Goal: Task Accomplishment & Management: Manage account settings

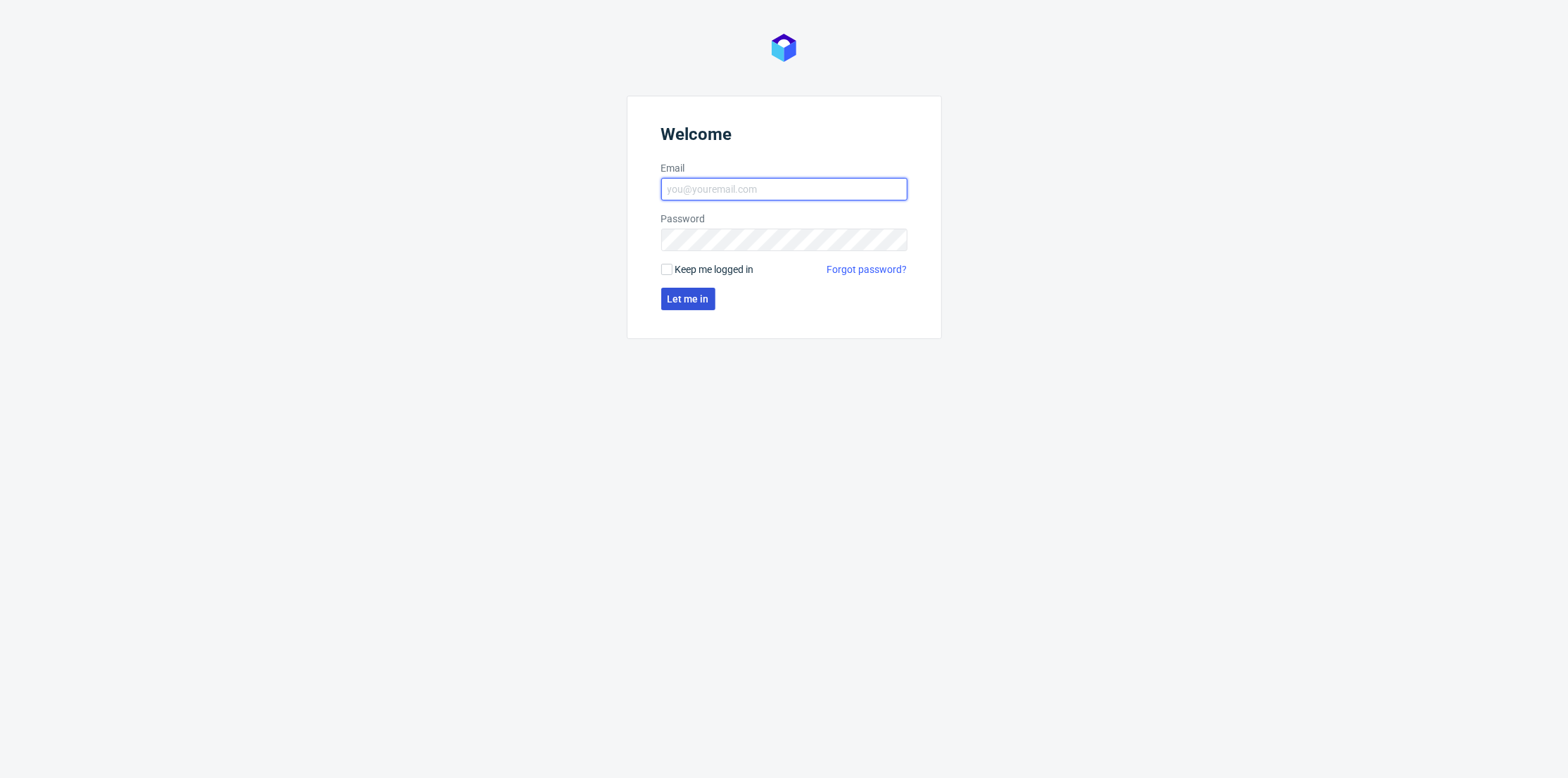
type input "[PERSON_NAME][EMAIL_ADDRESS][DOMAIN_NAME]"
click at [703, 294] on span "Let me in" at bounding box center [688, 299] width 41 height 10
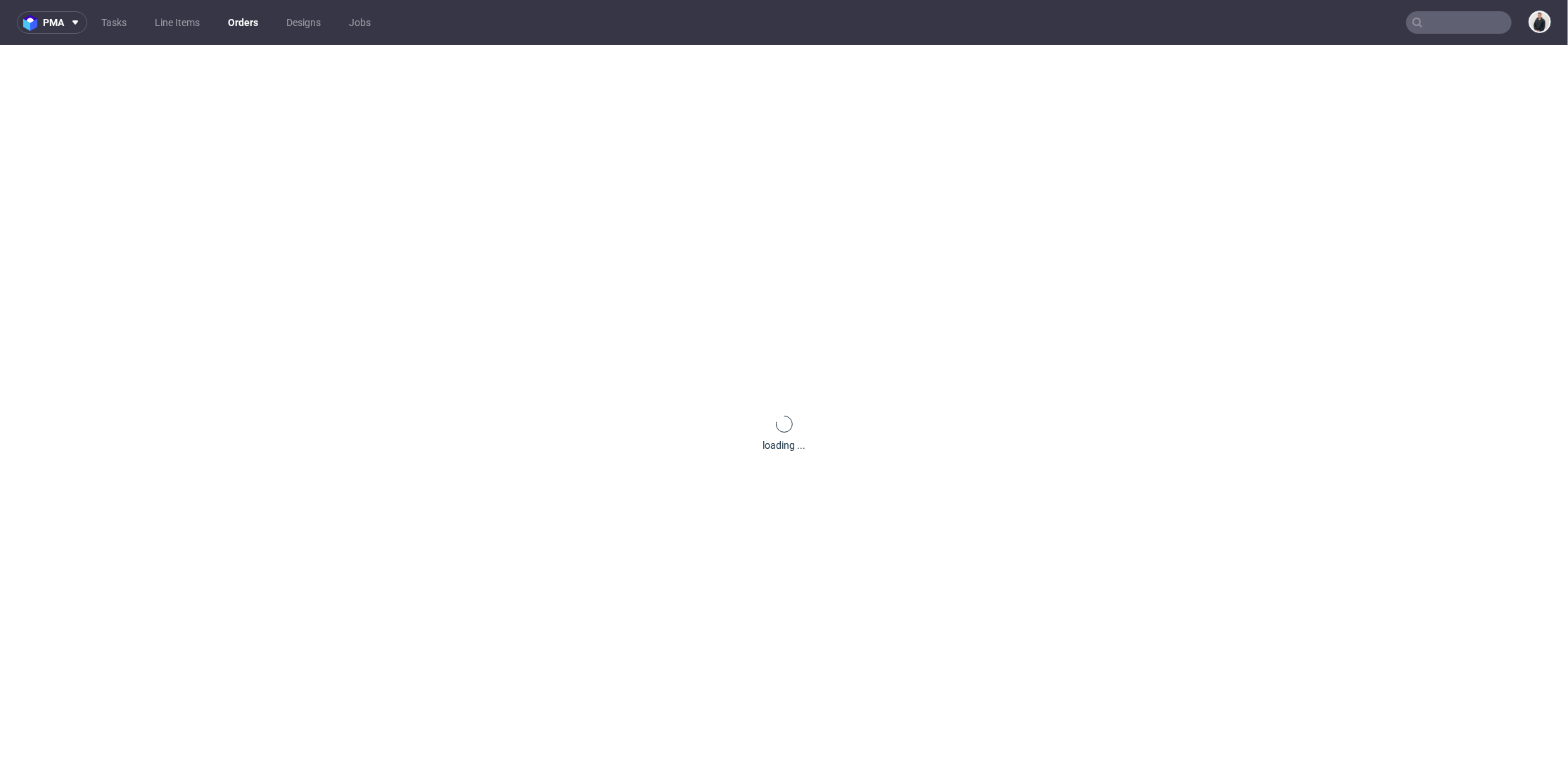
click at [1437, 24] on input "text" at bounding box center [1458, 22] width 105 height 23
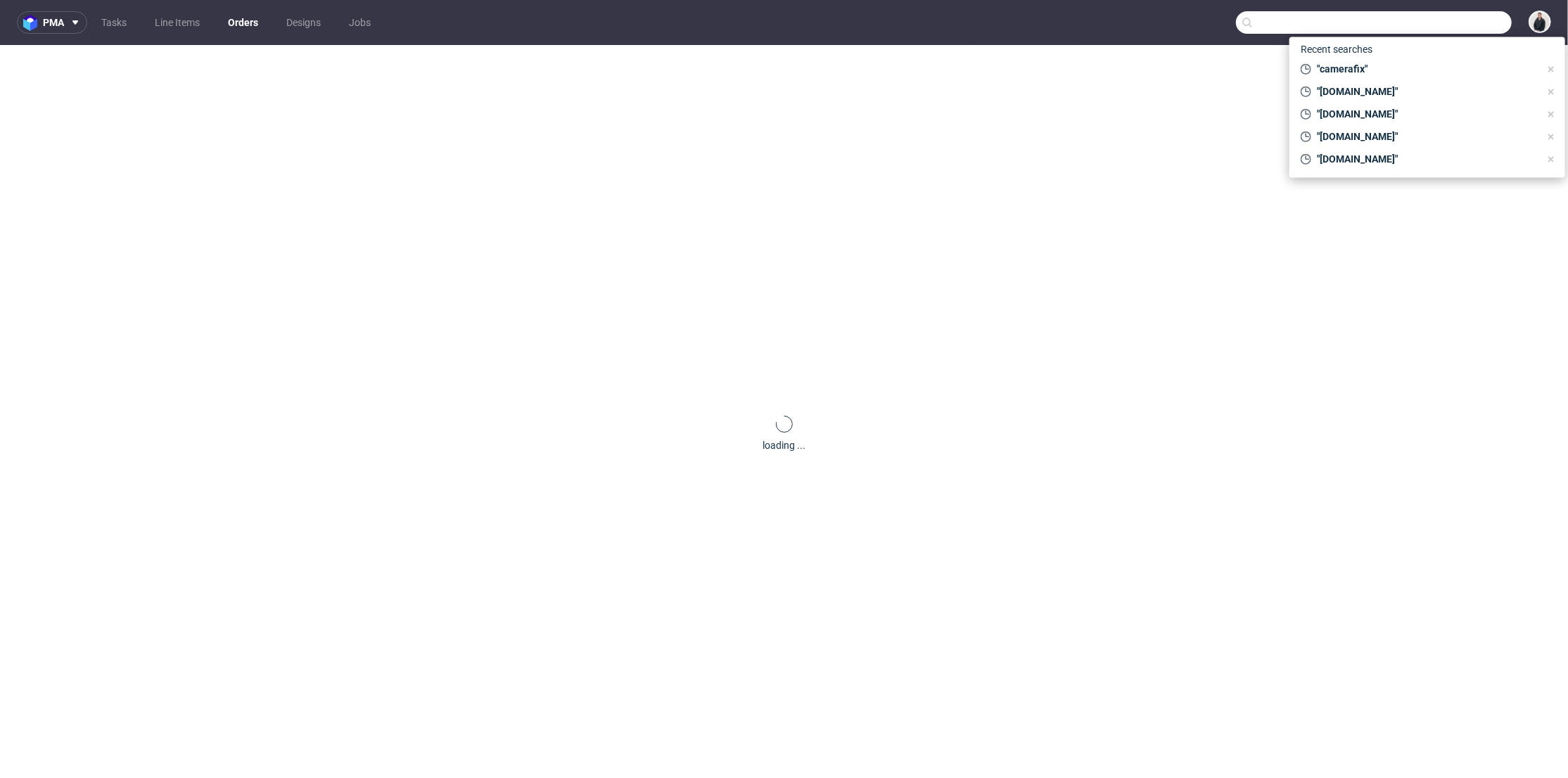
paste input "dermaceutic.com"
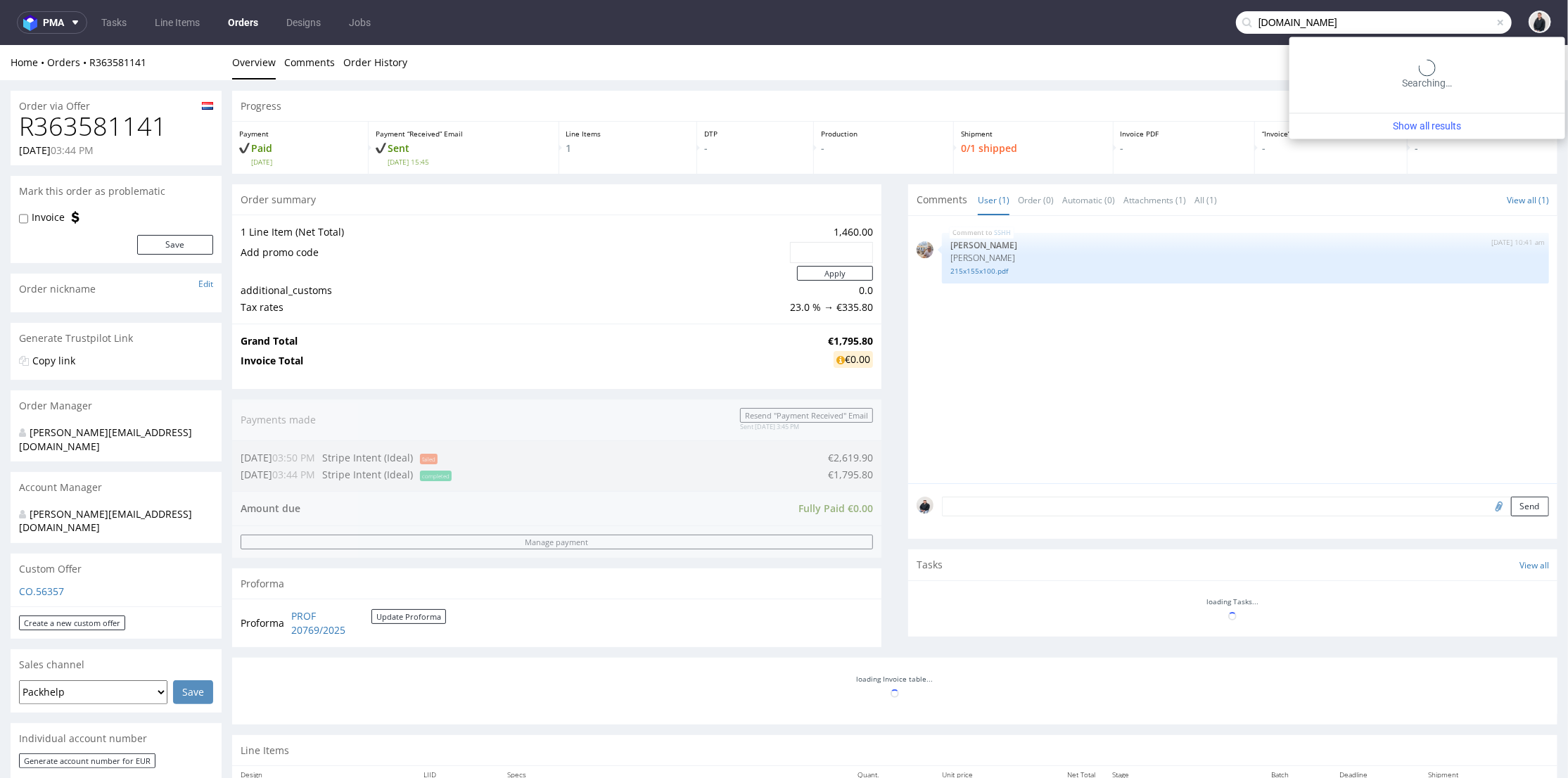
type input "dermaceutic.com"
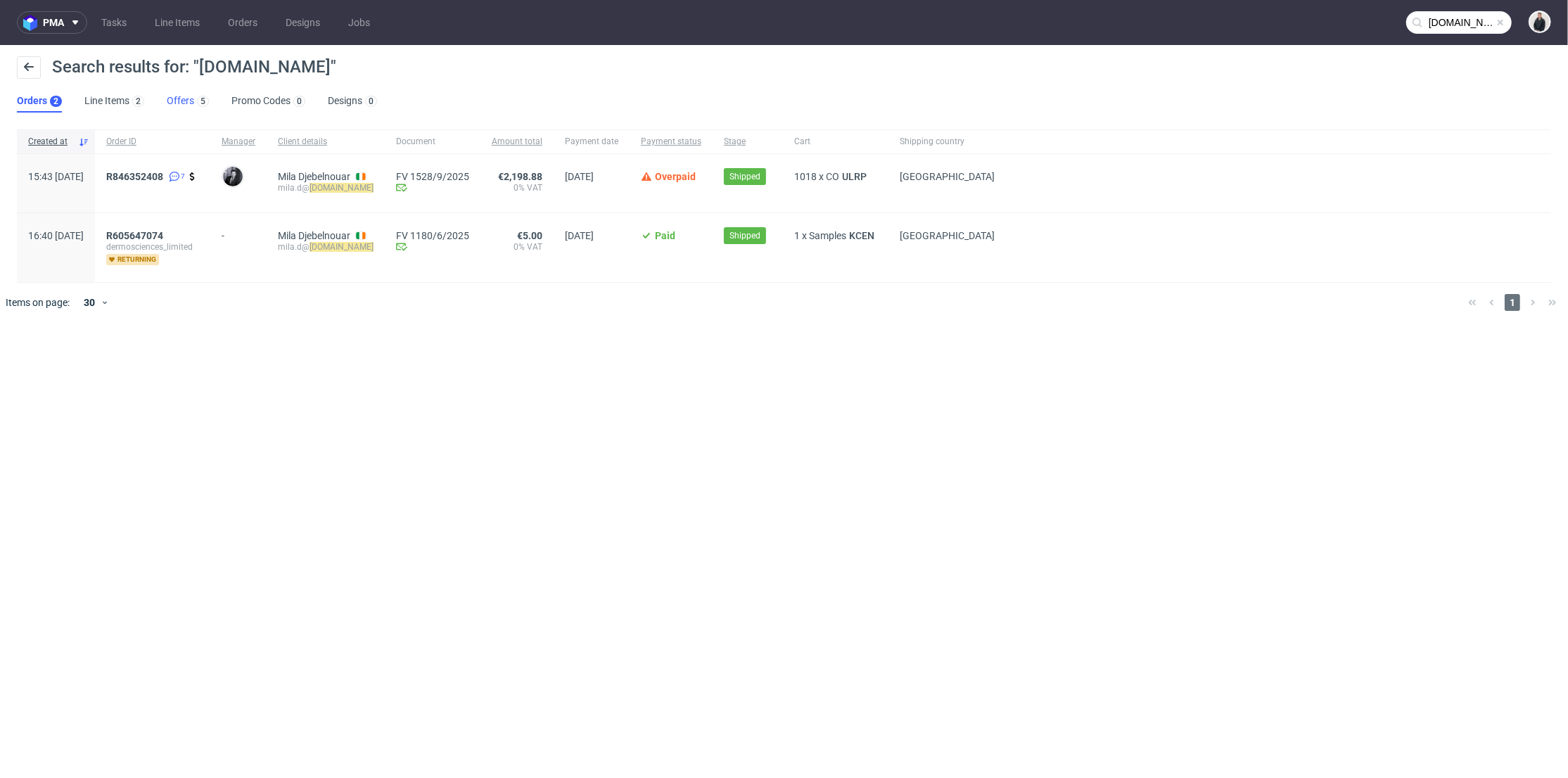
click at [177, 102] on link "Offers 5" at bounding box center [187, 101] width 42 height 23
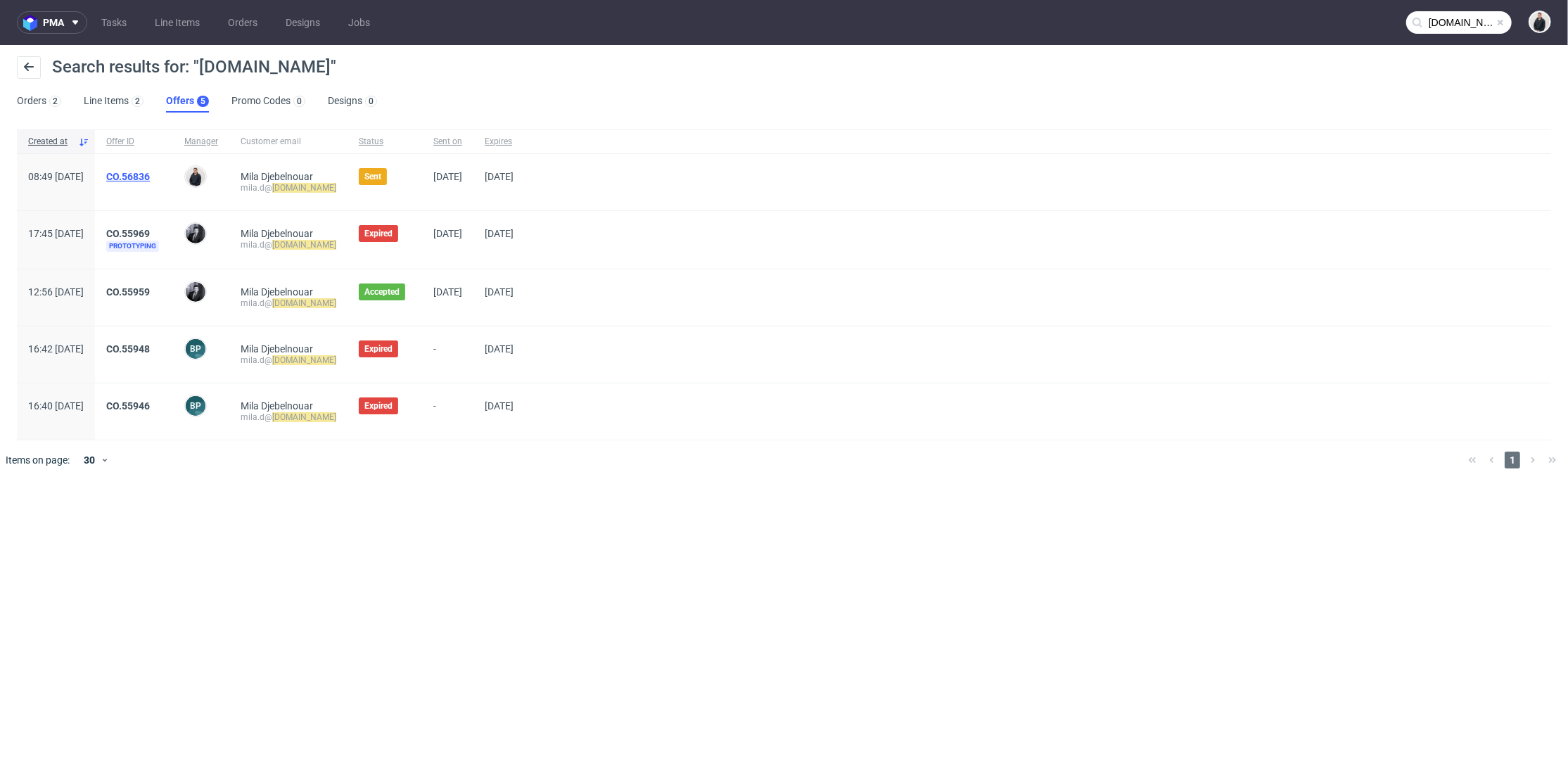
click at [150, 174] on link "CO.56836" at bounding box center [128, 176] width 44 height 11
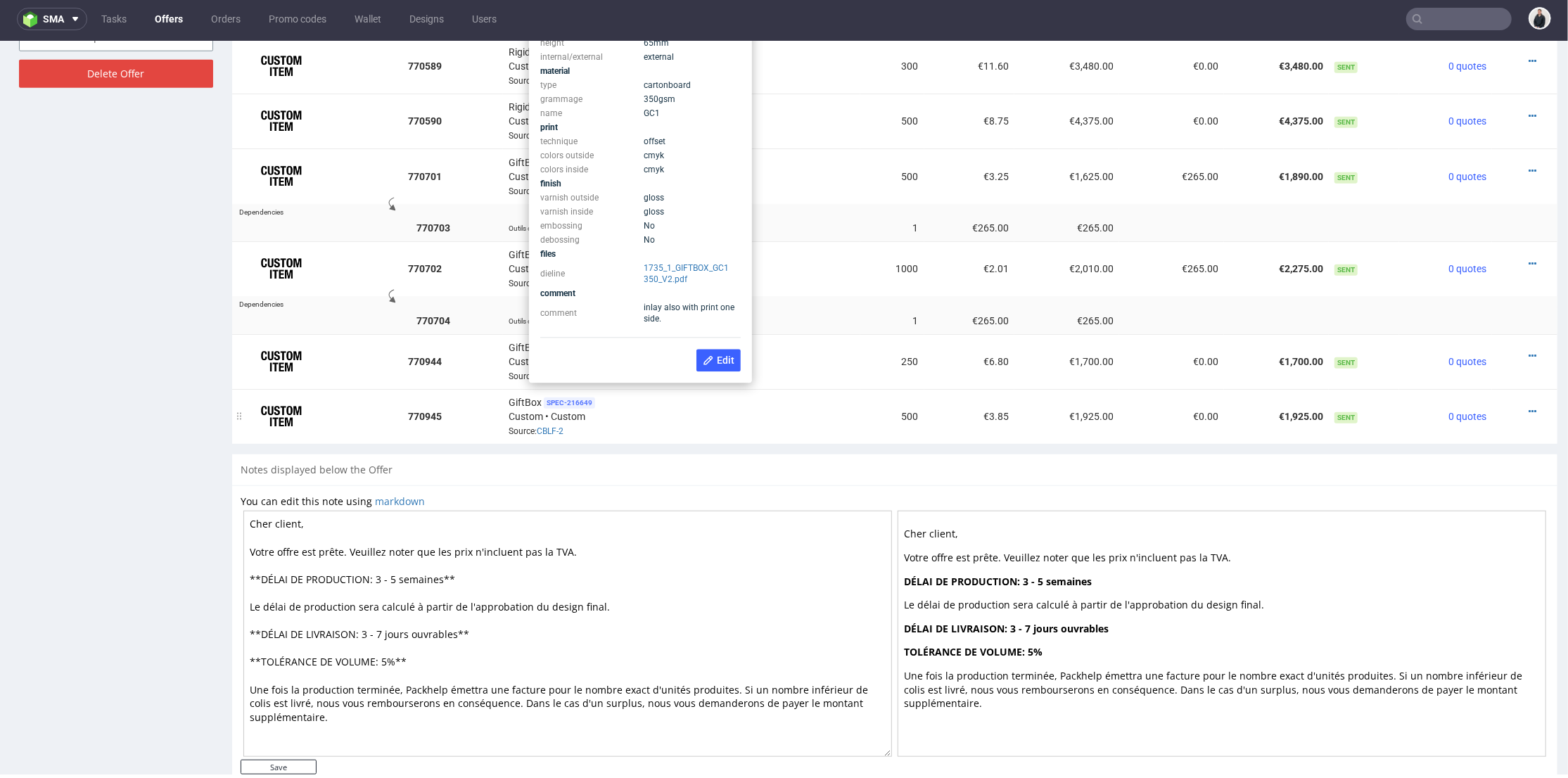
scroll to position [884, 0]
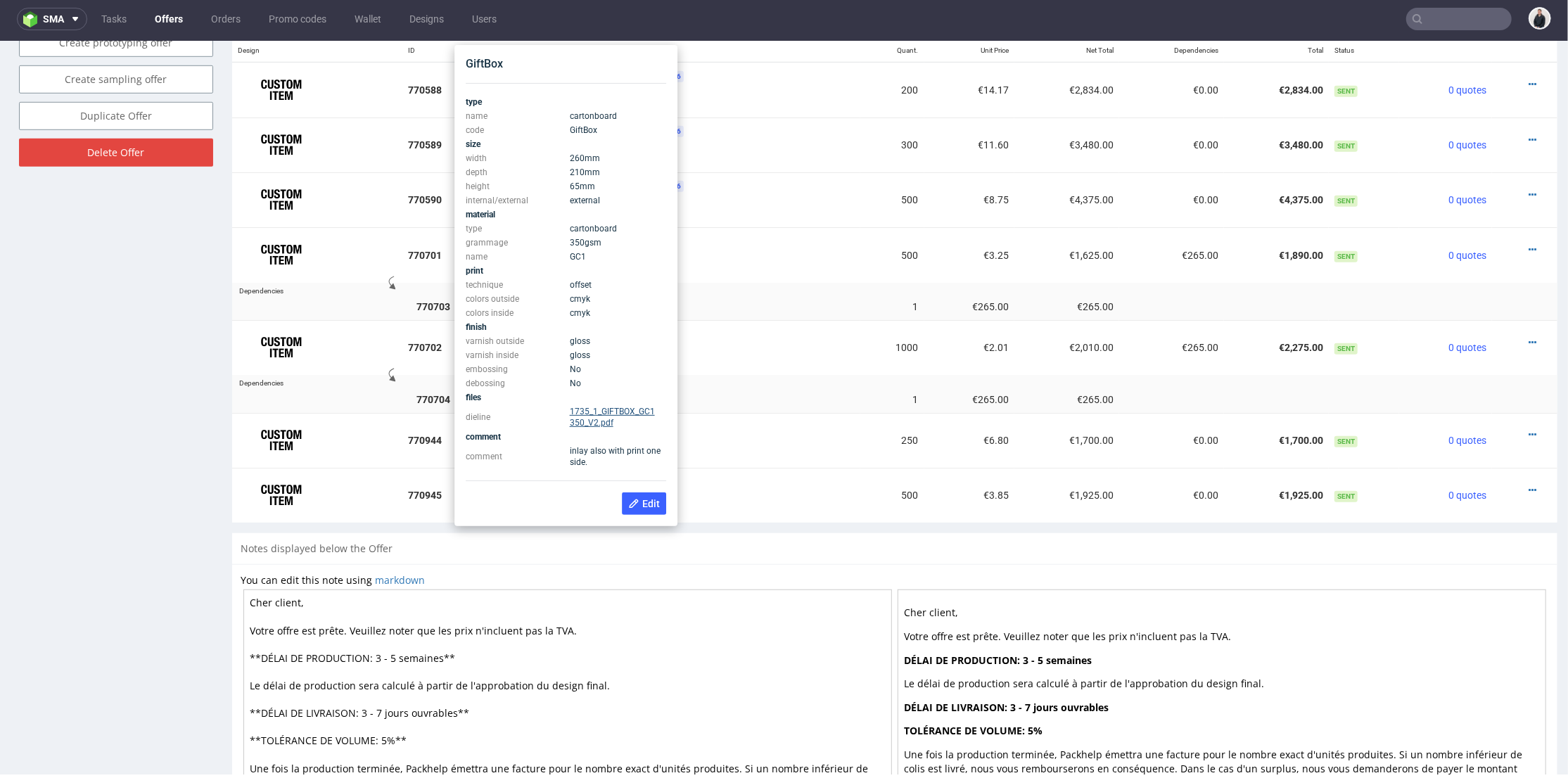
click at [610, 411] on link "1735_1_GIFTBOX_GC1 350_V2.pdf" at bounding box center [612, 416] width 85 height 21
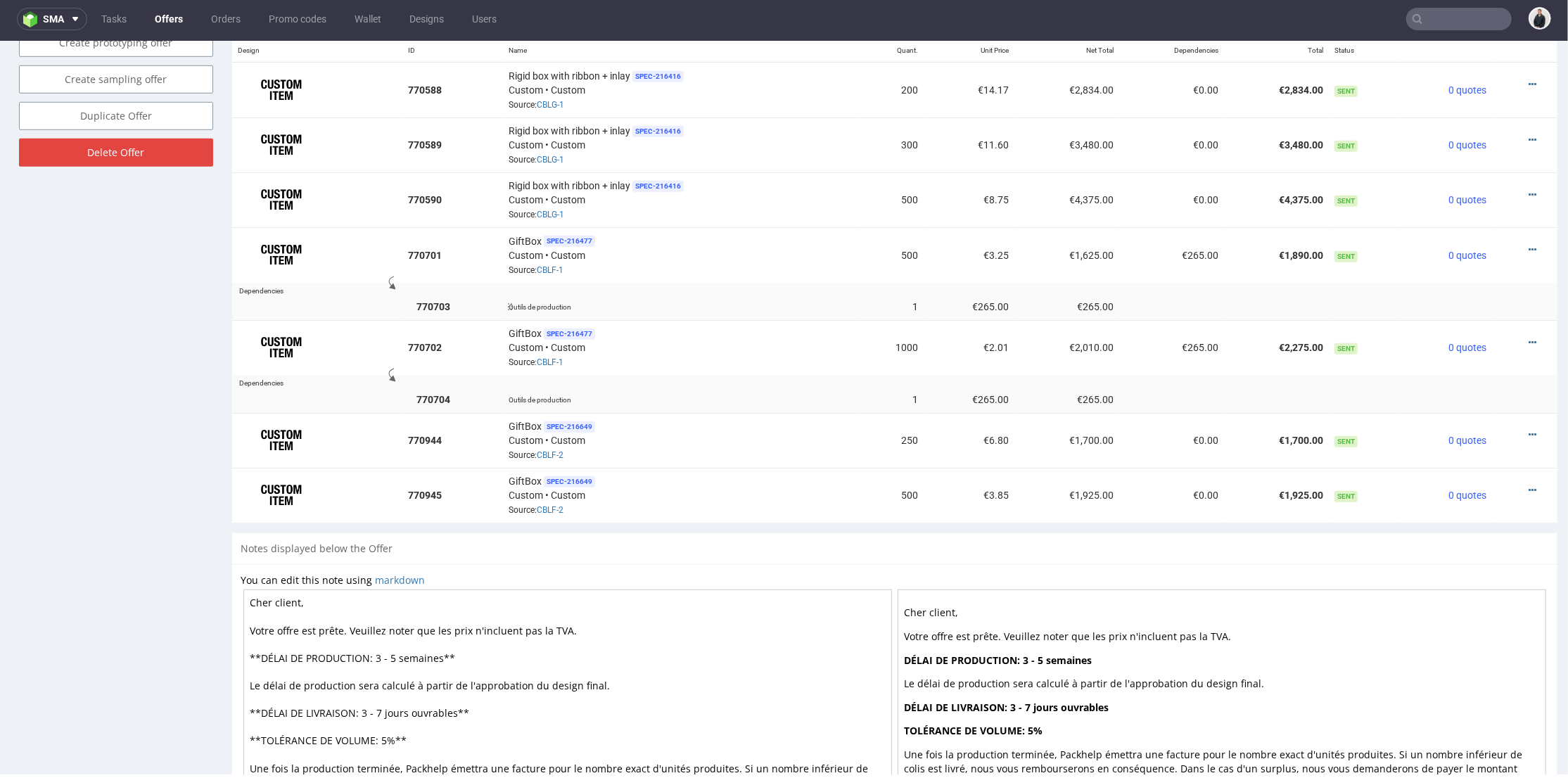
scroll to position [805, 0]
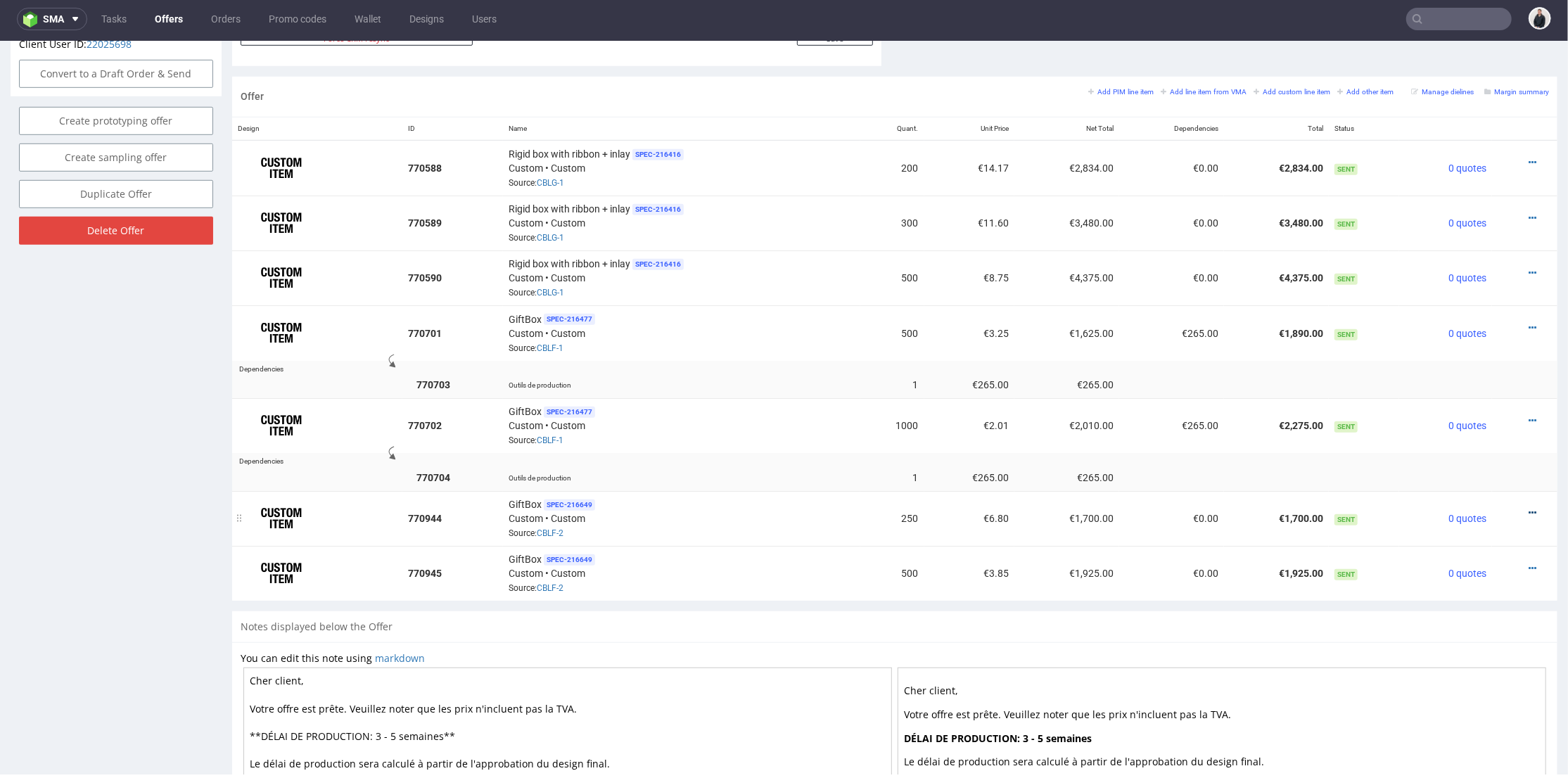
click at [1529, 507] on icon at bounding box center [1532, 512] width 7 height 10
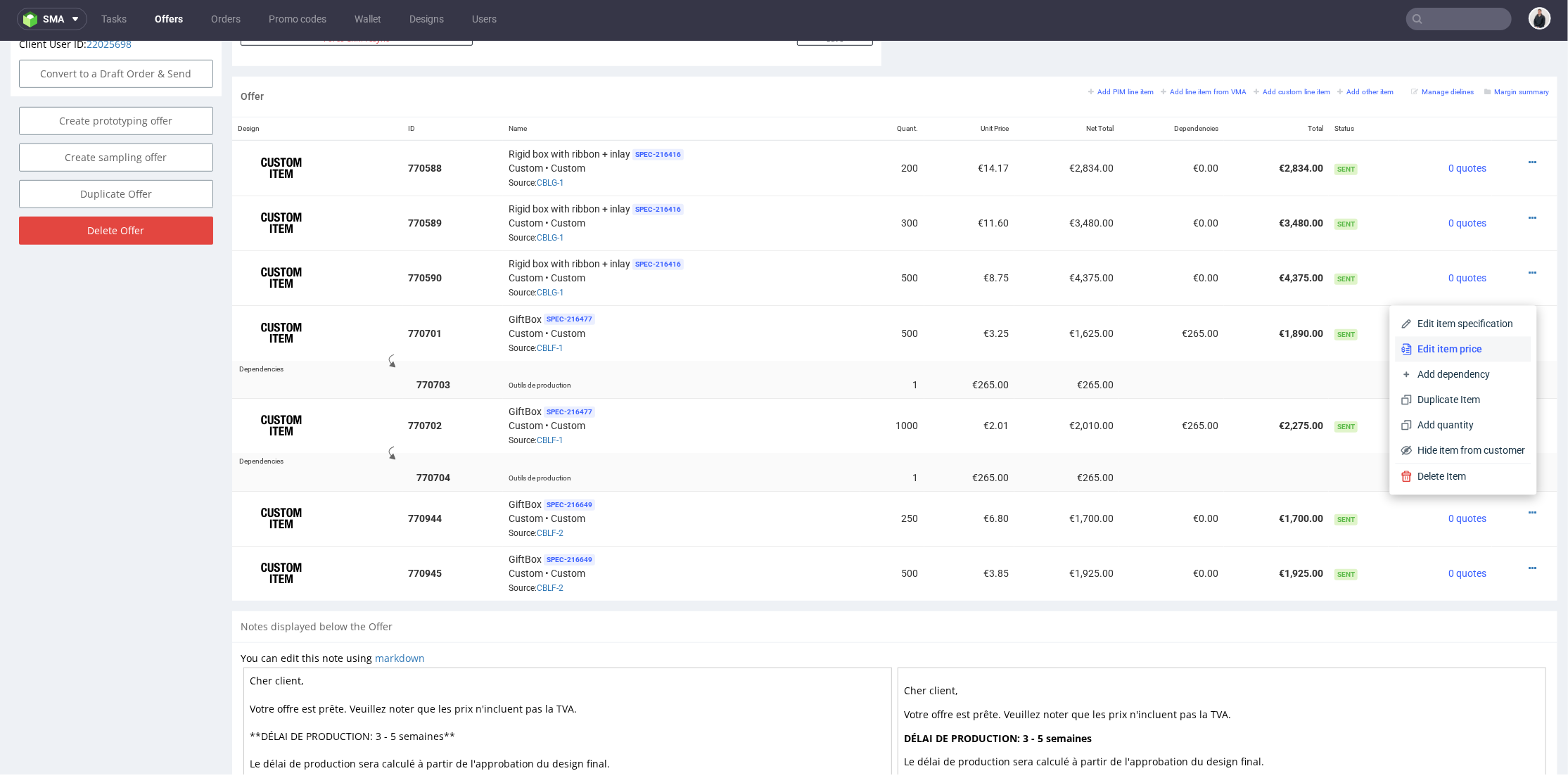
click at [1482, 347] on span "Edit item price" at bounding box center [1469, 348] width 113 height 14
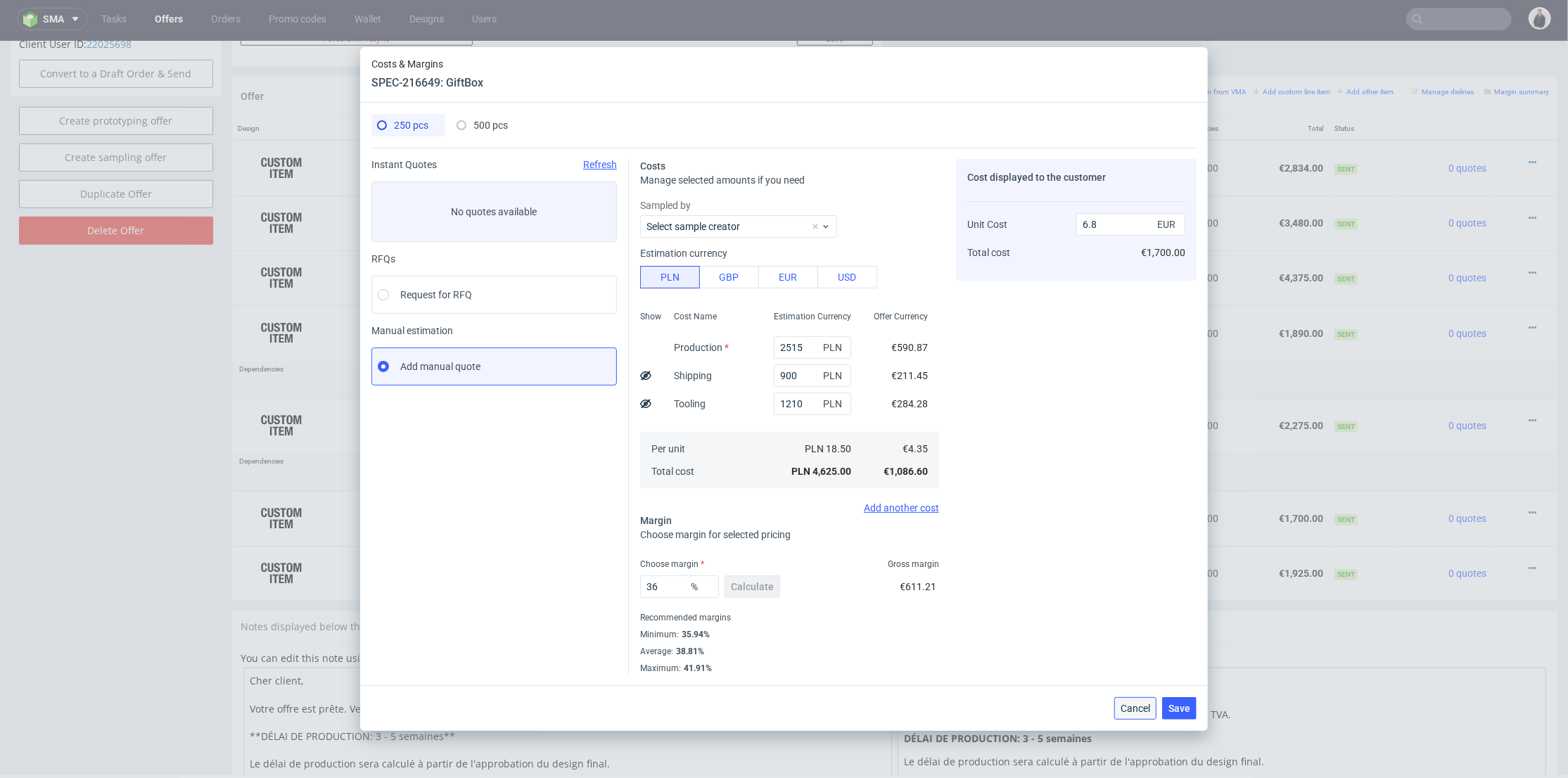
click at [1139, 708] on span "Cancel" at bounding box center [1135, 709] width 29 height 10
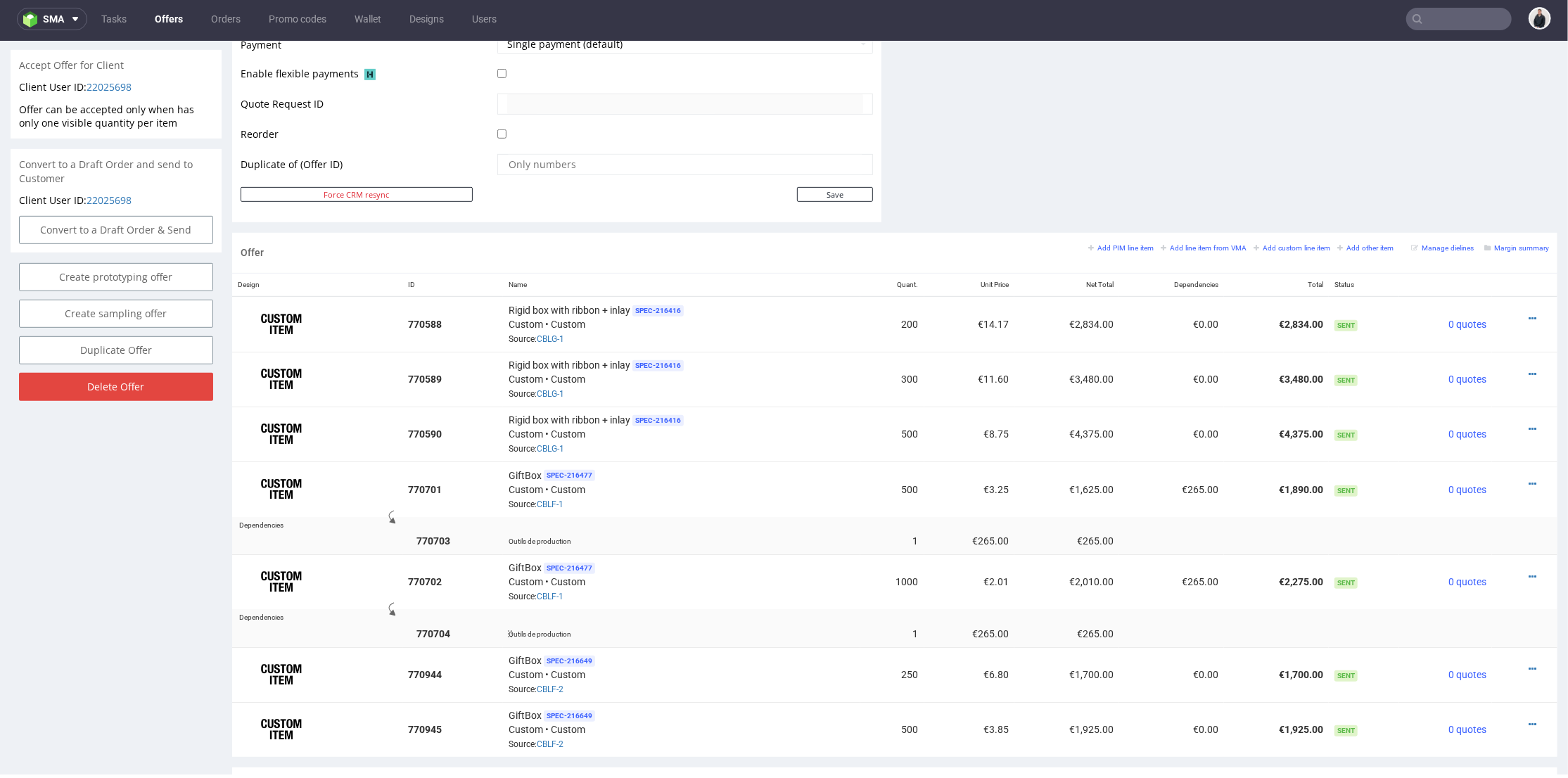
scroll to position [728, 0]
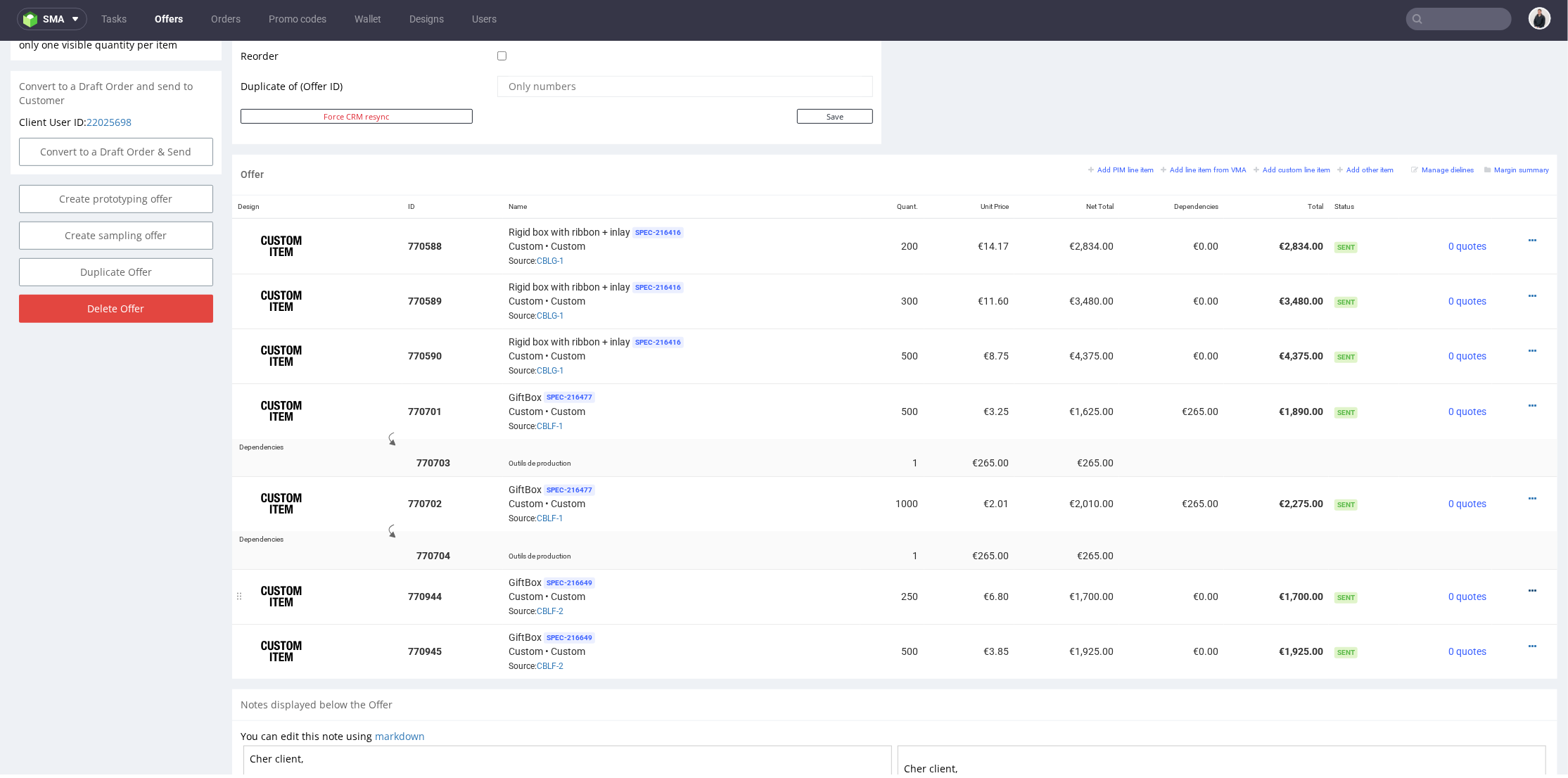
click at [1529, 586] on icon at bounding box center [1532, 591] width 7 height 10
click at [1484, 500] on span "Add quantity" at bounding box center [1469, 503] width 113 height 14
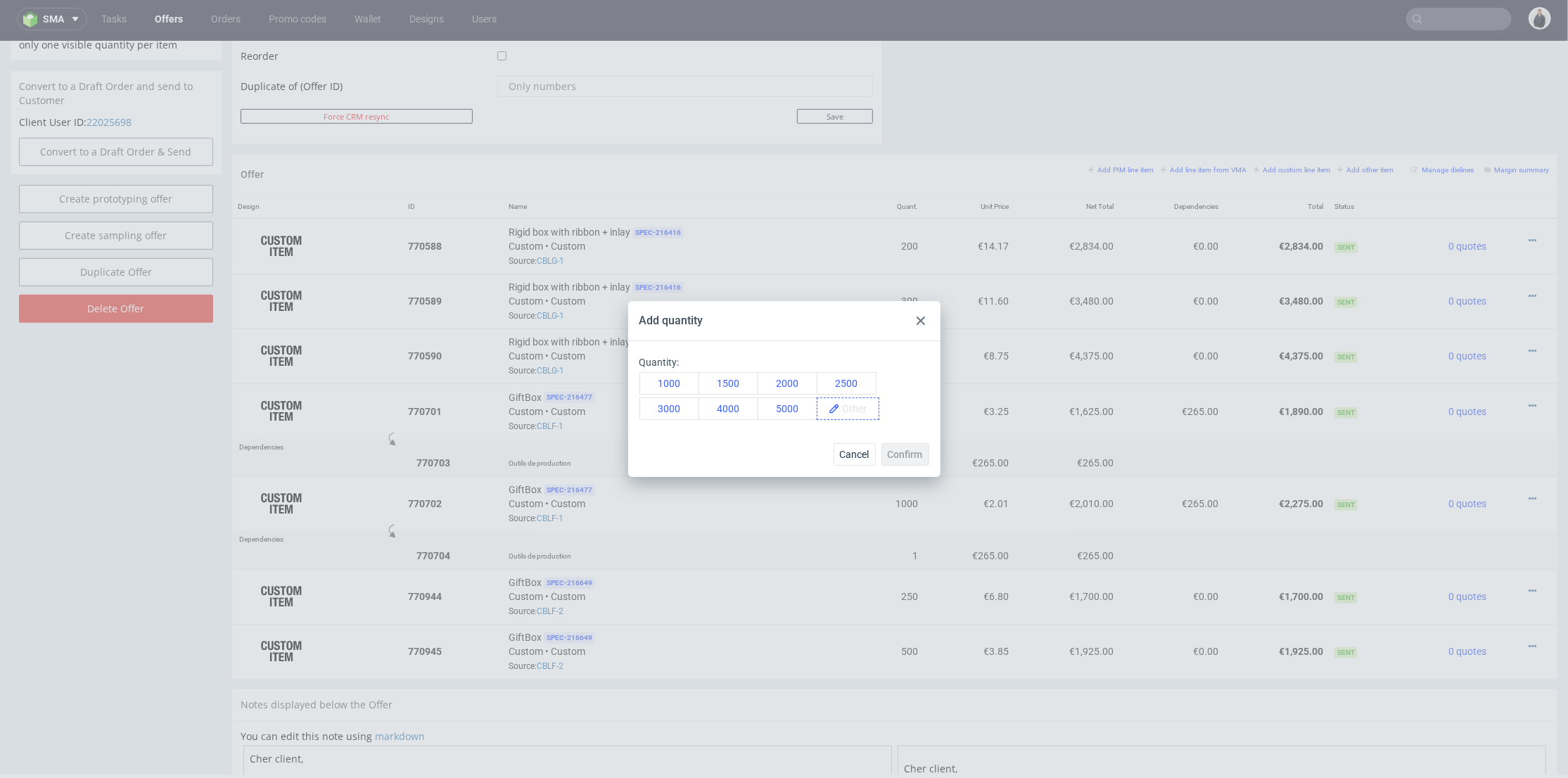
click at [848, 408] on span at bounding box center [859, 409] width 38 height 21
click at [861, 415] on span "30" at bounding box center [853, 409] width 26 height 21
click at [896, 450] on span "Confirm" at bounding box center [906, 454] width 35 height 10
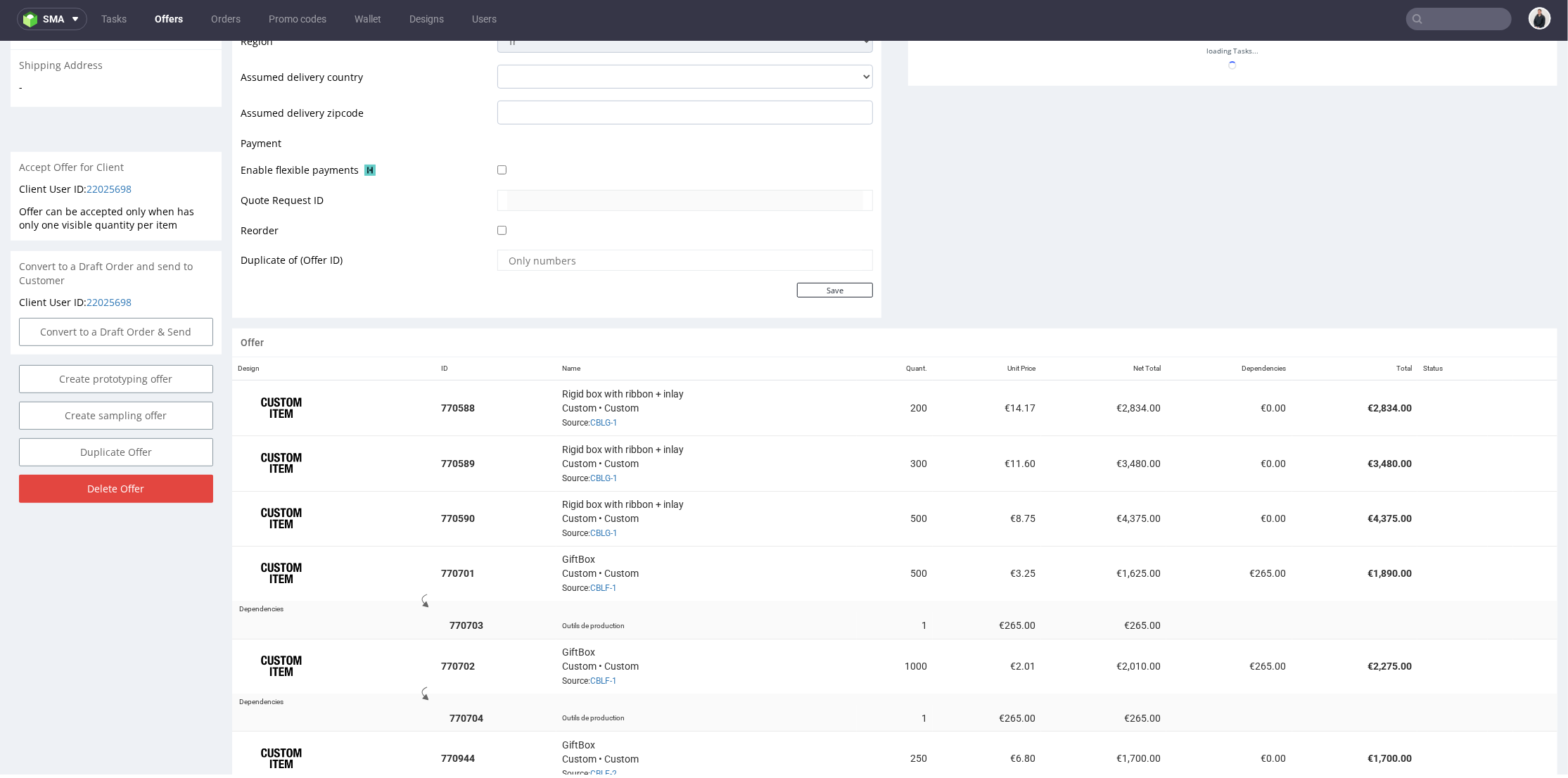
scroll to position [704, 0]
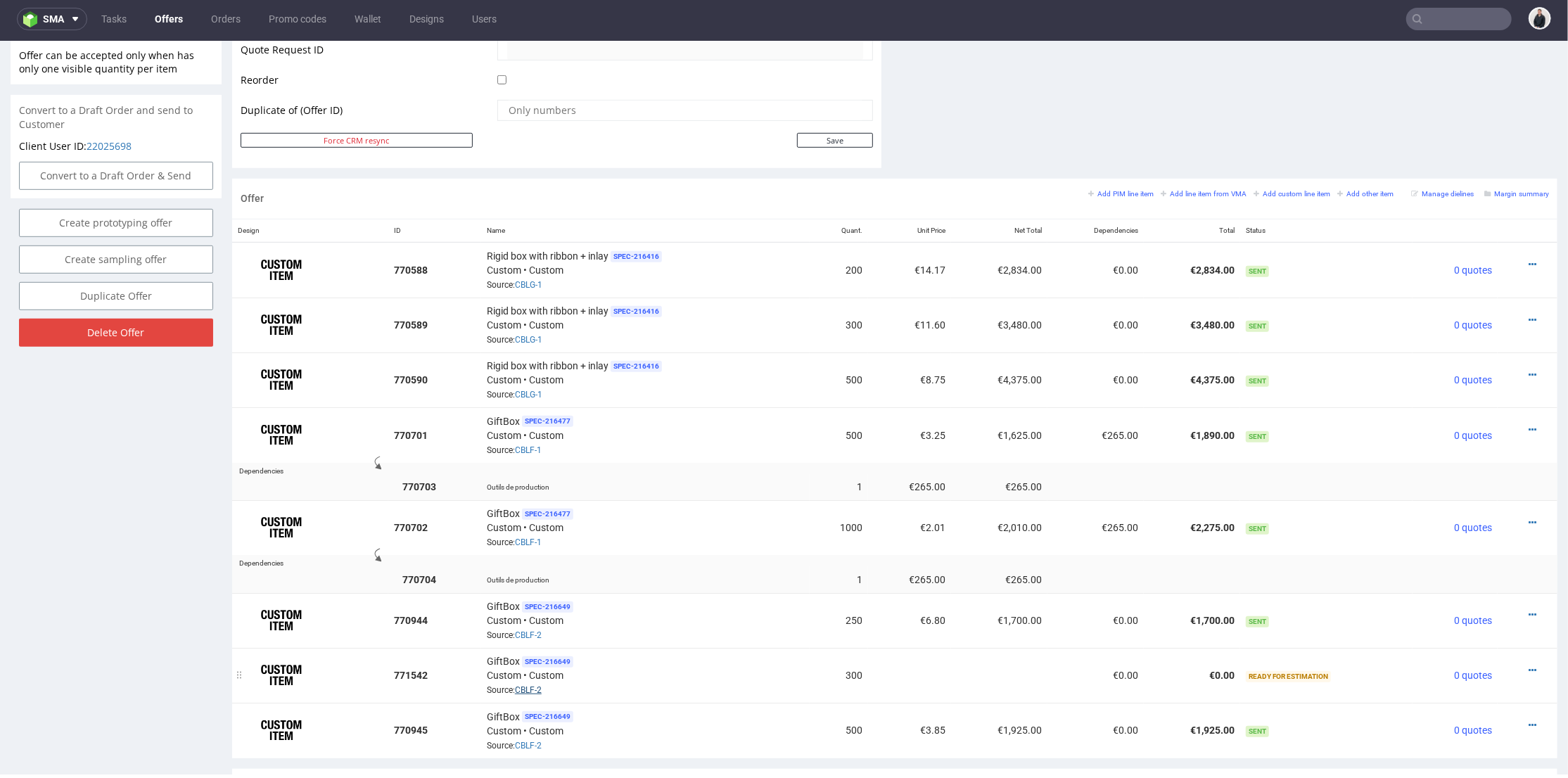
click at [527, 685] on link "CBLF-2" at bounding box center [528, 689] width 26 height 10
click at [1529, 665] on icon at bounding box center [1532, 669] width 7 height 10
drag, startPoint x: 1459, startPoint y: 503, endPoint x: 1446, endPoint y: 503, distance: 13.0
click at [1458, 503] on span "Add cost manually" at bounding box center [1469, 504] width 113 height 14
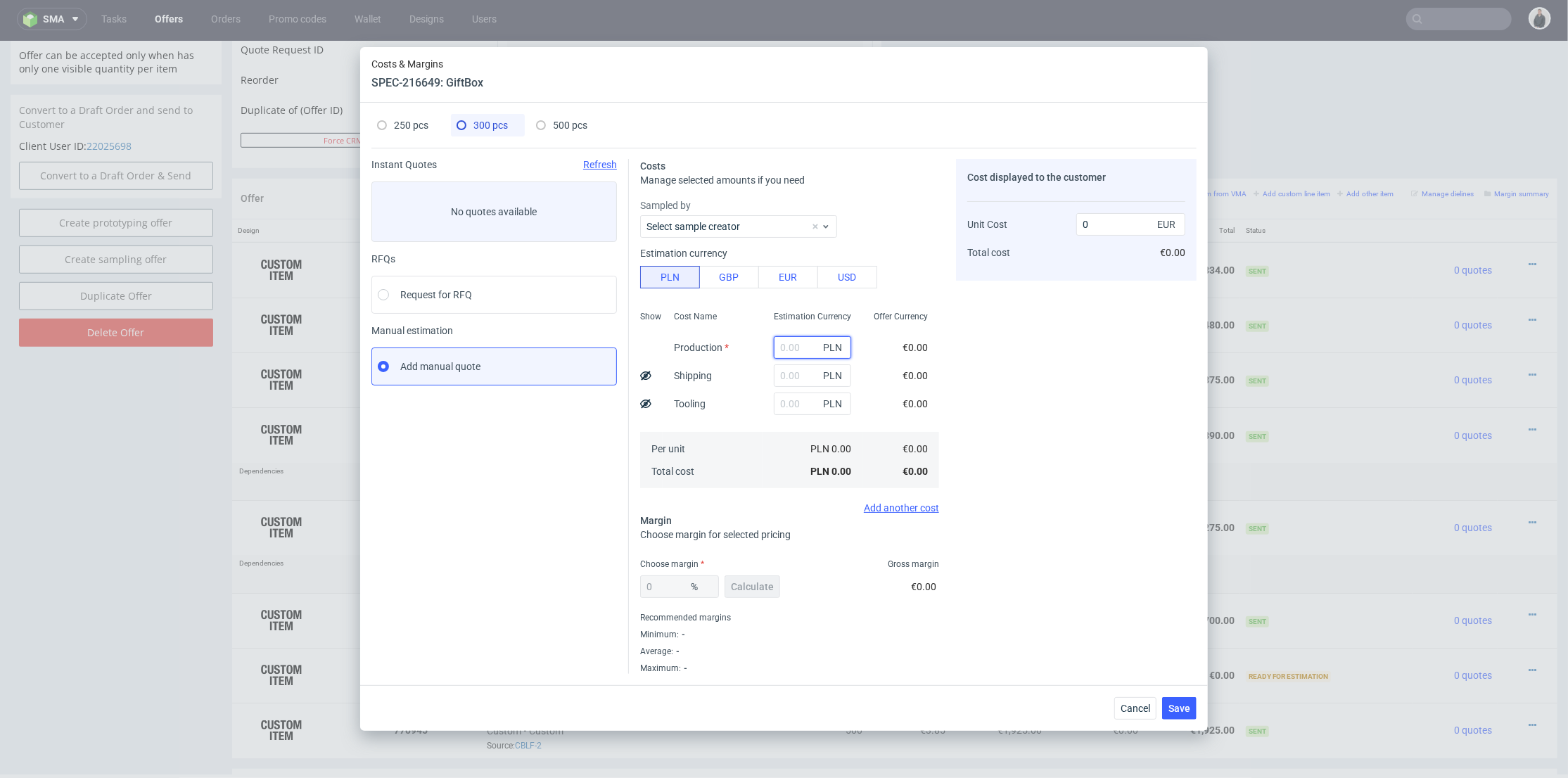
click at [795, 345] on input "text" at bounding box center [812, 347] width 78 height 23
type input "3018"
click at [739, 383] on div "Cost Name Production Shipping Tooling Per unit Total cost" at bounding box center [712, 398] width 100 height 186
type input "2.36"
click at [428, 121] on span "250 pcs" at bounding box center [411, 125] width 35 height 11
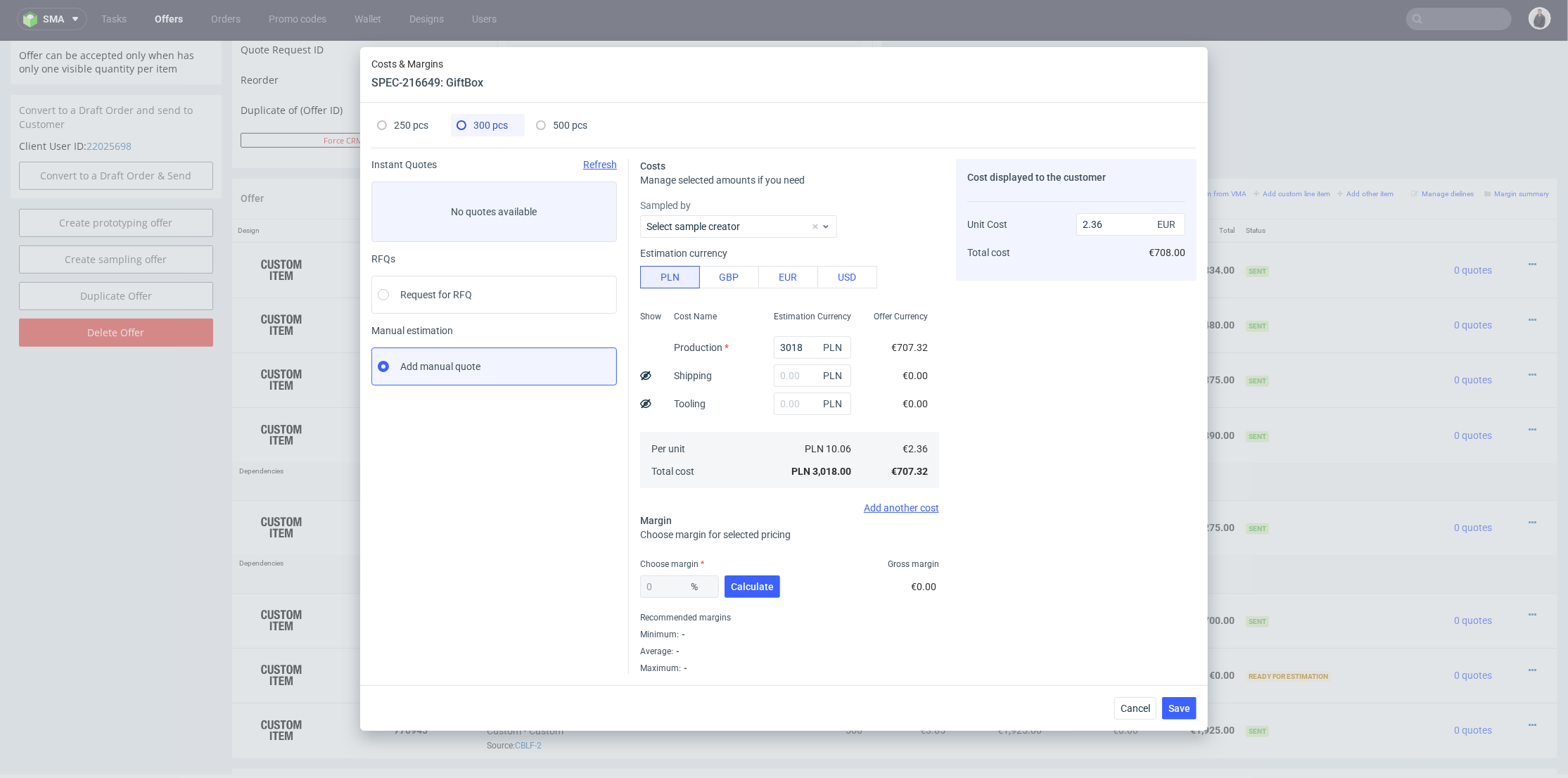
type input "2515"
type input "900"
type input "1210"
type input "36"
type input "6.8"
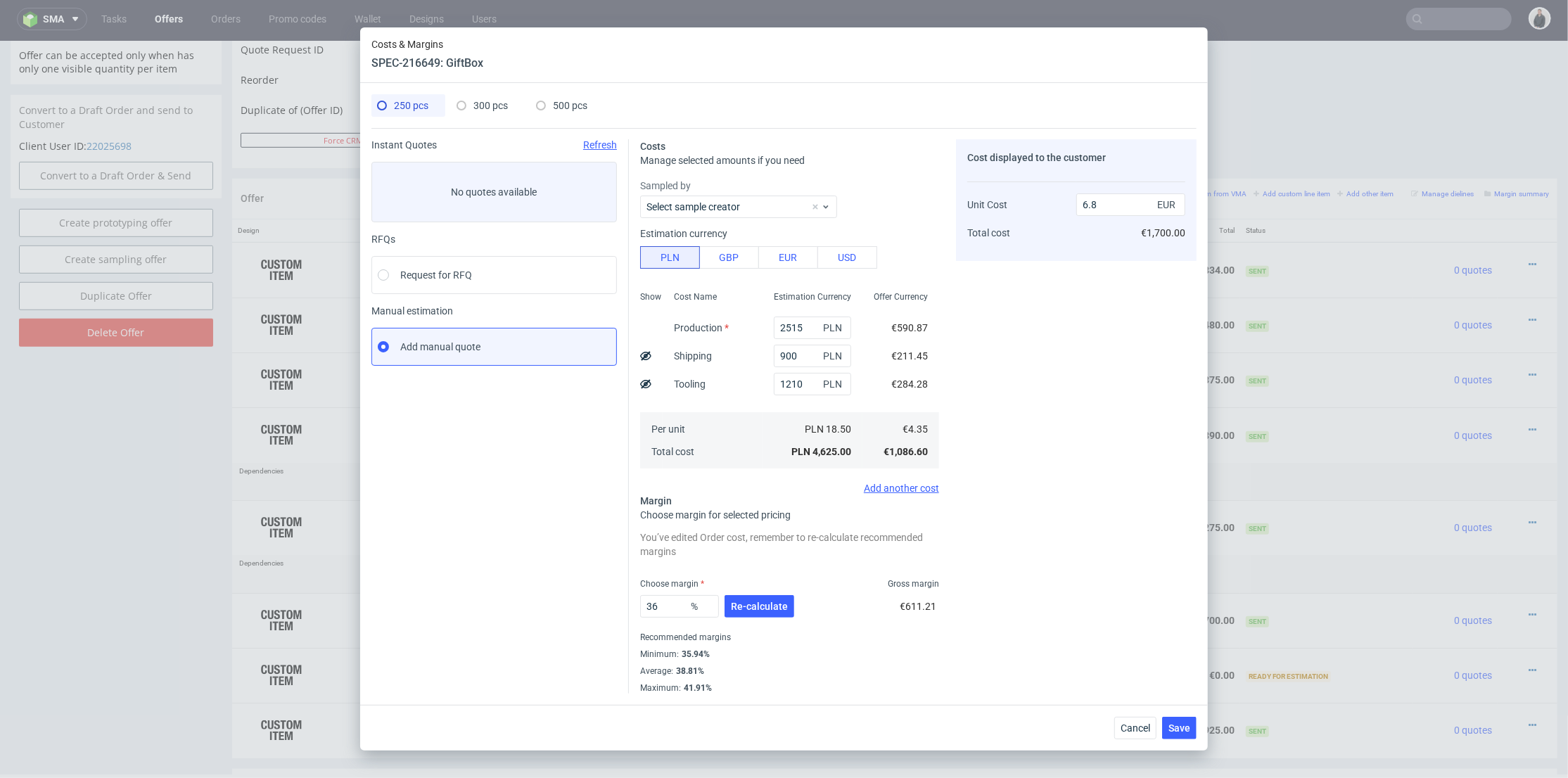
click at [472, 112] on div "300 pcs" at bounding box center [482, 105] width 51 height 23
type input "3018"
type input "0"
type input "2.36"
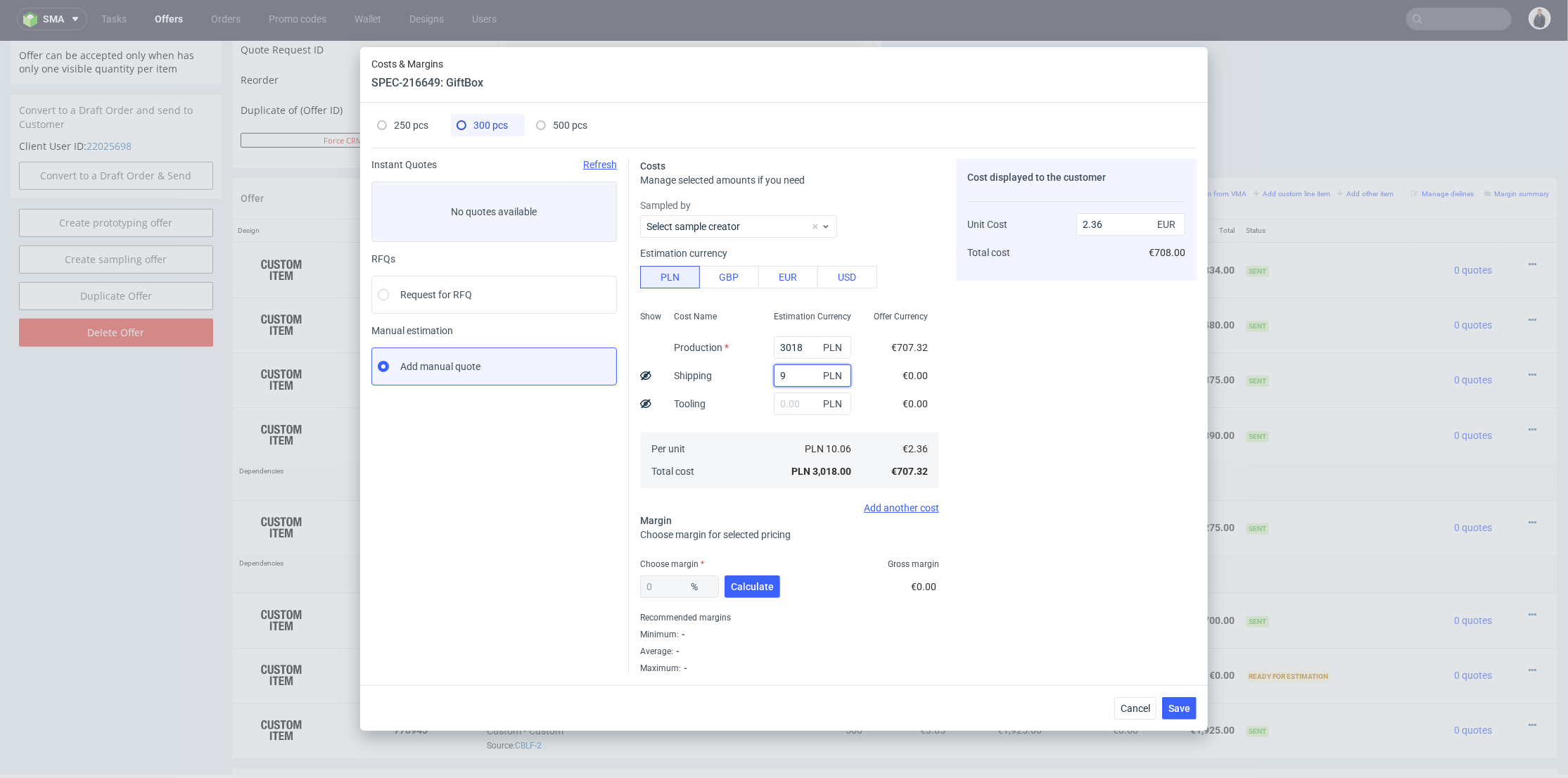
click at [784, 372] on input "9" at bounding box center [812, 376] width 78 height 23
type input "900"
type input "1"
click at [777, 401] on input "1" at bounding box center [812, 404] width 78 height 23
type input "3.06"
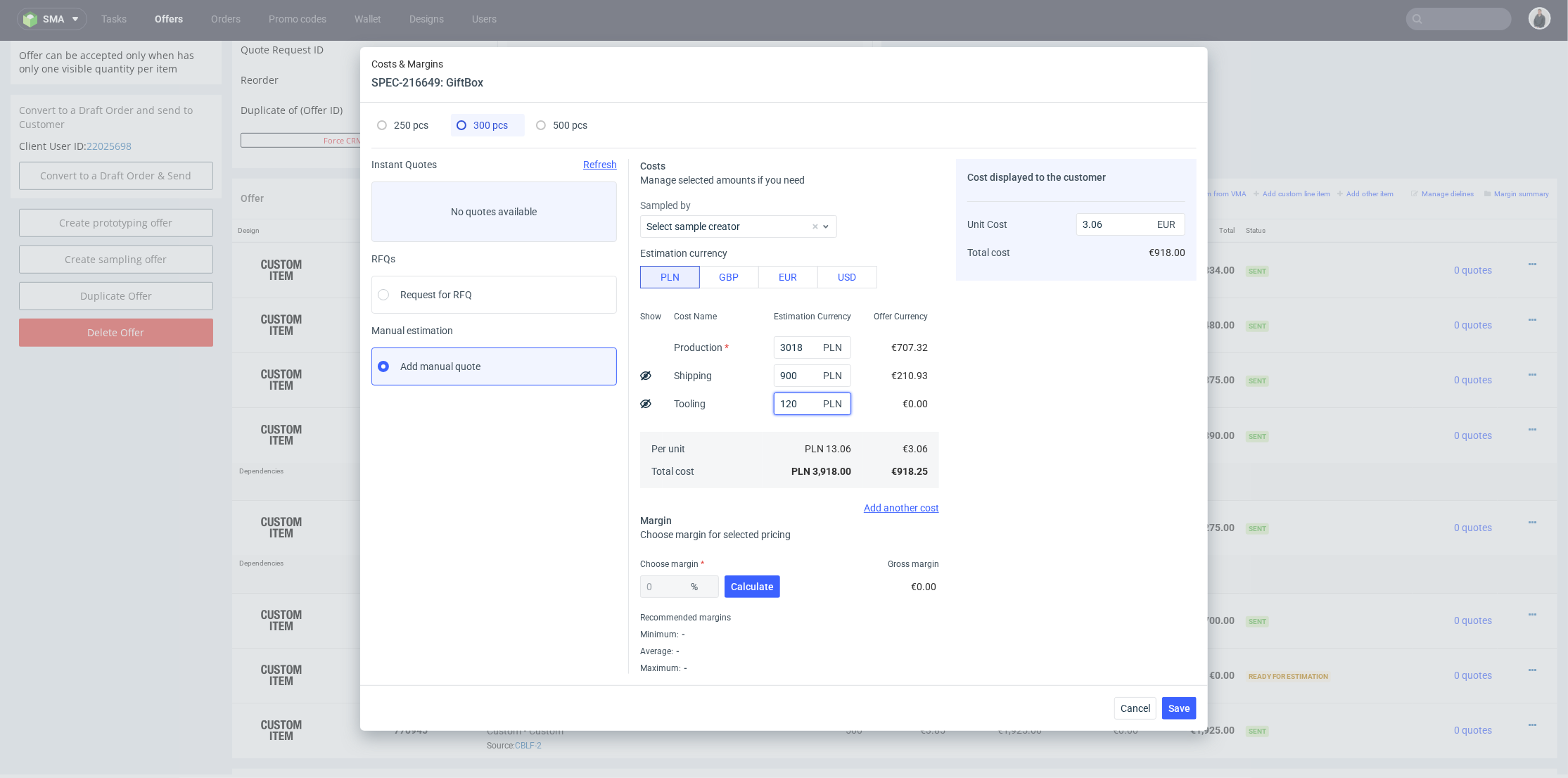
type input "1"
type input "2.36"
type input "900"
type input "120"
type input "3.15"
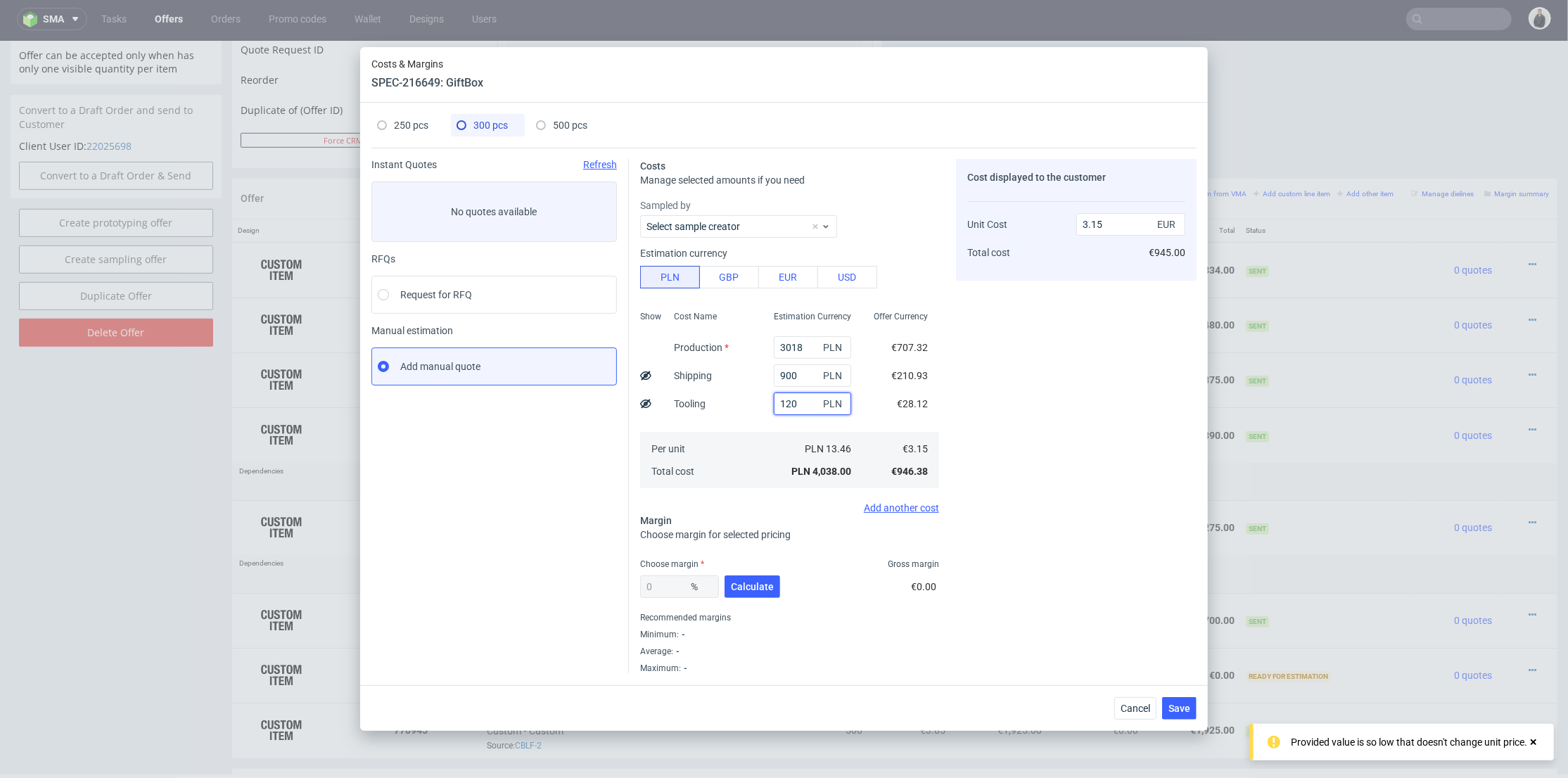
drag, startPoint x: 785, startPoint y: 402, endPoint x: 793, endPoint y: 402, distance: 8.0
click at [793, 402] on input "120" at bounding box center [812, 404] width 78 height 23
type input "1210"
type input "4.01"
type input "1210"
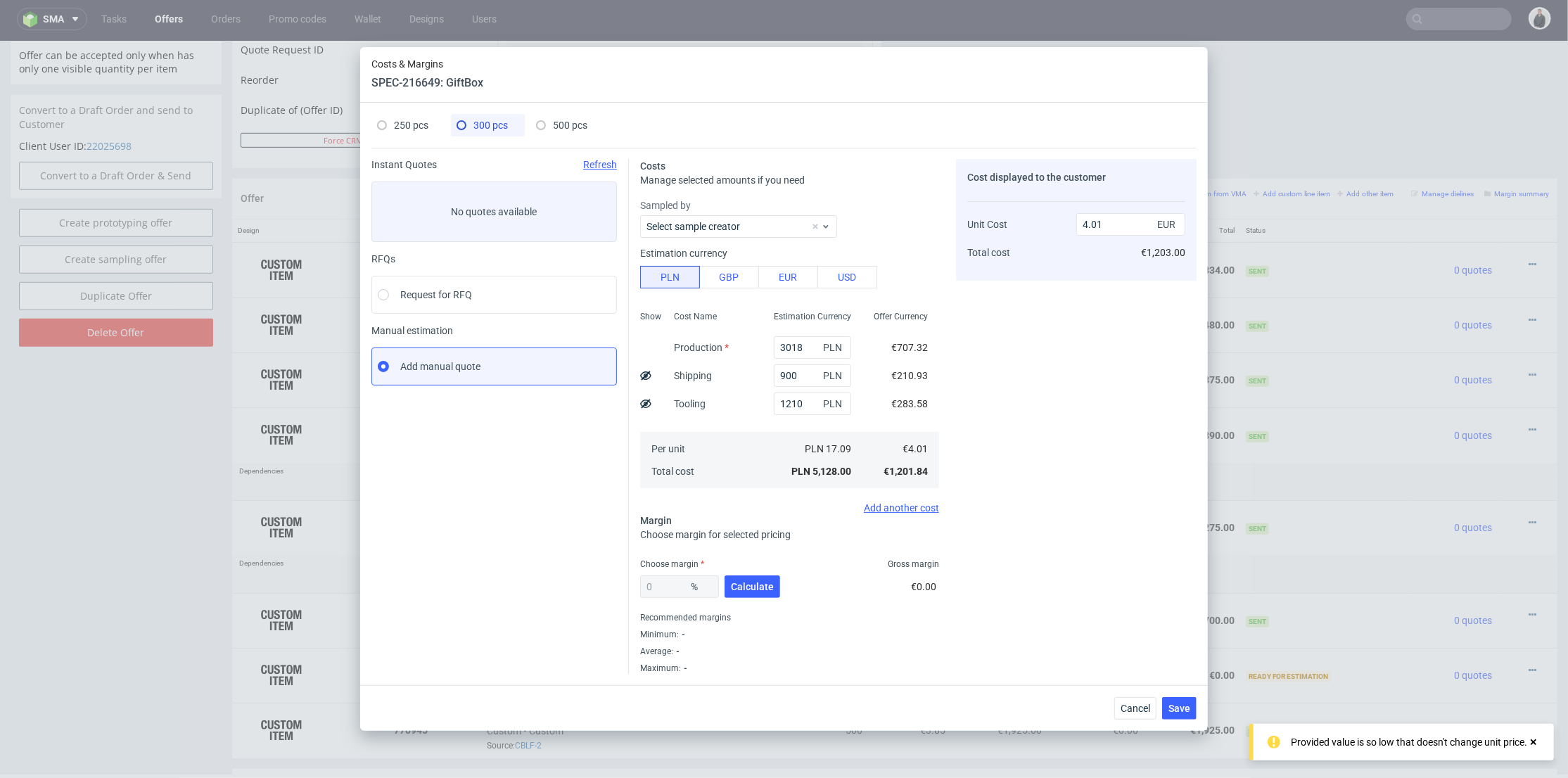
click at [428, 121] on span "250 pcs" at bounding box center [411, 125] width 35 height 11
type input "2515"
type input "36"
type input "6.8"
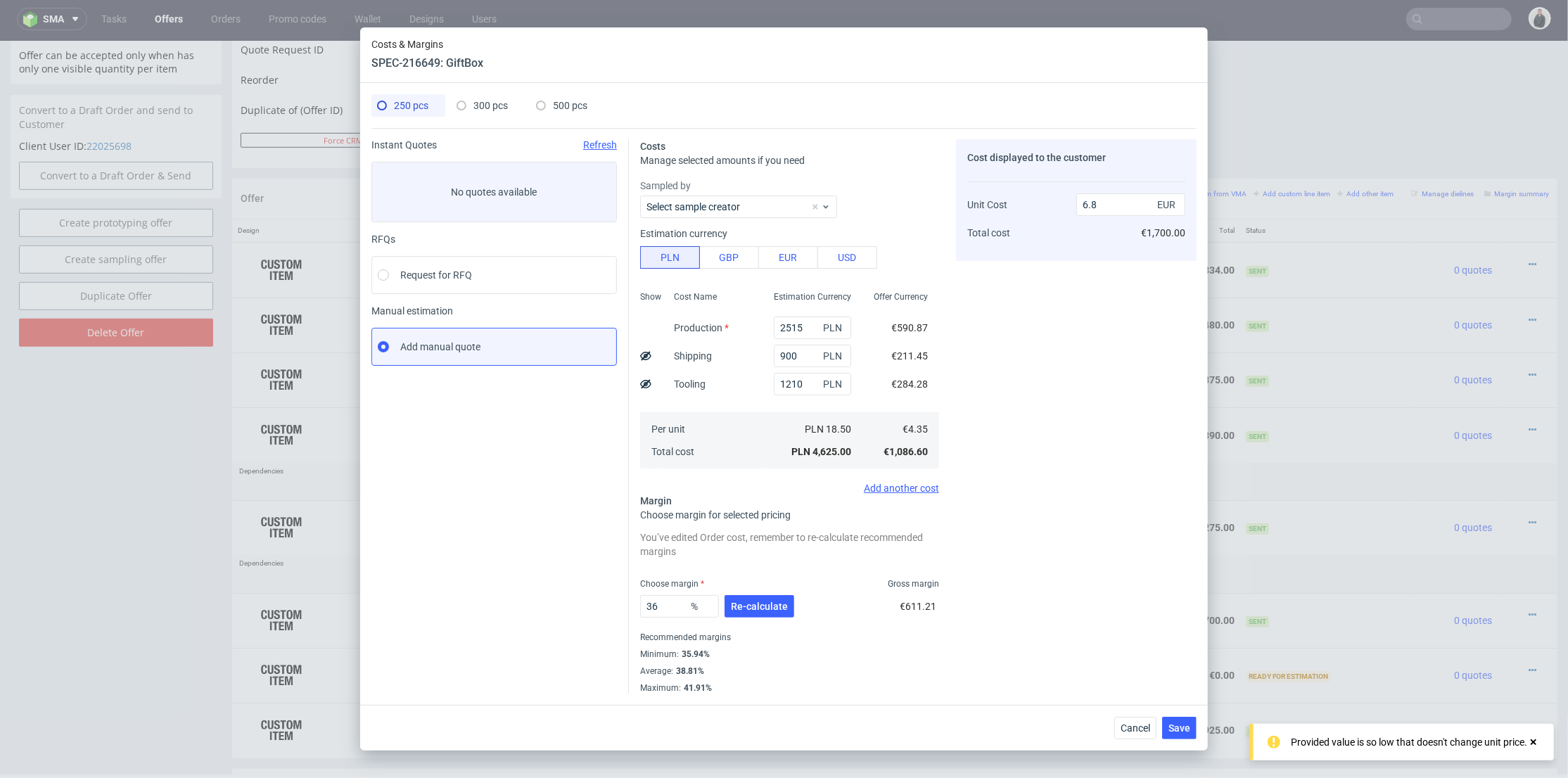
click at [498, 112] on div "300 pcs" at bounding box center [482, 105] width 51 height 23
type input "3018"
type input "0"
type input "4.01"
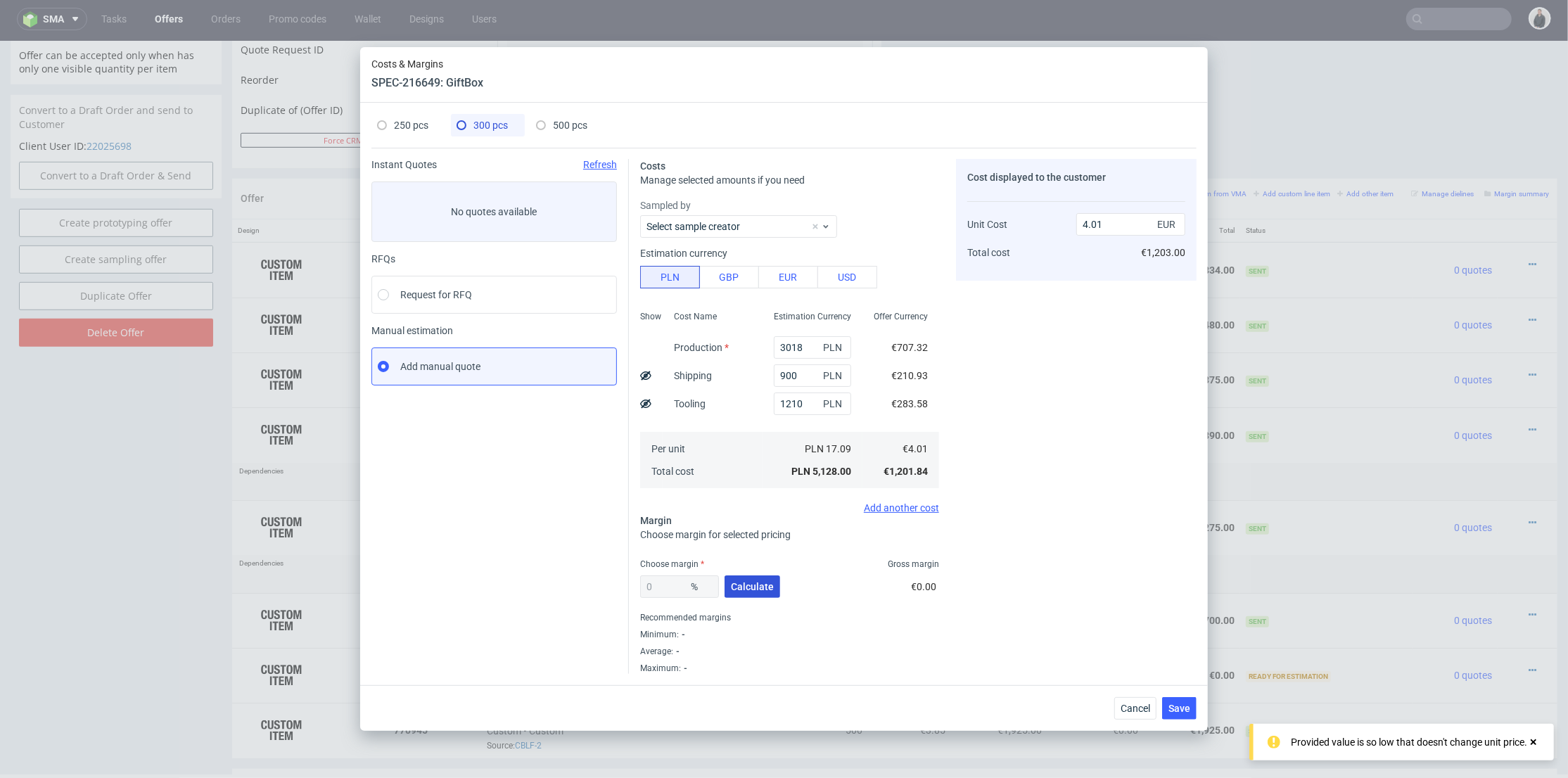
click at [765, 582] on span "Calculate" at bounding box center [752, 587] width 43 height 10
type input "38.12"
type input "6.48"
drag, startPoint x: 386, startPoint y: 108, endPoint x: 414, endPoint y: 120, distance: 30.5
click at [389, 108] on div "250 pcs 300 pcs 500 pcs Instant Quotes Refresh No quotes available RFQs Request…" at bounding box center [784, 393] width 848 height 582
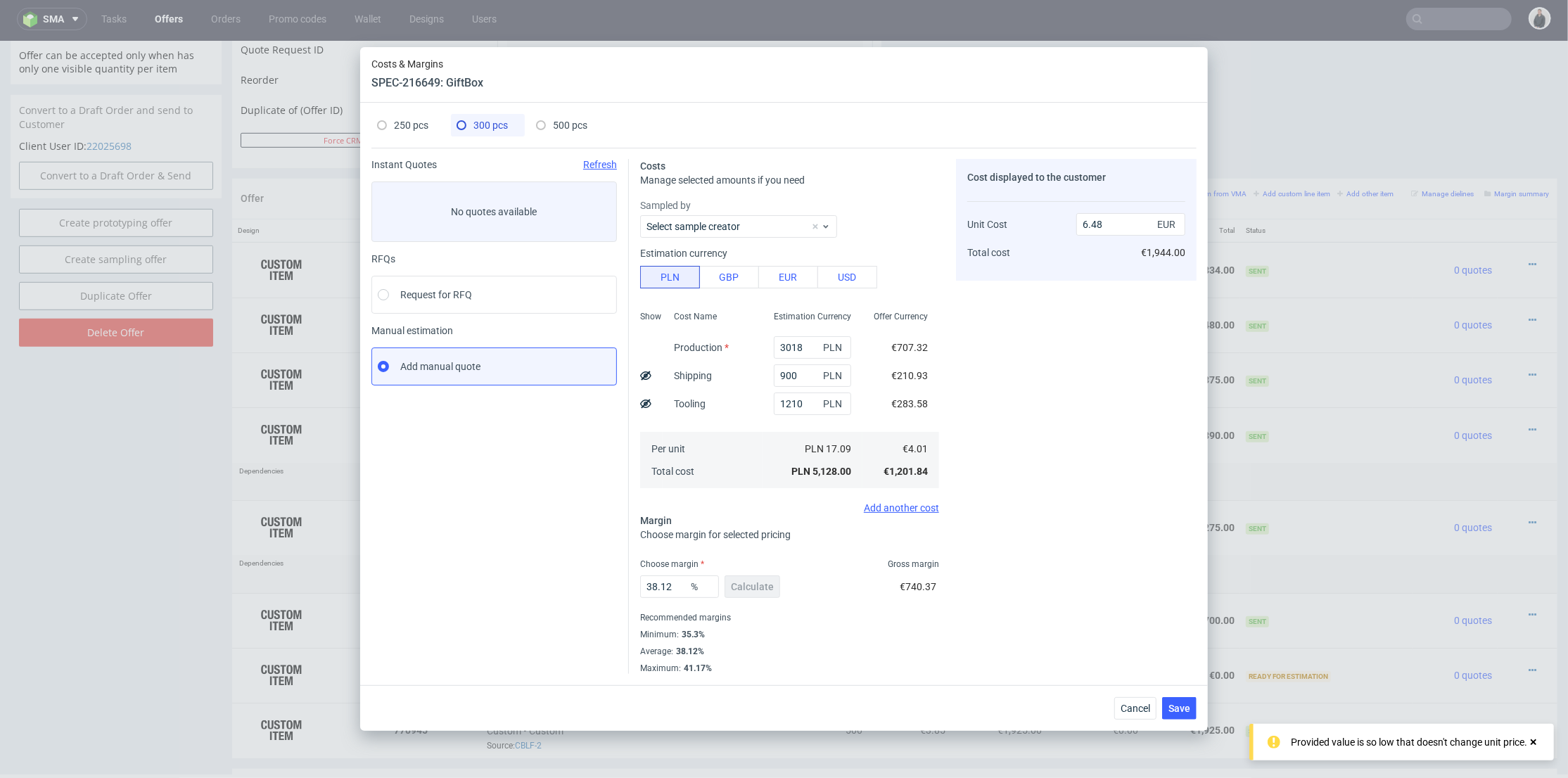
click at [419, 123] on span "250 pcs" at bounding box center [411, 125] width 35 height 11
type input "2515"
type input "36"
type input "6.8"
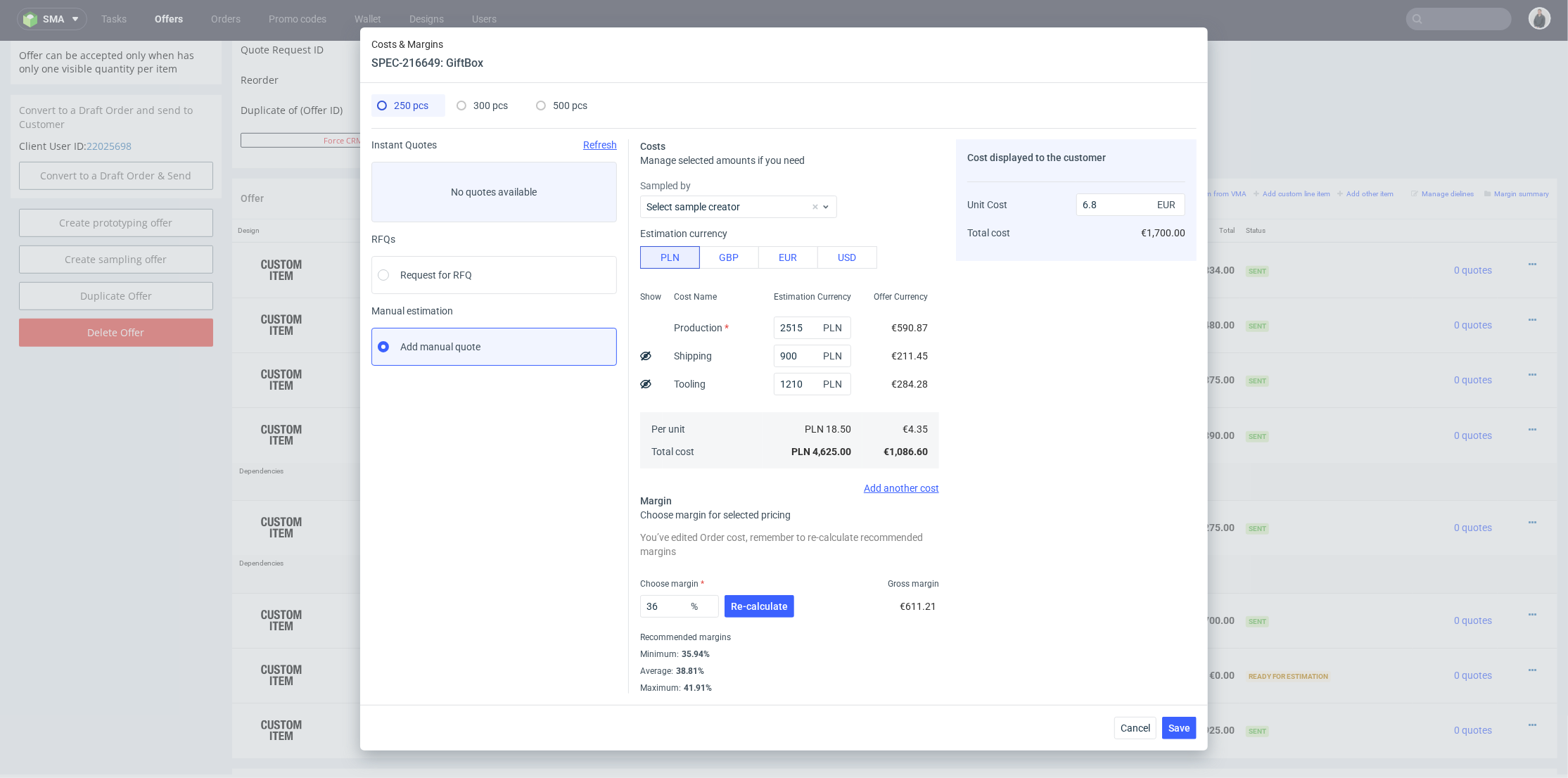
click at [488, 105] on span "300 pcs" at bounding box center [491, 105] width 35 height 11
type input "3018"
type input "38.12"
type input "6.48"
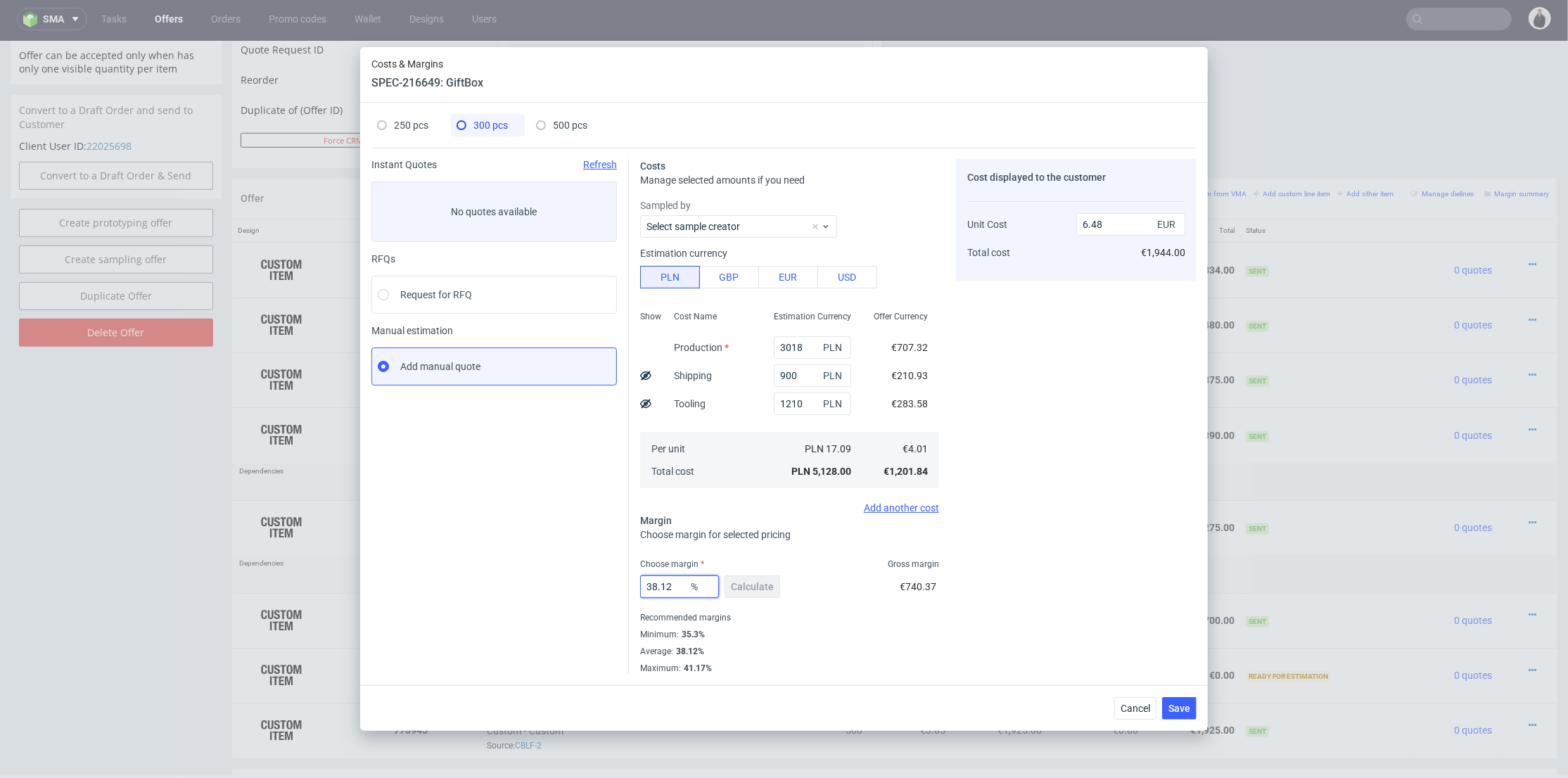
drag, startPoint x: 673, startPoint y: 583, endPoint x: 602, endPoint y: 575, distance: 71.4
click at [598, 578] on div "Instant Quotes Refresh No quotes available RFQs Request for RFQ Manual estimati…" at bounding box center [783, 411] width 825 height 527
type input "36"
click at [1031, 528] on div "Cost displayed to the customer Unit Cost Total cost 6.48 EUR €1,944.00" at bounding box center [1075, 417] width 240 height 516
type input "6.26"
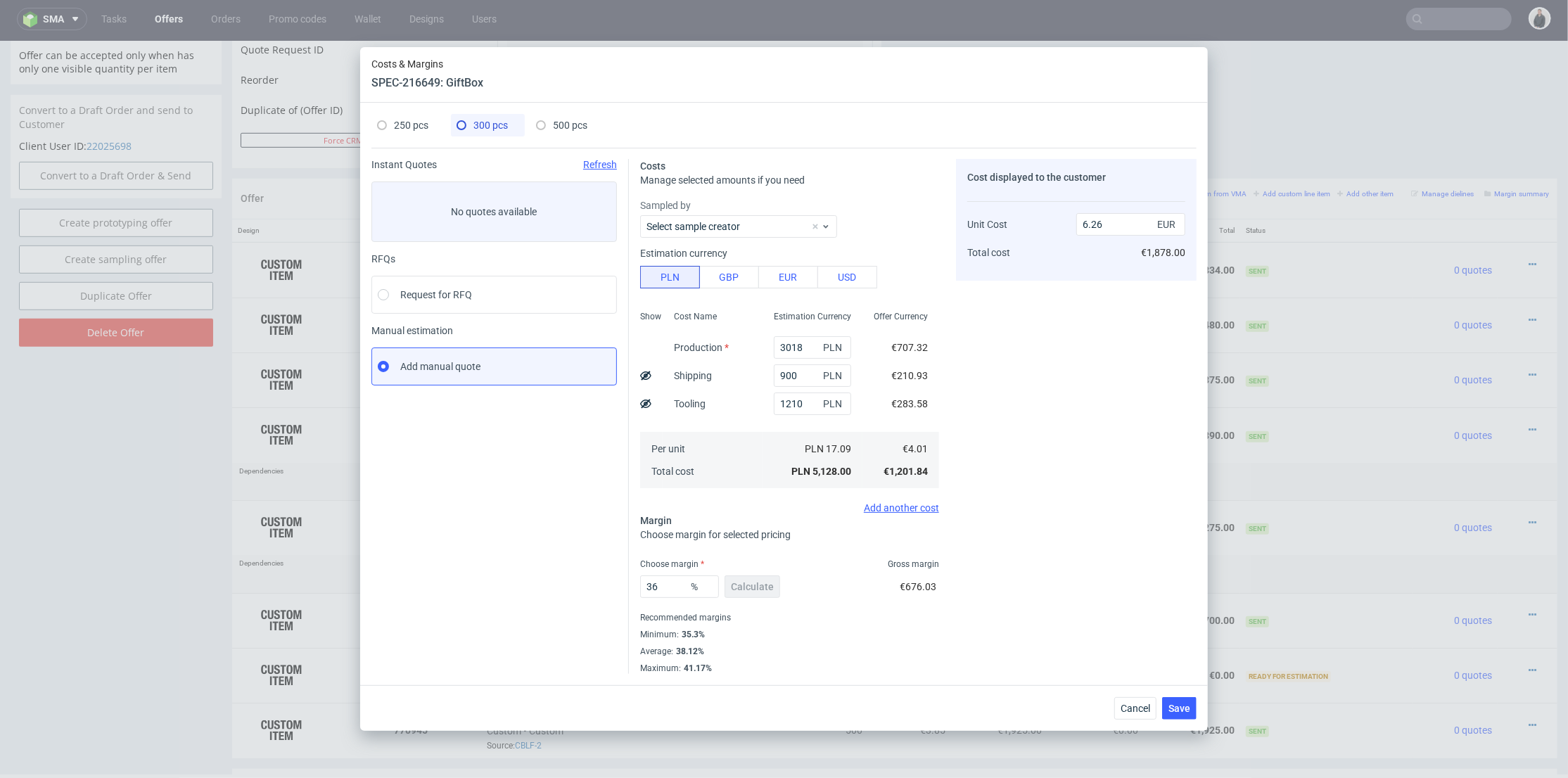
click at [397, 130] on span "250 pcs" at bounding box center [411, 125] width 35 height 11
type input "2515"
type input "6.8"
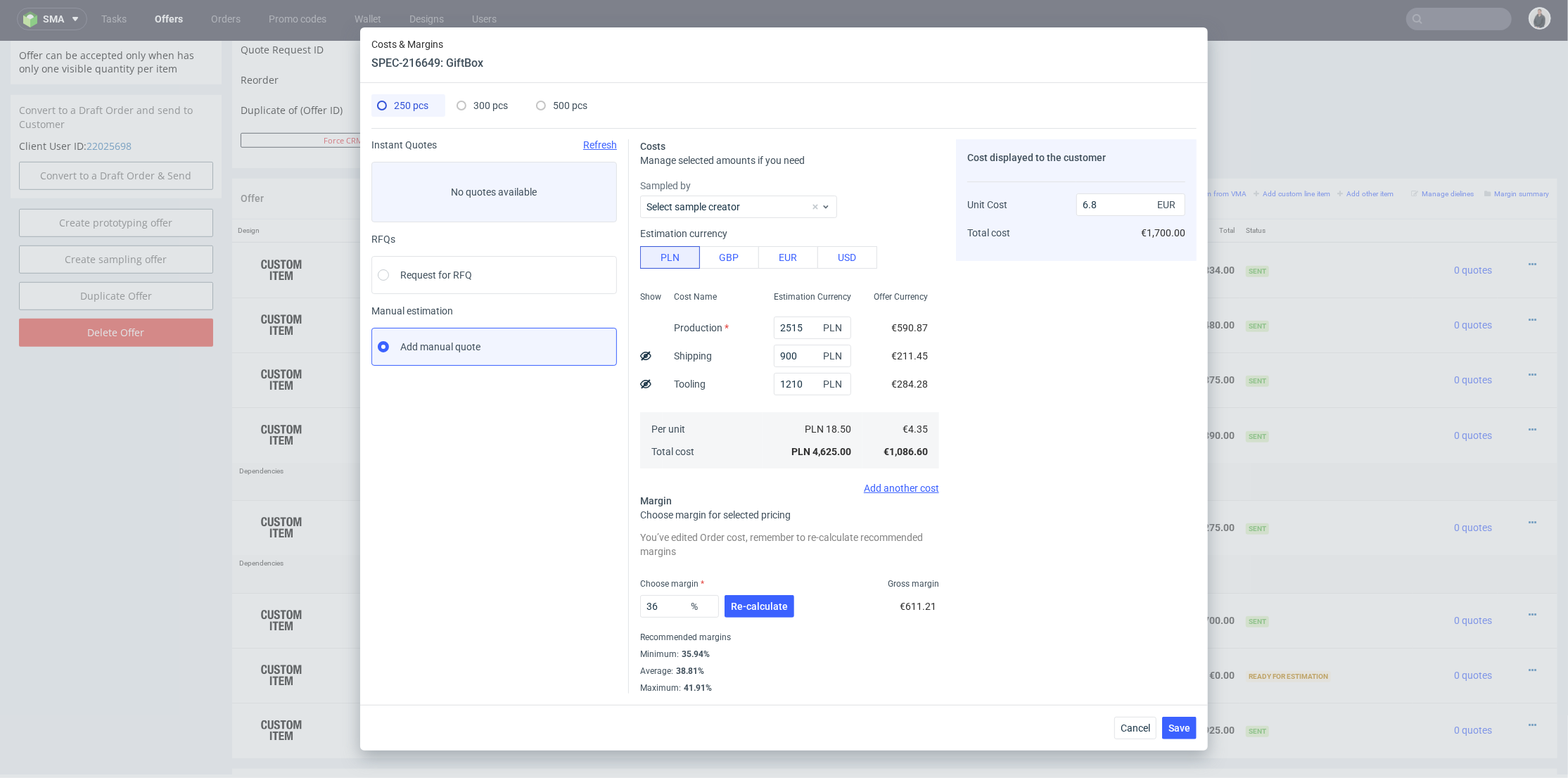
click at [479, 112] on div "300 pcs" at bounding box center [482, 105] width 51 height 23
type input "3018"
type input "6.26"
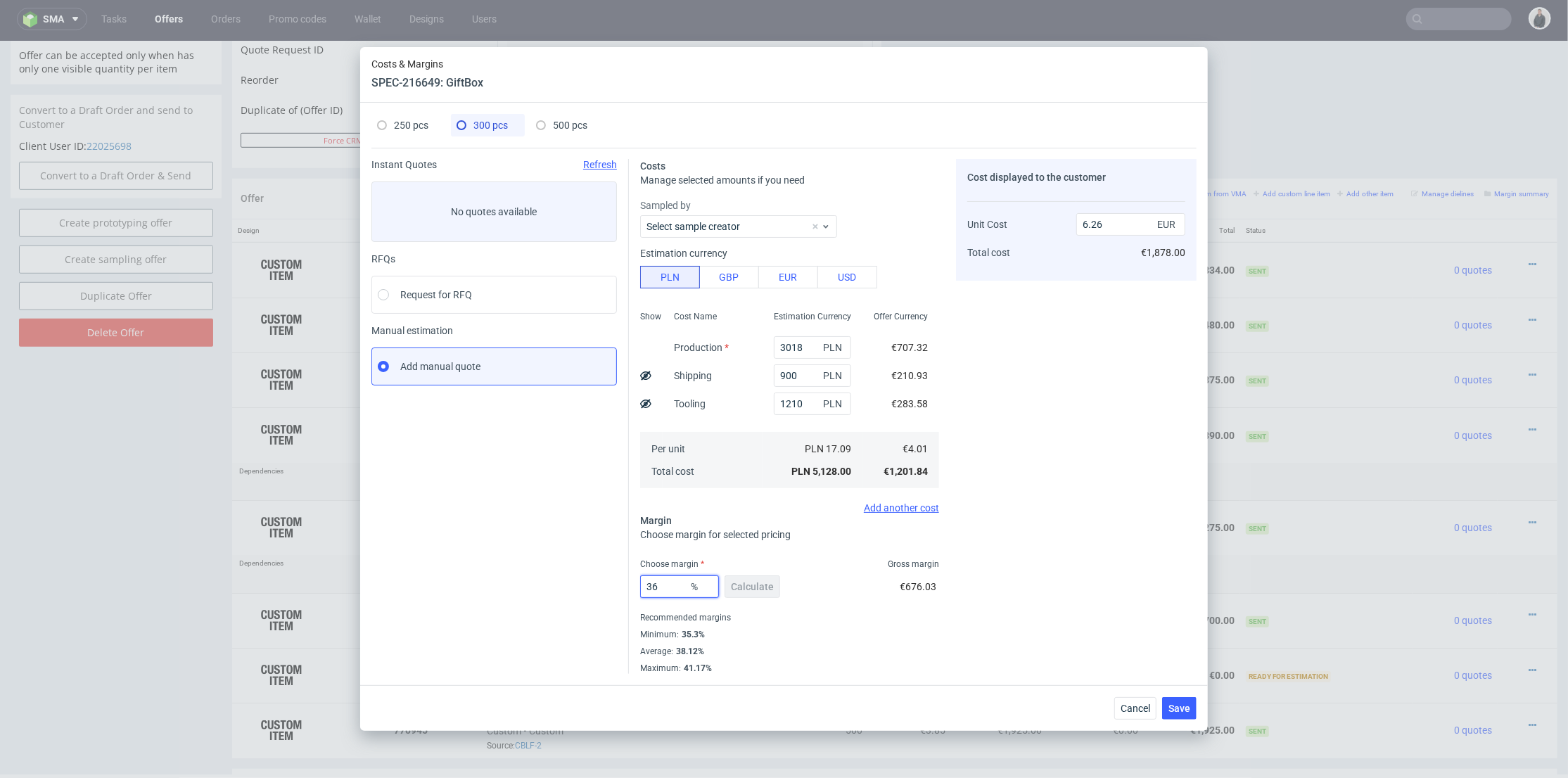
drag, startPoint x: 657, startPoint y: 580, endPoint x: 637, endPoint y: 580, distance: 20.0
click at [637, 580] on div "Costs Manage selected amounts if you need Sampled by Select sample creator Esti…" at bounding box center [912, 411] width 567 height 527
type input "33"
type input "5.98"
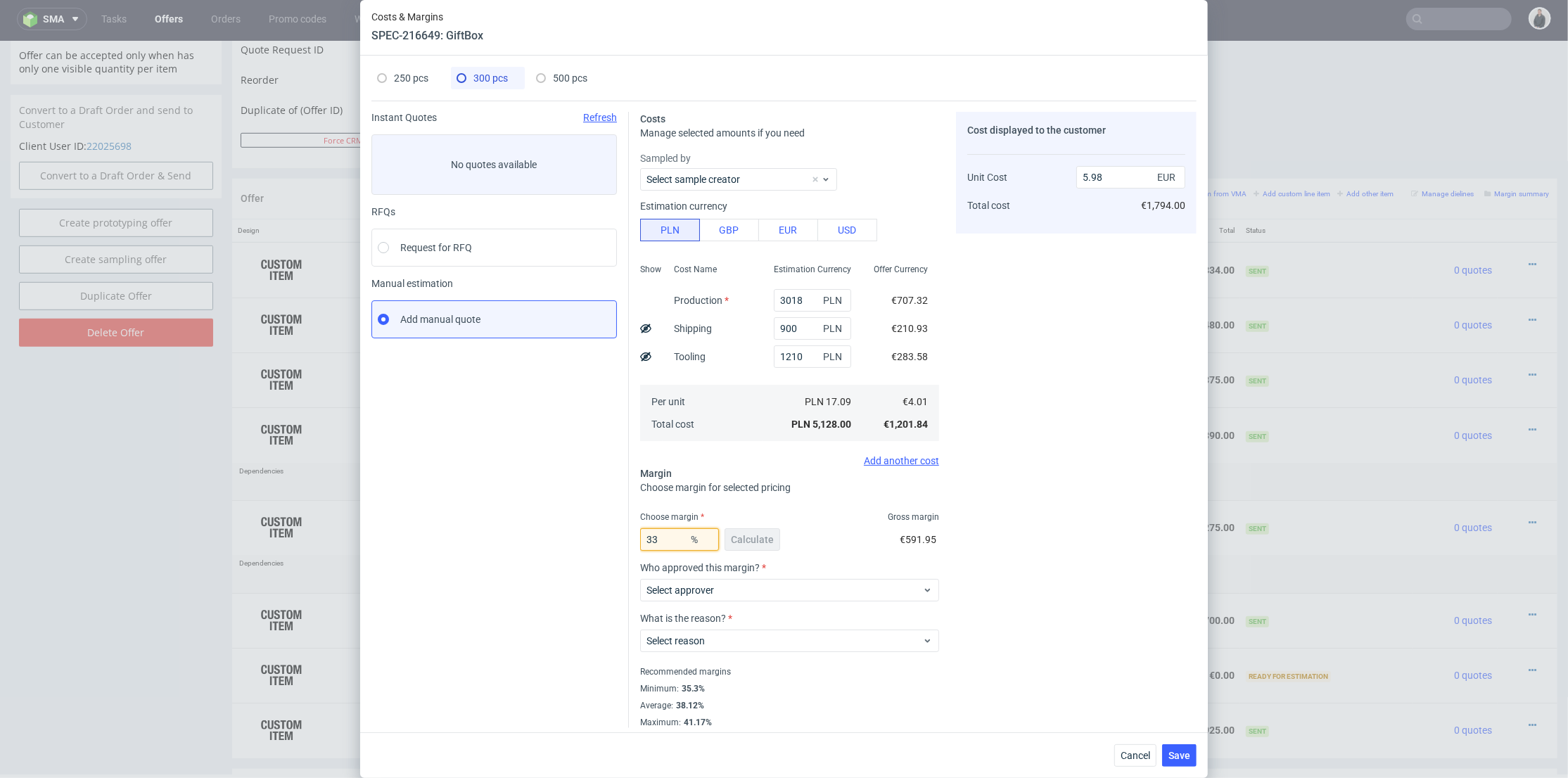
drag, startPoint x: 664, startPoint y: 537, endPoint x: 652, endPoint y: 539, distance: 12.2
click at [652, 539] on input "33" at bounding box center [680, 539] width 79 height 23
type input "33"
drag, startPoint x: 587, startPoint y: 550, endPoint x: 655, endPoint y: 567, distance: 70.1
click at [587, 550] on div "Instant Quotes Refresh No quotes available RFQs Request for RFQ Manual estimati…" at bounding box center [500, 420] width 258 height 616
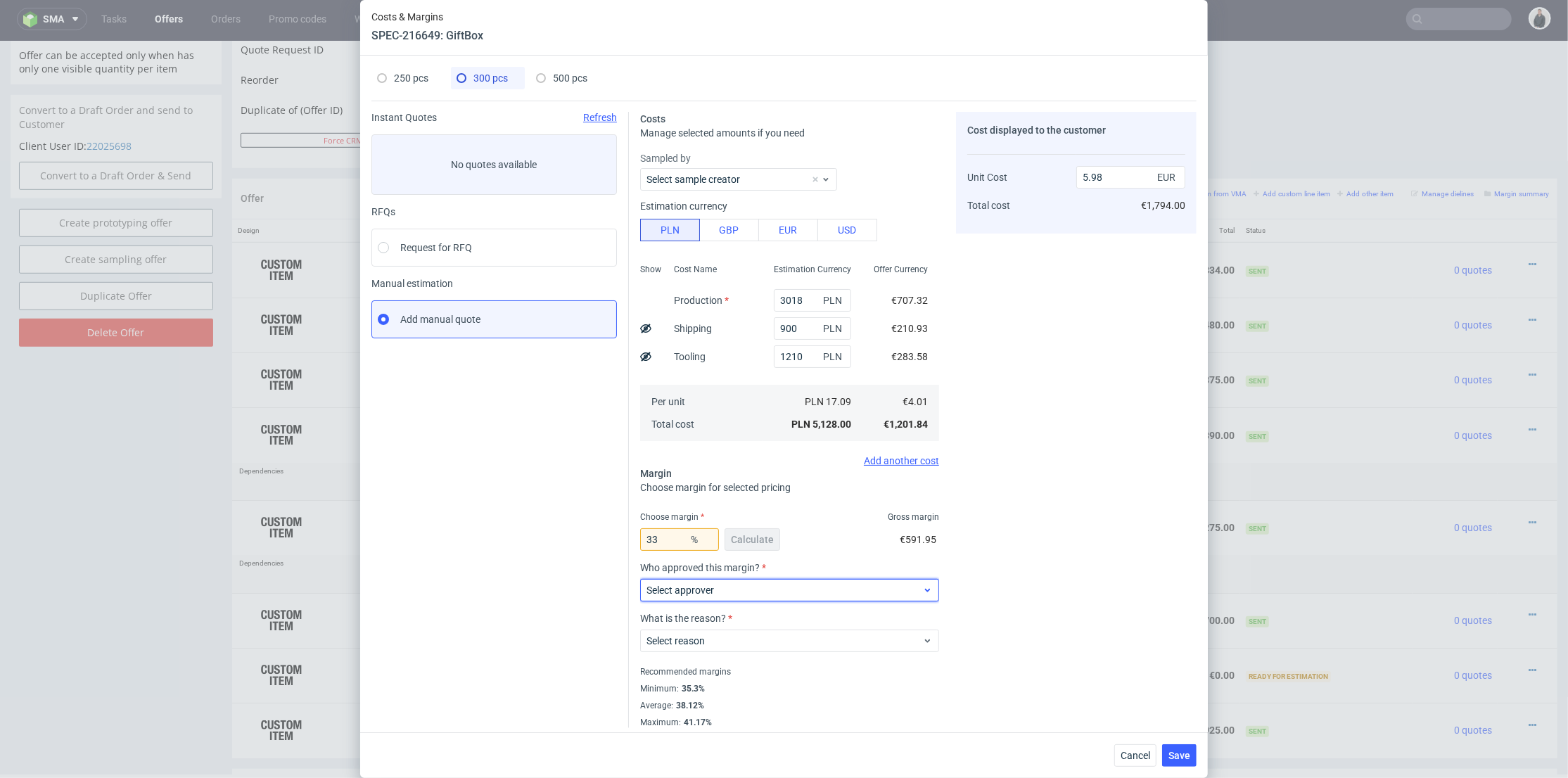
click at [683, 585] on label "Select approver" at bounding box center [680, 591] width 68 height 11
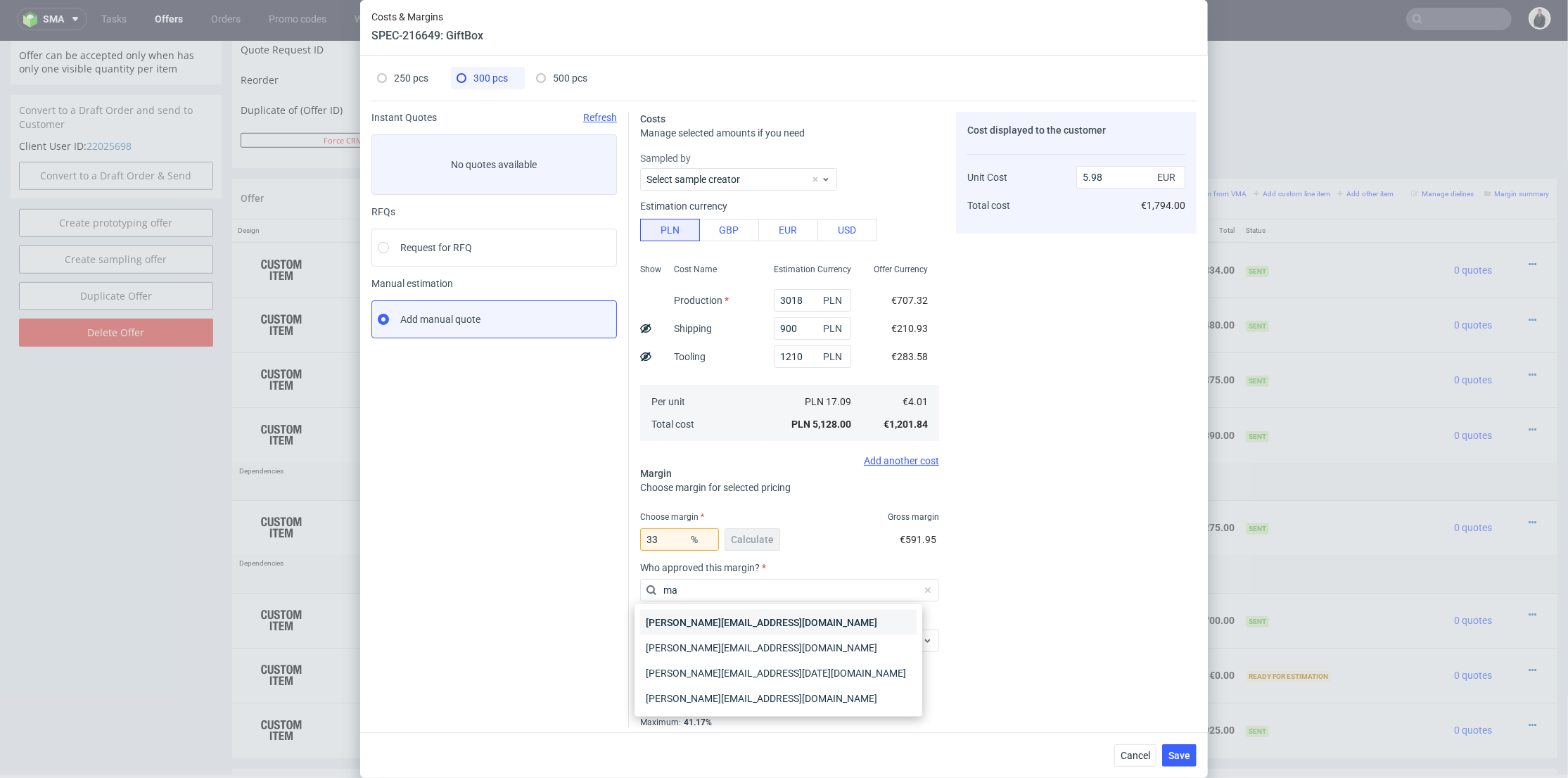
type input "ma"
click at [704, 618] on div "[PERSON_NAME][EMAIL_ADDRESS][DOMAIN_NAME]" at bounding box center [779, 623] width 277 height 26
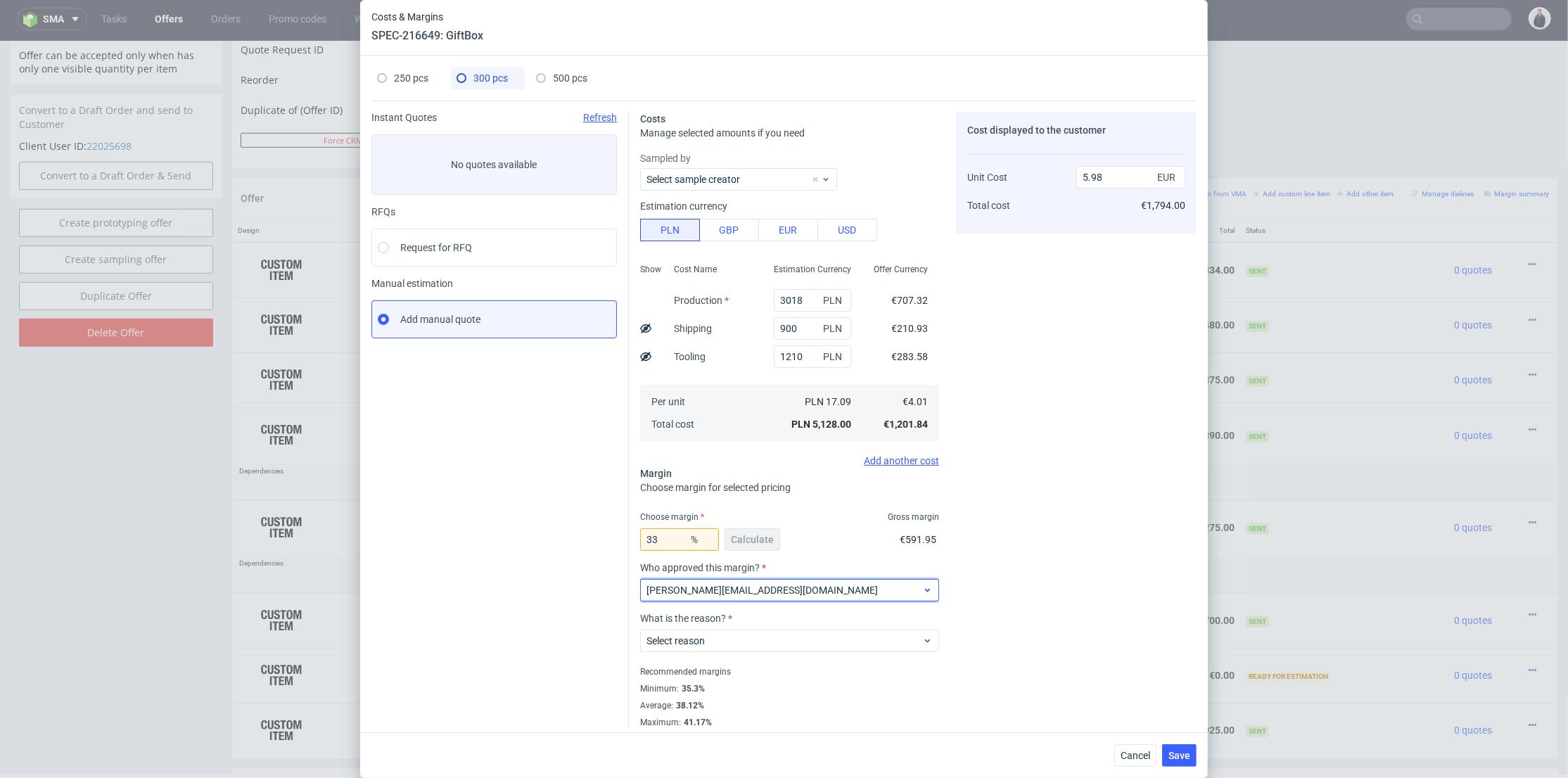
click at [723, 598] on div "[PERSON_NAME][EMAIL_ADDRESS][DOMAIN_NAME]" at bounding box center [789, 591] width 299 height 23
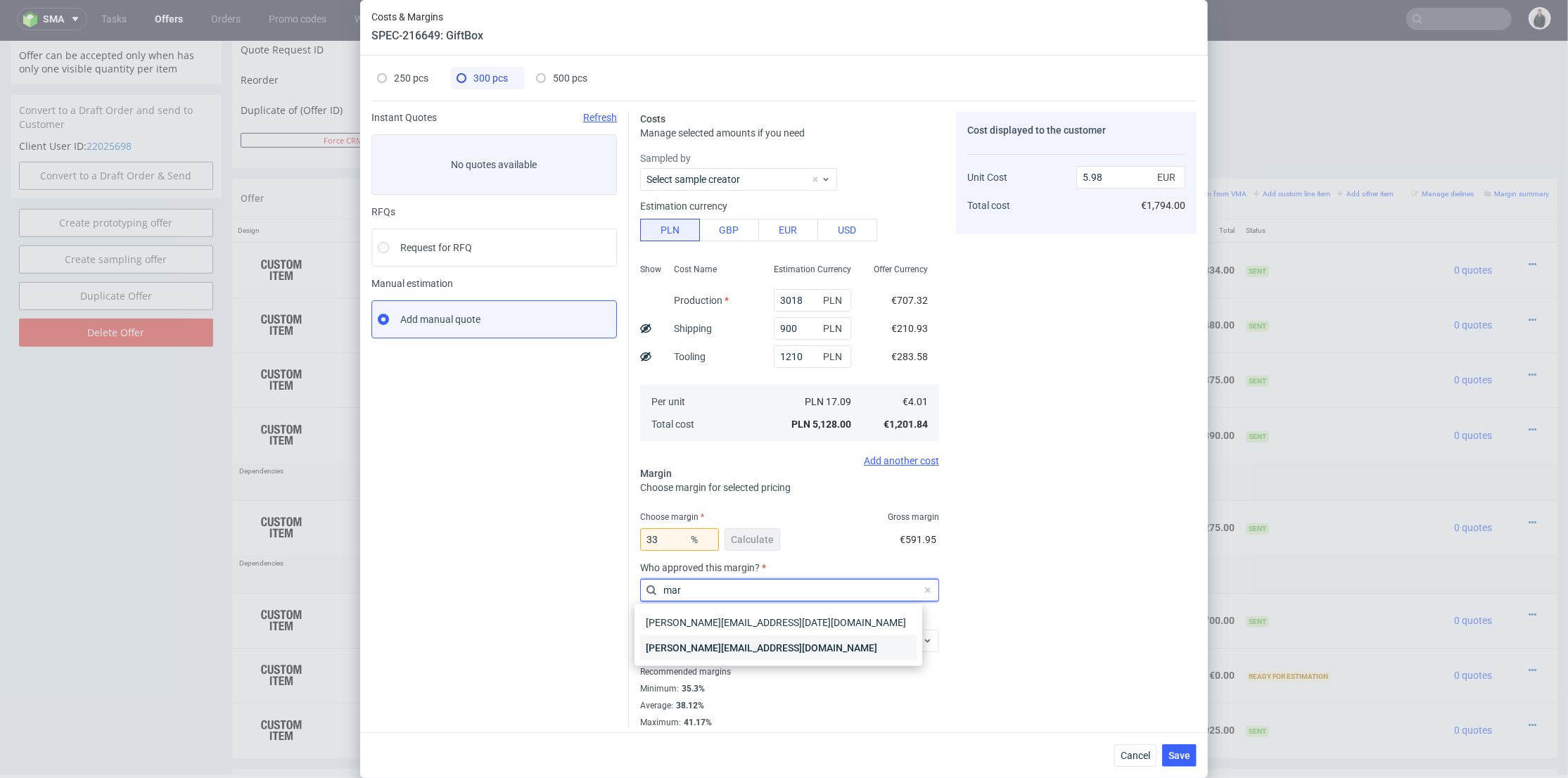
type input "mar"
drag, startPoint x: 715, startPoint y: 645, endPoint x: 715, endPoint y: 637, distance: 8.0
click at [715, 644] on div "[PERSON_NAME][EMAIL_ADDRESS][PERSON_NAME][DOMAIN_NAME]" at bounding box center [779, 648] width 277 height 26
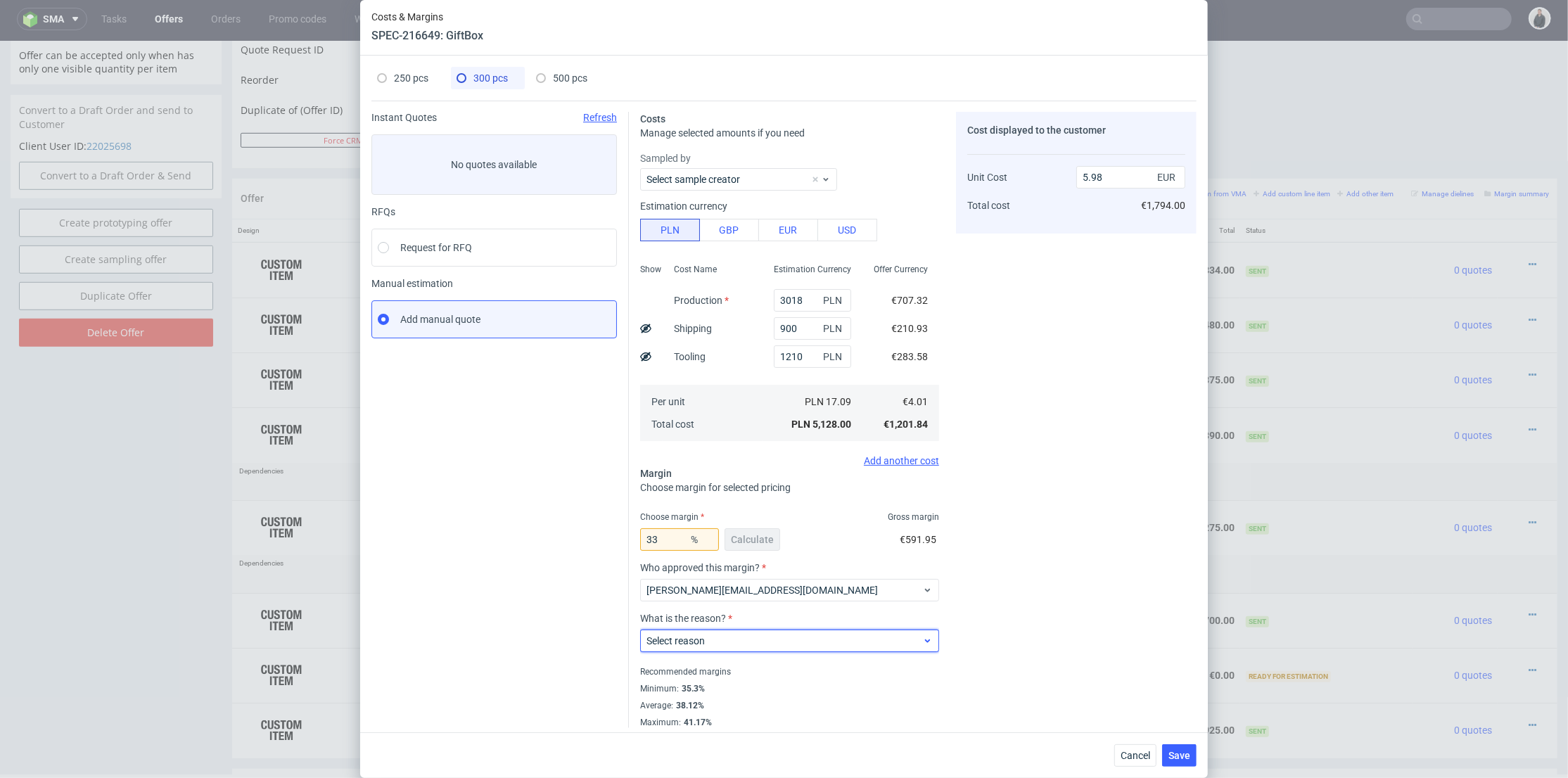
click at [713, 637] on span "Select reason" at bounding box center [784, 641] width 276 height 14
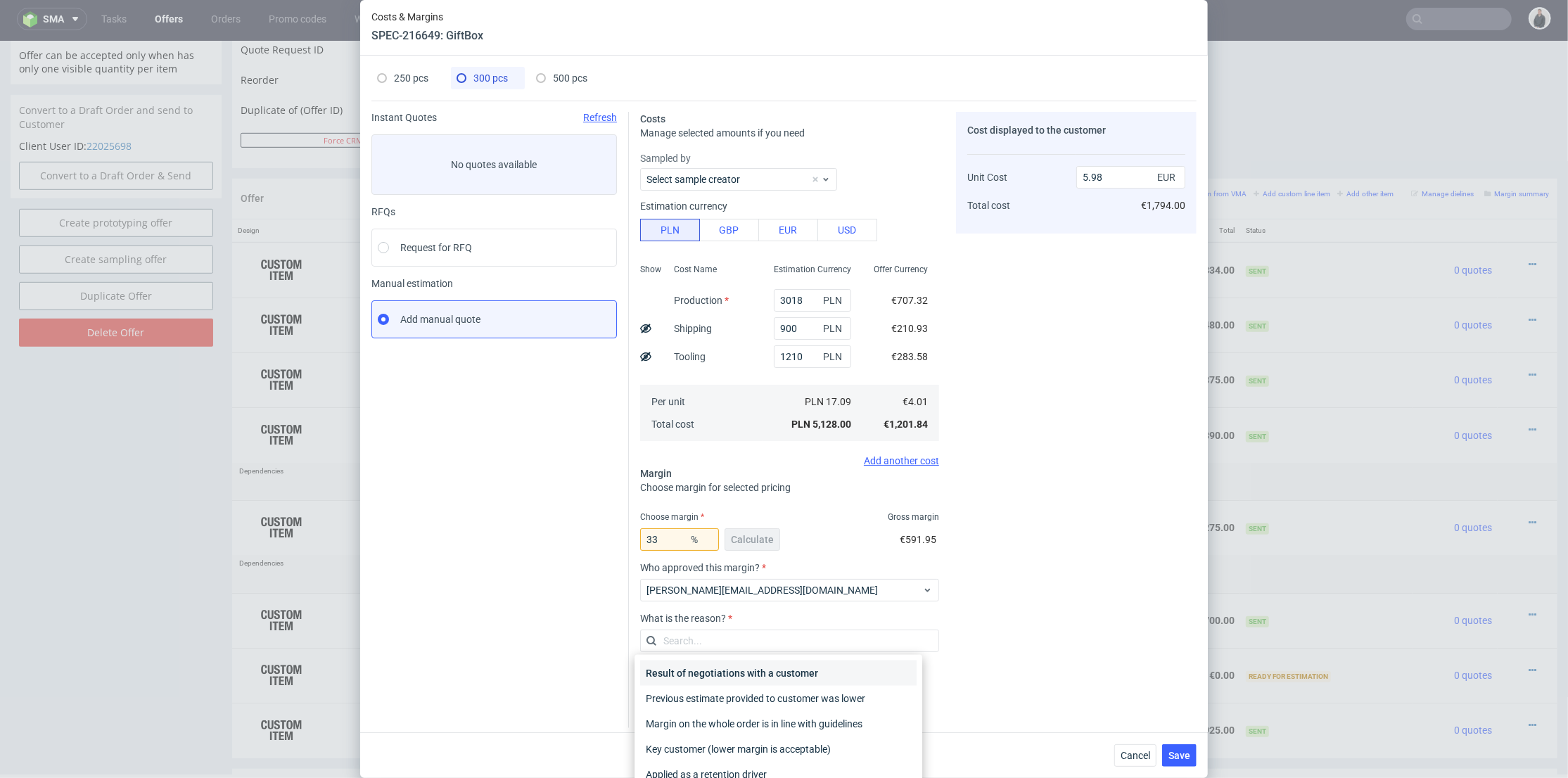
drag, startPoint x: 726, startPoint y: 677, endPoint x: 739, endPoint y: 675, distance: 13.2
click at [726, 677] on div "Result of negotiations with a customer" at bounding box center [779, 674] width 277 height 26
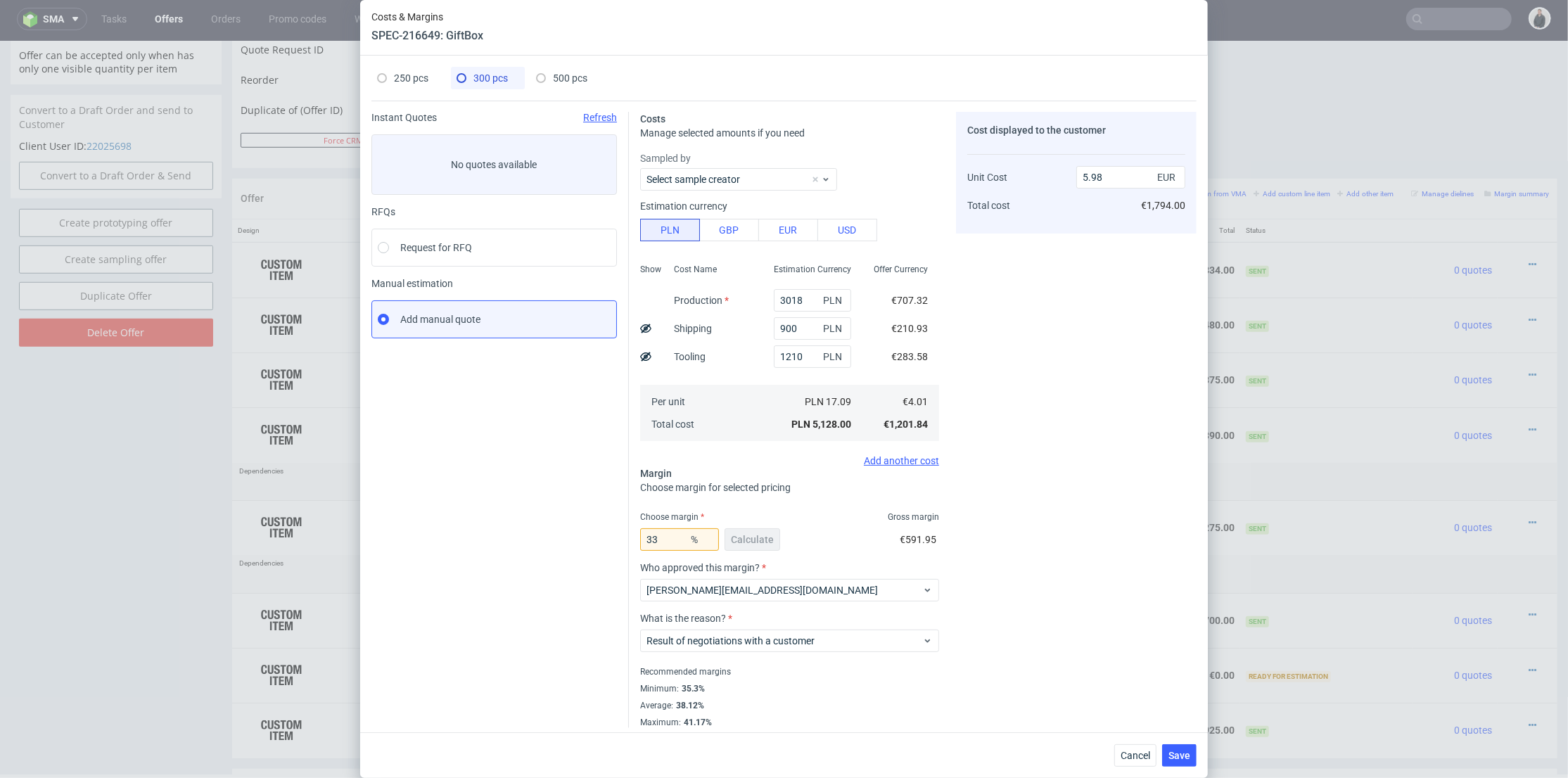
click at [1121, 624] on div "Cost displayed to the customer Unit Cost Total cost 5.98 EUR €1,794.00" at bounding box center [1075, 420] width 240 height 616
click at [1196, 757] on button "Save" at bounding box center [1180, 755] width 35 height 23
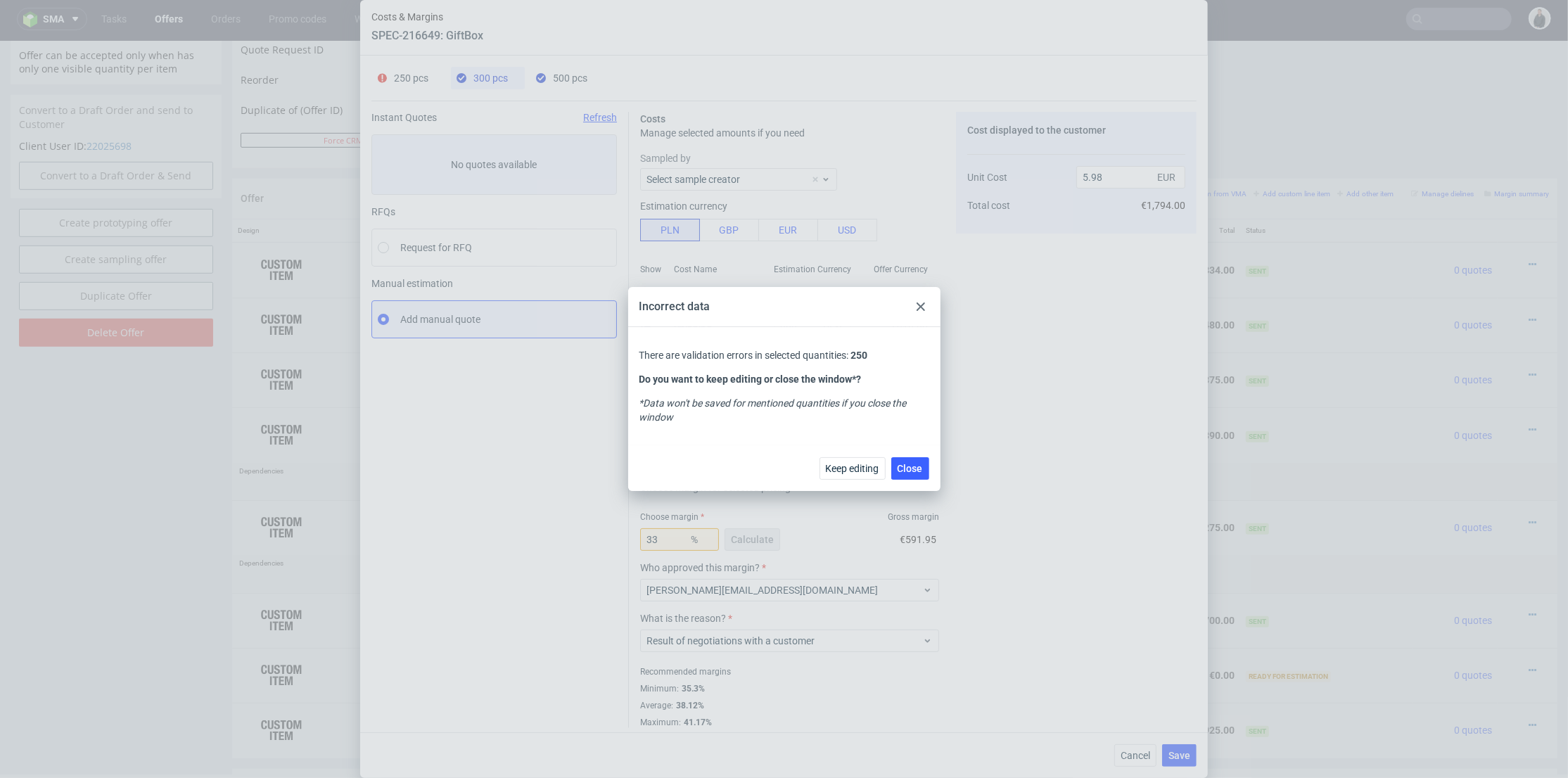
click at [918, 298] on div at bounding box center [920, 306] width 16 height 16
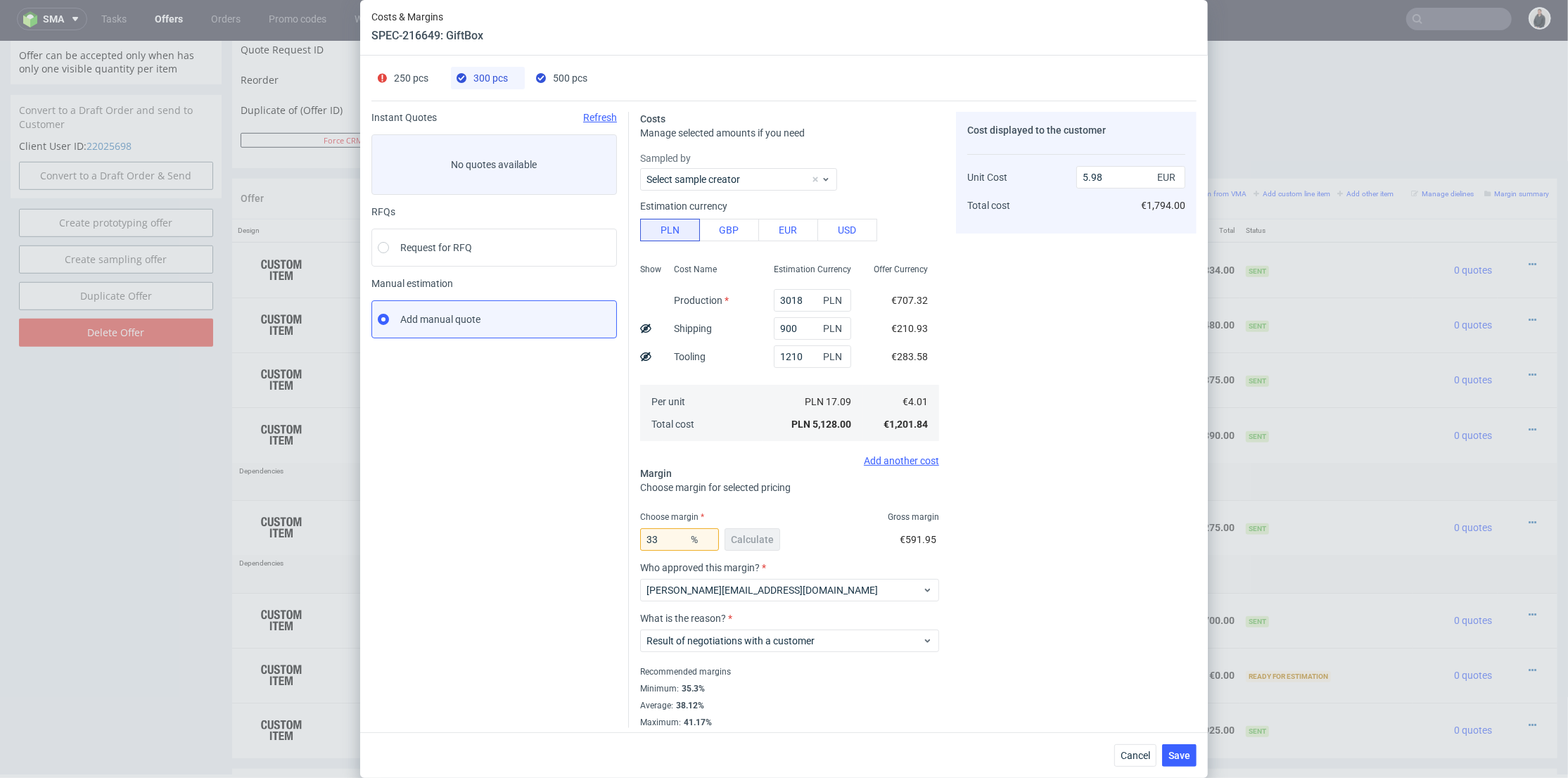
click at [917, 304] on div "€707.32" at bounding box center [909, 300] width 59 height 28
click at [403, 84] on div "250 pcs" at bounding box center [403, 78] width 51 height 23
type input "2515"
type input "36"
type input "6.8"
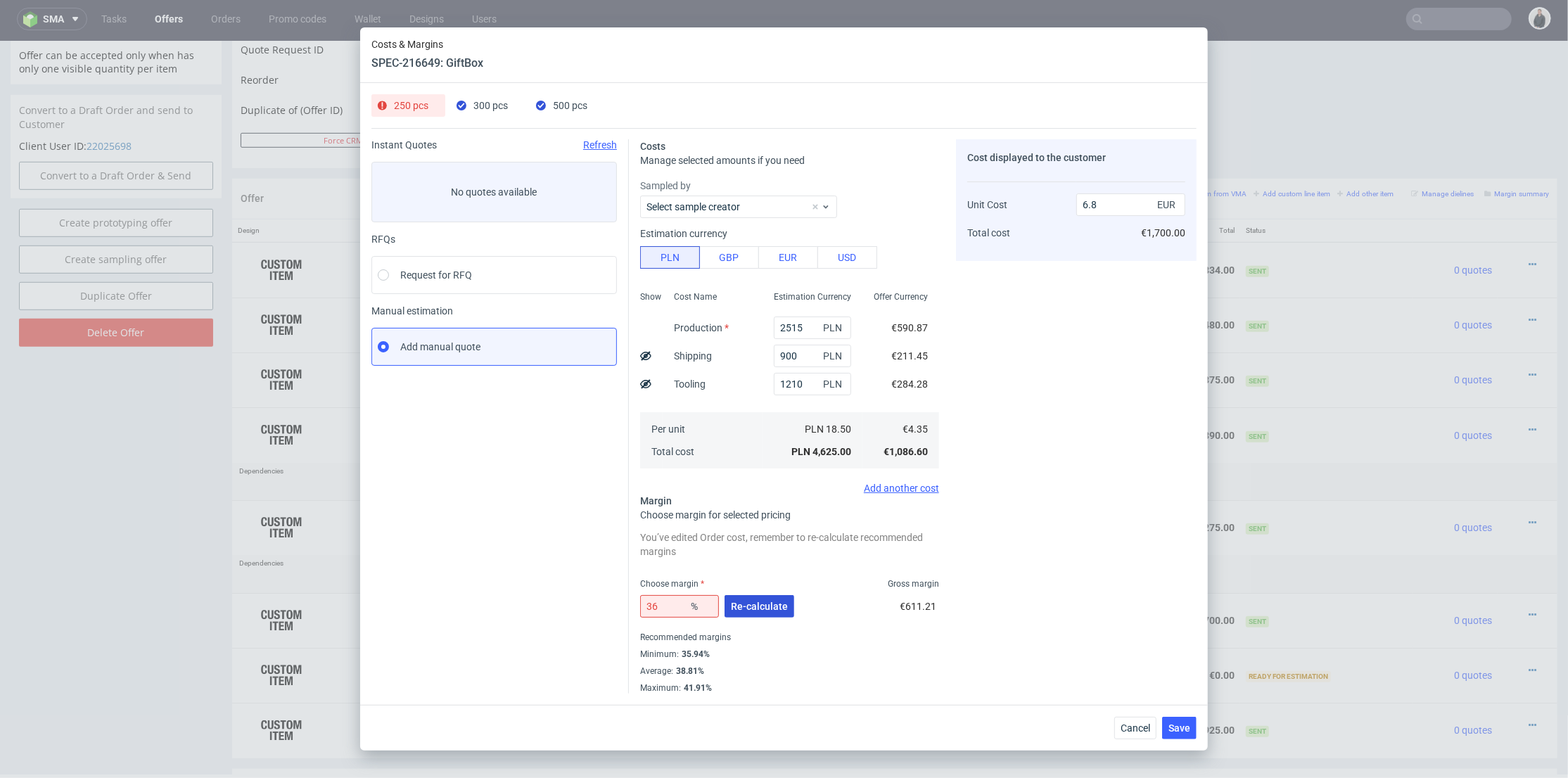
click at [761, 616] on button "Re-calculate" at bounding box center [759, 606] width 69 height 23
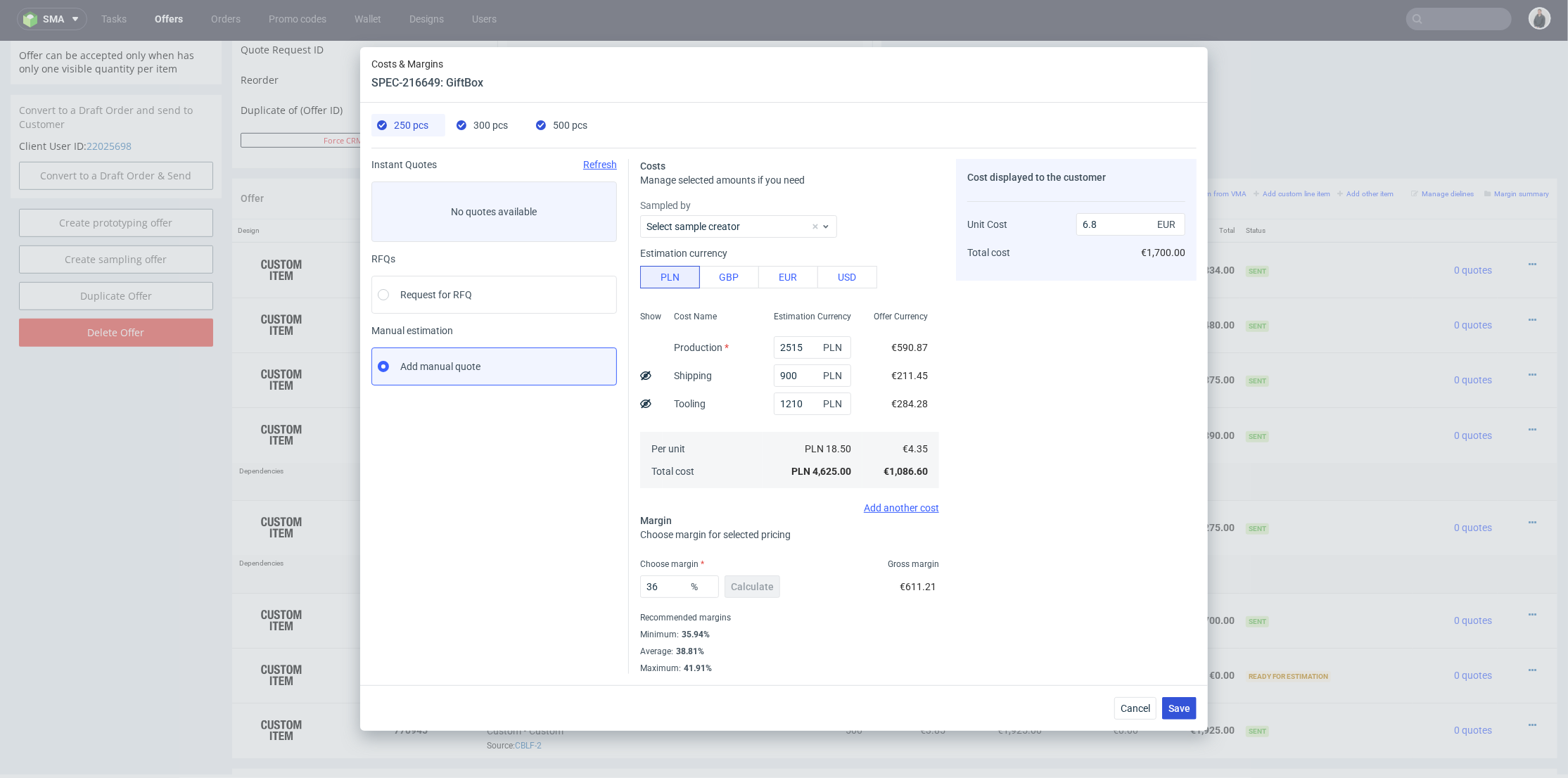
click at [1181, 709] on span "Save" at bounding box center [1180, 709] width 22 height 10
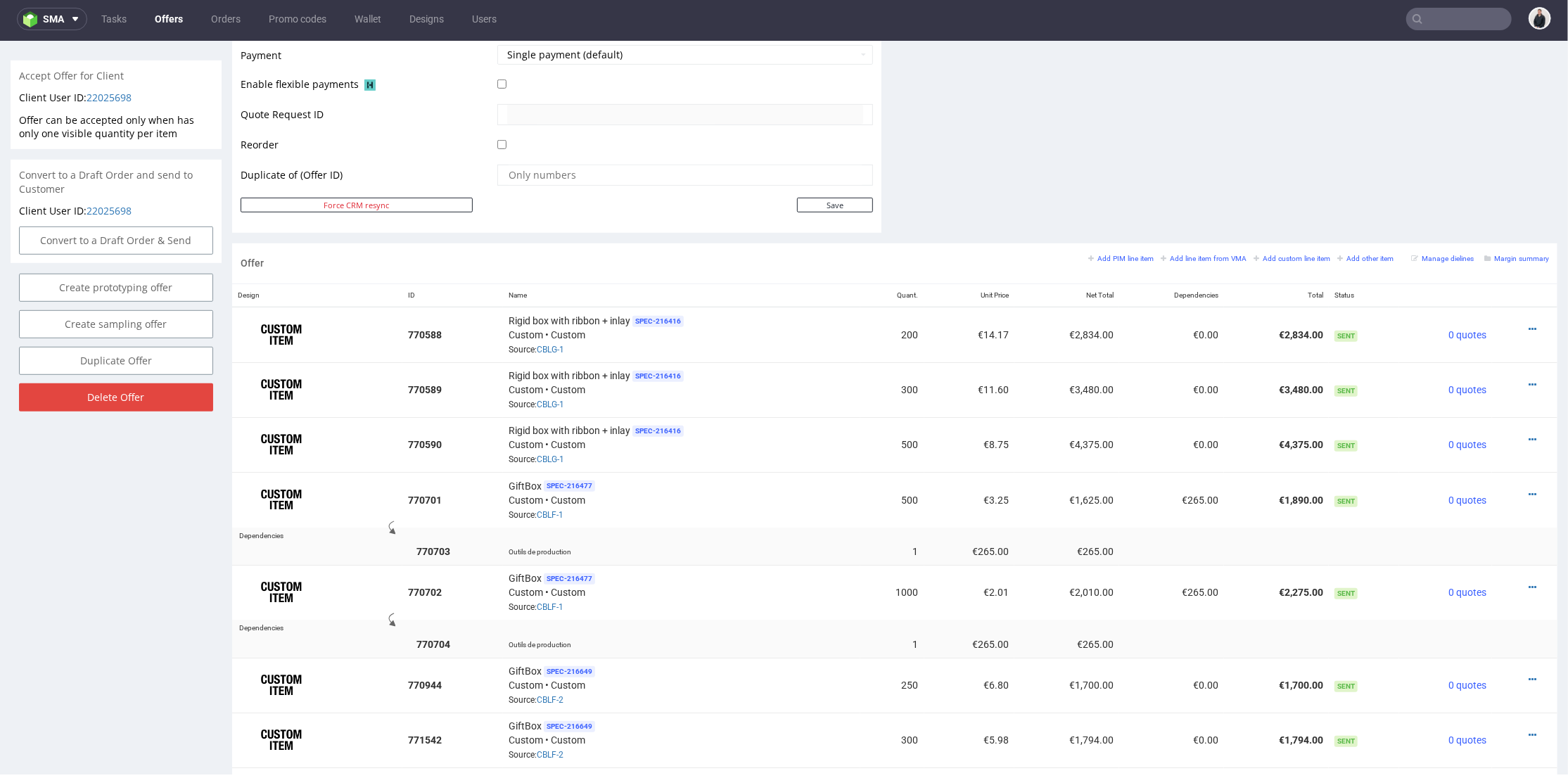
scroll to position [952, 0]
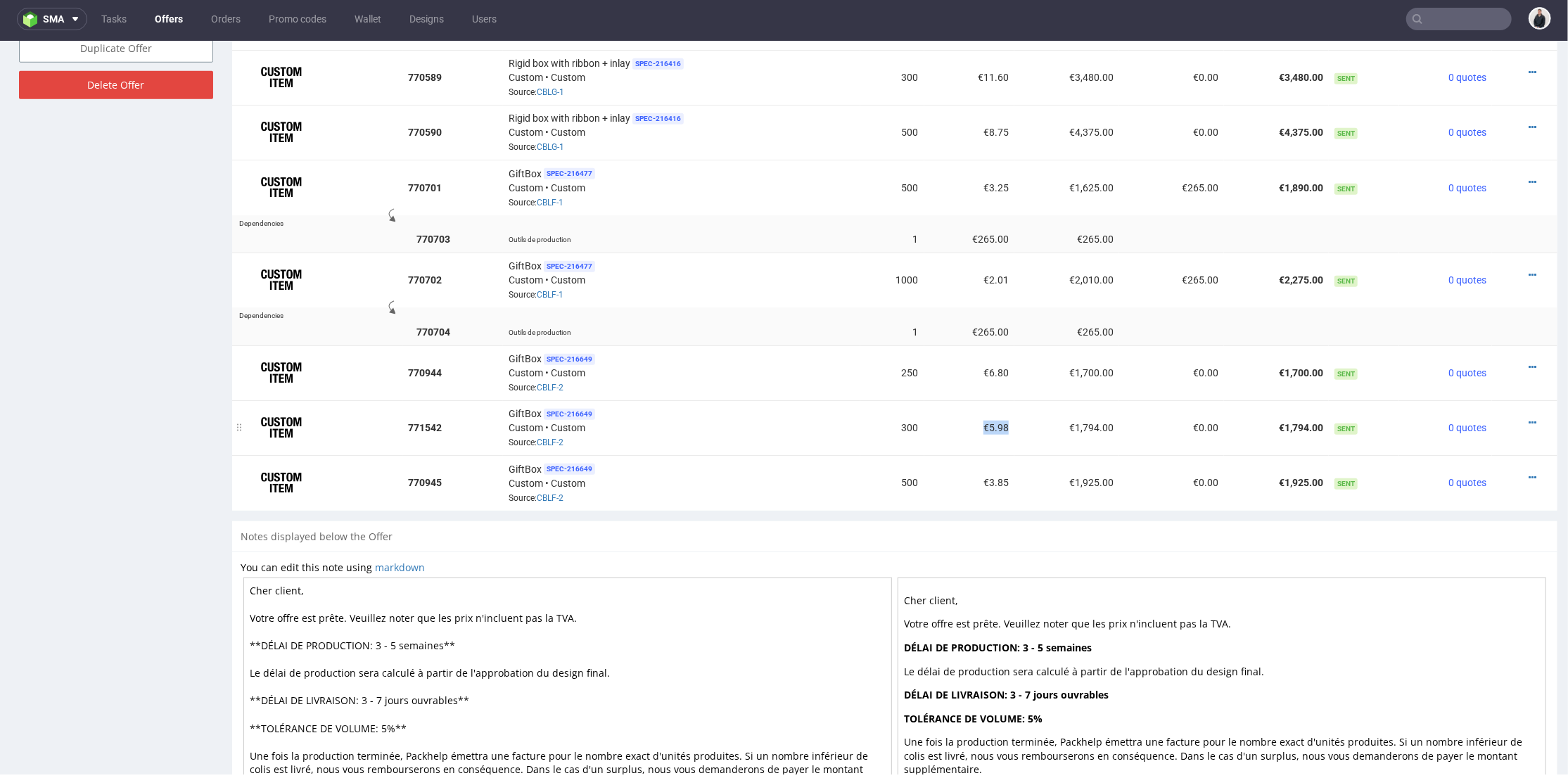
drag, startPoint x: 985, startPoint y: 418, endPoint x: 998, endPoint y: 414, distance: 13.6
click at [969, 418] on td "€5.98" at bounding box center [969, 427] width 90 height 55
copy td "€5.98"
click at [1529, 418] on icon at bounding box center [1532, 422] width 7 height 10
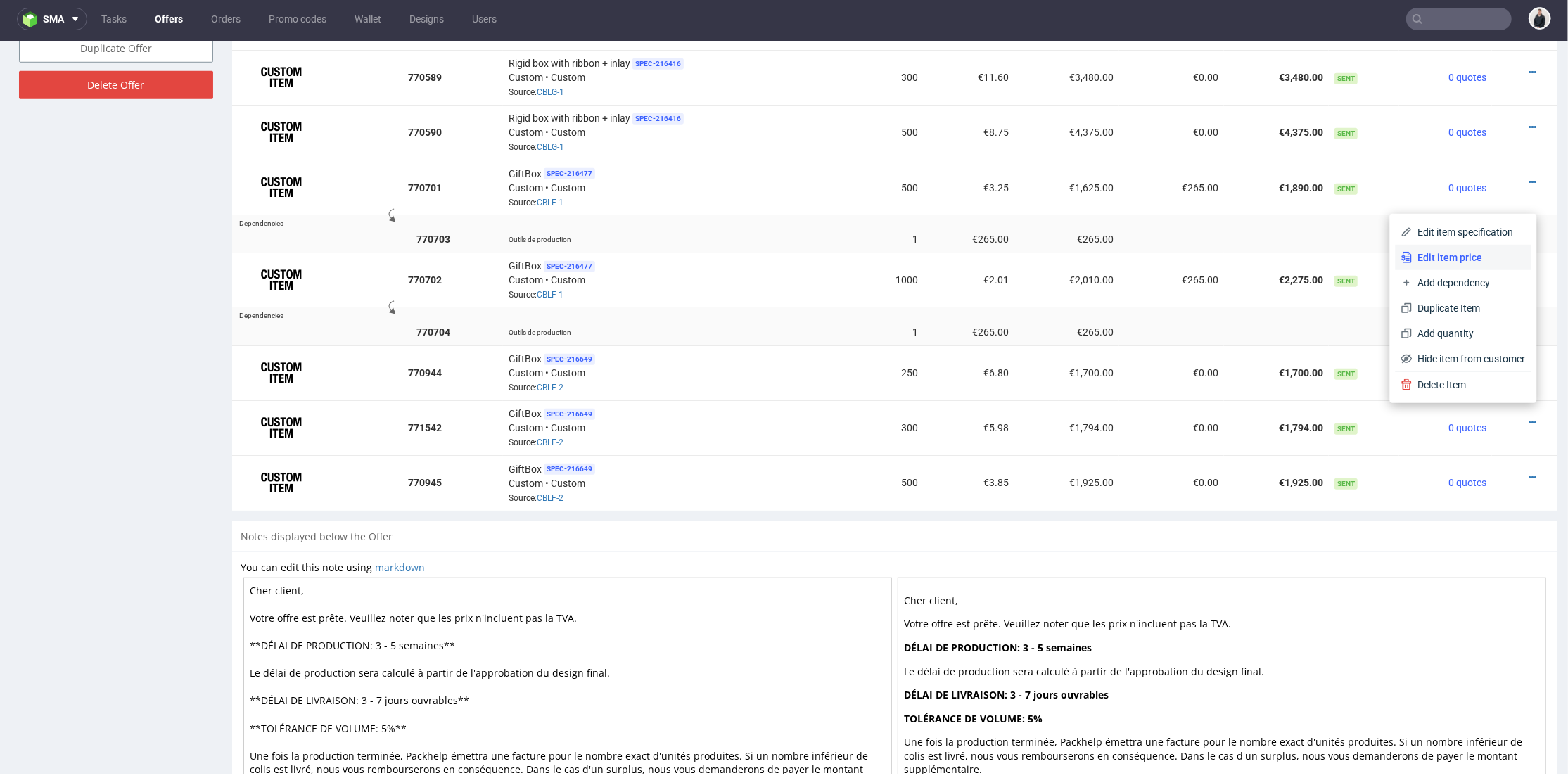
click at [1447, 253] on span "Edit item price" at bounding box center [1469, 256] width 113 height 14
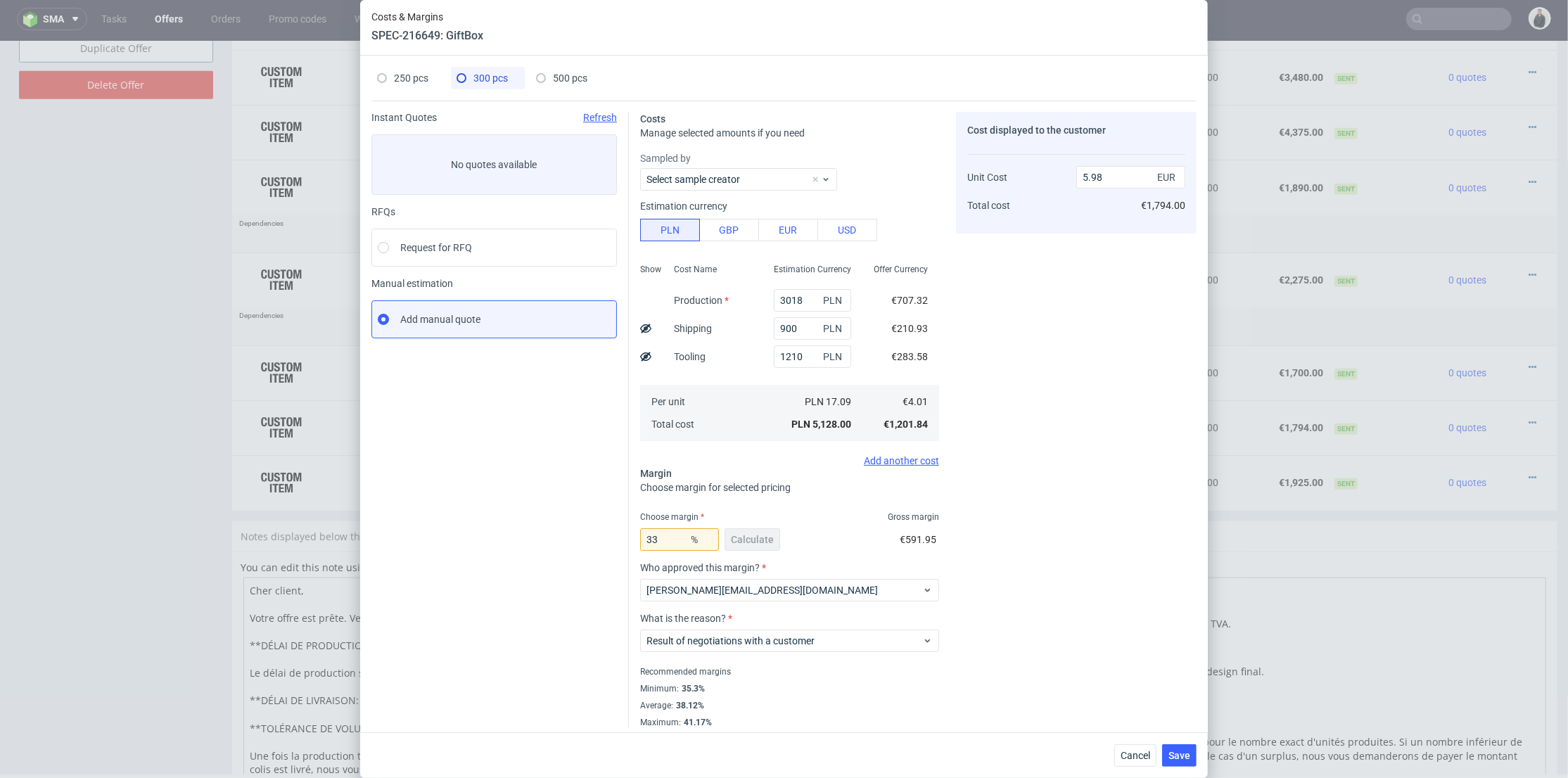
click at [641, 353] on use at bounding box center [646, 357] width 11 height 9
drag, startPoint x: 641, startPoint y: 353, endPoint x: 958, endPoint y: 477, distance: 340.4
click at [641, 353] on use at bounding box center [646, 357] width 11 height 8
type input "5.98"
click at [1145, 760] on span "Cancel" at bounding box center [1135, 755] width 29 height 10
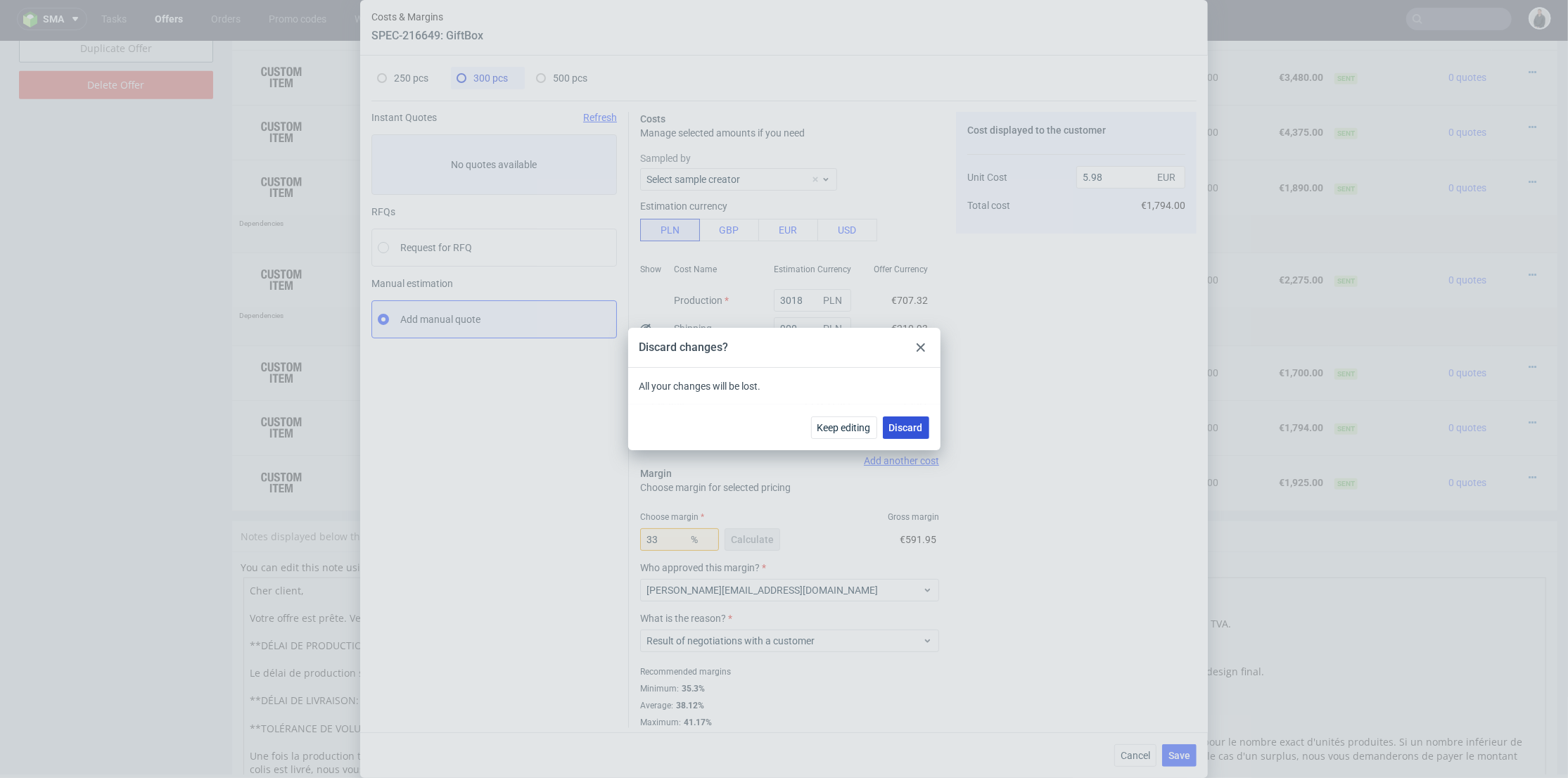
drag, startPoint x: 910, startPoint y: 427, endPoint x: 977, endPoint y: 381, distance: 81.3
click at [910, 427] on span "Discard" at bounding box center [906, 428] width 34 height 10
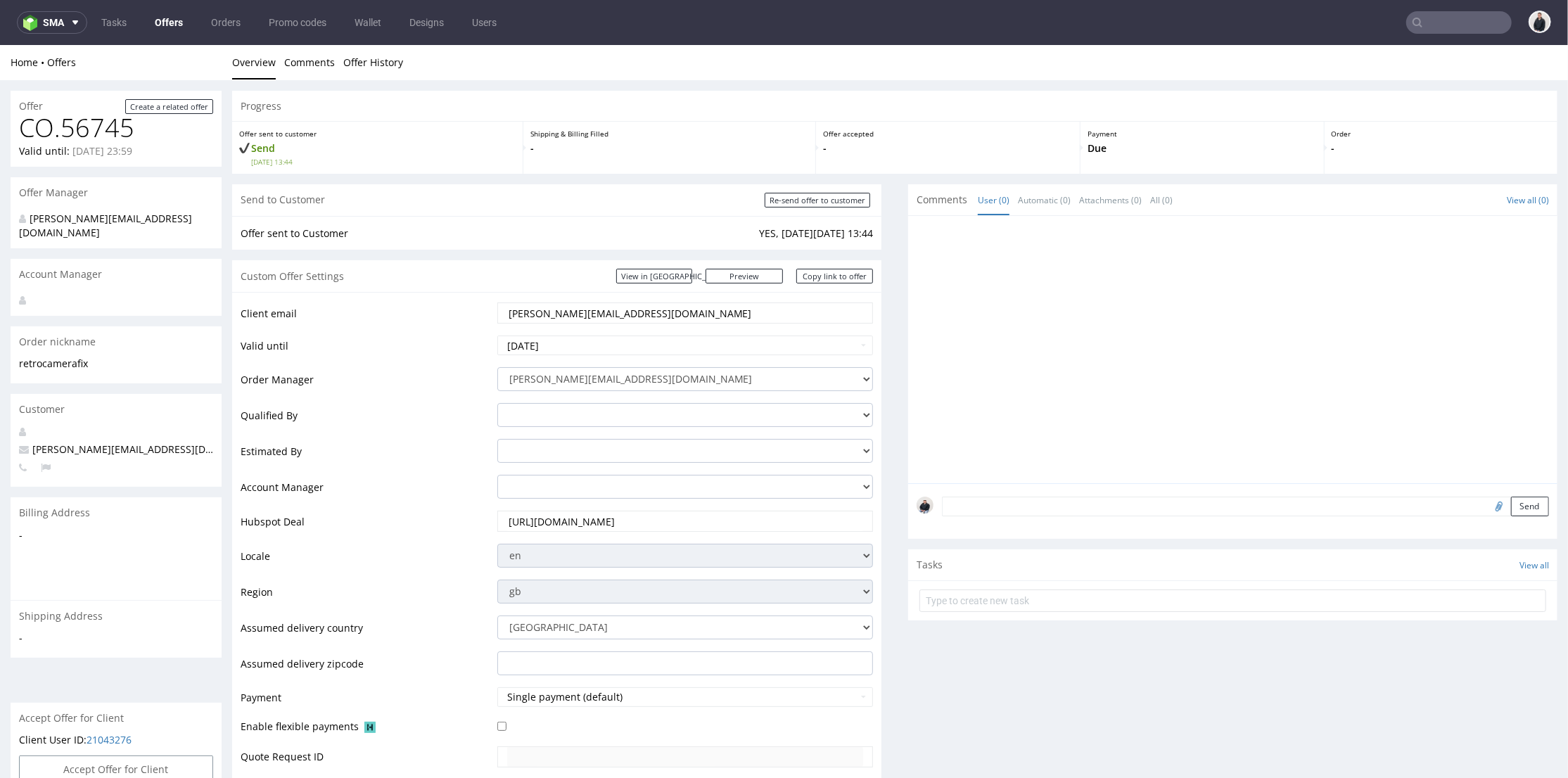
scroll to position [469, 0]
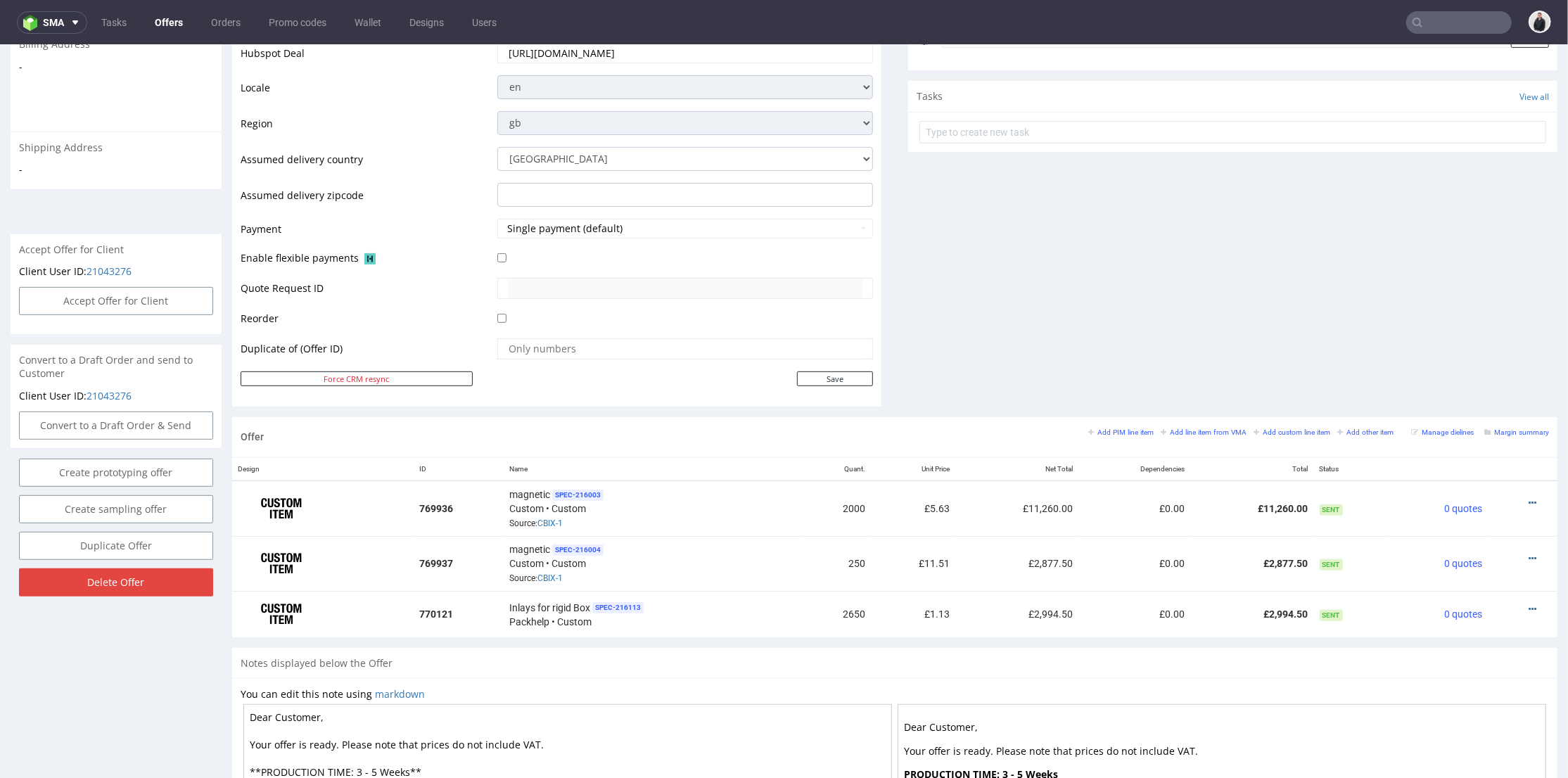
click at [1436, 16] on input "text" at bounding box center [1458, 22] width 105 height 23
paste input "blondieskitchen.co.uk"
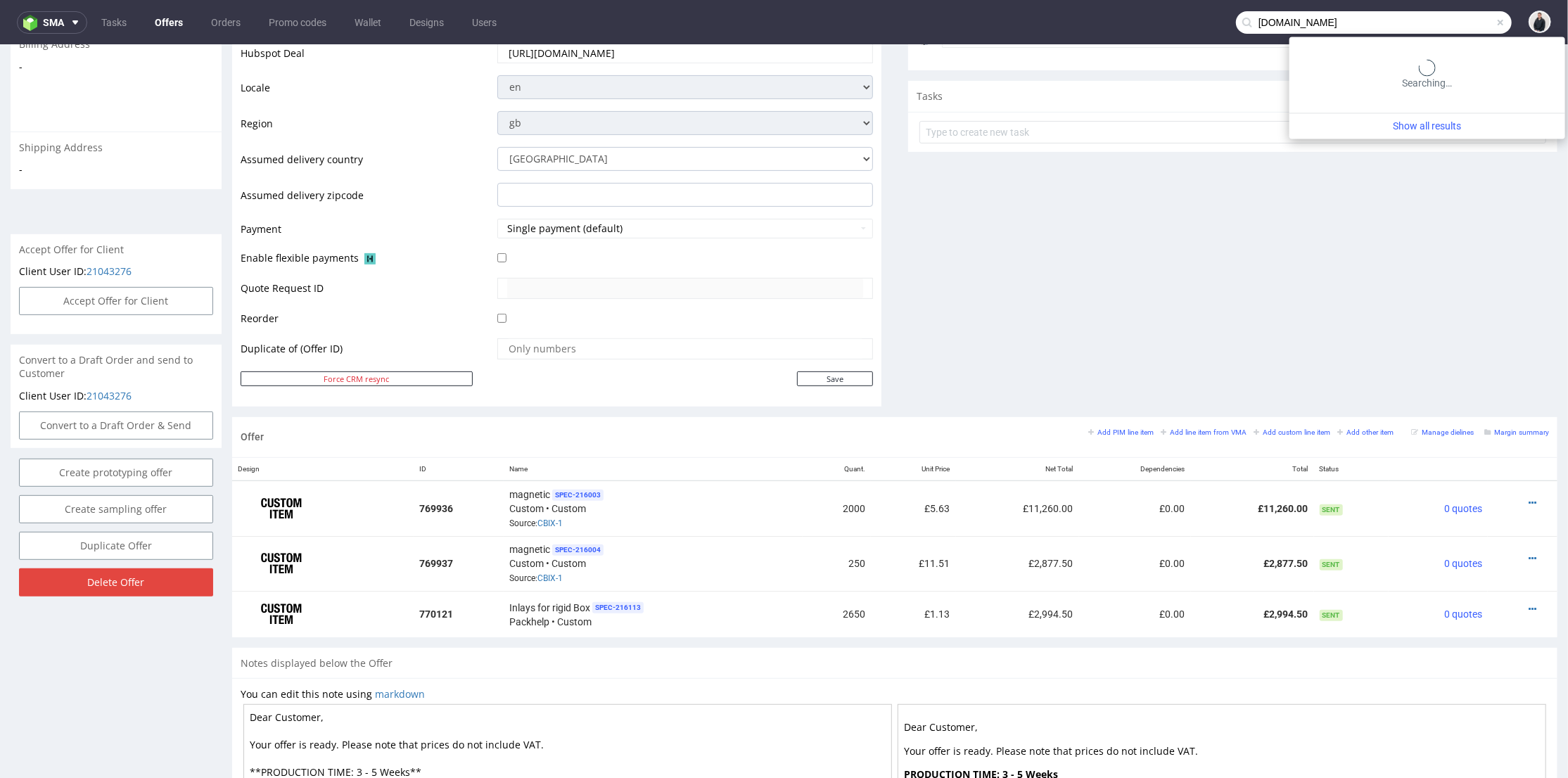
type input "blondieskitchen.co.uk"
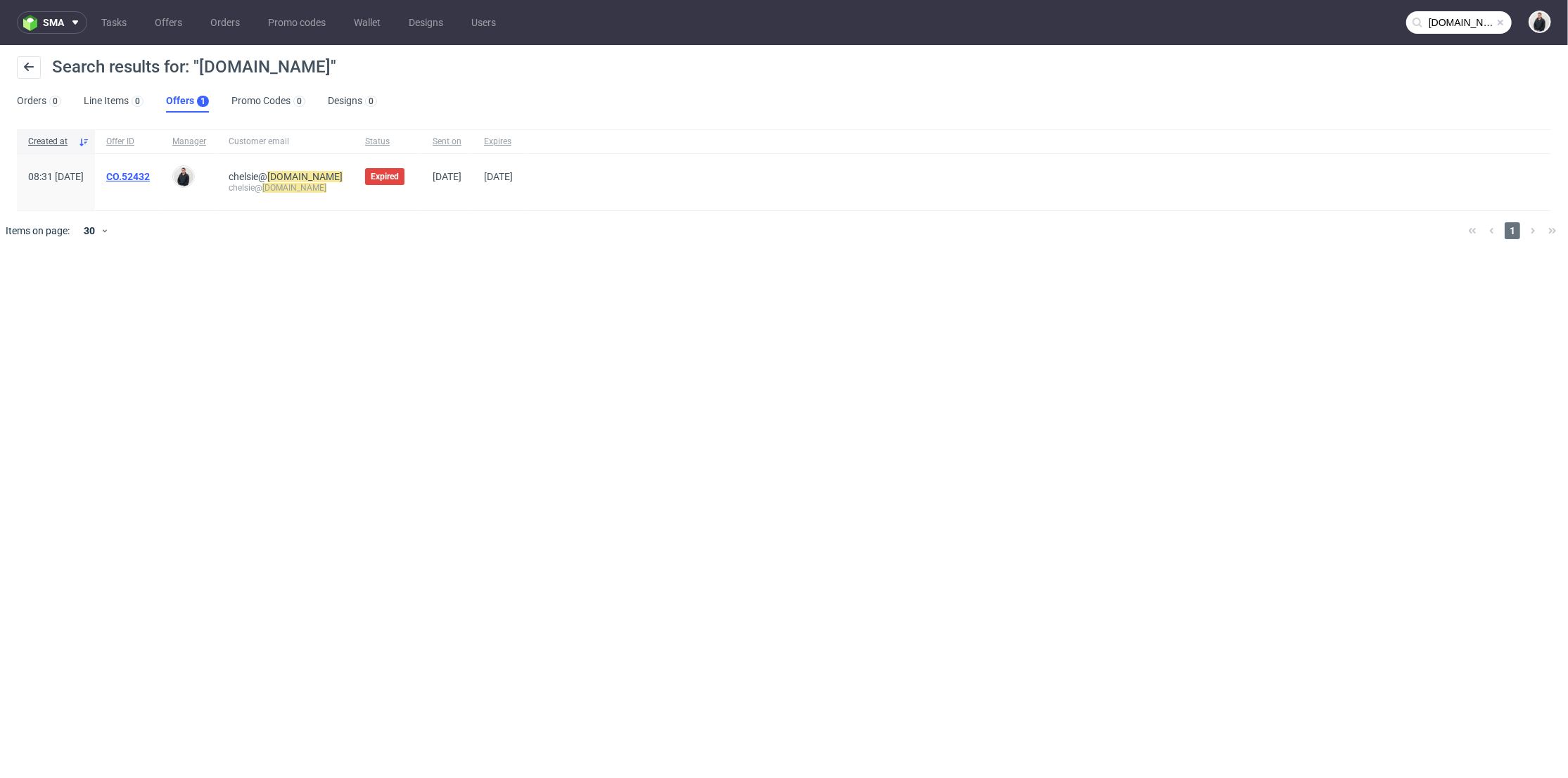
click at [150, 174] on link "CO.52432" at bounding box center [128, 176] width 44 height 11
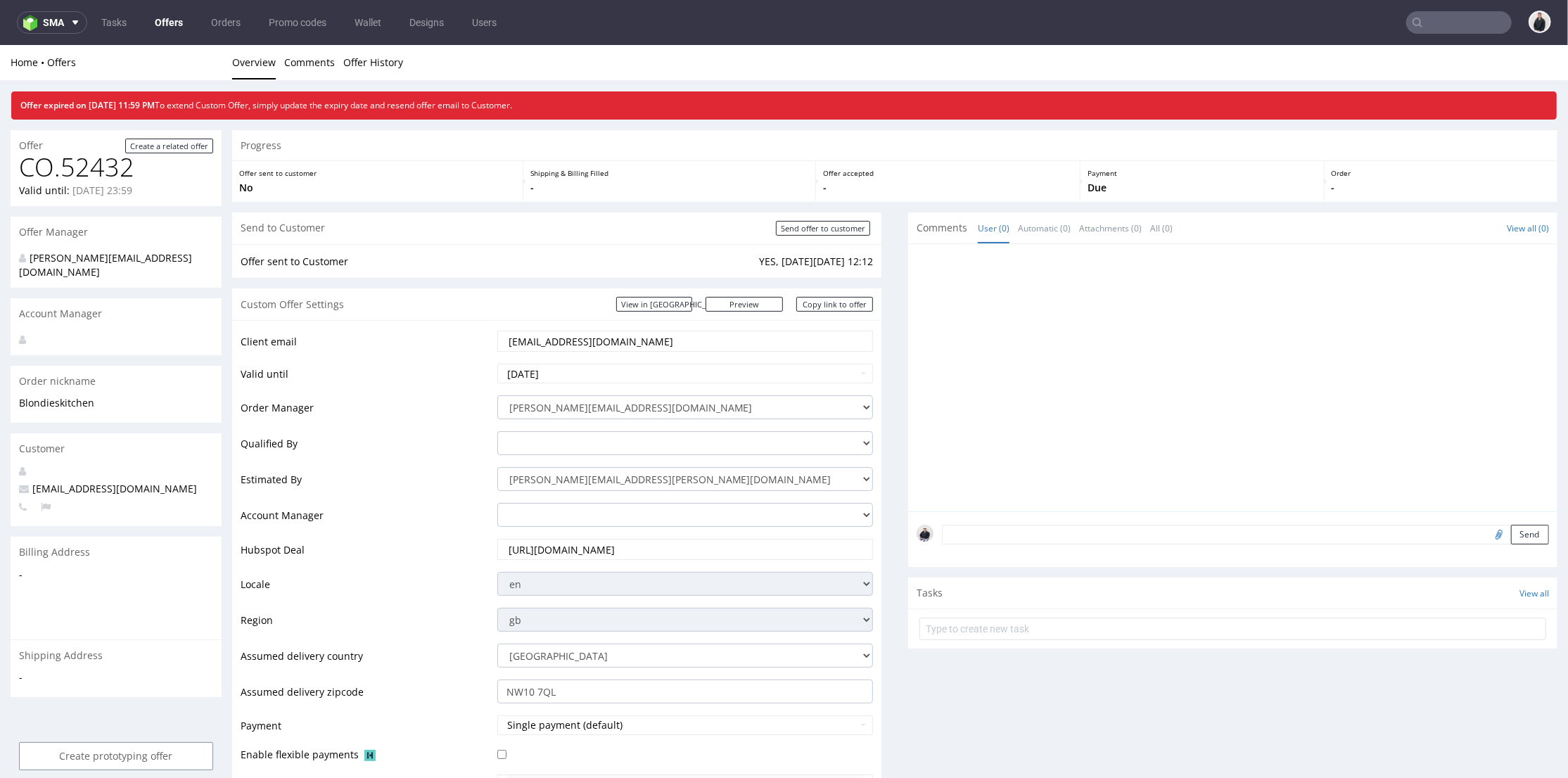
click at [1431, 26] on input "text" at bounding box center [1458, 22] width 105 height 23
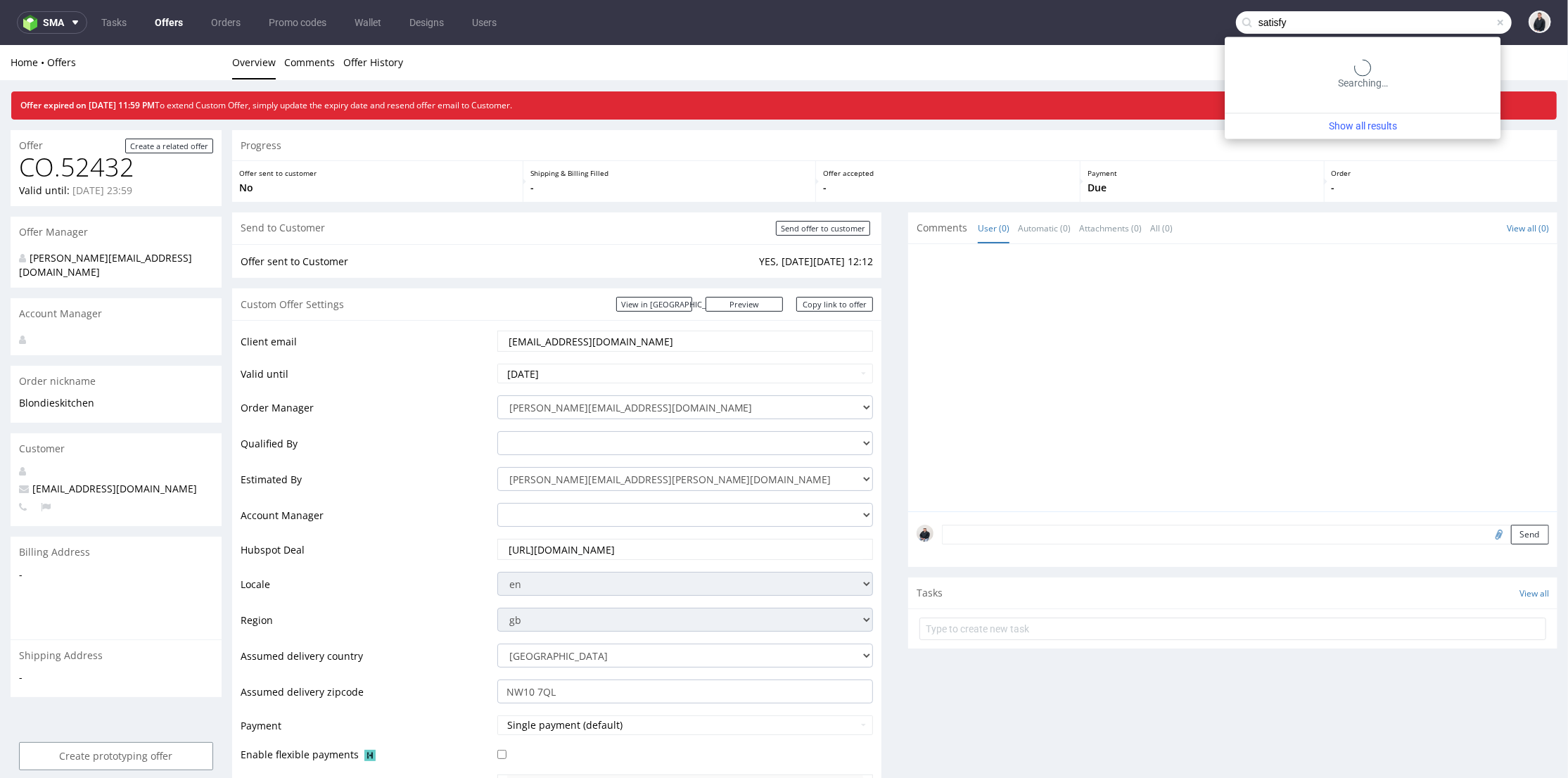
type input "satisfy"
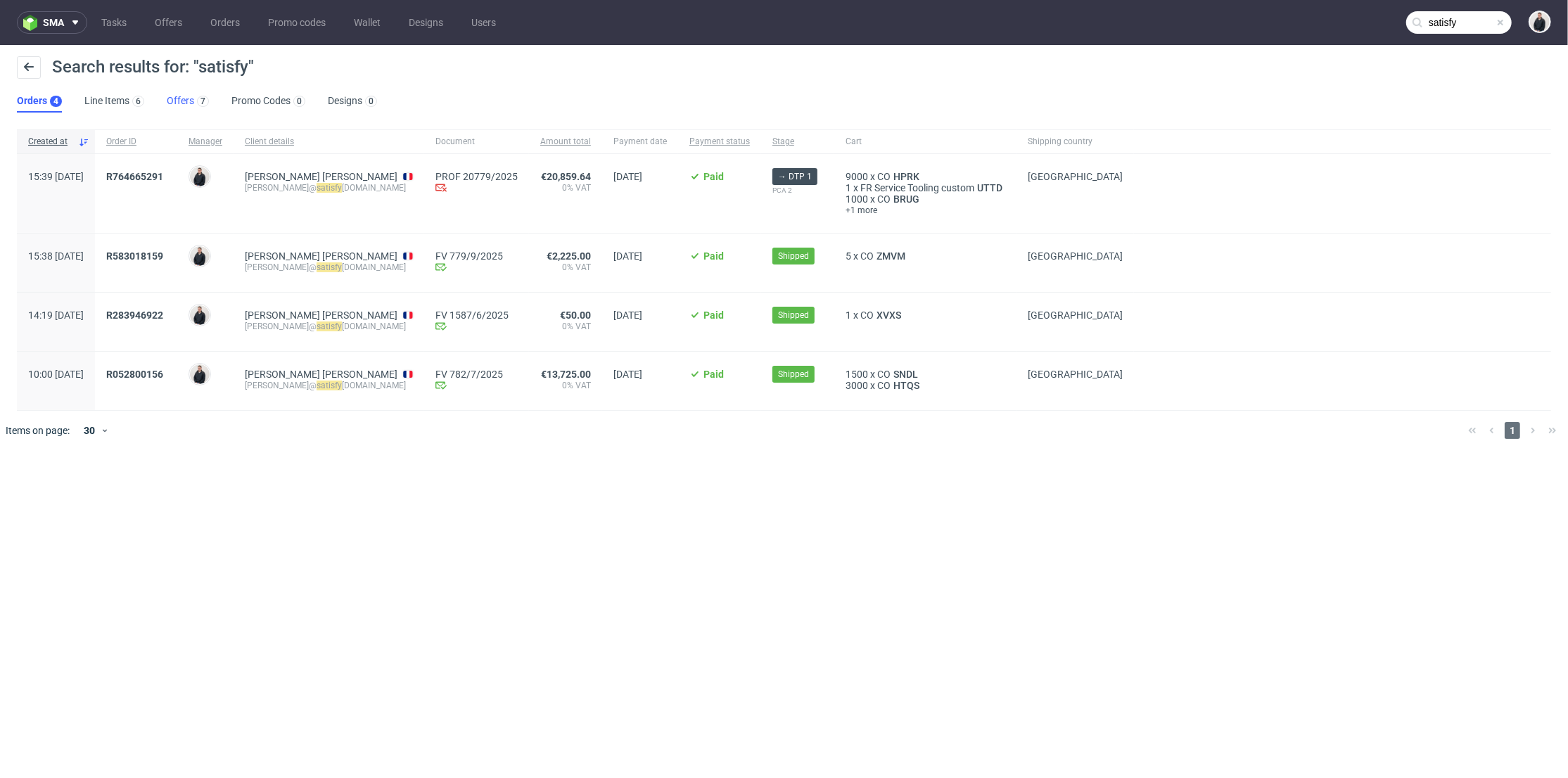
click at [195, 96] on div "7" at bounding box center [201, 100] width 15 height 14
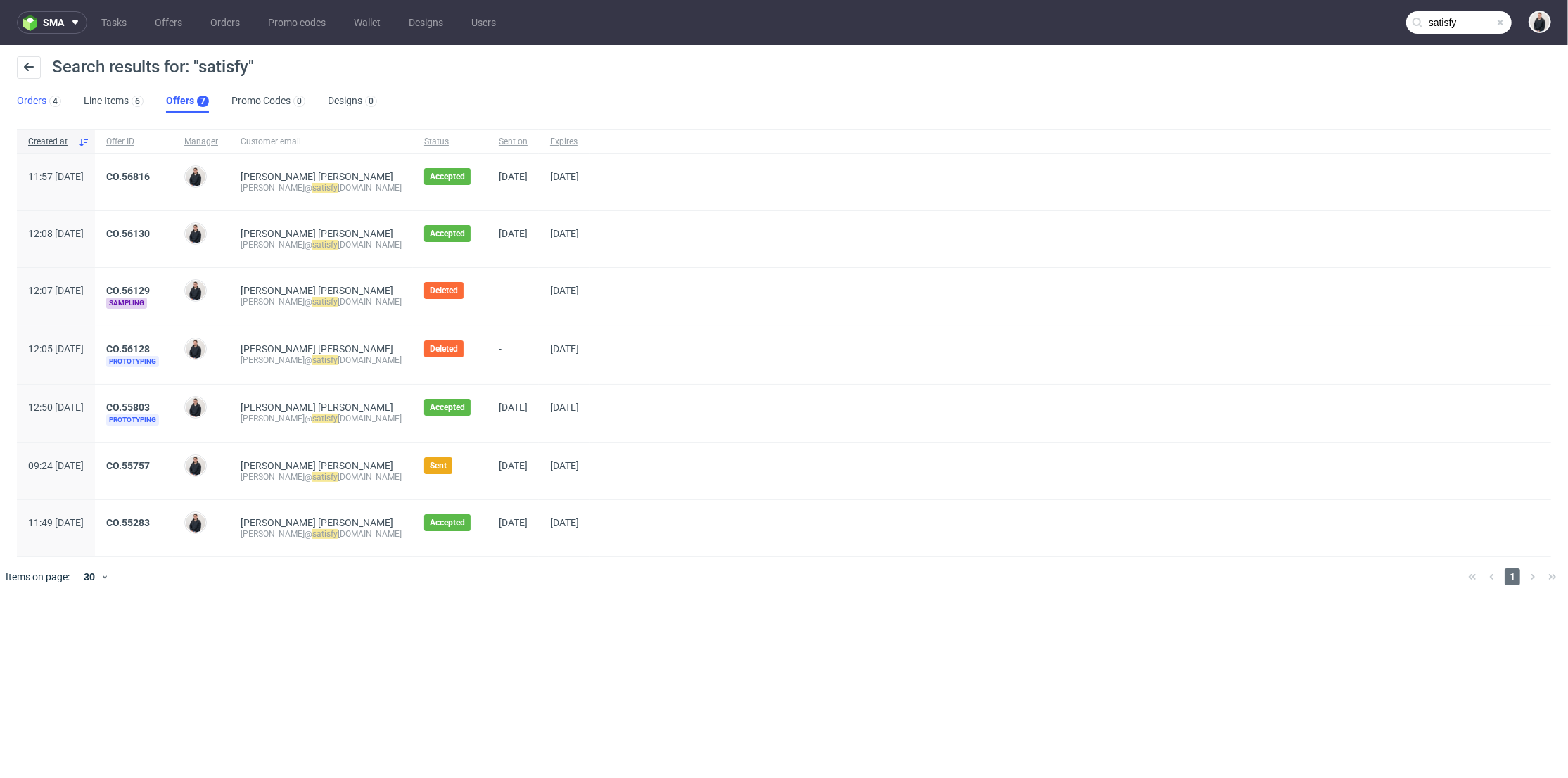
click at [35, 101] on link "Orders 4" at bounding box center [38, 101] width 44 height 23
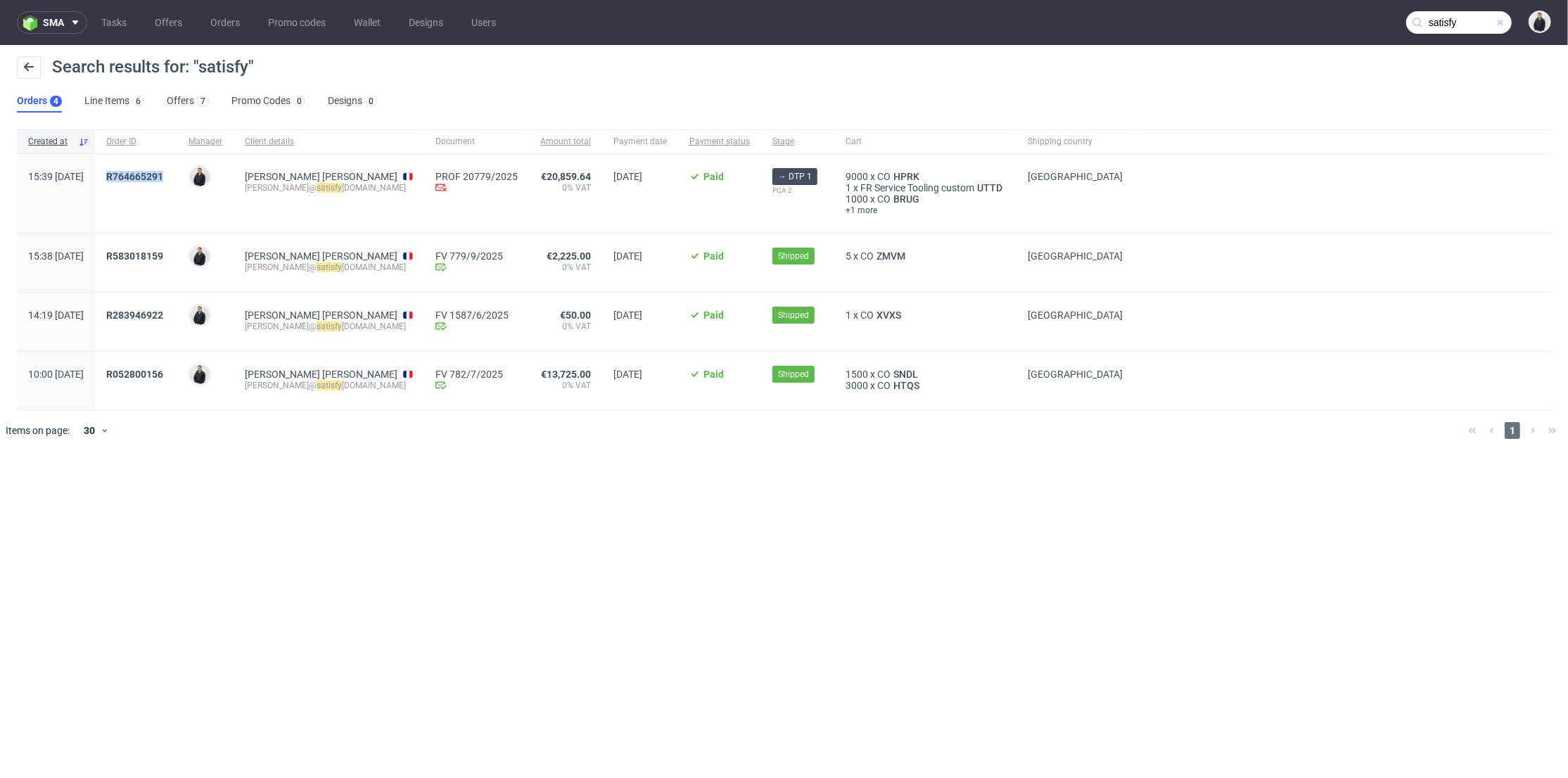
drag, startPoint x: 211, startPoint y: 177, endPoint x: 148, endPoint y: 176, distance: 63.0
click at [148, 176] on div "R764665291" at bounding box center [136, 194] width 82 height 79
copy span "R764665291"
click at [164, 253] on span "R583018159" at bounding box center [134, 256] width 57 height 11
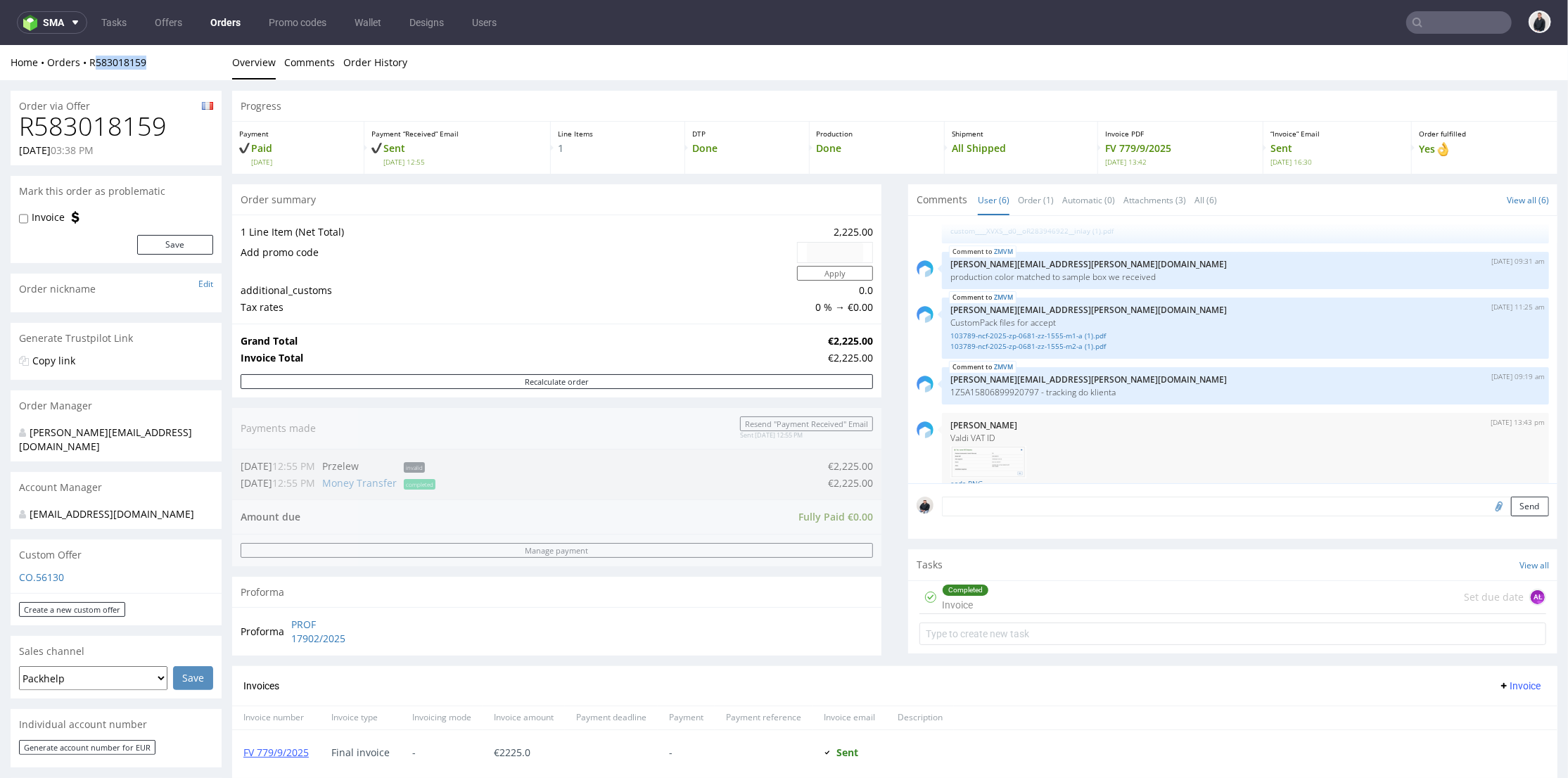
drag, startPoint x: 150, startPoint y: 59, endPoint x: 118, endPoint y: 47, distance: 34.2
click at [93, 57] on div "Home Orders R583018159" at bounding box center [116, 61] width 211 height 14
copy link "583018159"
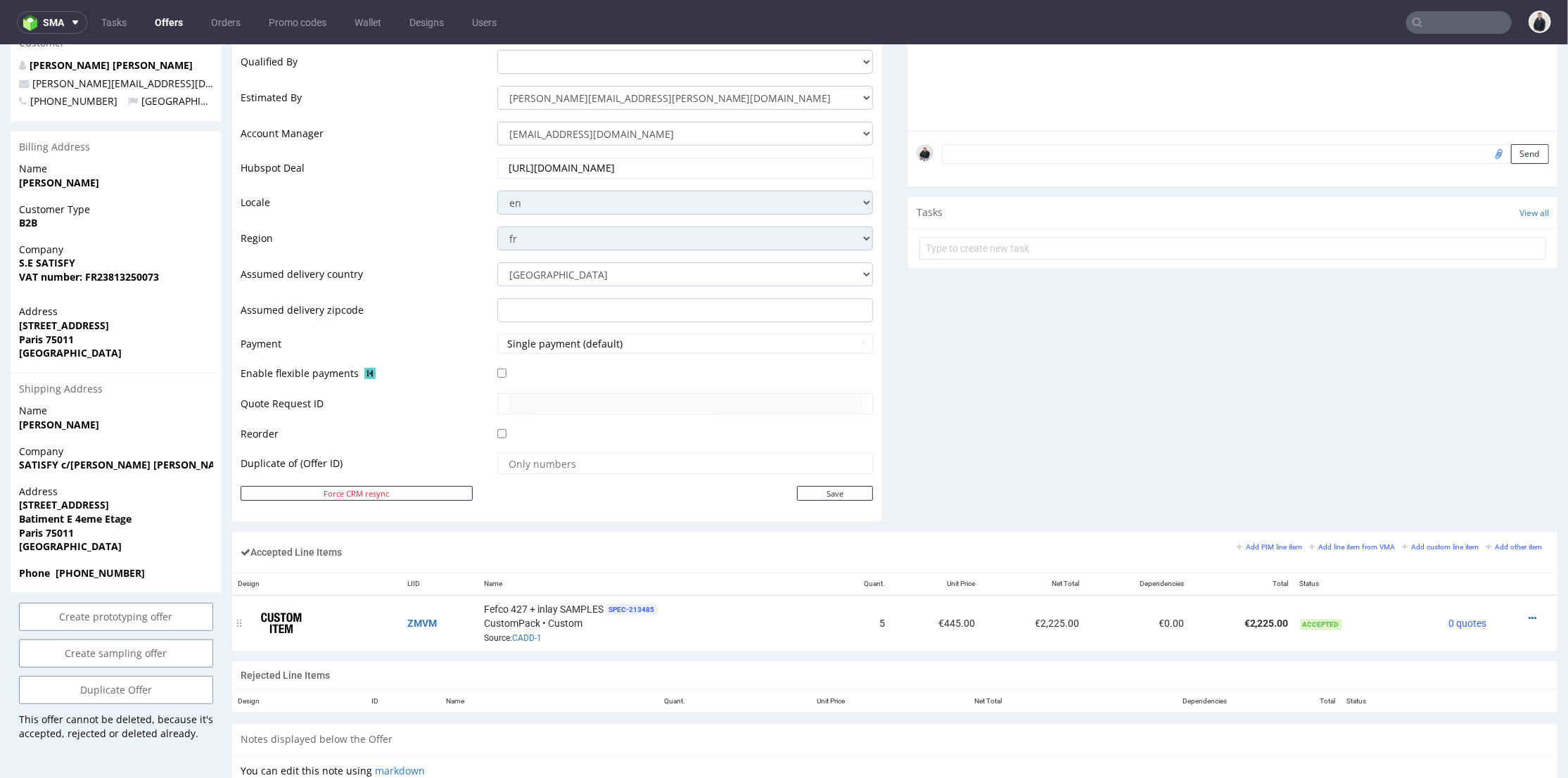
scroll to position [469, 0]
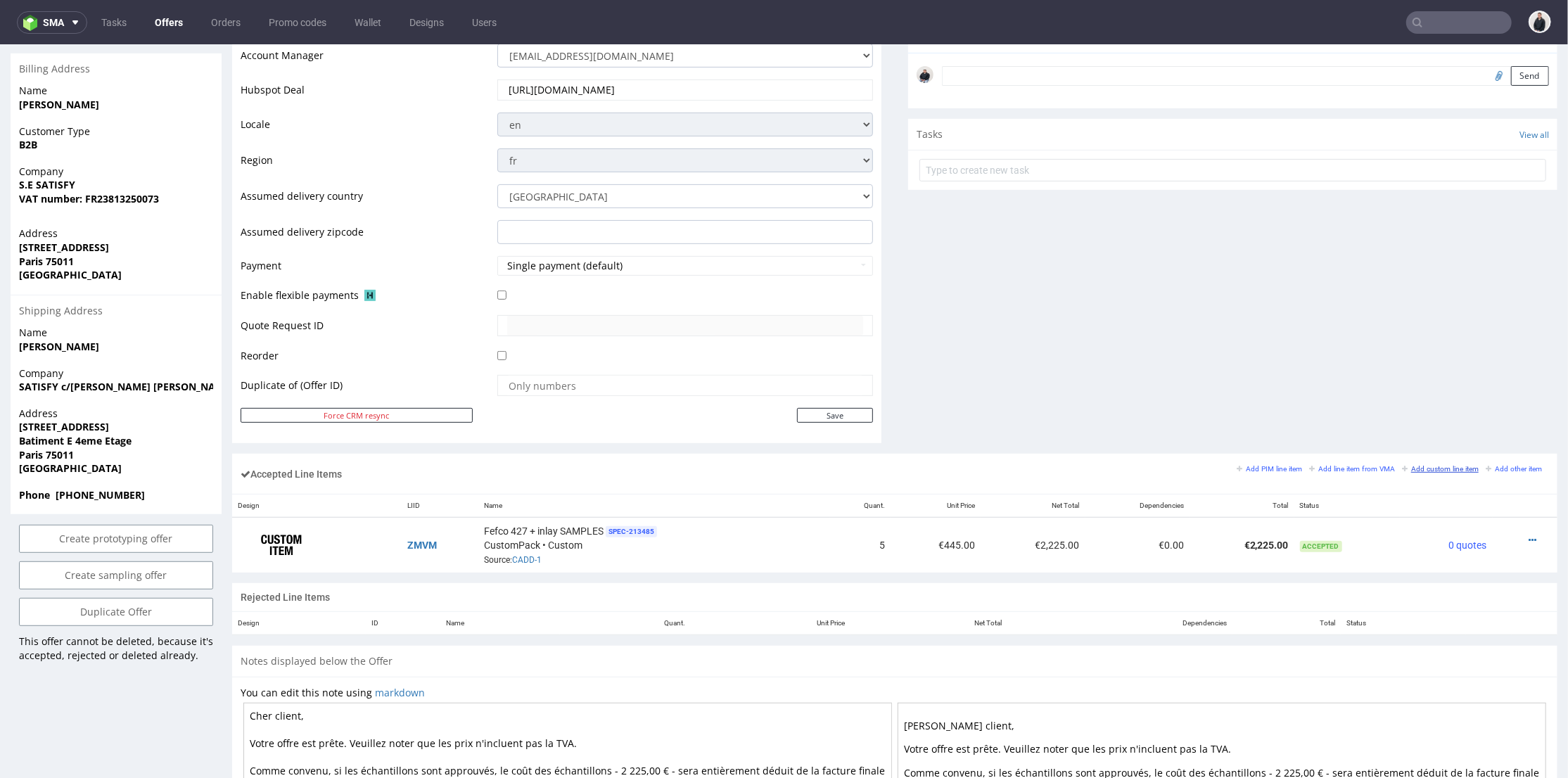
click at [1421, 467] on small "Add custom line item" at bounding box center [1440, 468] width 77 height 7
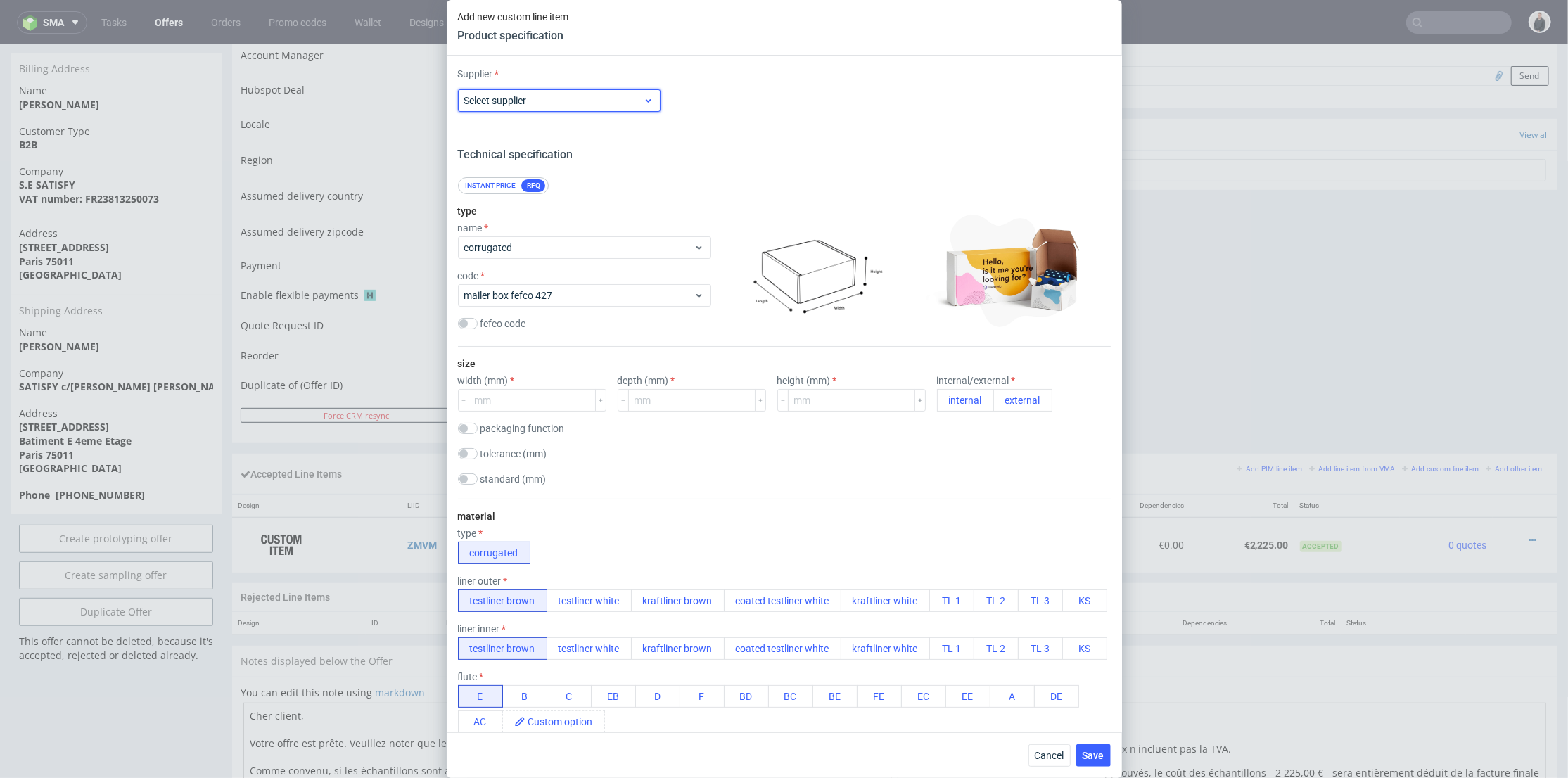
click at [565, 96] on span "Select supplier" at bounding box center [554, 100] width 179 height 14
type input "cu"
click at [563, 124] on div "Custom" at bounding box center [557, 133] width 188 height 26
click at [715, 108] on input "text" at bounding box center [785, 101] width 203 height 23
type input "Packhelp"
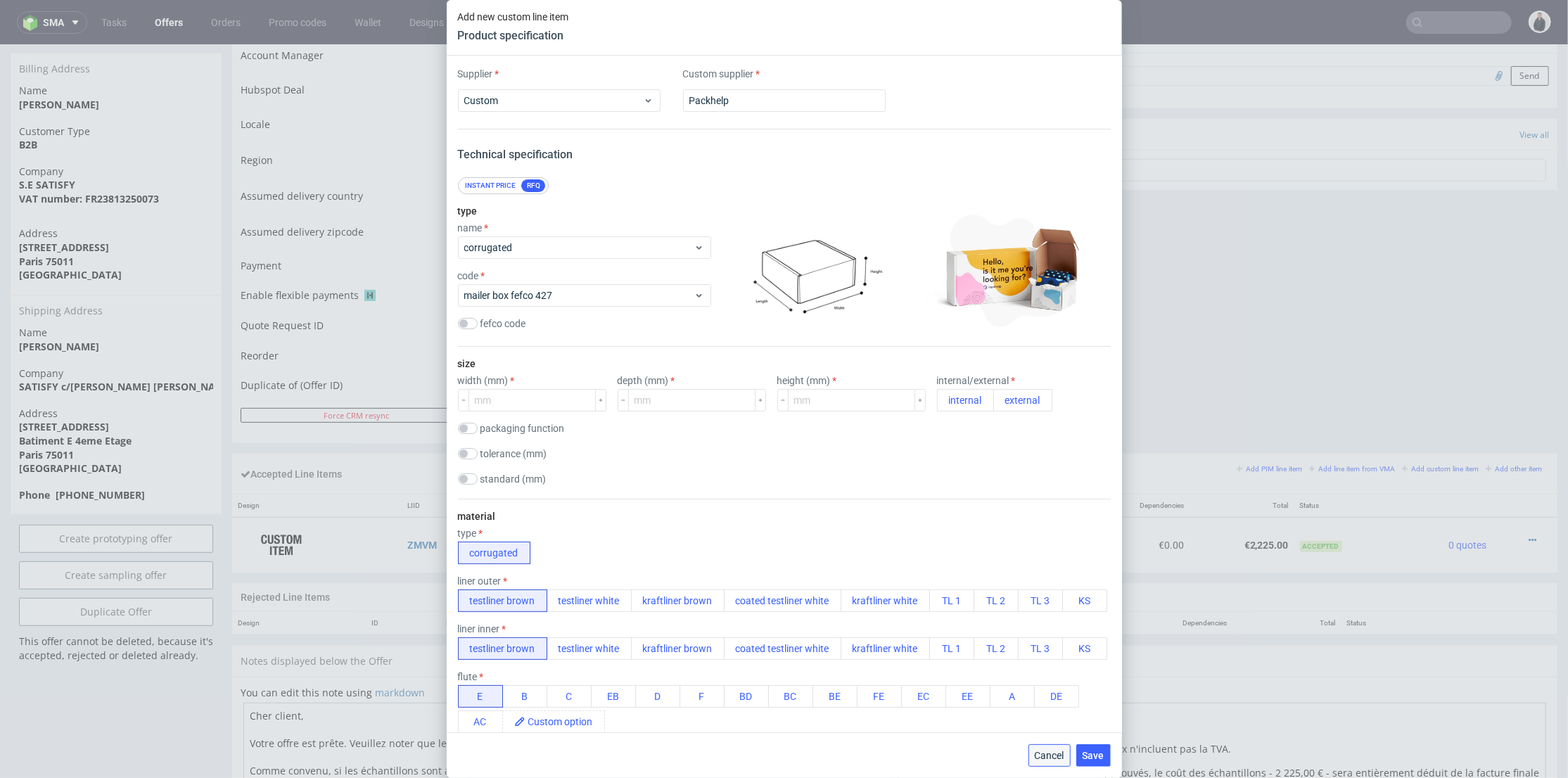
click at [1047, 757] on span "Cancel" at bounding box center [1049, 755] width 29 height 10
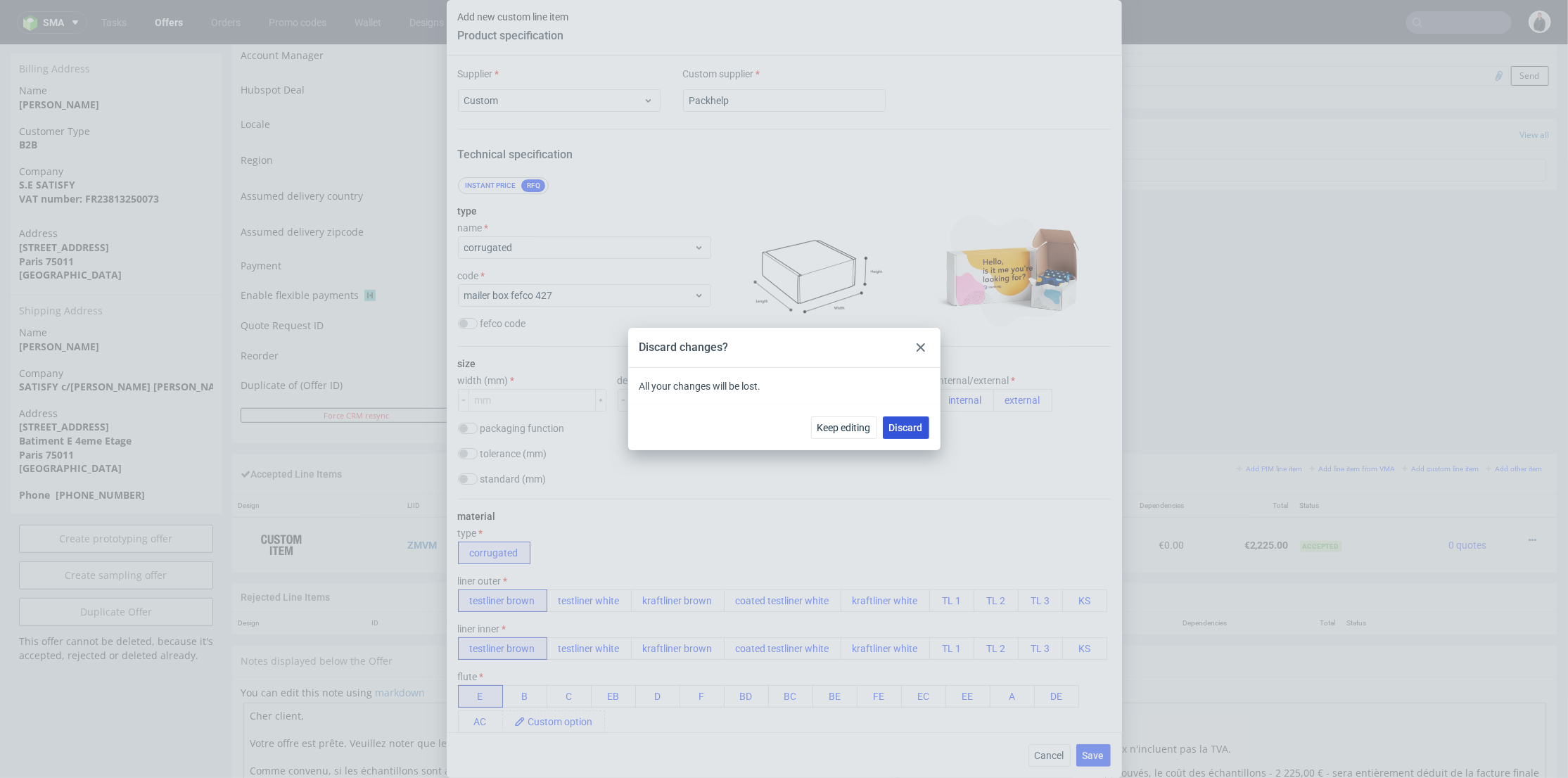
click at [903, 427] on span "Discard" at bounding box center [906, 428] width 34 height 10
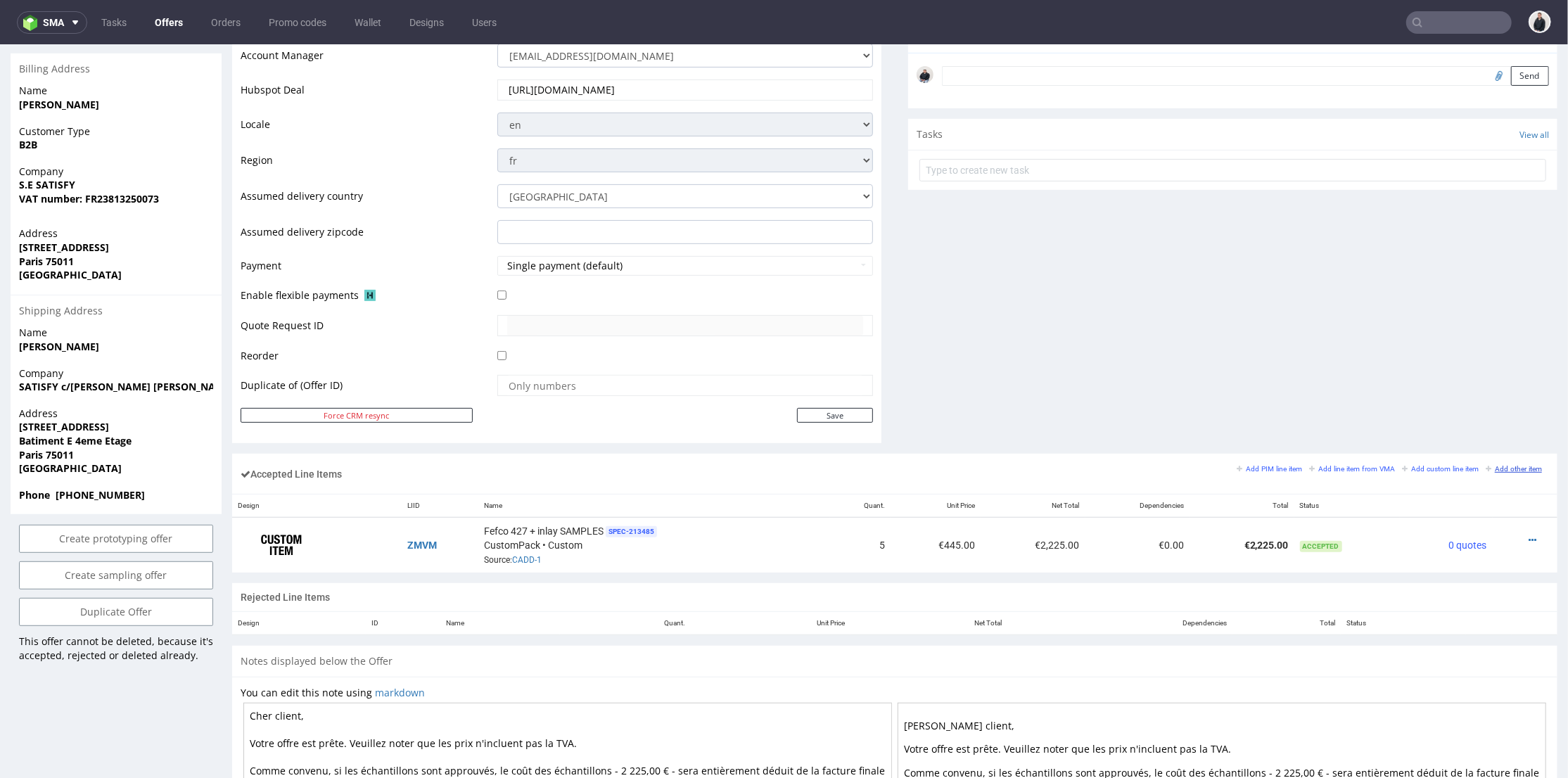
click at [1507, 464] on small "Add other item" at bounding box center [1514, 468] width 57 height 7
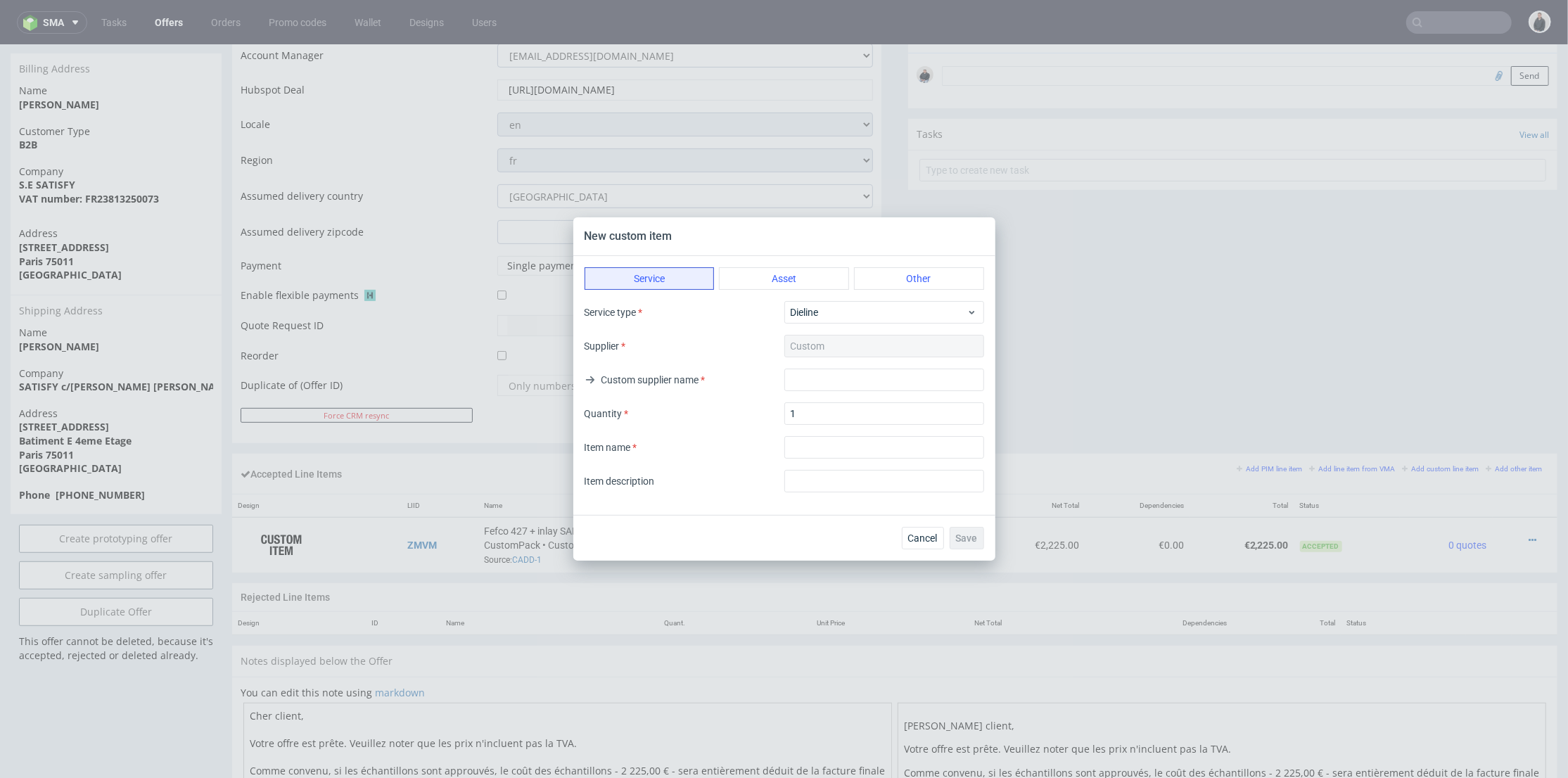
click at [856, 324] on div "Service type Dieline Supplier Custom Custom supplier name Quantity 1 Item name …" at bounding box center [784, 396] width 399 height 191
click at [866, 314] on span "Dieline" at bounding box center [878, 312] width 176 height 14
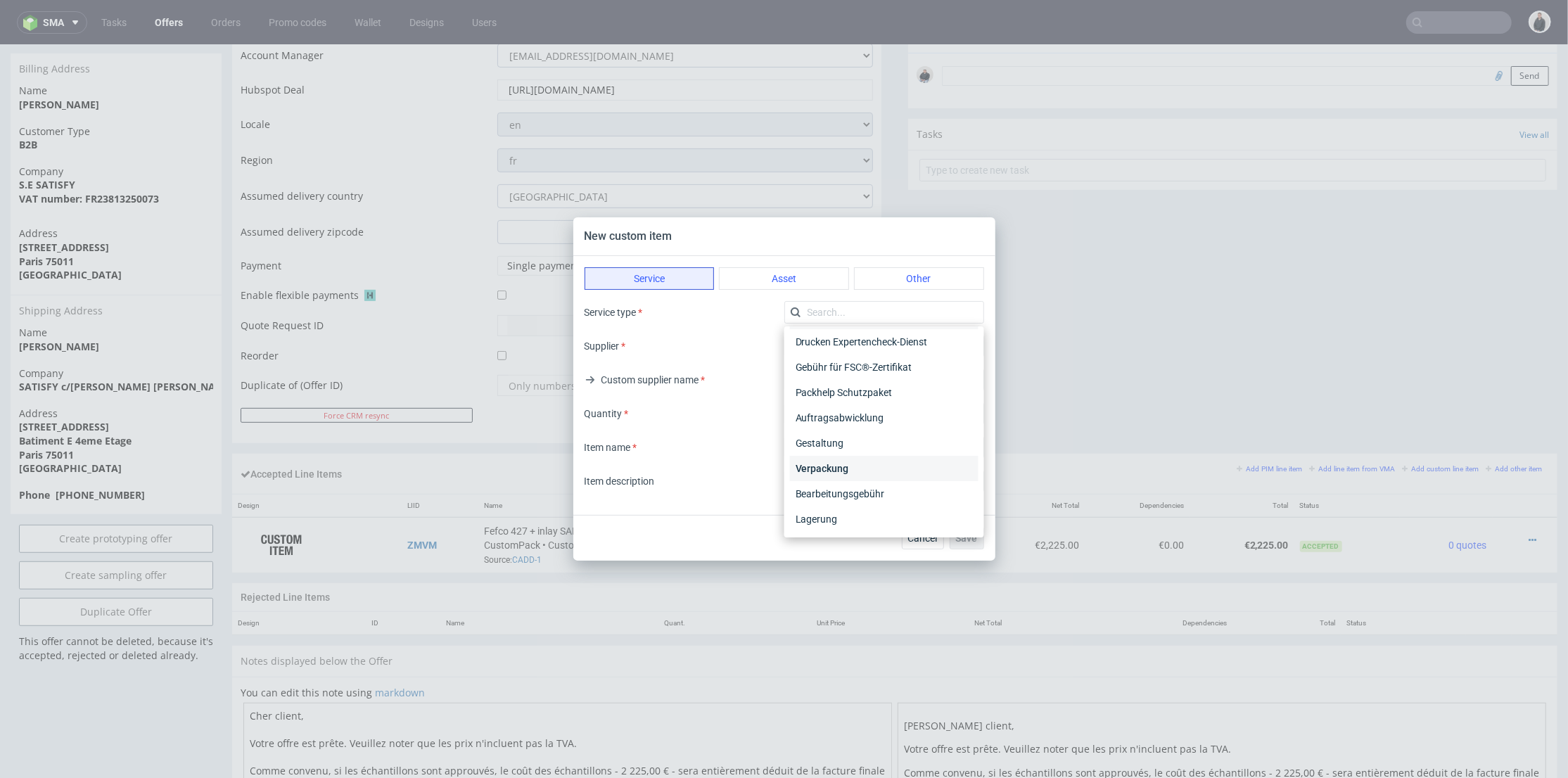
scroll to position [0, 0]
click at [883, 314] on input "text" at bounding box center [884, 312] width 200 height 23
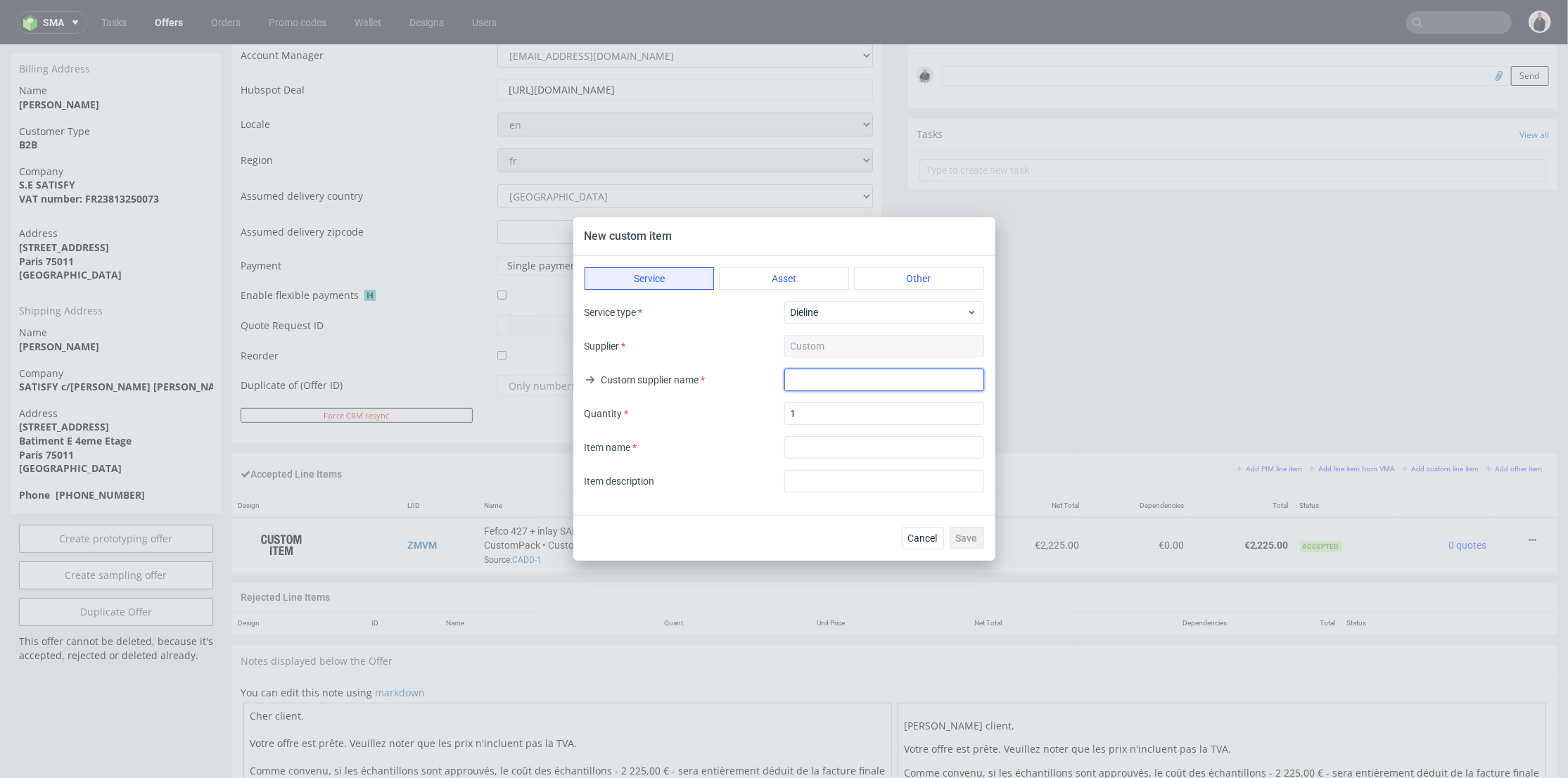
click at [849, 378] on input "text" at bounding box center [884, 379] width 200 height 23
type input "Packhelp"
click at [873, 439] on input "textarea" at bounding box center [884, 447] width 200 height 23
type input "S"
click at [799, 414] on input "1" at bounding box center [884, 413] width 200 height 23
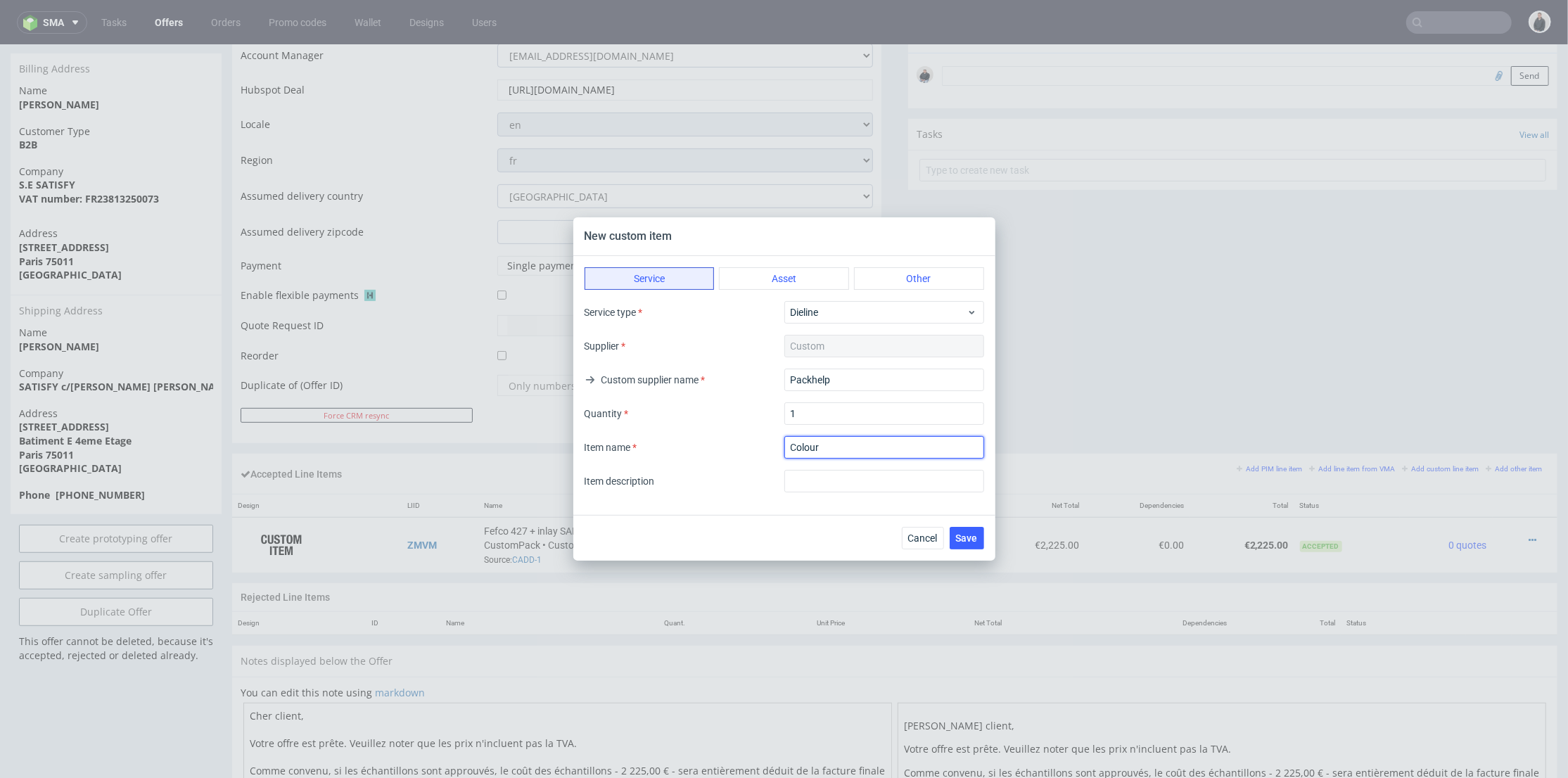
click at [830, 442] on input "textarea" at bounding box center [884, 447] width 200 height 23
paste input "Color samples"
type input "Color samples"
drag, startPoint x: 796, startPoint y: 417, endPoint x: 779, endPoint y: 414, distance: 17.3
click at [779, 414] on div "Quantity 1" at bounding box center [784, 413] width 399 height 23
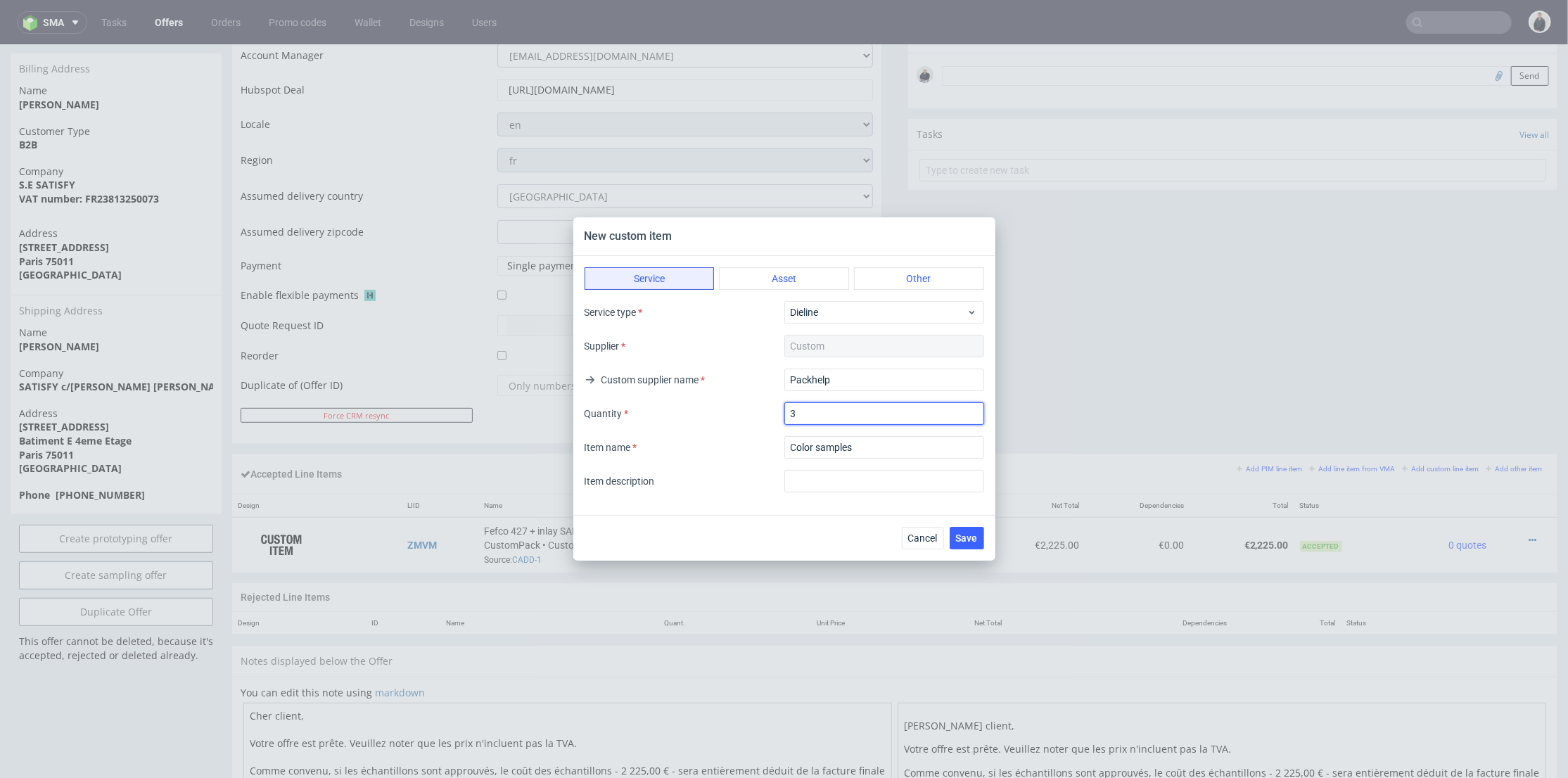
type input "3"
click at [769, 432] on div "Service type Dieline Supplier Custom Custom supplier name Packhelp Quantity 3 I…" at bounding box center [784, 396] width 399 height 191
click at [966, 538] on span "Save" at bounding box center [967, 538] width 22 height 10
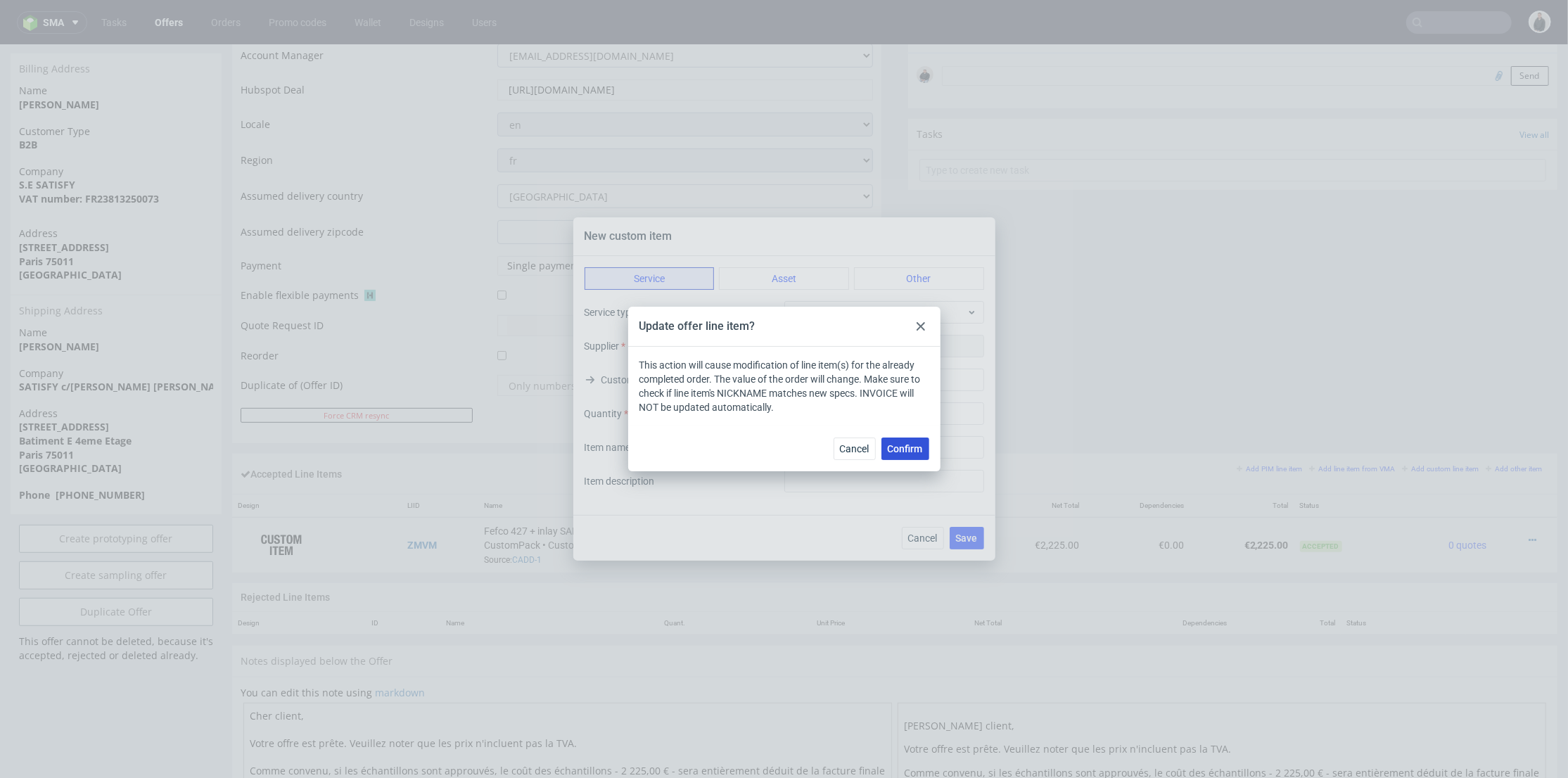
click at [905, 444] on span "Confirm" at bounding box center [906, 449] width 35 height 10
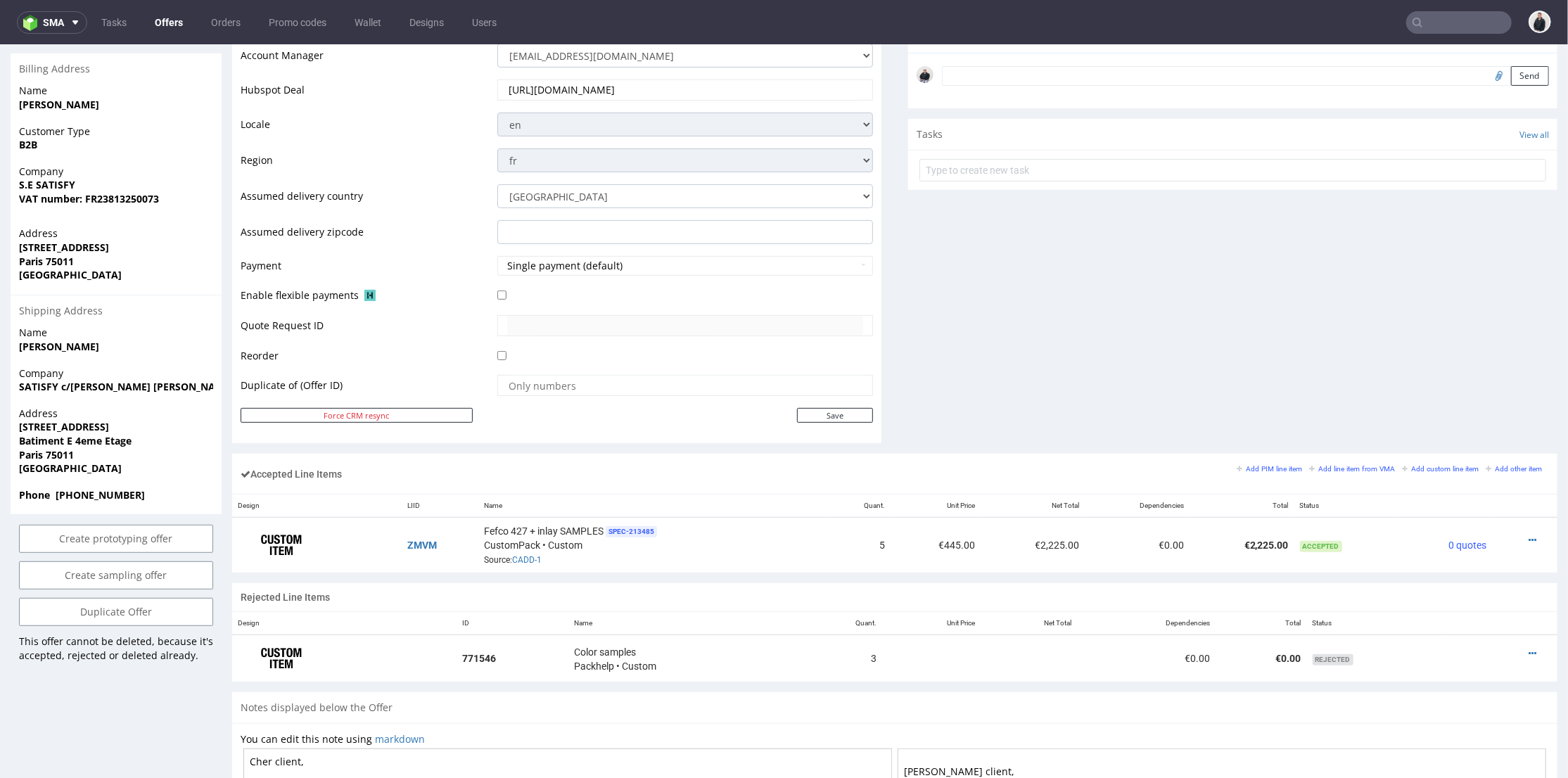
scroll to position [547, 0]
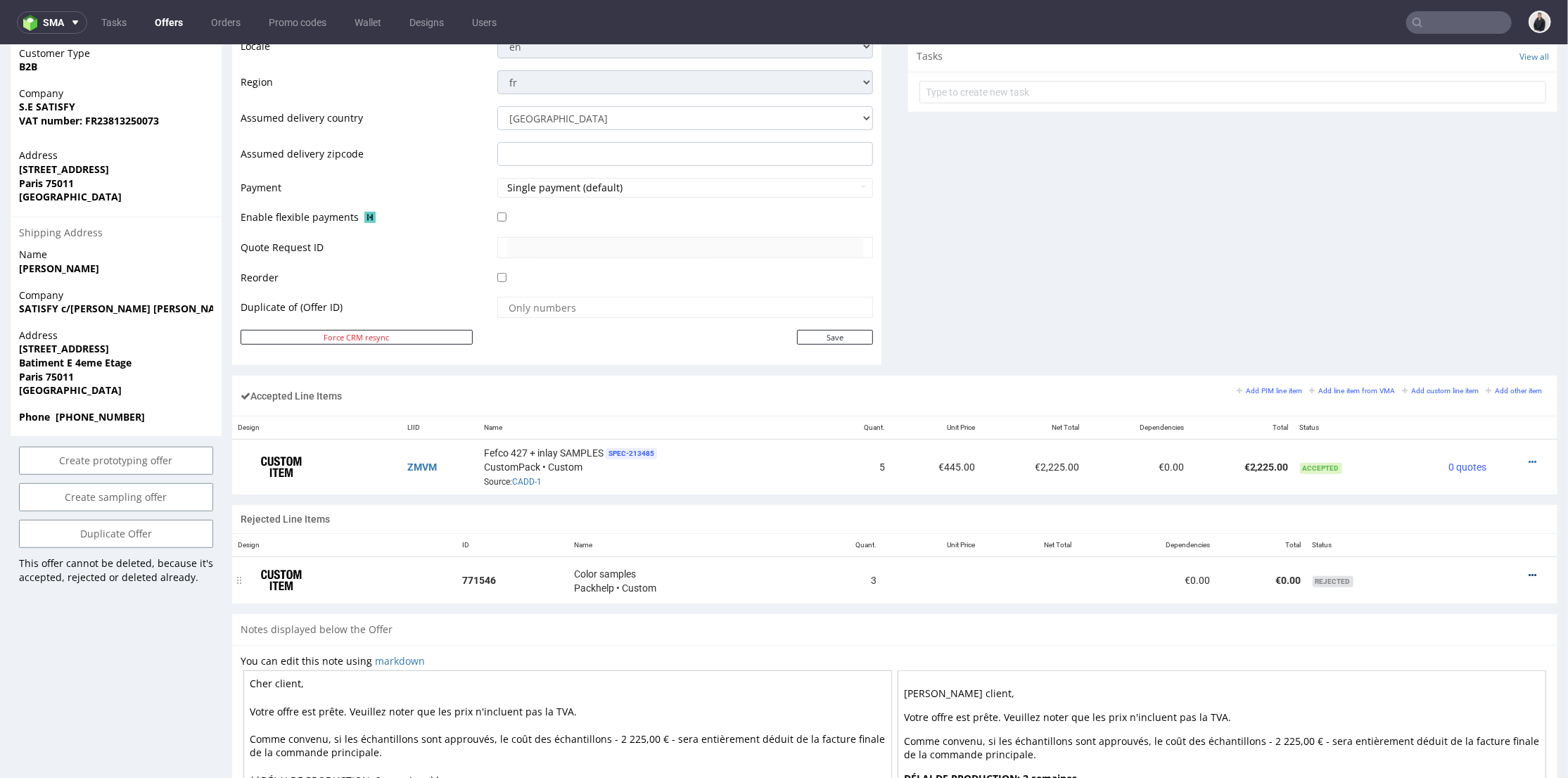
click at [1529, 570] on icon at bounding box center [1532, 575] width 7 height 10
click at [1465, 441] on span "Edit item price" at bounding box center [1475, 442] width 101 height 14
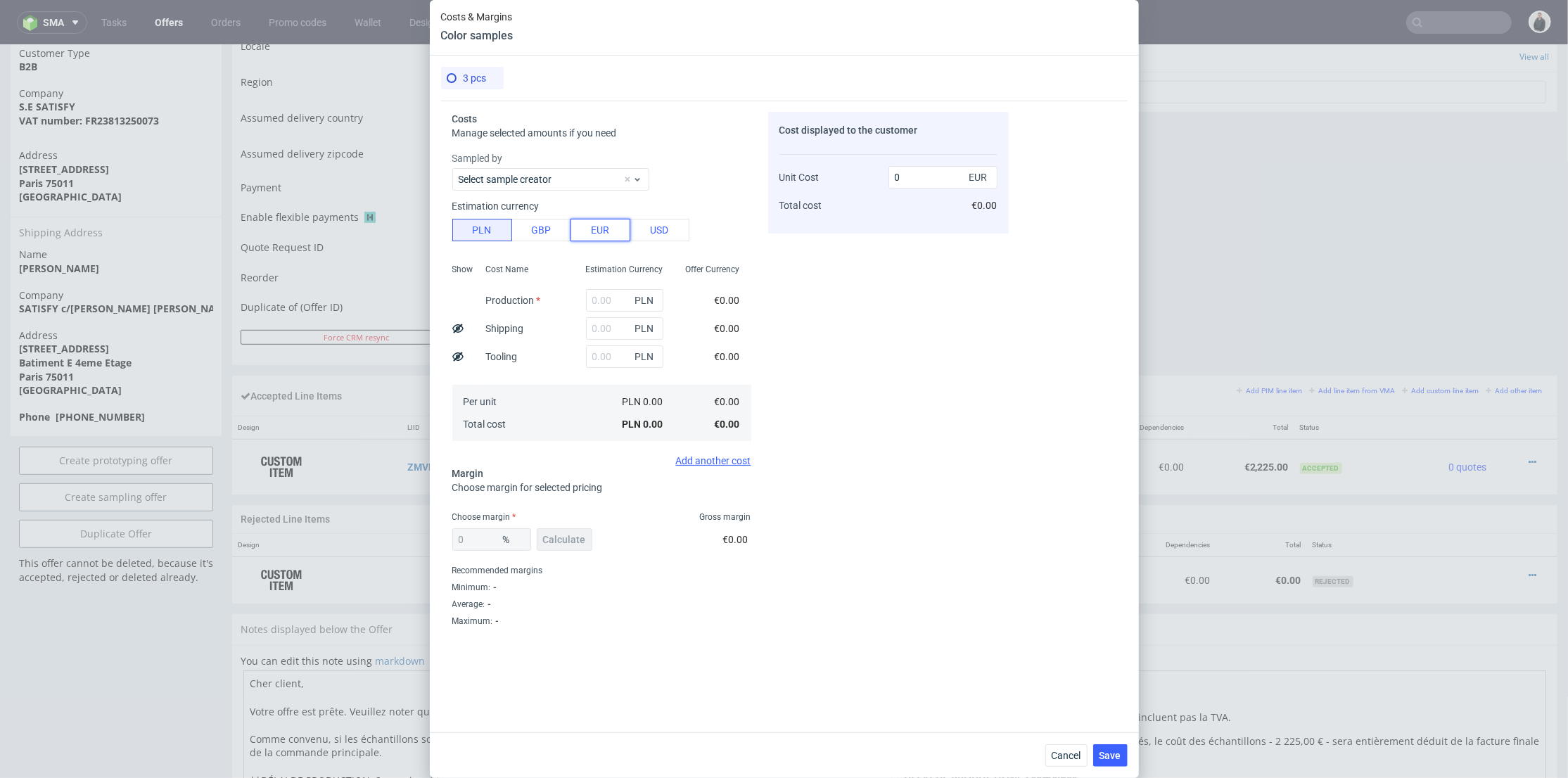
click at [599, 232] on button "EUR" at bounding box center [599, 229] width 59 height 23
click at [493, 228] on button "PLN" at bounding box center [482, 229] width 59 height 23
click at [613, 307] on input "text" at bounding box center [624, 300] width 78 height 23
type input "500"
type input "39.06"
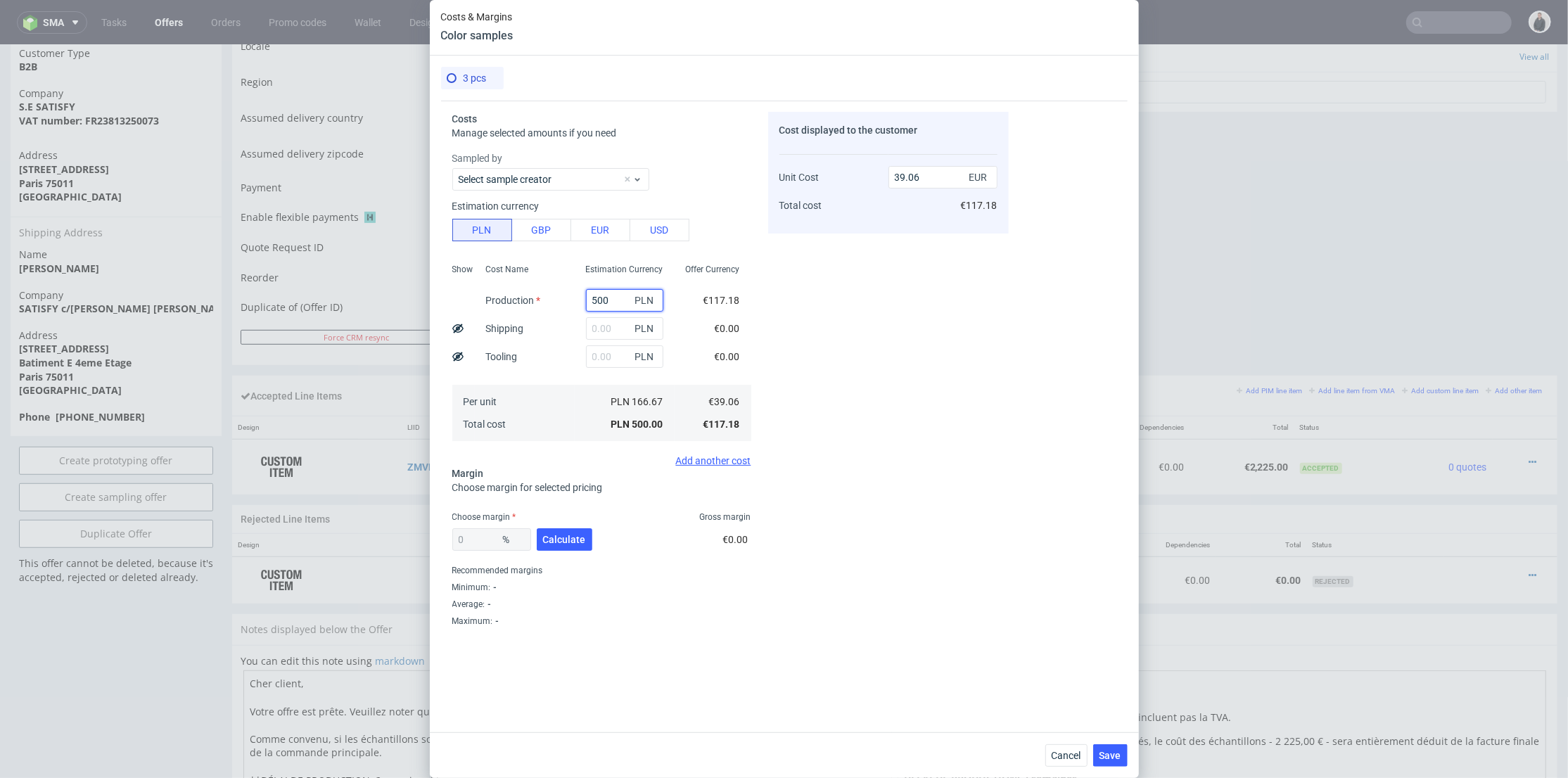
type input "500"
click at [800, 319] on div "Cost displayed to the customer Unit Cost Total cost 39.06 EUR €117.18" at bounding box center [888, 393] width 240 height 564
click at [576, 537] on span "Calculate" at bounding box center [564, 539] width 43 height 10
type input "53.62"
drag, startPoint x: 928, startPoint y: 176, endPoint x: 870, endPoint y: 176, distance: 58.0
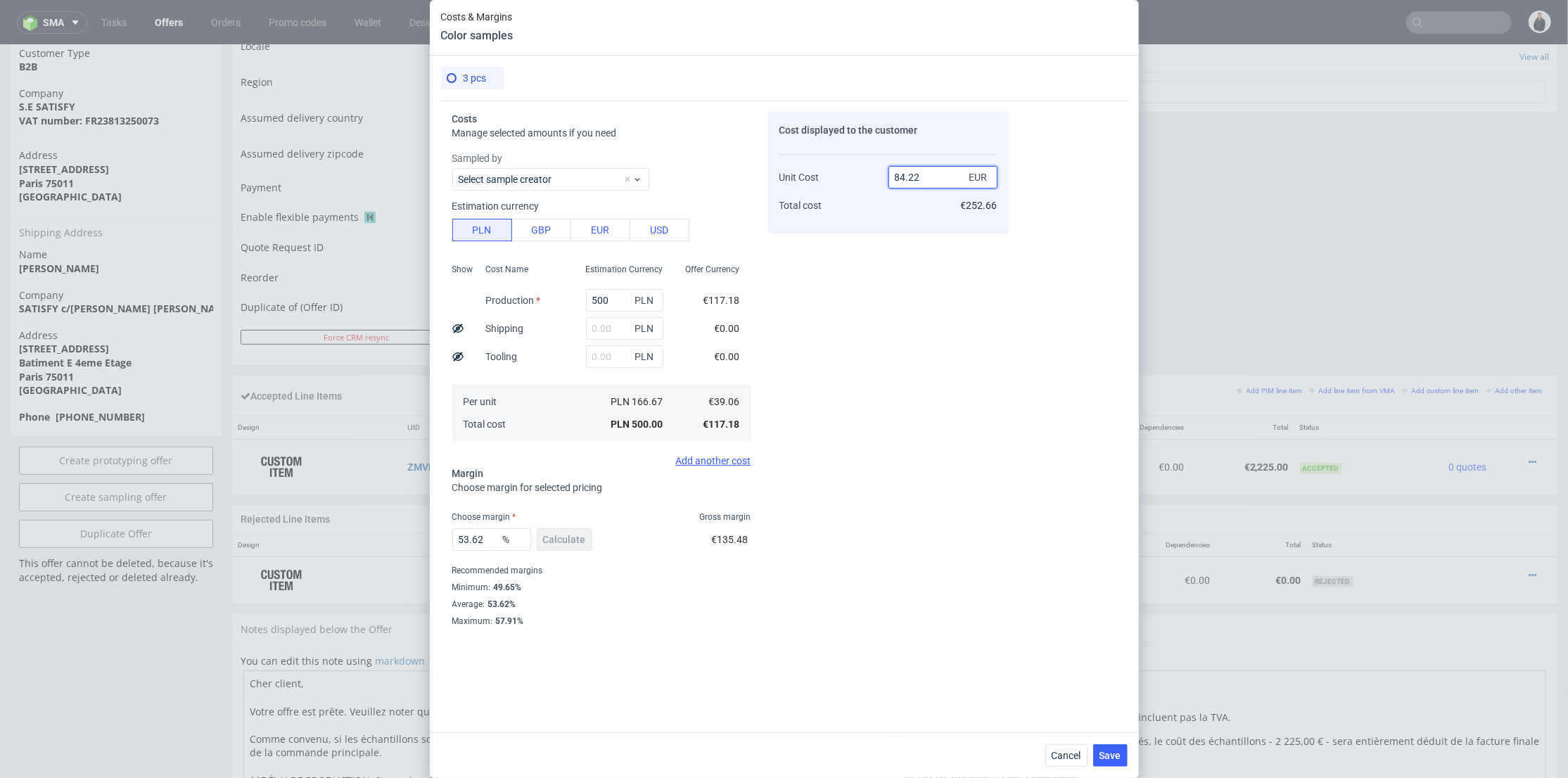
click at [866, 176] on div "Unit Cost Total cost 84.22 EUR €252.66" at bounding box center [888, 185] width 218 height 74
type input "50"
click at [901, 221] on div "50 EUR €252.66" at bounding box center [942, 185] width 109 height 74
type input "21.879999999999995"
drag, startPoint x: 916, startPoint y: 178, endPoint x: 891, endPoint y: 176, distance: 25.1
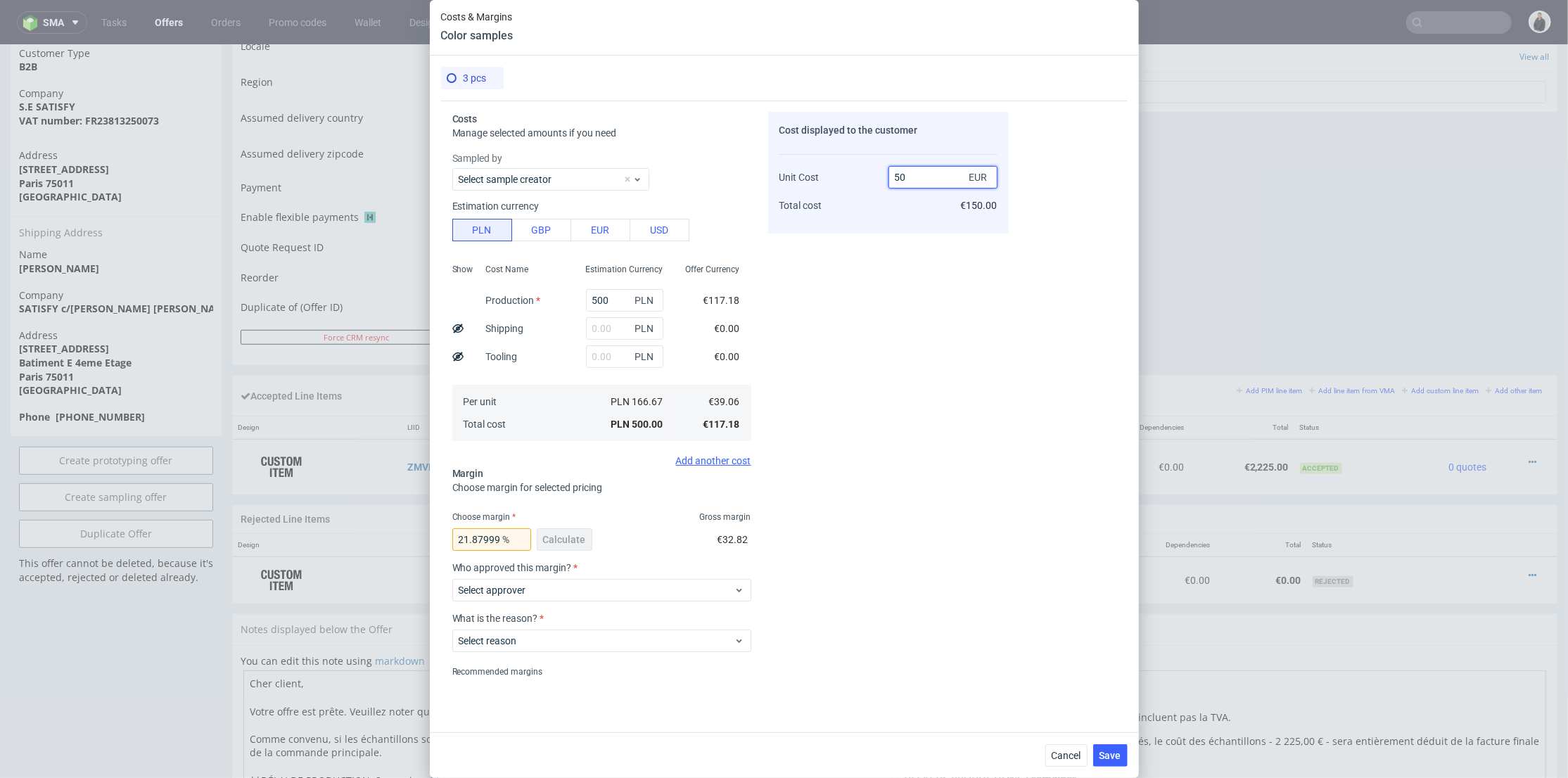
click at [891, 176] on input "50" at bounding box center [942, 177] width 109 height 23
type input "75"
type input "47.919999999999995"
drag, startPoint x: 909, startPoint y: 175, endPoint x: 901, endPoint y: 174, distance: 8.1
click at [901, 174] on input "75" at bounding box center [942, 177] width 109 height 23
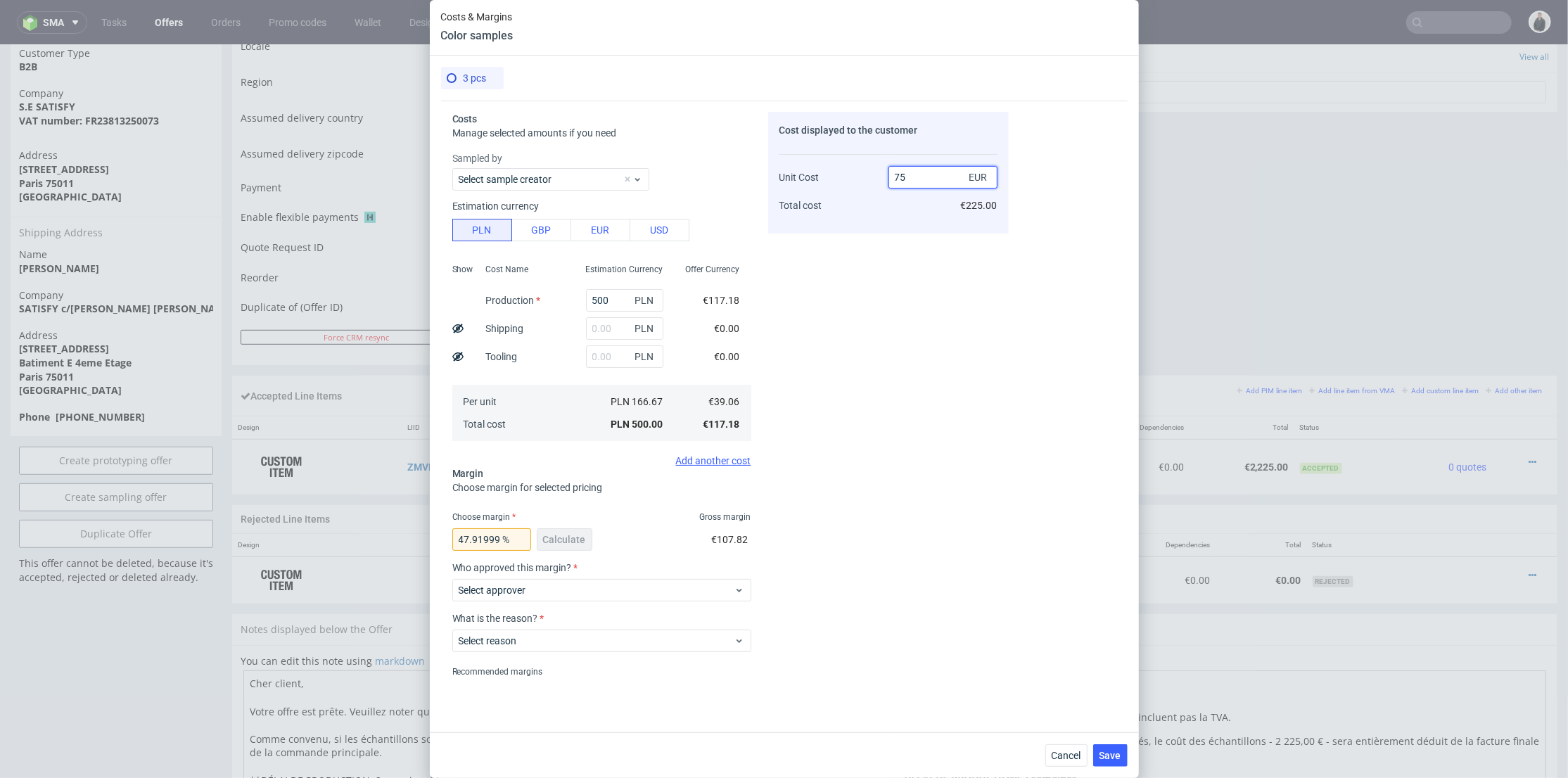
type input "70"
type input "44.199999999999996"
click at [891, 206] on div "70 EUR €225.00" at bounding box center [942, 185] width 109 height 74
drag, startPoint x: 896, startPoint y: 174, endPoint x: 916, endPoint y: 179, distance: 20.6
click at [916, 178] on input "70" at bounding box center [942, 177] width 109 height 23
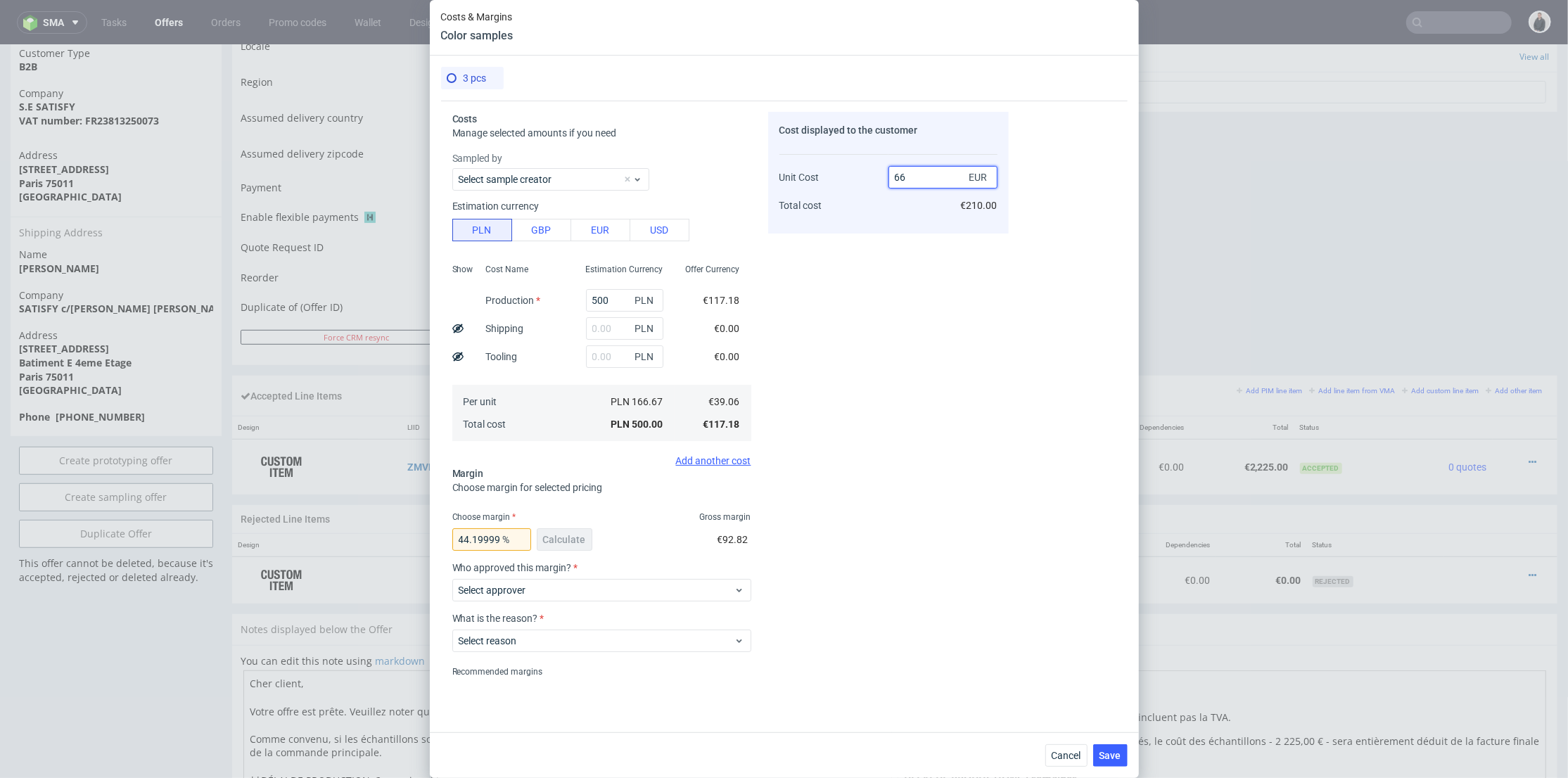
type input "66"
click at [870, 226] on div "Cost displayed to the customer Unit Cost Total cost 66 EUR €210.00" at bounding box center [888, 172] width 240 height 122
type input "40.81818181818181"
click at [901, 177] on input "66" at bounding box center [942, 177] width 109 height 23
type input "67"
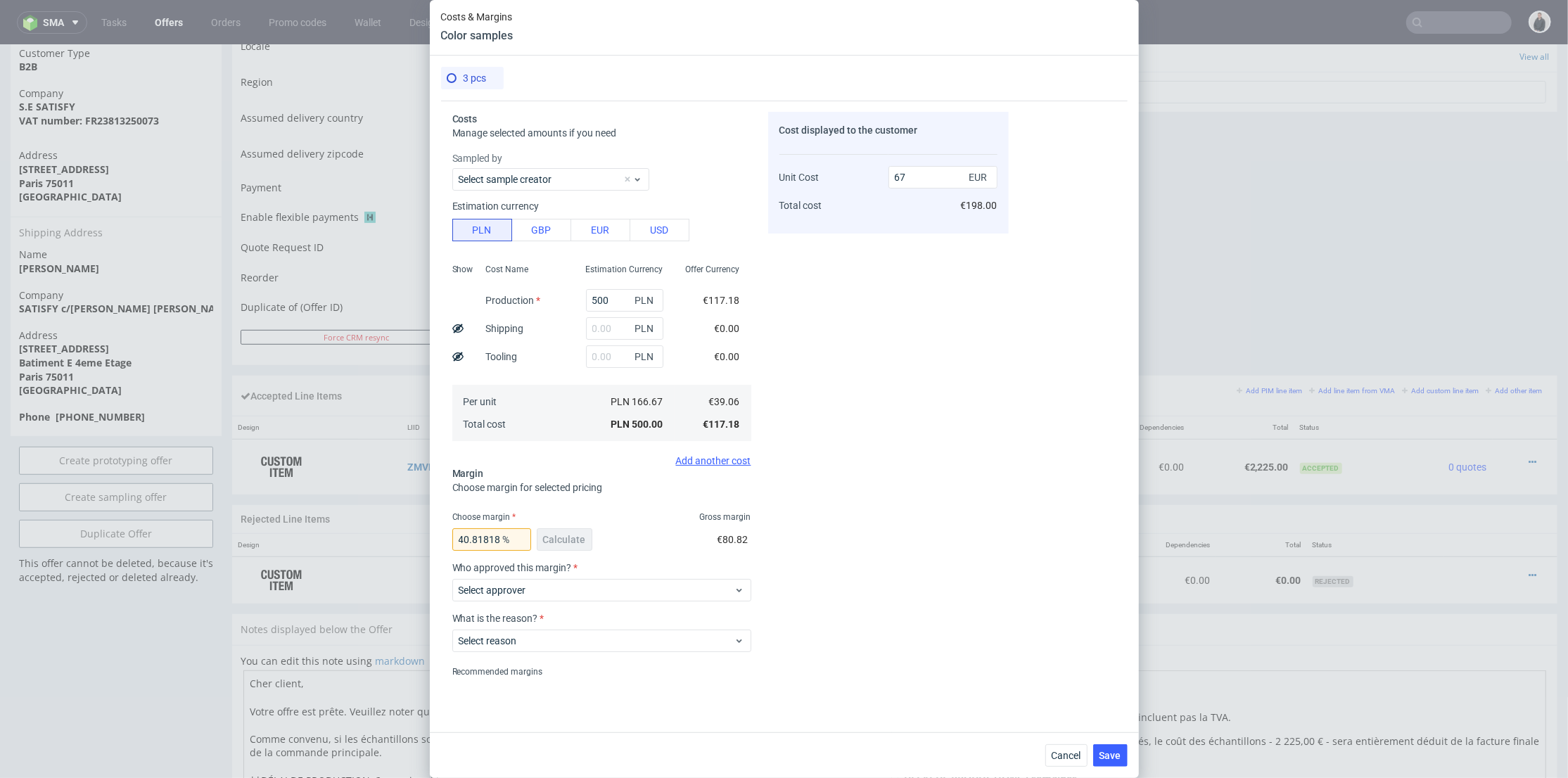
click at [880, 213] on div "Unit Cost Total cost" at bounding box center [833, 185] width 109 height 74
type input "41.70149253731343"
click at [906, 178] on input "67" at bounding box center [942, 177] width 109 height 23
type input "66.5"
type input "41.26315789473684"
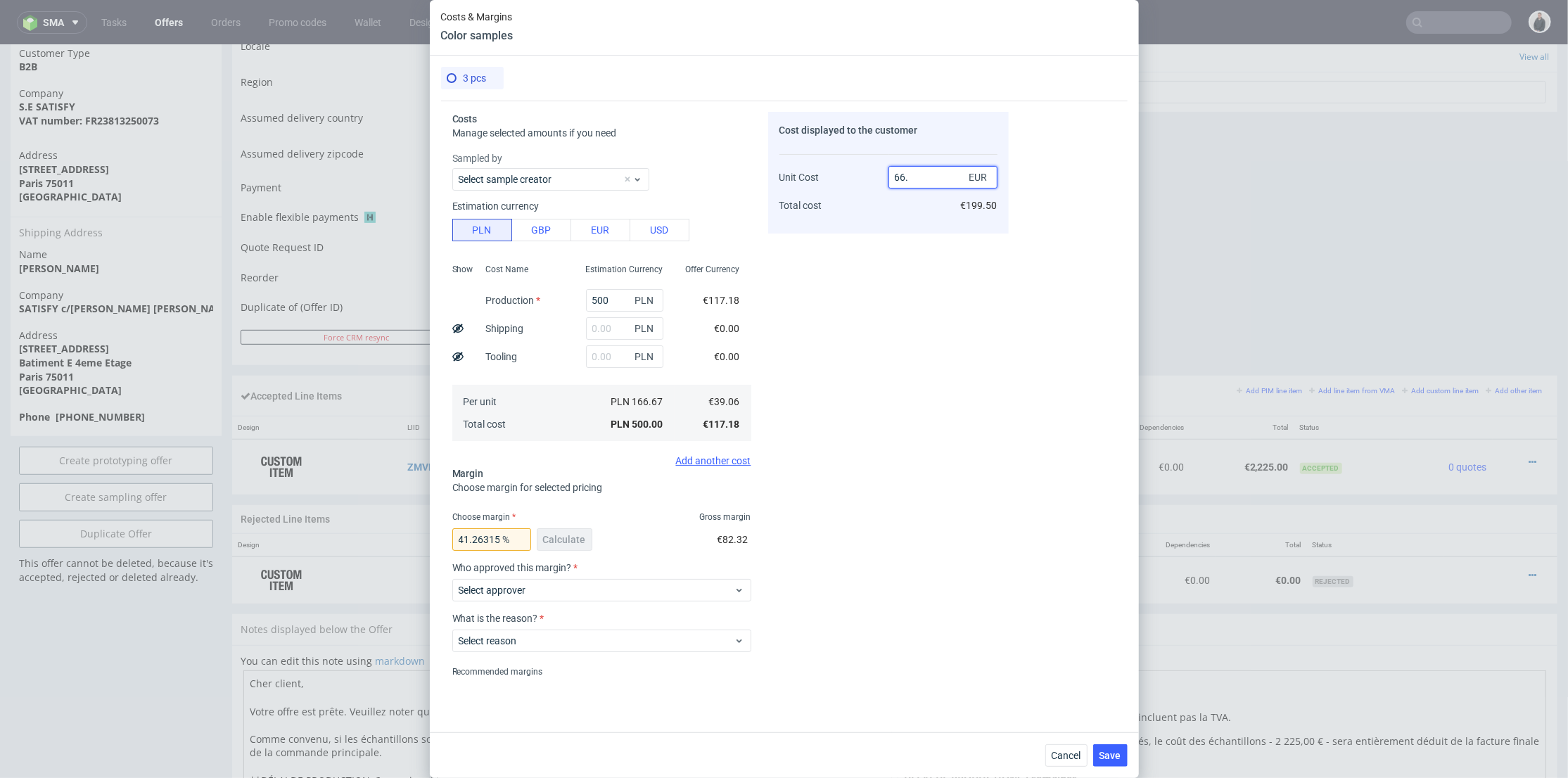
type input "66.3"
type input "41.08597285067872"
type input "66.4"
type input "41.174698795180724"
type input "66.8"
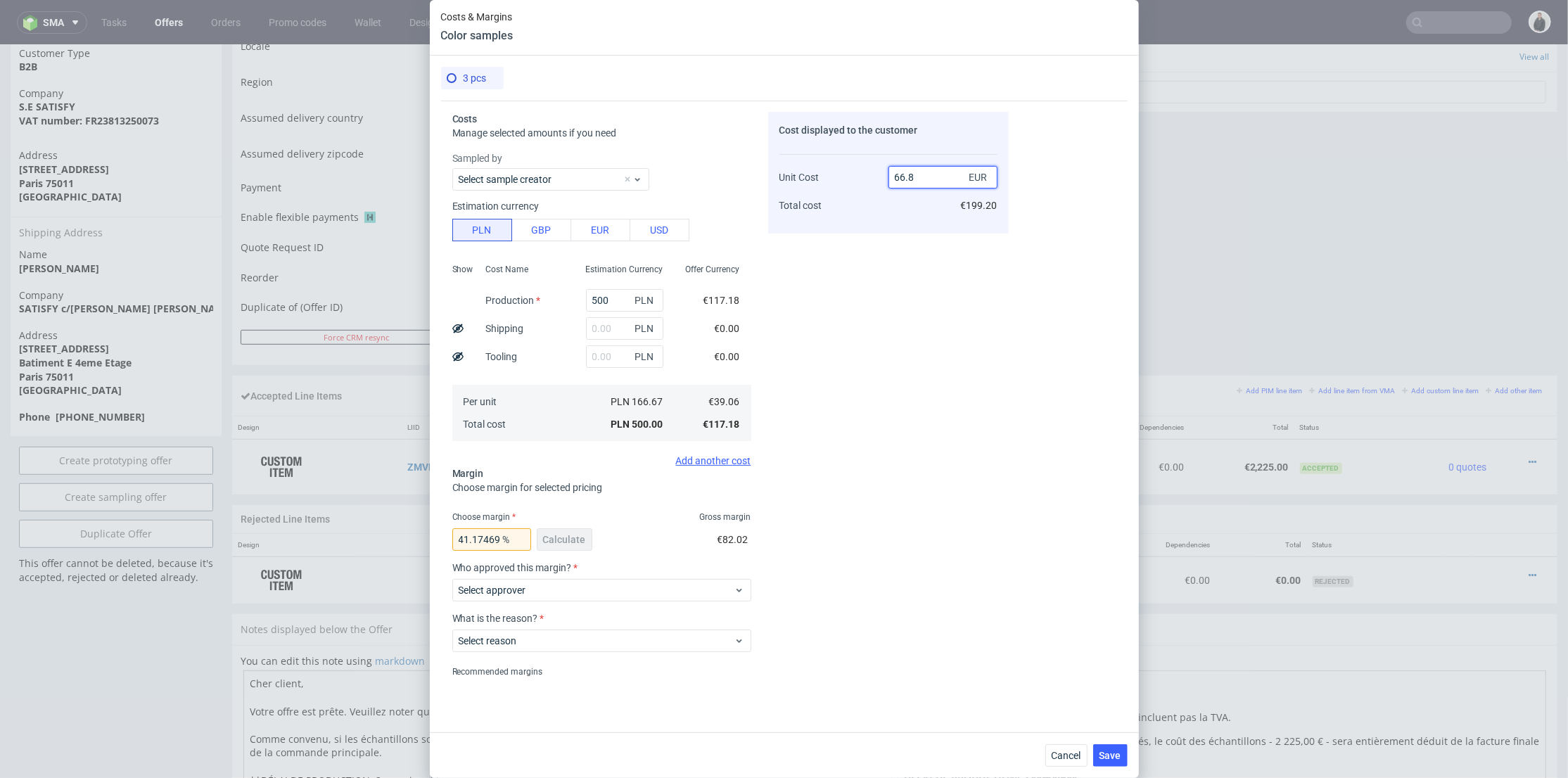
type input "41.526946107784426"
type input "66.6"
type input "41.35135135135135"
type input "66.5"
type input "41.26315789473684"
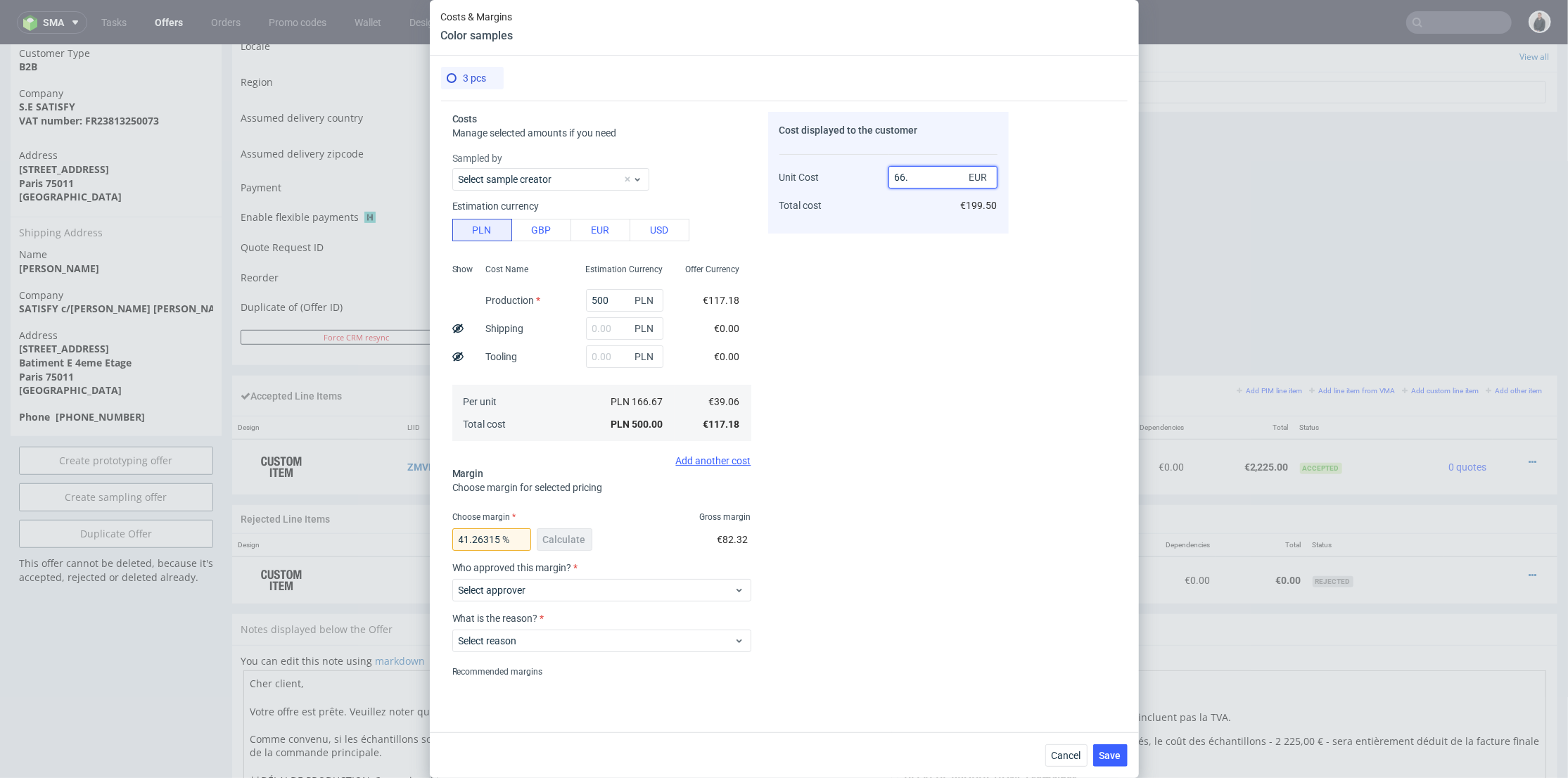
type input "66.9"
type input "41.61434977578475"
type input "66.7"
type input "41.43928035982009"
type input "66.6"
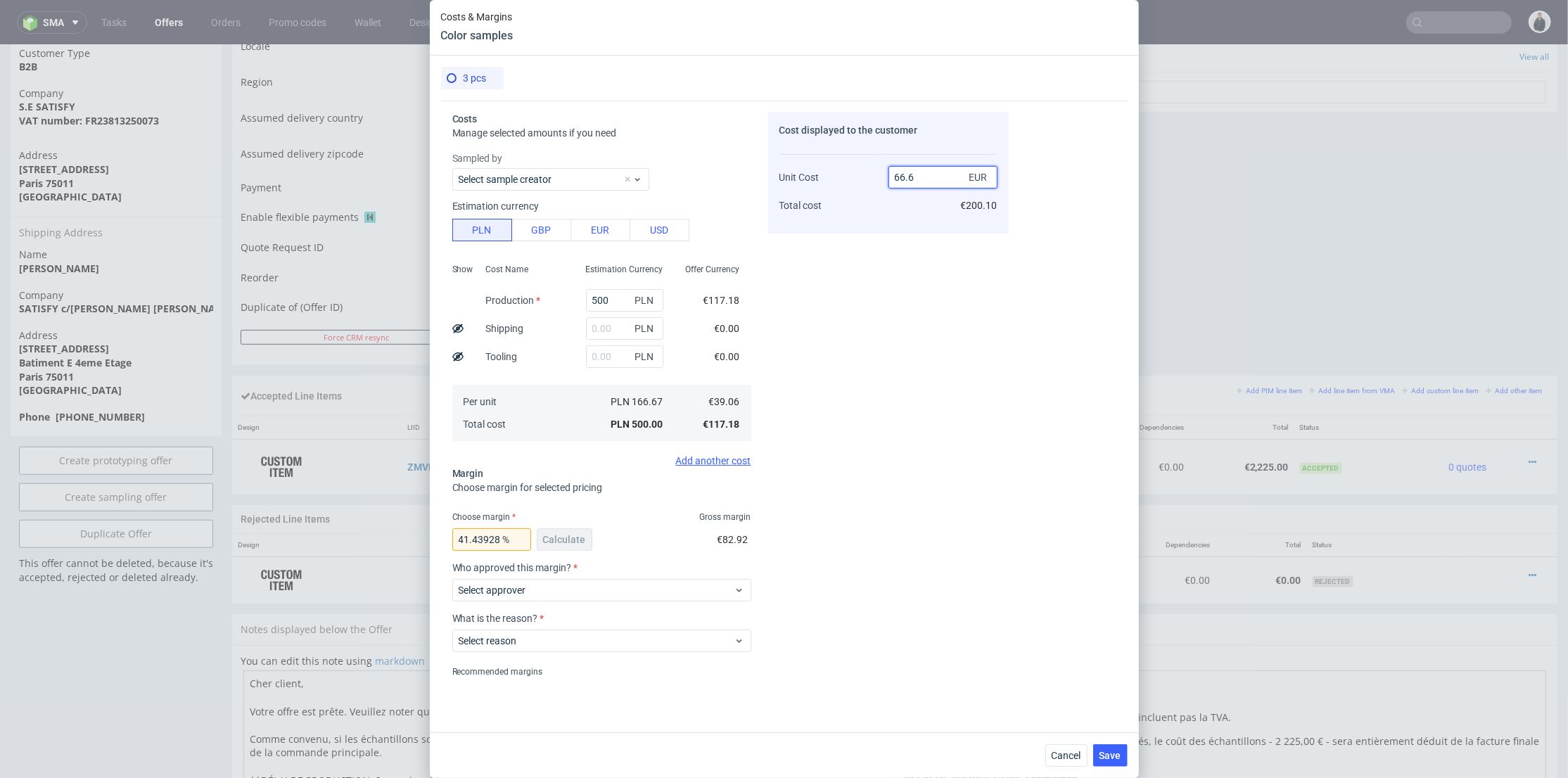
type input "41.35135135135135"
type input "66.7"
type input "41.43928035982009"
type input "66.7"
click at [594, 590] on span "Select approver" at bounding box center [597, 590] width 276 height 14
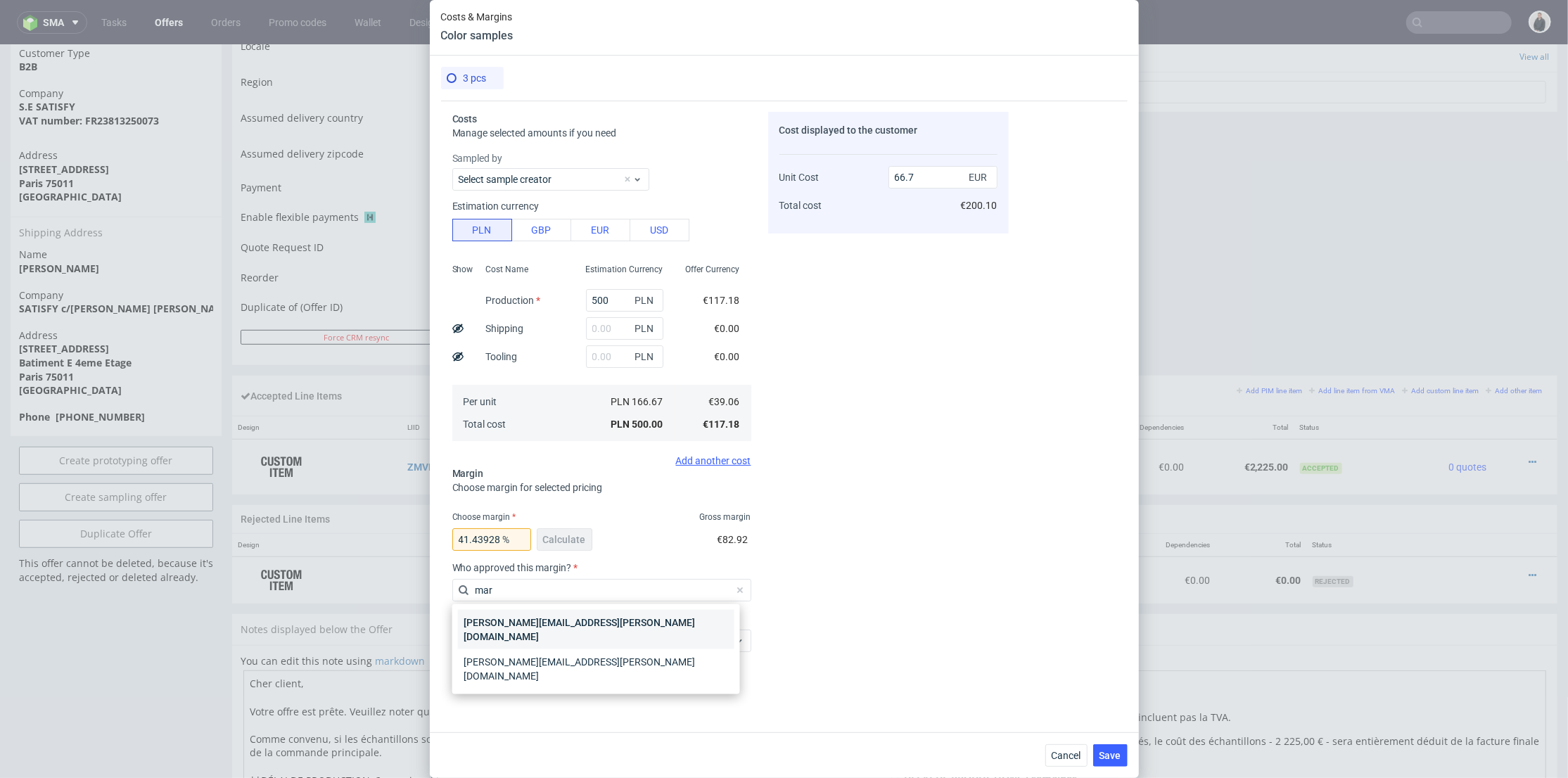
type input "mar"
click at [582, 616] on div "[PERSON_NAME][EMAIL_ADDRESS][PERSON_NAME][DOMAIN_NAME]" at bounding box center [596, 629] width 277 height 39
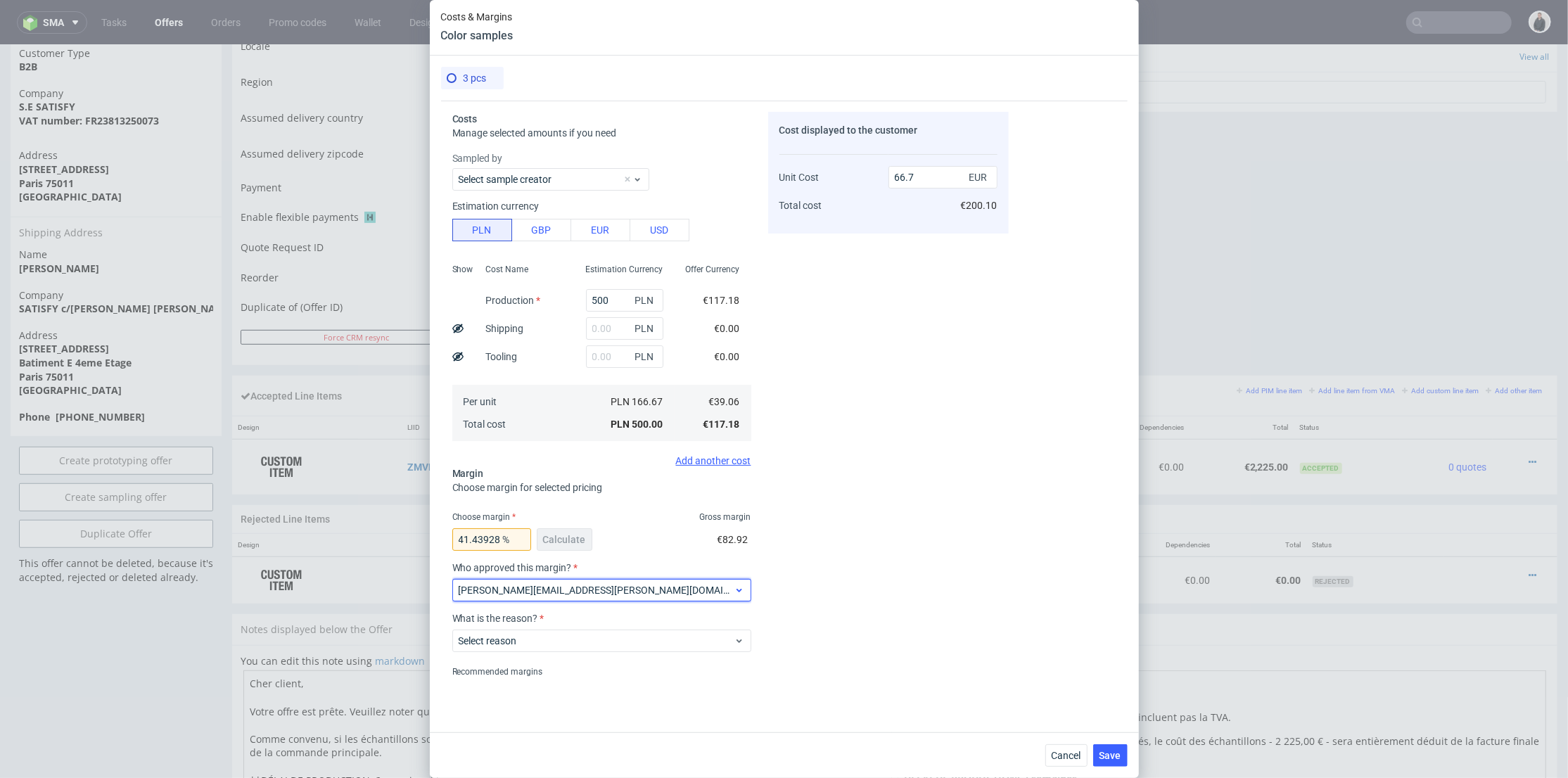
click at [580, 587] on span "[PERSON_NAME][EMAIL_ADDRESS][PERSON_NAME][DOMAIN_NAME]" at bounding box center [597, 590] width 276 height 14
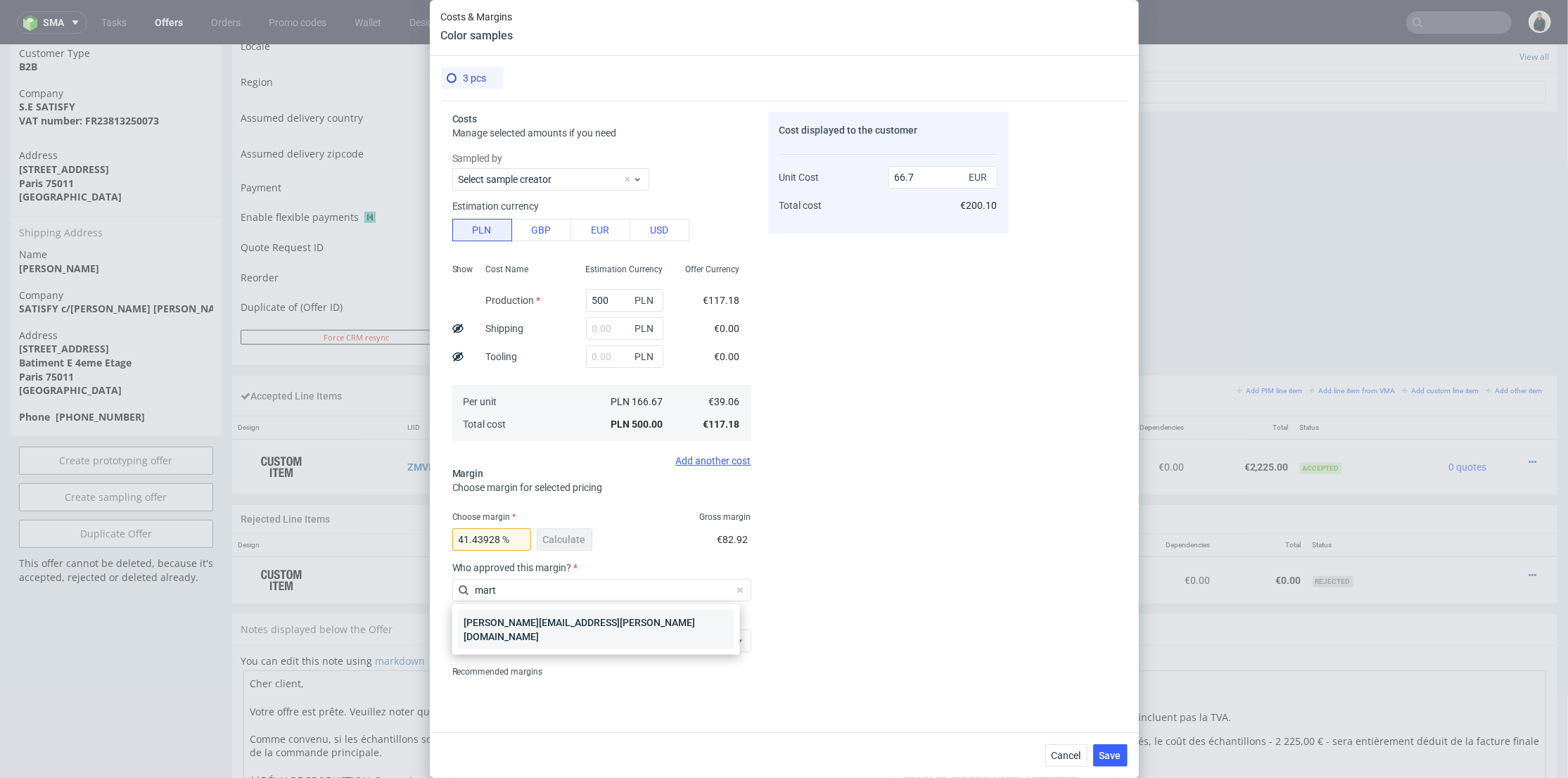
type input "mart"
click at [582, 619] on div "[PERSON_NAME][EMAIL_ADDRESS][PERSON_NAME][DOMAIN_NAME]" at bounding box center [596, 629] width 277 height 39
click at [582, 642] on span "Select reason" at bounding box center [597, 641] width 276 height 14
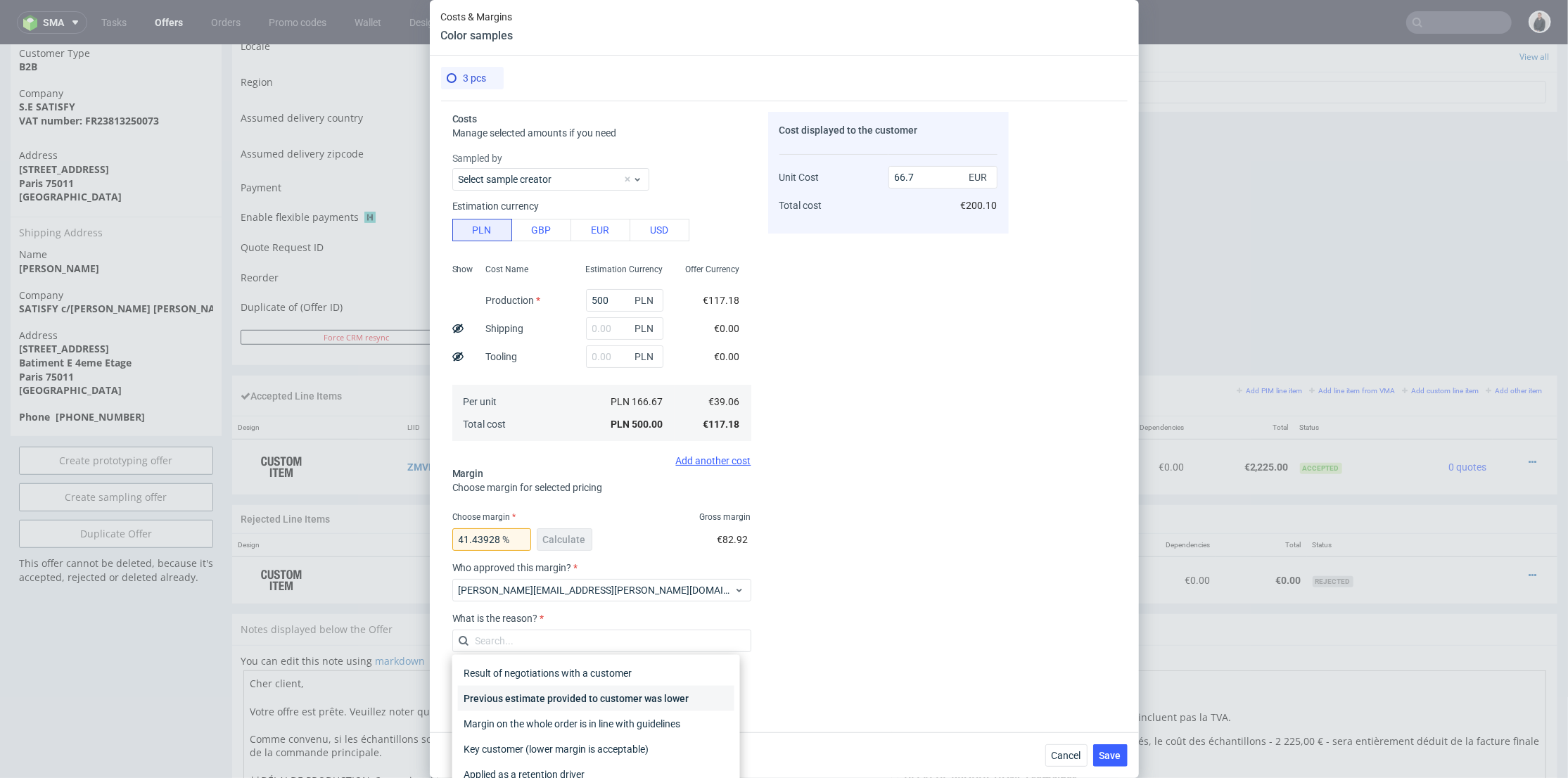
scroll to position [51, 0]
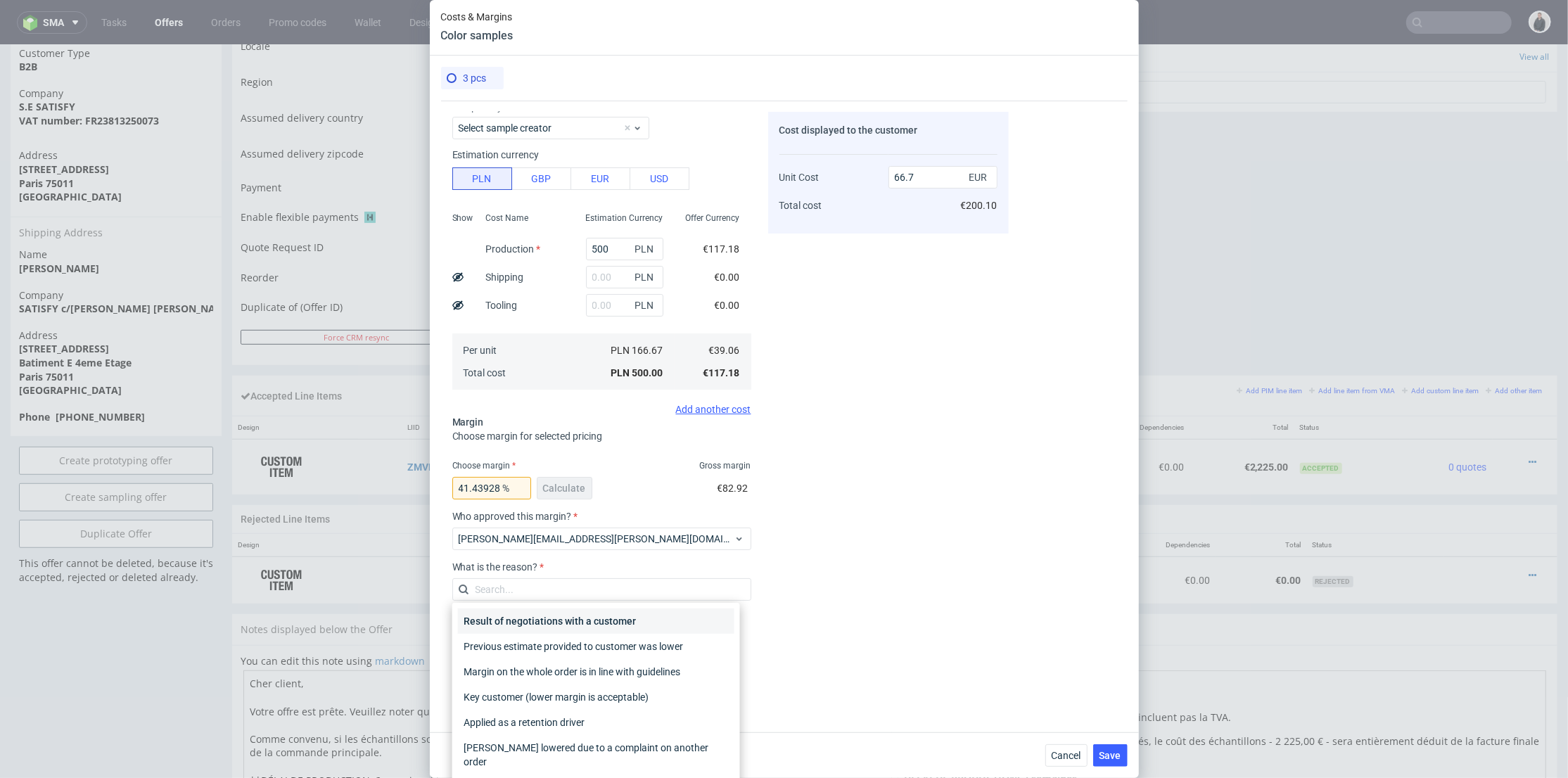
click at [588, 618] on div "Result of negotiations with a customer" at bounding box center [596, 622] width 277 height 26
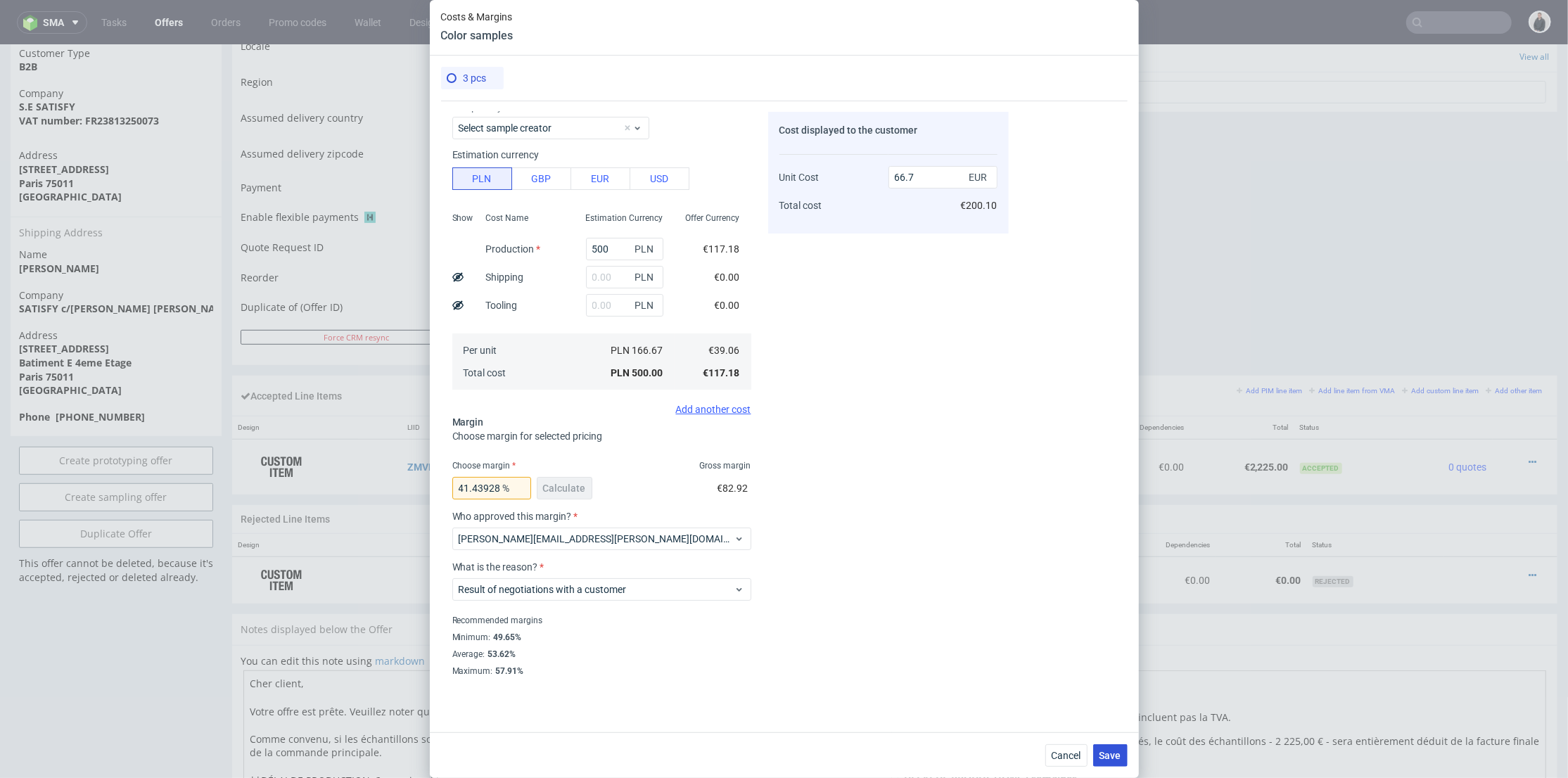
click at [1111, 757] on span "Save" at bounding box center [1110, 755] width 22 height 10
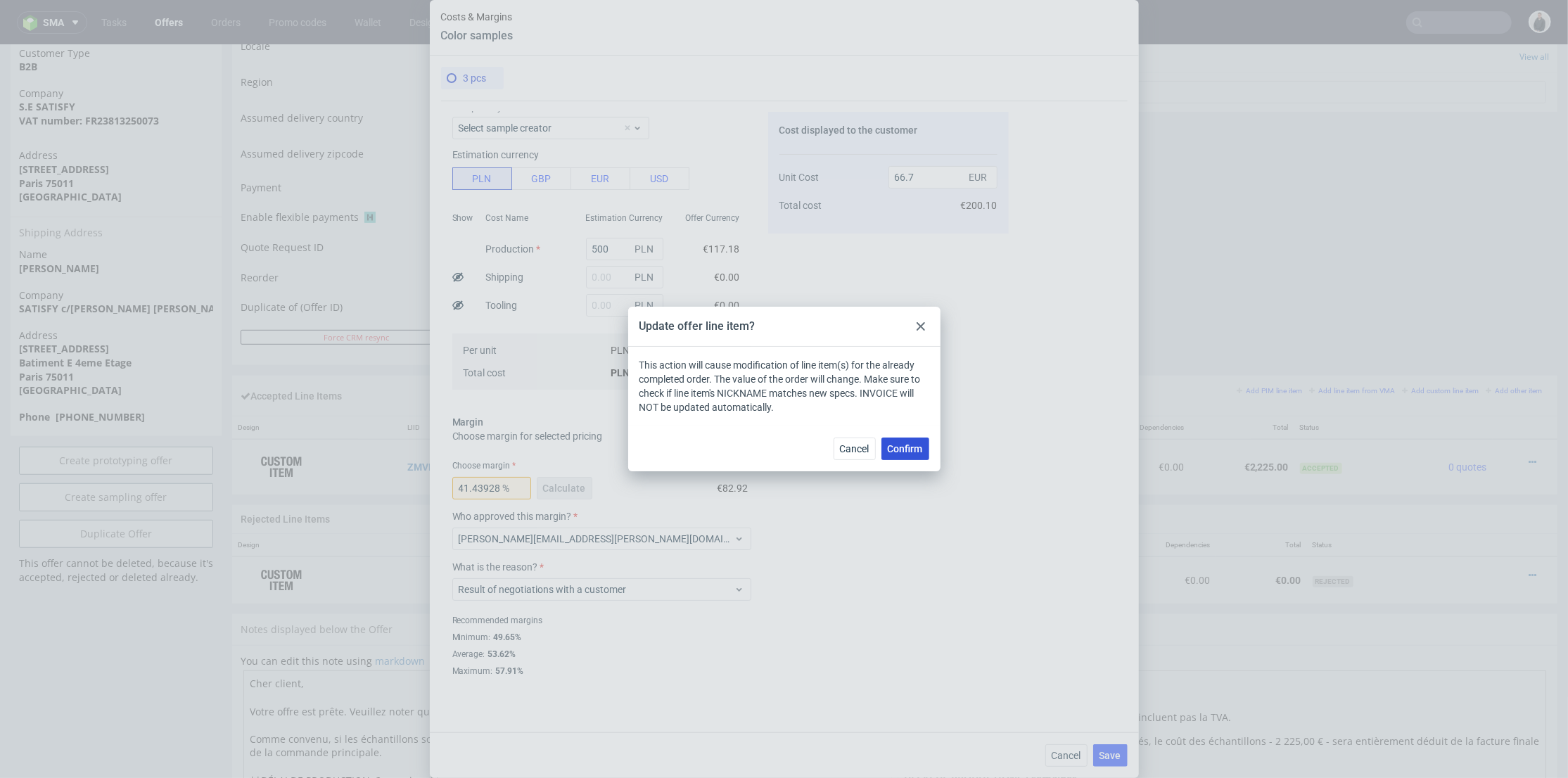
click at [906, 448] on span "Confirm" at bounding box center [906, 449] width 35 height 10
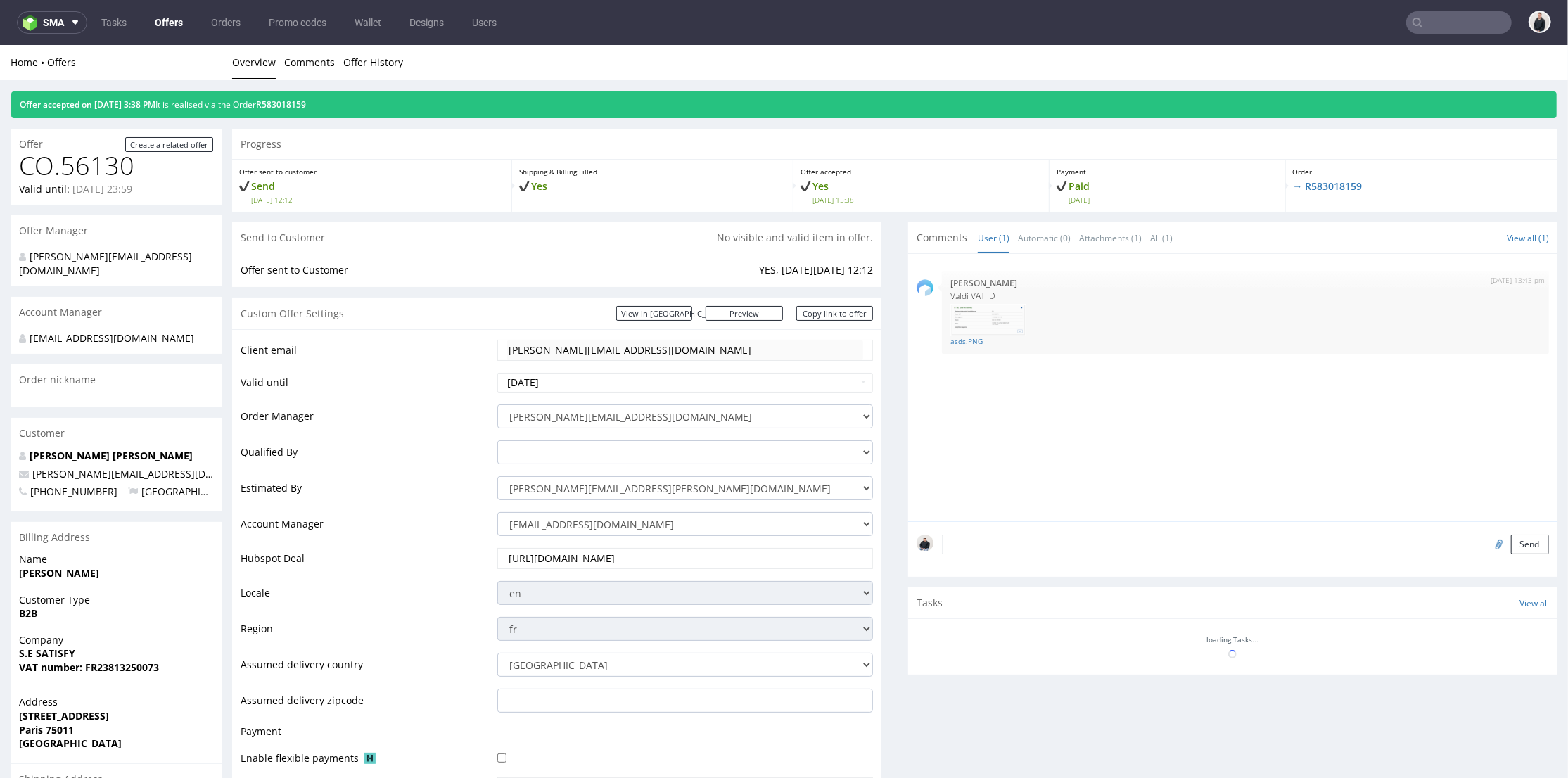
scroll to position [518, 0]
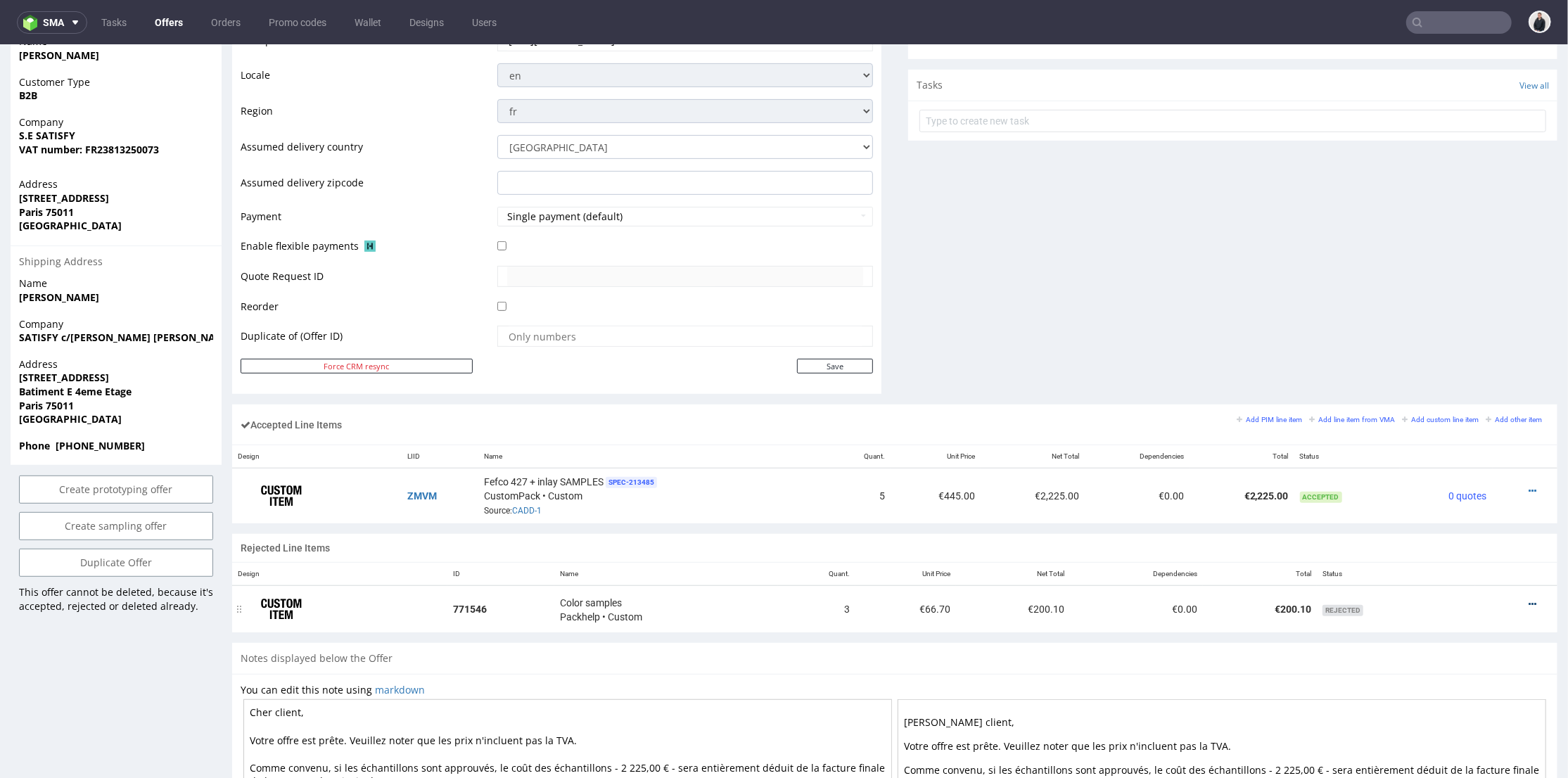
click at [1505, 598] on div at bounding box center [1512, 603] width 63 height 14
click at [1516, 606] on div at bounding box center [1512, 603] width 63 height 14
click at [1529, 599] on icon at bounding box center [1532, 603] width 7 height 10
click at [1478, 552] on span "Add to order" at bounding box center [1475, 547] width 101 height 14
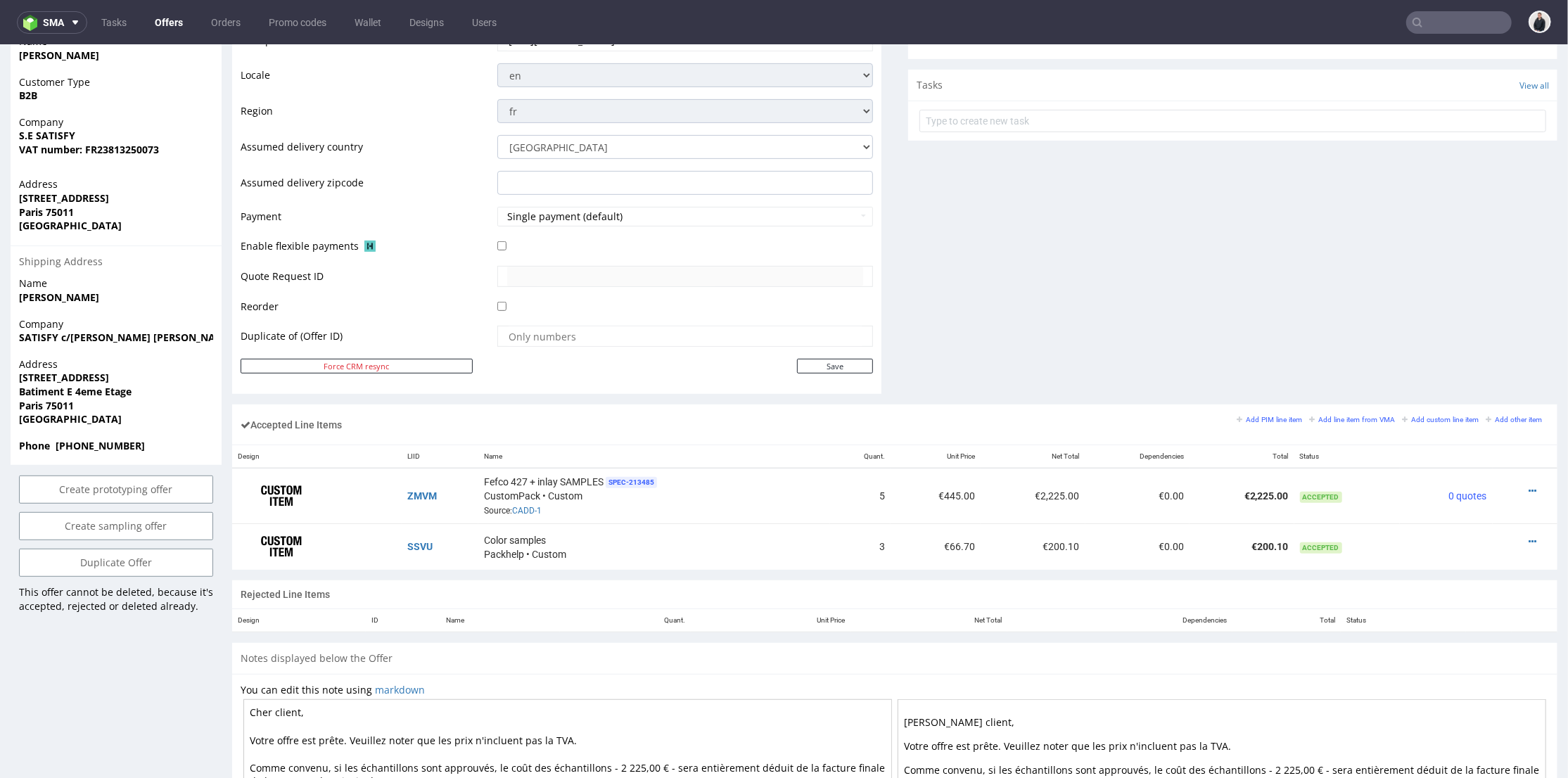
scroll to position [49, 0]
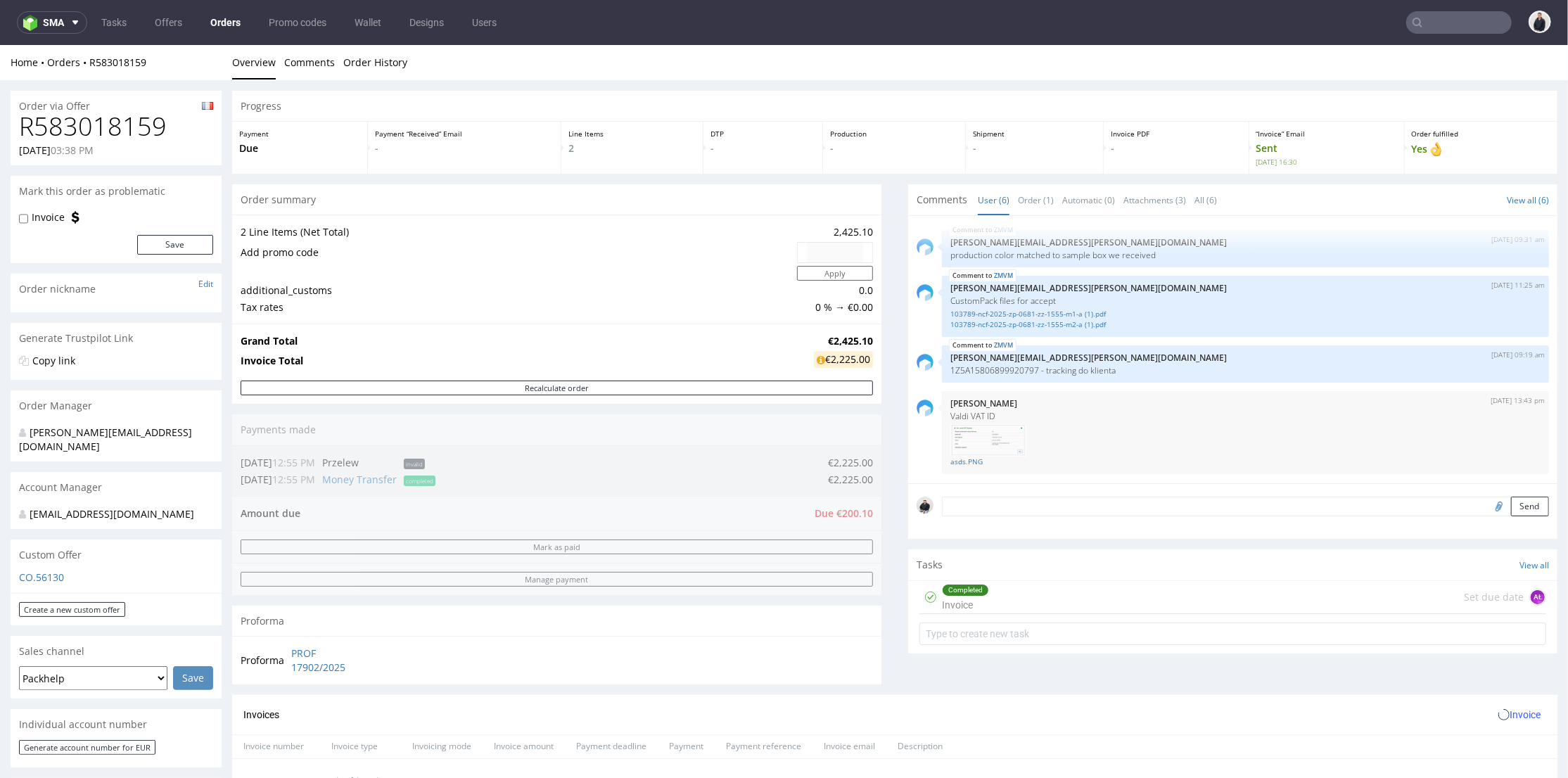
scroll to position [313, 0]
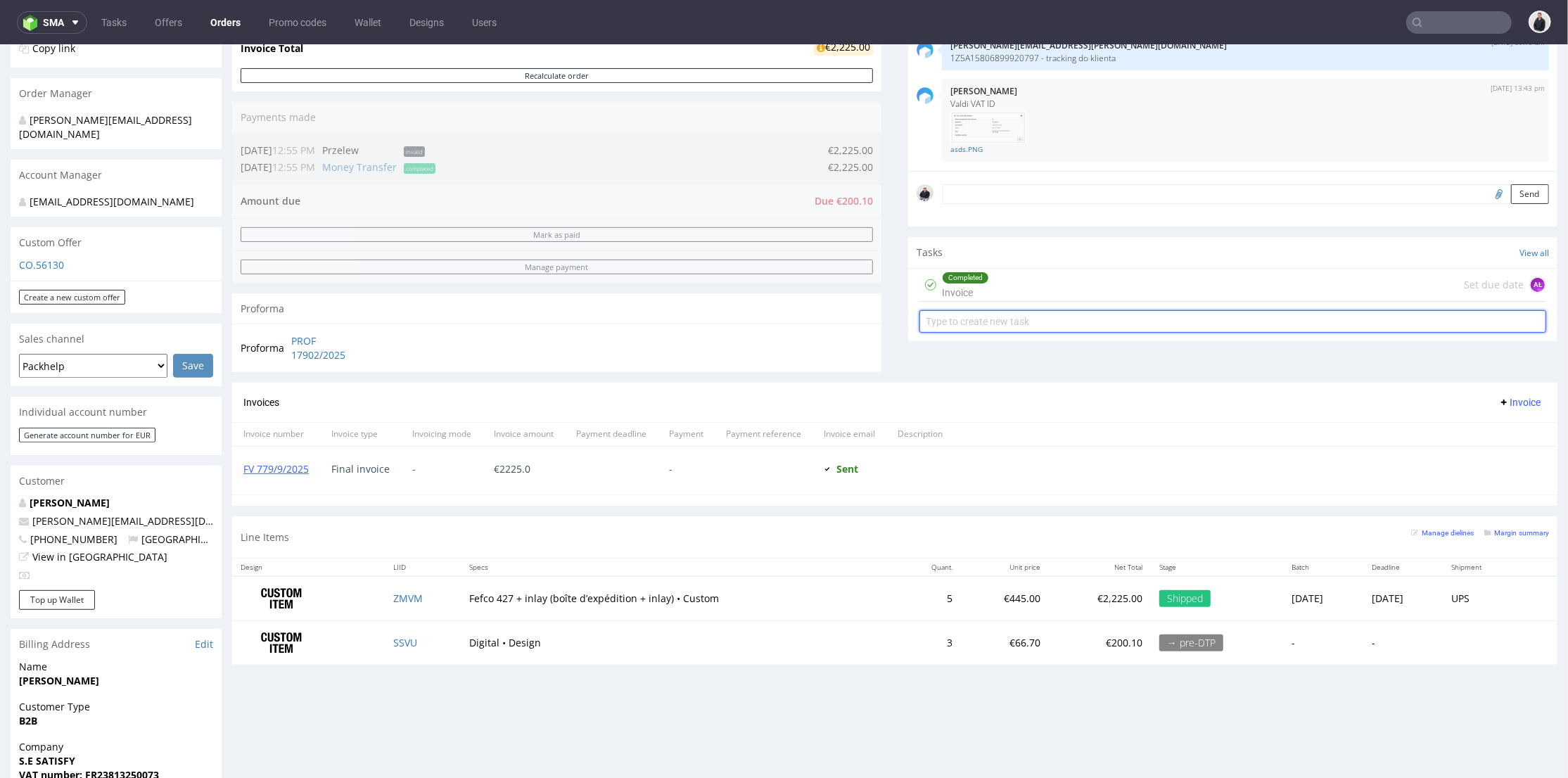
click at [1039, 325] on input "text" at bounding box center [1233, 321] width 627 height 23
type input "payment link"
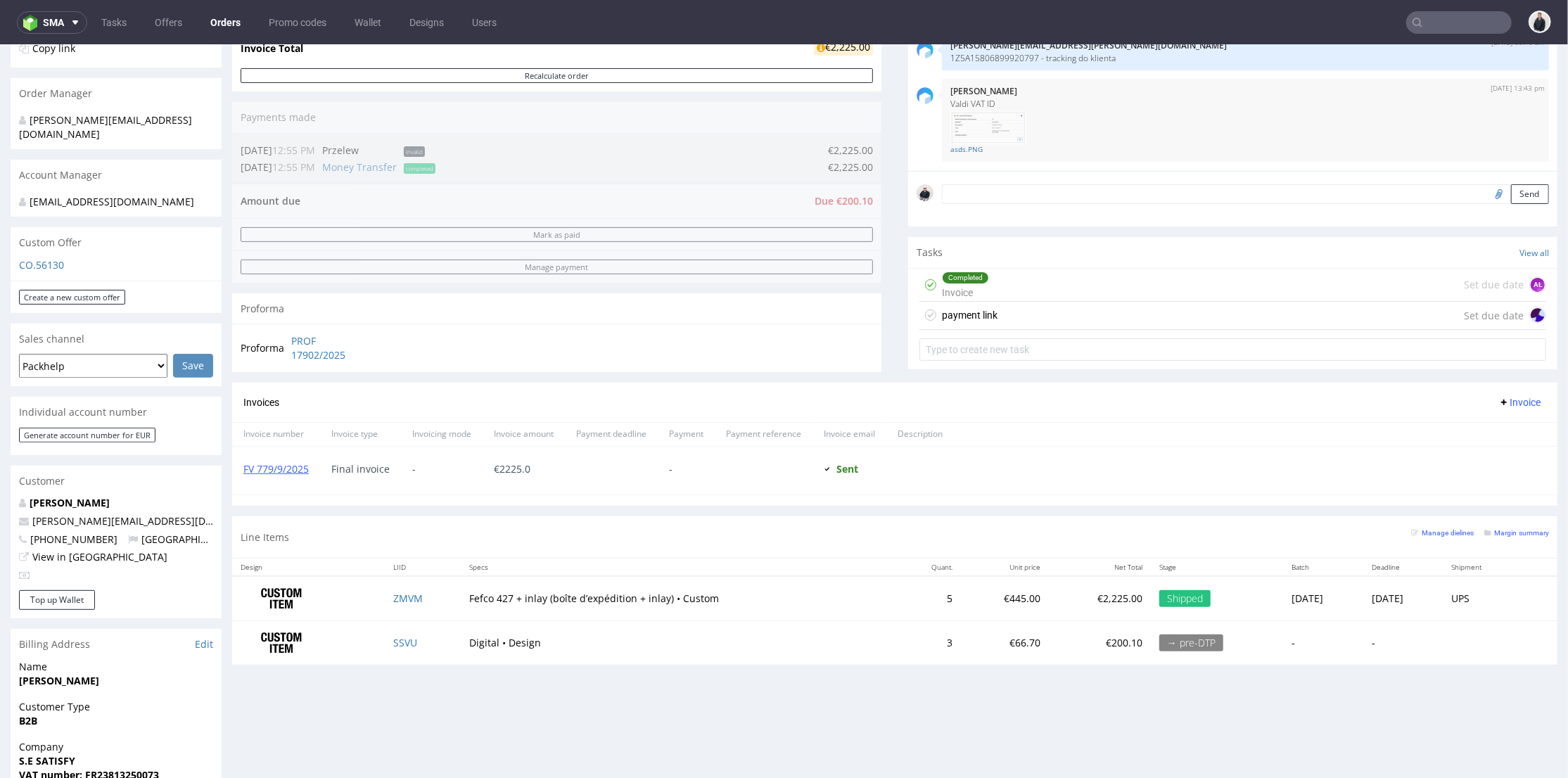
click at [1041, 325] on div "payment link Set due date" at bounding box center [1233, 314] width 627 height 28
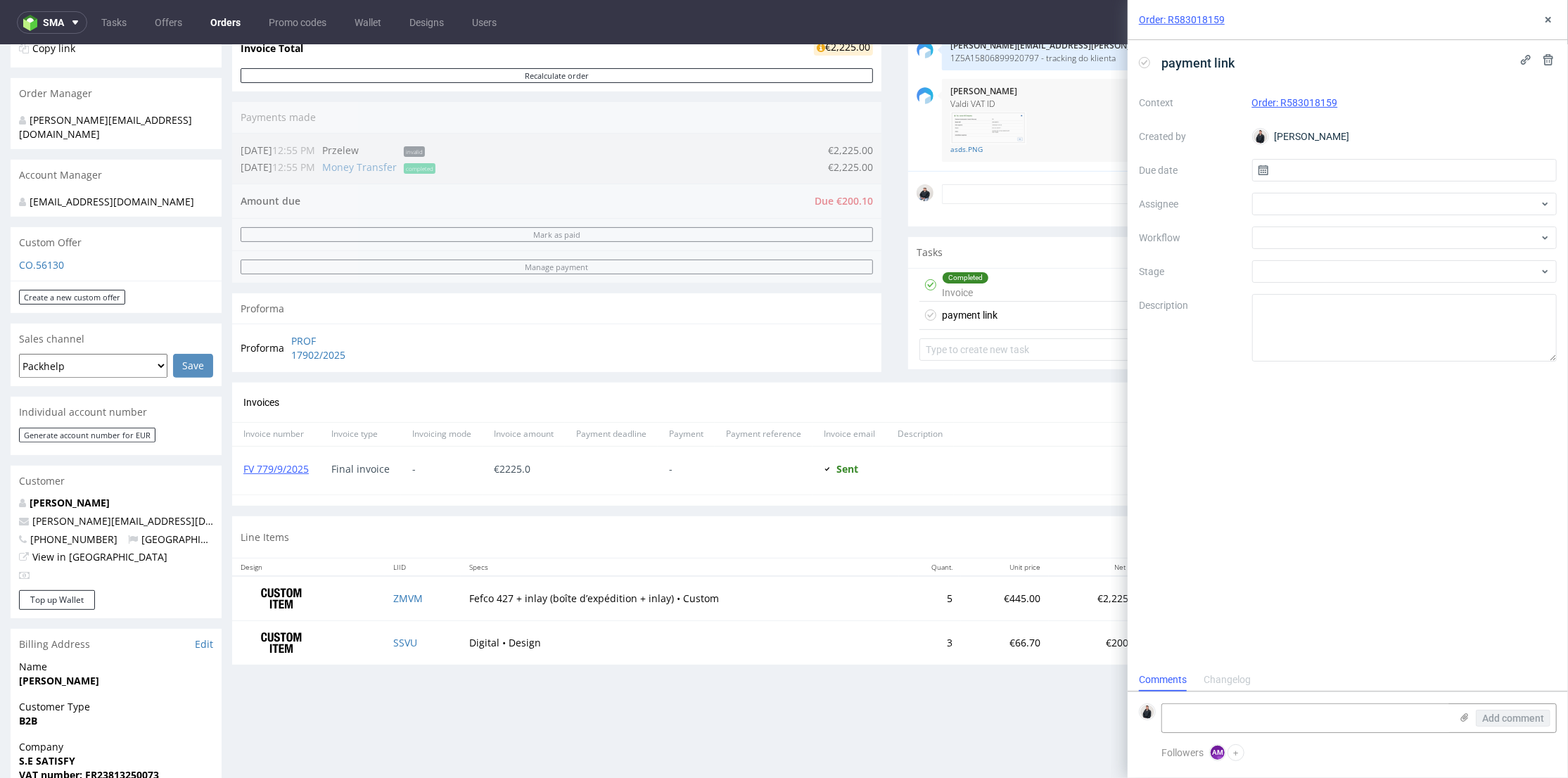
scroll to position [11, 0]
click at [1317, 209] on div at bounding box center [1404, 204] width 305 height 23
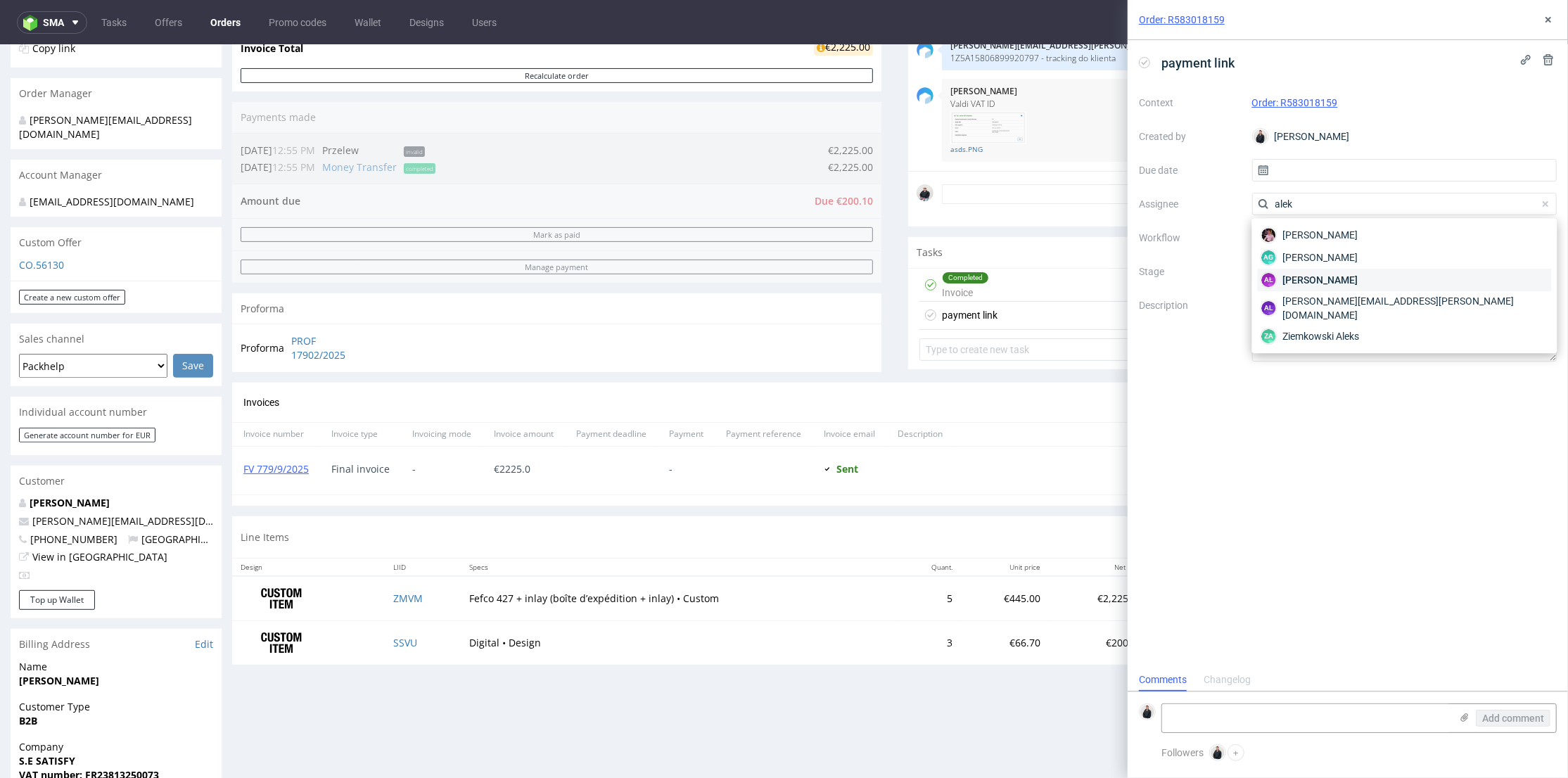
type input "alek"
click at [1343, 272] on div "AŁ Aleksandra Łętowska" at bounding box center [1404, 280] width 294 height 23
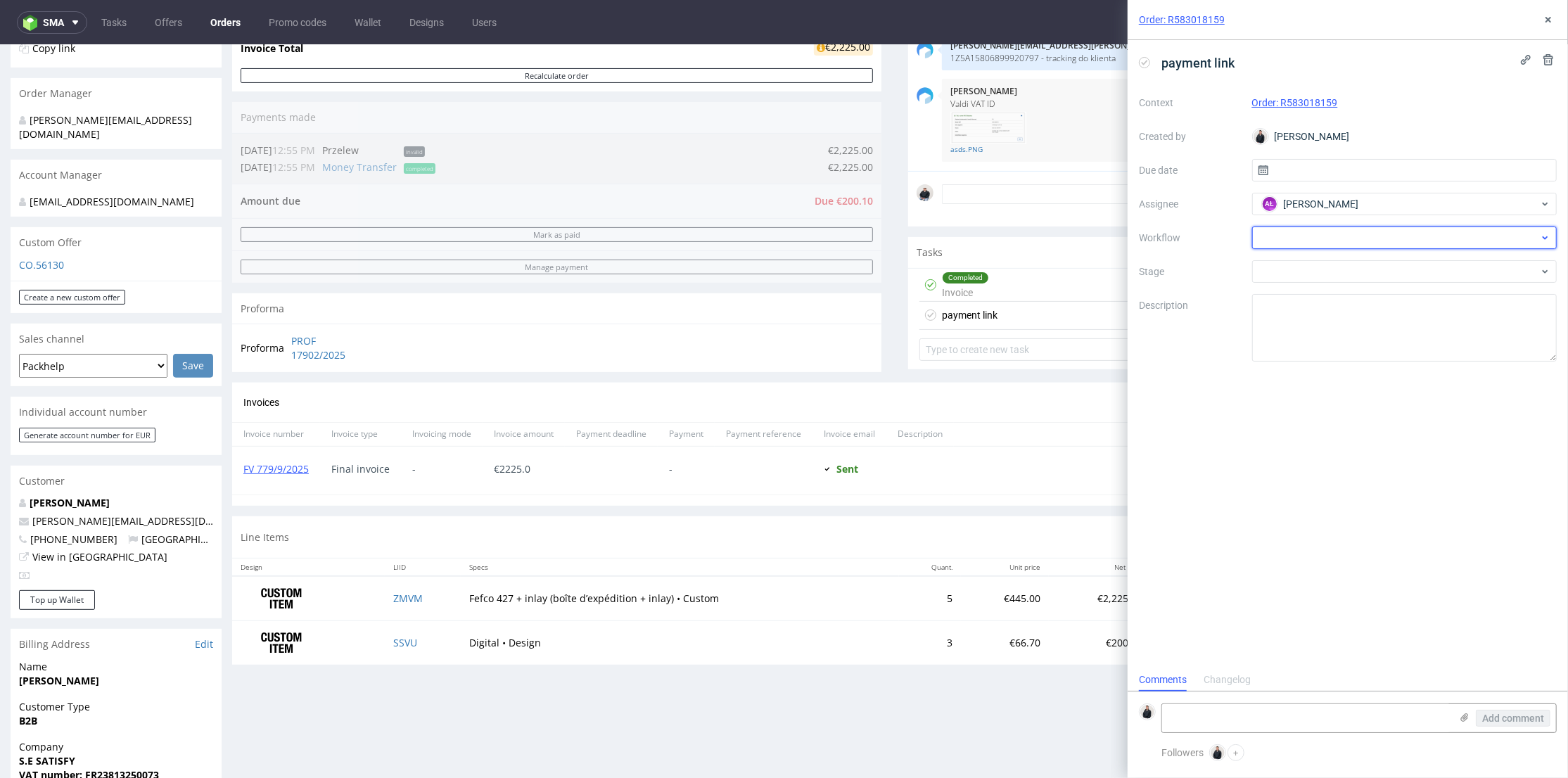
click at [1338, 233] on div at bounding box center [1404, 238] width 305 height 23
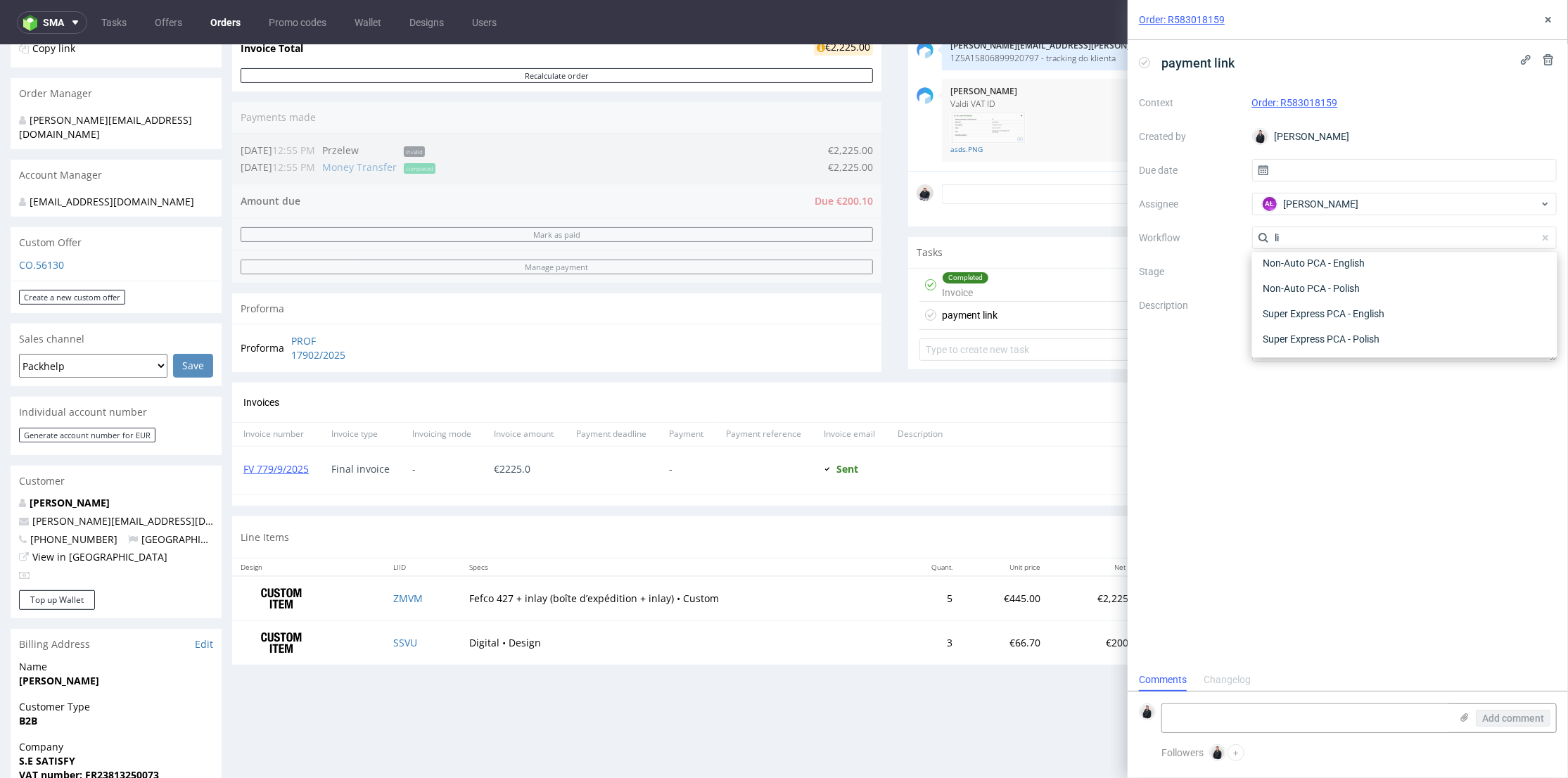
scroll to position [0, 0]
type input "link"
click at [1368, 314] on div "Finance - Payment links - Stripe" at bounding box center [1404, 314] width 294 height 26
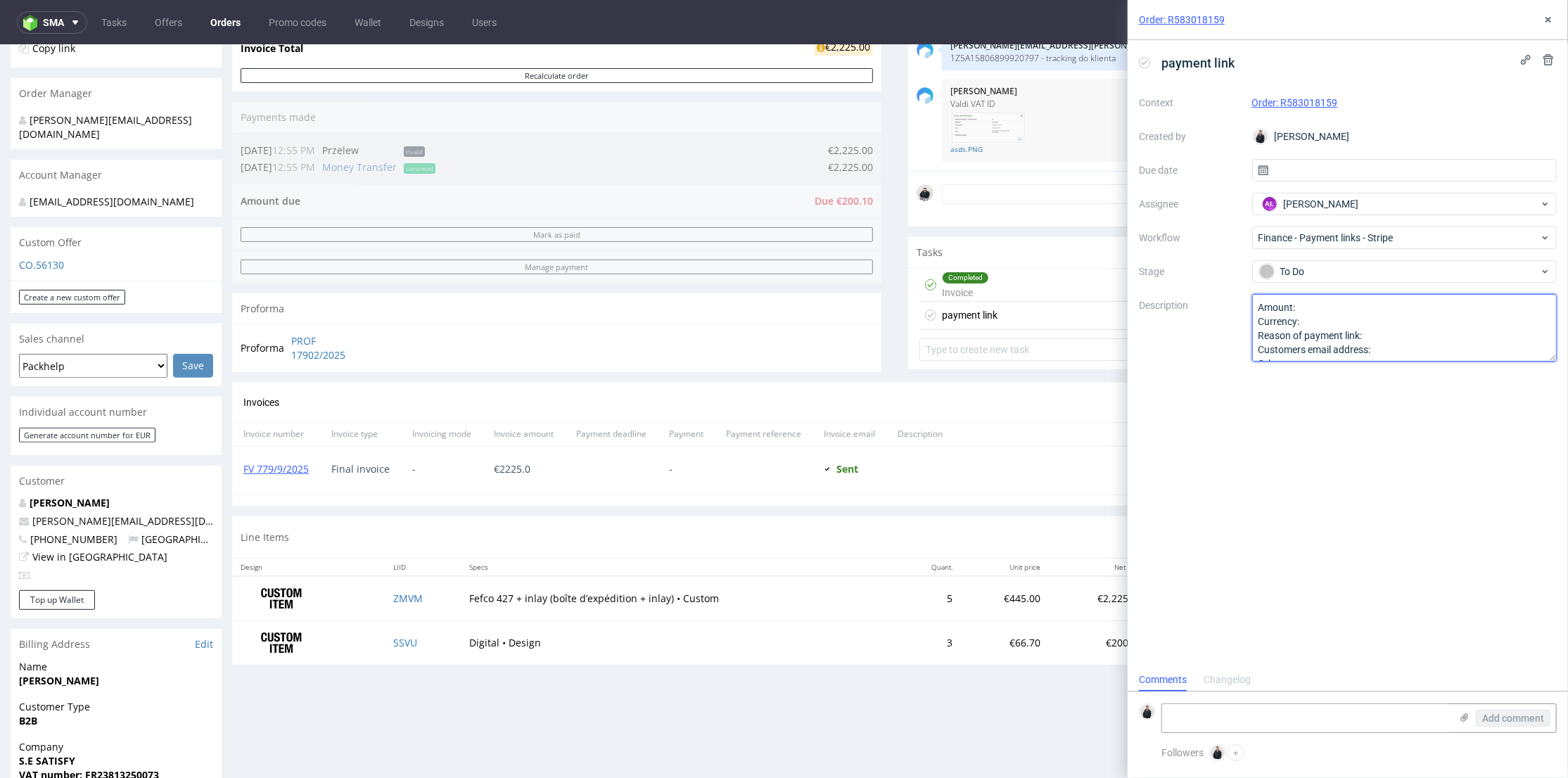
click at [1351, 303] on textarea "Amount: Currency: Reason of payment link: Customers email address: Other:" at bounding box center [1404, 328] width 305 height 68
click at [1389, 334] on textarea "Amount: Currency: Reason of payment link: Customers email address: Other:" at bounding box center [1404, 328] width 305 height 68
click at [1478, 336] on textarea "Amount: Currency: Reason of payment link: Customers email address: Other:" at bounding box center [1404, 328] width 305 height 68
click at [1387, 344] on textarea "Amount: 200.10 Currency: euro Reason of payment link: new production of samples…" at bounding box center [1404, 328] width 305 height 68
paste textarea "a.daeron@satisfyrunning.com"
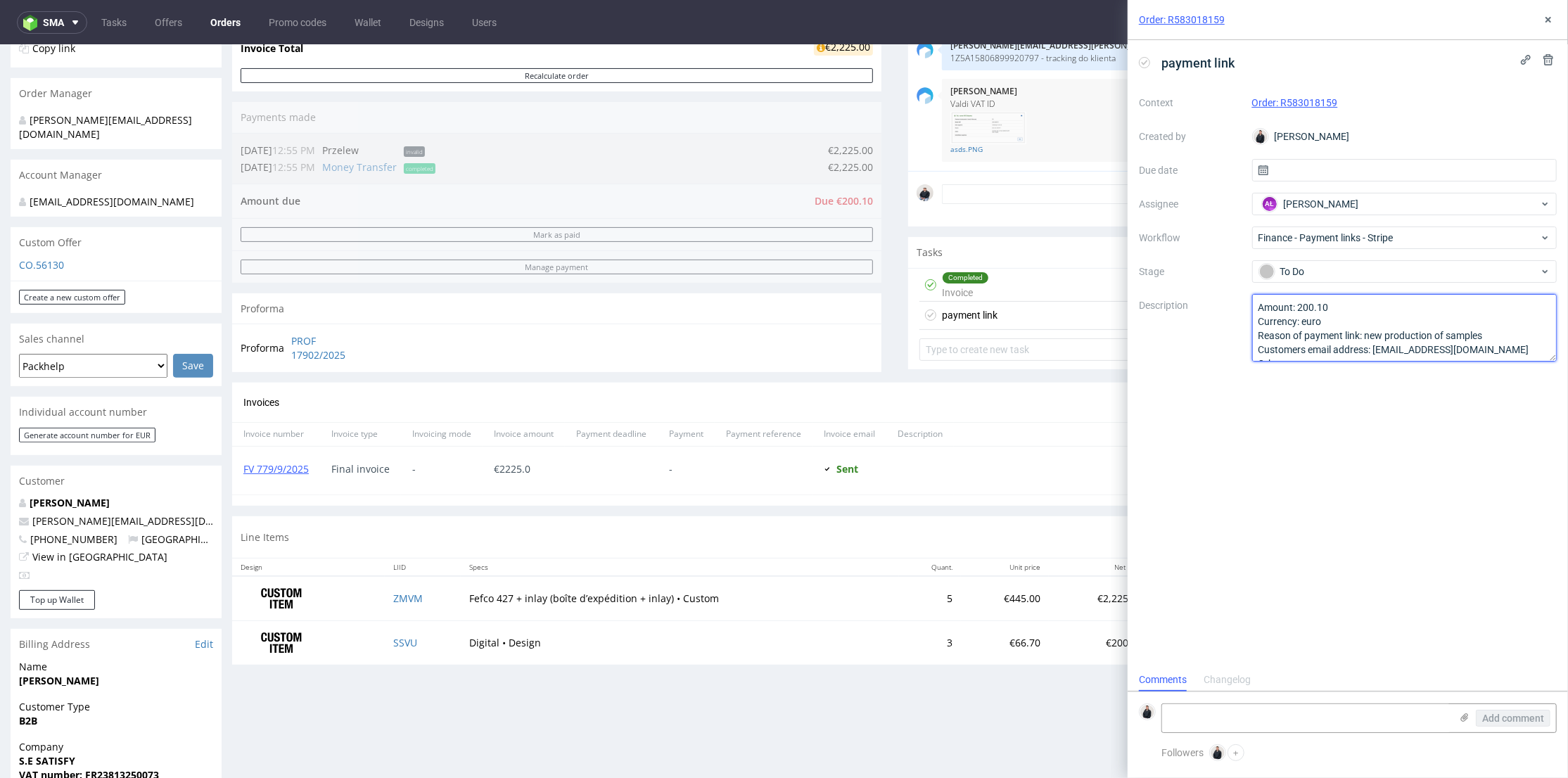
type textarea "Amount: 200.10 Currency: euro Reason of payment link: new production of samples…"
click at [1423, 379] on div "payment link Context Order: R583018159 Created by Adrian Margula Due date Assig…" at bounding box center [1348, 354] width 440 height 628
click at [1548, 20] on use at bounding box center [1548, 19] width 5 height 5
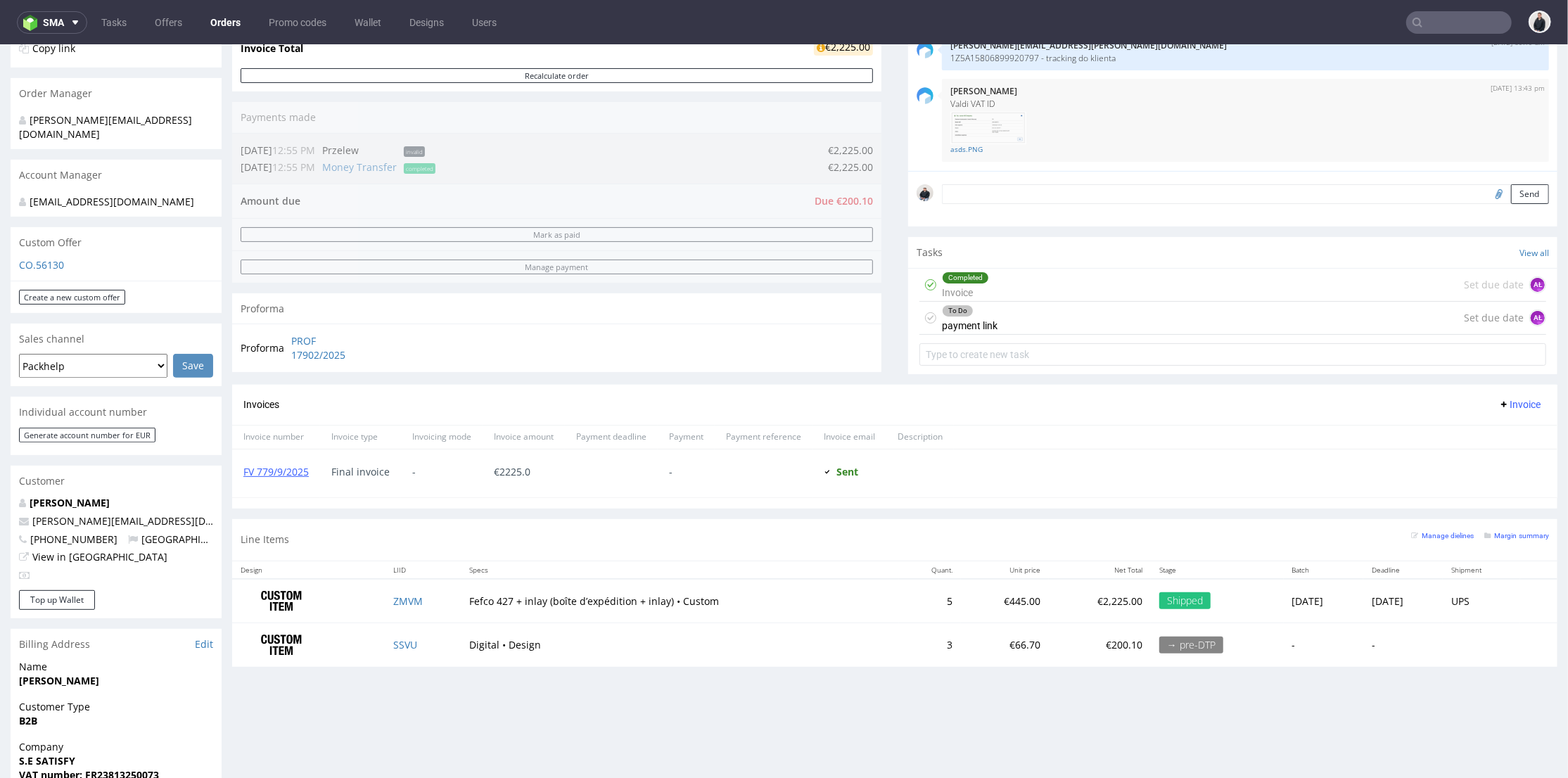
click at [1420, 16] on input "text" at bounding box center [1458, 22] width 105 height 23
paste input "R764665291"
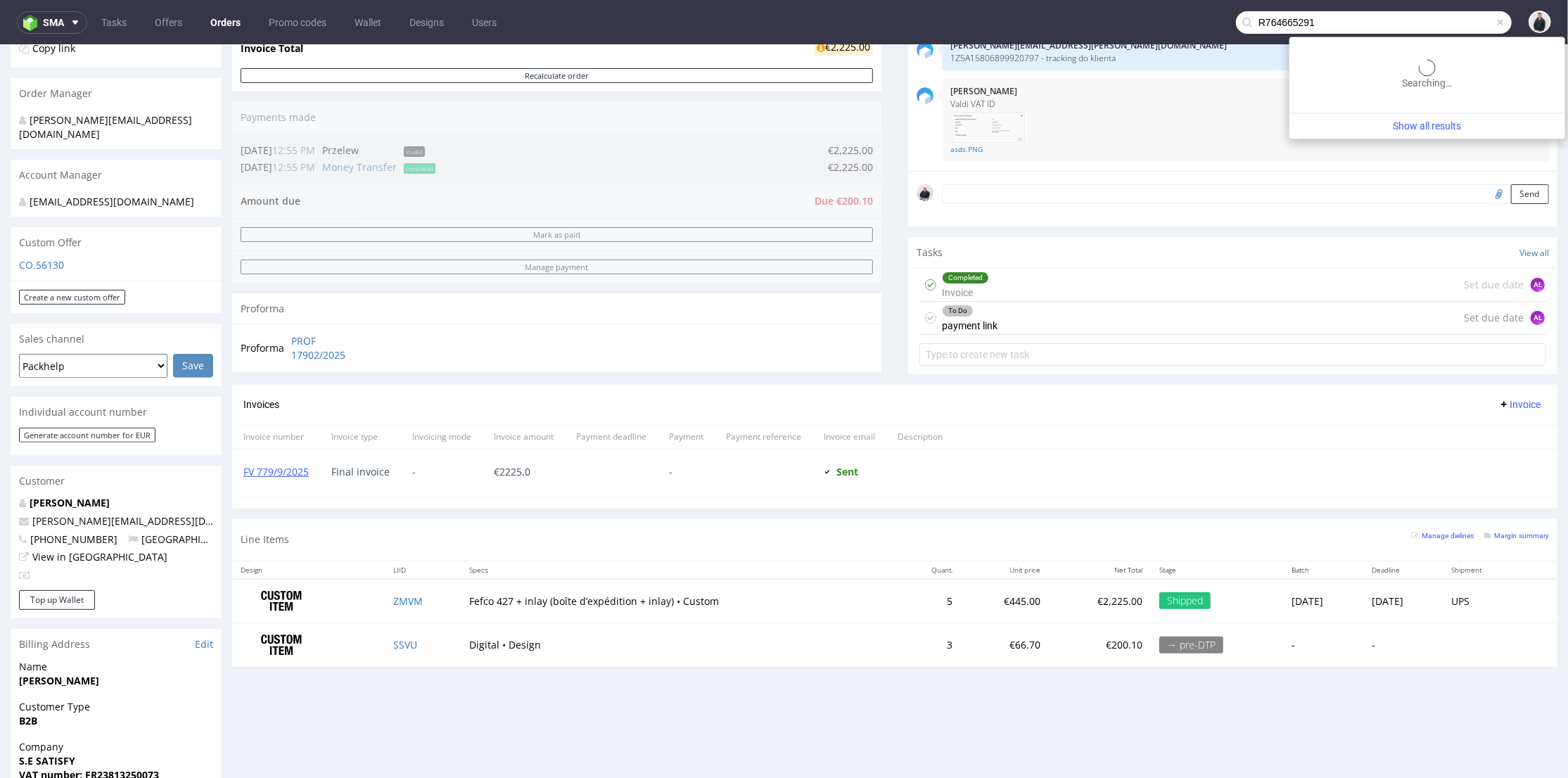
type input "R764665291"
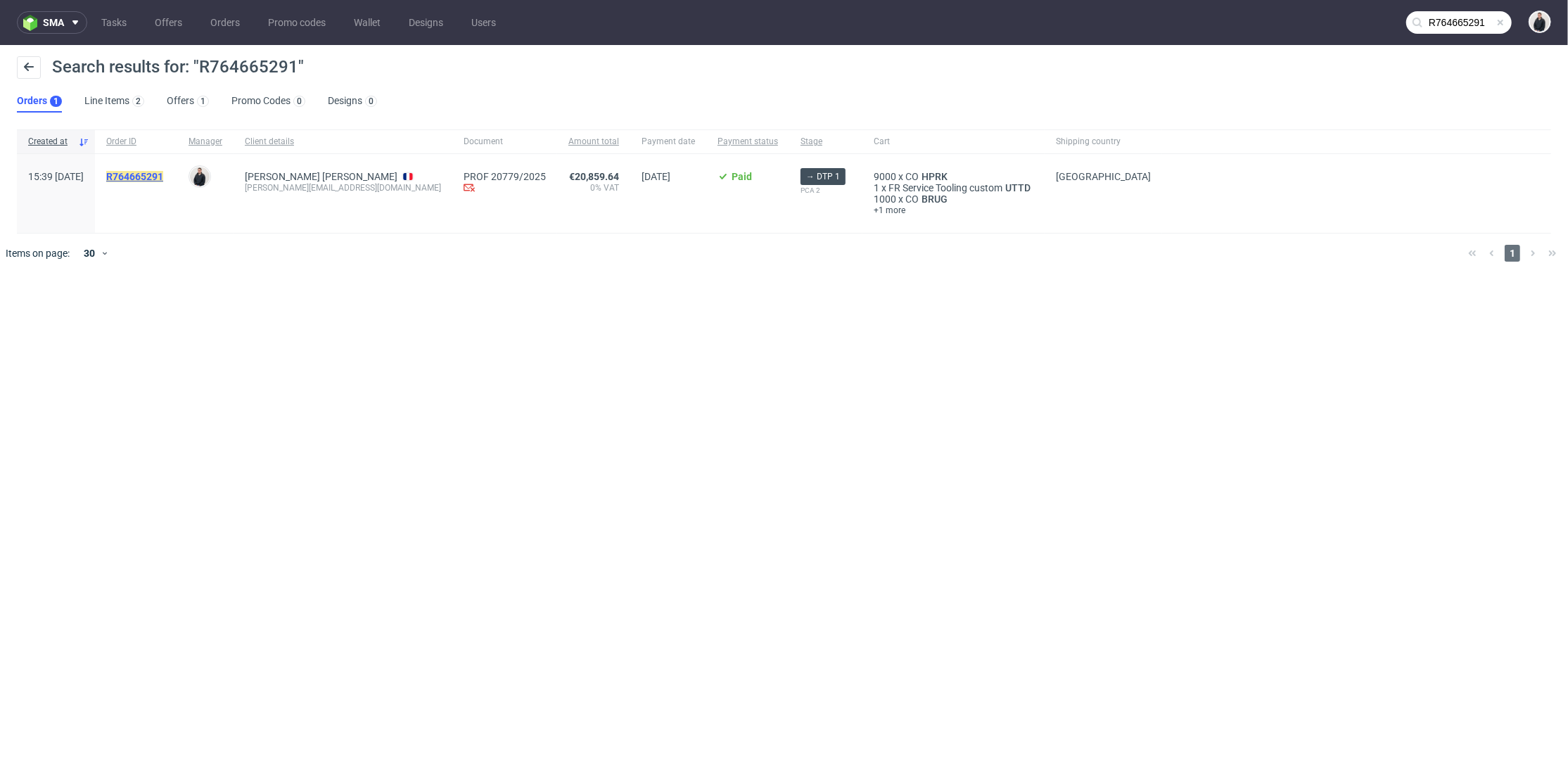
click at [164, 178] on mark "R764665291" at bounding box center [134, 176] width 57 height 11
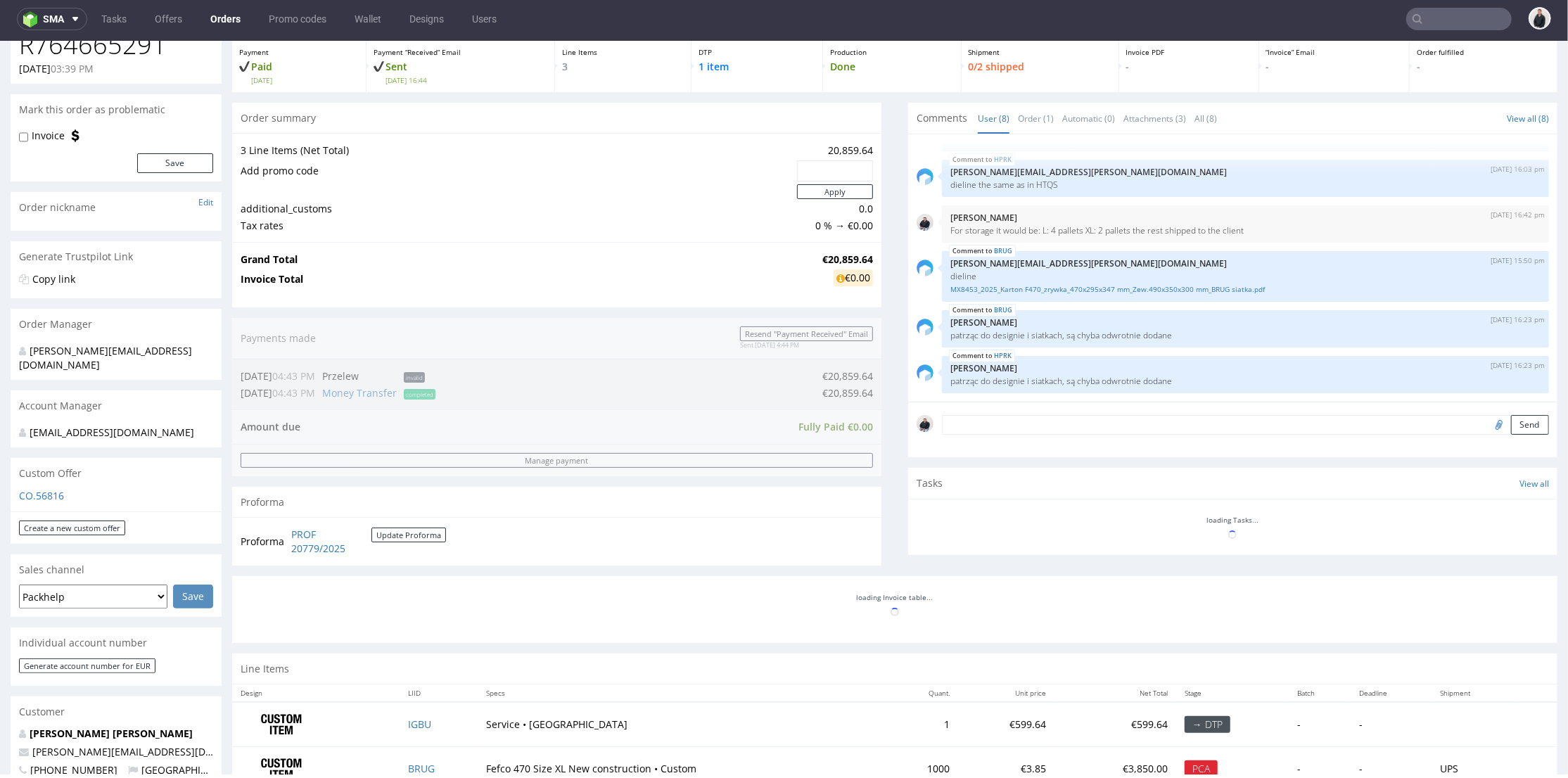
scroll to position [469, 0]
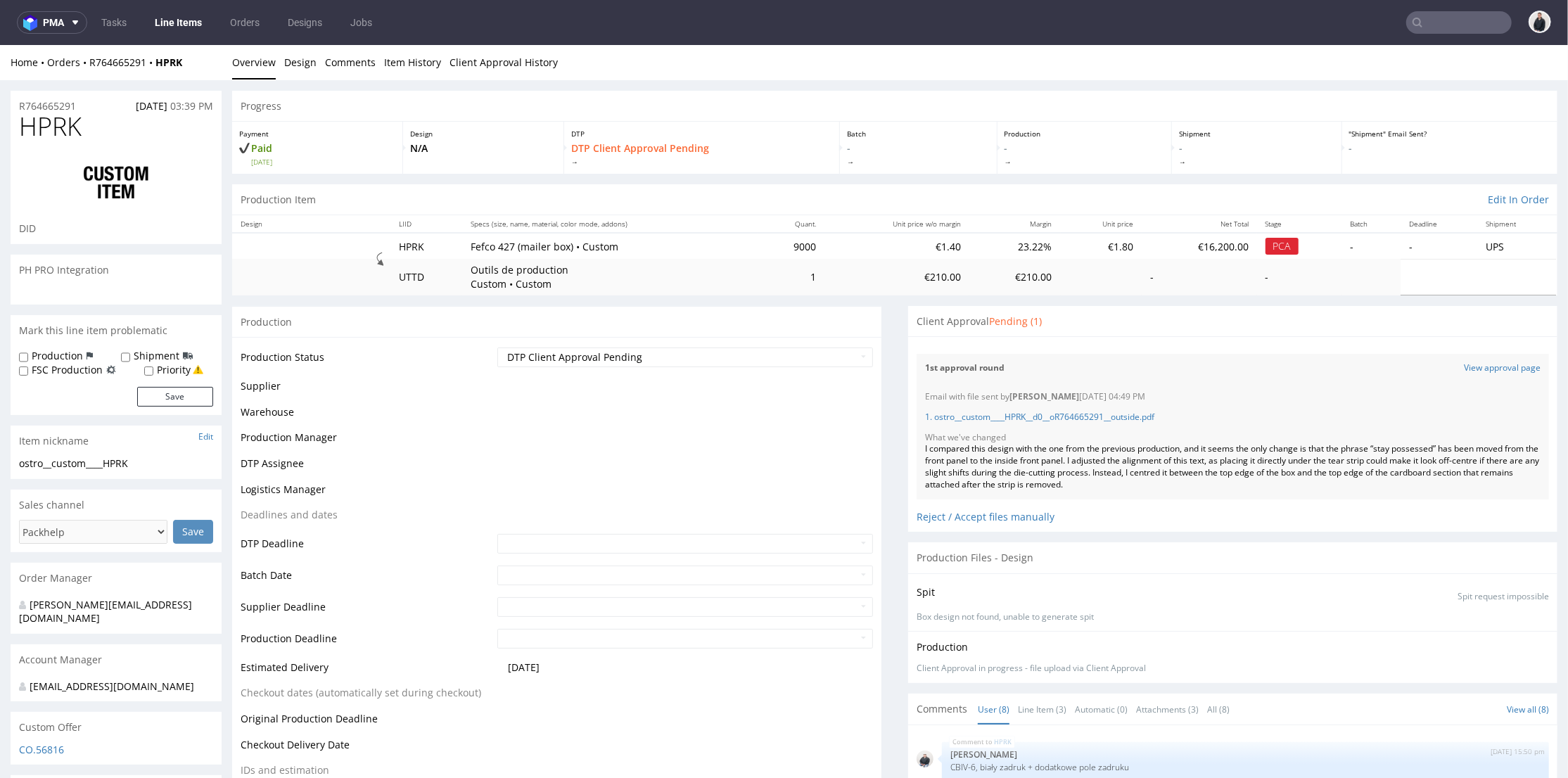
scroll to position [155, 0]
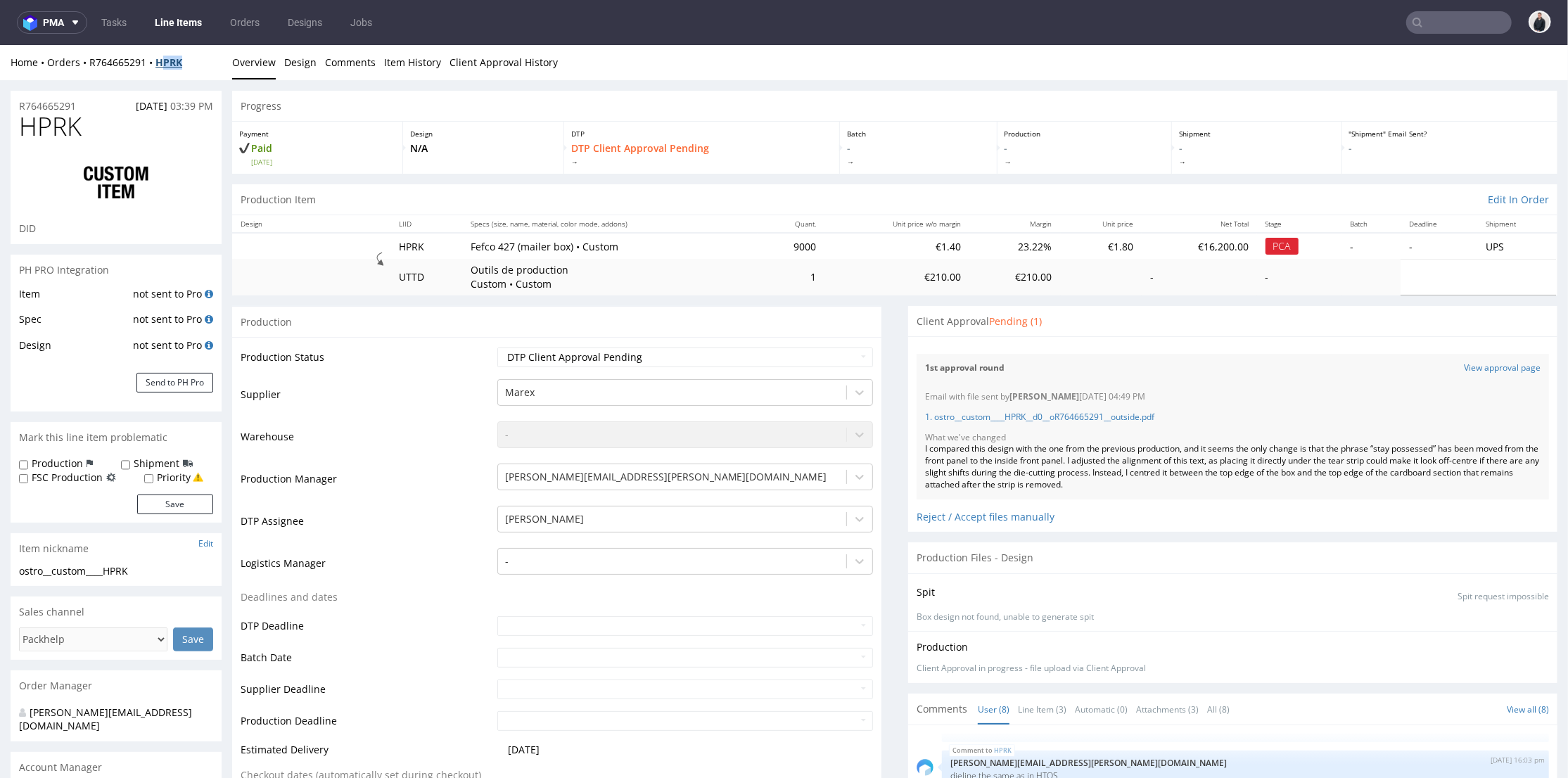
drag, startPoint x: 193, startPoint y: 67, endPoint x: 164, endPoint y: 60, distance: 29.8
click at [164, 61] on div "Home Orders R764665291 HPRK" at bounding box center [116, 61] width 211 height 14
drag, startPoint x: 145, startPoint y: 73, endPoint x: 145, endPoint y: 61, distance: 12.0
click at [145, 74] on div "Home Orders R764665291 HPRK Overview Design Comments Item History Client Approv…" at bounding box center [784, 61] width 1568 height 35
drag, startPoint x: 150, startPoint y: 60, endPoint x: 87, endPoint y: 60, distance: 63.0
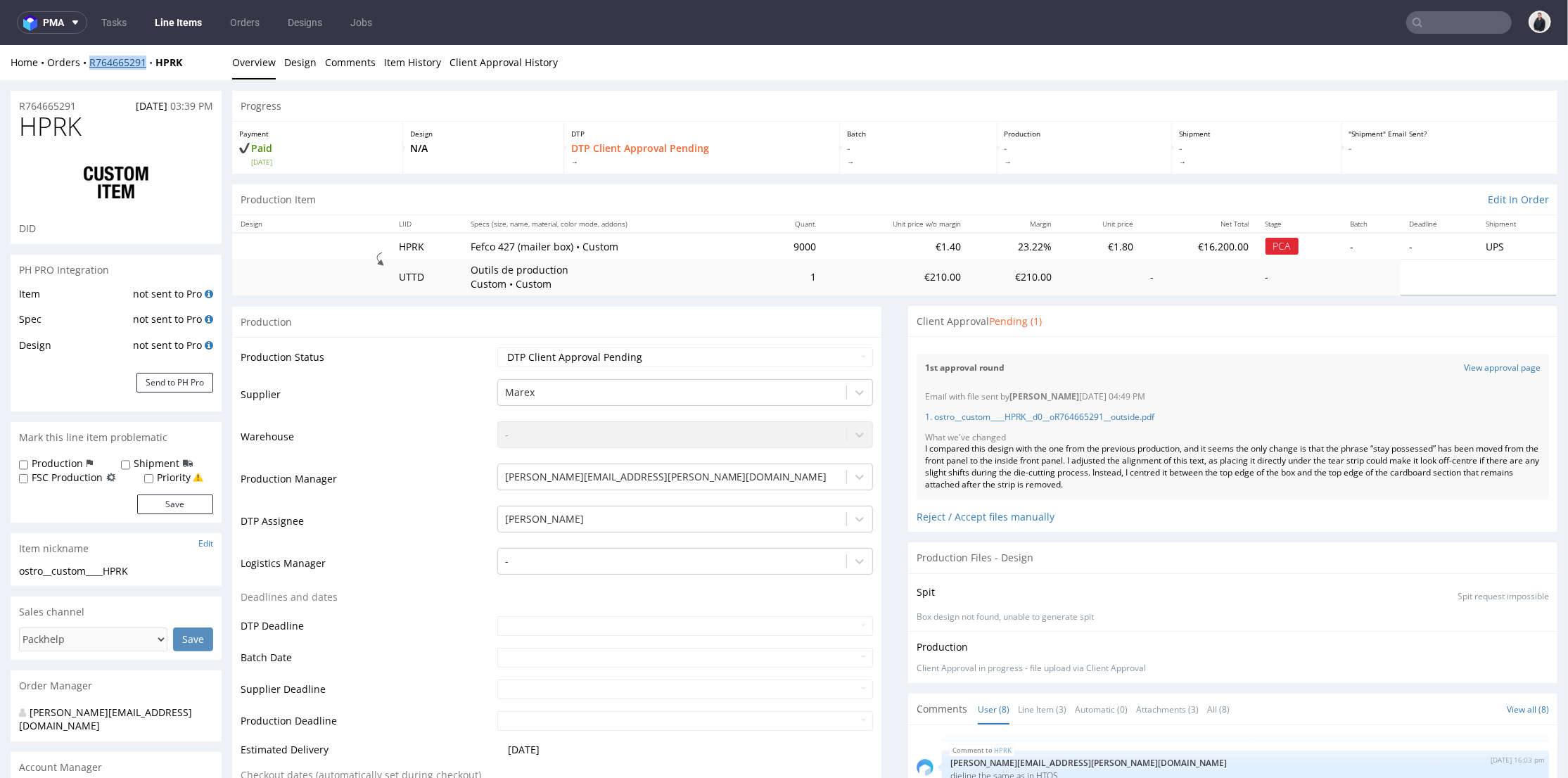
copy link "R764665291"
click at [63, 12] on button "pma" at bounding box center [51, 22] width 70 height 23
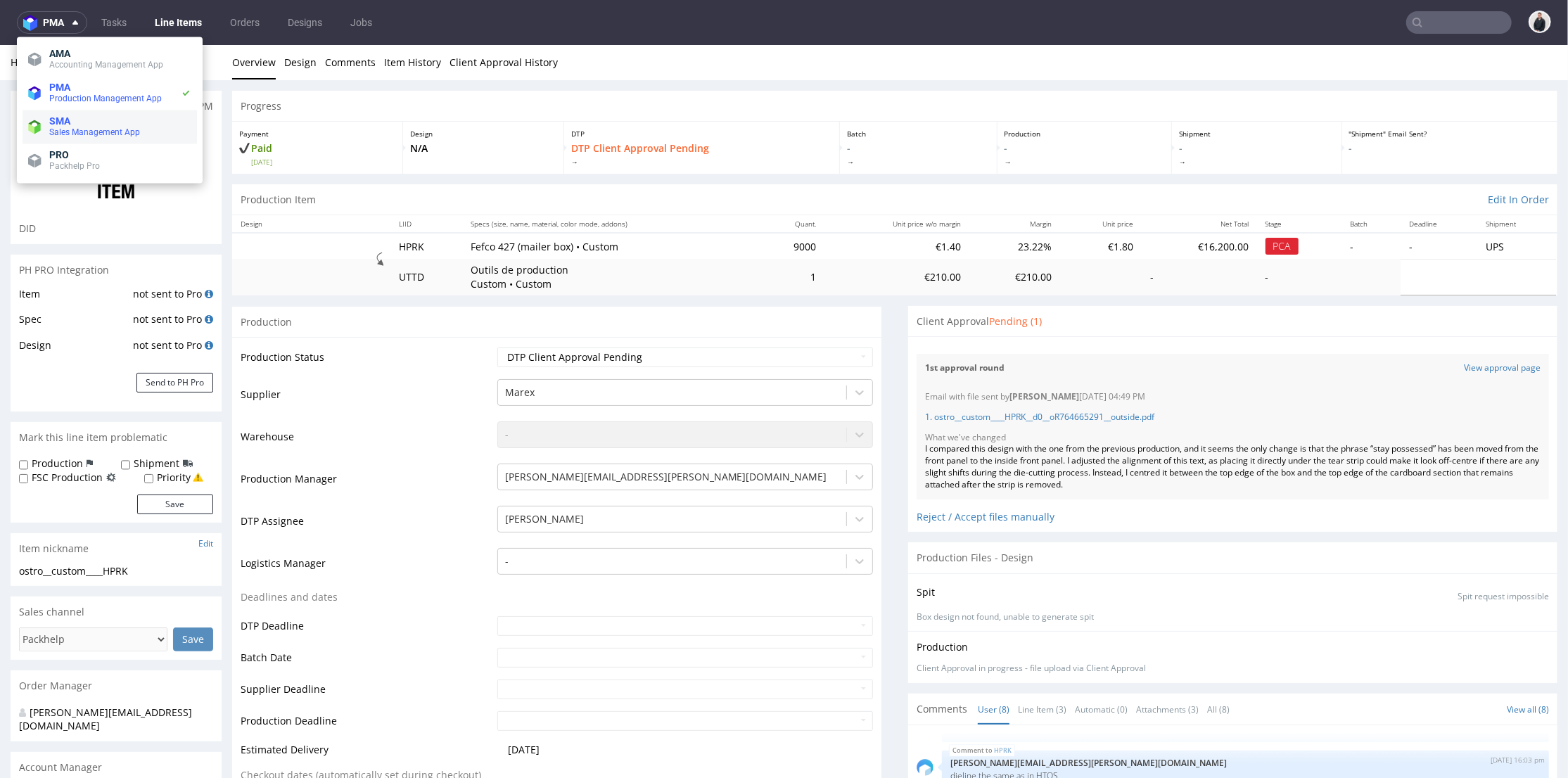
click at [100, 117] on span "SMA" at bounding box center [121, 121] width 143 height 11
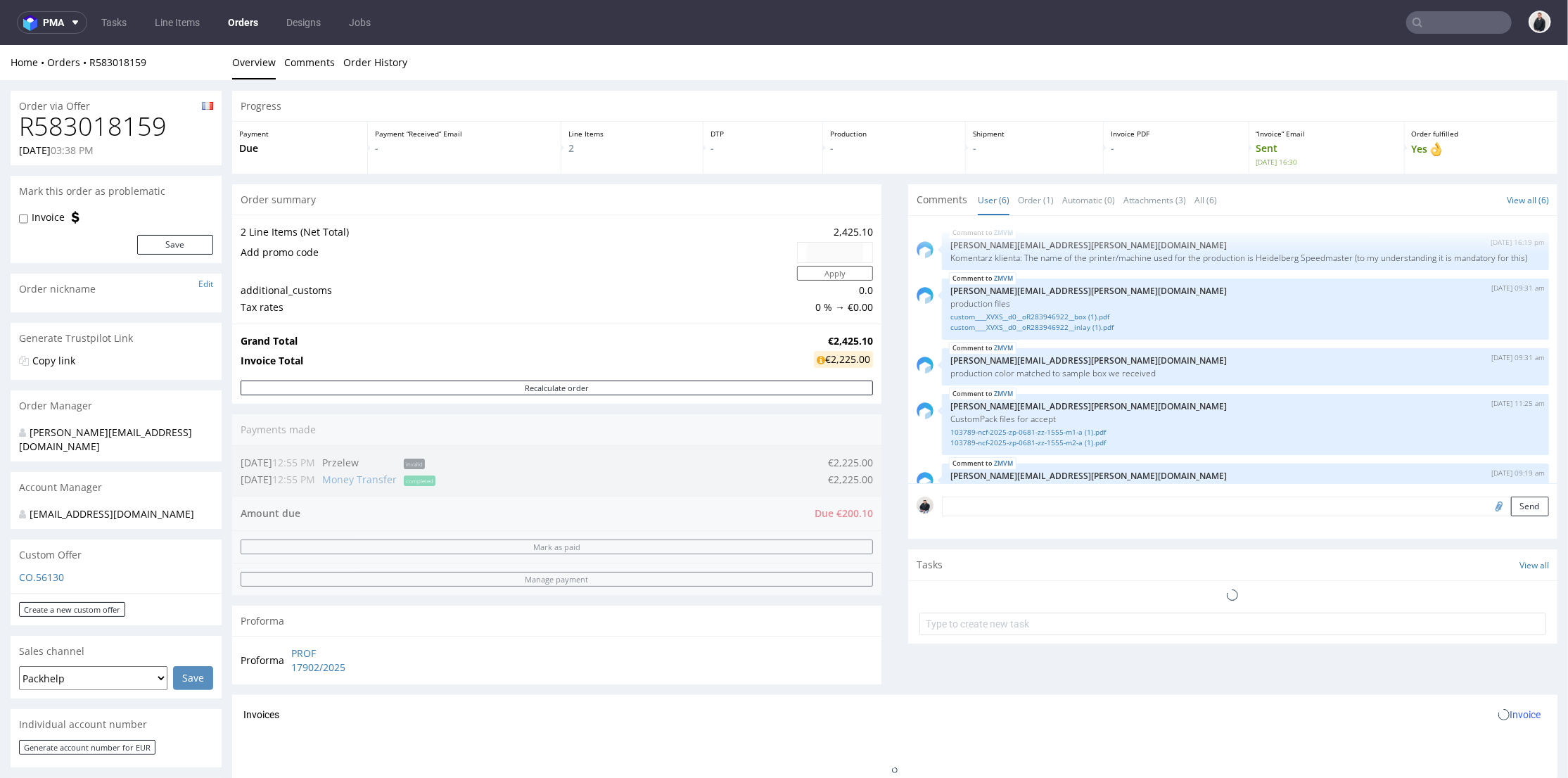
scroll to position [128, 0]
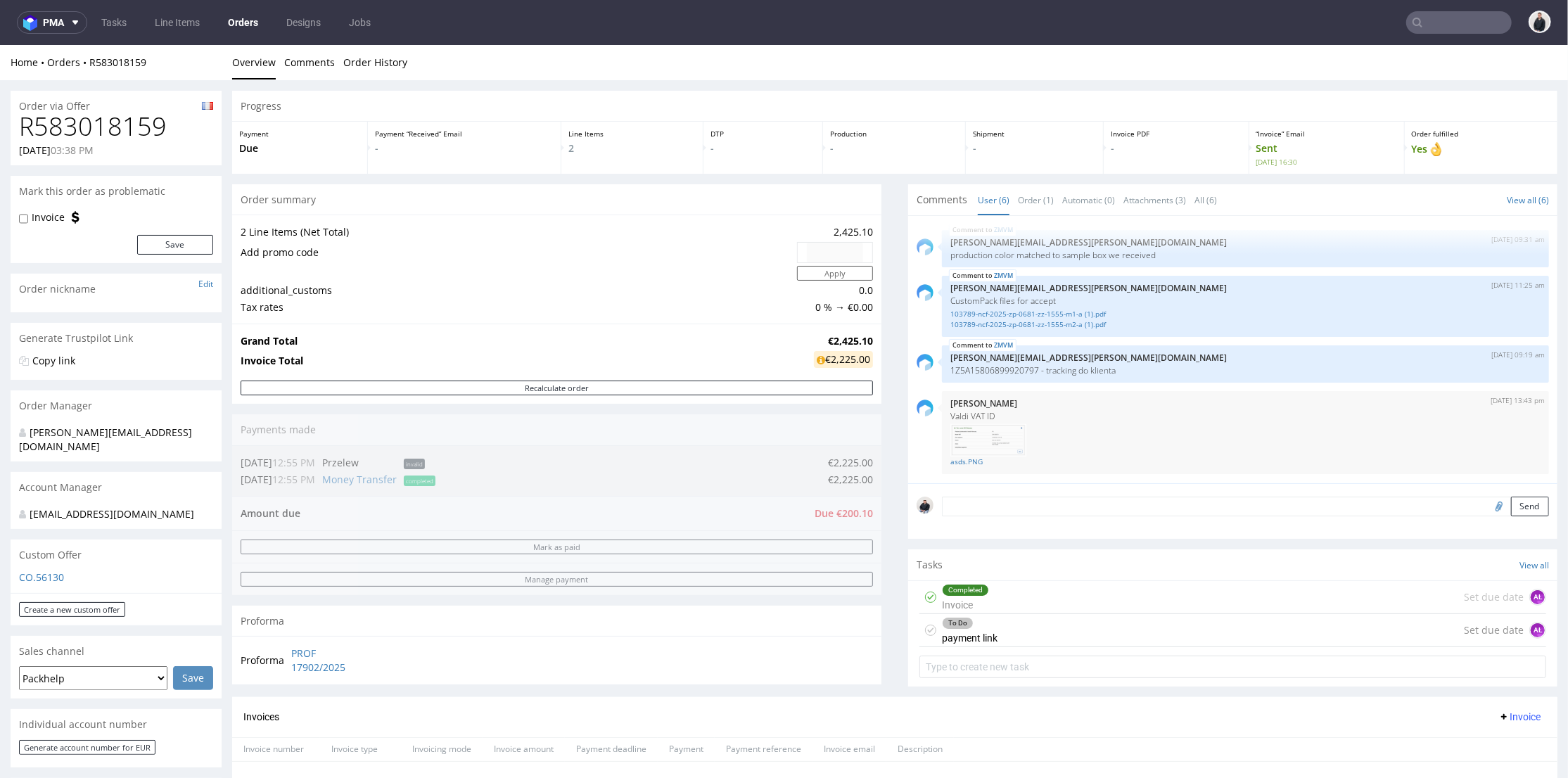
click at [1026, 632] on div "To Do payment link Set due date AŁ" at bounding box center [1233, 630] width 627 height 33
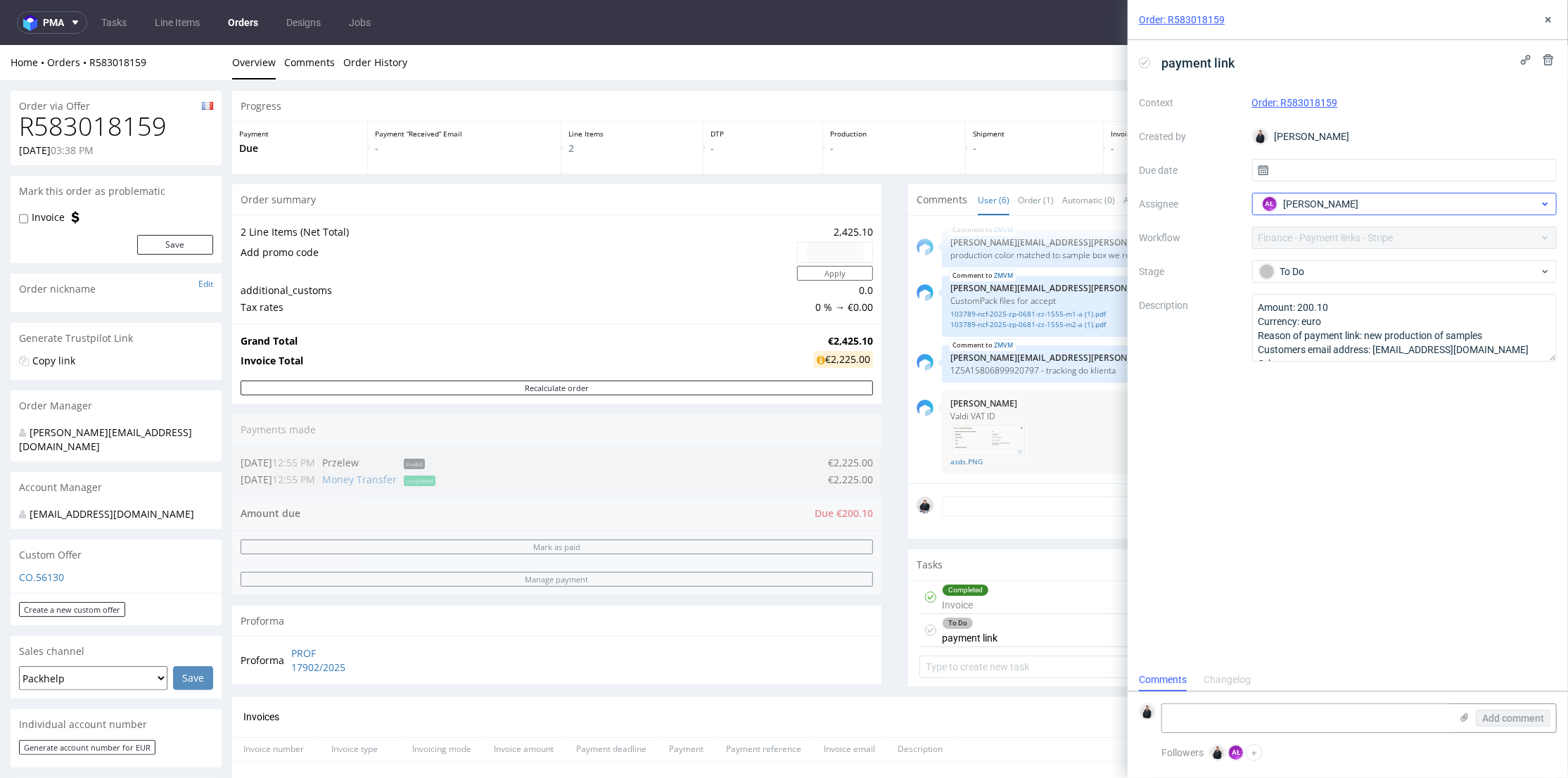
scroll to position [11, 0]
click at [1524, 58] on icon at bounding box center [1526, 59] width 11 height 11
drag, startPoint x: 1550, startPoint y: 19, endPoint x: 1499, endPoint y: 0, distance: 54.4
click at [1549, 19] on use at bounding box center [1548, 19] width 5 height 5
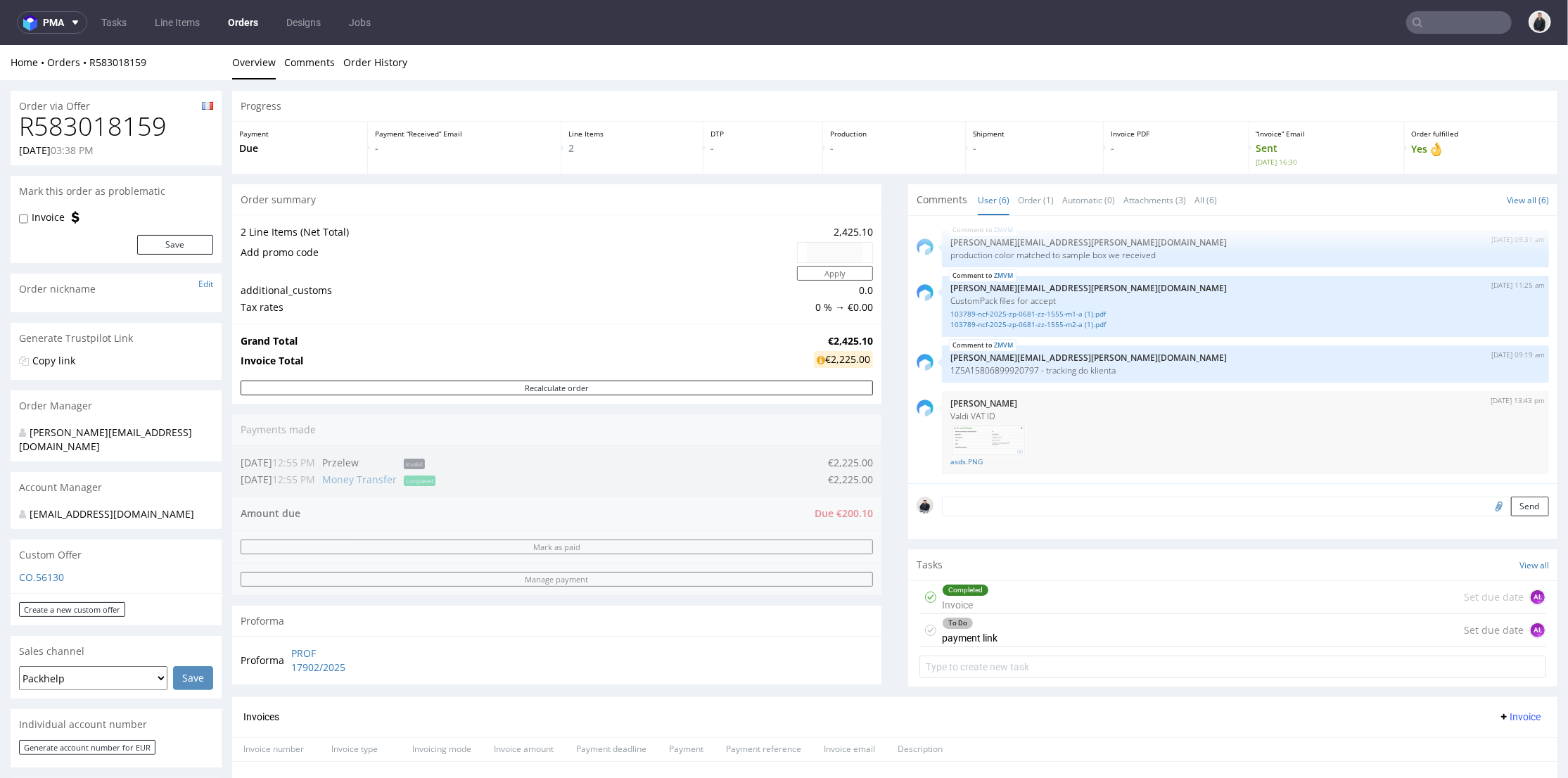
click at [1449, 16] on input "text" at bounding box center [1458, 22] width 105 height 23
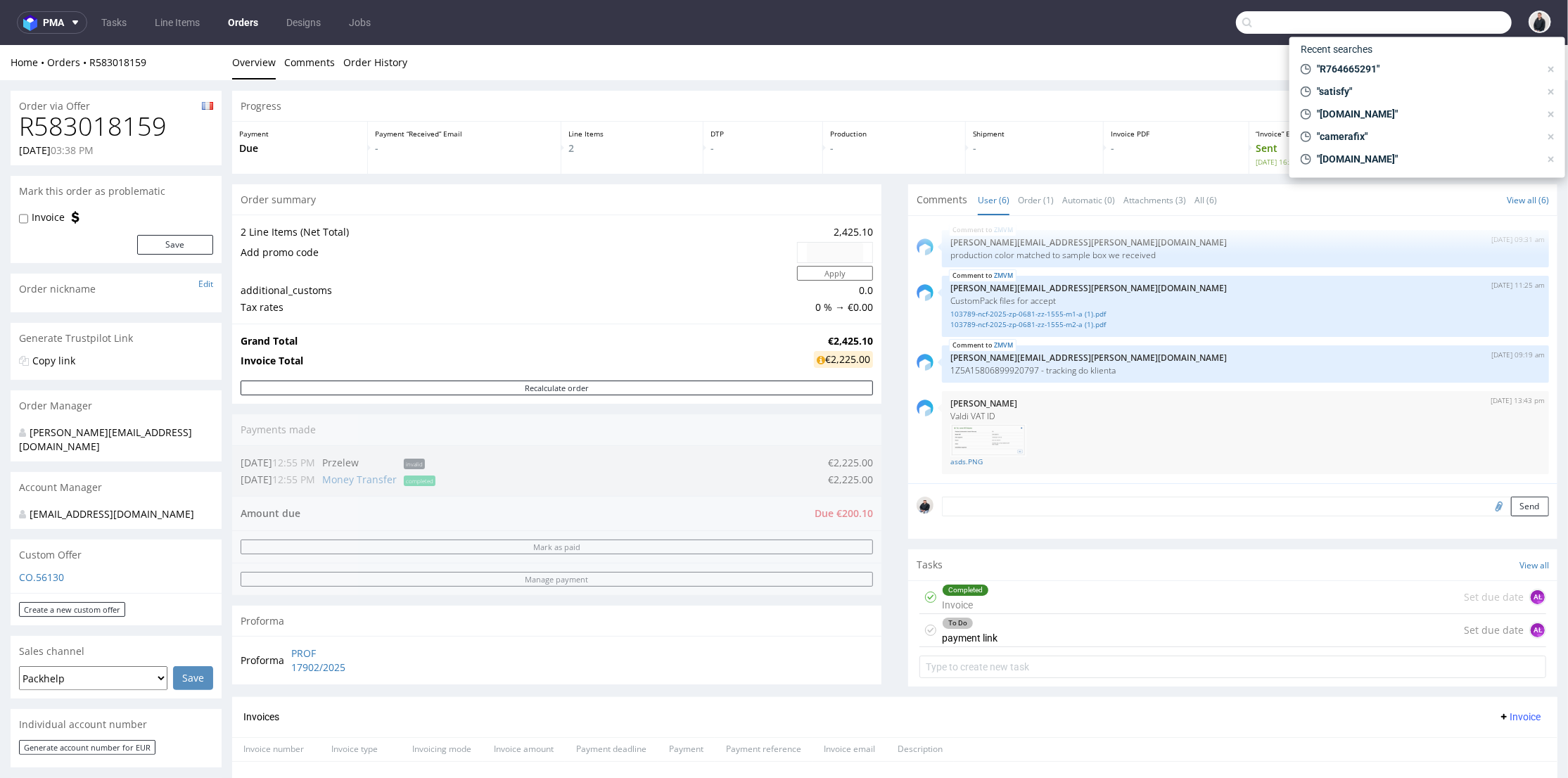
paste input "[EMAIL_ADDRESS][DOMAIN_NAME]"
type input "[EMAIL_ADDRESS][DOMAIN_NAME]"
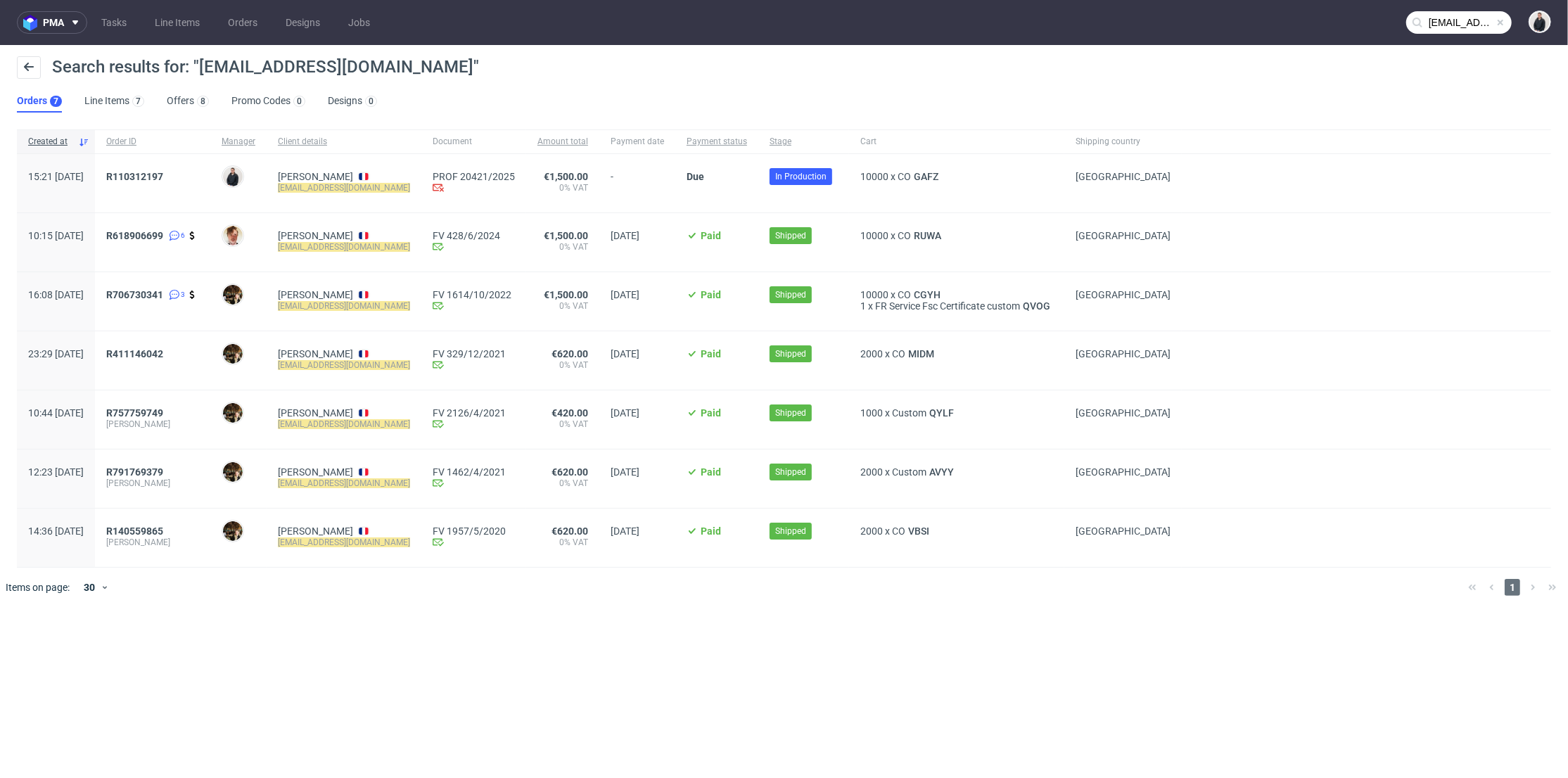
click at [185, 168] on div "R110312197" at bounding box center [153, 184] width 115 height 59
click at [164, 176] on span "R110312197" at bounding box center [134, 176] width 57 height 11
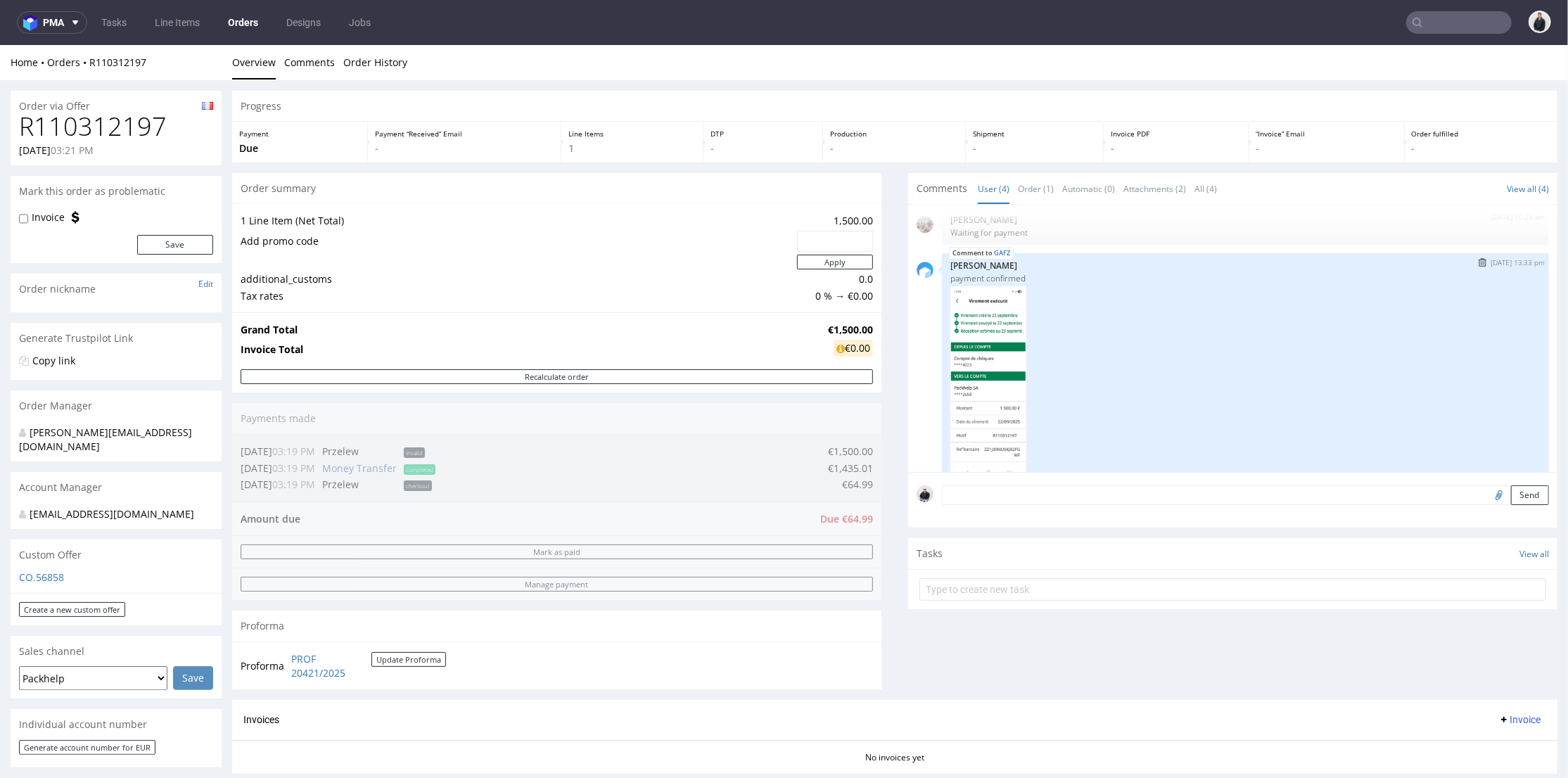
scroll to position [141, 0]
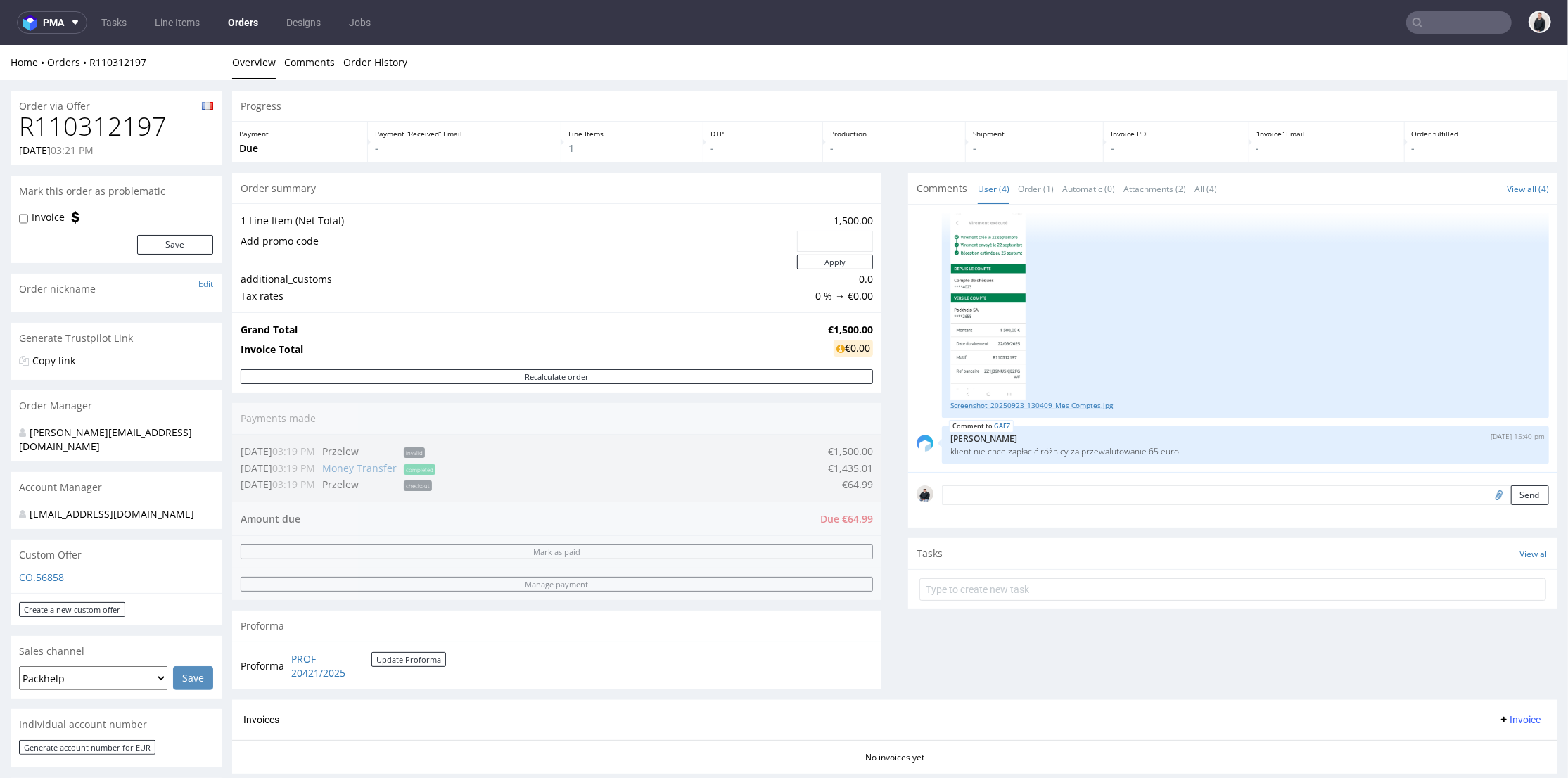
click at [998, 401] on link "Screenshot_20250923_130409_Mes Comptes.jpg" at bounding box center [1245, 405] width 590 height 11
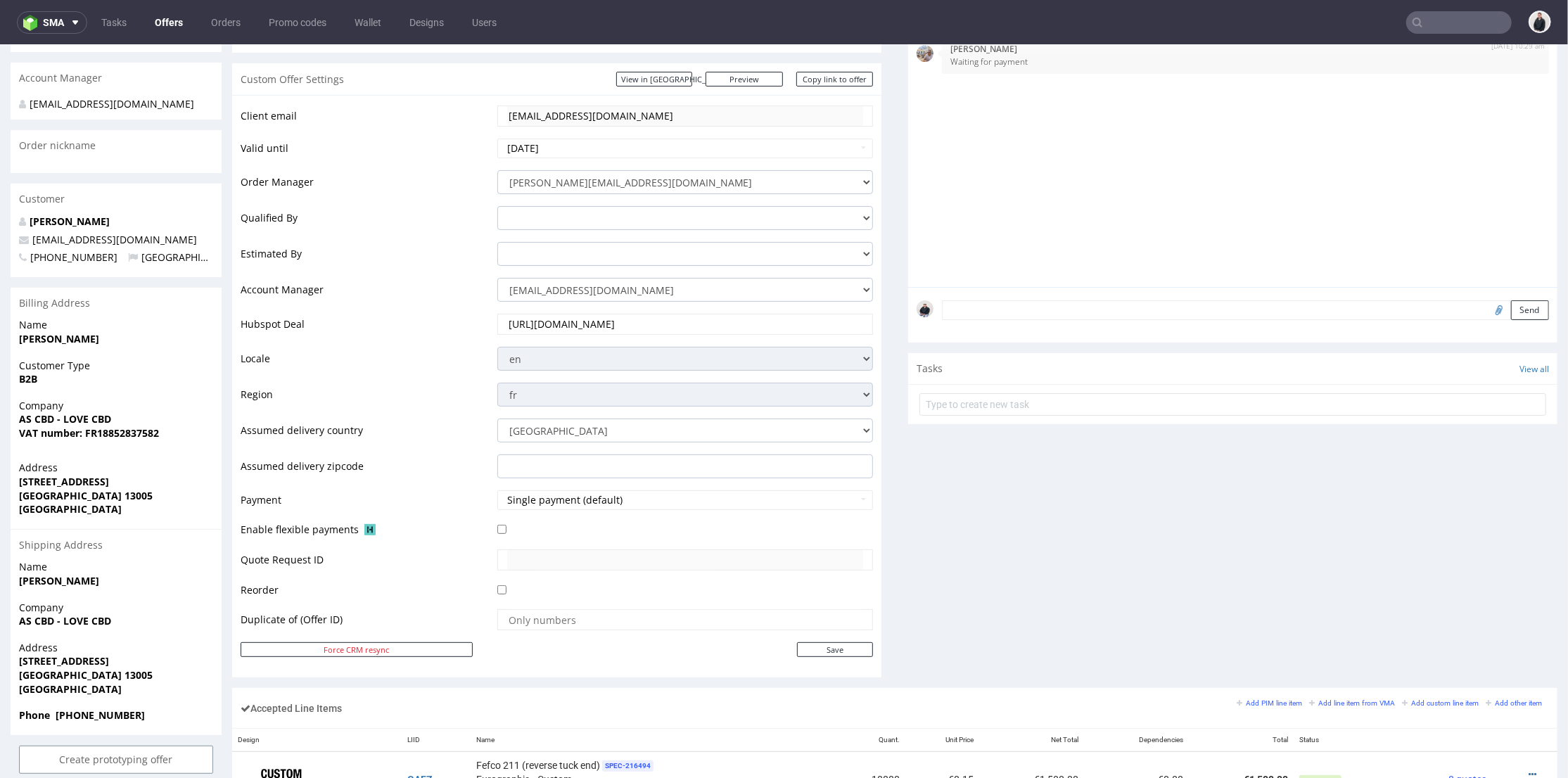
scroll to position [390, 0]
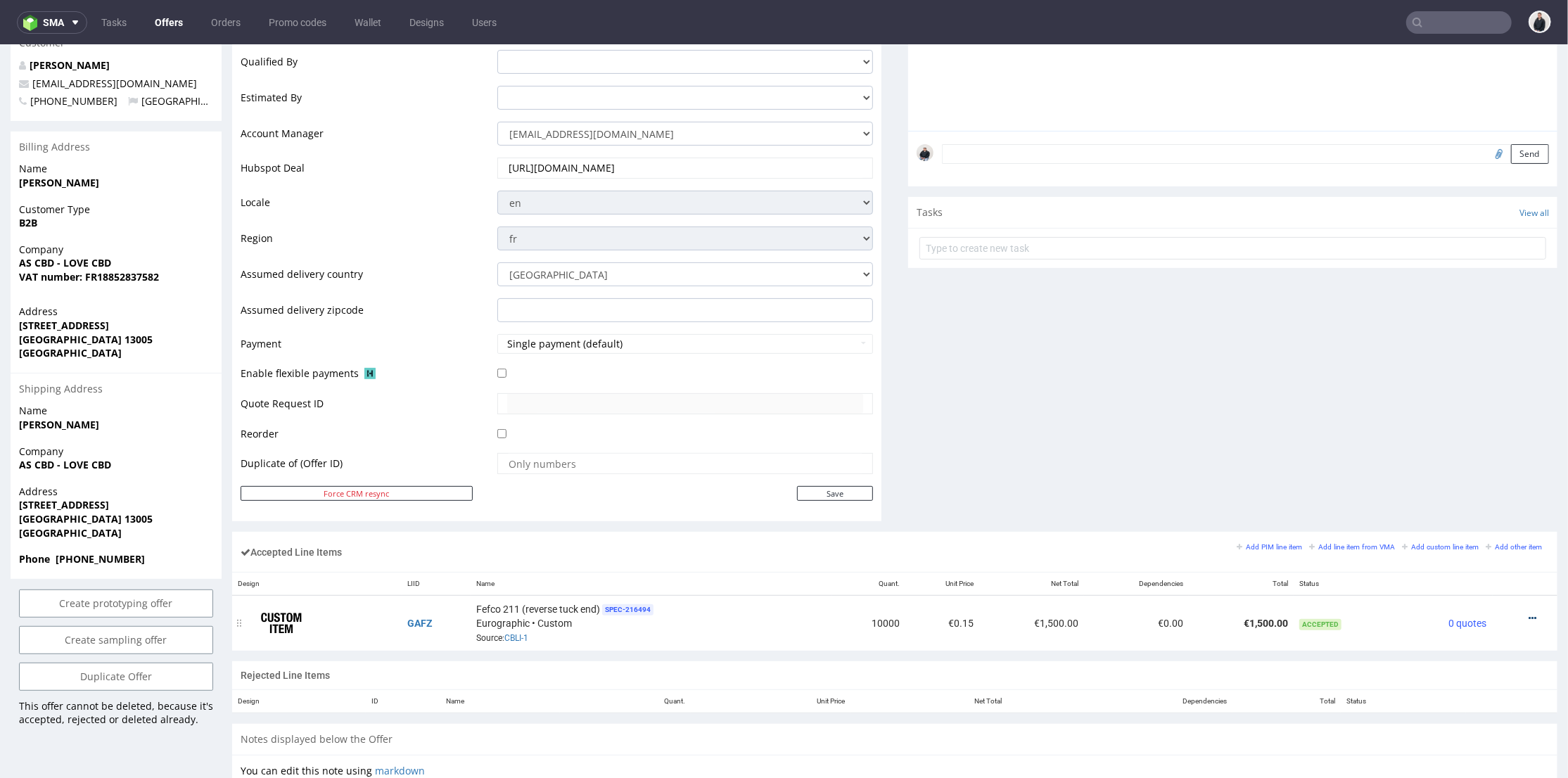
click at [1529, 613] on icon at bounding box center [1532, 618] width 7 height 10
click at [1479, 476] on li "Edit item price" at bounding box center [1468, 486] width 123 height 26
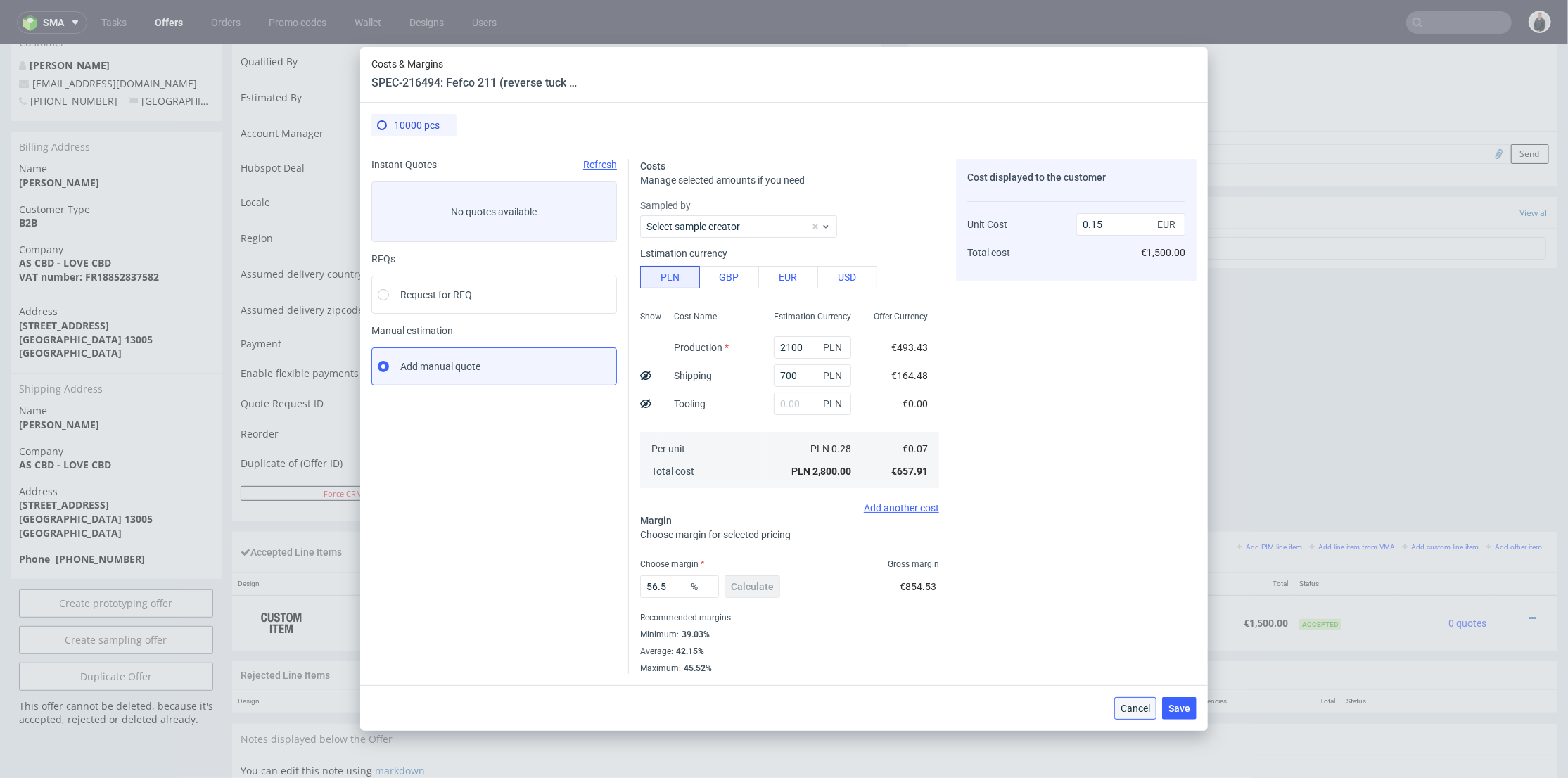
drag, startPoint x: 1135, startPoint y: 711, endPoint x: 1134, endPoint y: 662, distance: 49.0
click at [1135, 711] on span "Cancel" at bounding box center [1135, 709] width 29 height 10
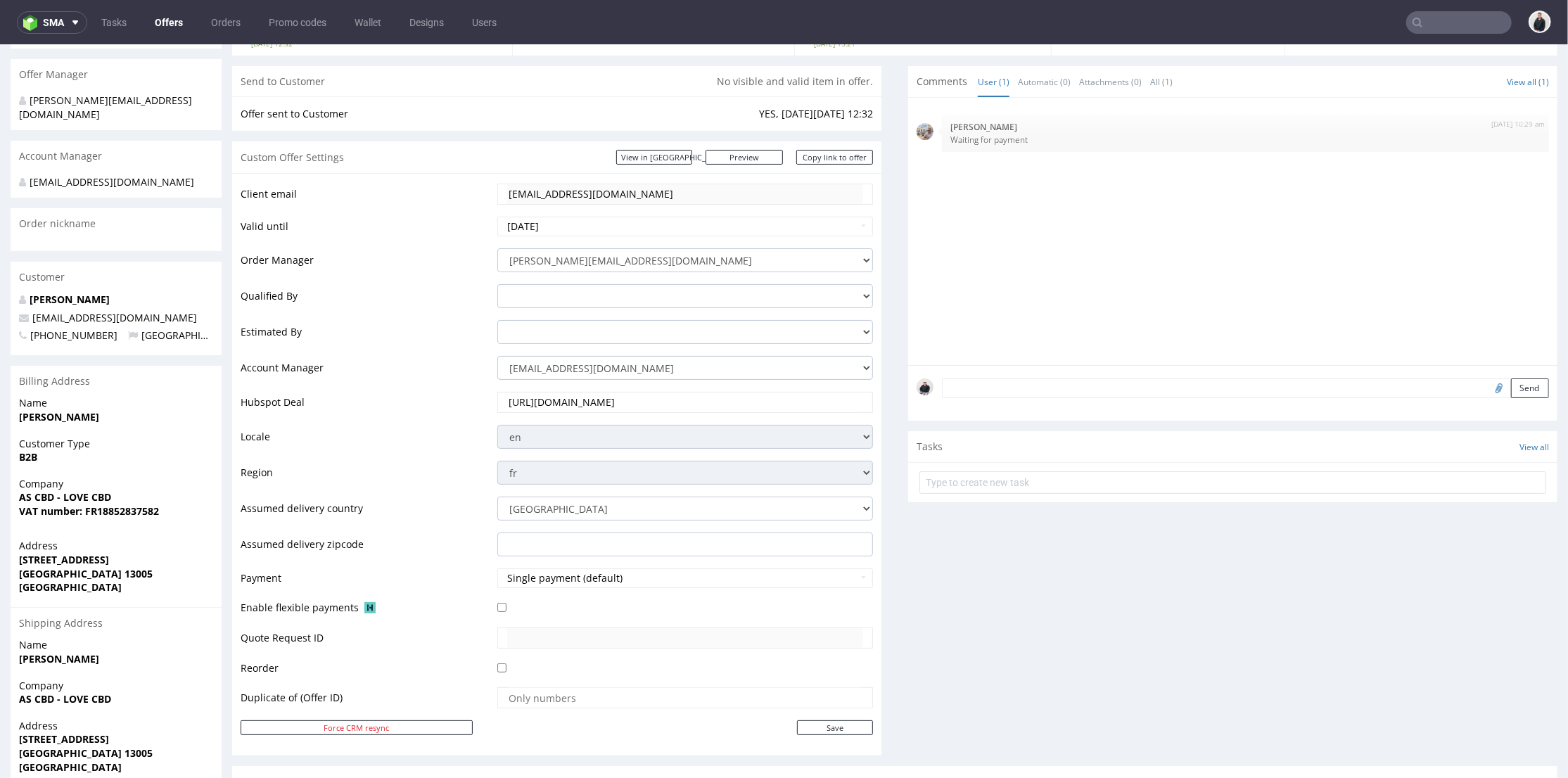
scroll to position [78, 0]
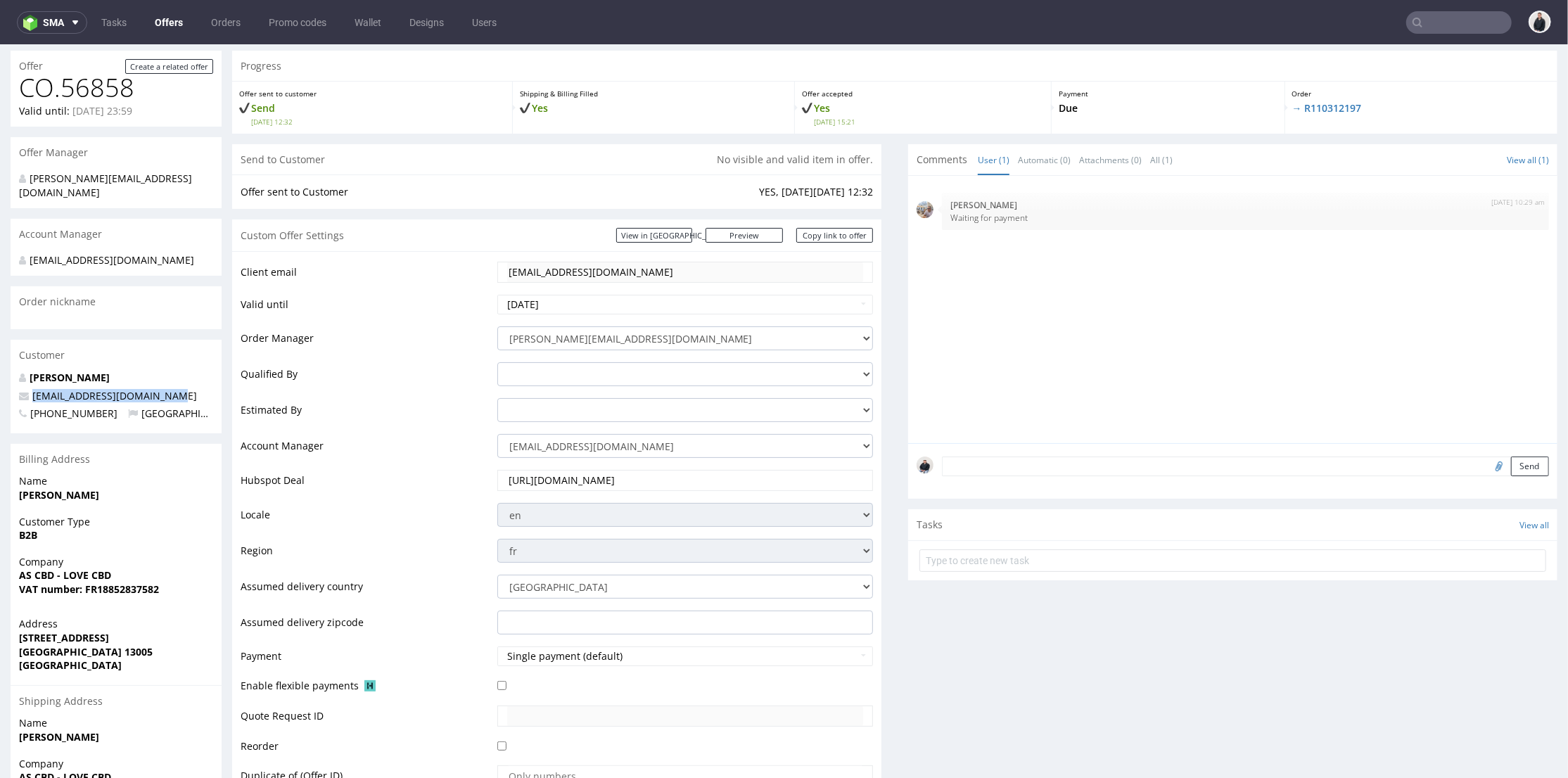
drag, startPoint x: 145, startPoint y: 395, endPoint x: 18, endPoint y: 395, distance: 127.0
click at [19, 395] on p "[EMAIL_ADDRESS][DOMAIN_NAME]" at bounding box center [116, 395] width 194 height 14
copy span "[EMAIL_ADDRESS][DOMAIN_NAME]"
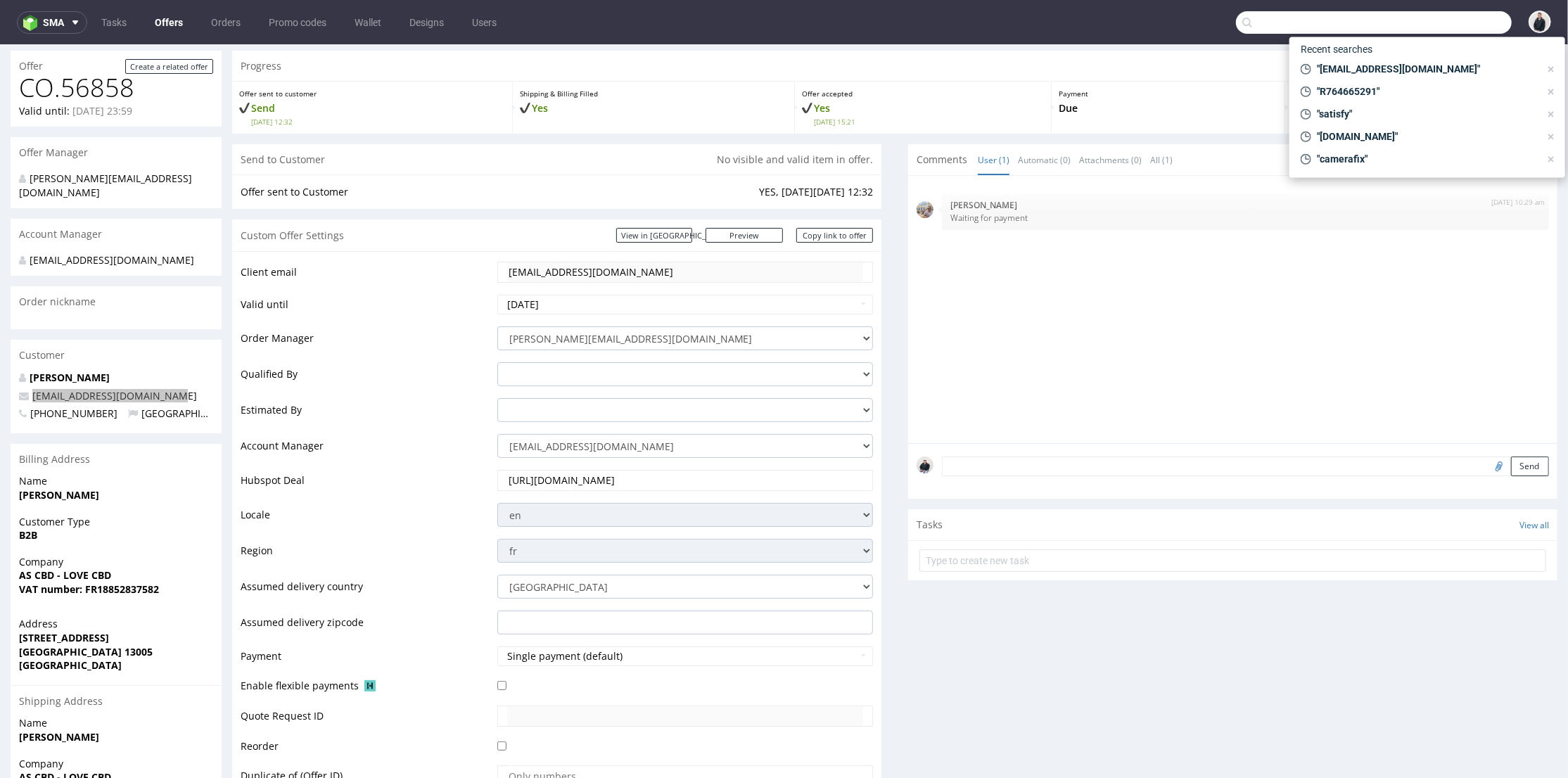
click at [1444, 16] on input "text" at bounding box center [1374, 22] width 276 height 23
paste input "[EMAIL_ADDRESS][DOMAIN_NAME]"
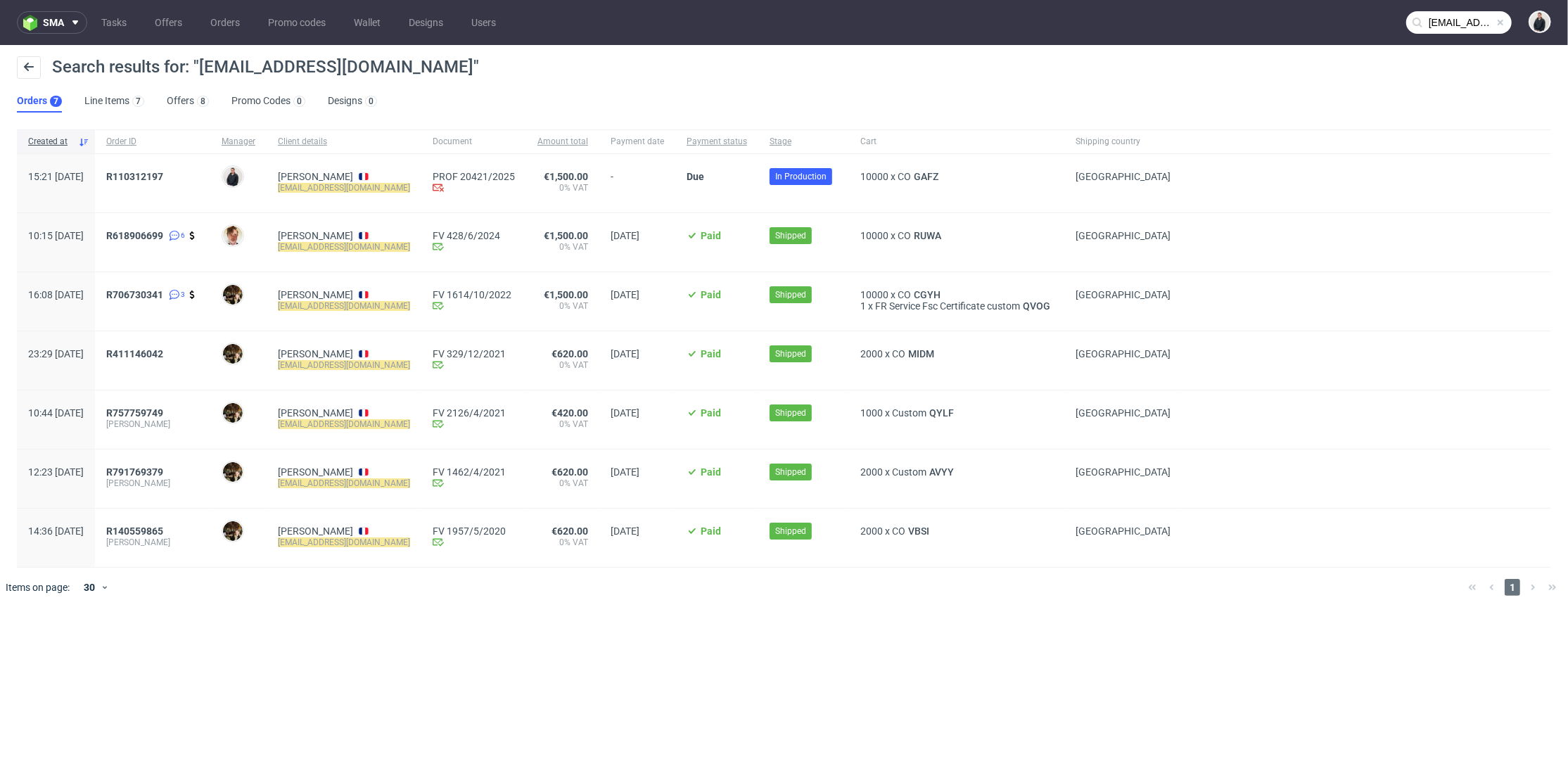
click at [1457, 22] on input "[EMAIL_ADDRESS][DOMAIN_NAME]" at bounding box center [1458, 22] width 105 height 23
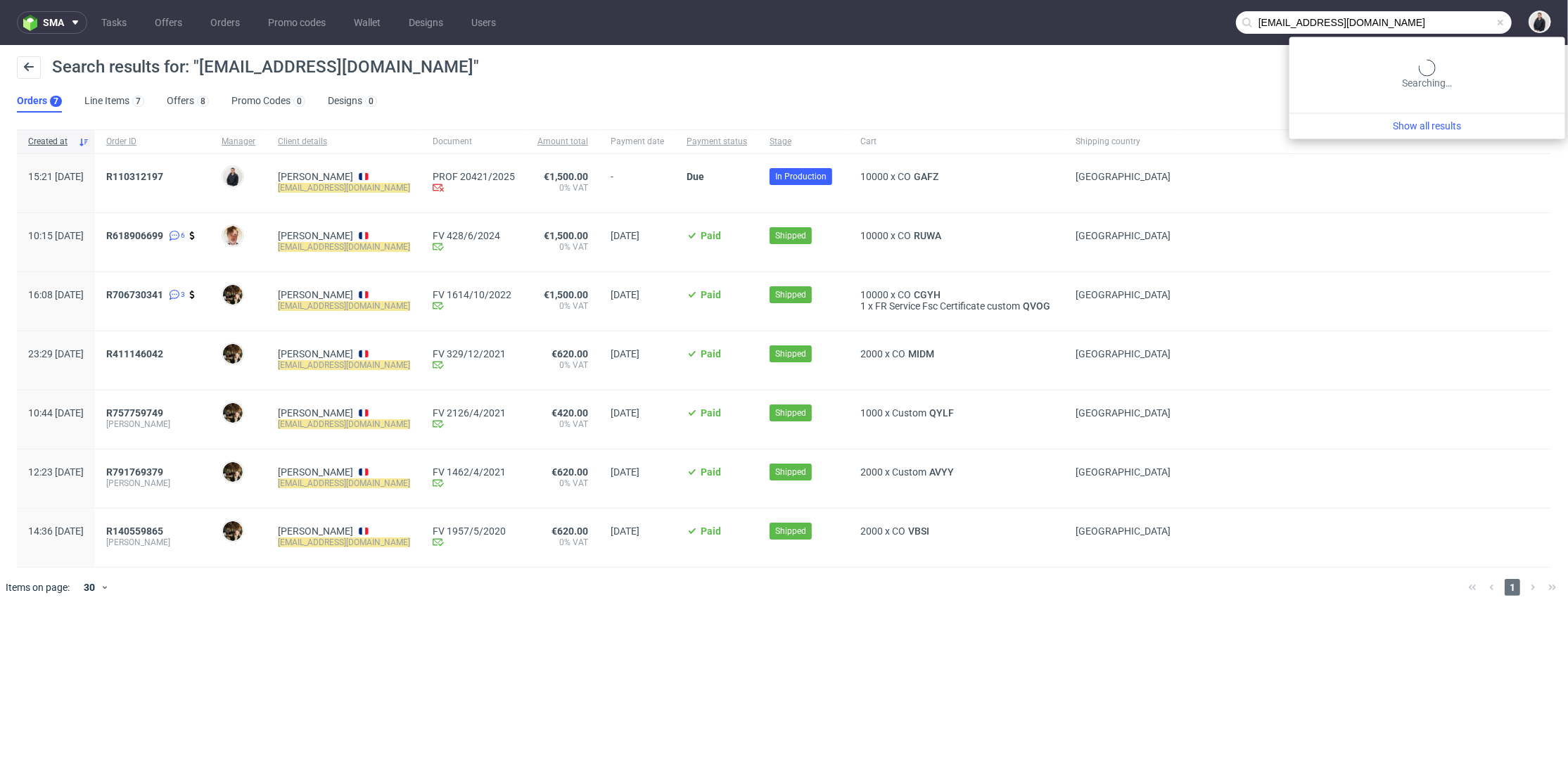
paste input "MSHO"
type input "MSHO"
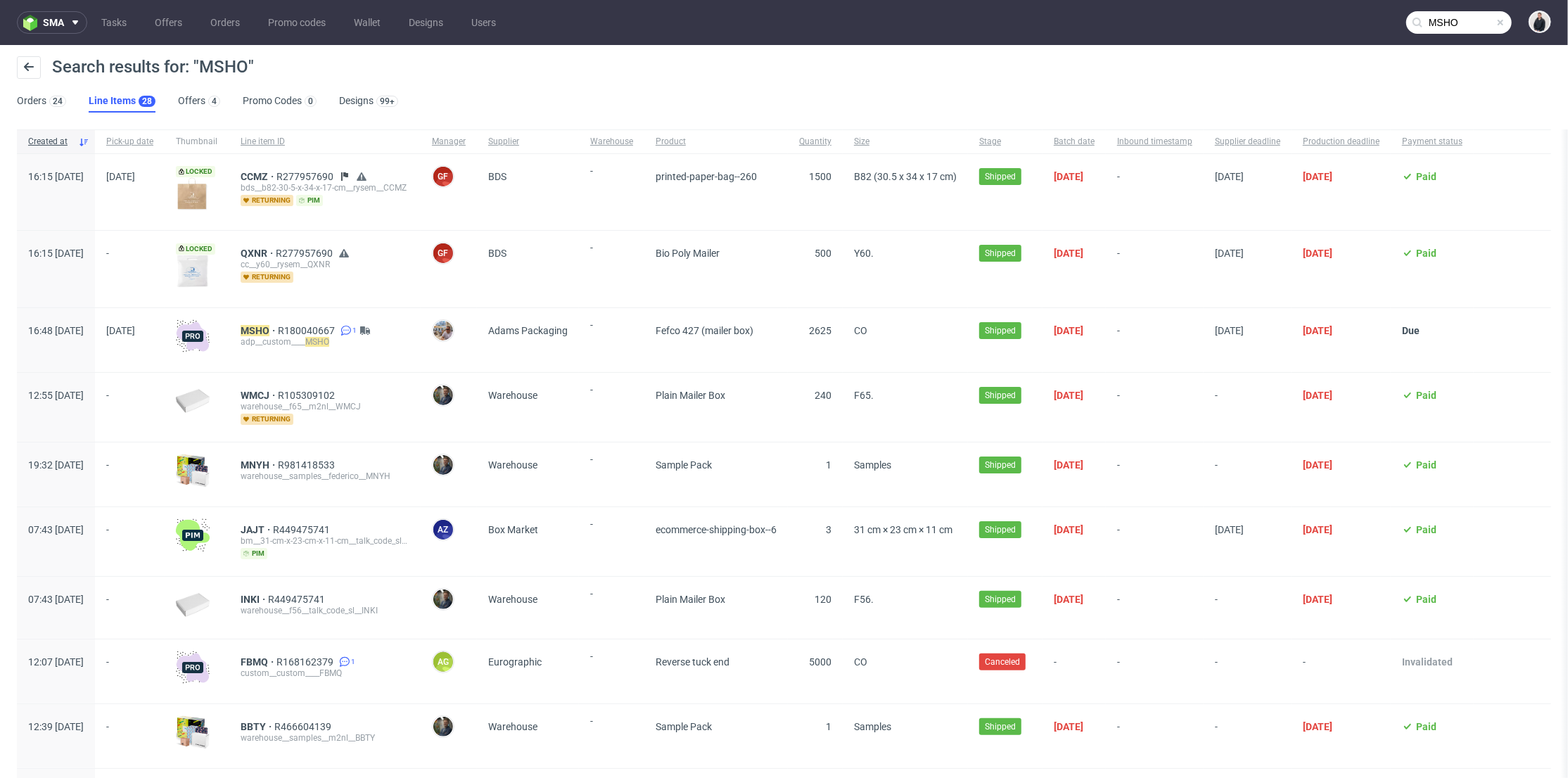
click at [302, 322] on div "MSHO R180040667 1 adp__custom____ MSHO" at bounding box center [324, 340] width 191 height 64
click at [270, 327] on mark "MSHO" at bounding box center [255, 331] width 29 height 11
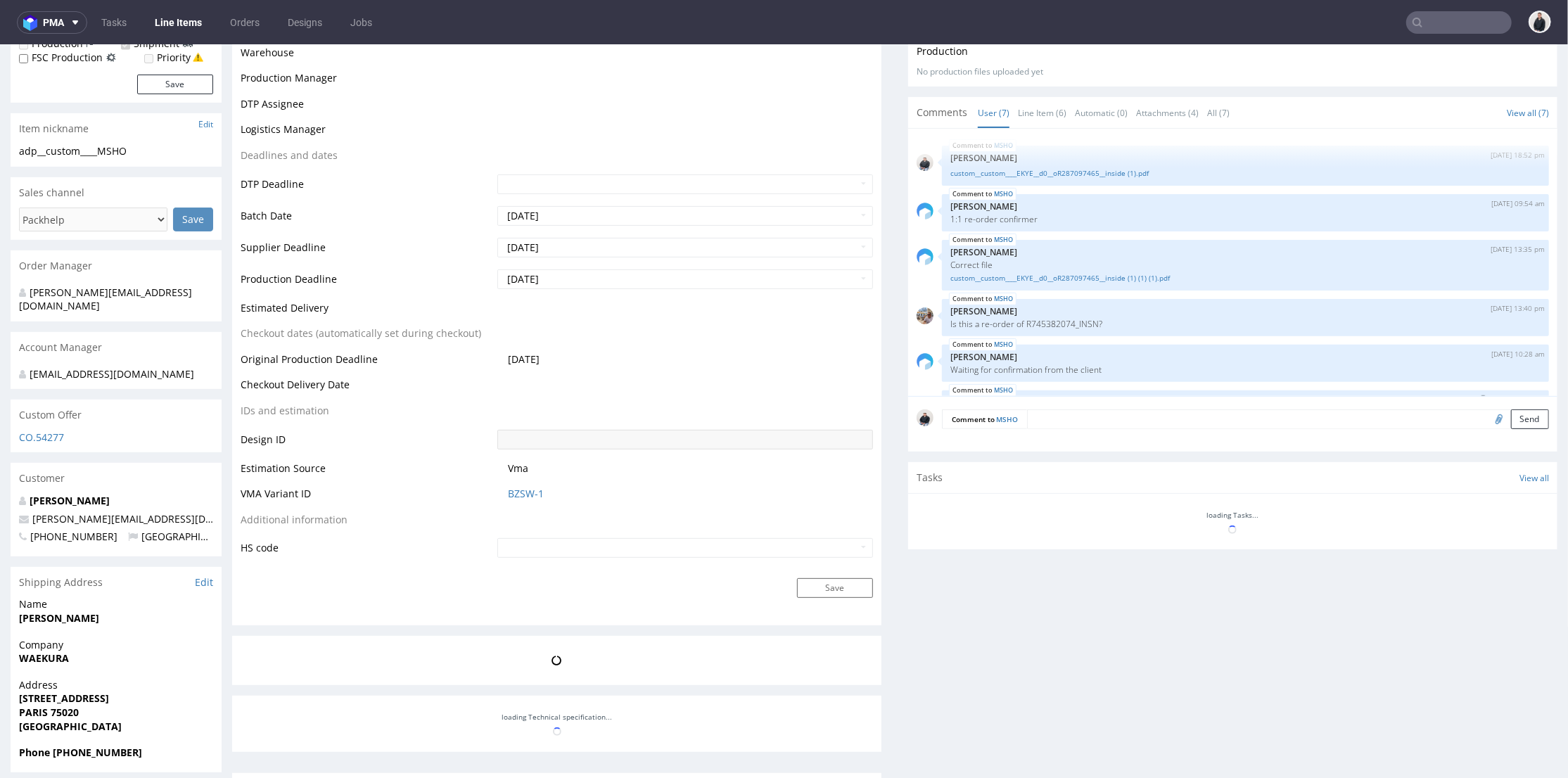
scroll to position [145, 0]
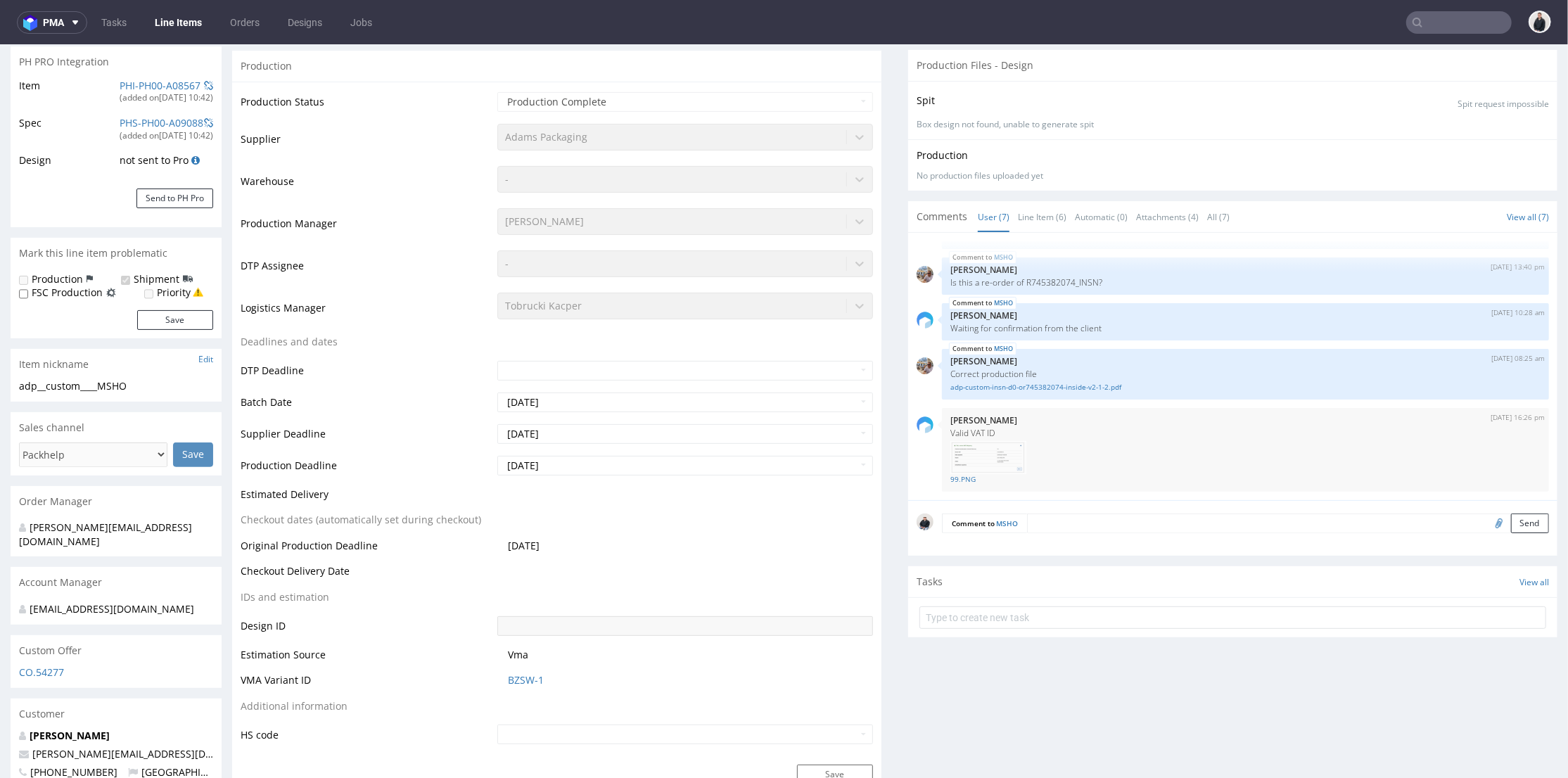
select select "in_progress"
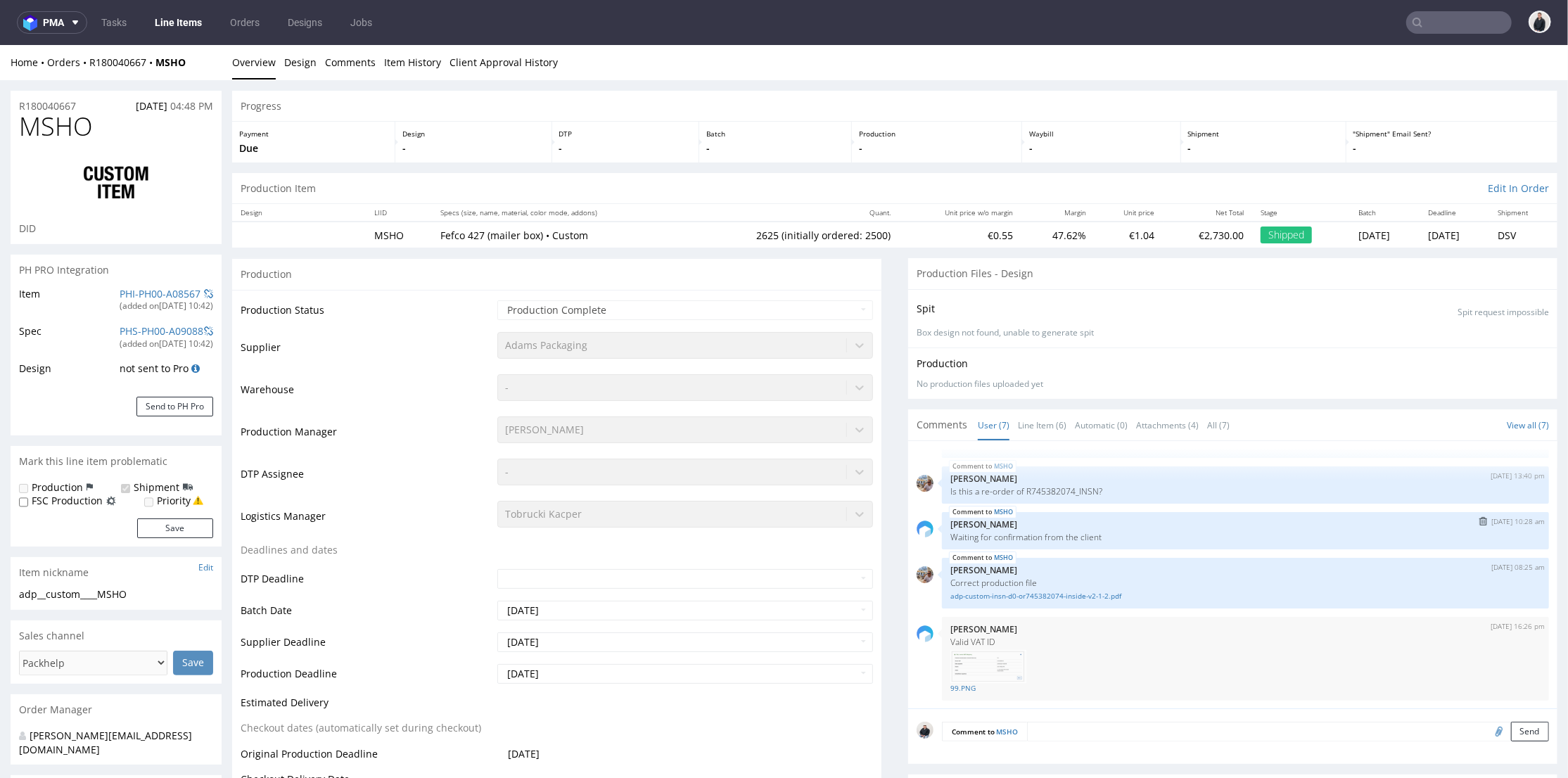
scroll to position [78, 0]
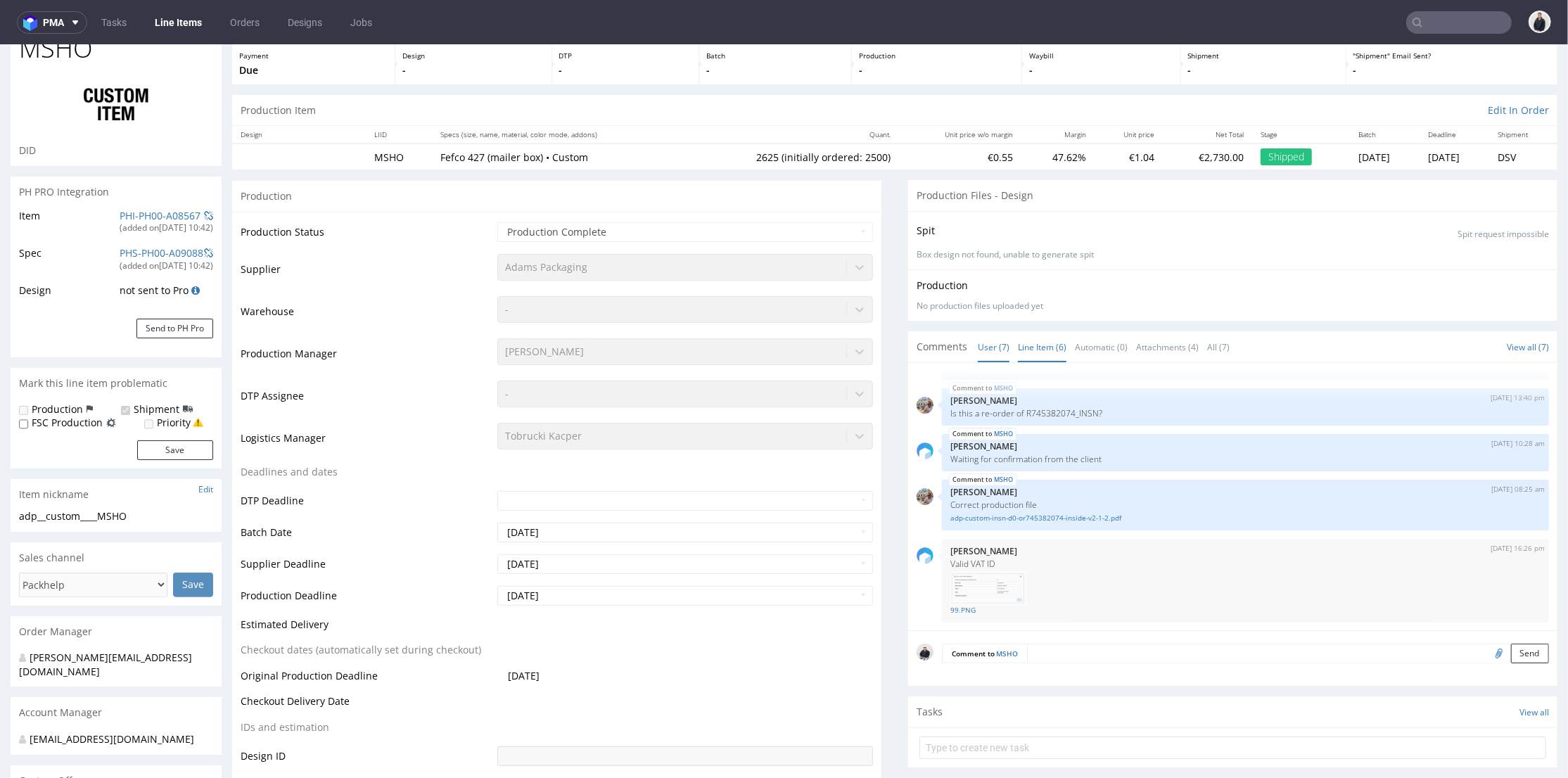
click at [1024, 347] on link "Line Item (6)" at bounding box center [1042, 346] width 48 height 30
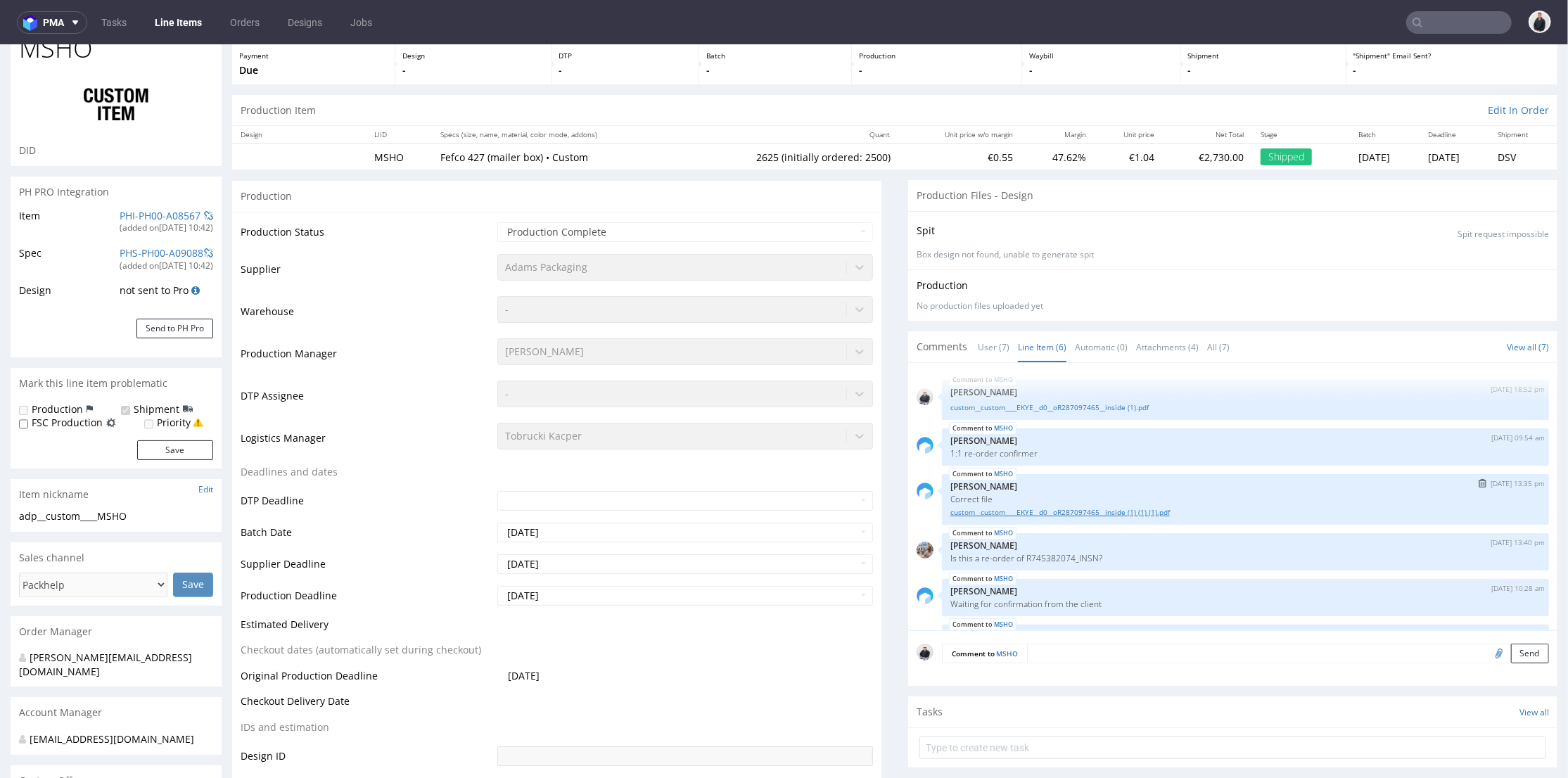
scroll to position [53, 0]
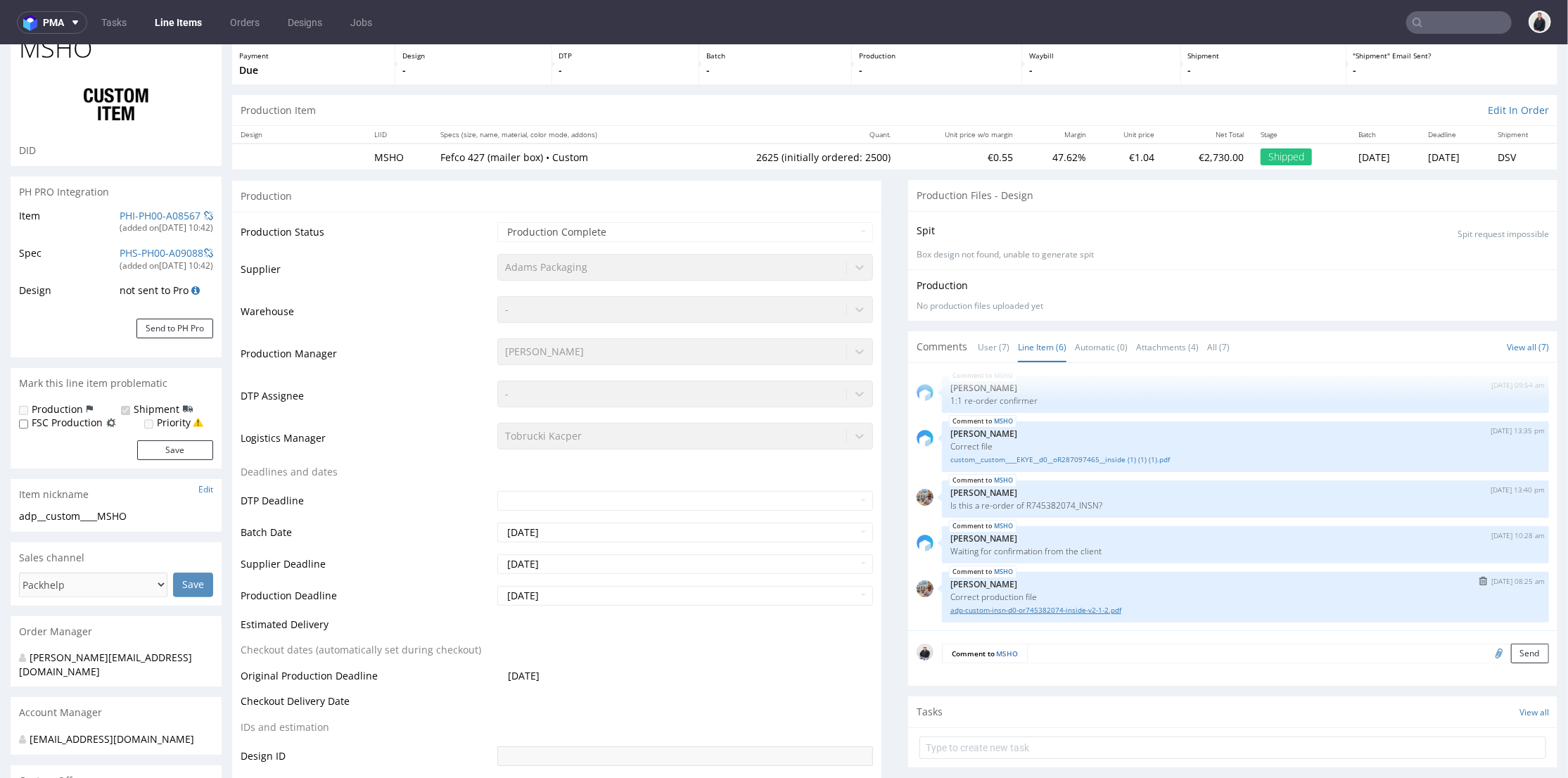
click at [1081, 607] on link "adp-custom-insn-d0-or745382074-inside-v2-1-2.pdf" at bounding box center [1245, 610] width 590 height 11
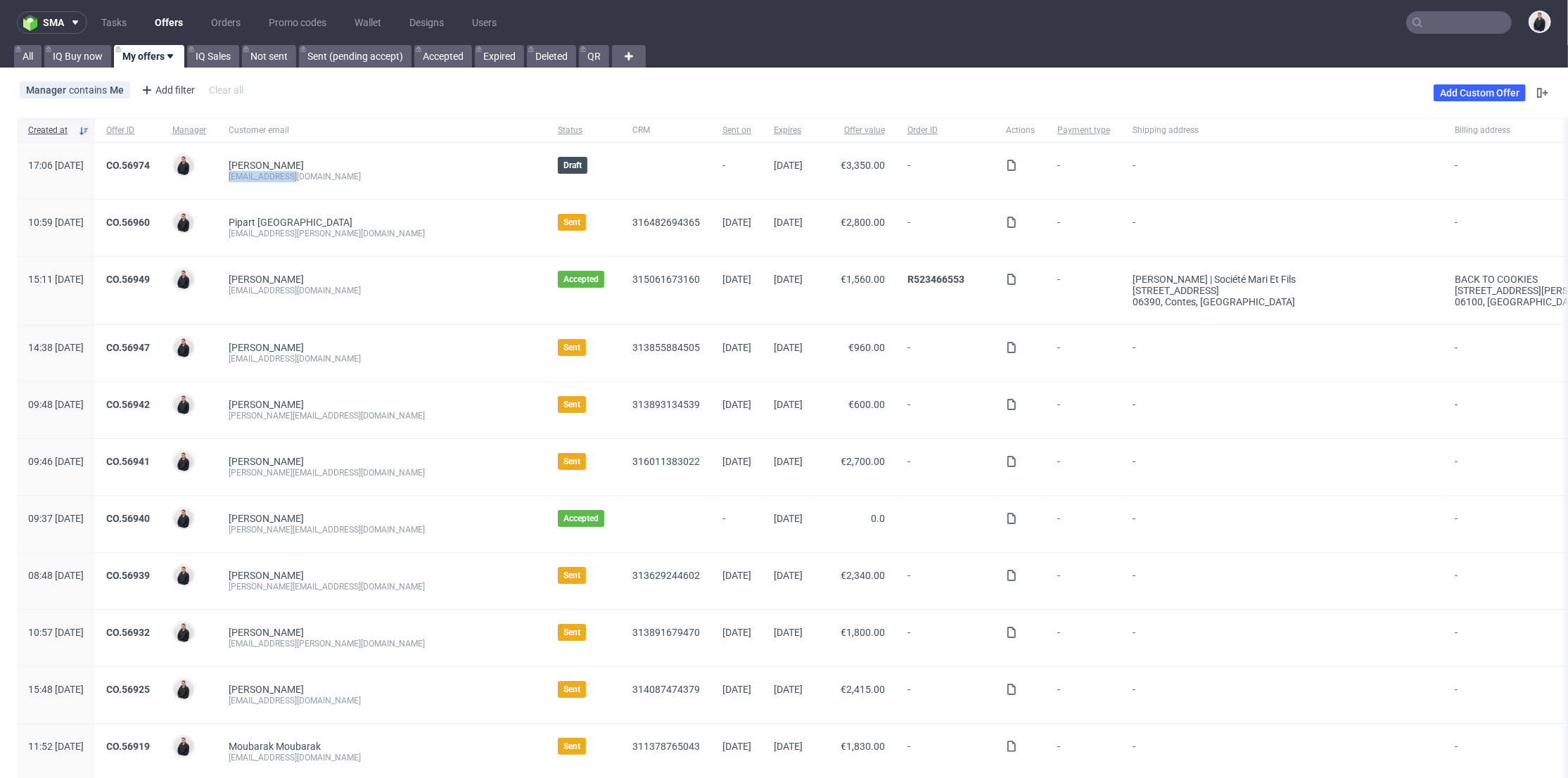
drag, startPoint x: 344, startPoint y: 179, endPoint x: 779, endPoint y: 50, distance: 453.7
click at [264, 179] on div "HUG [PERSON_NAME] [EMAIL_ADDRESS][DOMAIN_NAME]" at bounding box center [382, 171] width 329 height 57
copy div "[EMAIL_ADDRESS][DOMAIN_NAME]"
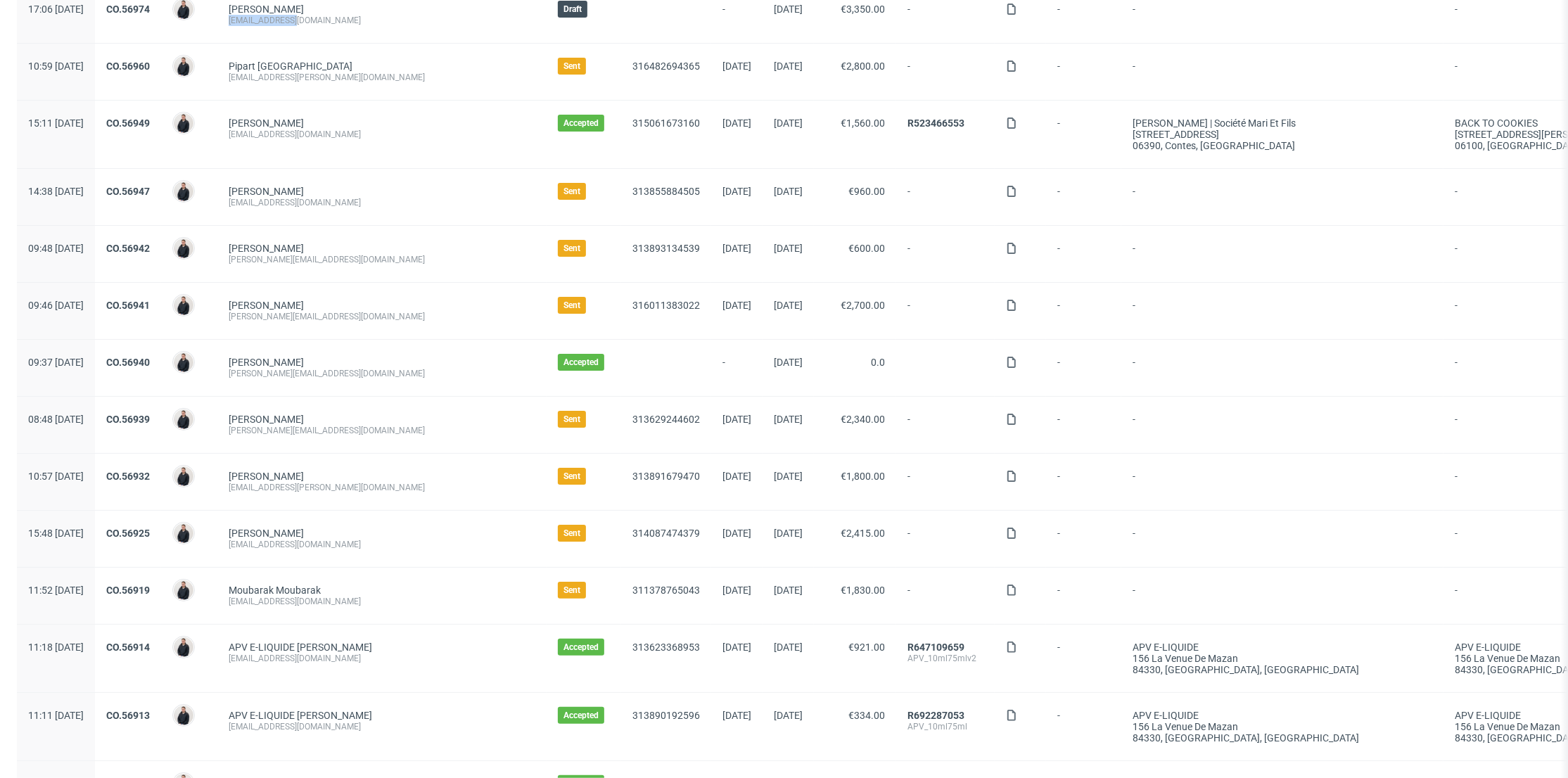
scroll to position [234, 0]
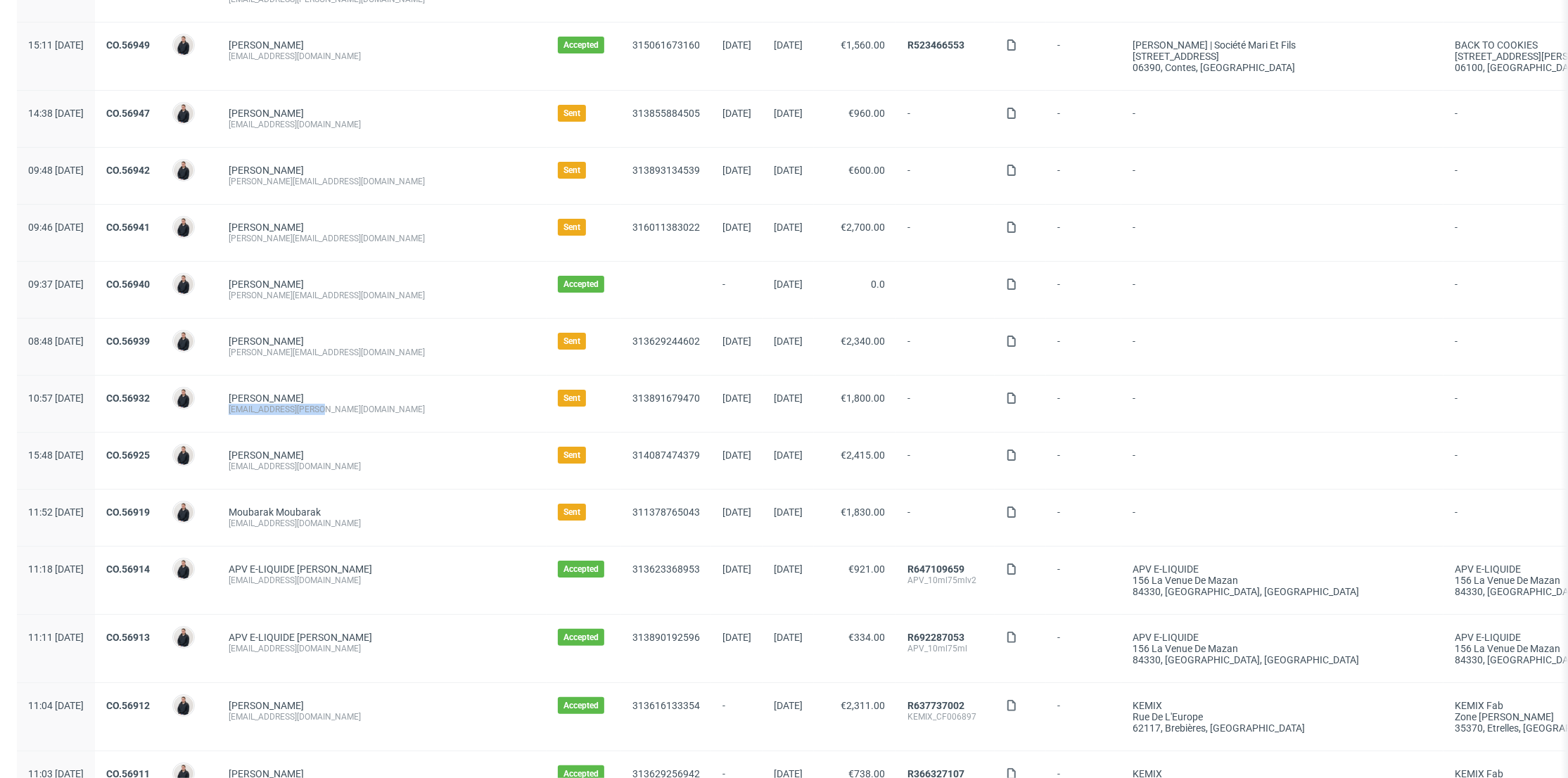
drag, startPoint x: 376, startPoint y: 410, endPoint x: 268, endPoint y: 414, distance: 108.1
click at [268, 414] on div "[PERSON_NAME] [EMAIL_ADDRESS][PERSON_NAME][DOMAIN_NAME]" at bounding box center [382, 404] width 329 height 57
copy div "[EMAIL_ADDRESS][PERSON_NAME][DOMAIN_NAME]"
click at [150, 395] on link "CO.56932" at bounding box center [128, 399] width 44 height 11
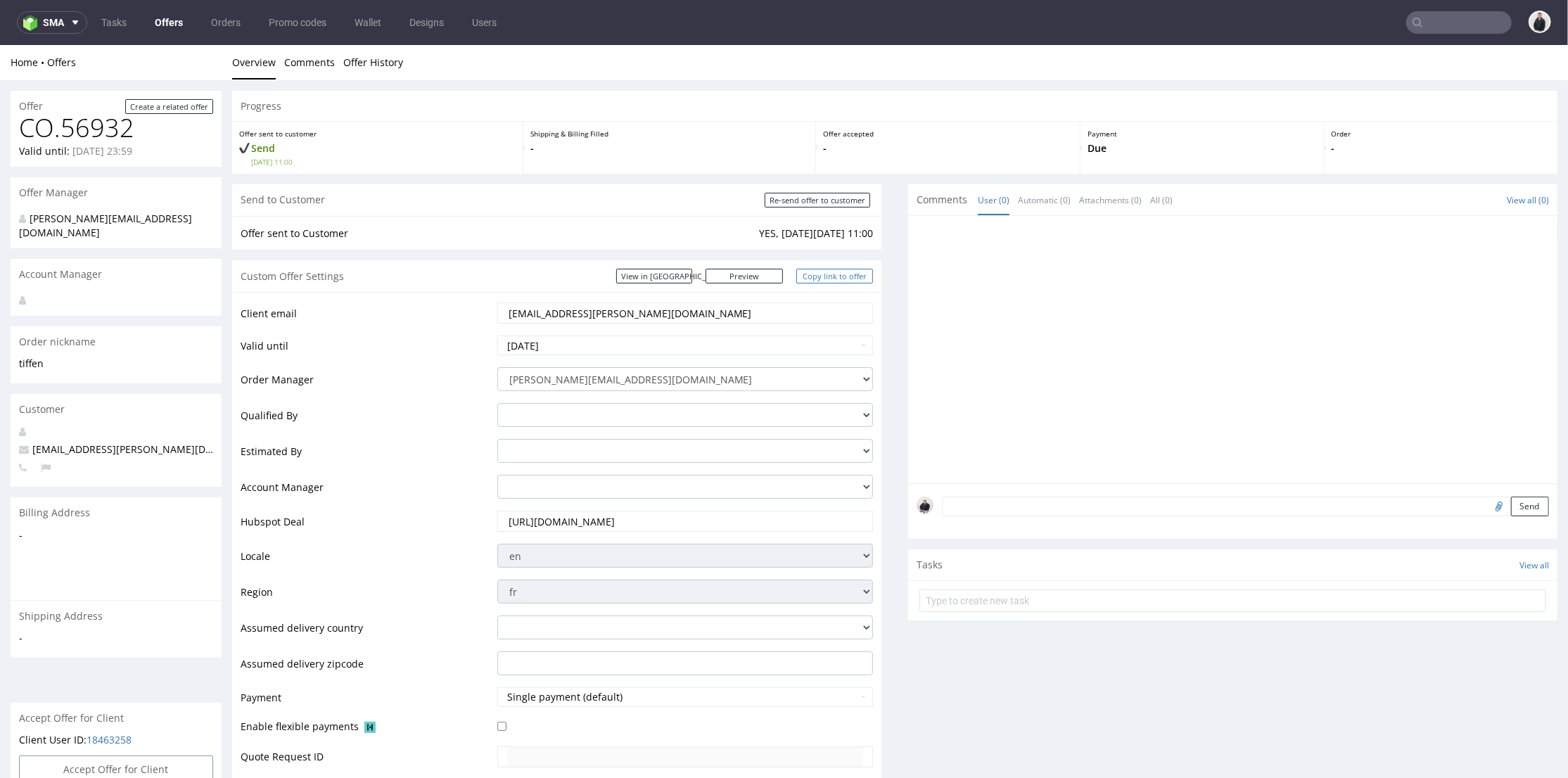
click at [830, 272] on link "Copy link to offer" at bounding box center [834, 275] width 78 height 15
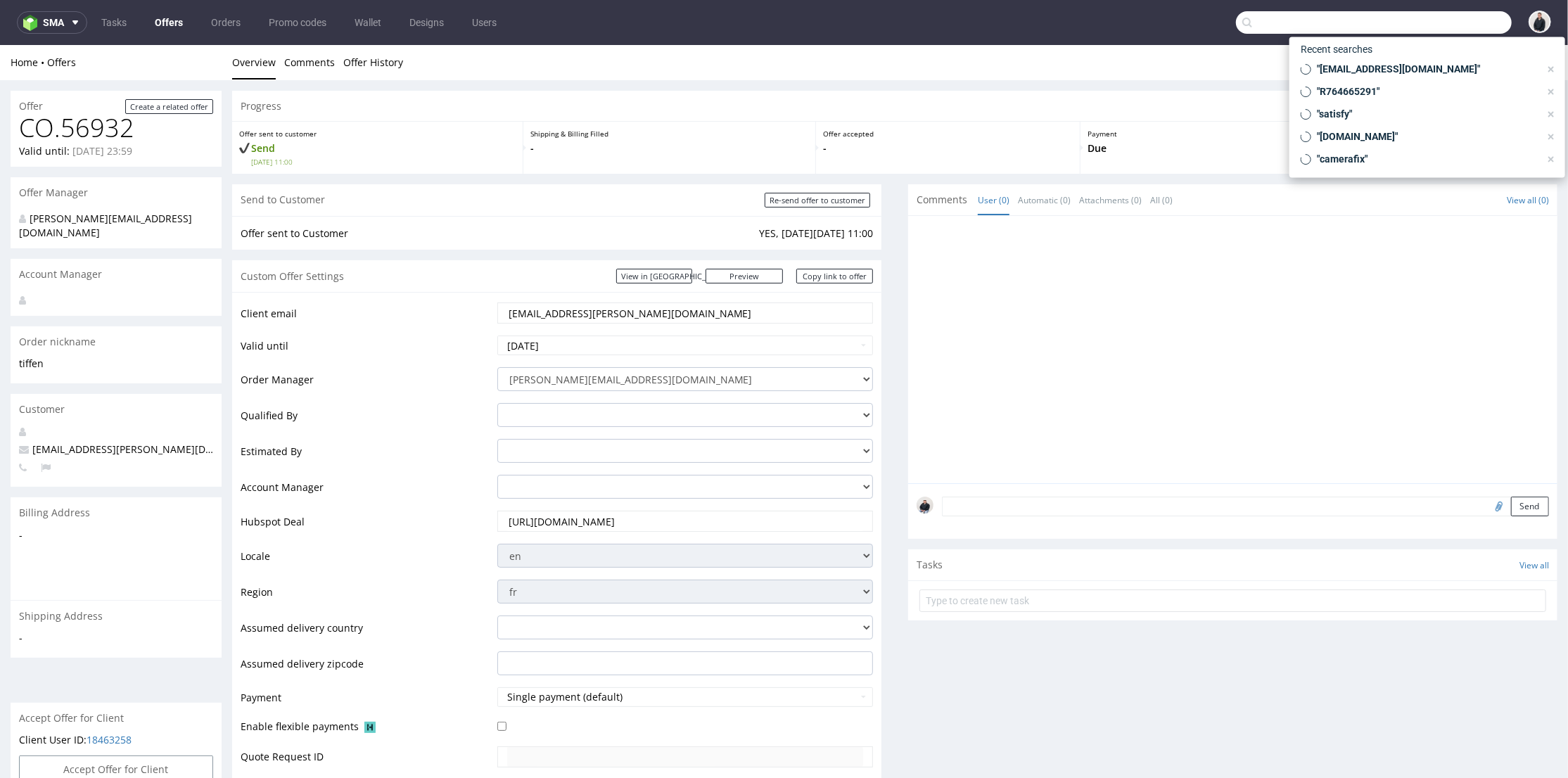
click at [1426, 20] on input "text" at bounding box center [1374, 22] width 276 height 23
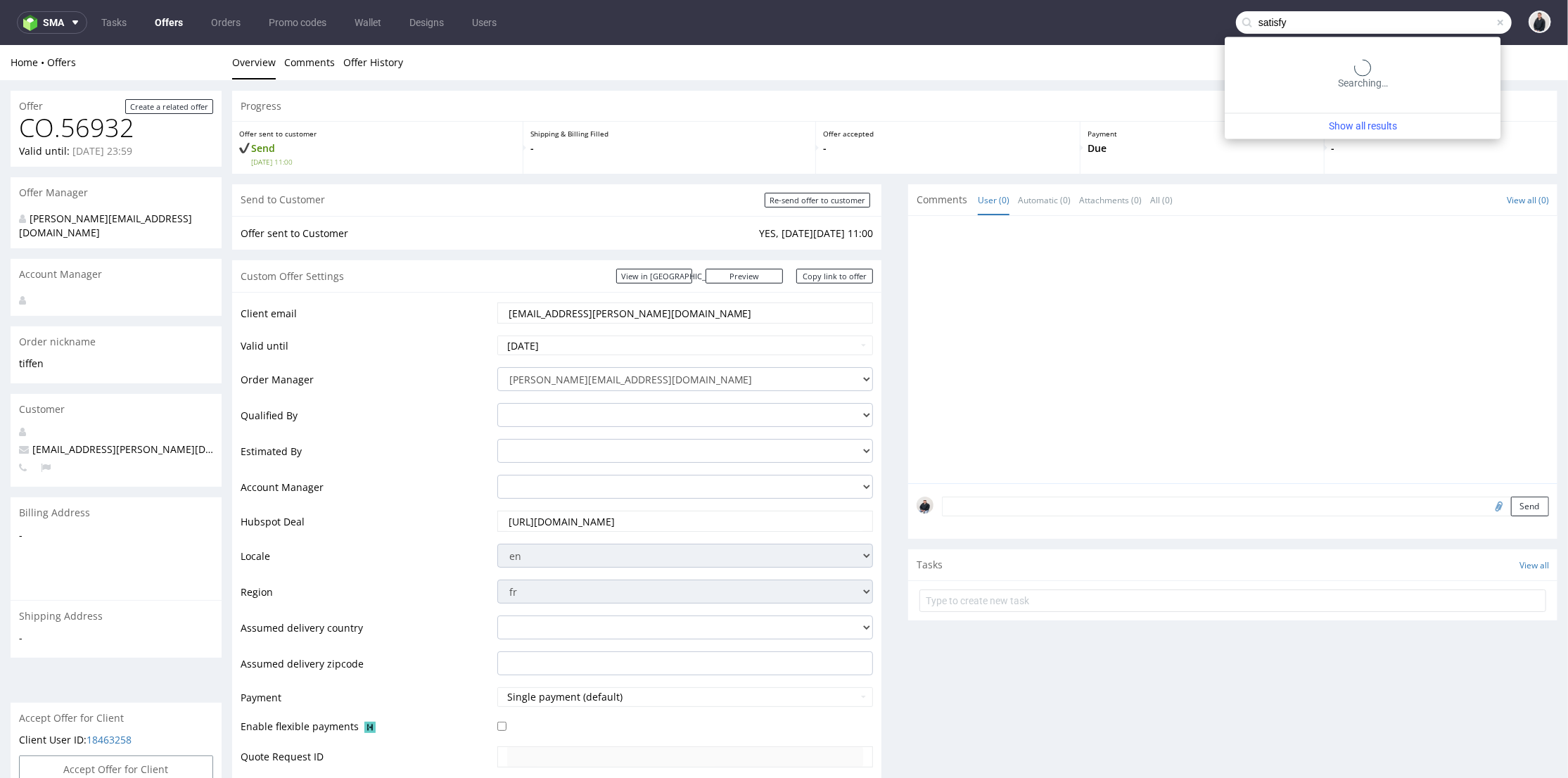
type input "satisfy"
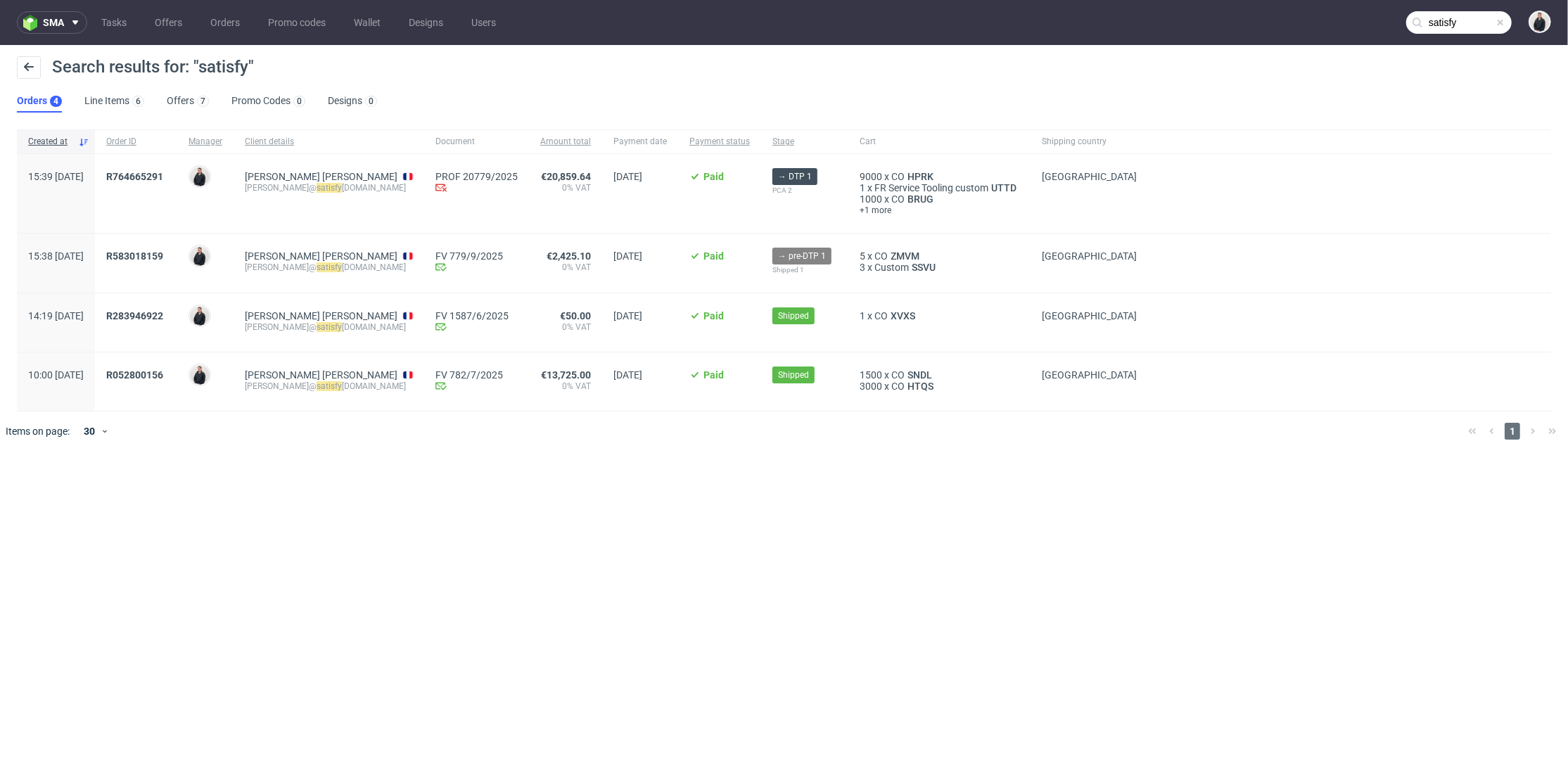
click at [166, 183] on span "R764665291" at bounding box center [135, 193] width 59 height 45
click at [164, 176] on span "R764665291" at bounding box center [134, 176] width 57 height 11
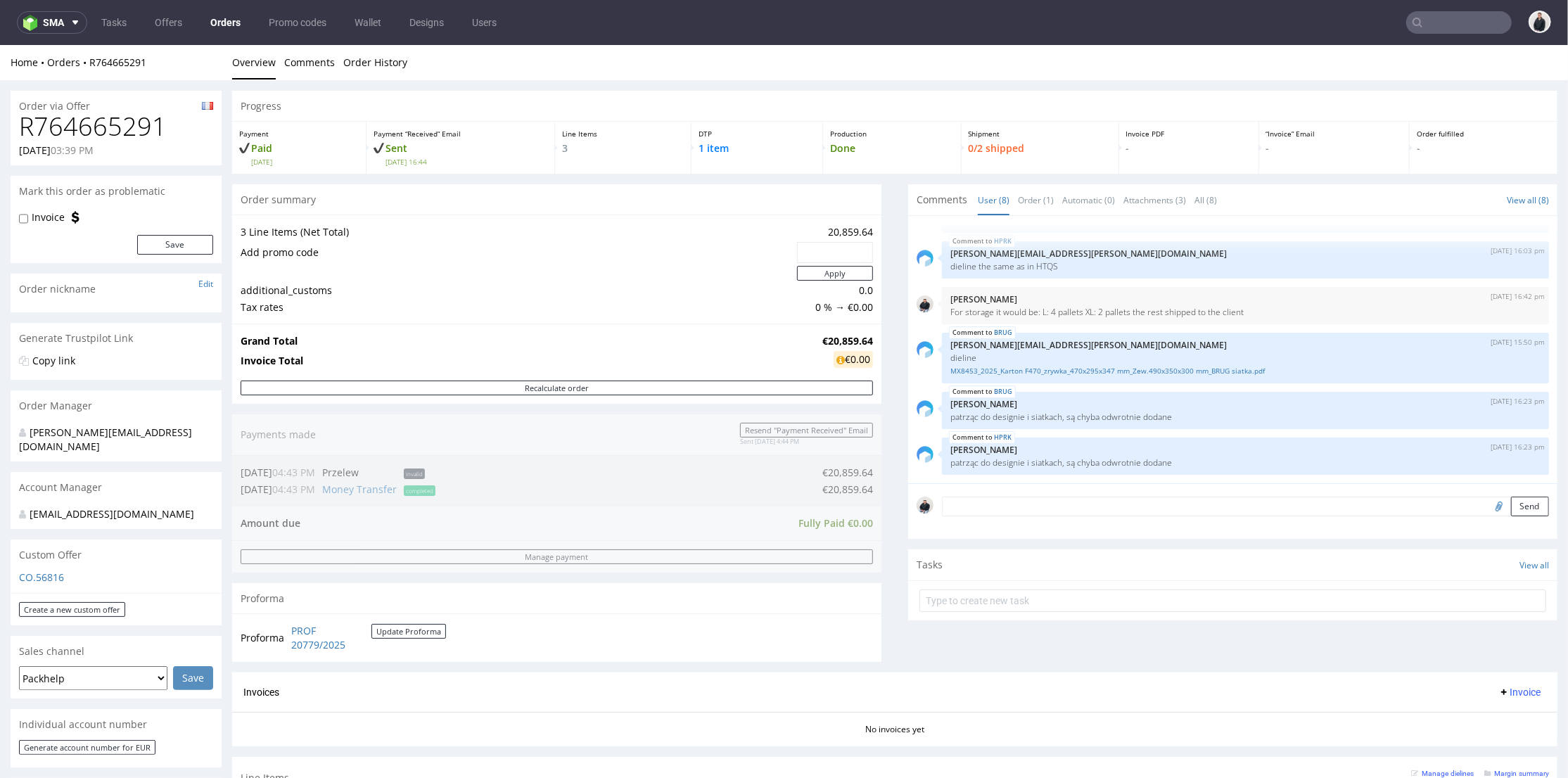
scroll to position [313, 0]
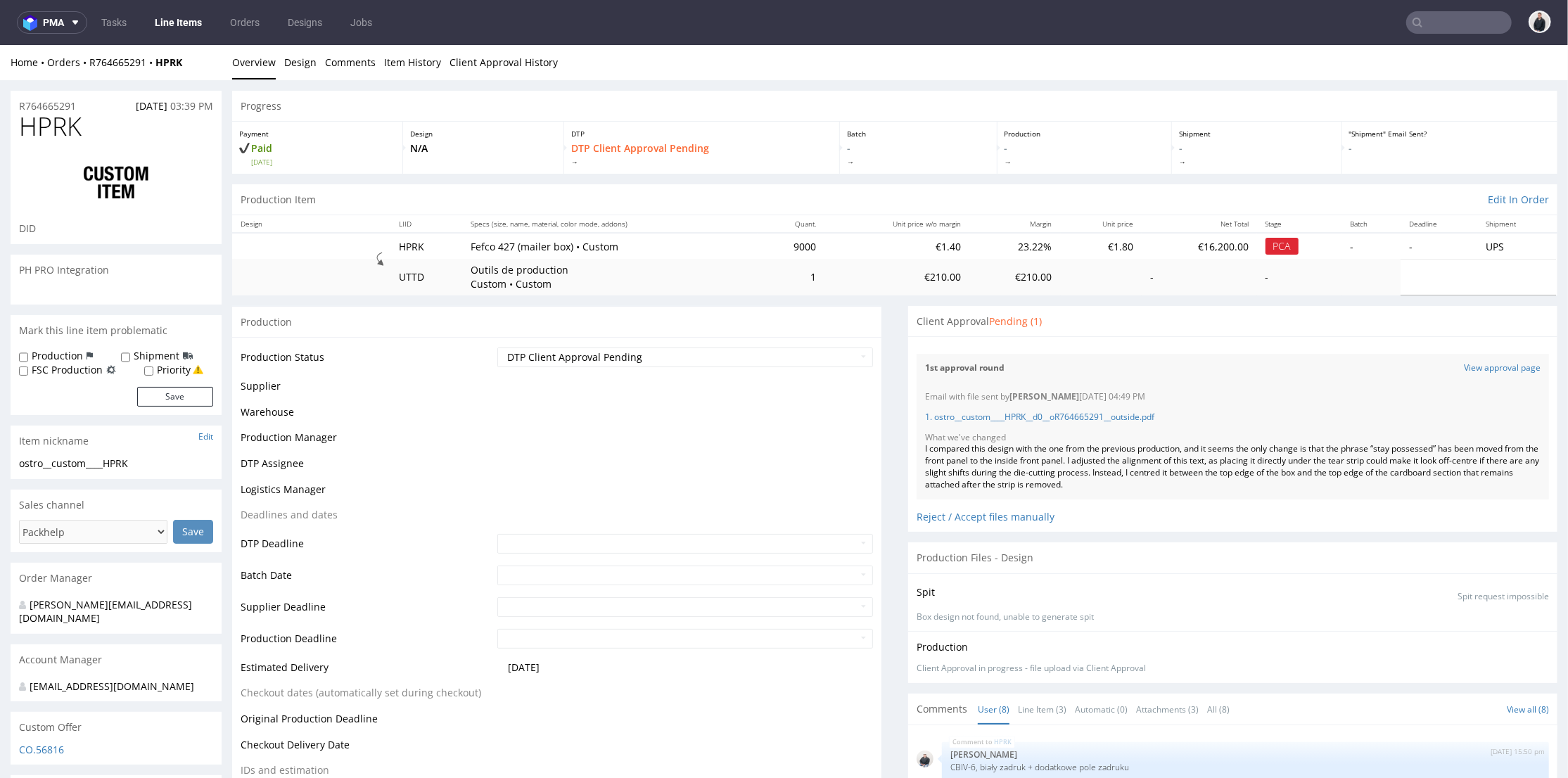
scroll to position [155, 0]
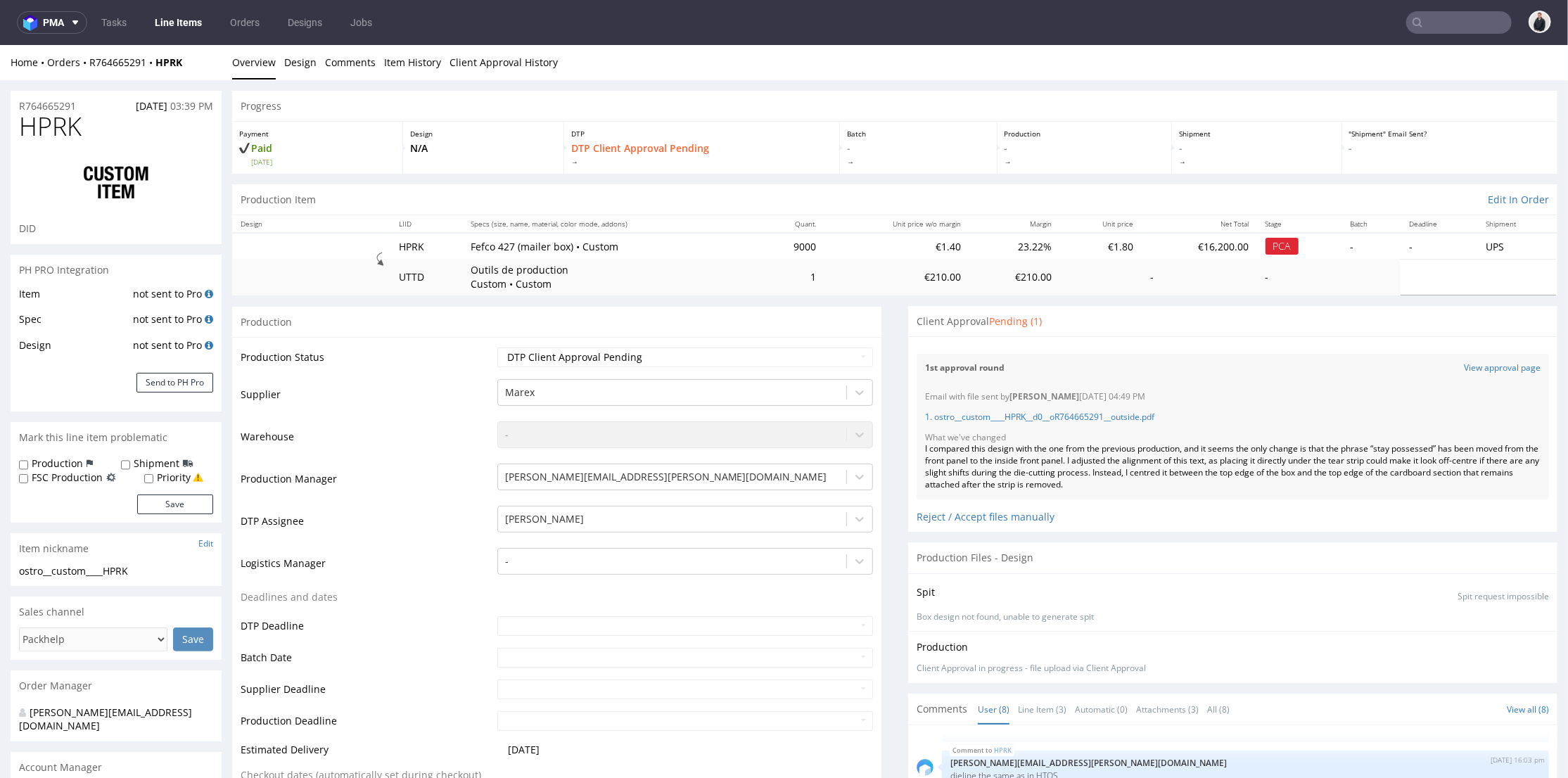
drag, startPoint x: 901, startPoint y: 468, endPoint x: 888, endPoint y: 462, distance: 14.3
click at [908, 468] on div "Files for the Client Choose file What we've changed Create message I know e-mai…" at bounding box center [1233, 433] width 650 height 196
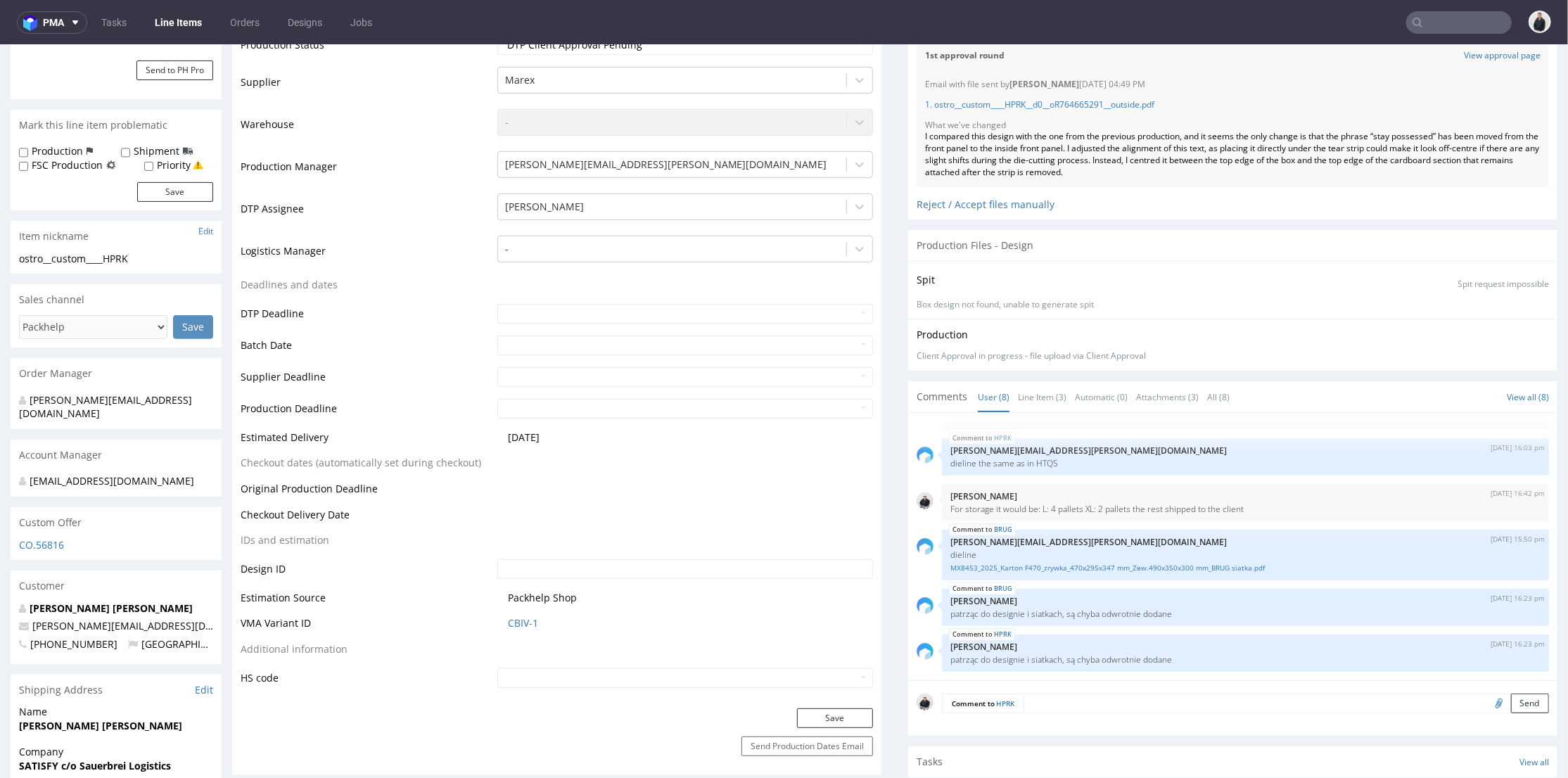
scroll to position [390, 0]
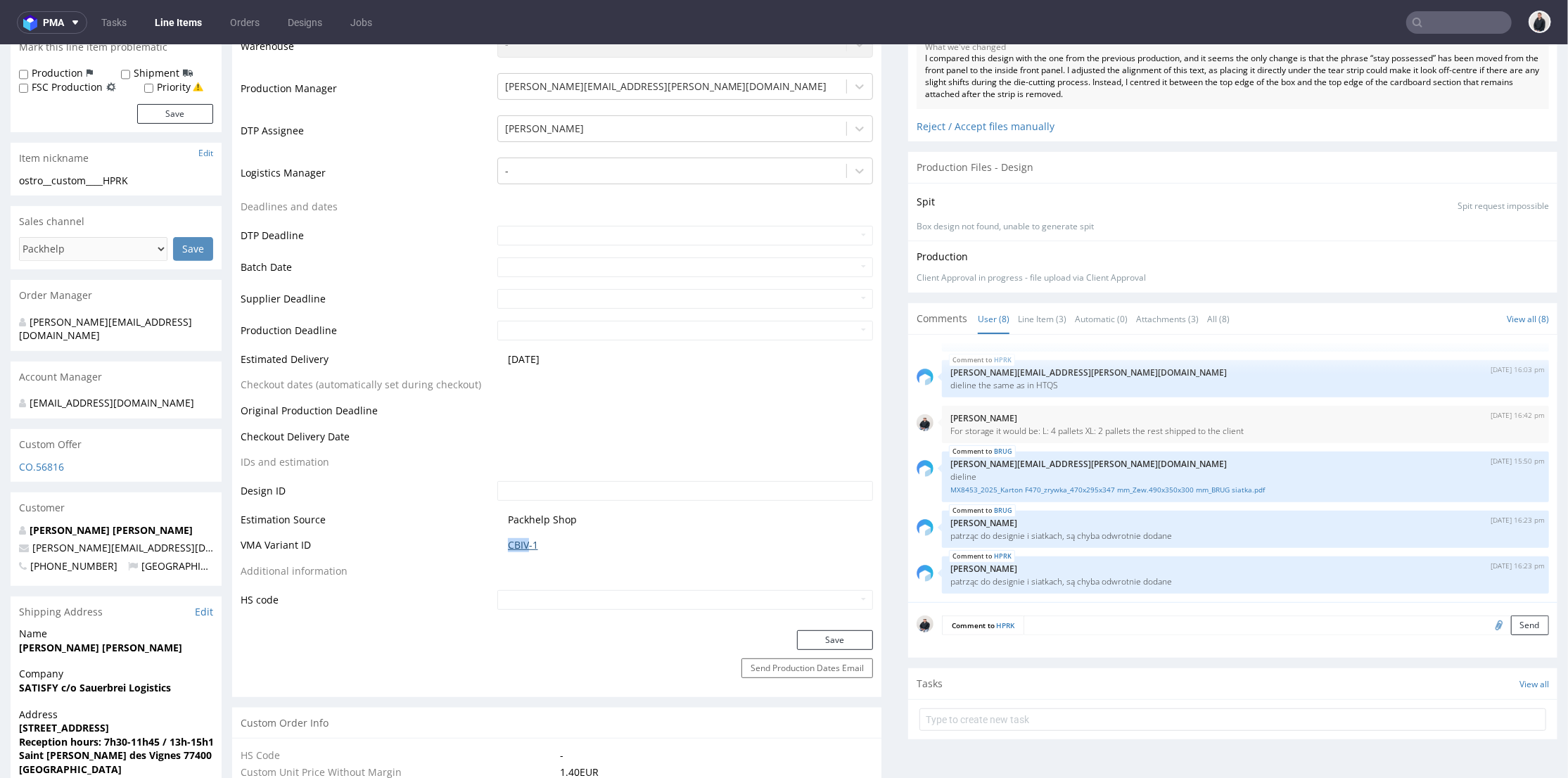
drag, startPoint x: 503, startPoint y: 549, endPoint x: 524, endPoint y: 549, distance: 21.0
click at [524, 549] on td "CBIV-1" at bounding box center [683, 549] width 380 height 26
copy link "CBIV"
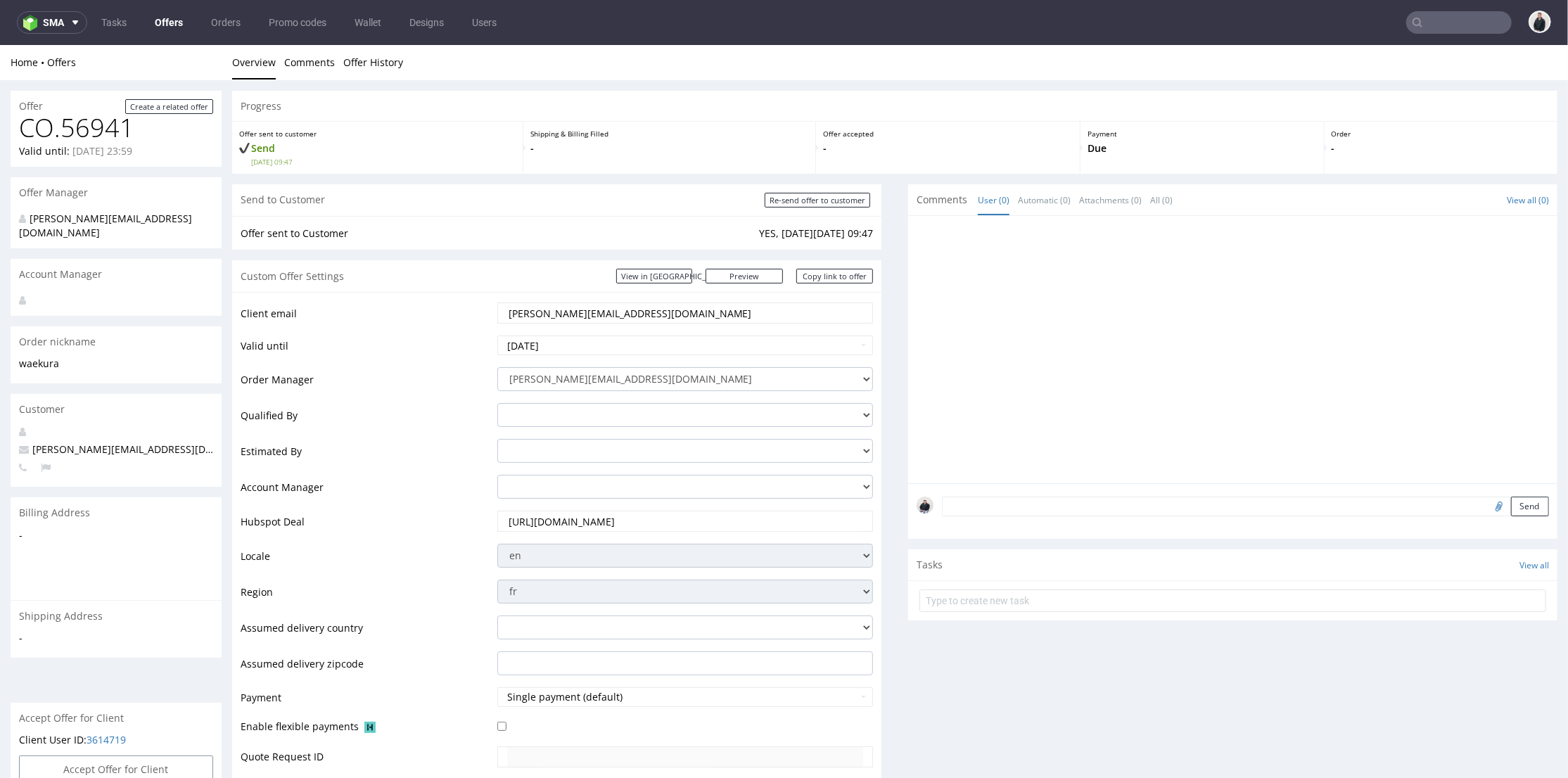
scroll to position [469, 0]
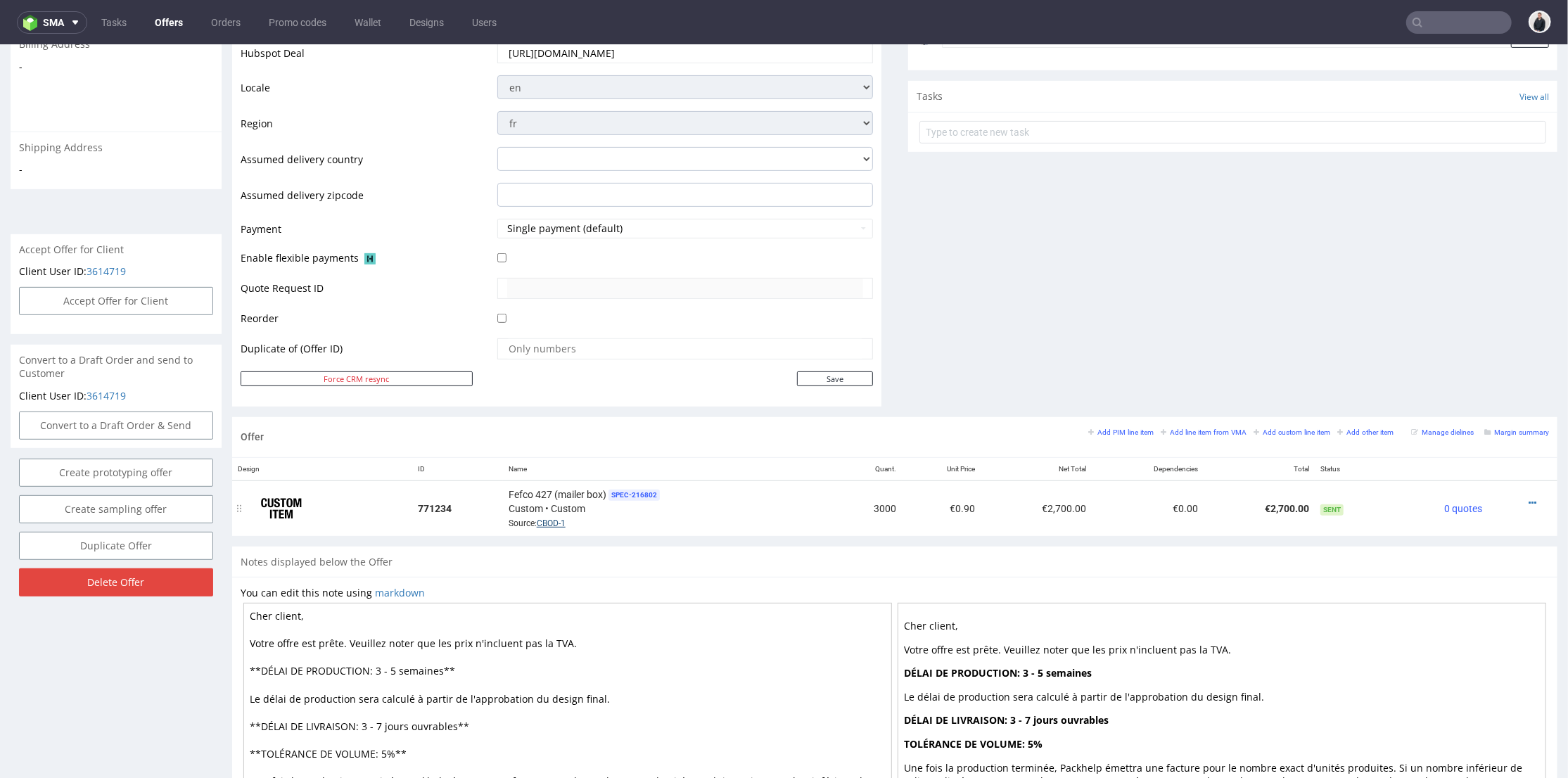
click at [550, 524] on link "CBOD-1" at bounding box center [551, 523] width 29 height 10
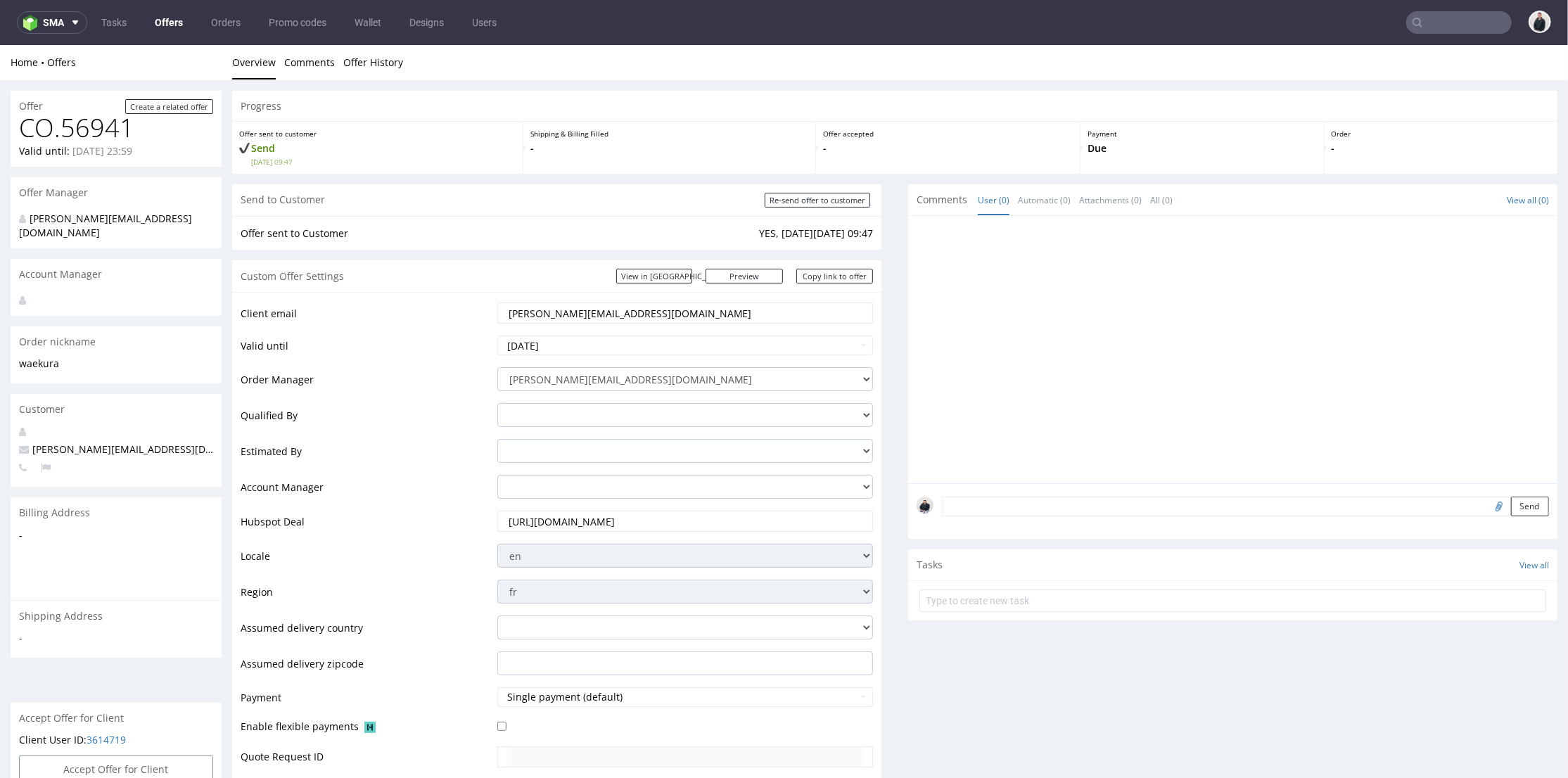
click at [1426, 14] on input "text" at bounding box center [1458, 22] width 105 height 23
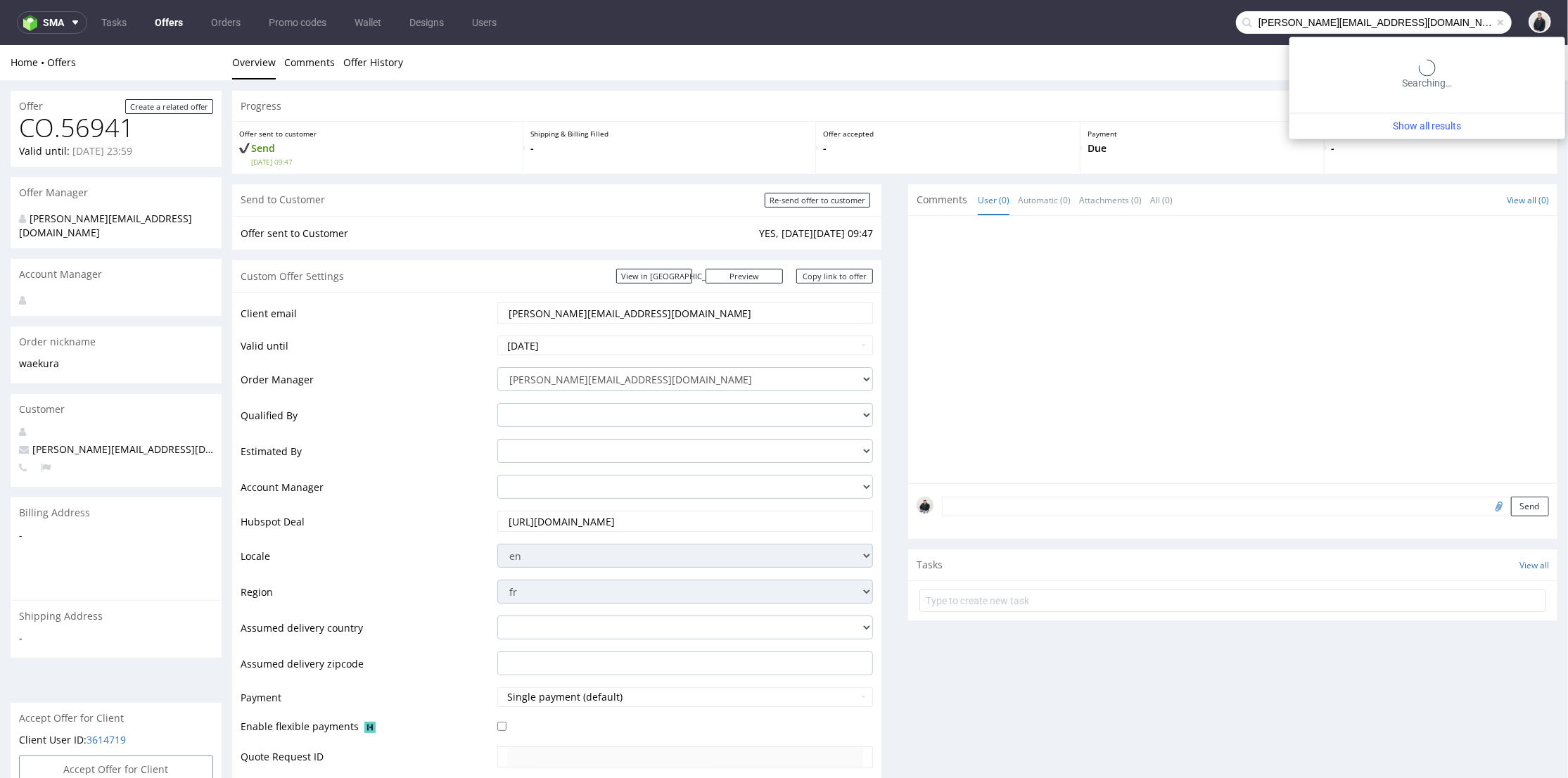
type input "[PERSON_NAME][EMAIL_ADDRESS][DOMAIN_NAME]"
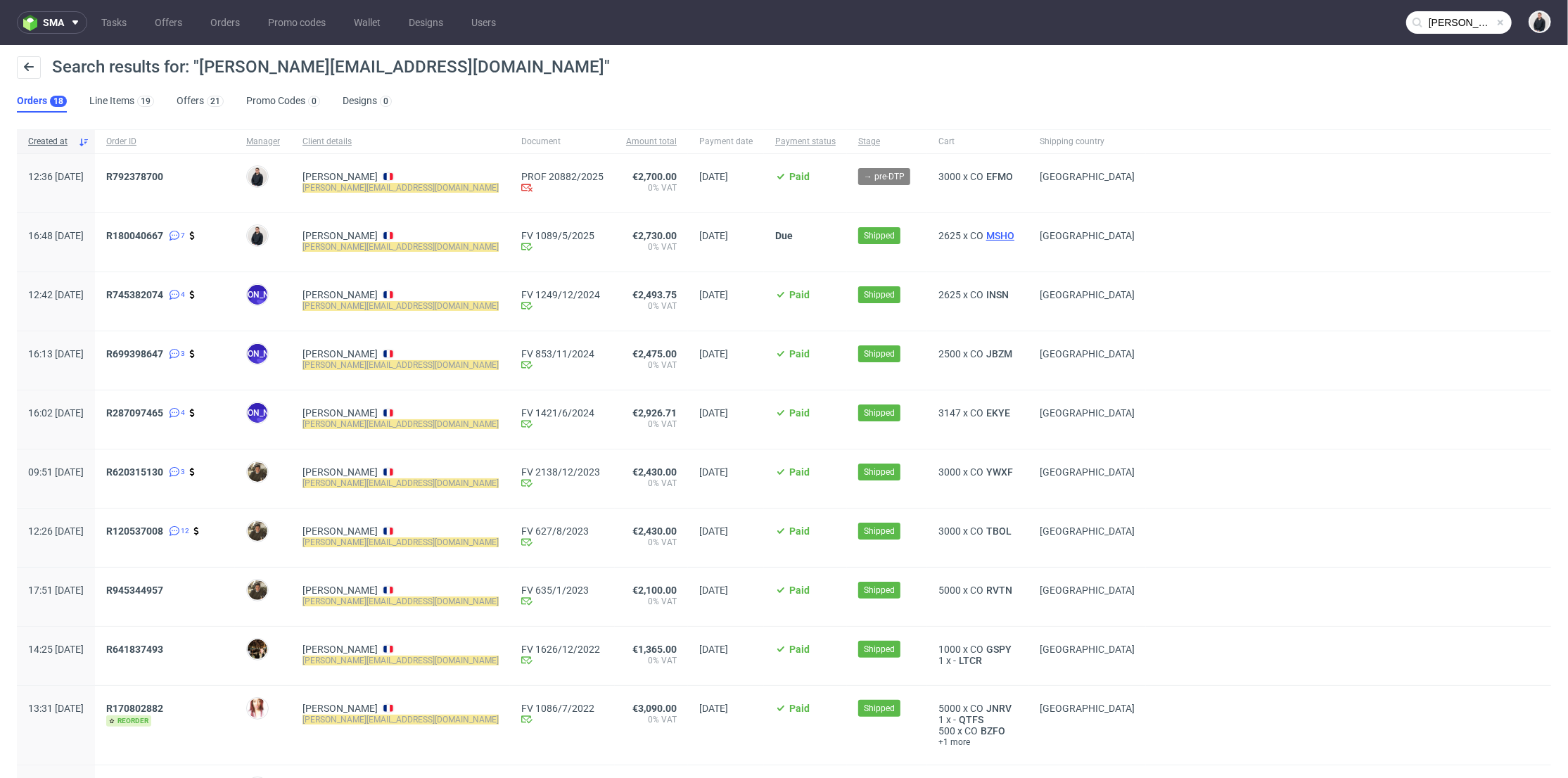
click at [983, 238] on span "MSHO" at bounding box center [1000, 236] width 34 height 11
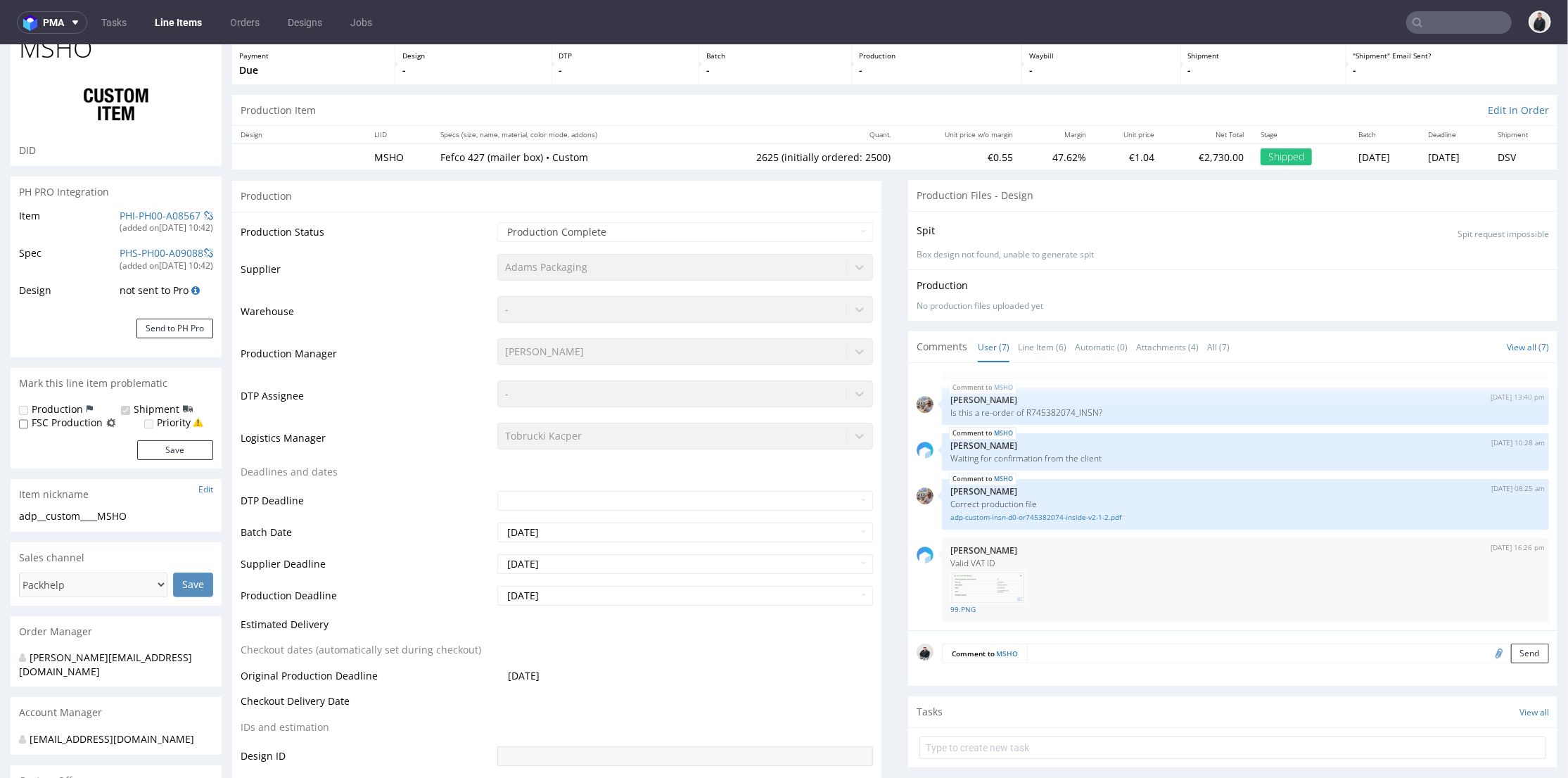
scroll to position [234, 0]
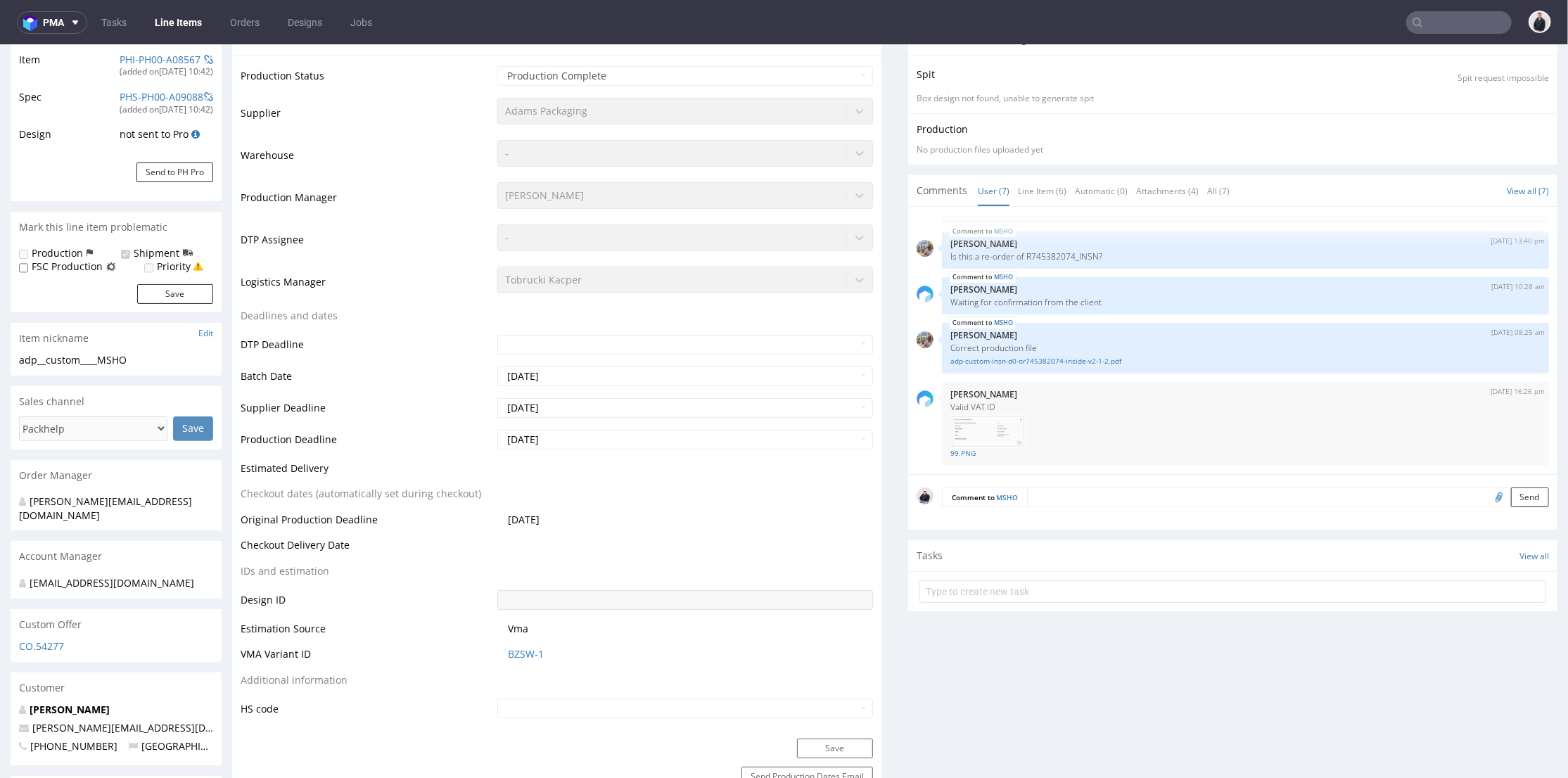
select select "in_progress"
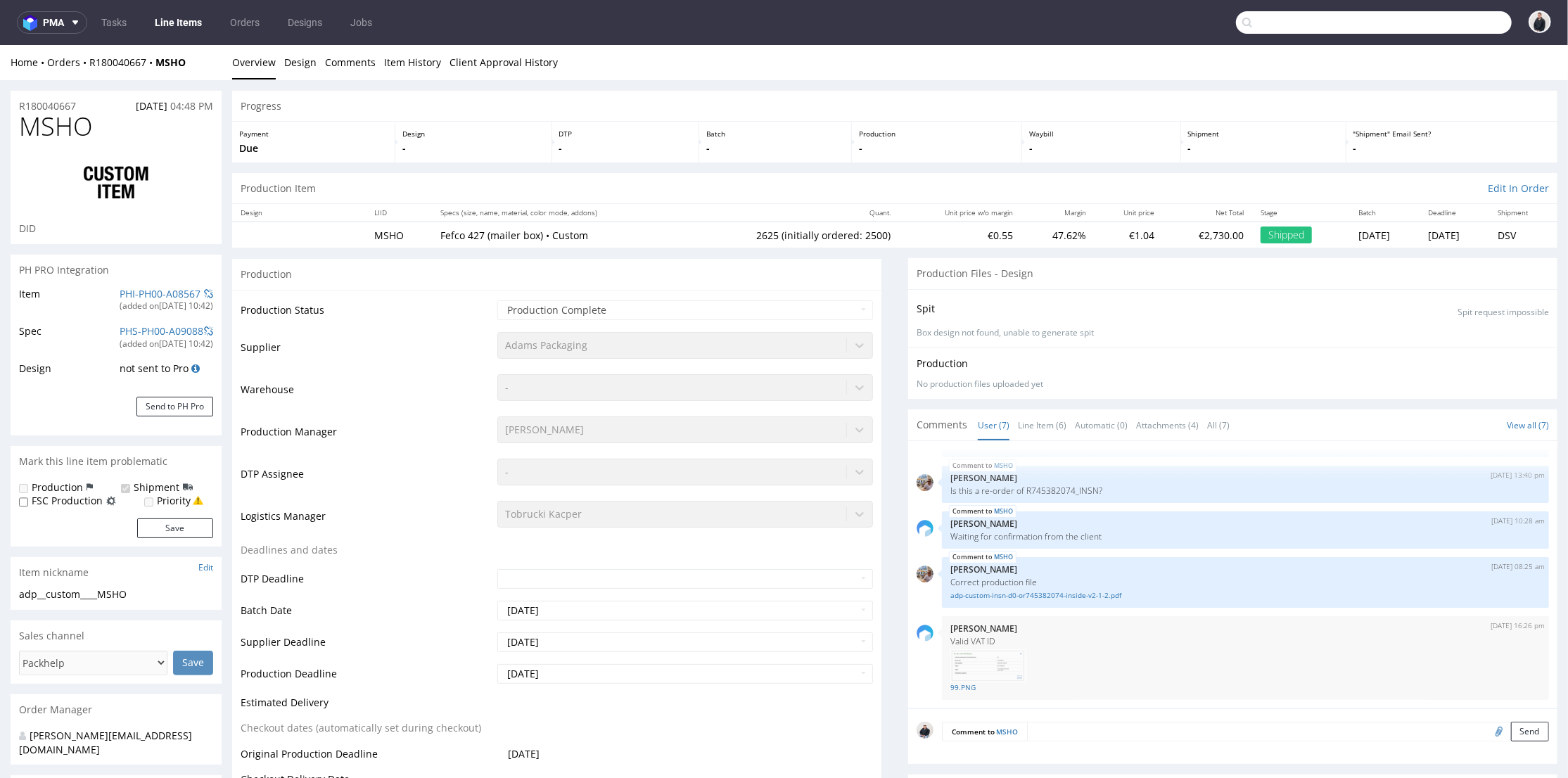
click at [1472, 22] on input "text" at bounding box center [1374, 22] width 276 height 23
paste input "tiffen.faye@gmail.com"
type input "tiffen.faye@gmail.com"
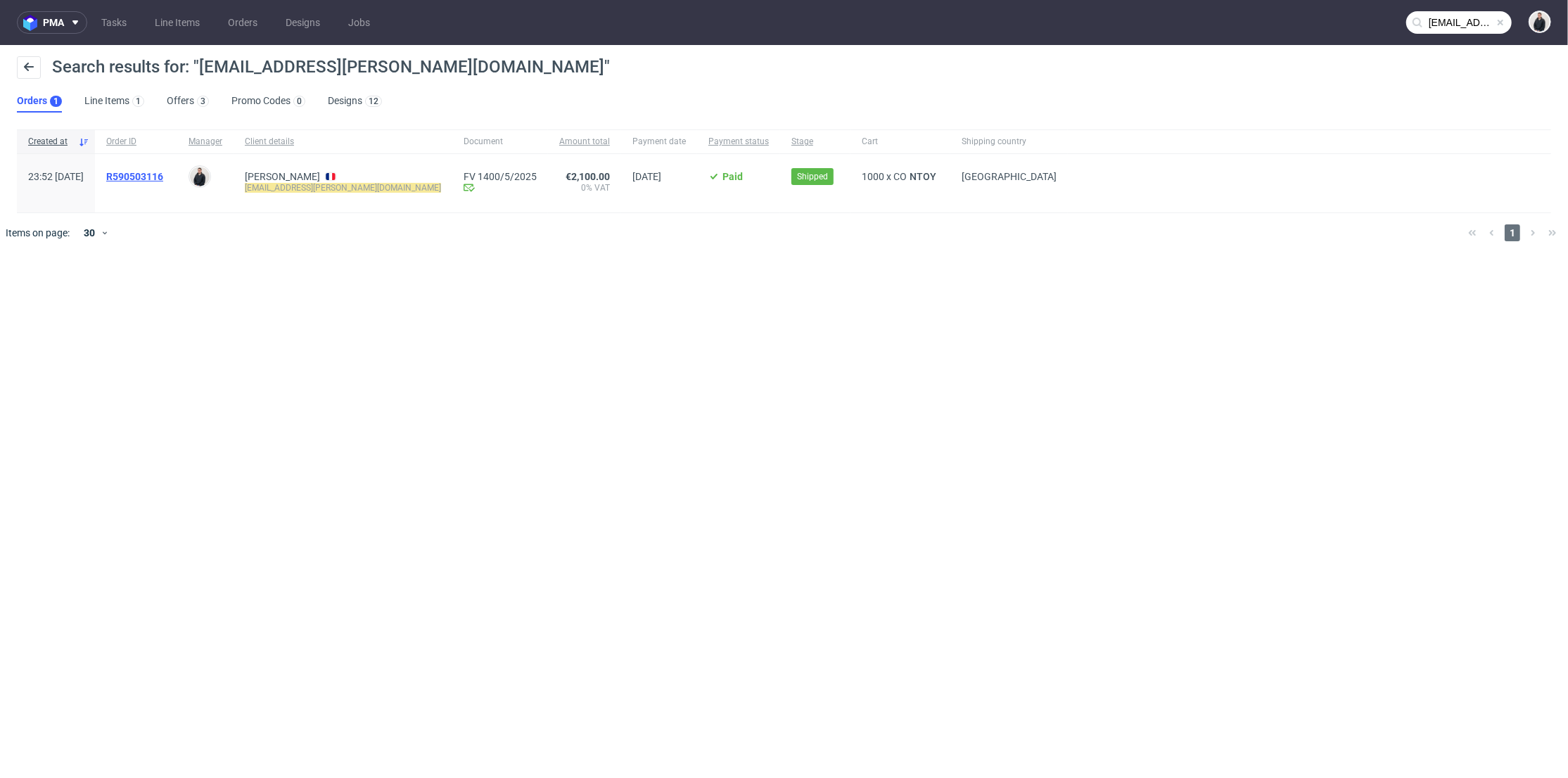
click at [161, 179] on span "R590503116" at bounding box center [134, 176] width 57 height 11
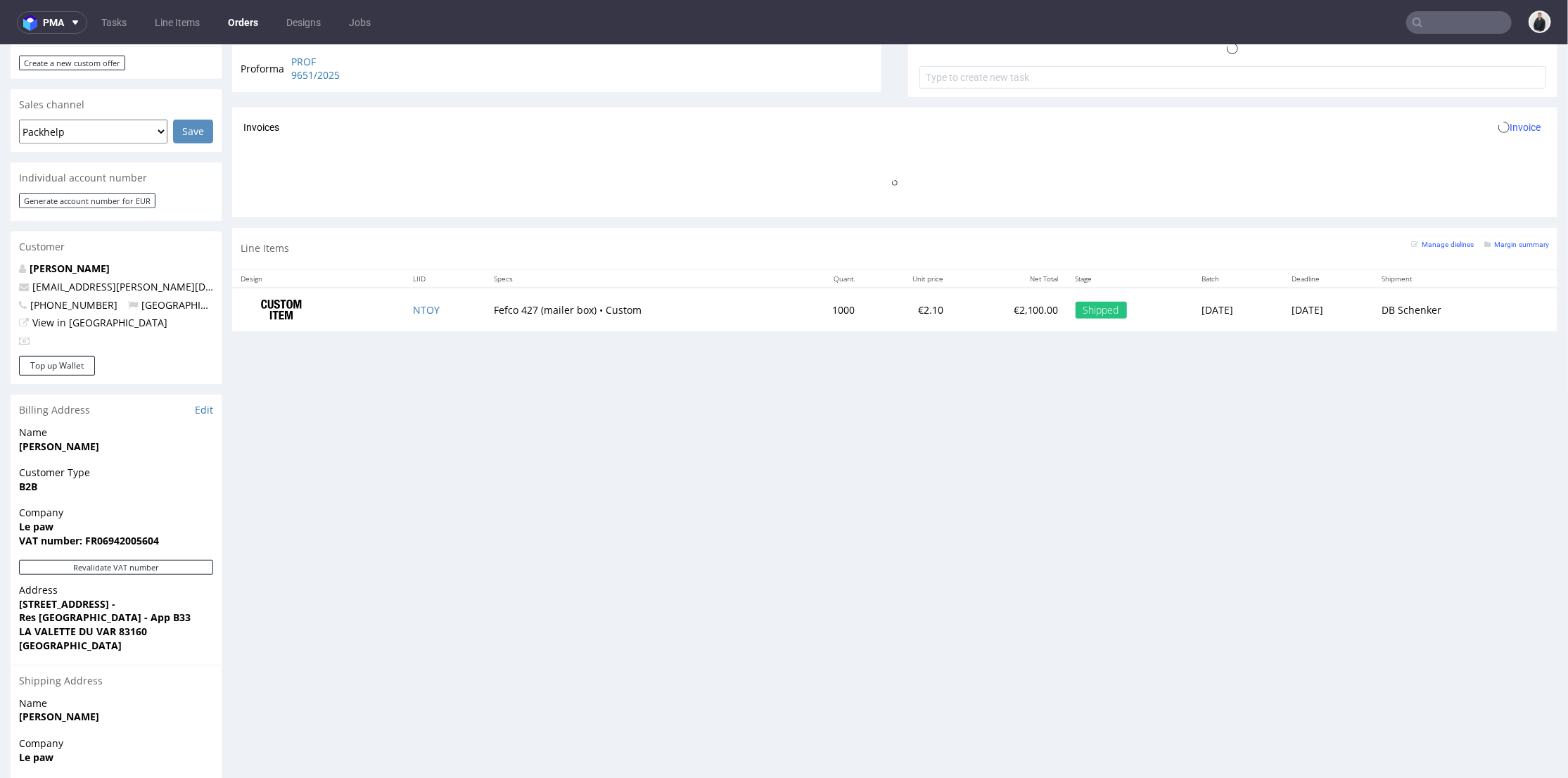
scroll to position [625, 0]
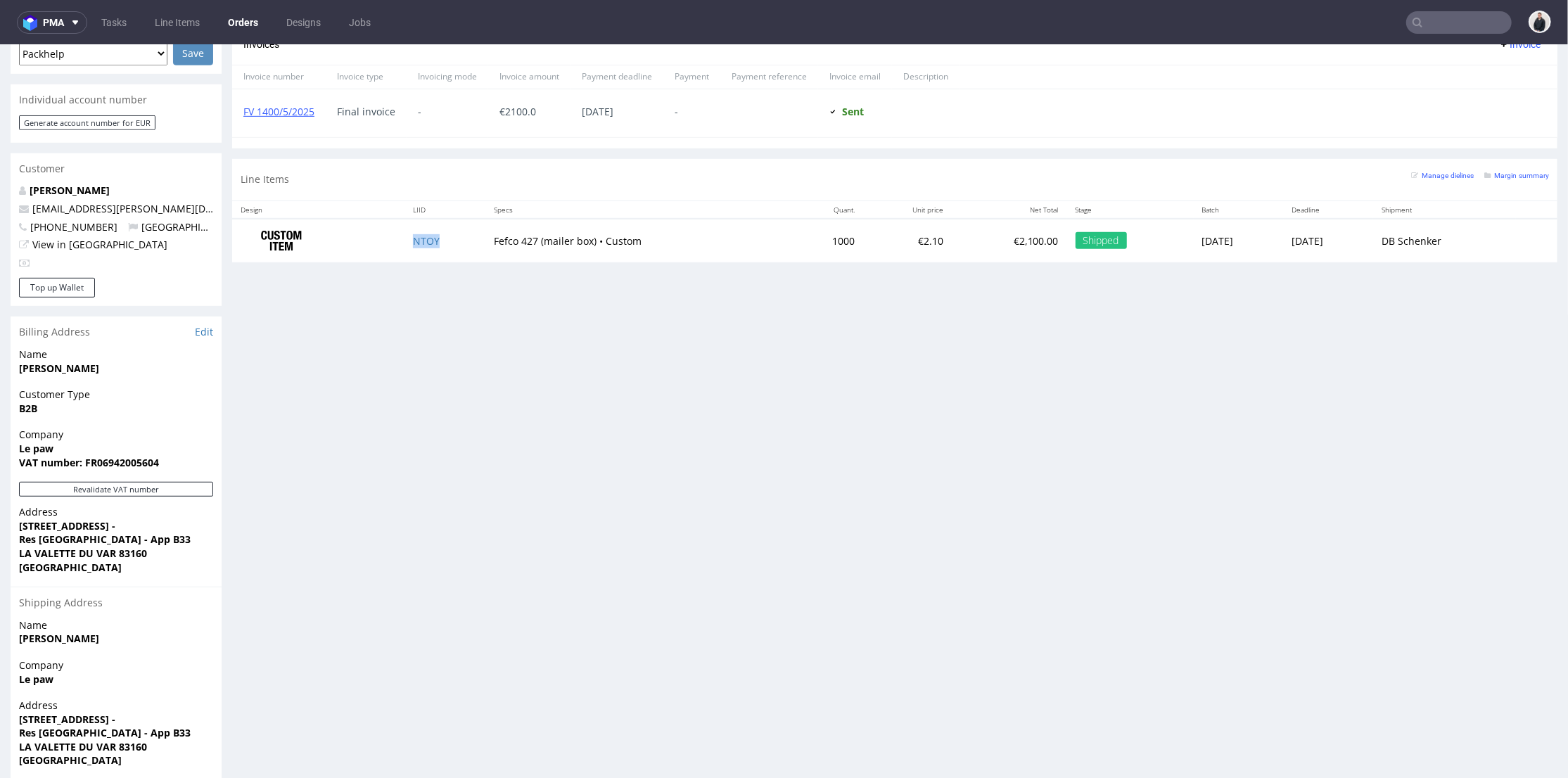
click at [405, 241] on td "NTOY" at bounding box center [445, 240] width 81 height 44
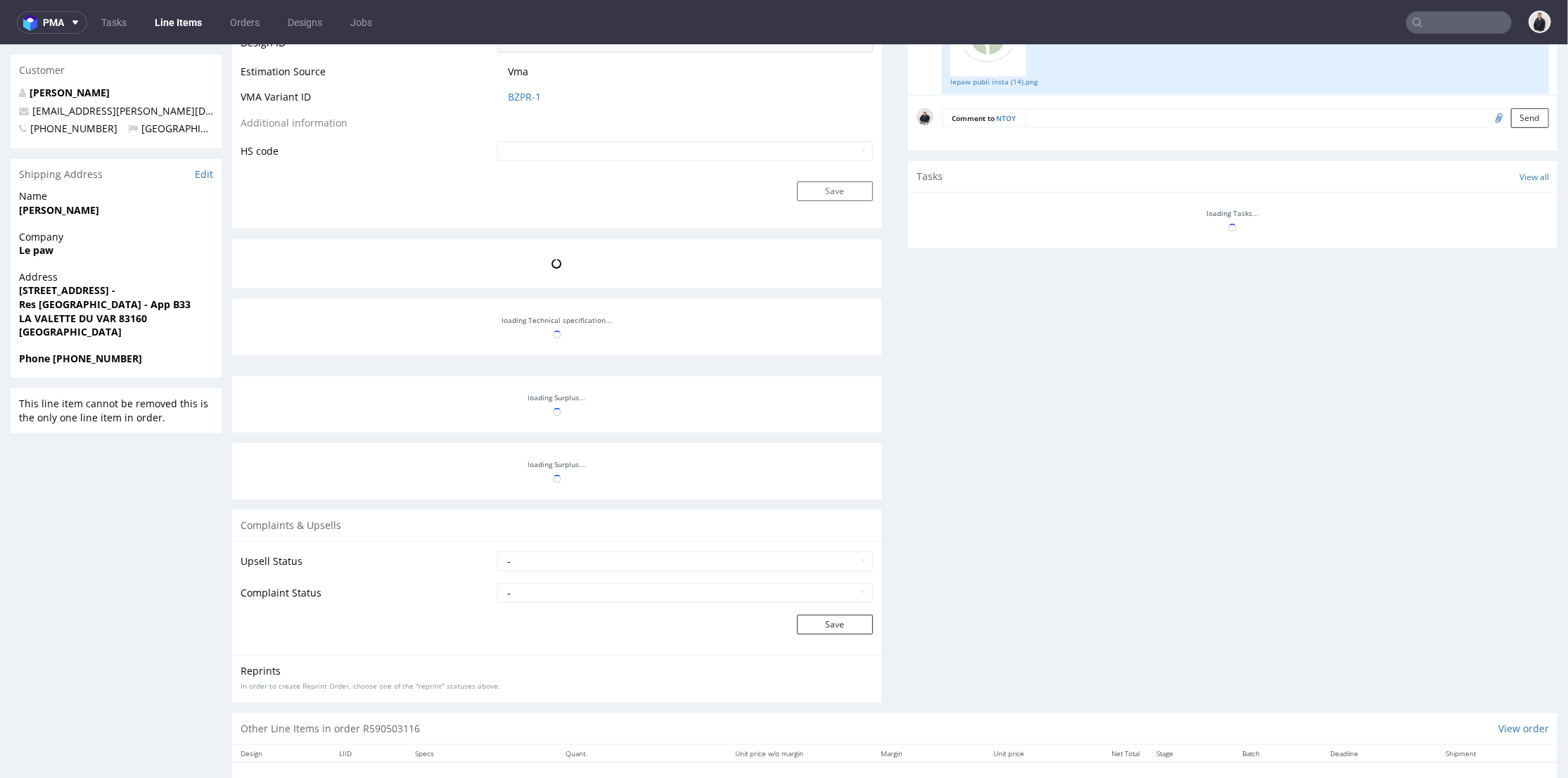
scroll to position [203, 0]
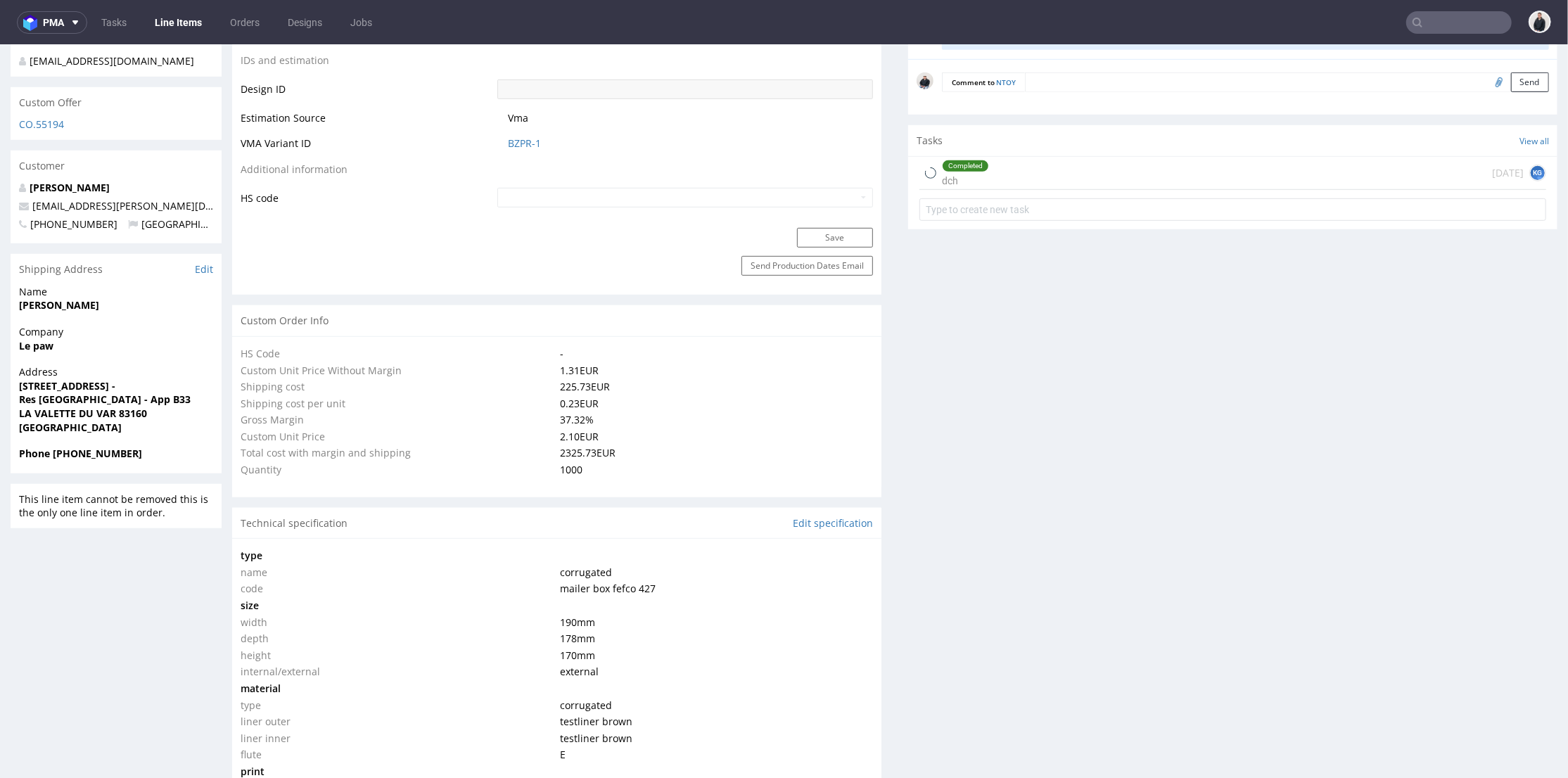
select select "in_progress"
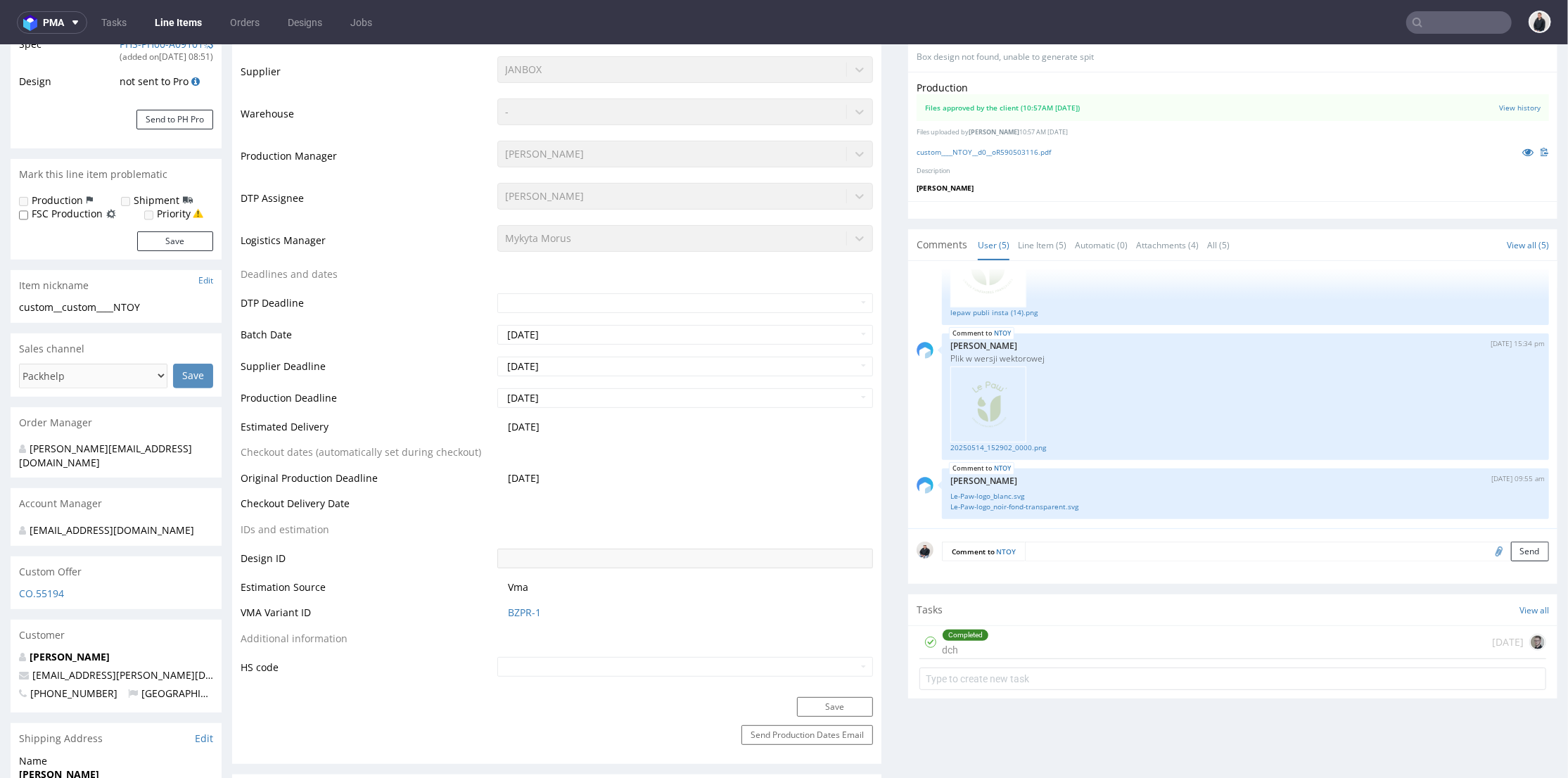
scroll to position [0, 0]
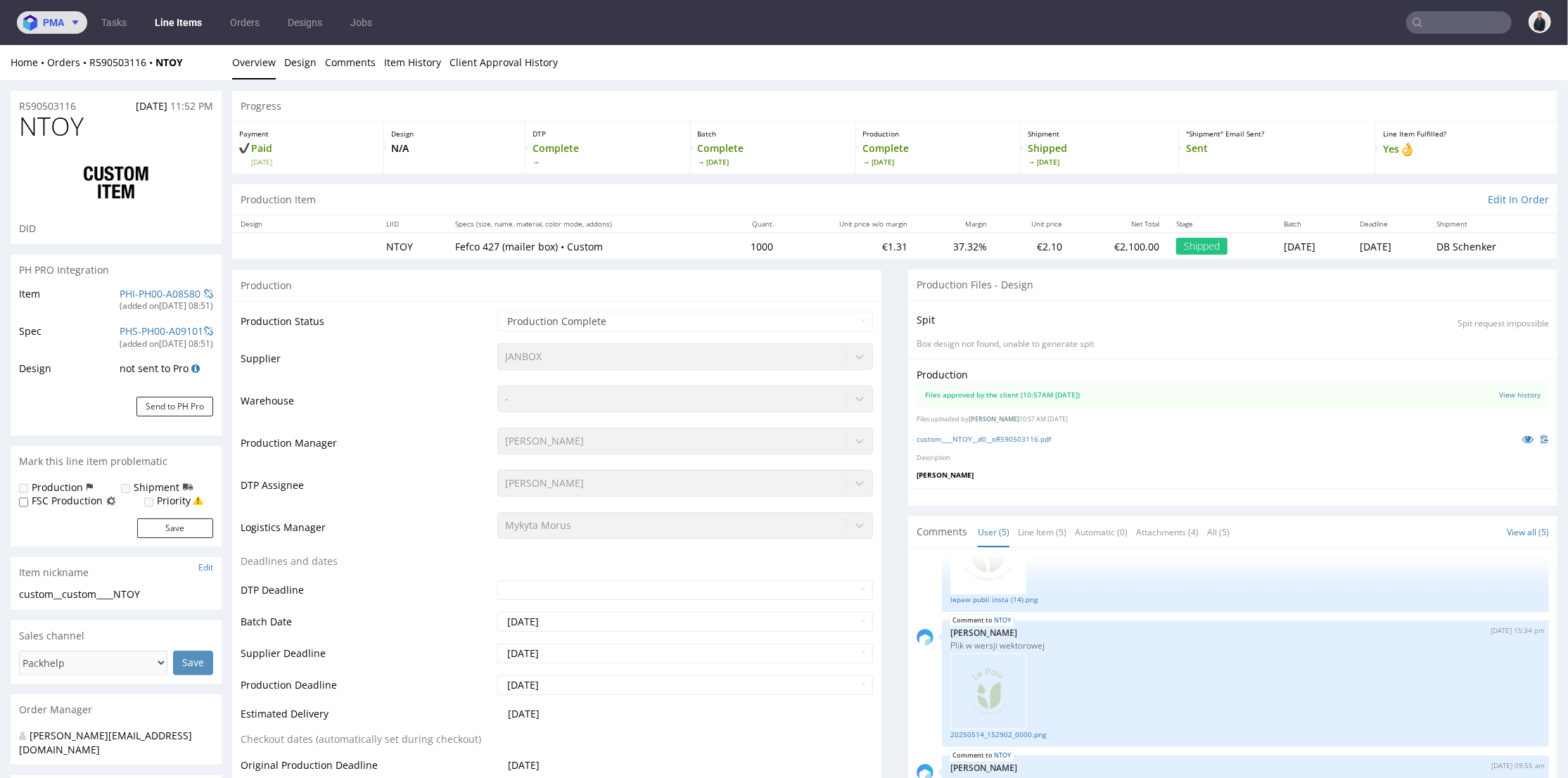
drag, startPoint x: 59, startPoint y: 13, endPoint x: 69, endPoint y: 21, distance: 12.8
click at [59, 13] on button "pma" at bounding box center [51, 22] width 70 height 23
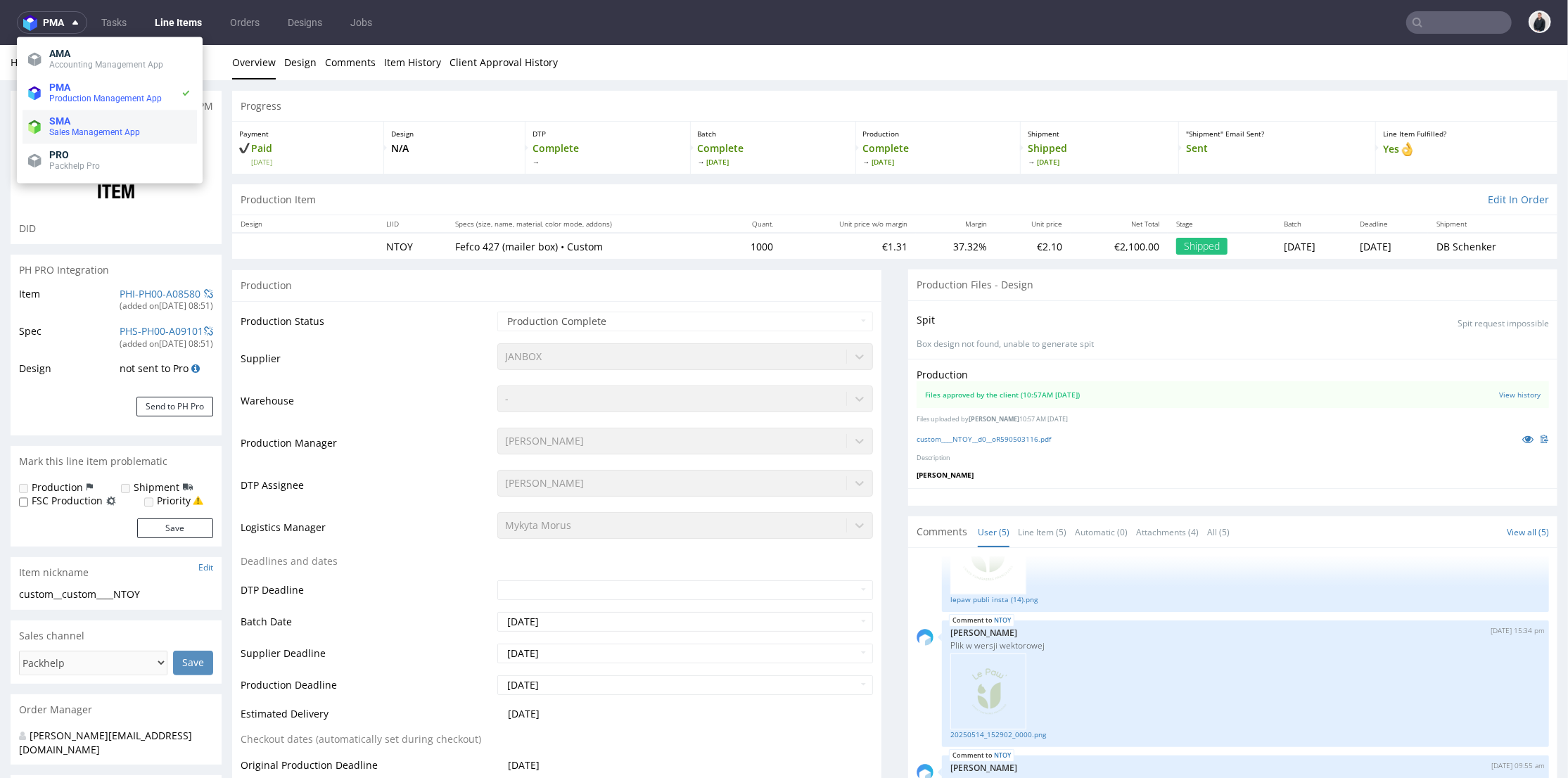
click at [99, 123] on span "SMA" at bounding box center [121, 121] width 143 height 11
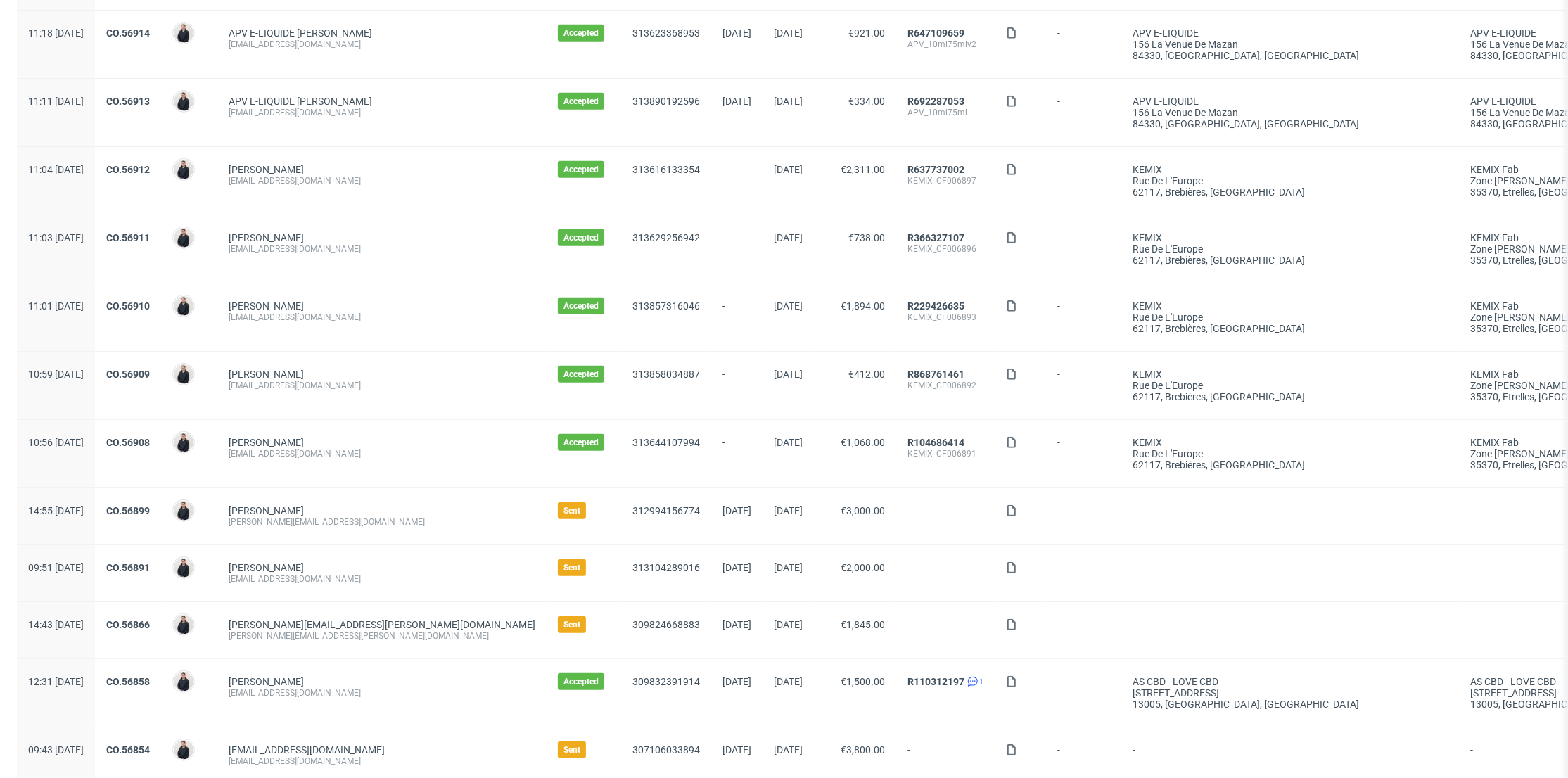
scroll to position [860, 0]
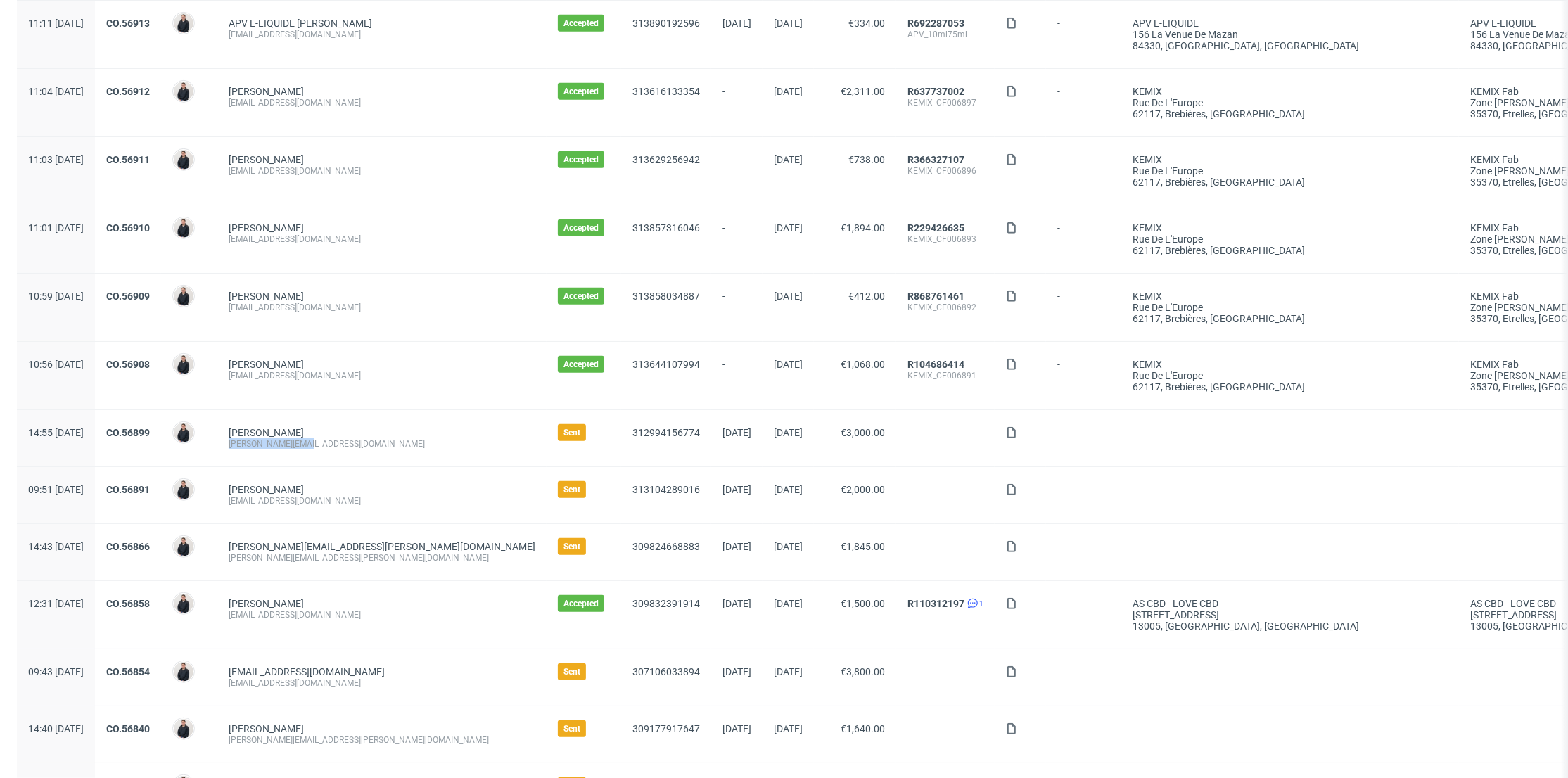
drag, startPoint x: 349, startPoint y: 448, endPoint x: 264, endPoint y: 448, distance: 85.0
click at [264, 448] on div "Marie Valton marie@mellipou.com" at bounding box center [382, 439] width 329 height 57
copy div "marie@mellipou.com"
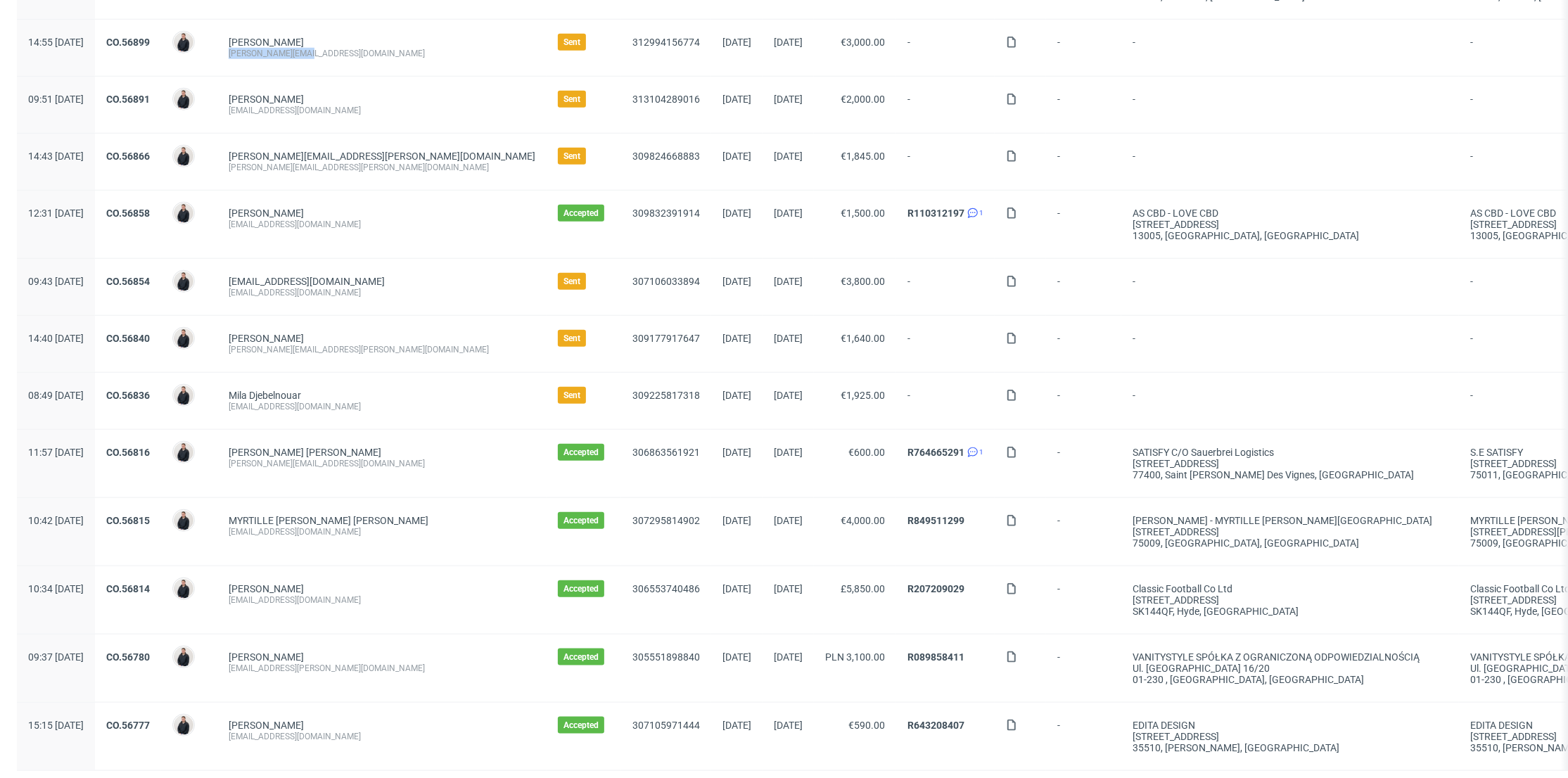
scroll to position [1297, 0]
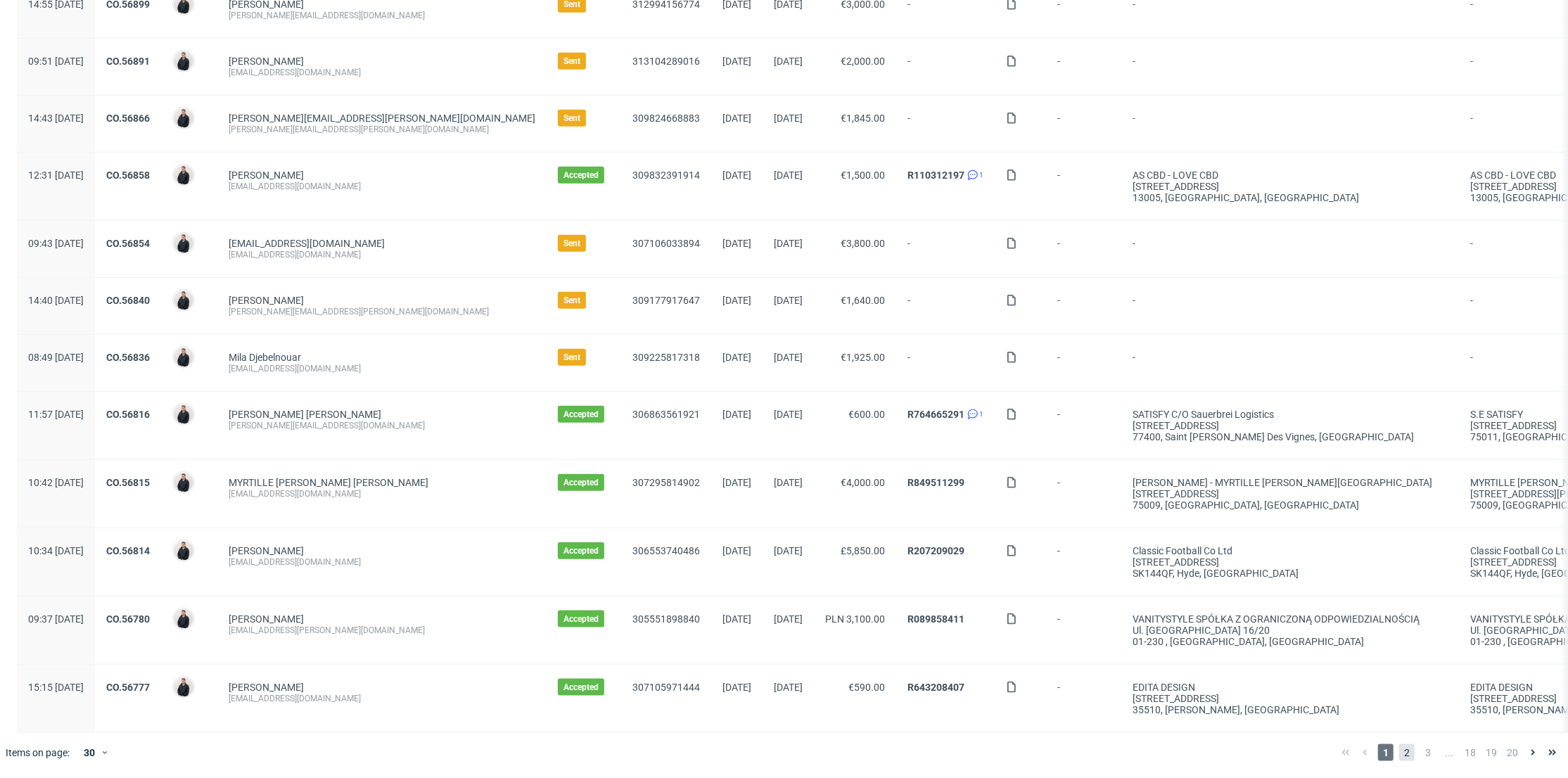
click at [1399, 756] on span "2" at bounding box center [1406, 752] width 16 height 16
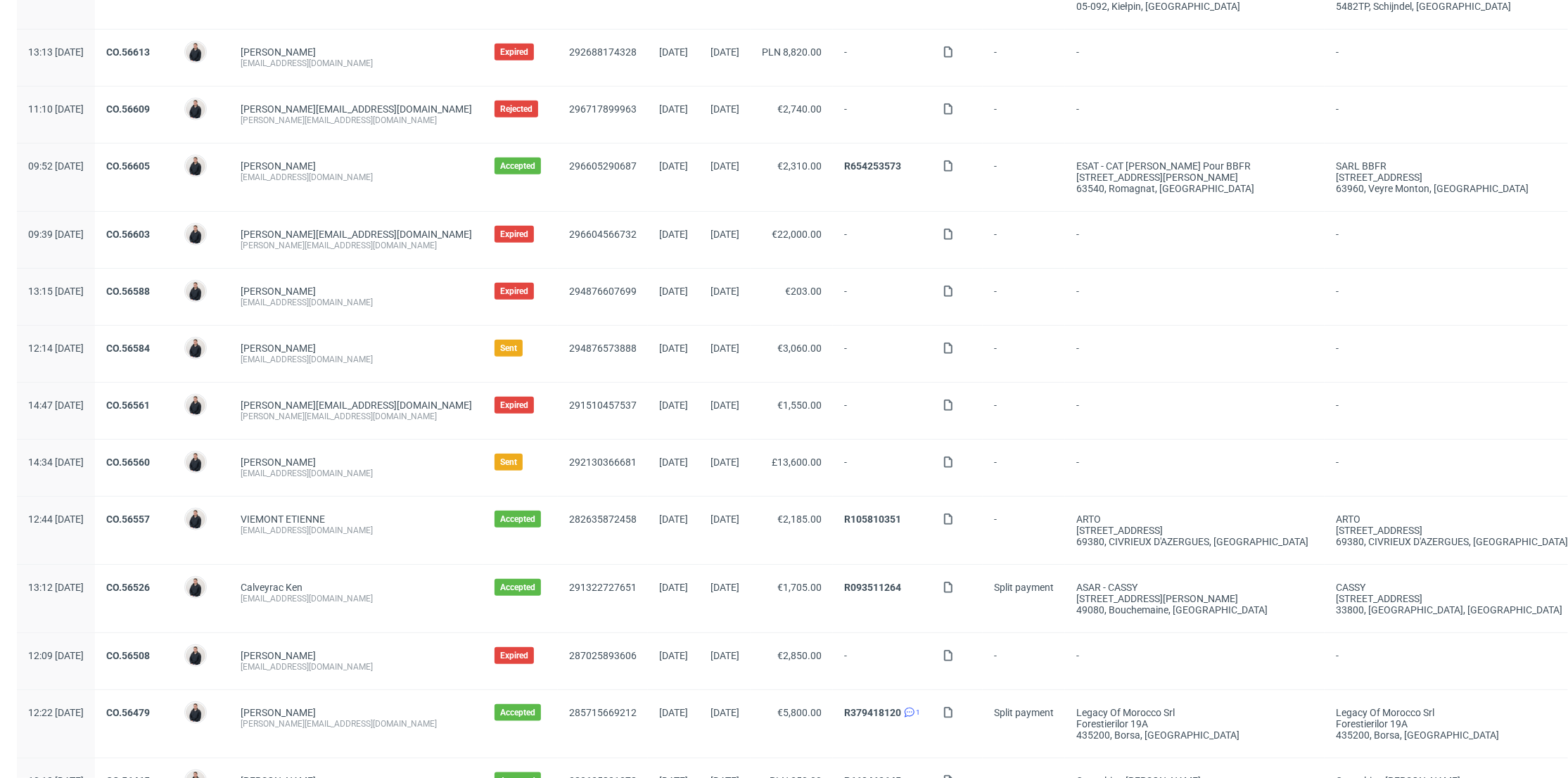
scroll to position [1263, 0]
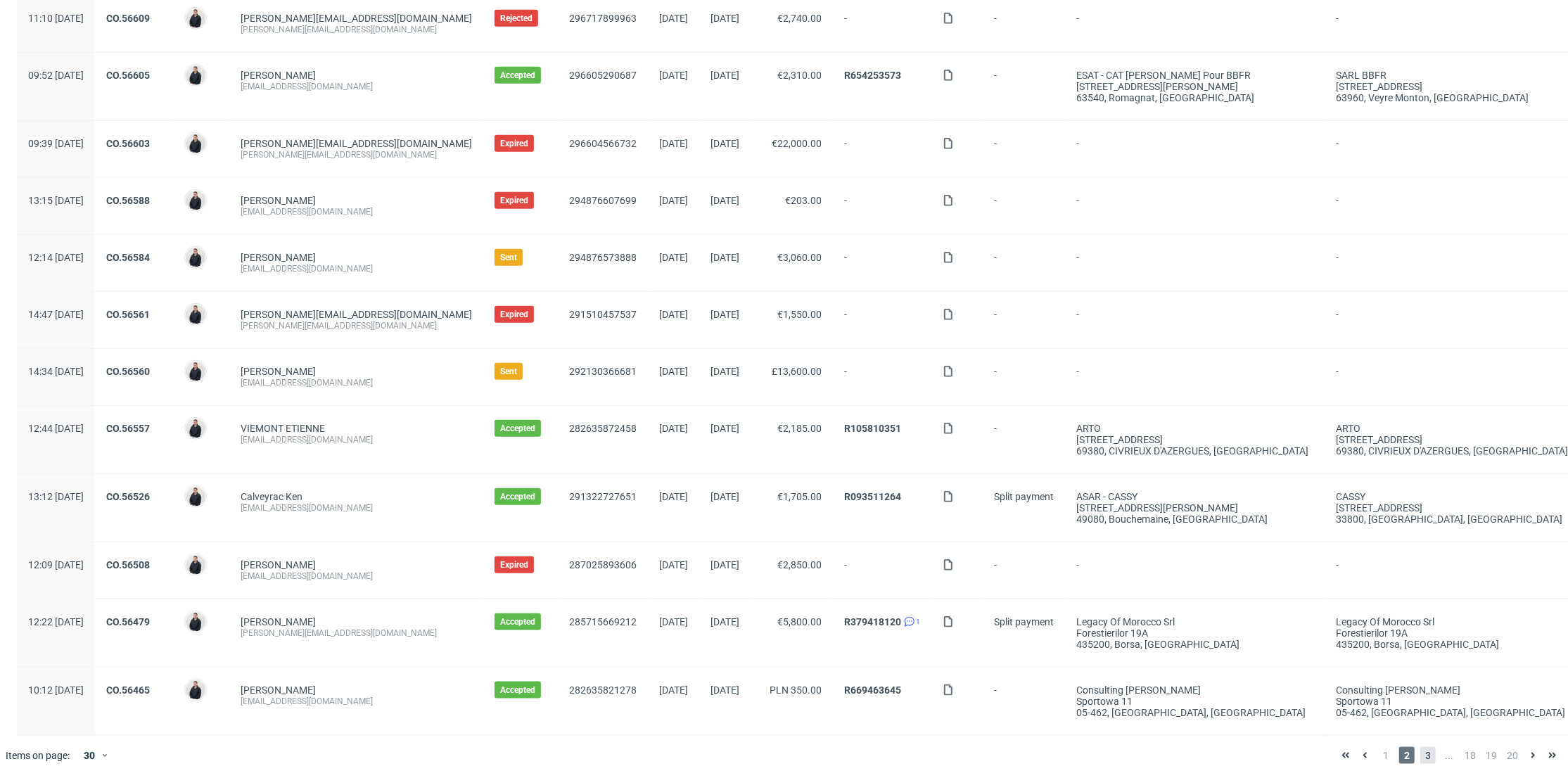
click at [1420, 748] on span "3" at bounding box center [1427, 756] width 16 height 16
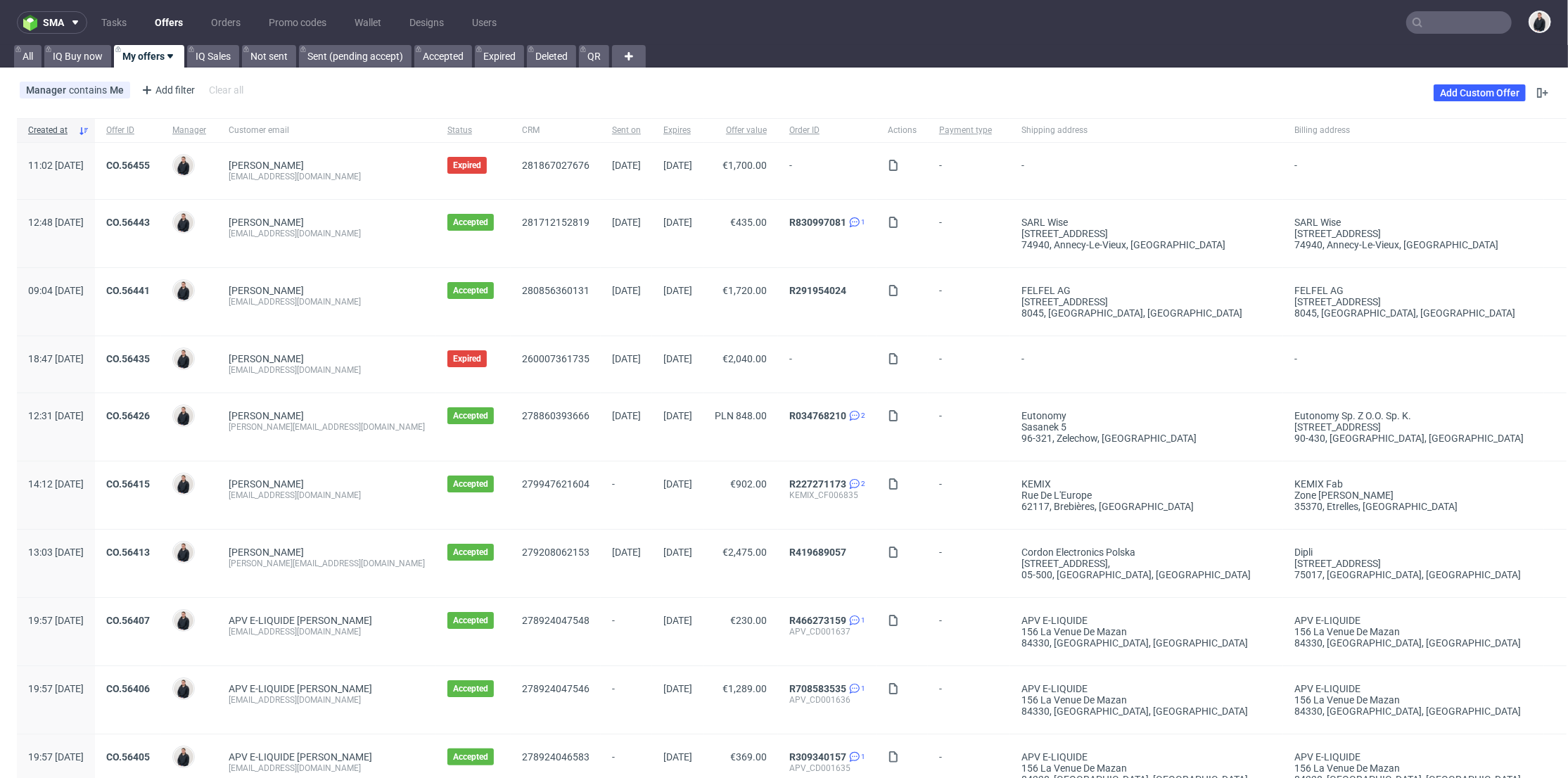
click at [402, 371] on div "balth@clublegacyz.com" at bounding box center [326, 370] width 196 height 11
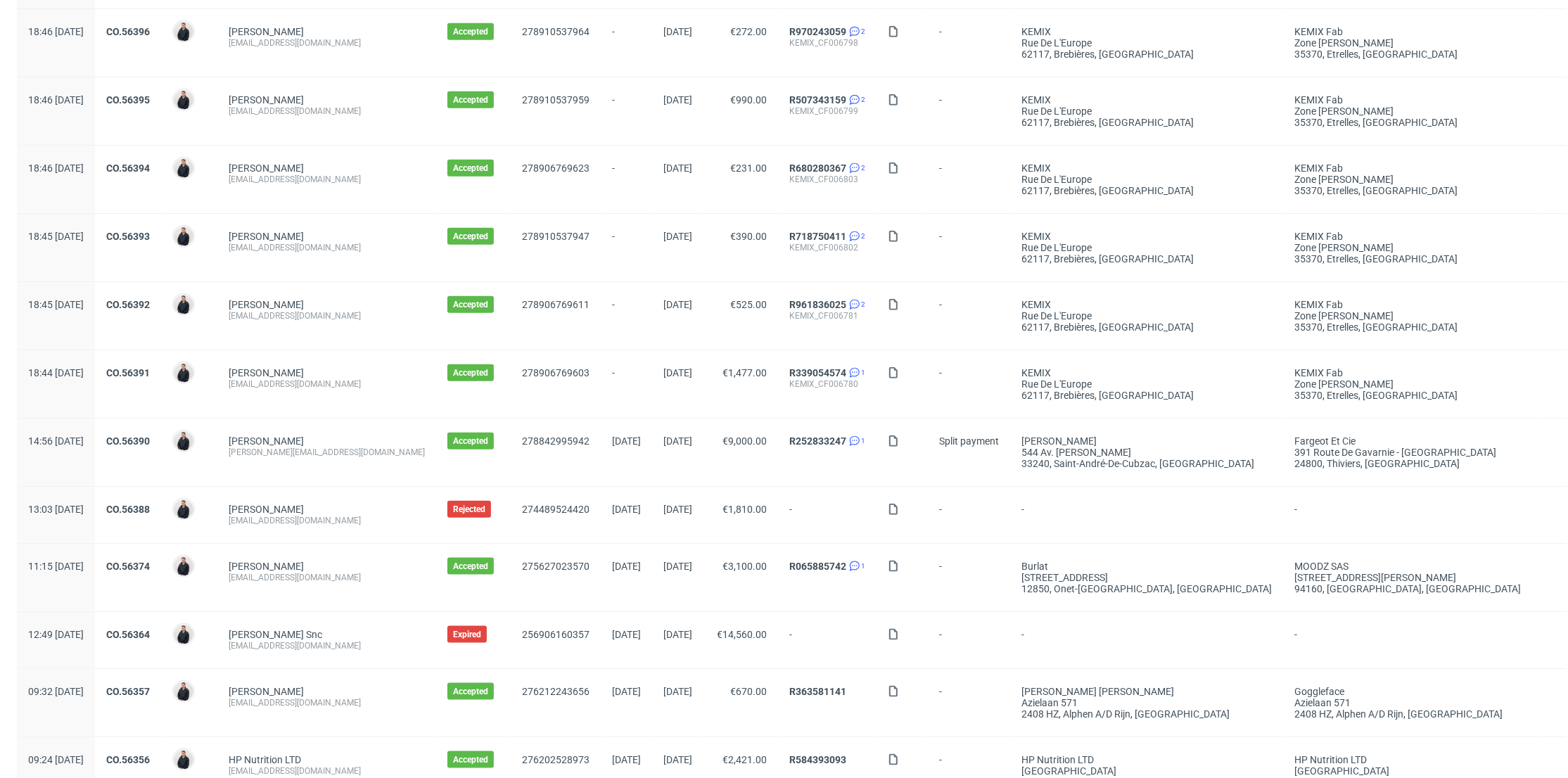
scroll to position [1399, 0]
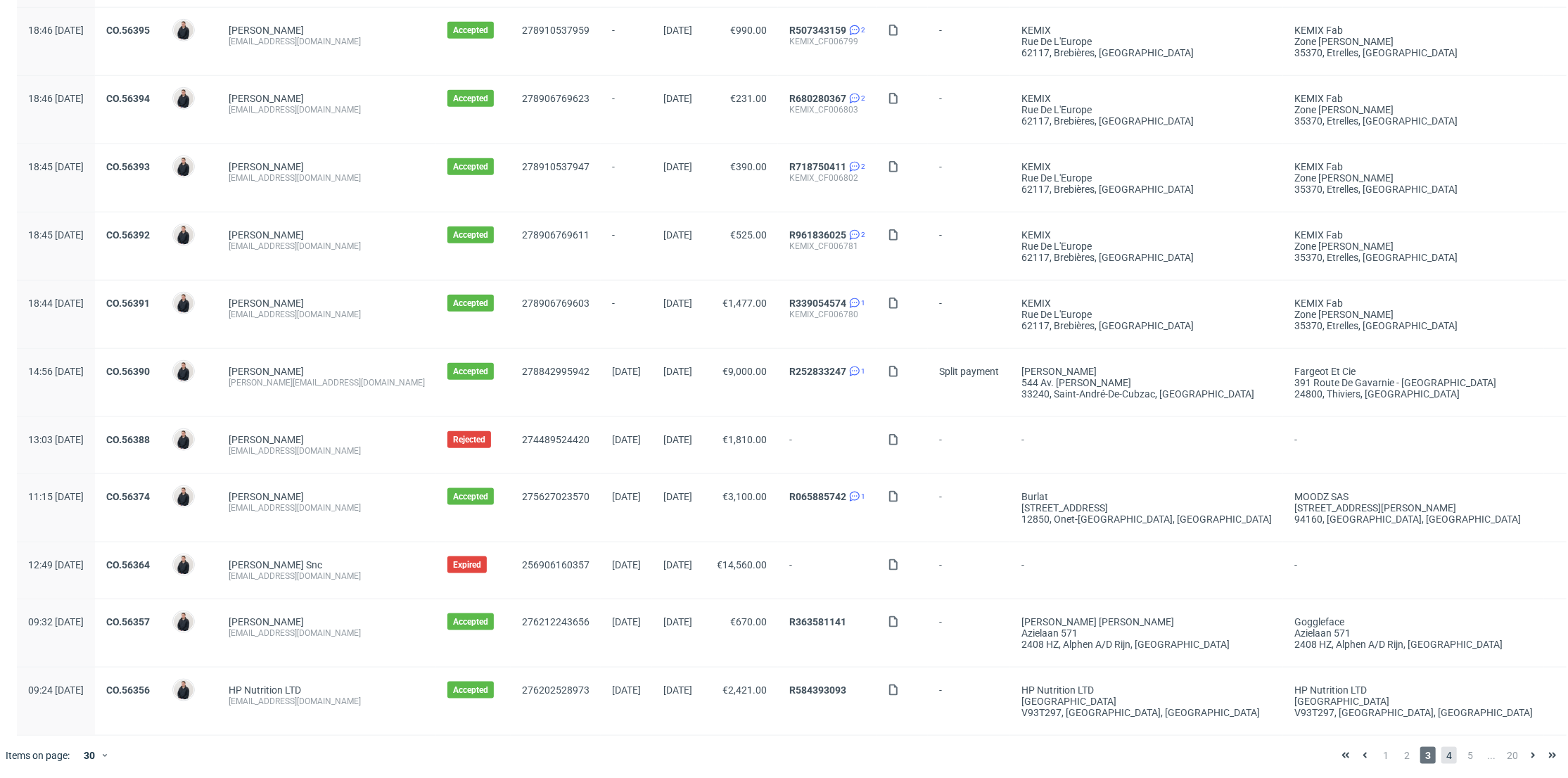
click at [1441, 751] on span "4" at bounding box center [1448, 756] width 16 height 16
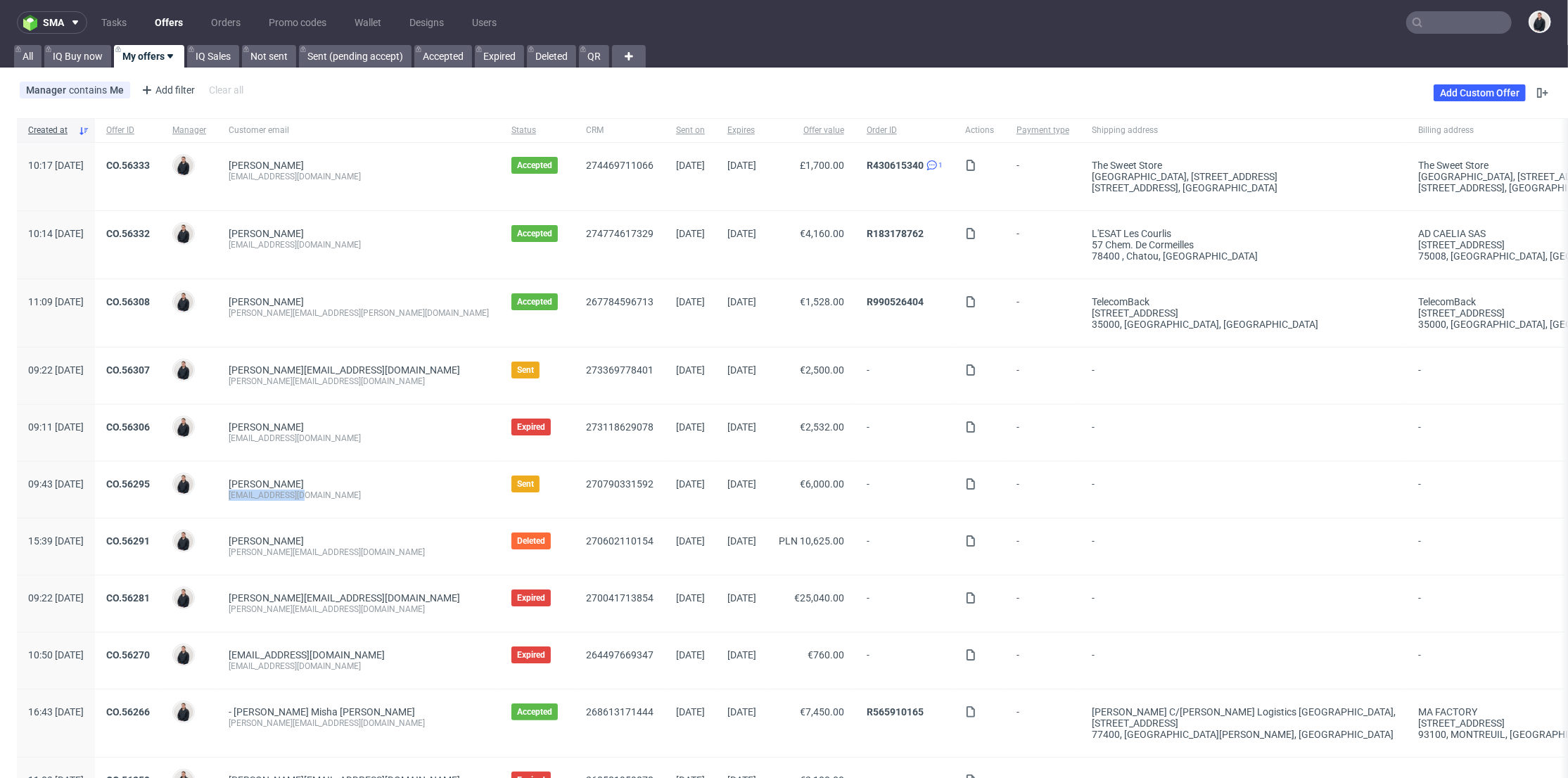
drag, startPoint x: 332, startPoint y: 499, endPoint x: 269, endPoint y: 503, distance: 63.1
click at [269, 503] on div "Elsiena Muis - Tichelaar info@demuisjes.nl" at bounding box center [358, 490] width 282 height 57
copy div "info@demuisjes.nl"
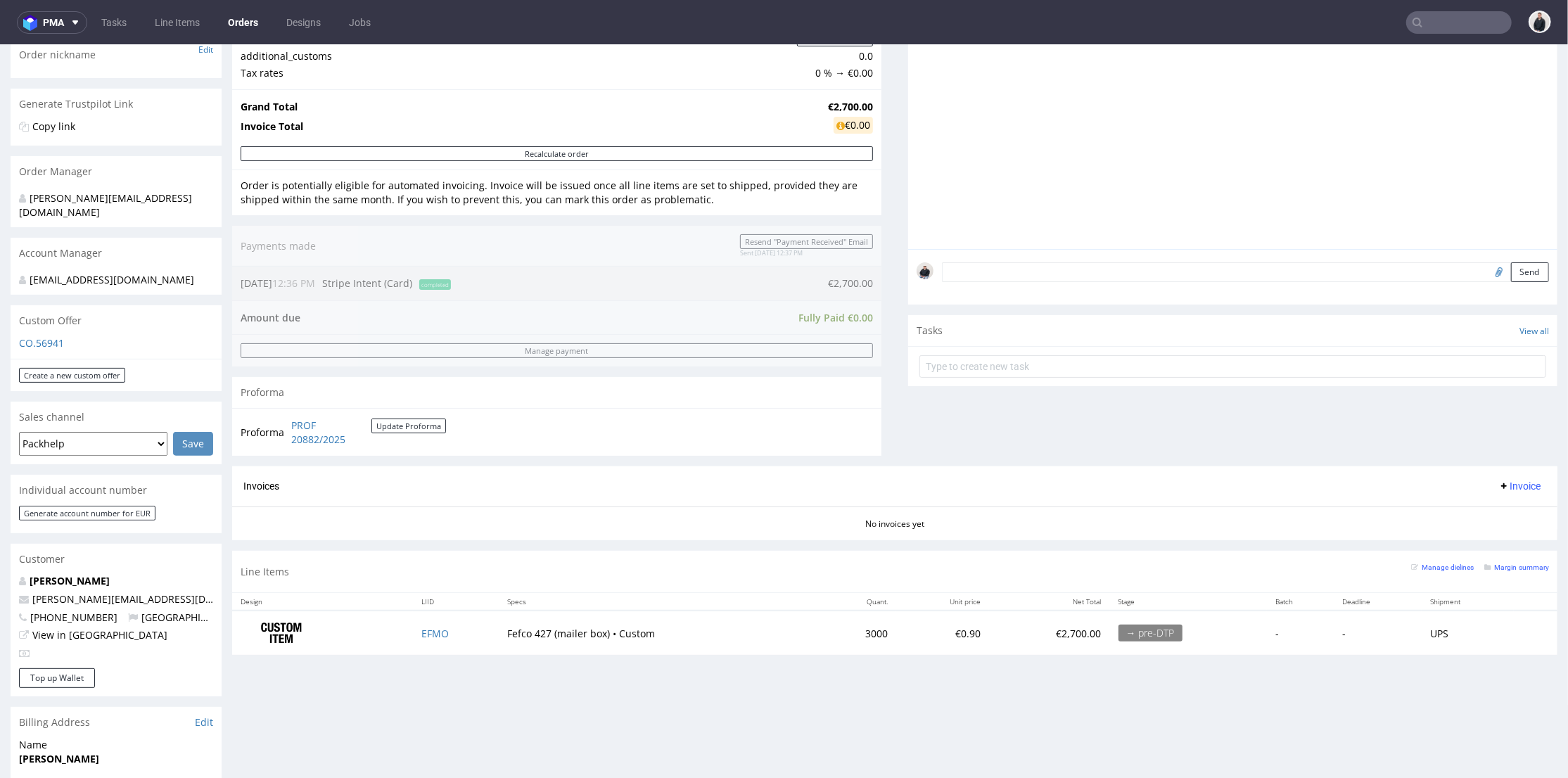
scroll to position [313, 0]
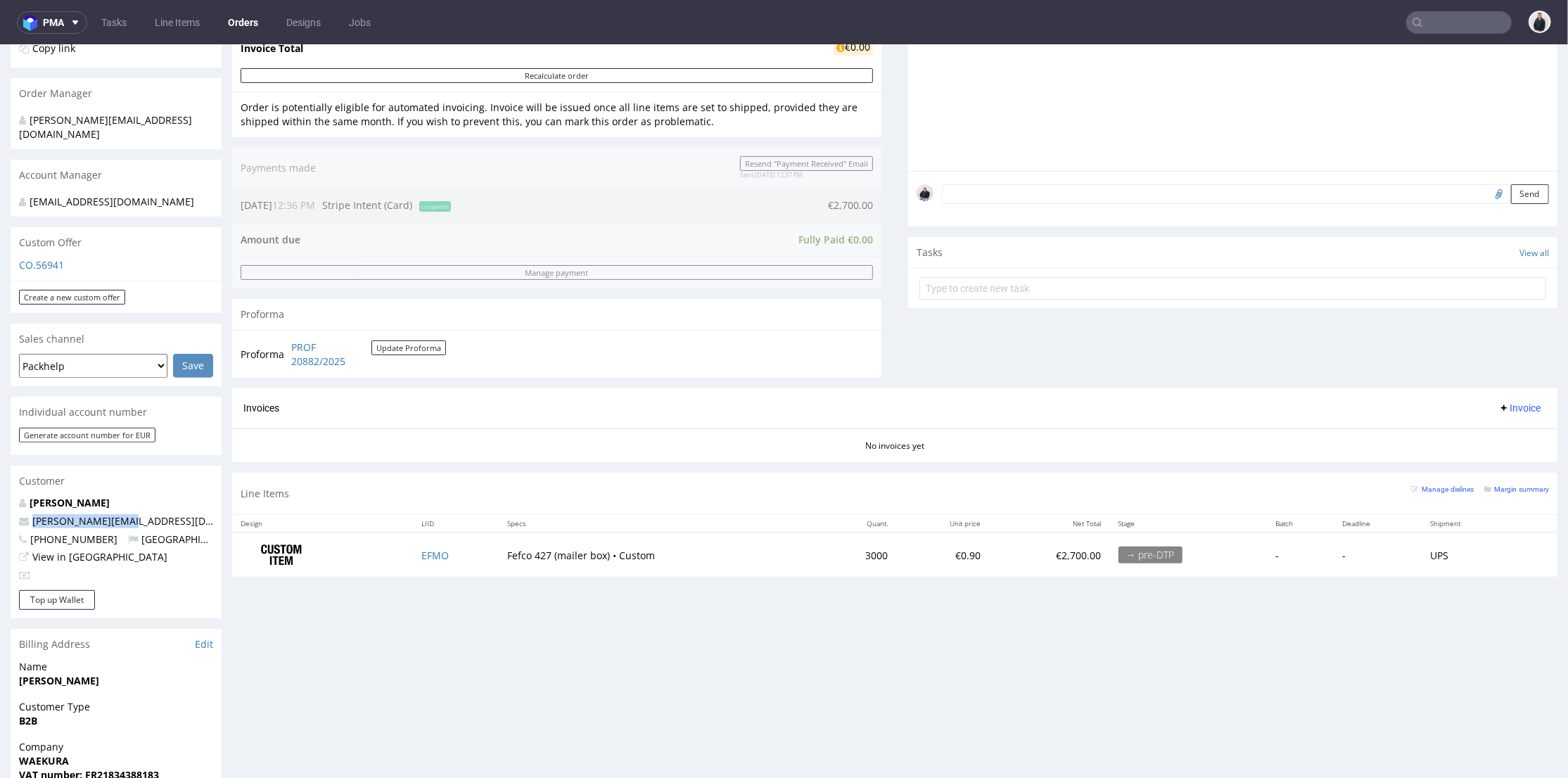
drag, startPoint x: 79, startPoint y: 509, endPoint x: 30, endPoint y: 510, distance: 49.0
click at [30, 514] on p "[PERSON_NAME][EMAIL_ADDRESS][DOMAIN_NAME]" at bounding box center [116, 520] width 194 height 14
copy link "[PERSON_NAME][EMAIL_ADDRESS][DOMAIN_NAME]"
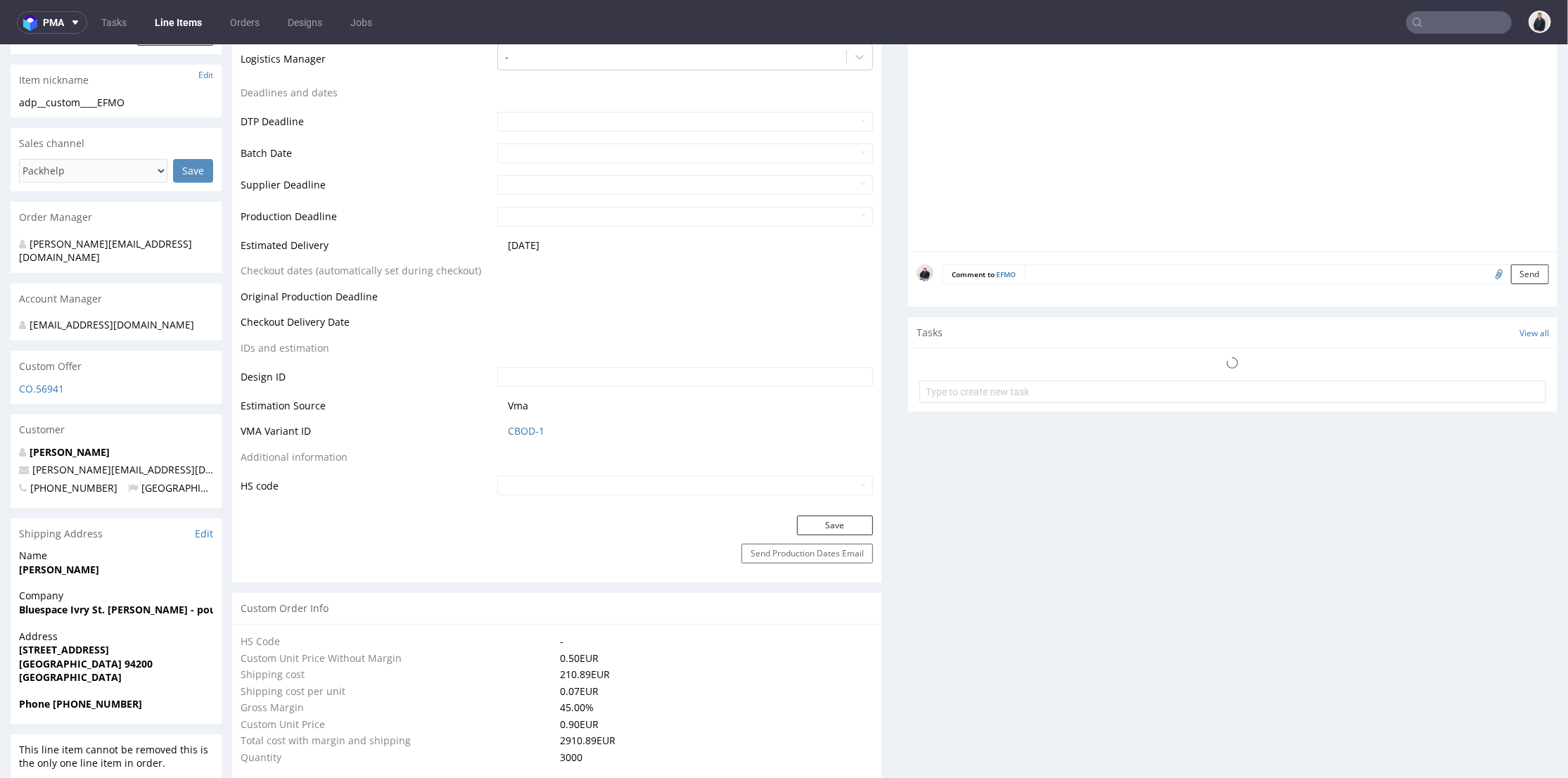
scroll to position [576, 0]
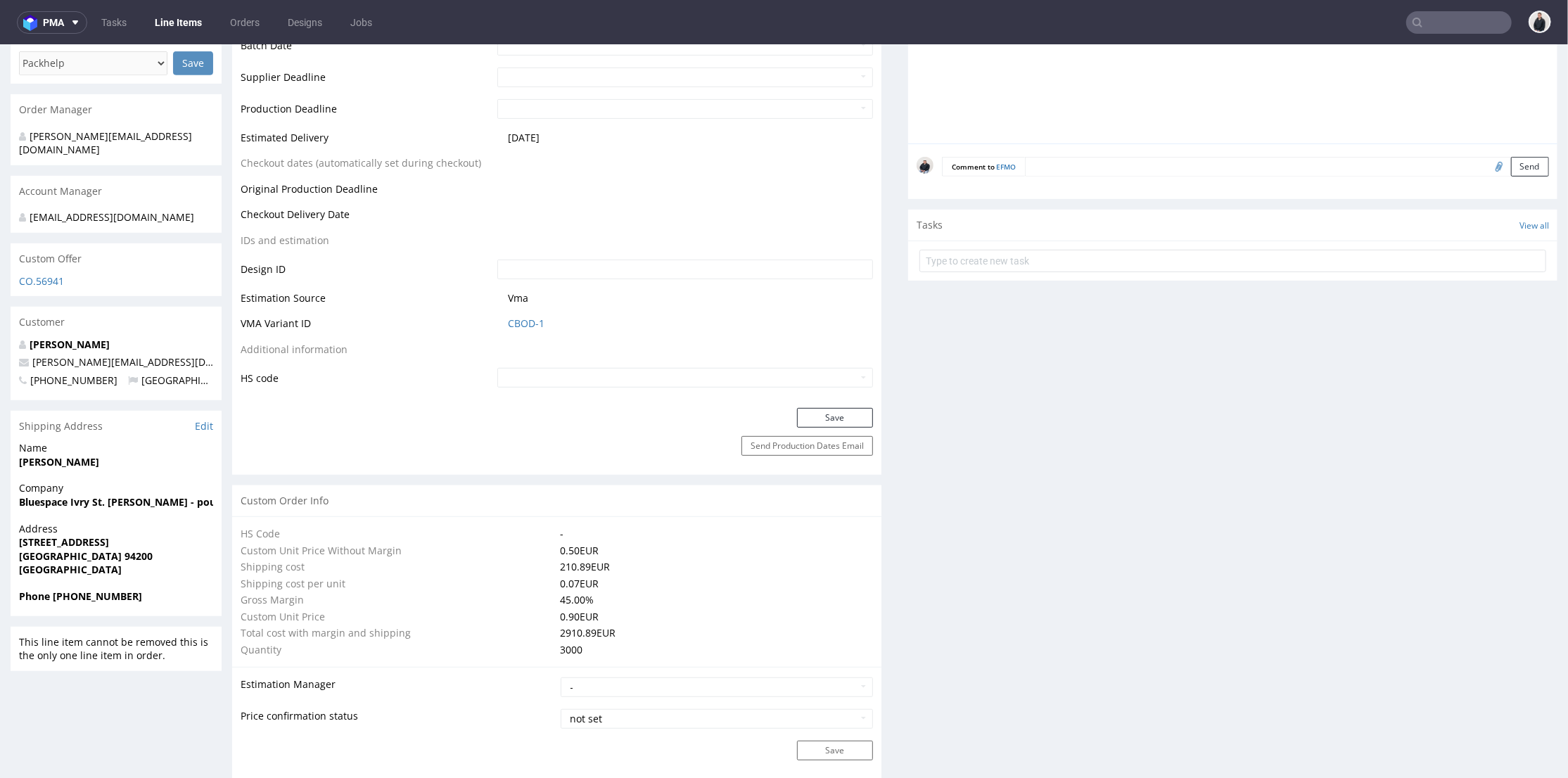
click at [1487, 169] on input "file" at bounding box center [1497, 165] width 20 height 18
type input "C:\fakepath\Capture d’écran [DATE] à 12.37.07.png"
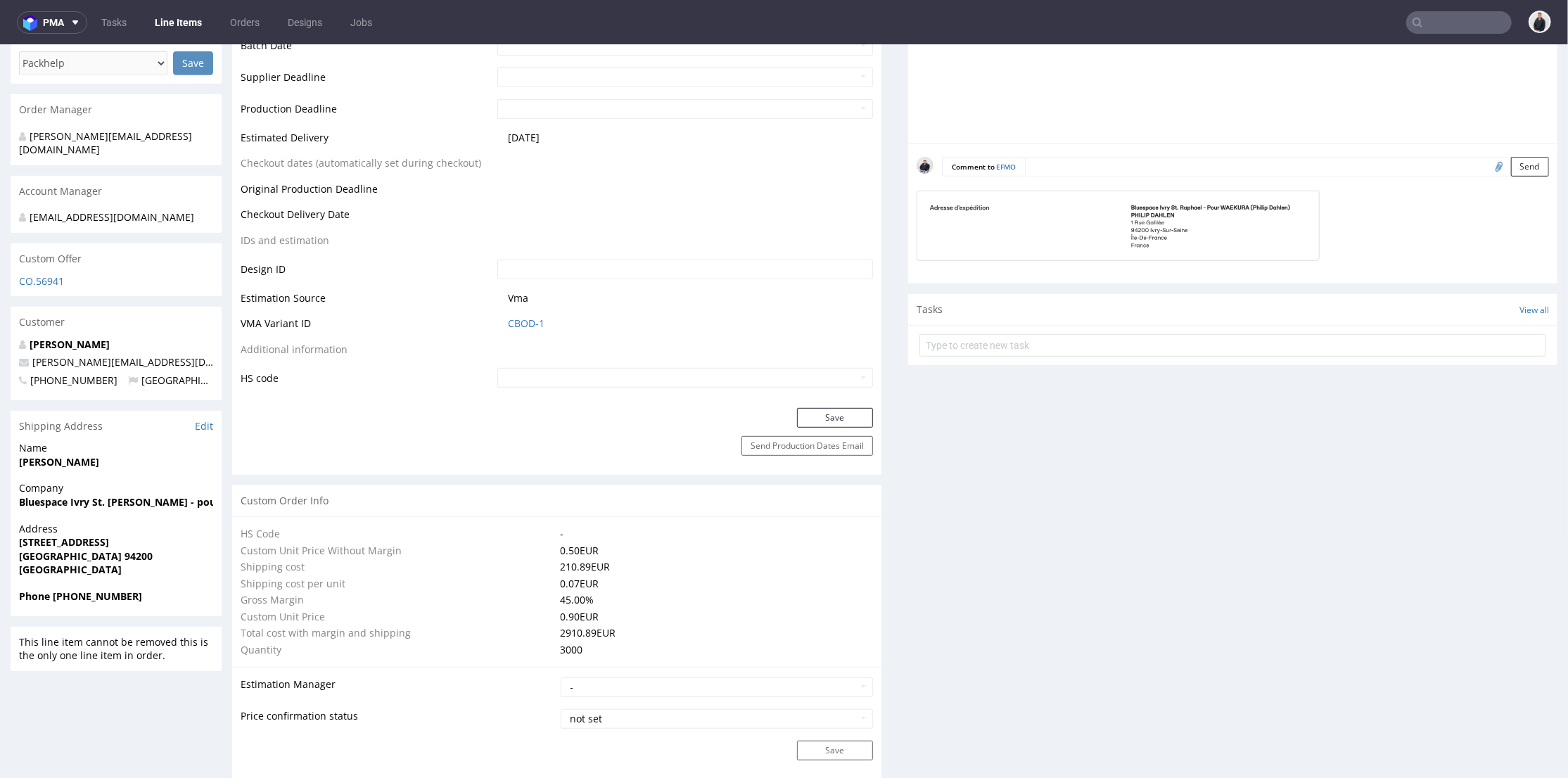
click at [1141, 161] on textarea at bounding box center [1287, 166] width 524 height 20
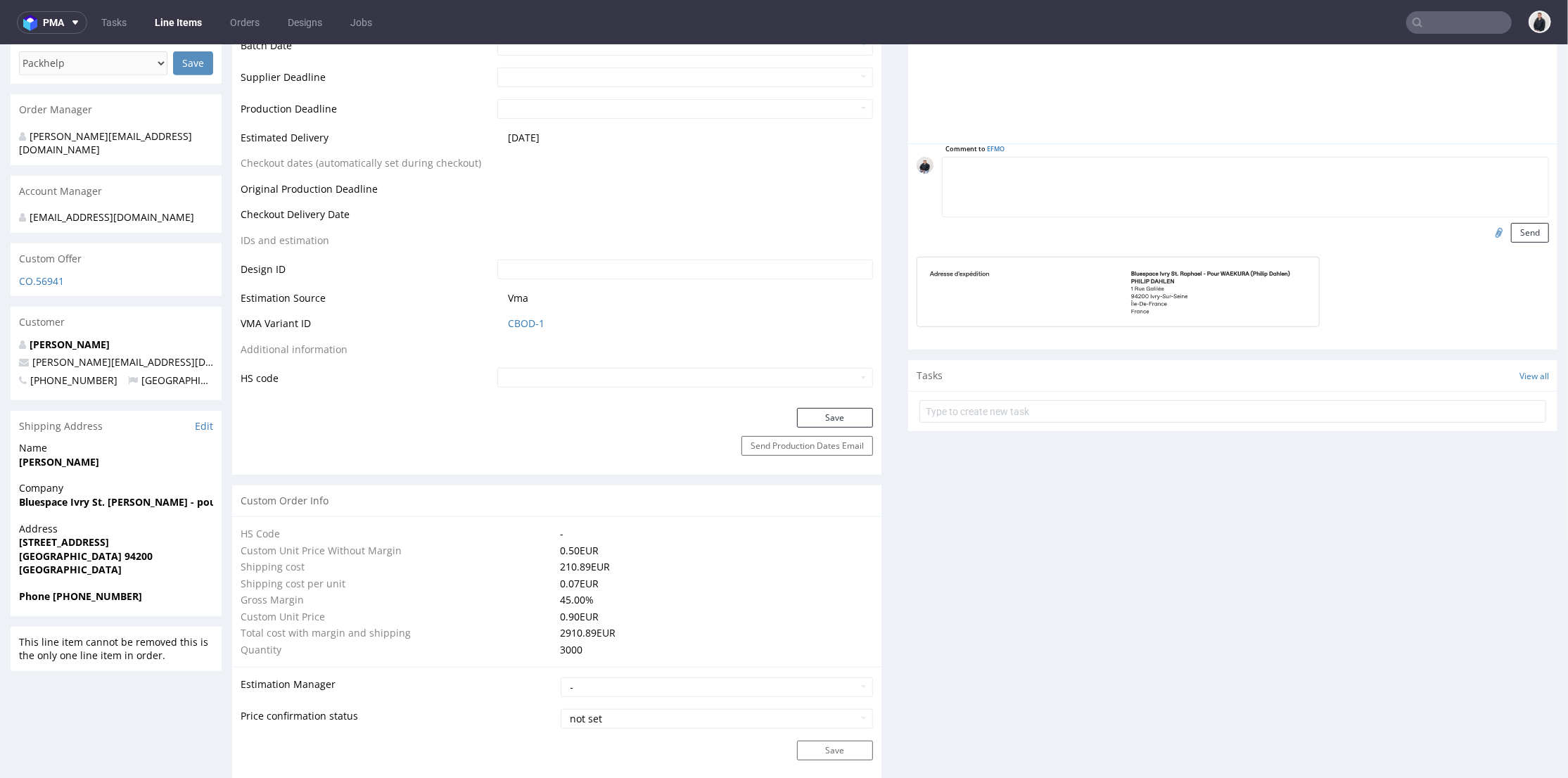
paste textarea "Important reminder: delivery to the address below between [DATE] and [DATE], th…"
type textarea "Important reminder: delivery to the address below between [DATE] and [DATE], th…"
click at [1511, 227] on button "Send" at bounding box center [1531, 232] width 38 height 20
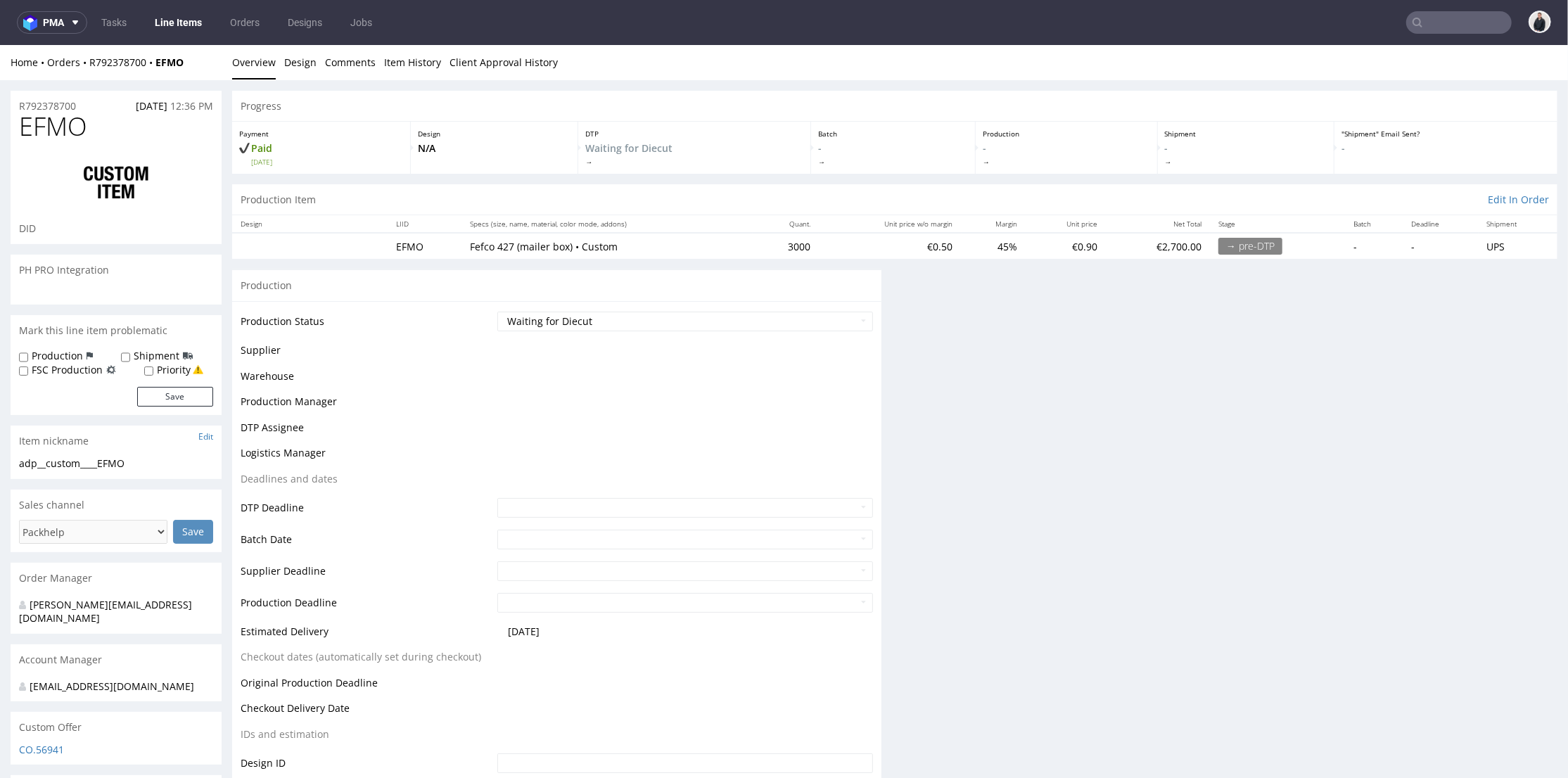
scroll to position [0, 0]
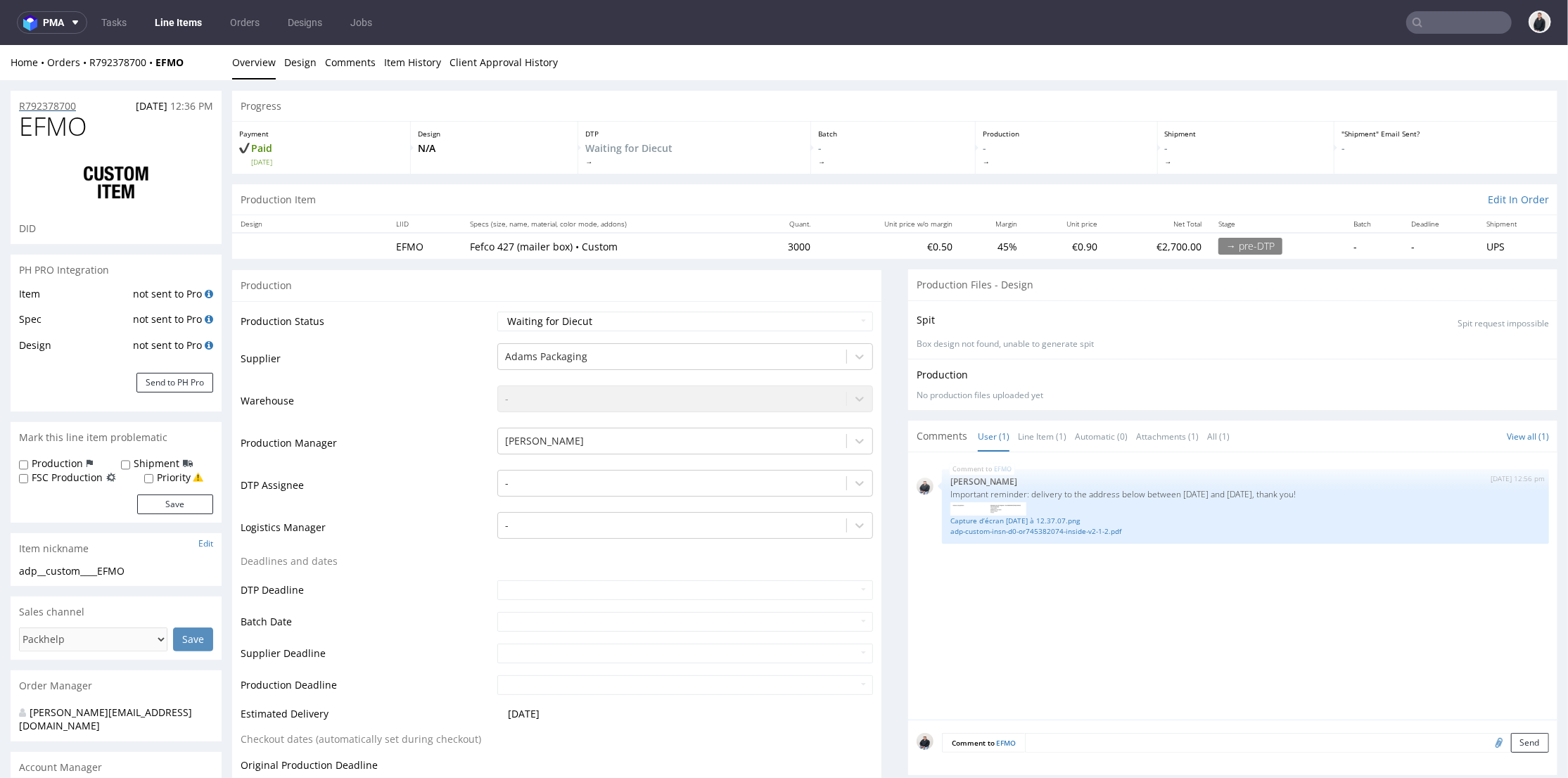
drag, startPoint x: 65, startPoint y: 105, endPoint x: 187, endPoint y: 50, distance: 133.8
drag, startPoint x: 88, startPoint y: 102, endPoint x: 2, endPoint y: 104, distance: 86.0
copy p "R792378700"
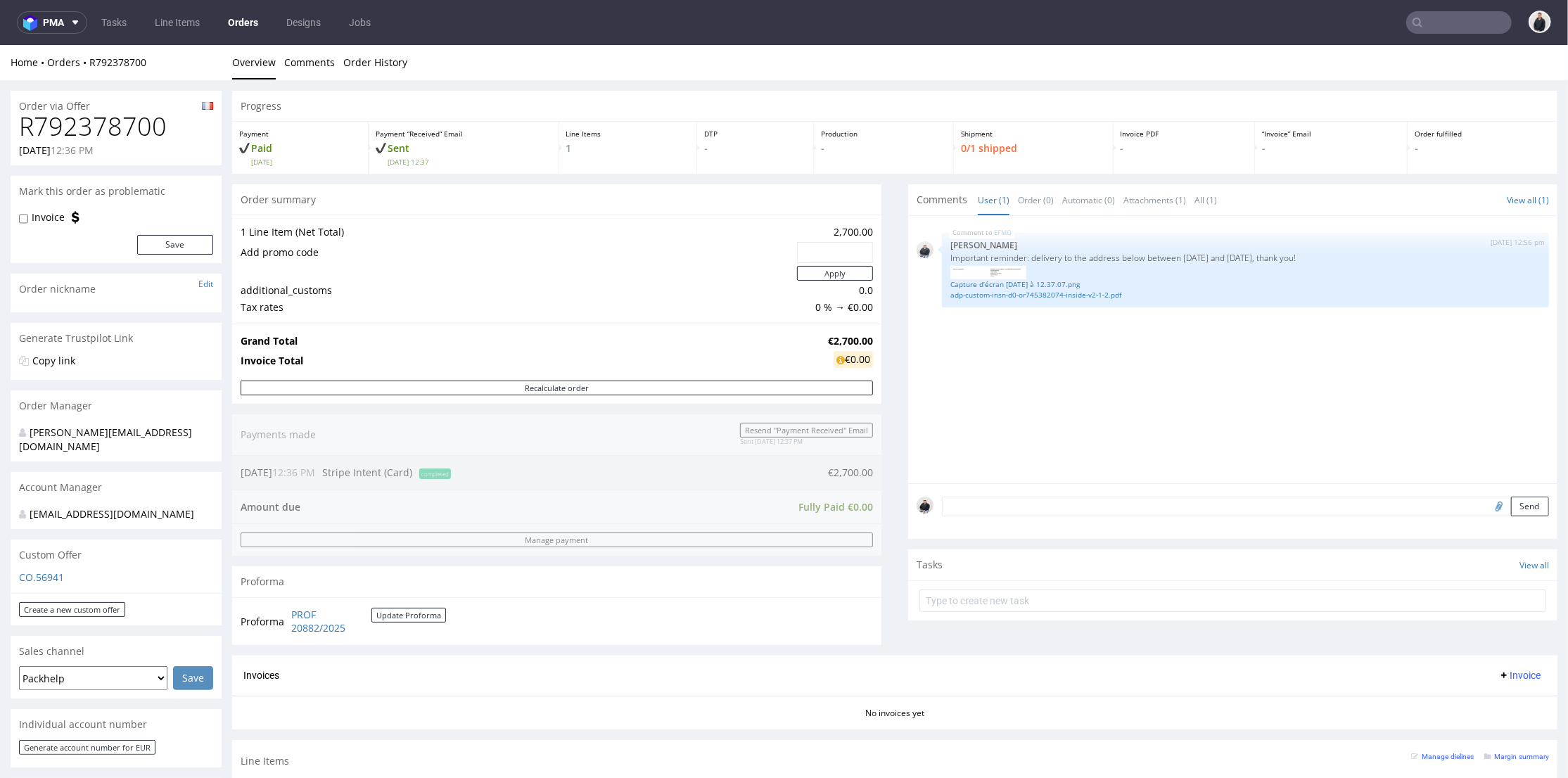
drag, startPoint x: 847, startPoint y: 338, endPoint x: 861, endPoint y: 338, distance: 14.0
click at [861, 338] on td "€2,700.00" at bounding box center [848, 340] width 48 height 16
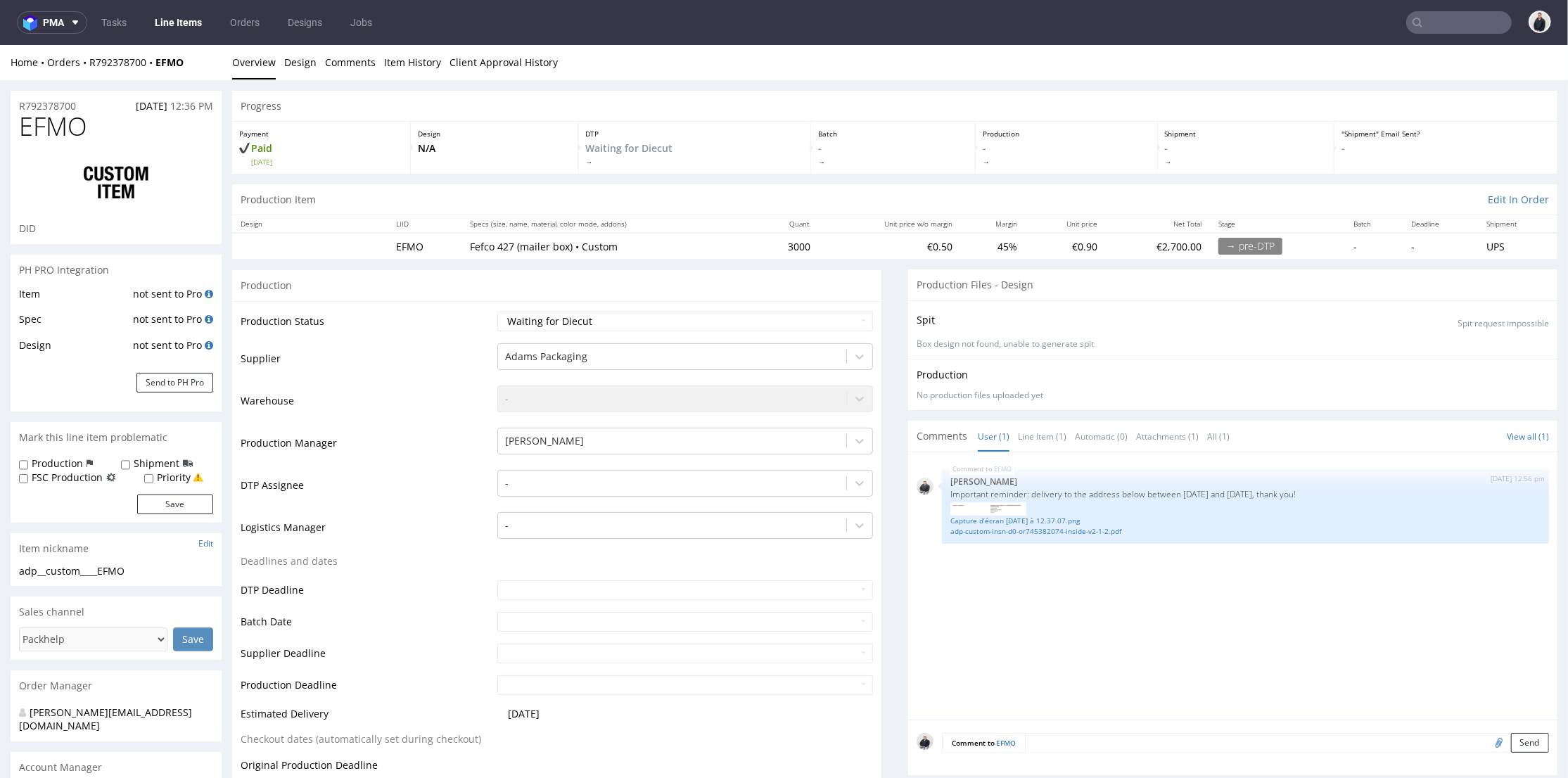
click at [1436, 16] on input "text" at bounding box center [1458, 22] width 105 height 23
paste input "[EMAIL_ADDRESS][DOMAIN_NAME]"
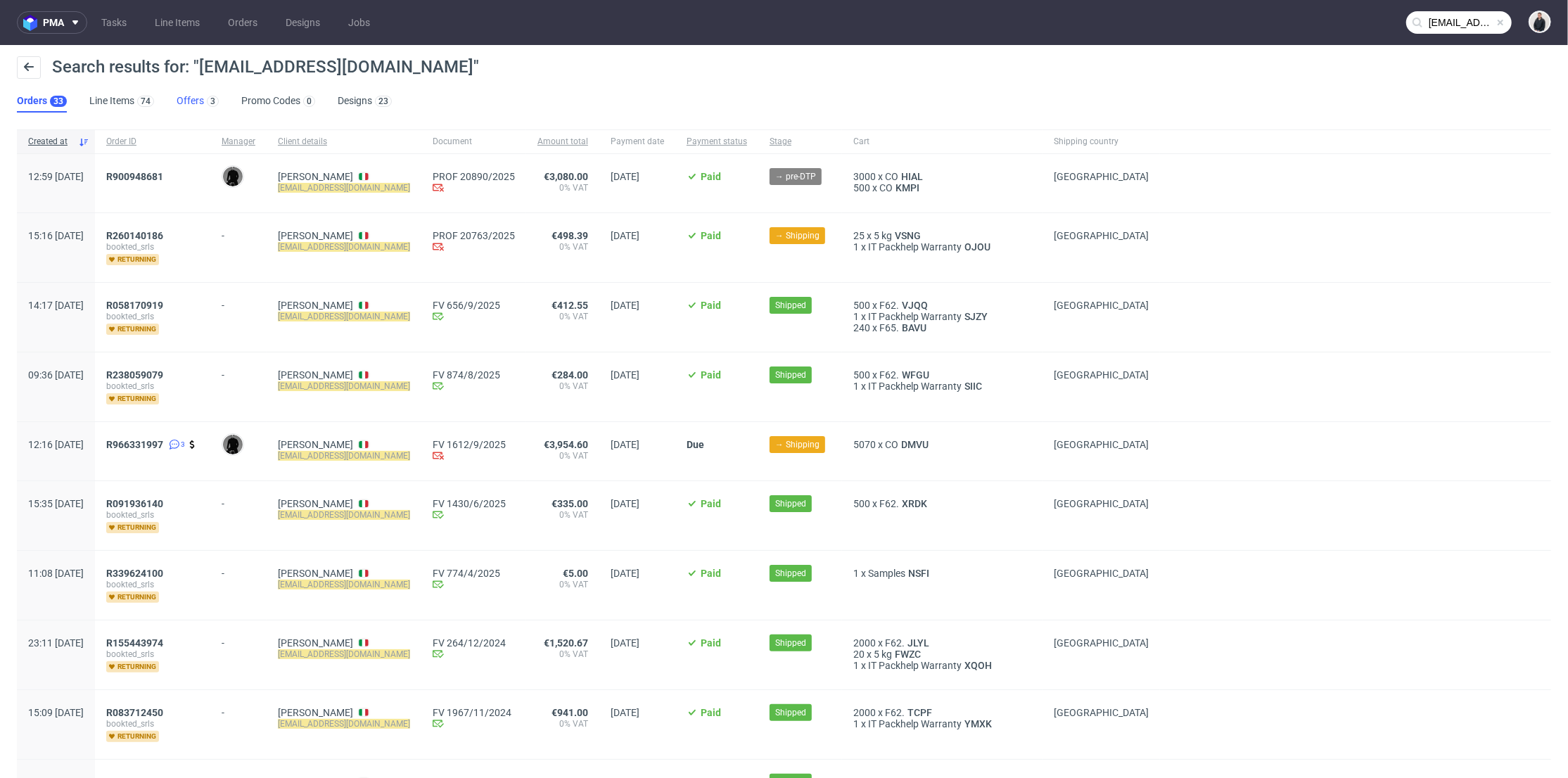
click at [191, 100] on link "Offers 3" at bounding box center [197, 101] width 42 height 23
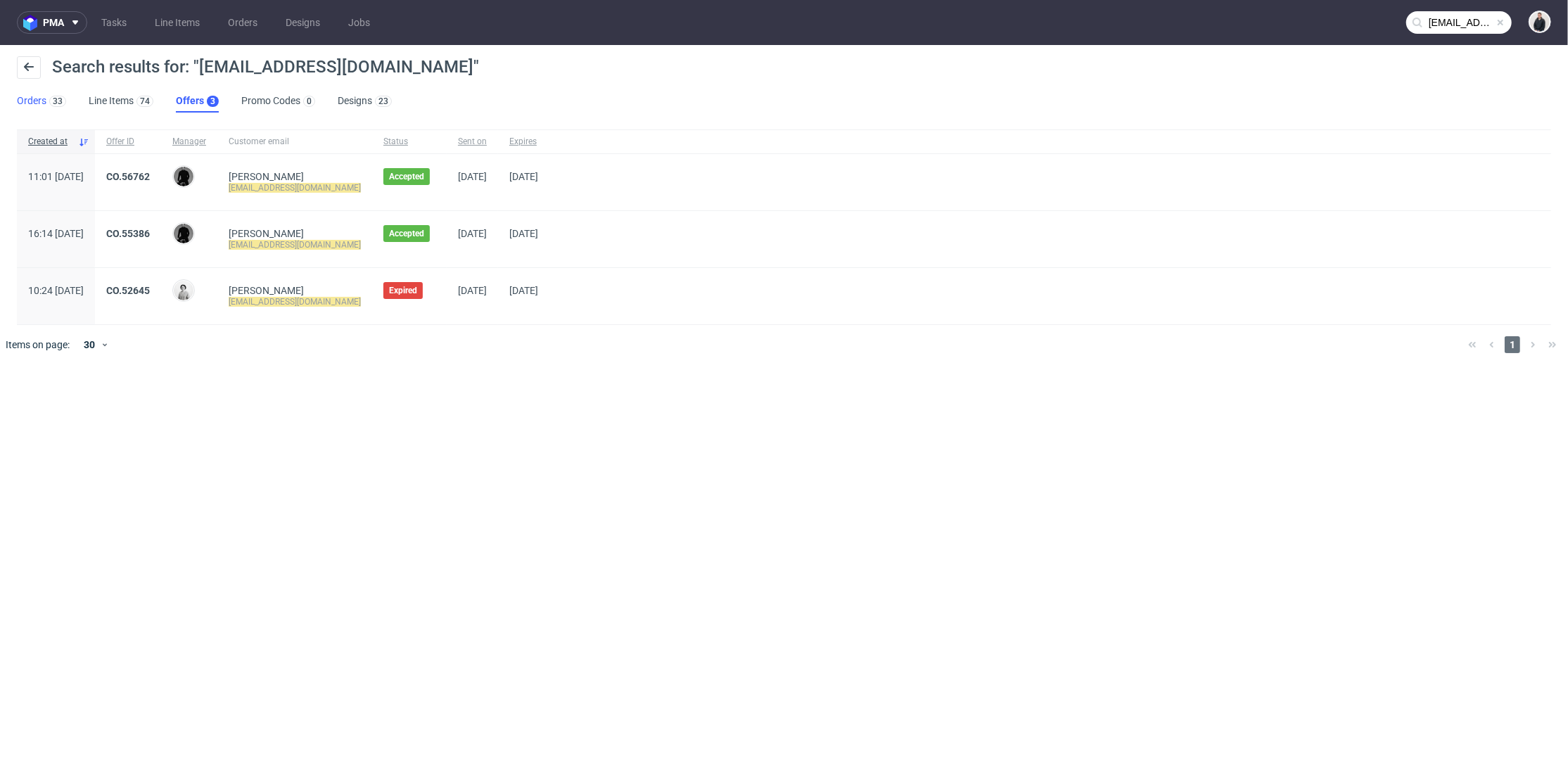
click at [45, 100] on link "Orders 33" at bounding box center [41, 101] width 49 height 23
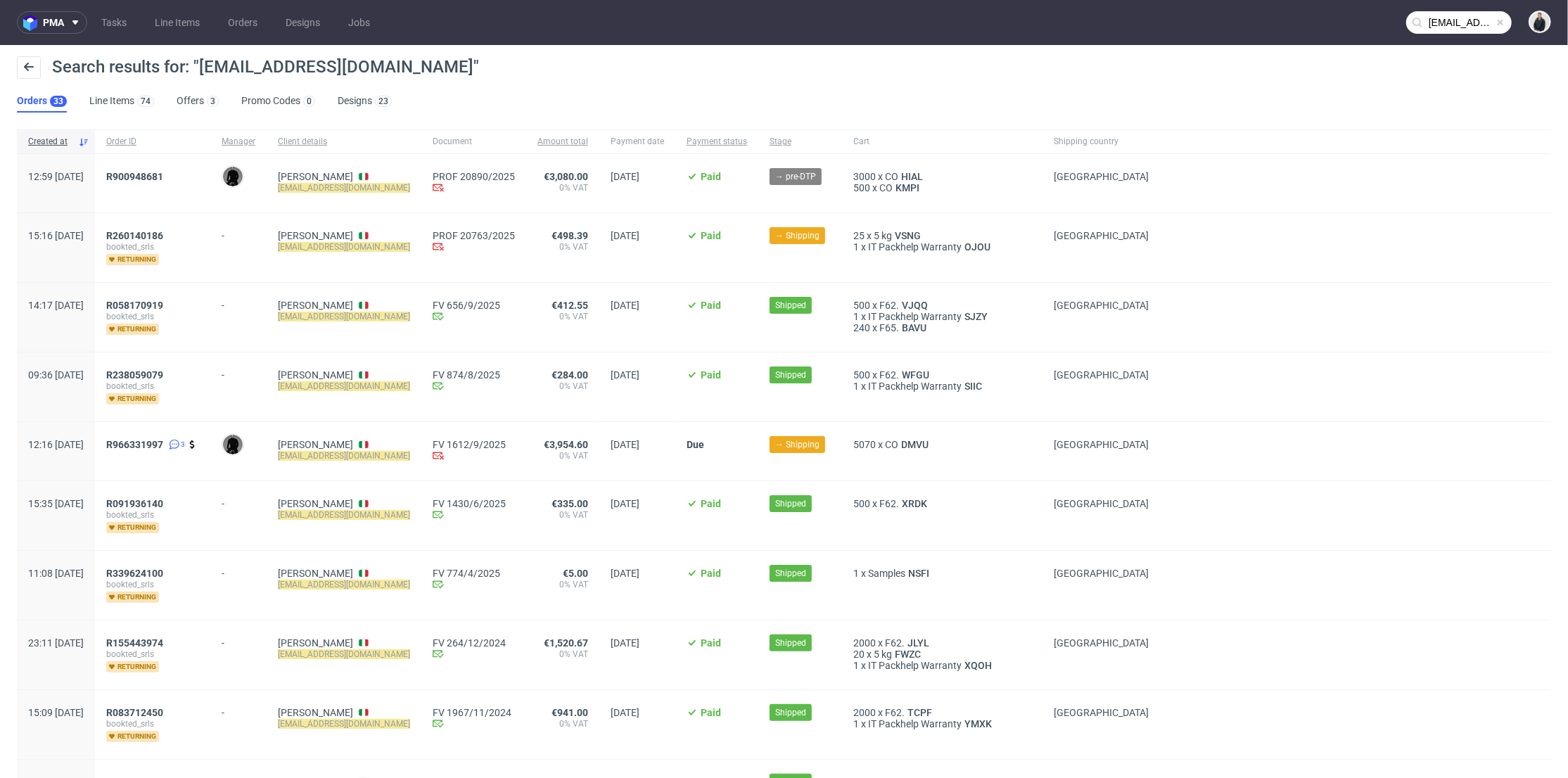
click at [1450, 26] on input "[EMAIL_ADDRESS][DOMAIN_NAME]" at bounding box center [1458, 22] width 105 height 23
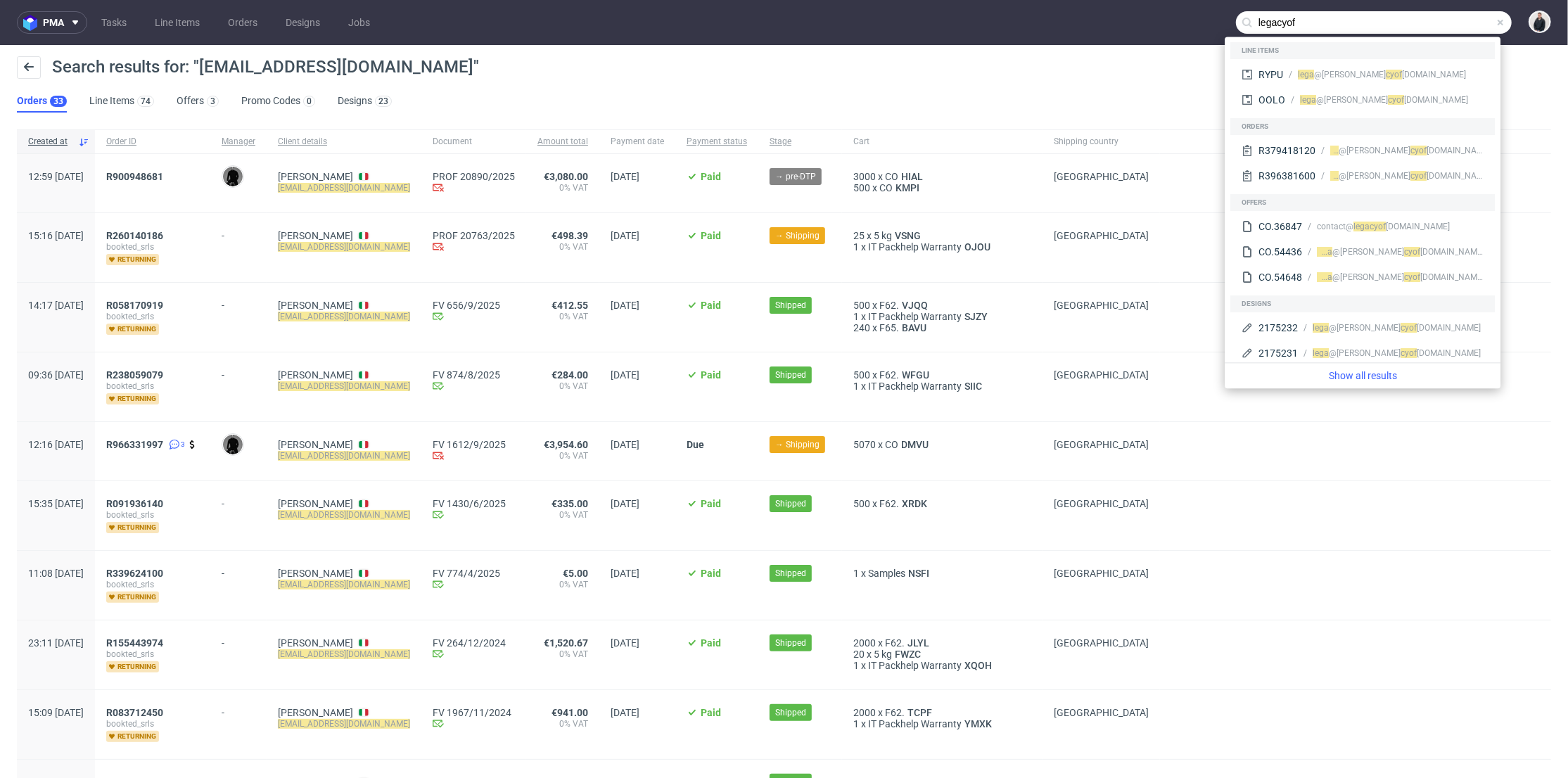
type input "legacyof"
click at [1429, 59] on div "Line items" at bounding box center [1361, 50] width 264 height 16
click at [1406, 72] on div "cyof [DOMAIN_NAME]" at bounding box center [1426, 75] width 80 height 13
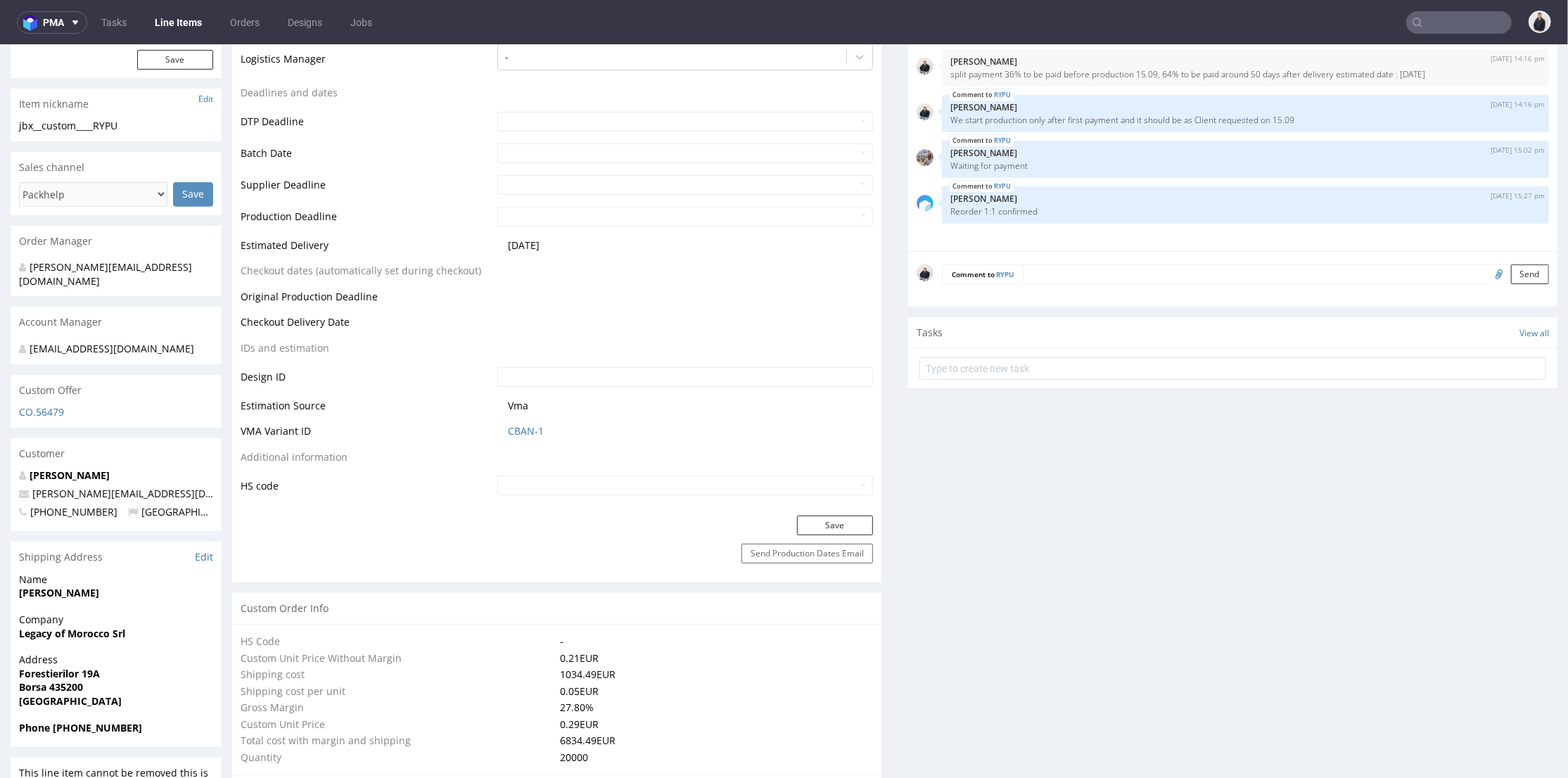
scroll to position [390, 0]
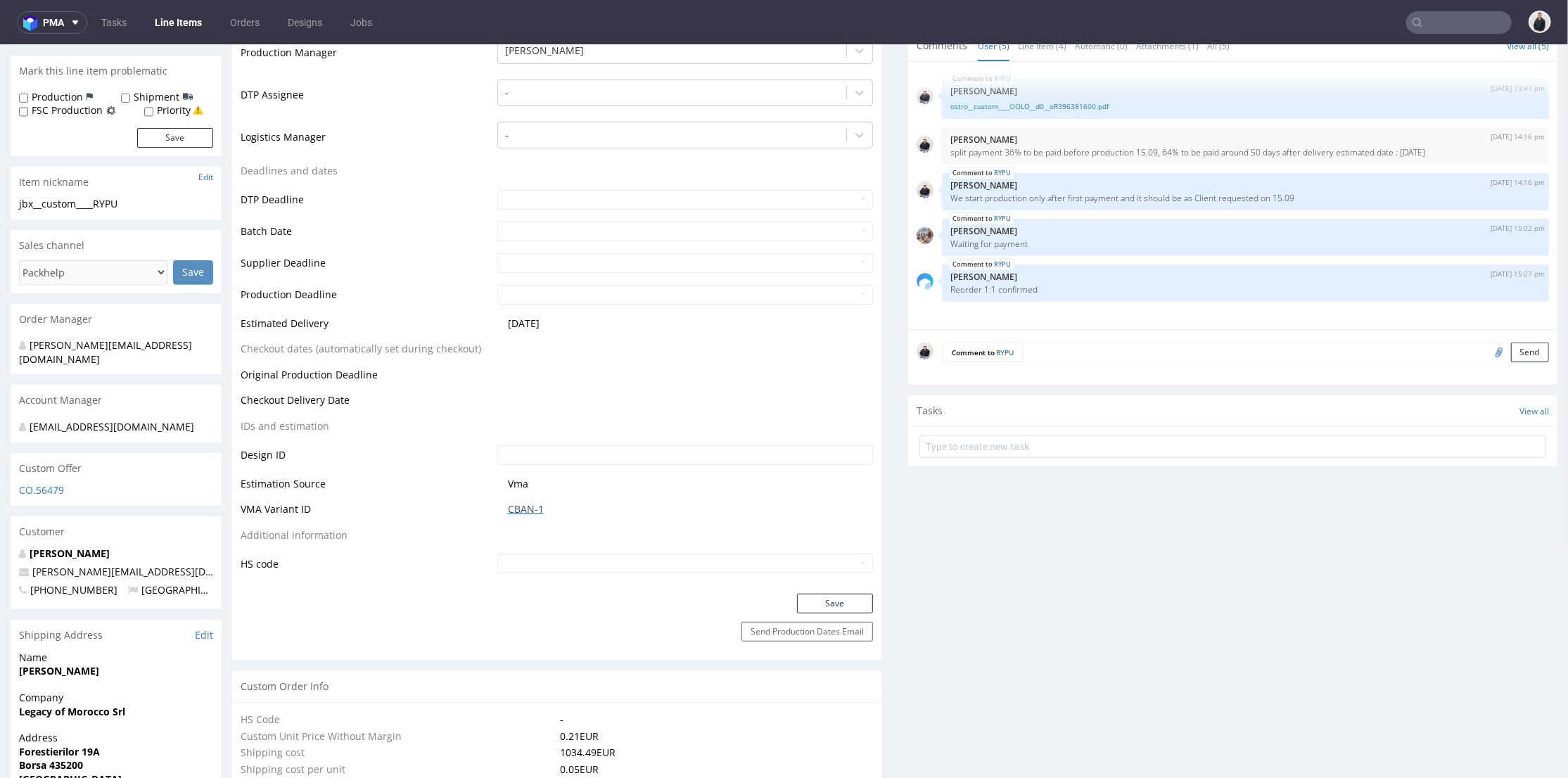
click at [530, 503] on link "CBAN-1" at bounding box center [525, 508] width 36 height 14
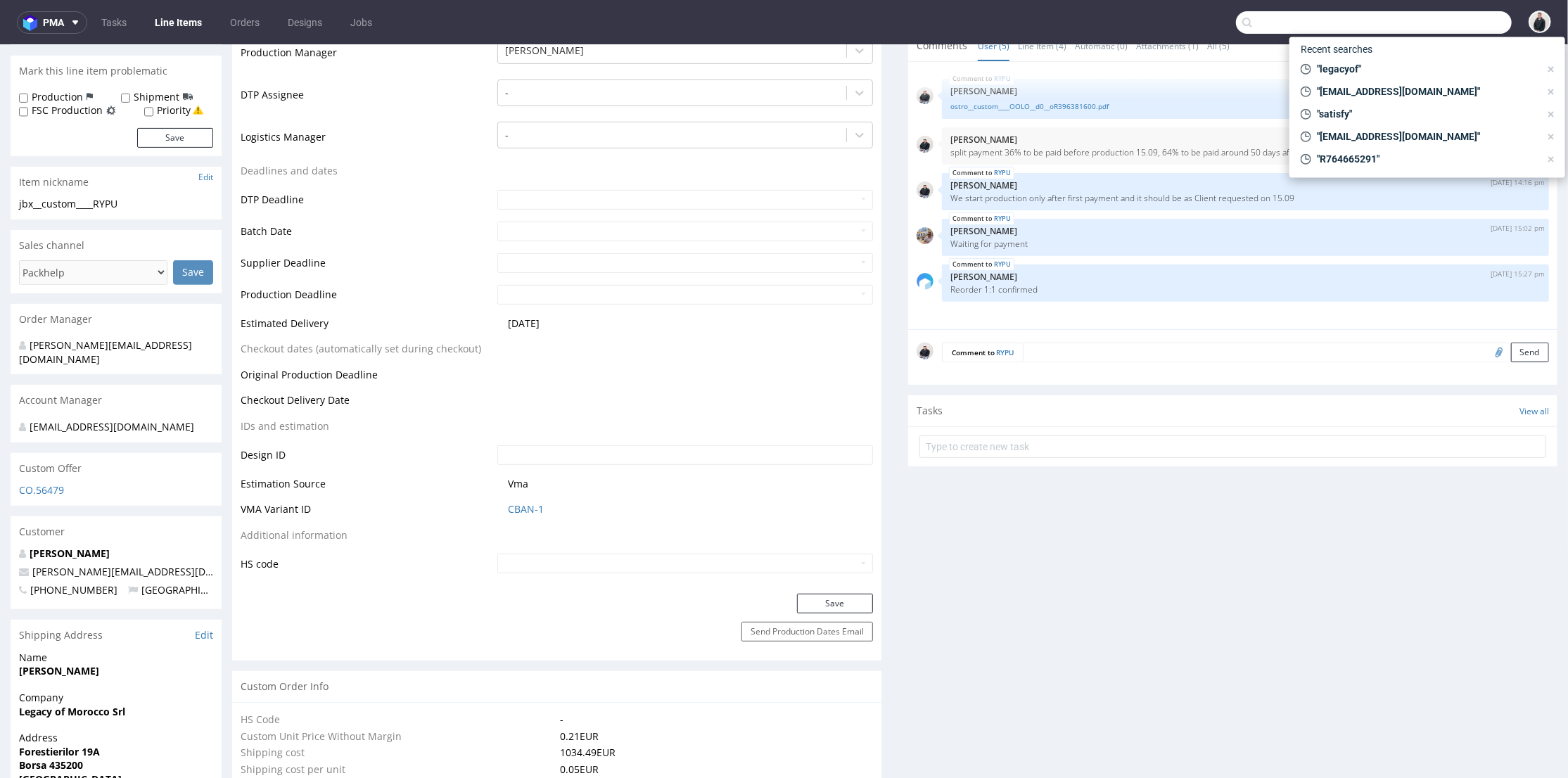
click at [1416, 26] on input "text" at bounding box center [1374, 22] width 276 height 23
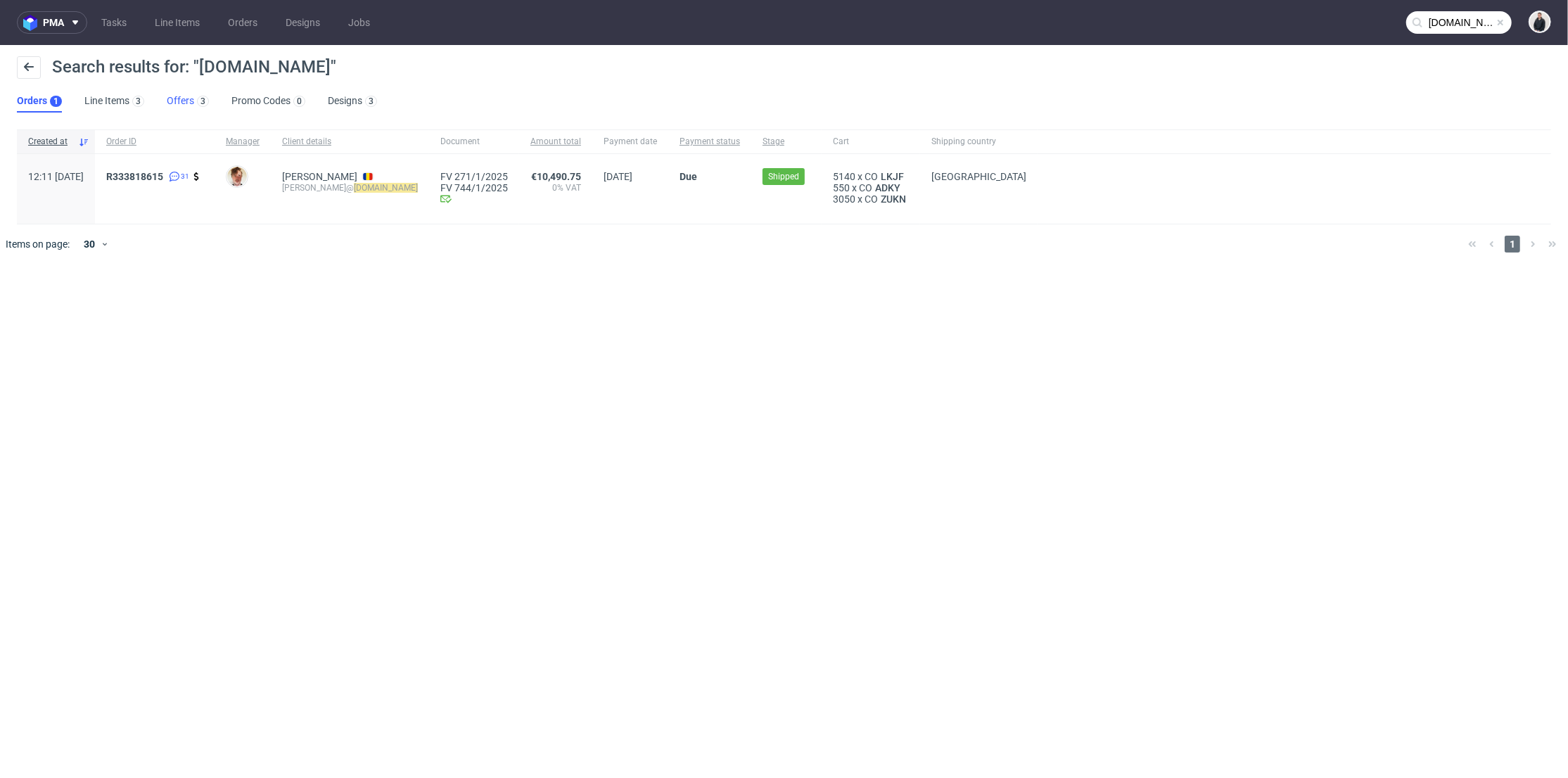
click at [188, 103] on link "Offers 3" at bounding box center [187, 101] width 42 height 23
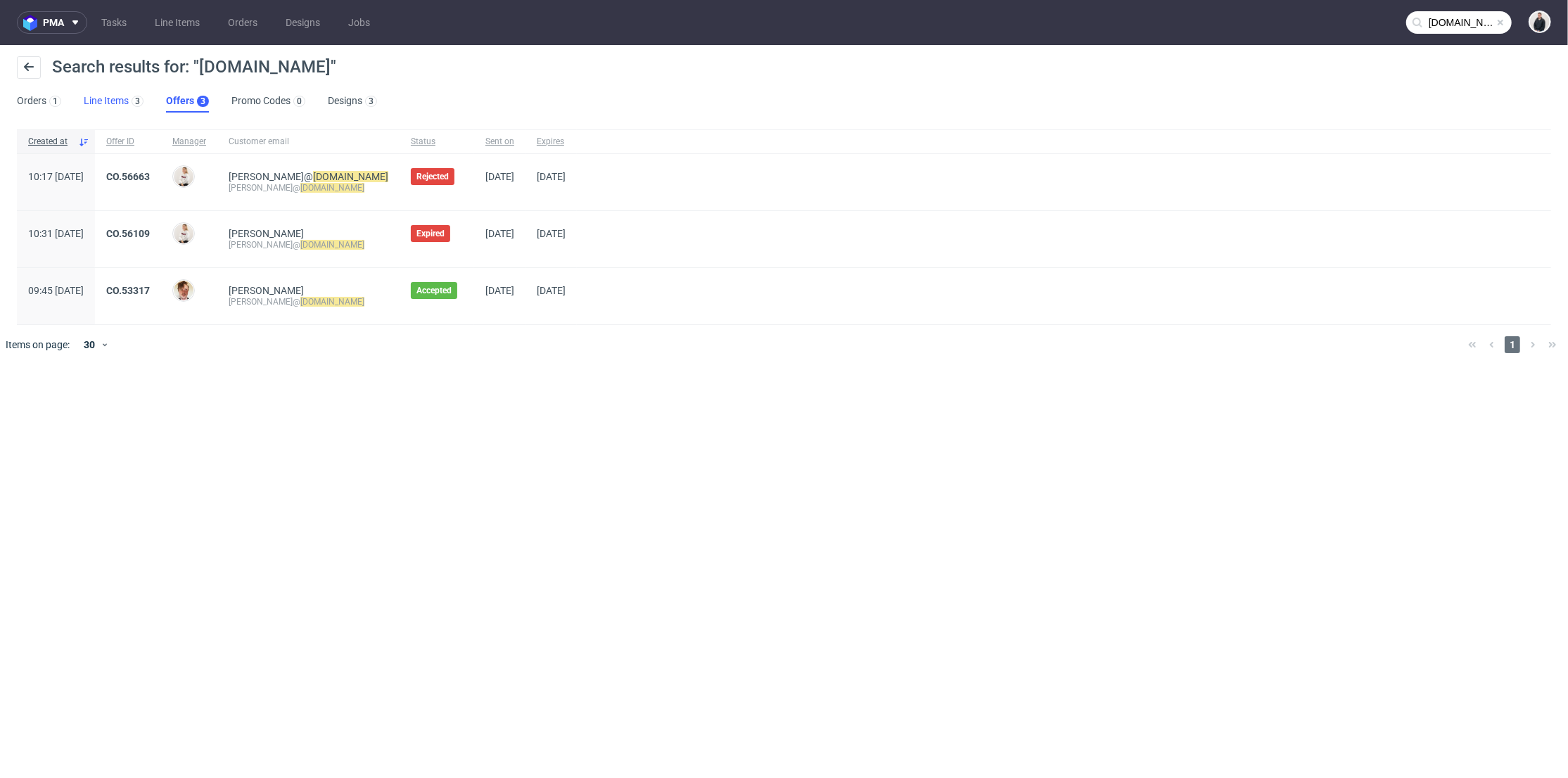
click at [118, 97] on link "Line Items 3" at bounding box center [113, 101] width 59 height 23
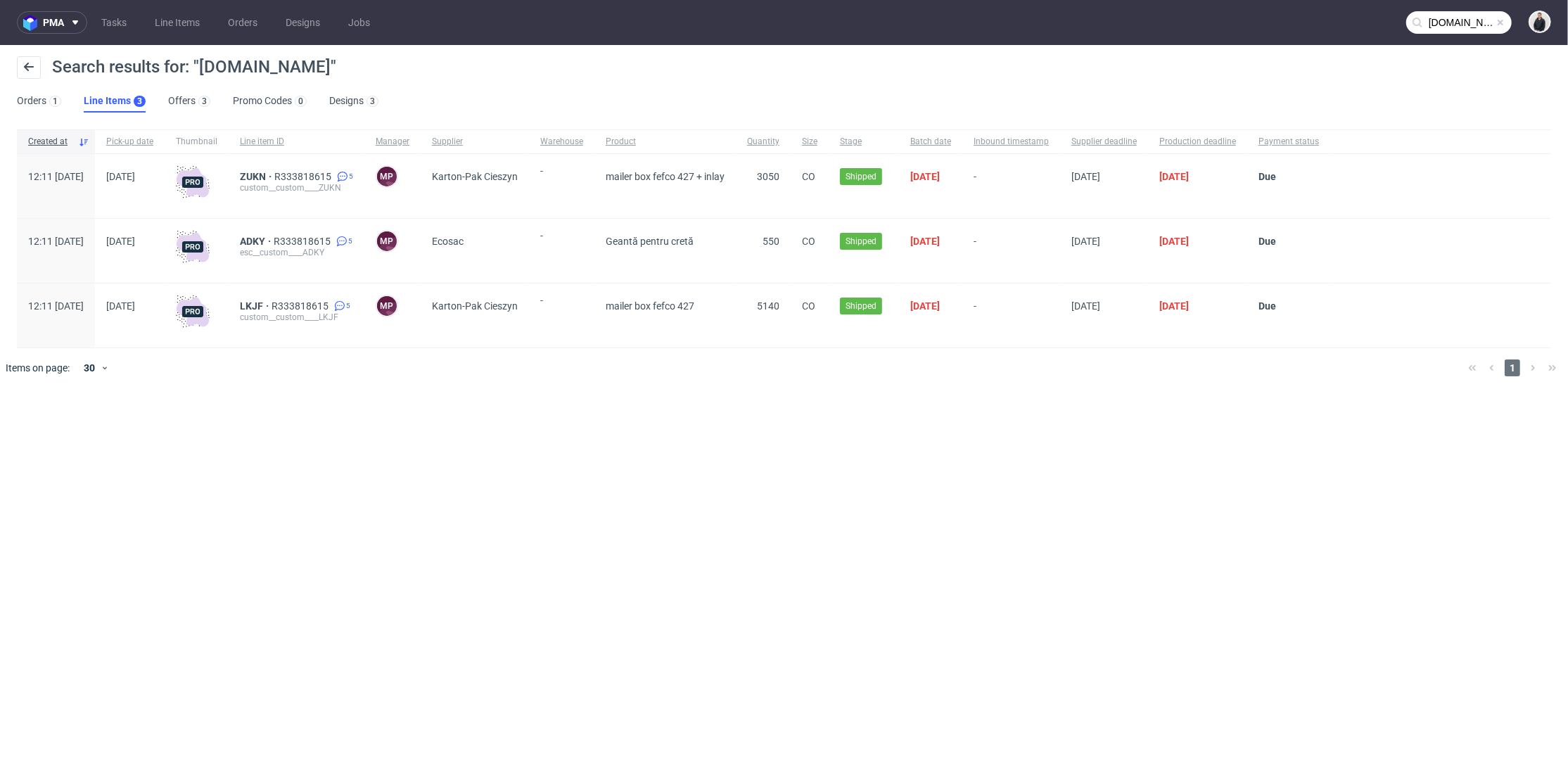
drag, startPoint x: 54, startPoint y: 105, endPoint x: 155, endPoint y: 101, distance: 101.1
click at [54, 105] on div "1" at bounding box center [55, 101] width 5 height 10
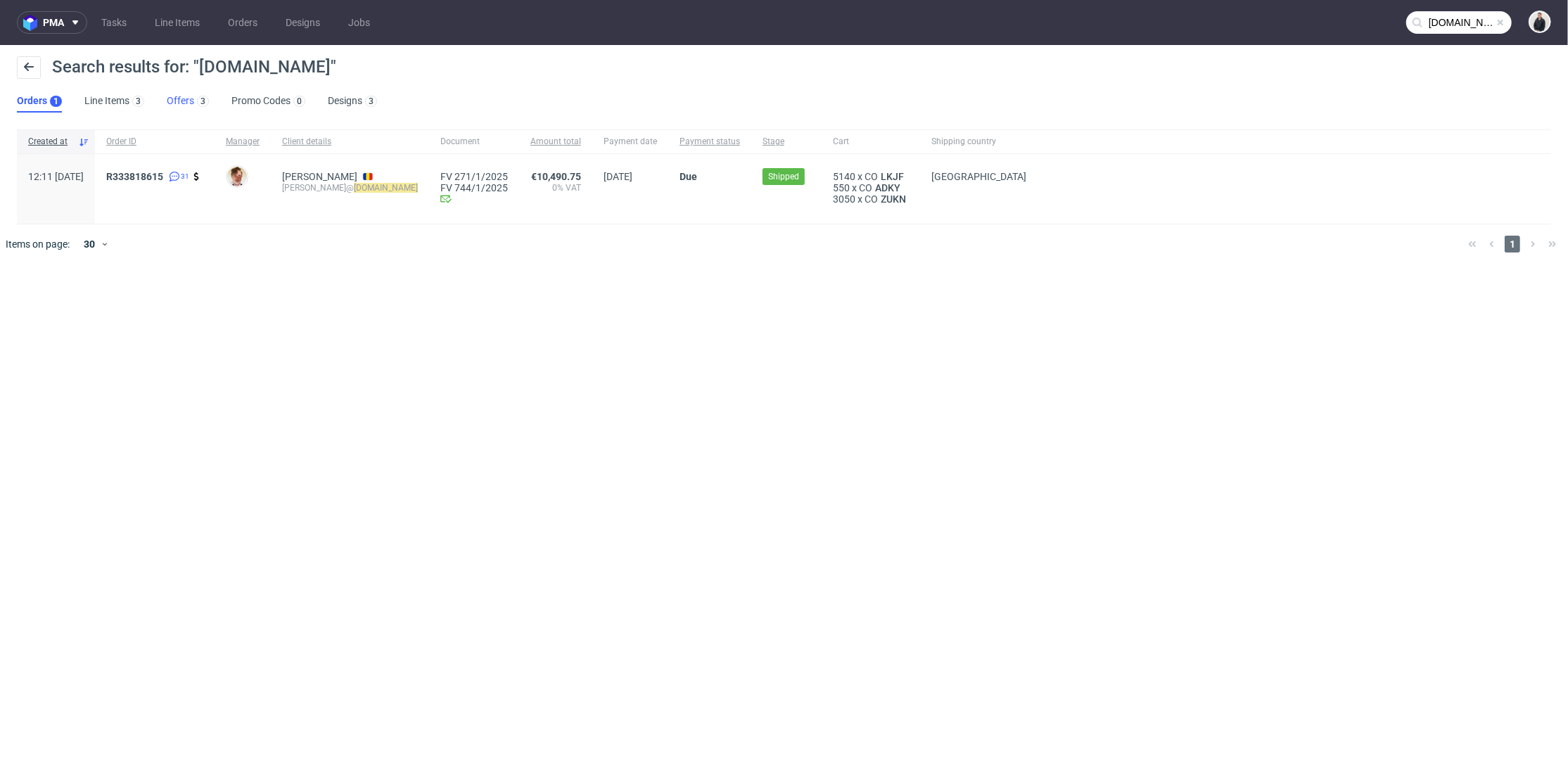
click at [194, 101] on div "3" at bounding box center [201, 100] width 15 height 14
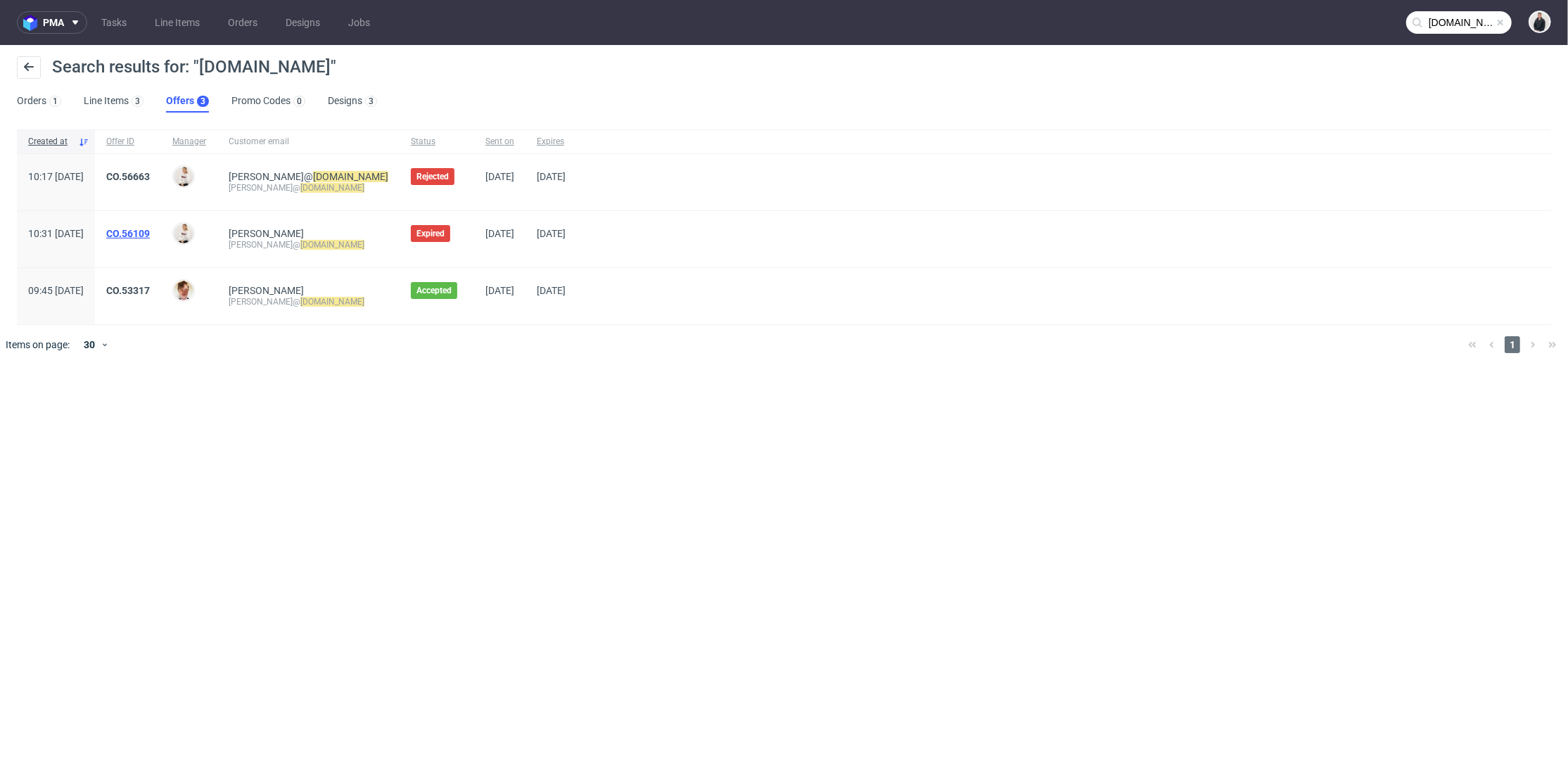
click at [150, 230] on link "CO.56109" at bounding box center [128, 233] width 44 height 11
click at [161, 169] on div "CO.56663" at bounding box center [128, 183] width 66 height 57
click at [150, 176] on link "CO.56663" at bounding box center [128, 176] width 44 height 11
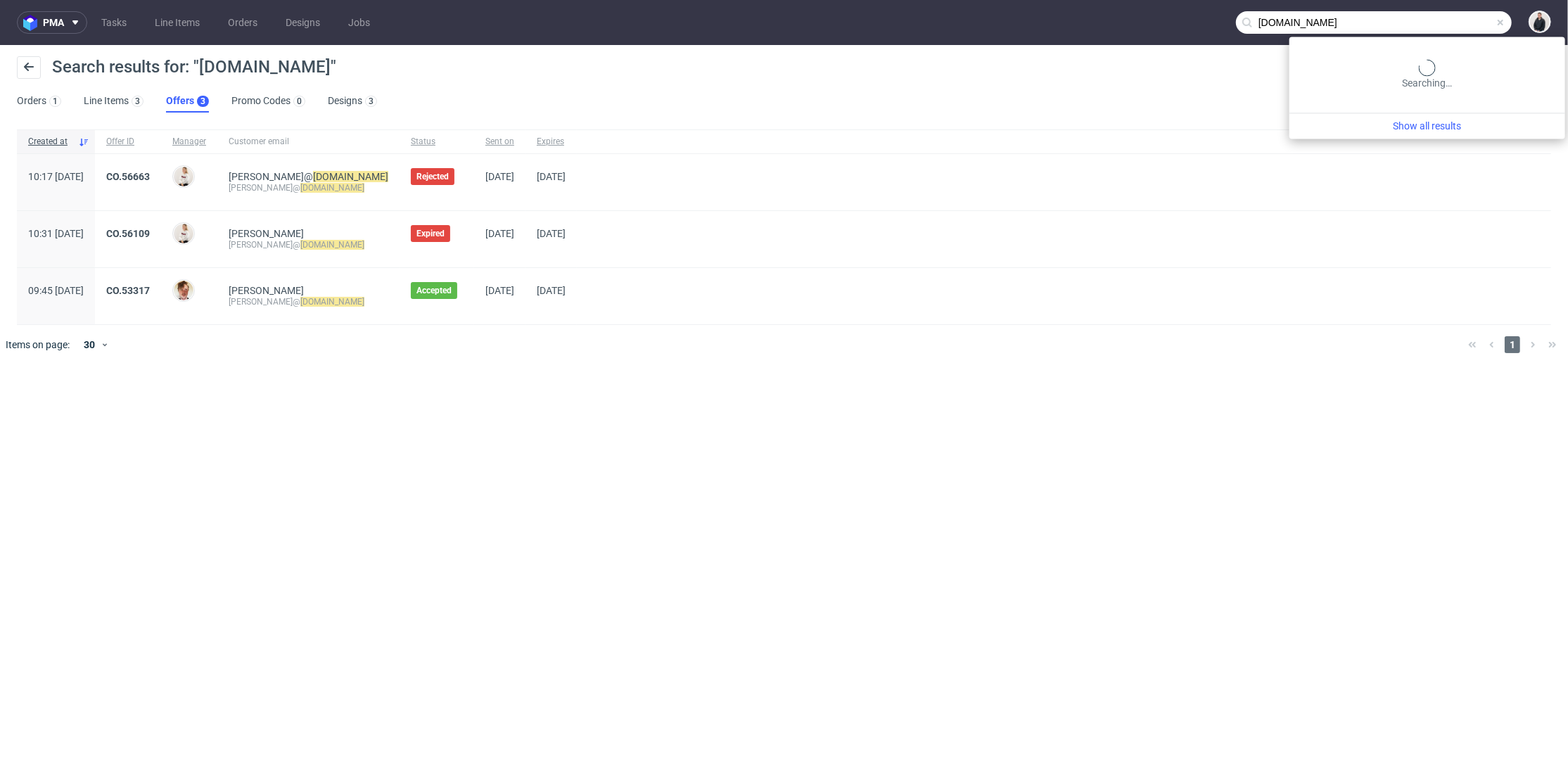
click at [1446, 11] on input "arsdigitalis.io" at bounding box center [1374, 22] width 276 height 23
paste input "louisemisha.com"
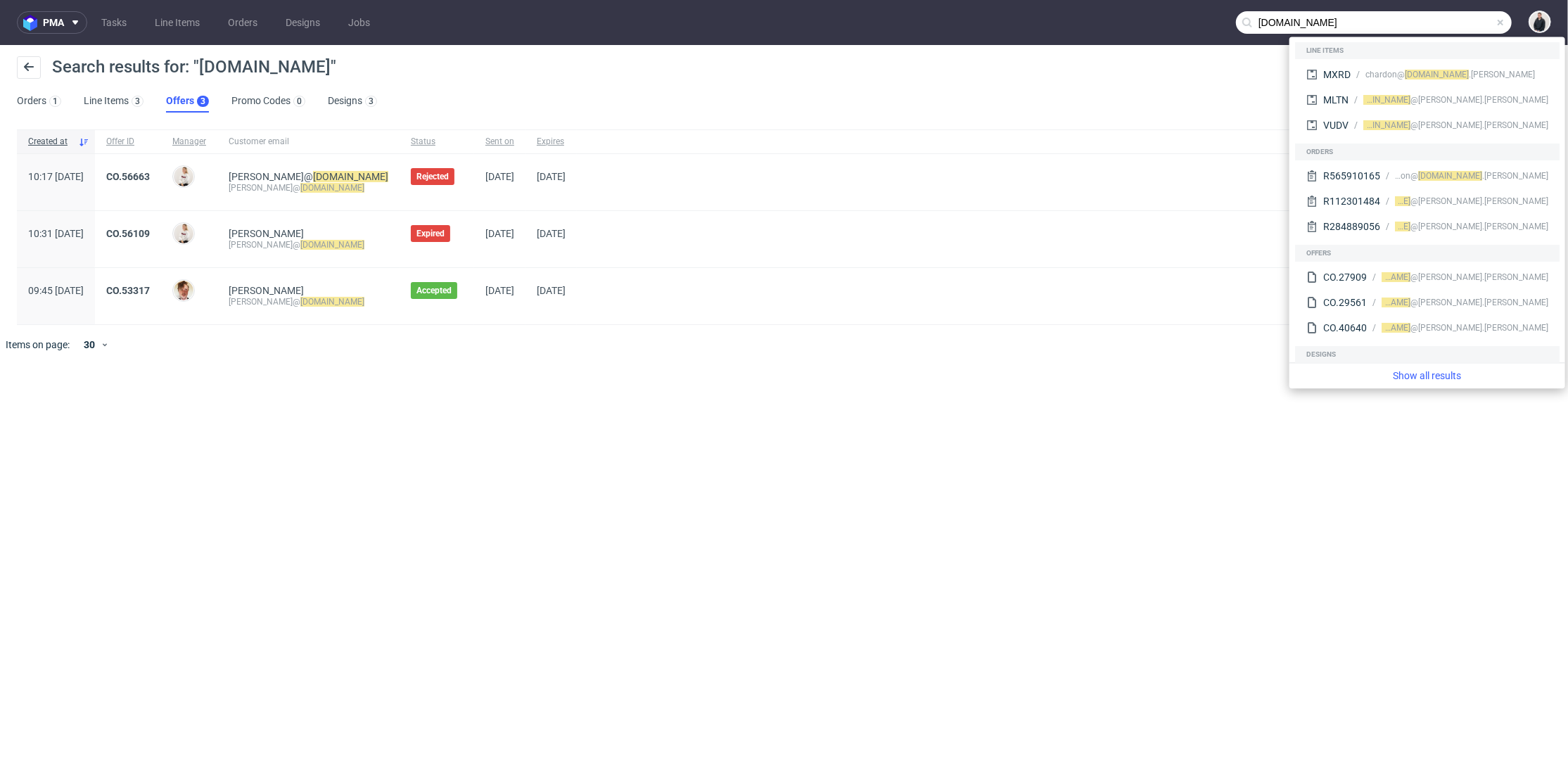
type input "louisemisha.com"
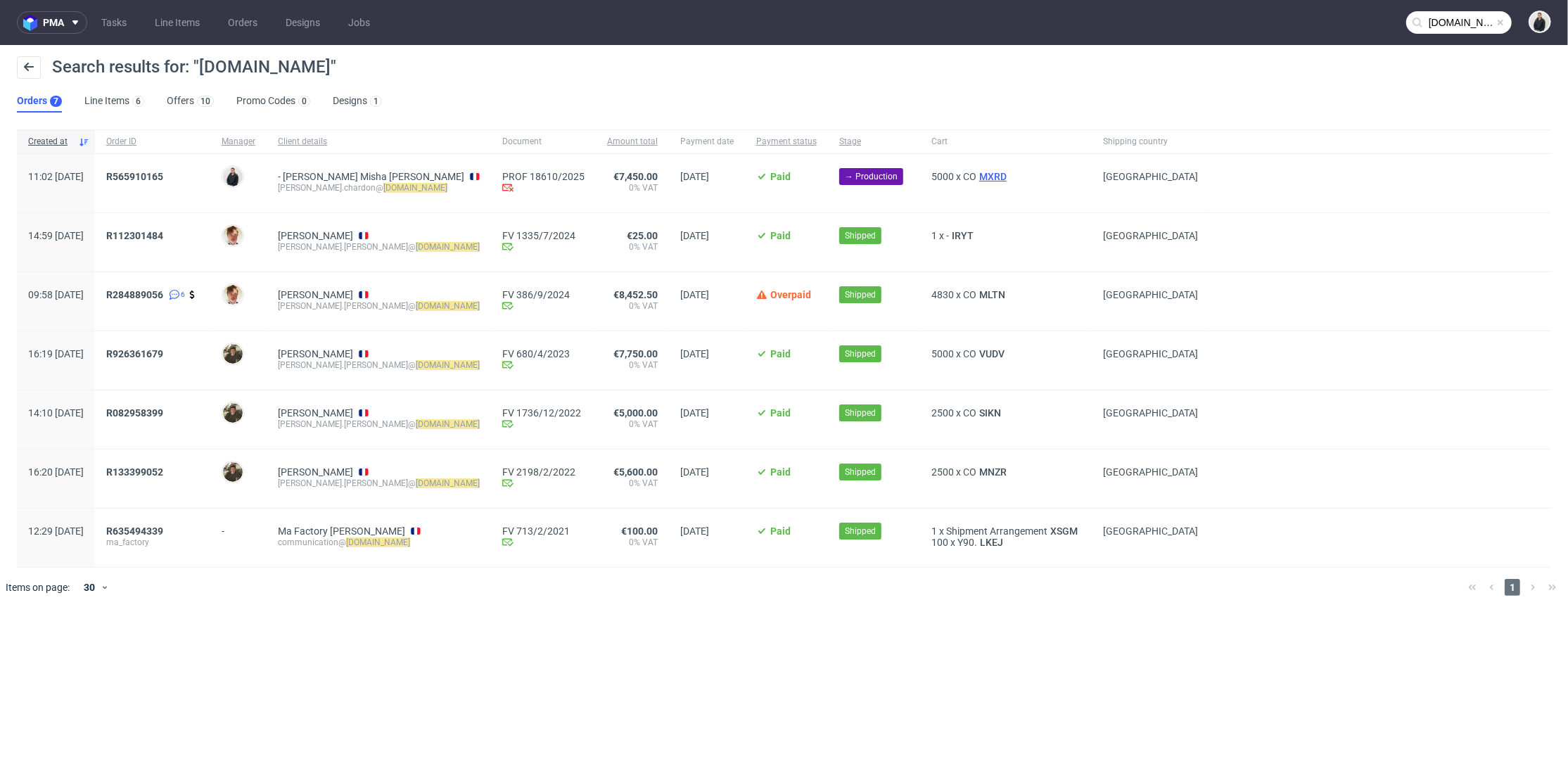
click at [977, 176] on span "MXRD" at bounding box center [993, 176] width 33 height 11
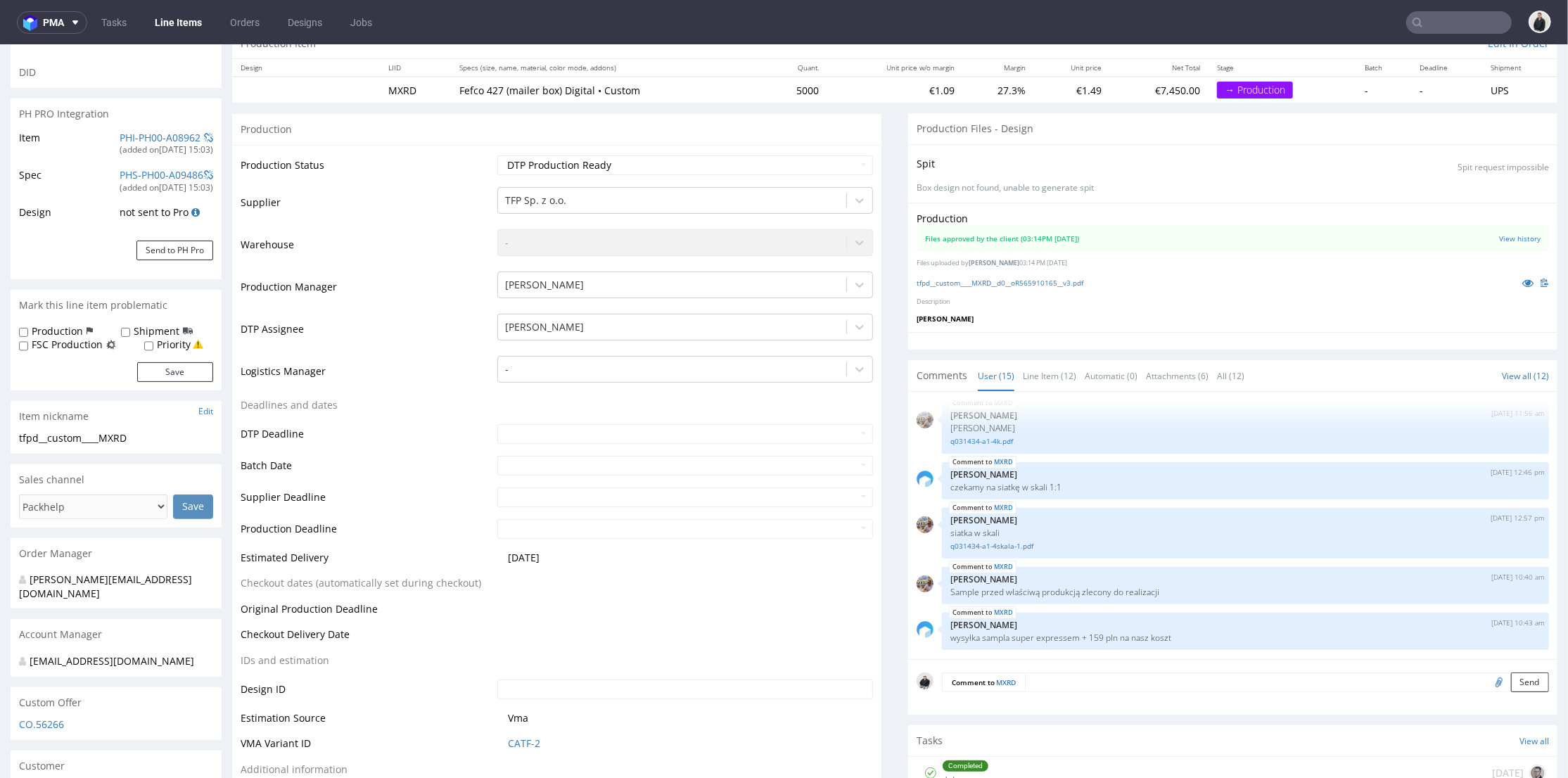
scroll to position [313, 0]
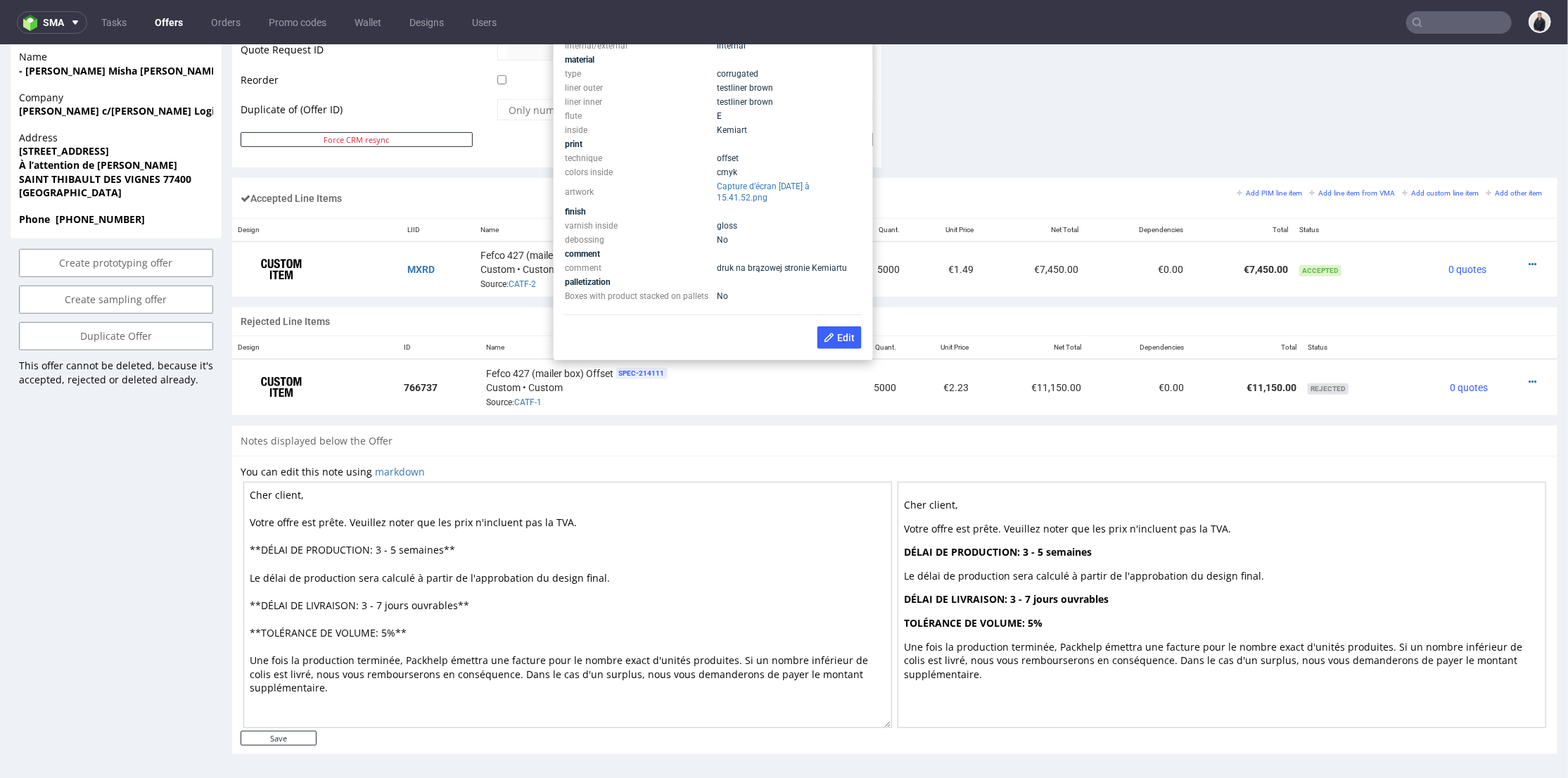
scroll to position [666, 0]
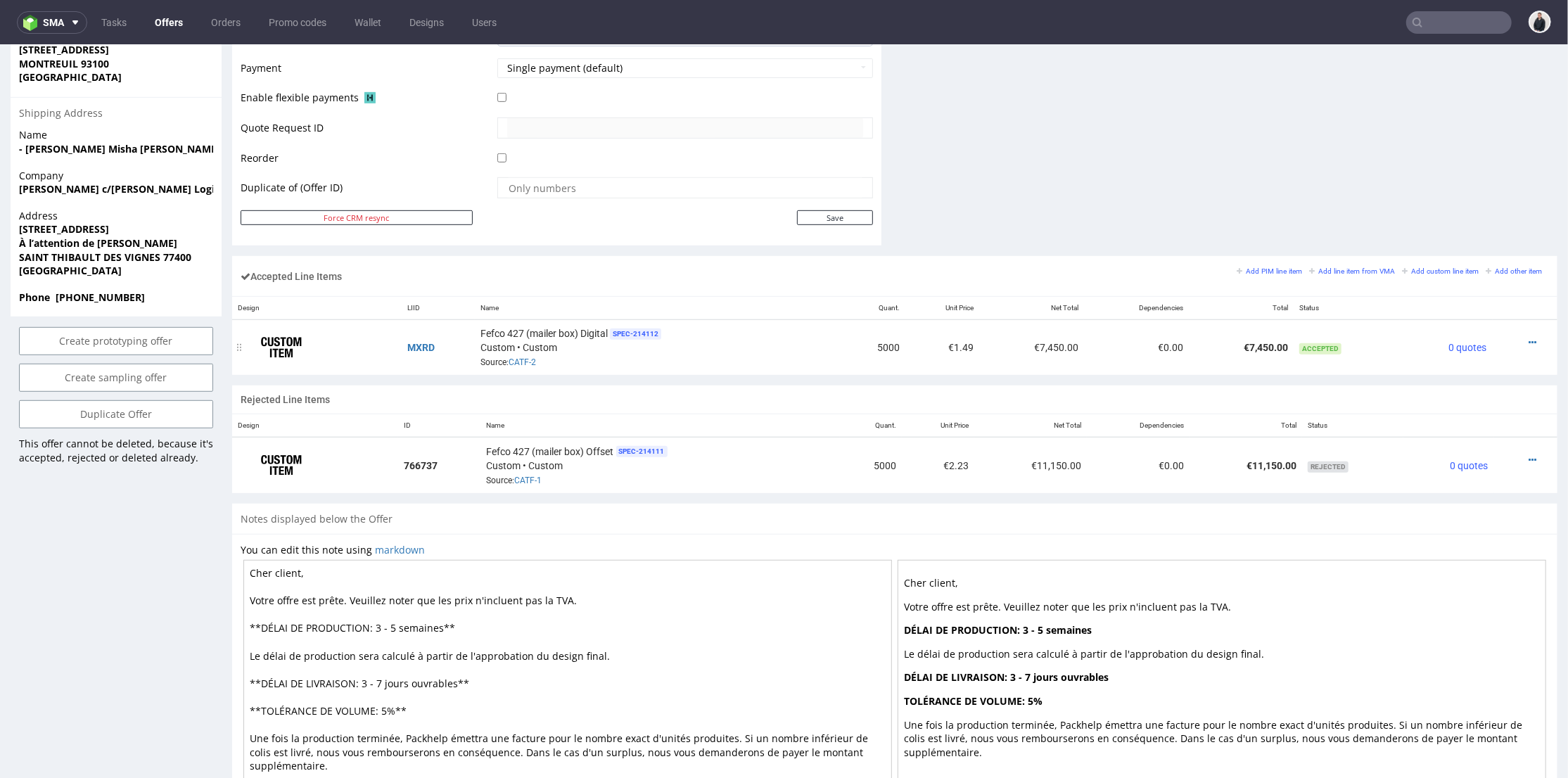
drag, startPoint x: 836, startPoint y: 358, endPoint x: 921, endPoint y: 357, distance: 85.0
click at [842, 357] on td "5000" at bounding box center [873, 347] width 63 height 56
click at [1516, 341] on div at bounding box center [1520, 341] width 45 height 14
click at [1529, 337] on icon at bounding box center [1532, 342] width 7 height 10
click at [1453, 207] on span "Edit item price" at bounding box center [1475, 209] width 101 height 14
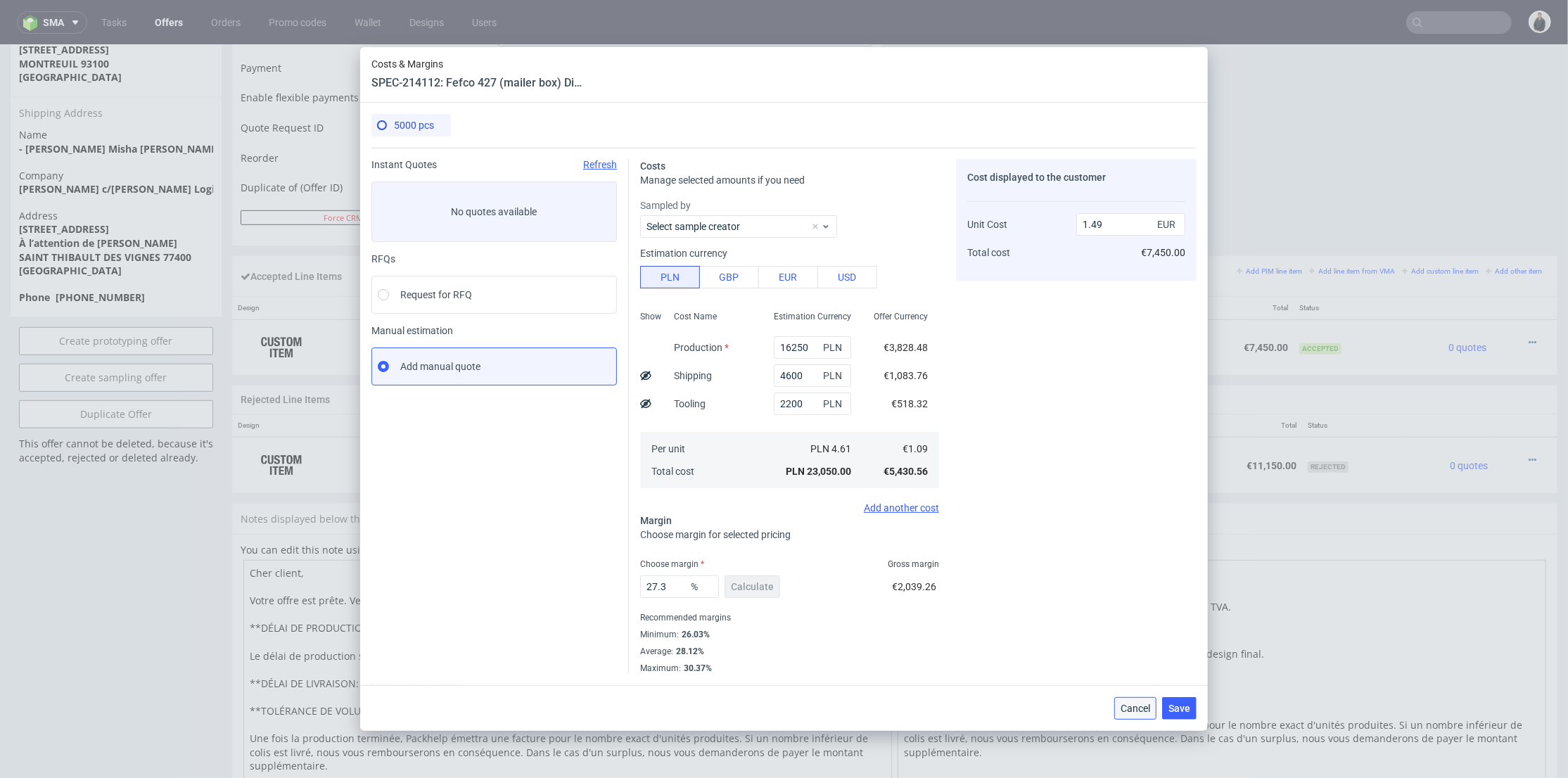
click at [1136, 711] on span "Cancel" at bounding box center [1135, 709] width 29 height 10
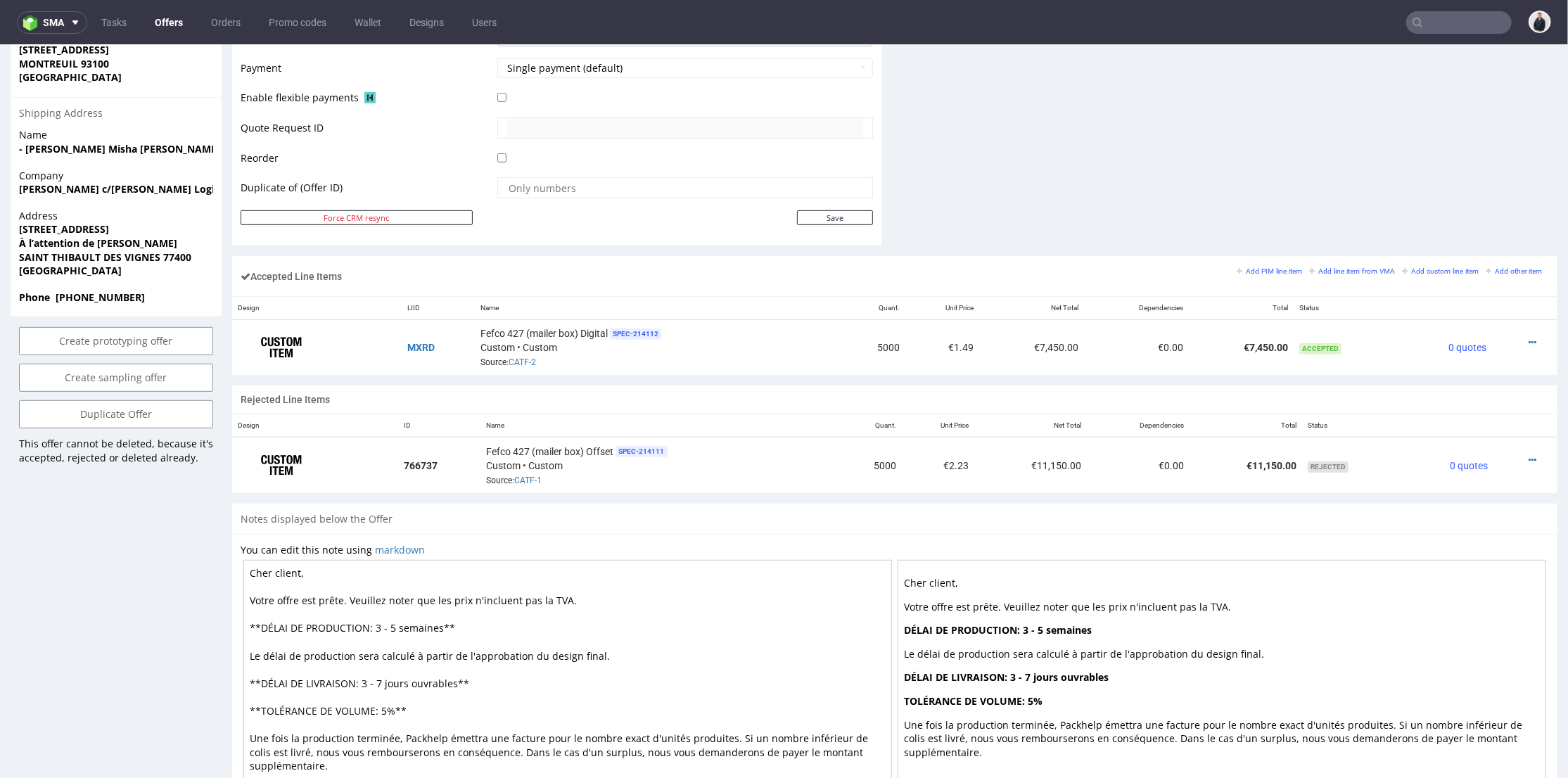
drag, startPoint x: 946, startPoint y: 285, endPoint x: 703, endPoint y: 289, distance: 243.0
click at [928, 284] on div "Accepted Line Items Add PIM line item Add line item from VMA Add custom line it…" at bounding box center [895, 275] width 1325 height 40
click at [522, 357] on link "CATF-2" at bounding box center [523, 361] width 27 height 10
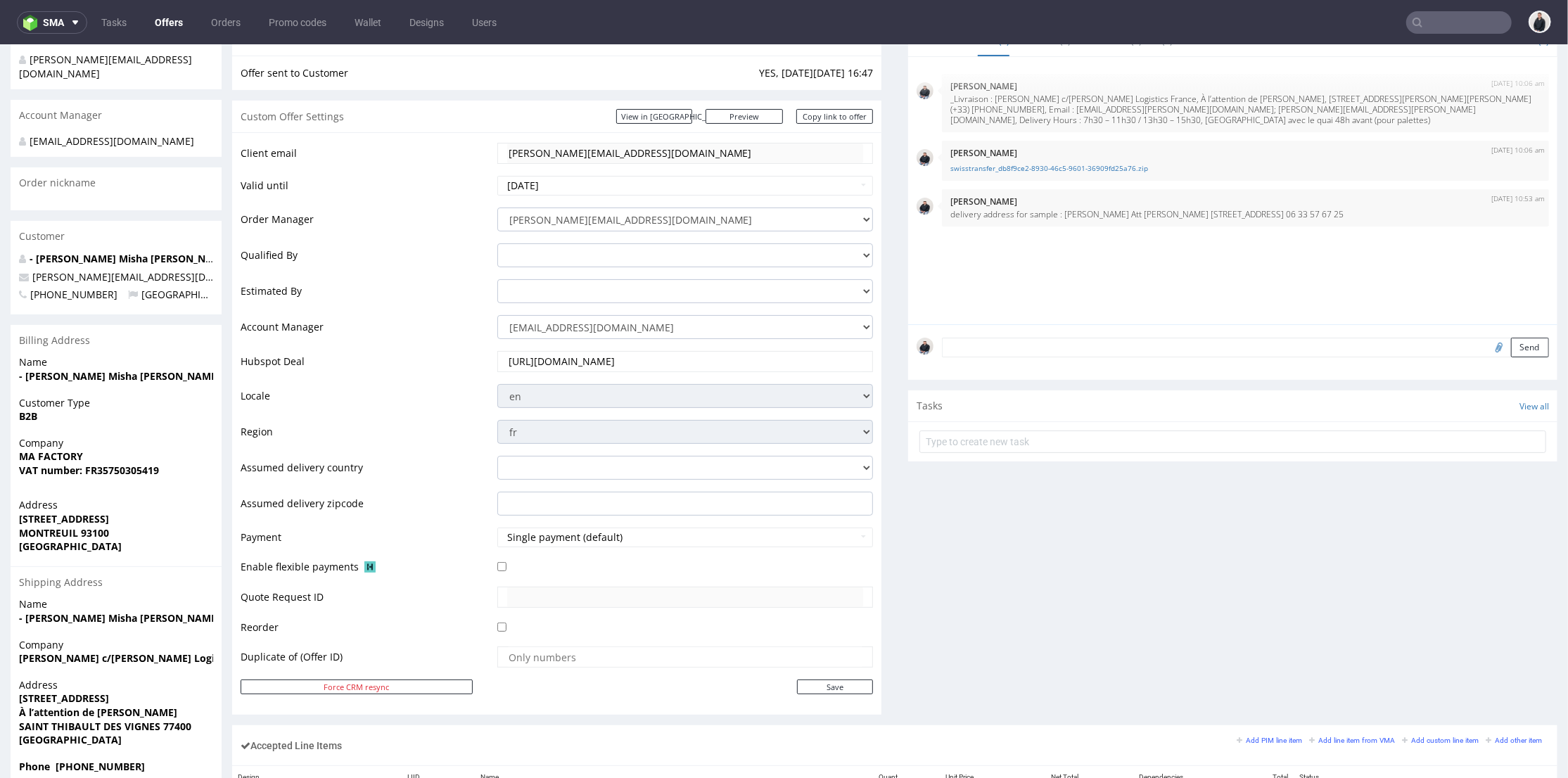
scroll to position [41, 0]
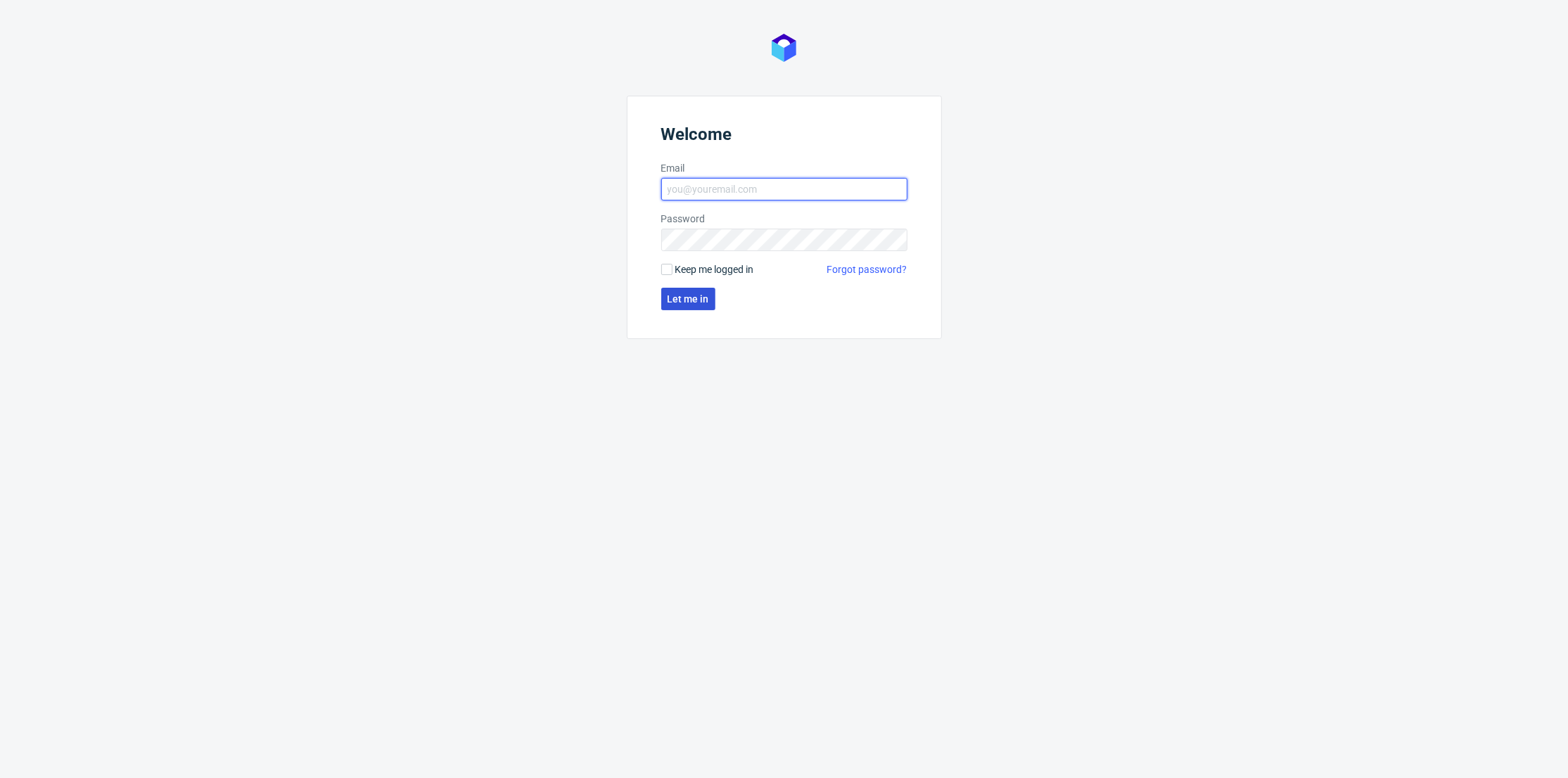
type input "[PERSON_NAME][EMAIL_ADDRESS][DOMAIN_NAME]"
click at [703, 296] on span "Let me in" at bounding box center [688, 299] width 41 height 10
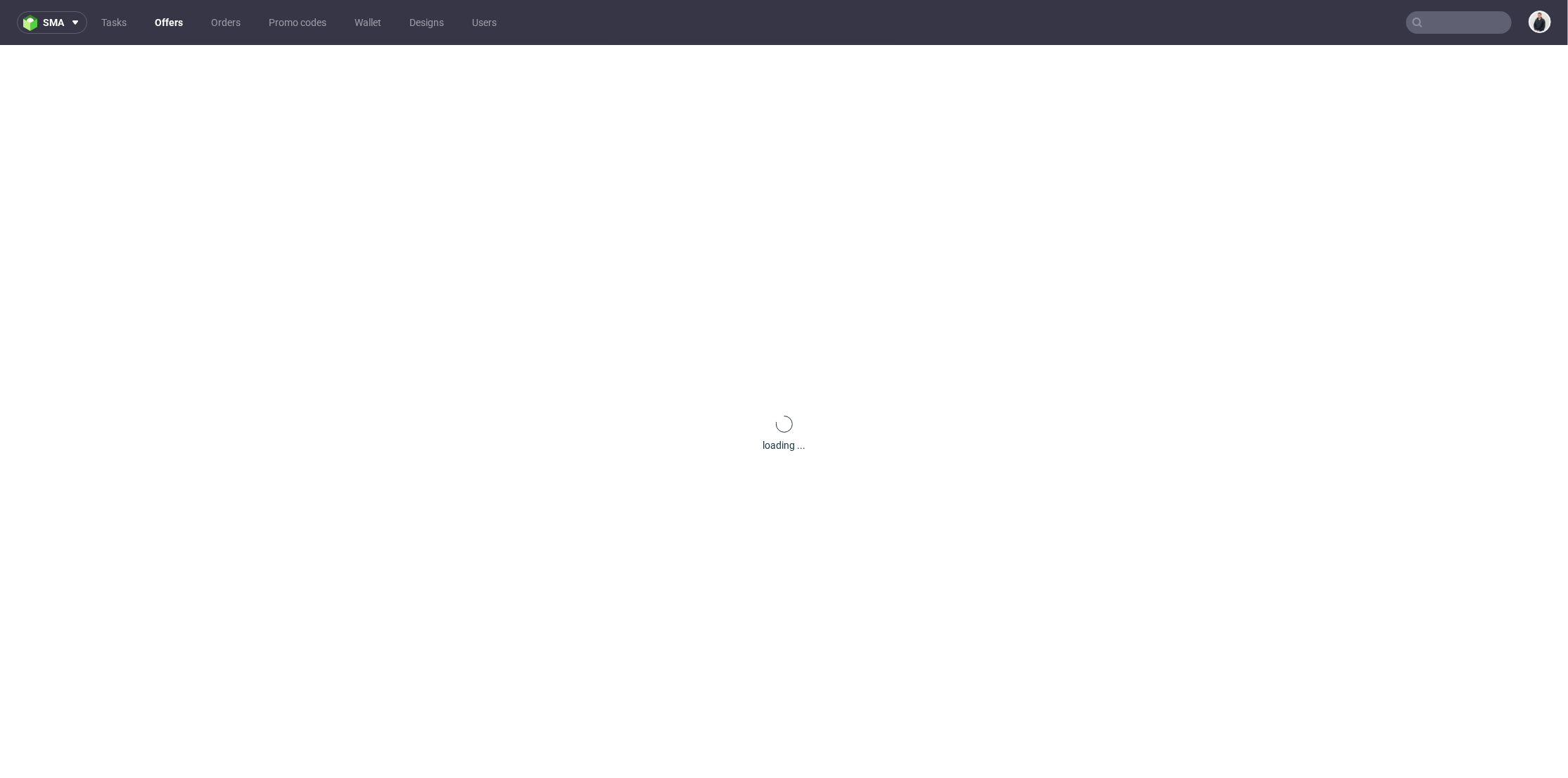
click at [1429, 22] on input "text" at bounding box center [1458, 22] width 105 height 23
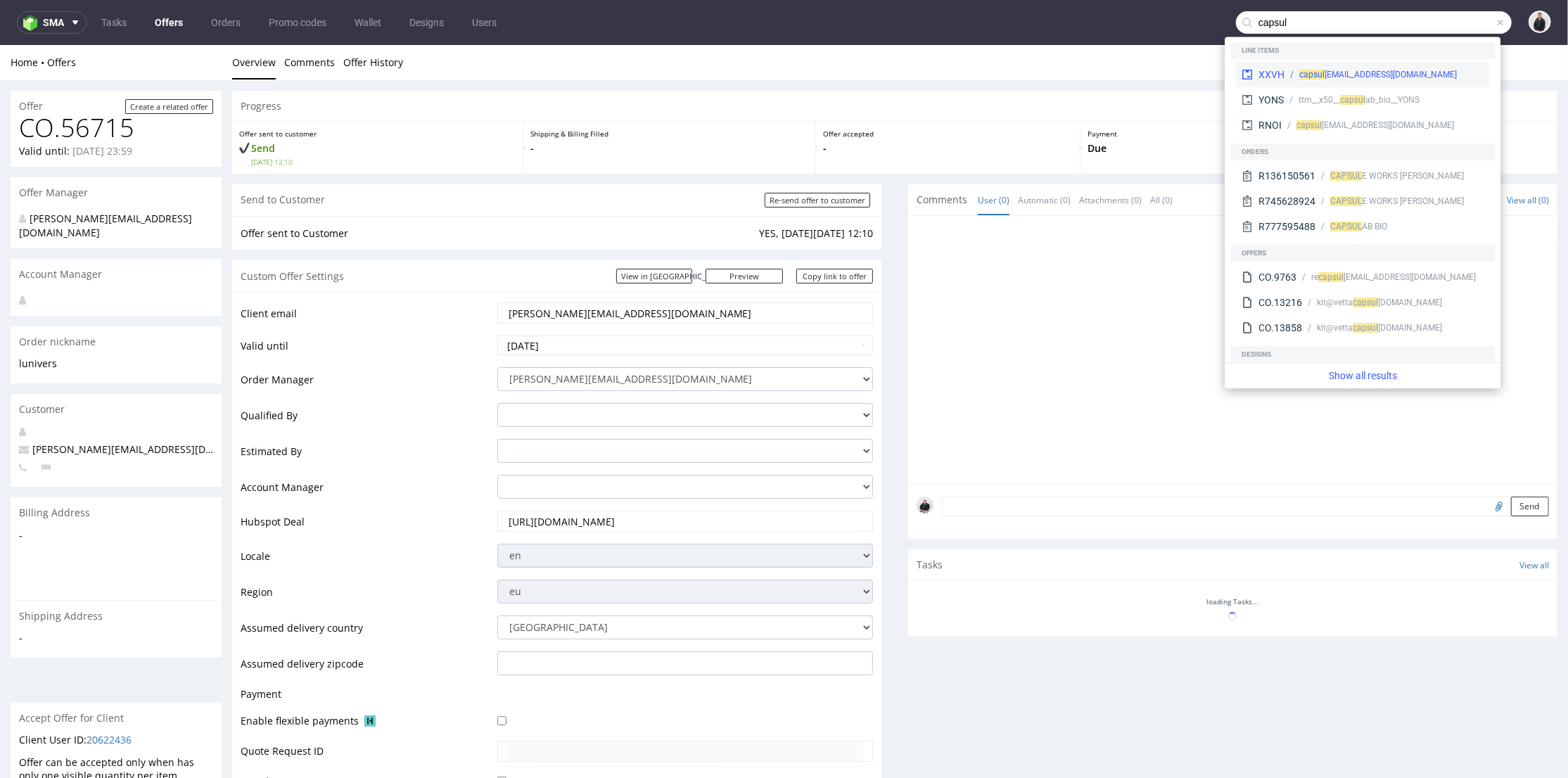
type input "capsul"
click at [1402, 71] on div "capsul [EMAIL_ADDRESS][DOMAIN_NAME]" at bounding box center [1384, 75] width 199 height 13
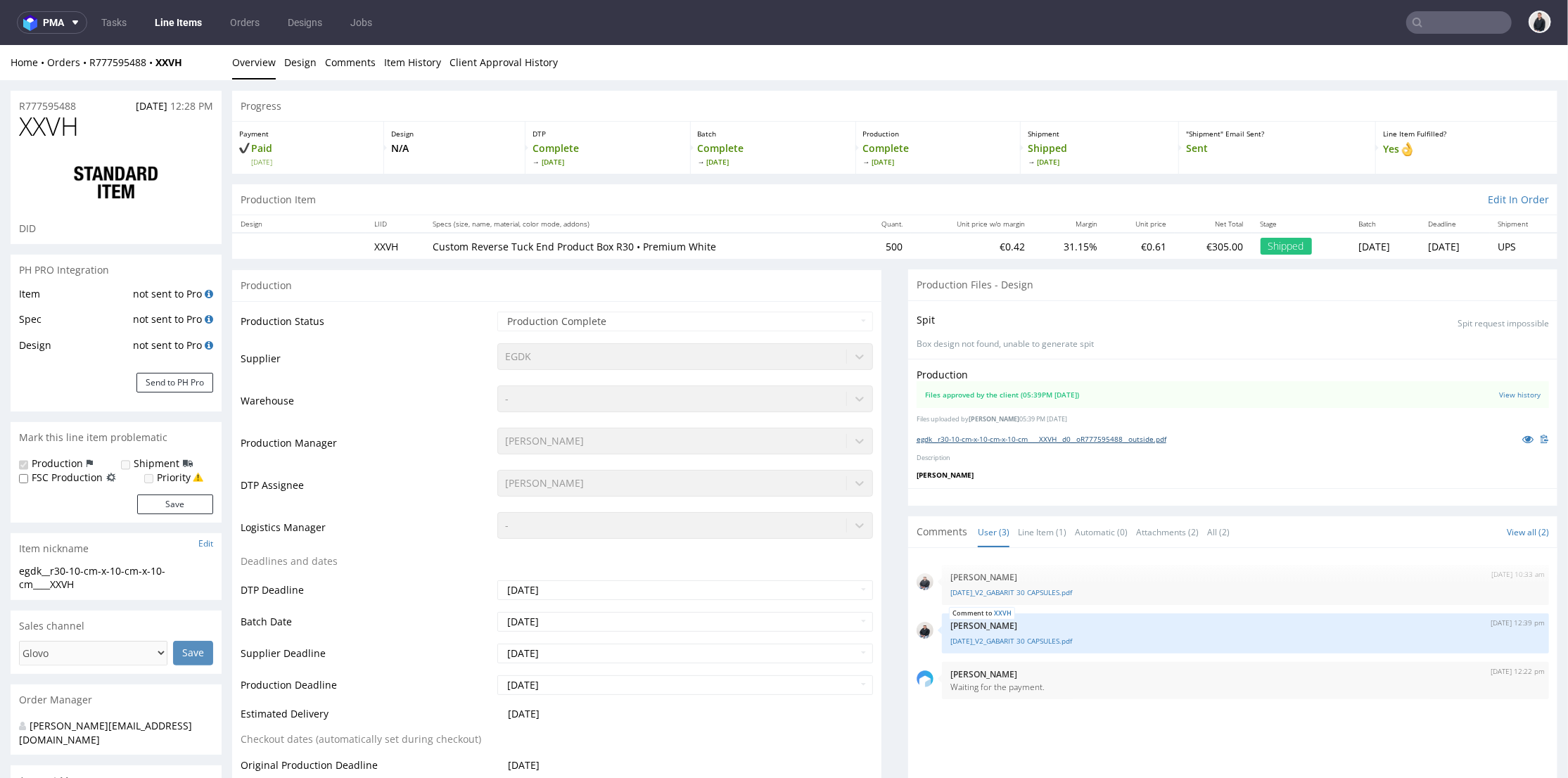
click at [1019, 437] on link "egdk__r30-10-cm-x-10-cm-x-10-cm____XXVH__d0__oR777595488__outside.pdf" at bounding box center [1041, 438] width 249 height 10
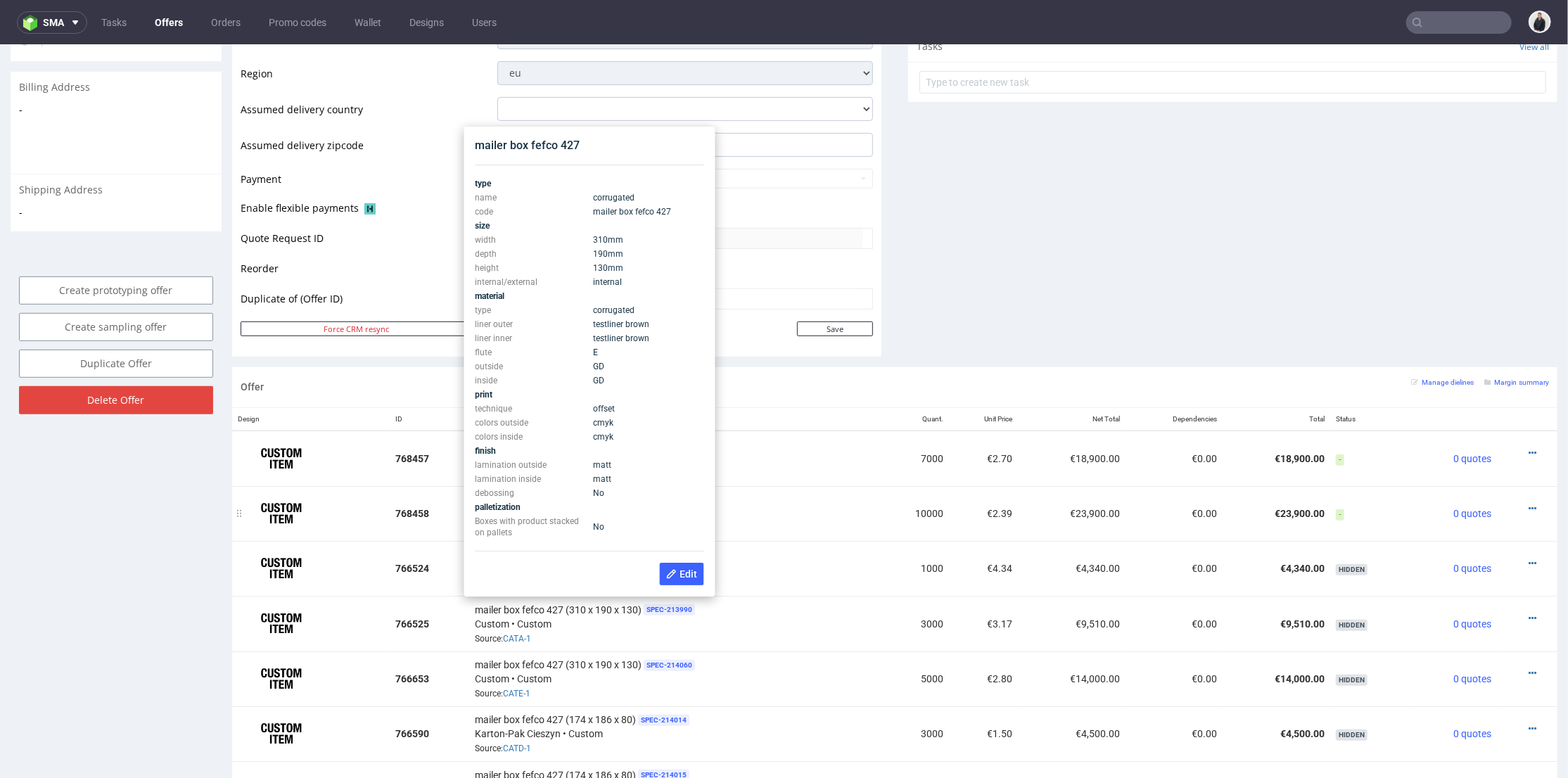
scroll to position [625, 0]
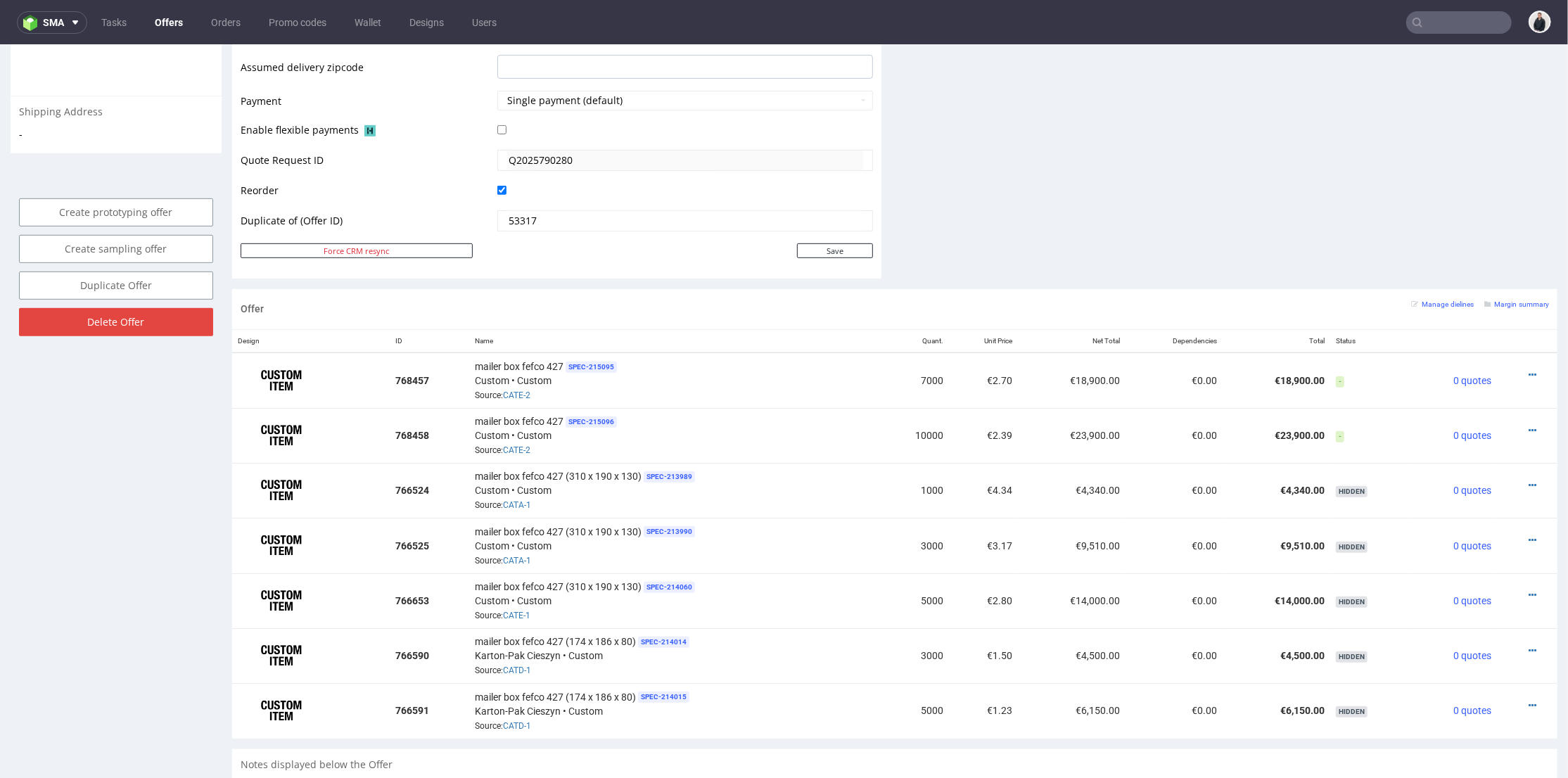
drag, startPoint x: 900, startPoint y: 535, endPoint x: 906, endPoint y: 580, distance: 45.4
click at [958, 539] on tr "766525 mailer box fefco 427 (310 x 190 x 130) SPEC- 213990 Custom • Custom Sour…" at bounding box center [895, 545] width 1325 height 55
drag, startPoint x: 911, startPoint y: 595, endPoint x: 933, endPoint y: 612, distance: 27.8
click at [950, 597] on tr "766653 mailer box fefco 427 (310 x 190 x 130) SPEC- 214060 Custom • Custom Sour…" at bounding box center [895, 601] width 1325 height 55
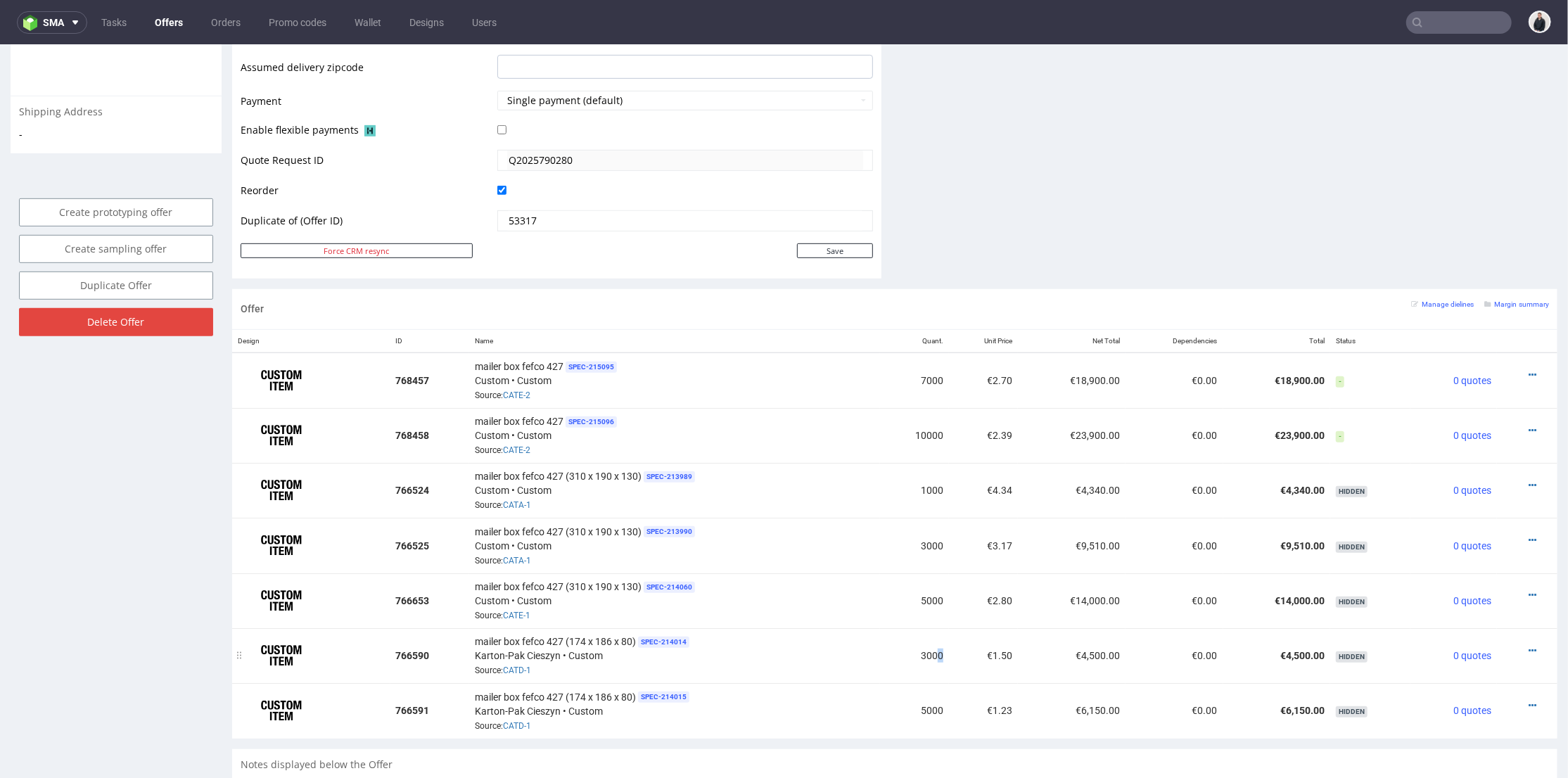
click at [935, 628] on td "3000" at bounding box center [914, 655] width 69 height 55
click at [909, 413] on td "10000" at bounding box center [914, 435] width 69 height 55
click at [837, 400] on td "mailer box fefco 427 SPEC- 215095 Custom • Custom Source: CATE-2" at bounding box center [674, 379] width 411 height 56
click at [1529, 427] on icon at bounding box center [1532, 430] width 7 height 10
click at [1457, 396] on span "View cost details" at bounding box center [1472, 399] width 105 height 14
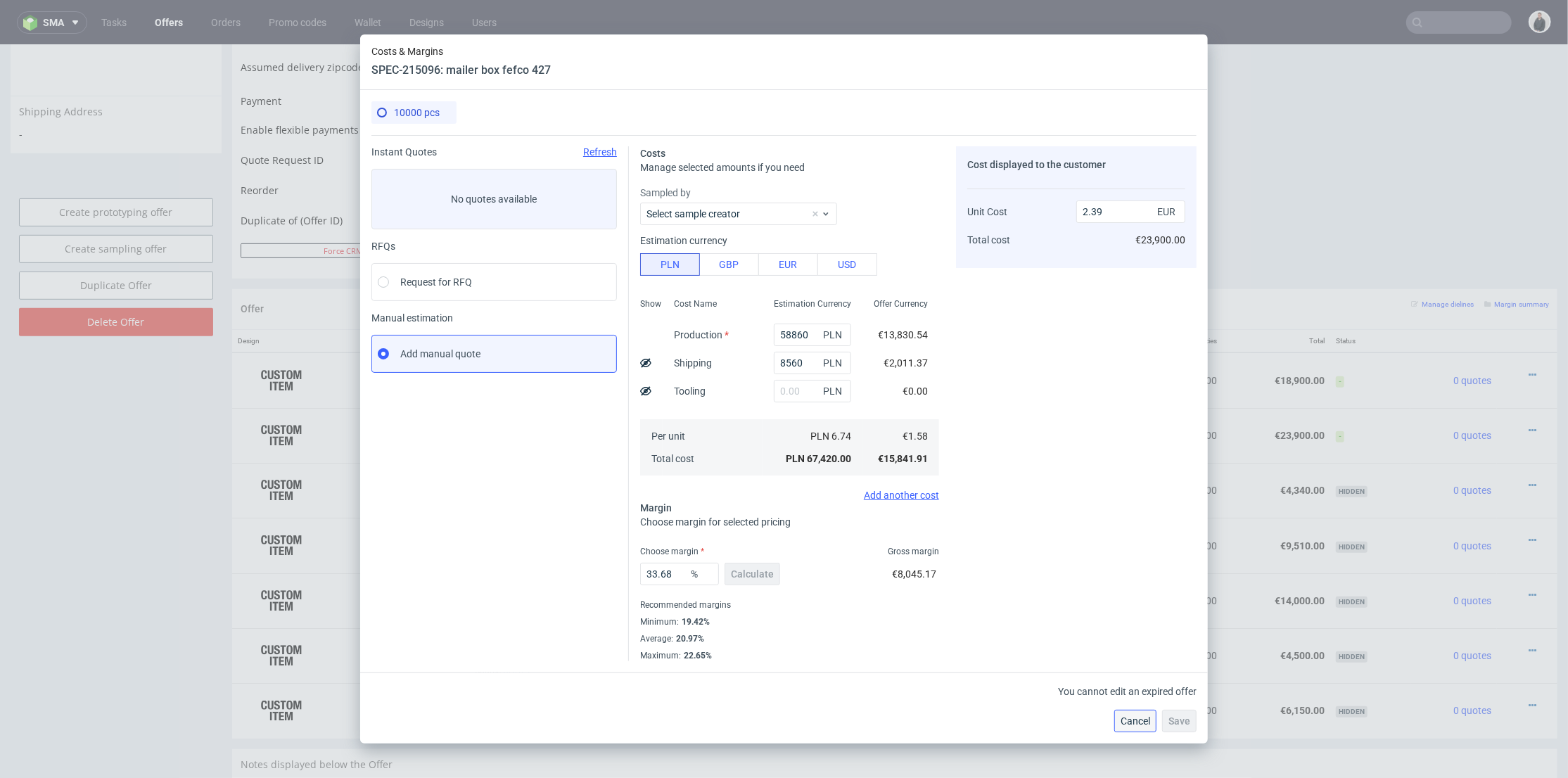
click at [1123, 721] on span "Cancel" at bounding box center [1135, 721] width 29 height 10
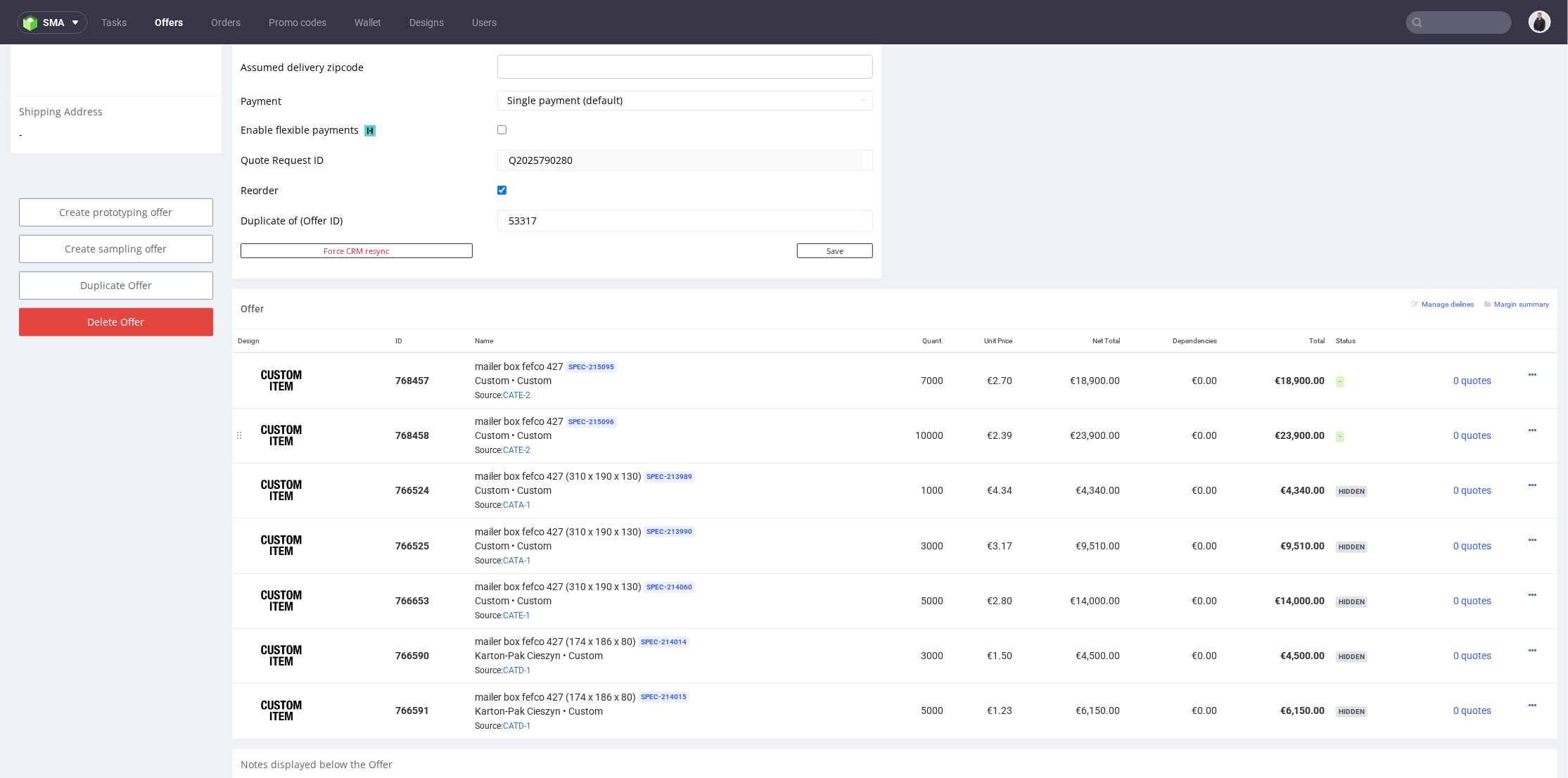
click at [853, 418] on div "mailer box fefco 427 SPEC- 215096 Custom • Custom Source: CATE-2" at bounding box center [674, 435] width 399 height 44
click at [863, 421] on div "mailer box fefco 427 SPEC- 215096 Custom • Custom Source: CATE-2" at bounding box center [674, 435] width 399 height 44
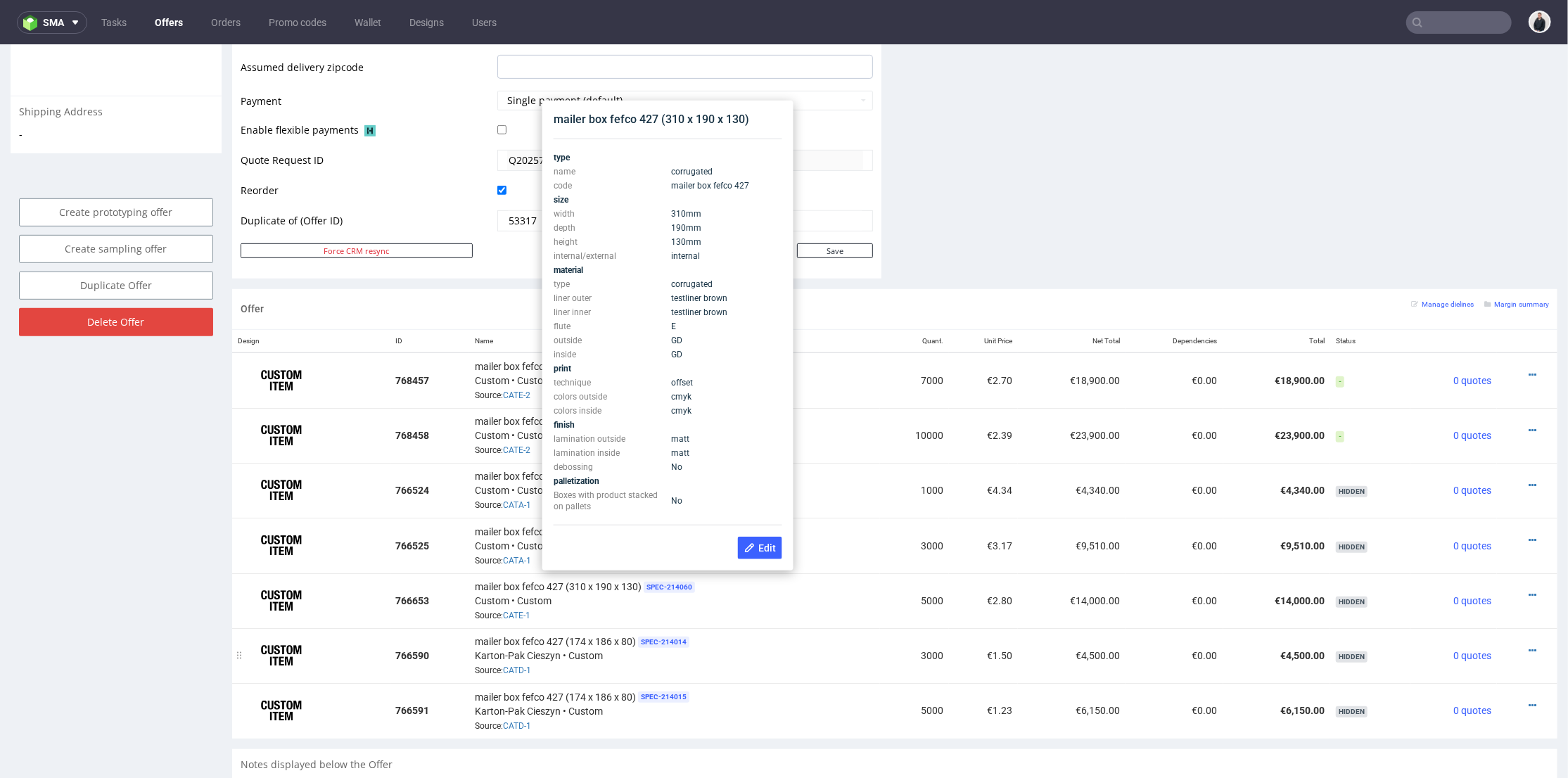
click at [729, 662] on div "mailer box fefco 427 (174 x 186 x 80) SPEC- 214014 Karton-Pak Cieszyn • Custom …" at bounding box center [674, 655] width 399 height 44
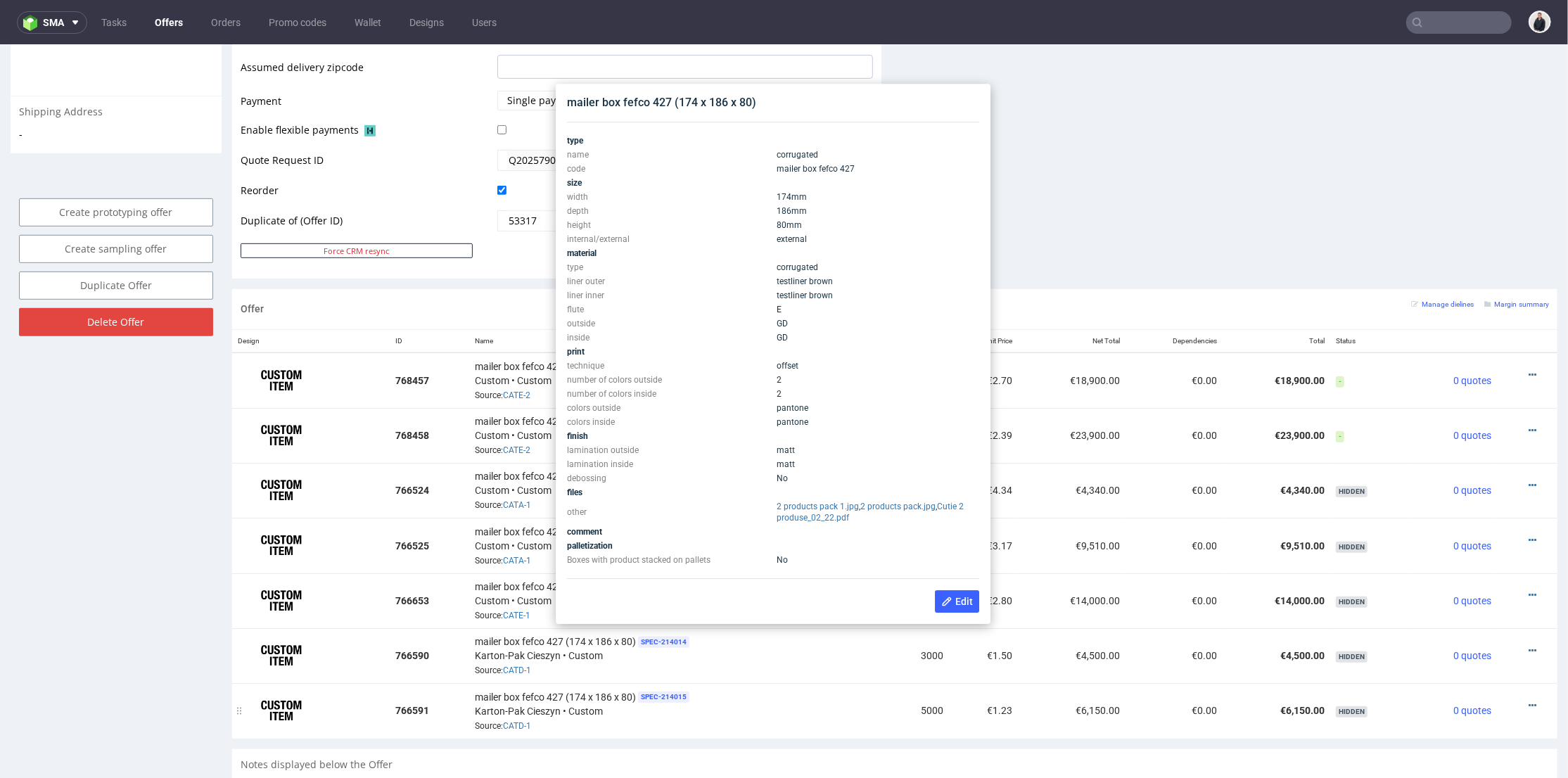
click at [755, 690] on div "mailer box fefco 427 (174 x 186 x 80) SPEC- 214015 Karton-Pak Cieszyn • Custom …" at bounding box center [674, 710] width 399 height 44
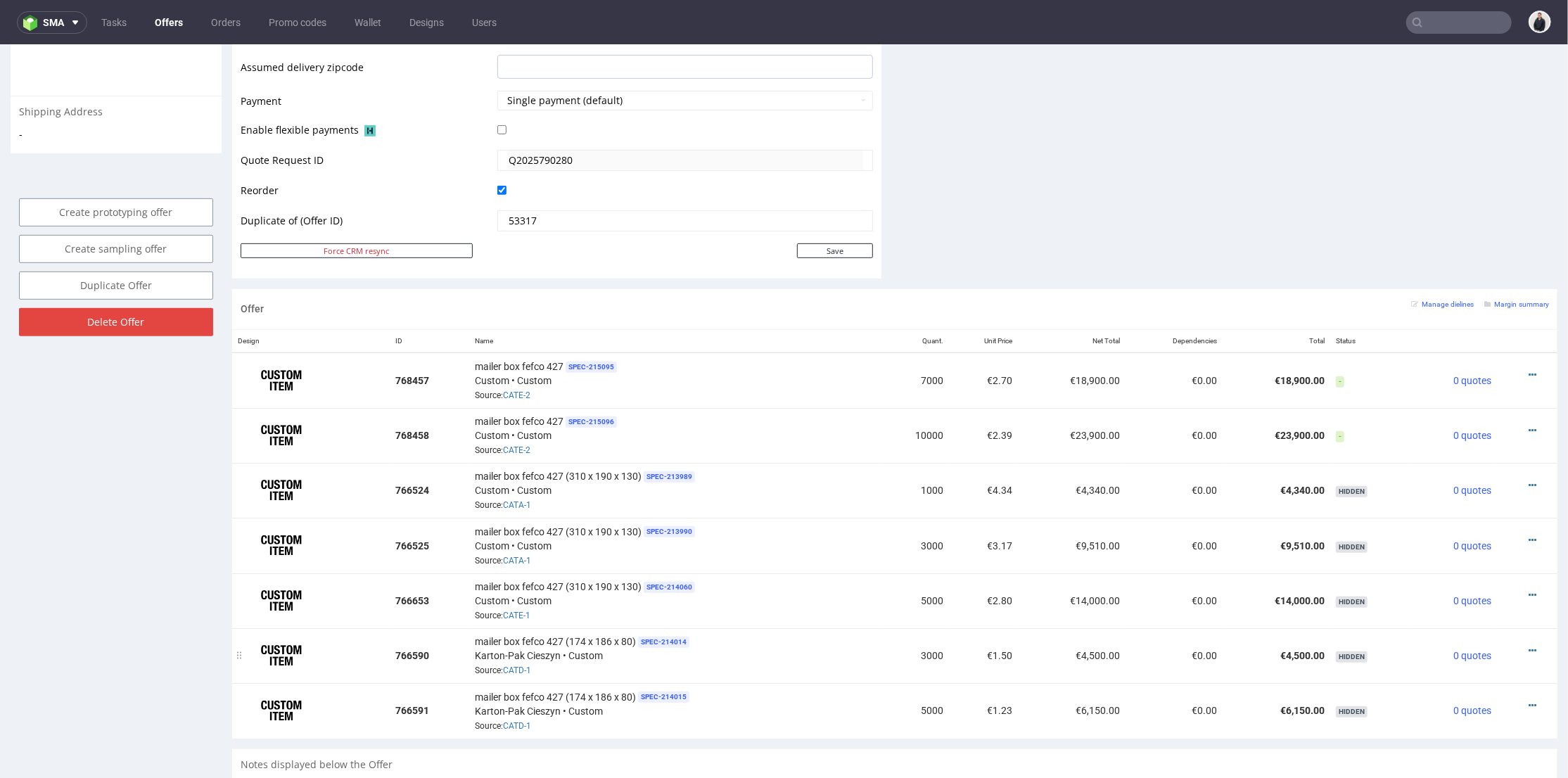
click at [710, 634] on div "mailer box fefco 427 (174 x 186 x 80) SPEC- 214014 Karton-Pak Cieszyn • Custom …" at bounding box center [674, 655] width 399 height 44
click at [722, 671] on td "mailer box fefco 427 (174 x 186 x 80) SPEC- 214014 Karton-Pak Cieszyn • Custom …" at bounding box center [674, 655] width 411 height 55
click at [1501, 300] on small "Margin summary" at bounding box center [1516, 304] width 65 height 7
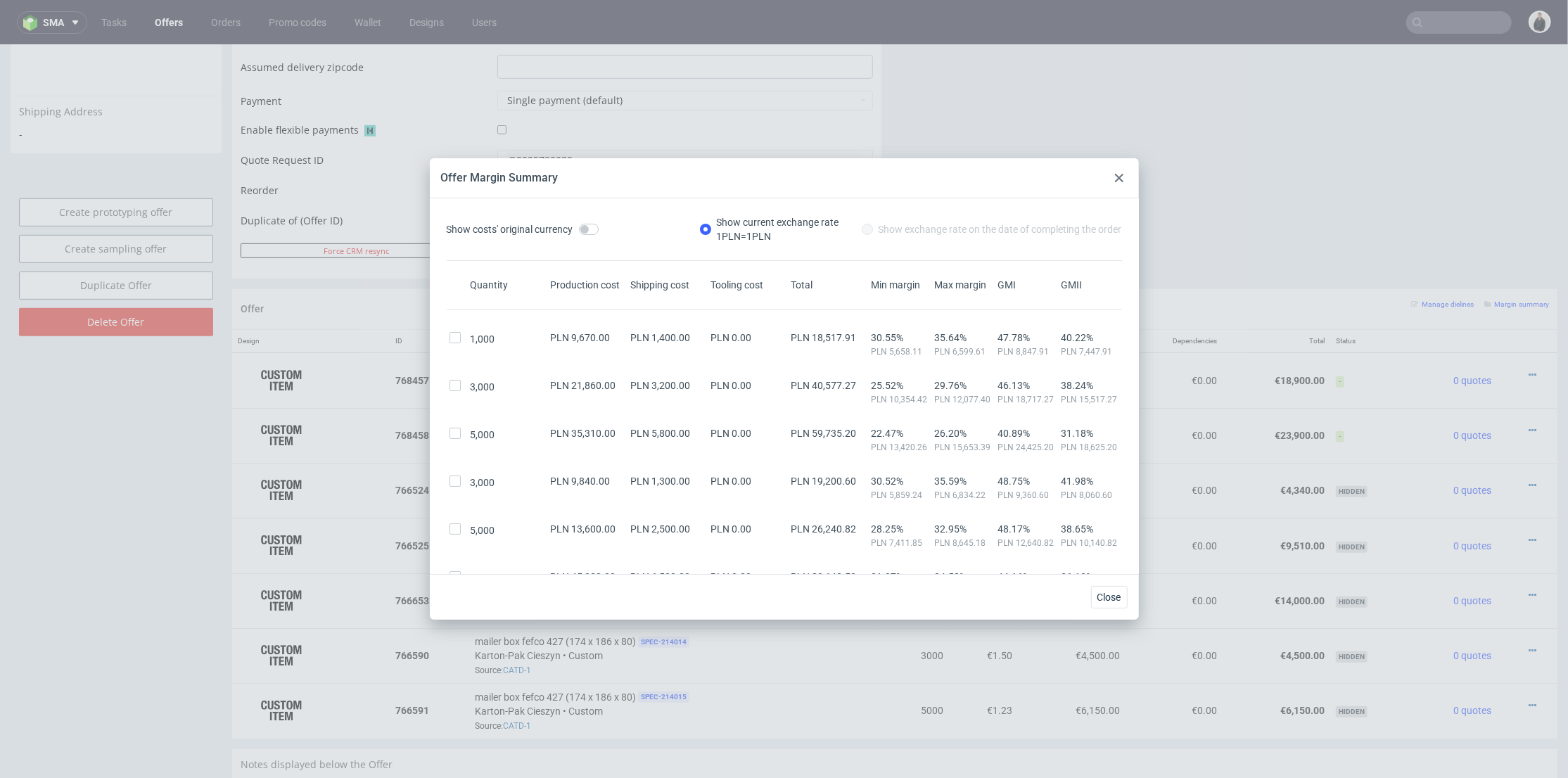
click at [1123, 182] on div at bounding box center [1119, 178] width 16 height 16
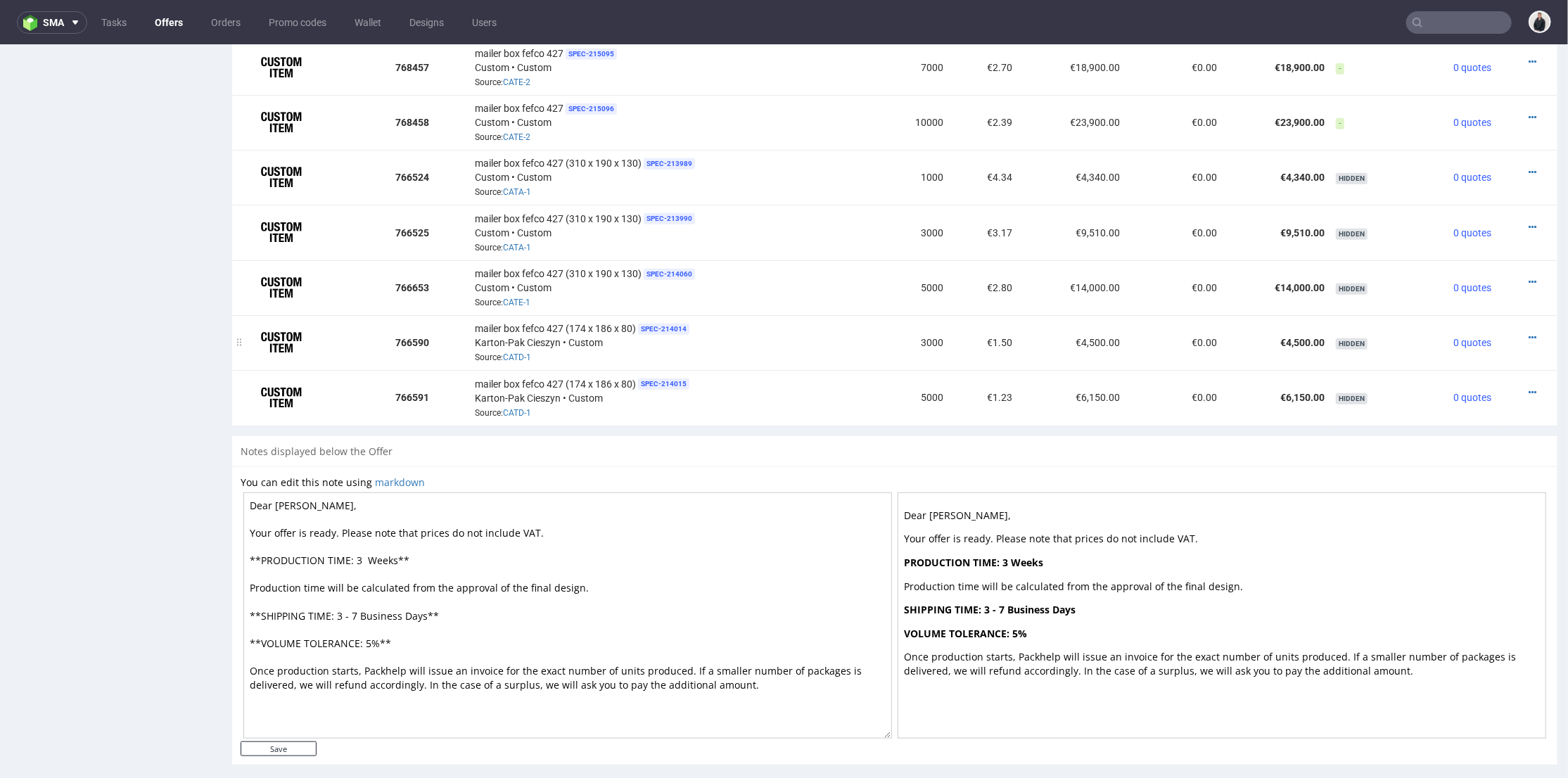
scroll to position [860, 0]
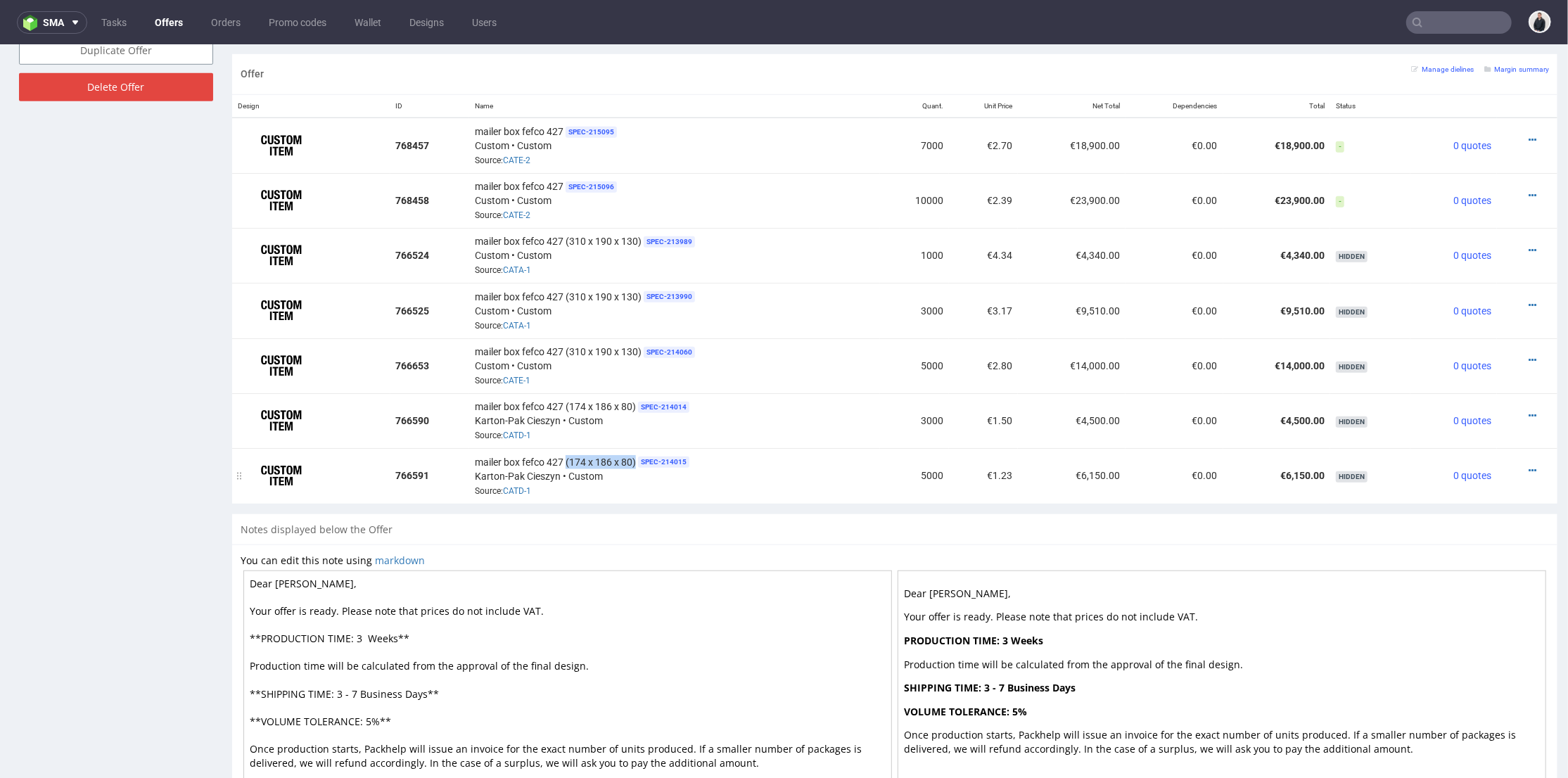
drag, startPoint x: 633, startPoint y: 449, endPoint x: 564, endPoint y: 456, distance: 69.4
click at [564, 456] on div "mailer box fefco 427 (174 x 186 x 80) SPEC- 214015 Karton-Pak Cieszyn • Custom …" at bounding box center [674, 475] width 399 height 44
copy span "(174 x 186 x 80)"
click at [777, 448] on td "mailer box fefco 427 (174 x 186 x 80) SPEC- 214015 Karton-Pak Cieszyn • Custom …" at bounding box center [674, 475] width 411 height 55
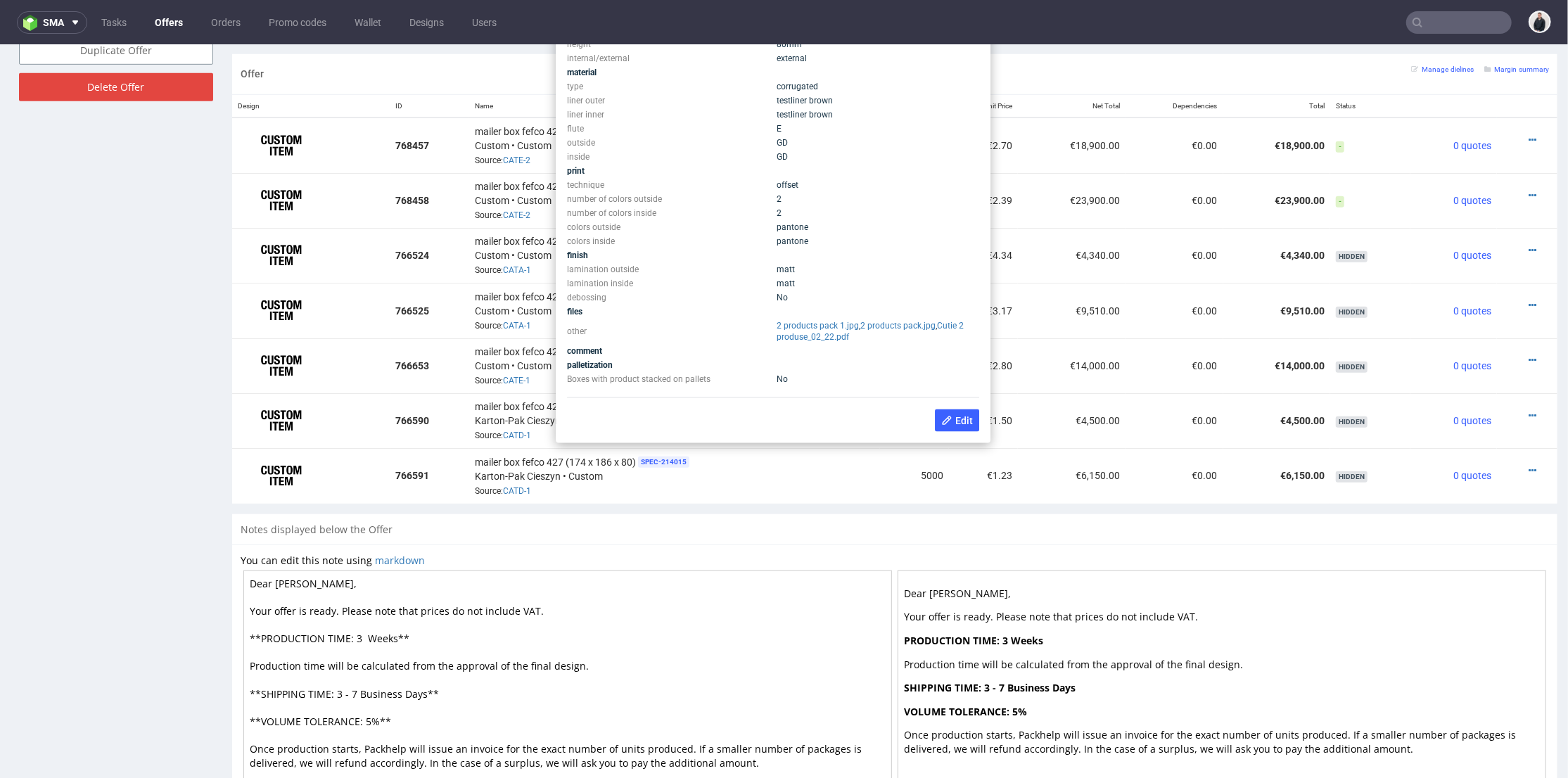
scroll to position [782, 0]
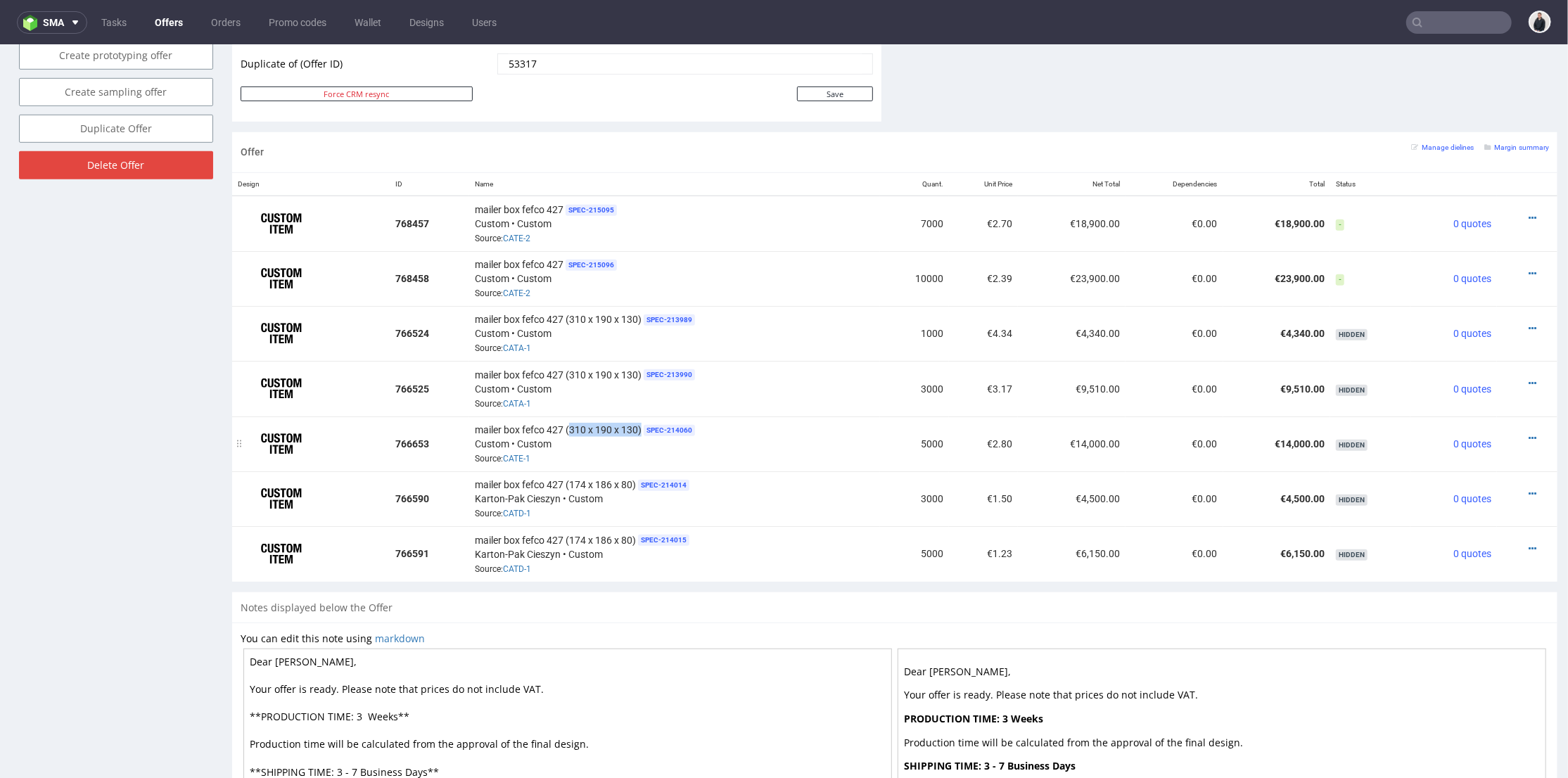
drag, startPoint x: 638, startPoint y: 421, endPoint x: 566, endPoint y: 422, distance: 72.0
click at [566, 422] on span "mailer box fefco 427 (310 x 190 x 130)" at bounding box center [558, 429] width 166 height 14
copy span "310 x 190 x 130)"
click at [968, 460] on td "€2.80" at bounding box center [983, 443] width 69 height 55
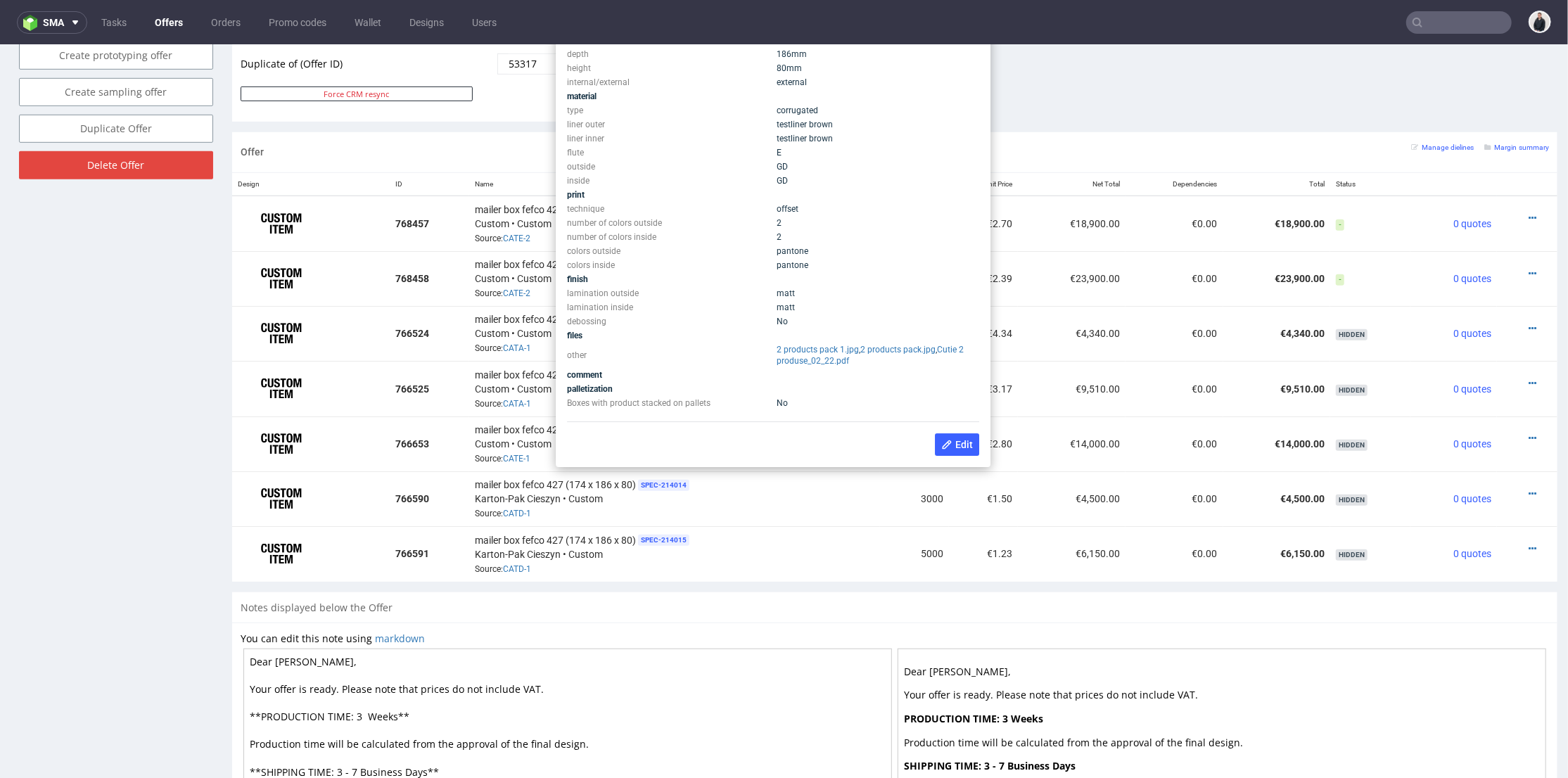
scroll to position [704, 0]
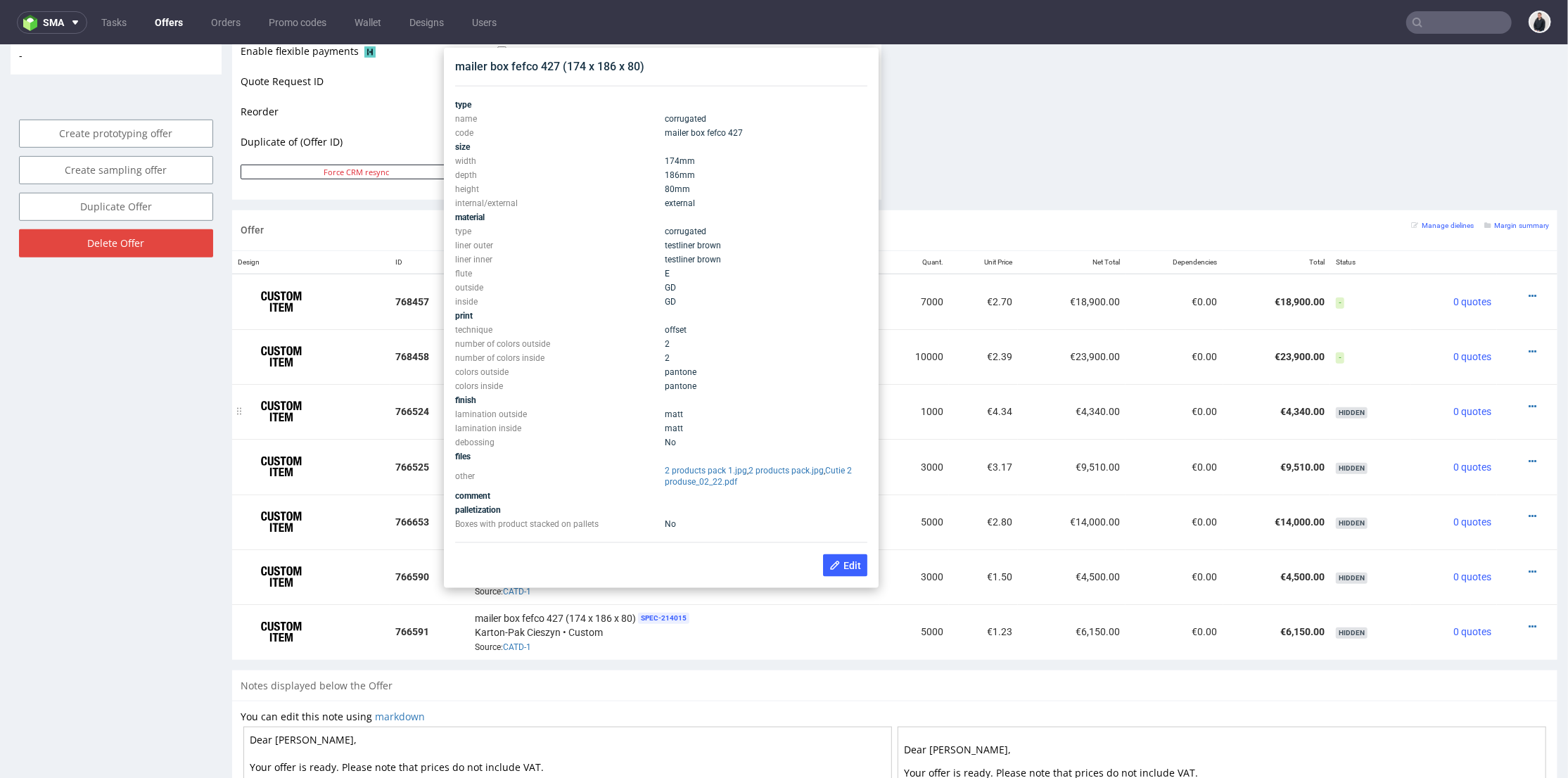
click at [970, 419] on td "€4.34" at bounding box center [983, 411] width 69 height 55
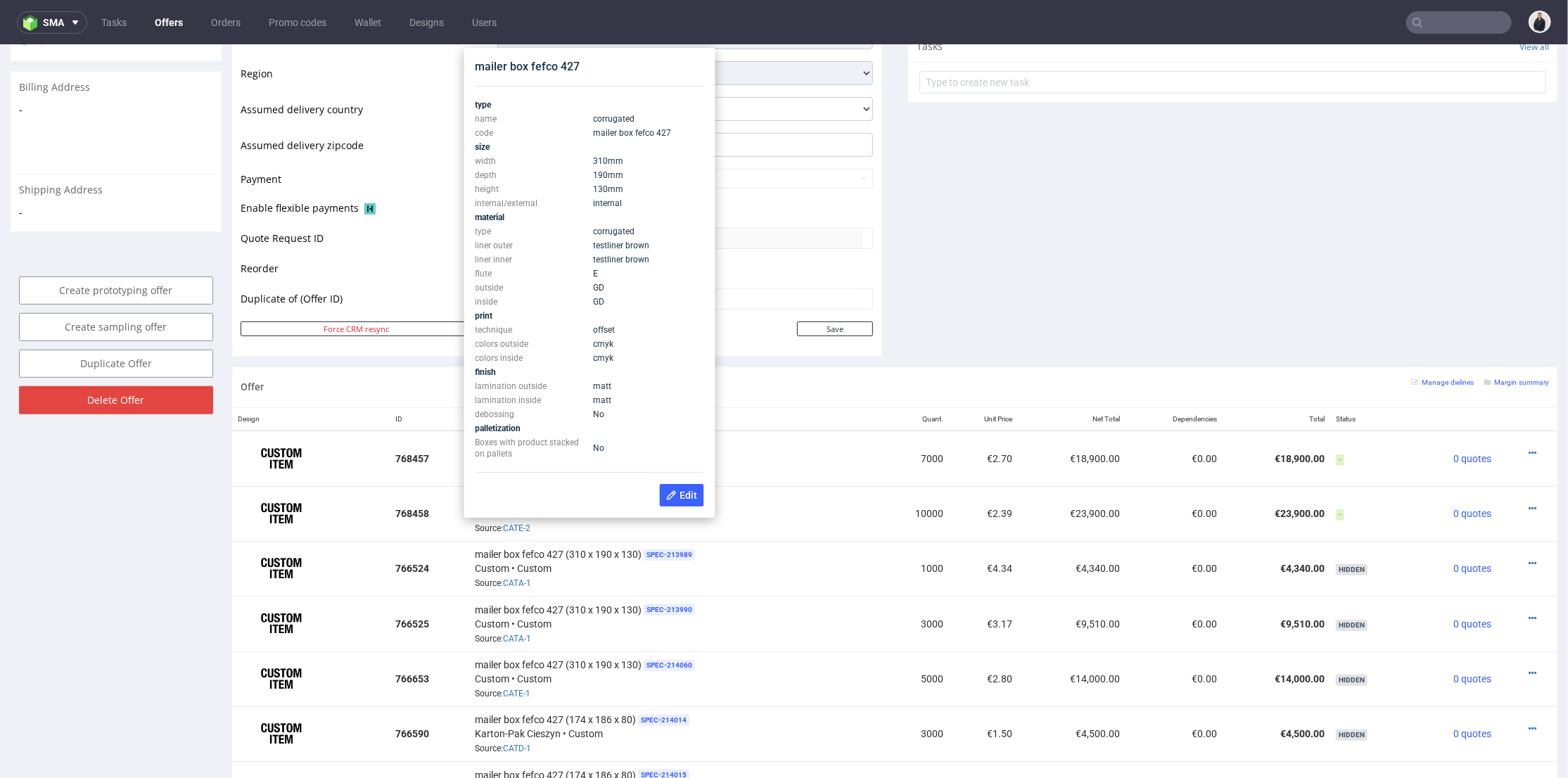
scroll to position [625, 0]
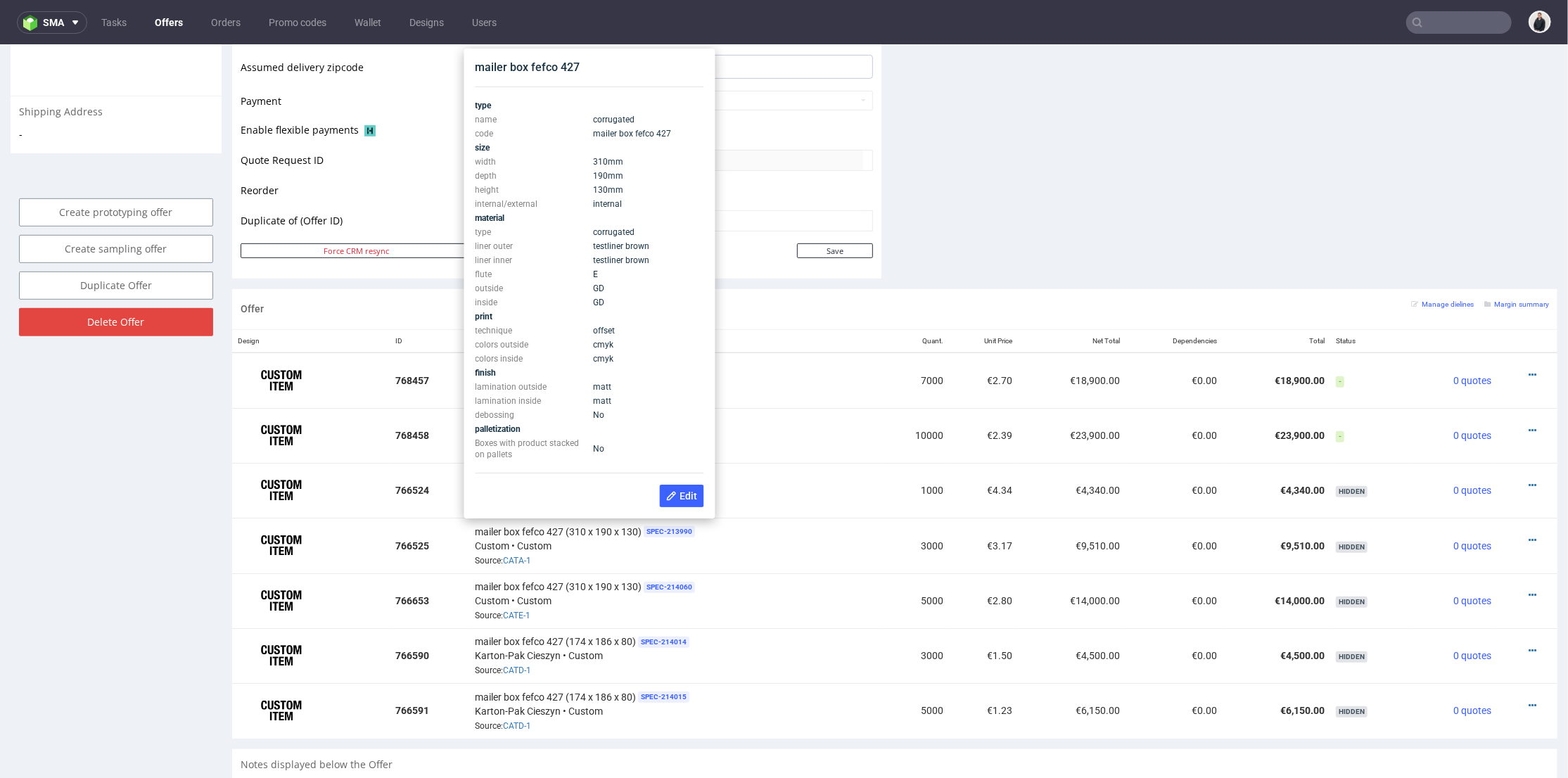
click at [836, 329] on th "Name" at bounding box center [674, 340] width 411 height 23
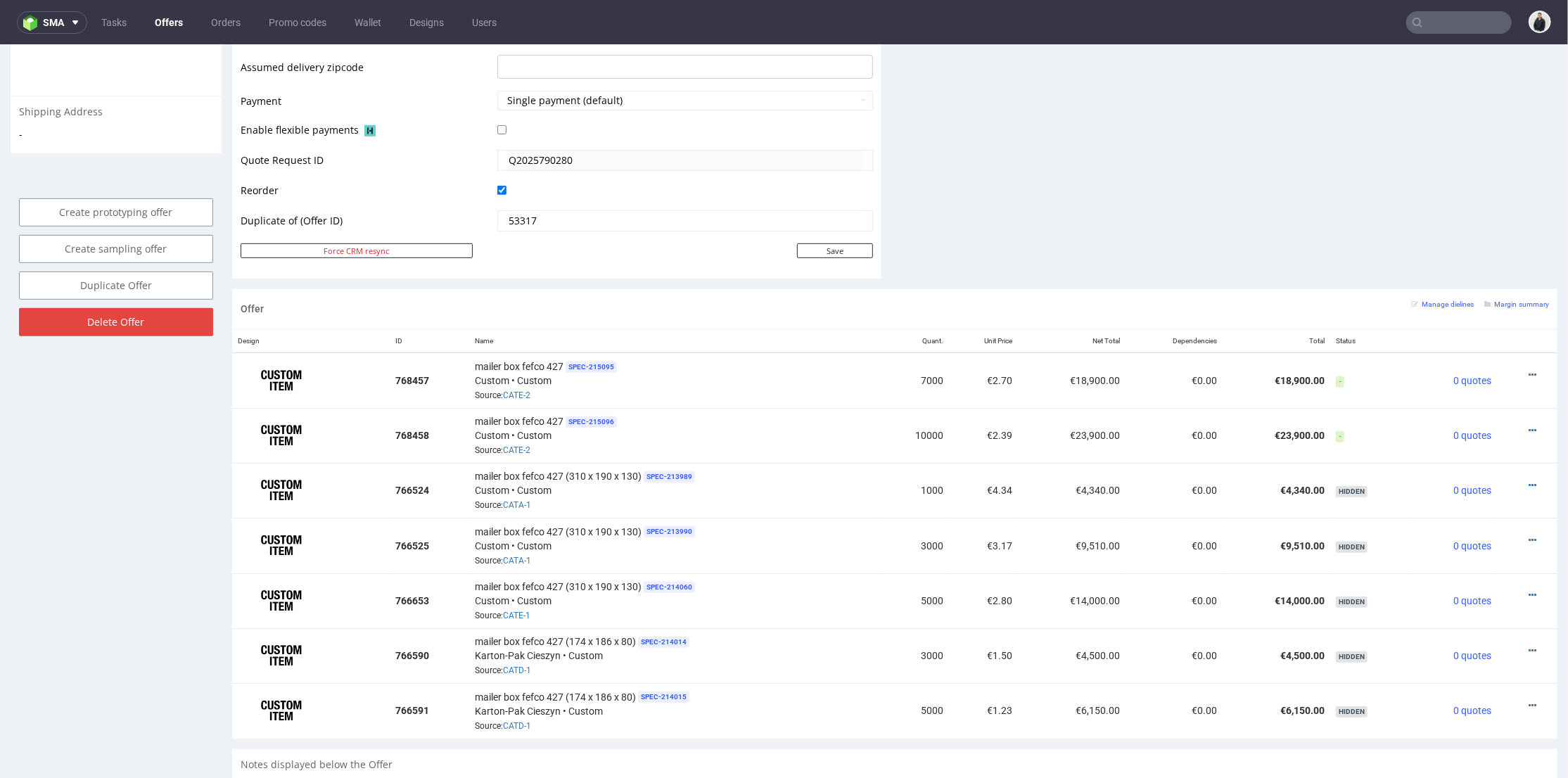
scroll to position [704, 0]
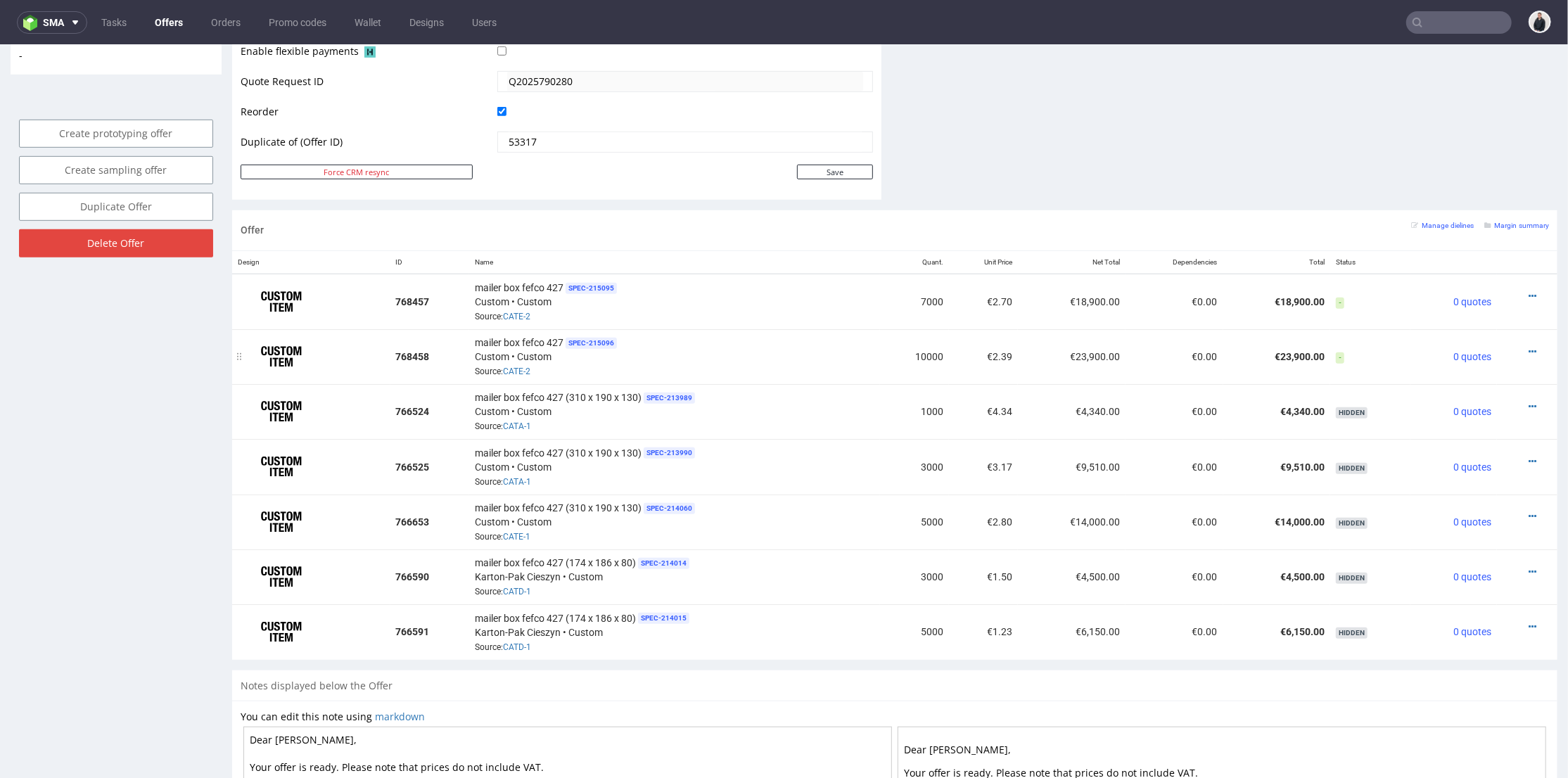
click at [830, 341] on div "mailer box fefco 427 SPEC- 215096 Custom • Custom Source: CATE-2" at bounding box center [674, 357] width 399 height 44
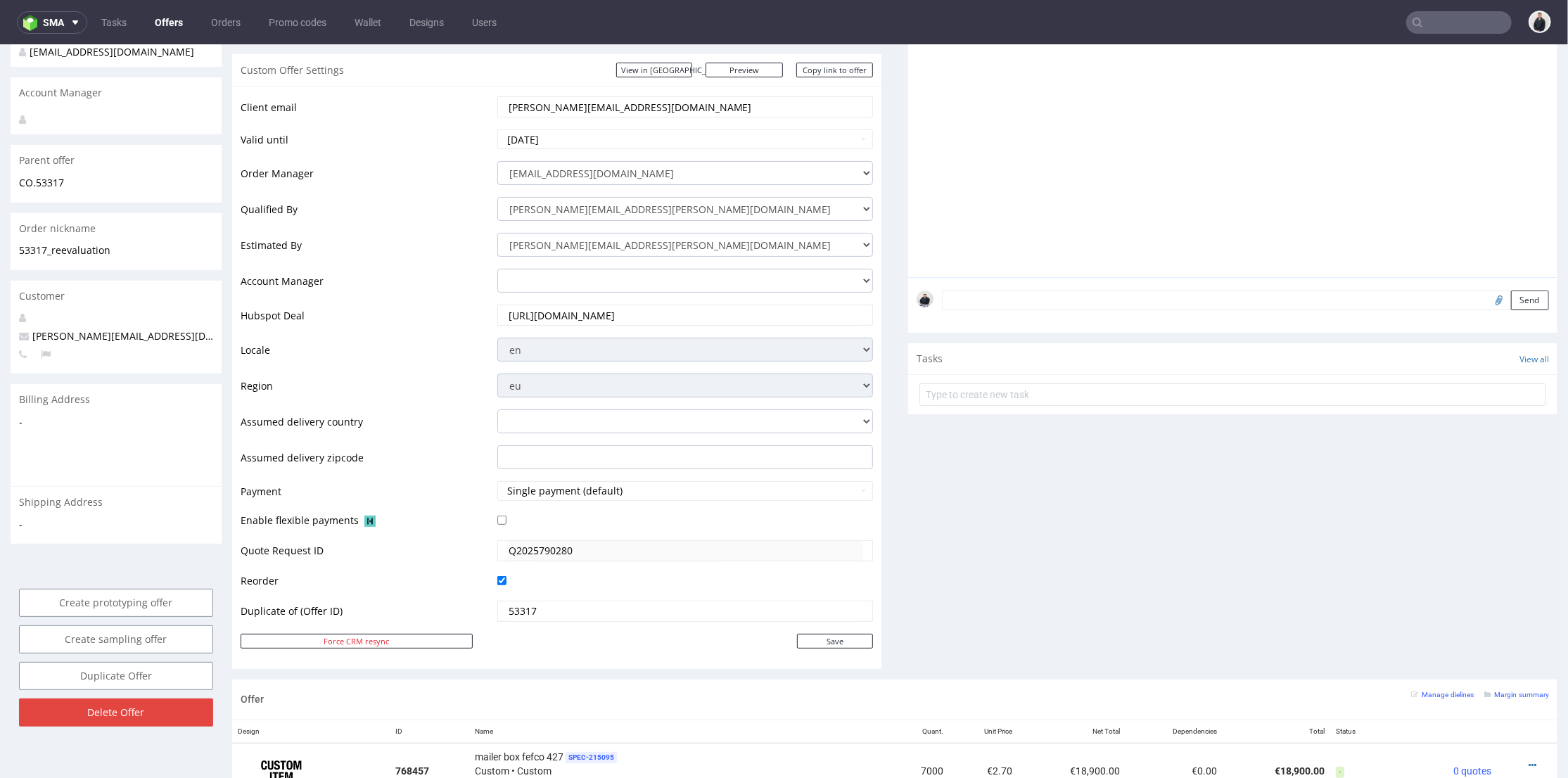
scroll to position [0, 0]
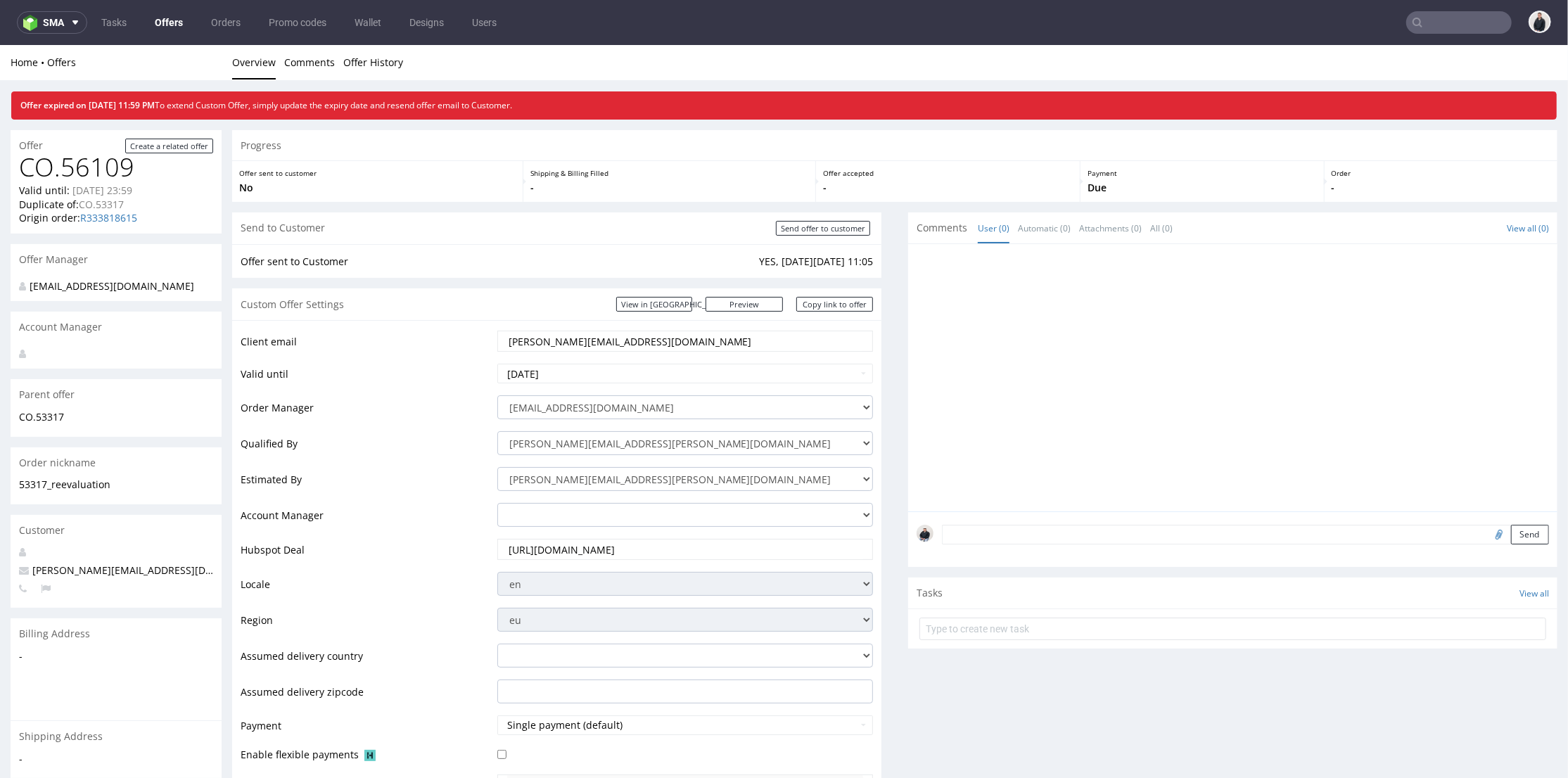
drag, startPoint x: 590, startPoint y: 336, endPoint x: 535, endPoint y: 341, distance: 55.2
click at [535, 341] on input "[PERSON_NAME][EMAIL_ADDRESS][DOMAIN_NAME]" at bounding box center [685, 341] width 356 height 20
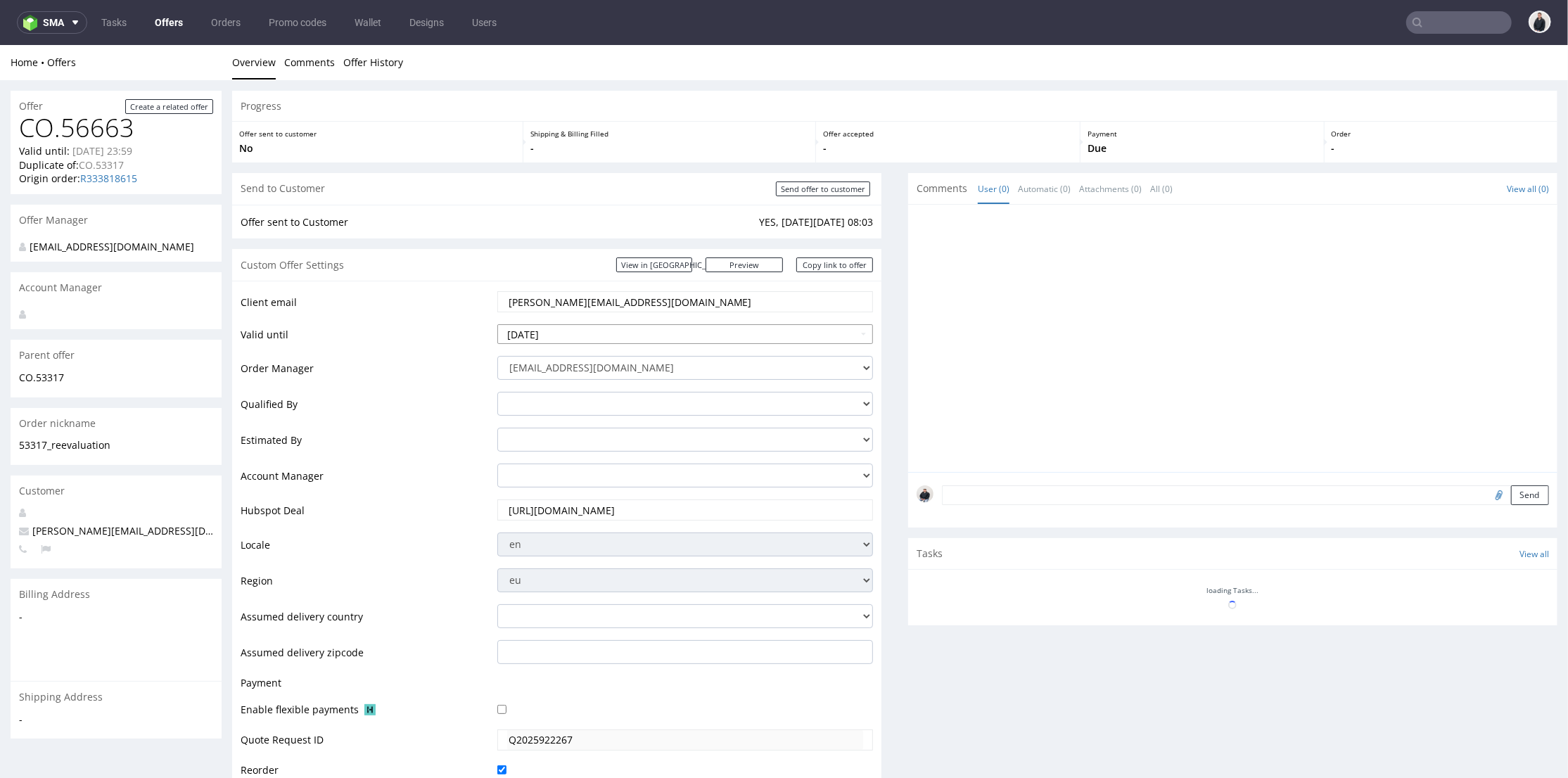
scroll to position [375, 0]
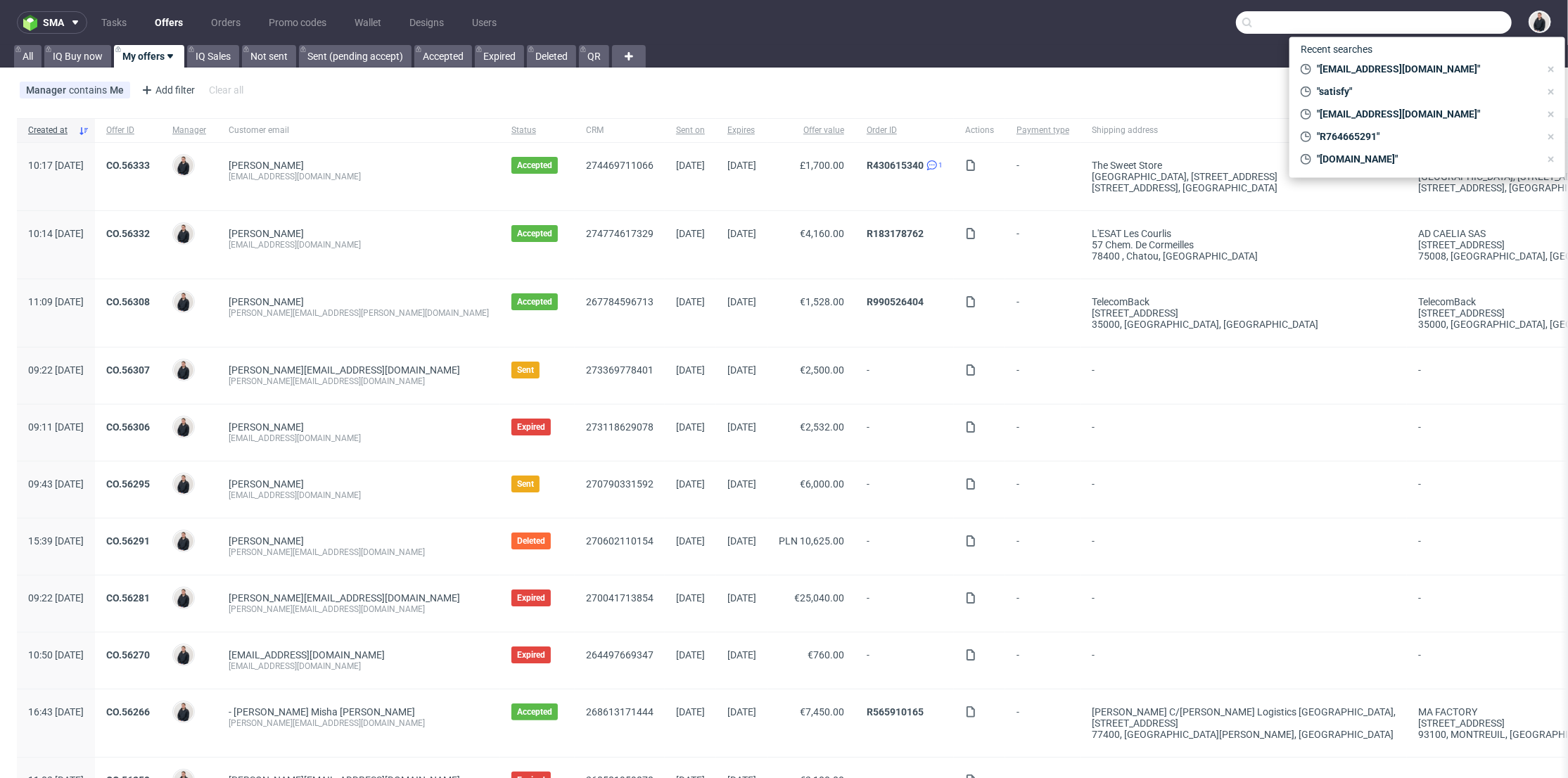
click at [1465, 19] on input "text" at bounding box center [1374, 22] width 276 height 23
paste input "viorica.md"
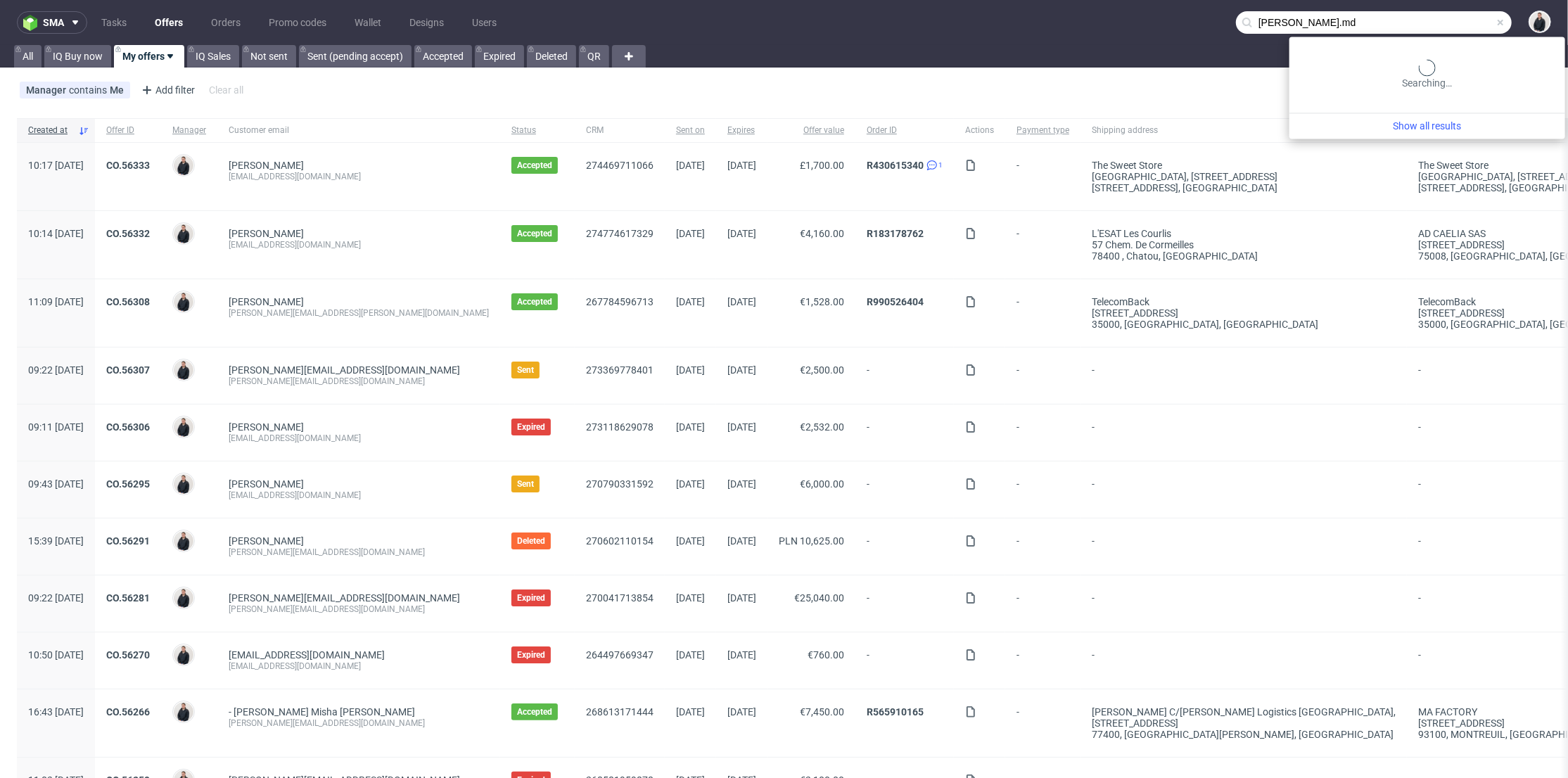
type input "viorica.md"
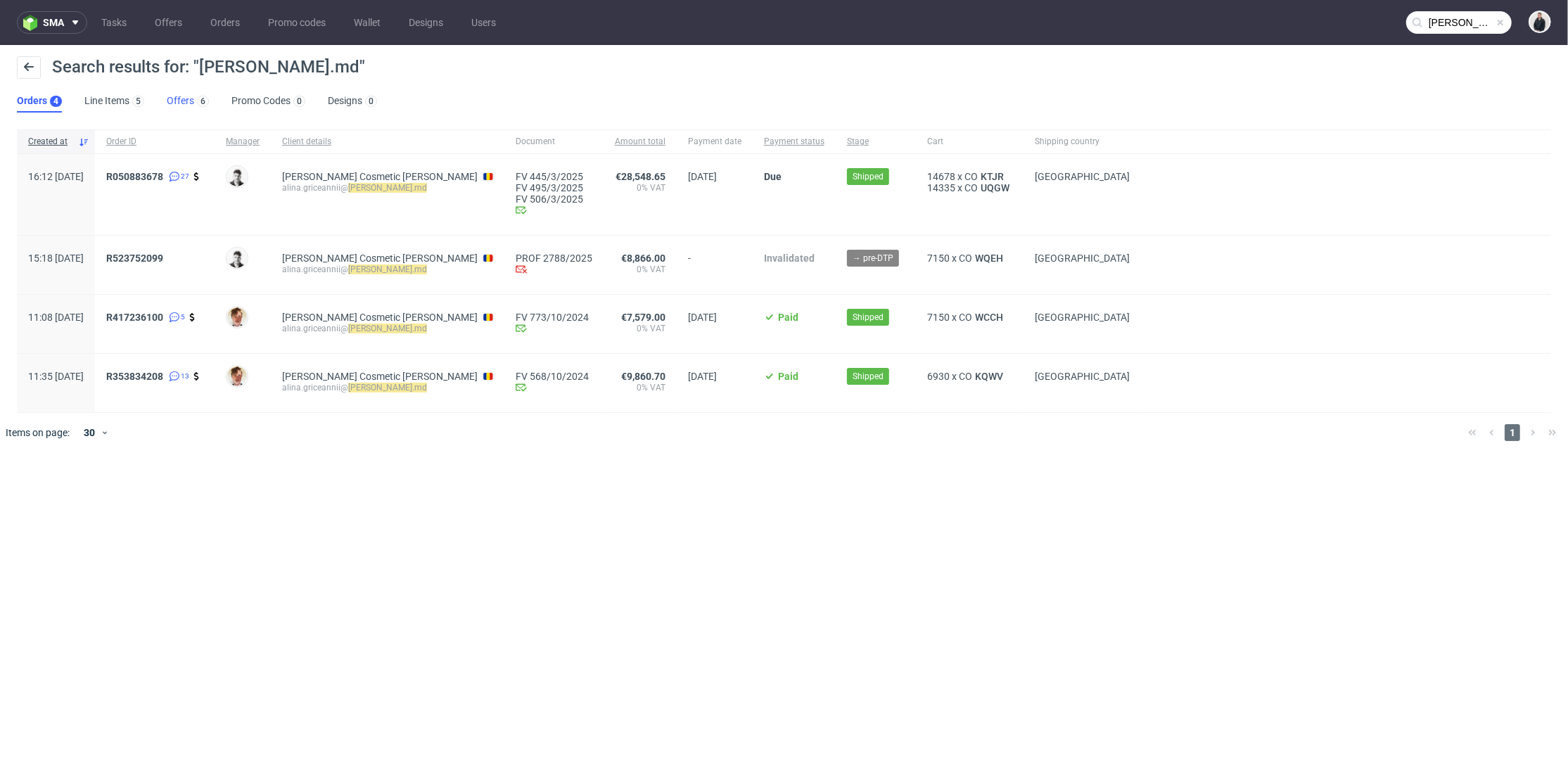
click at [185, 99] on link "Offers 6" at bounding box center [187, 101] width 42 height 23
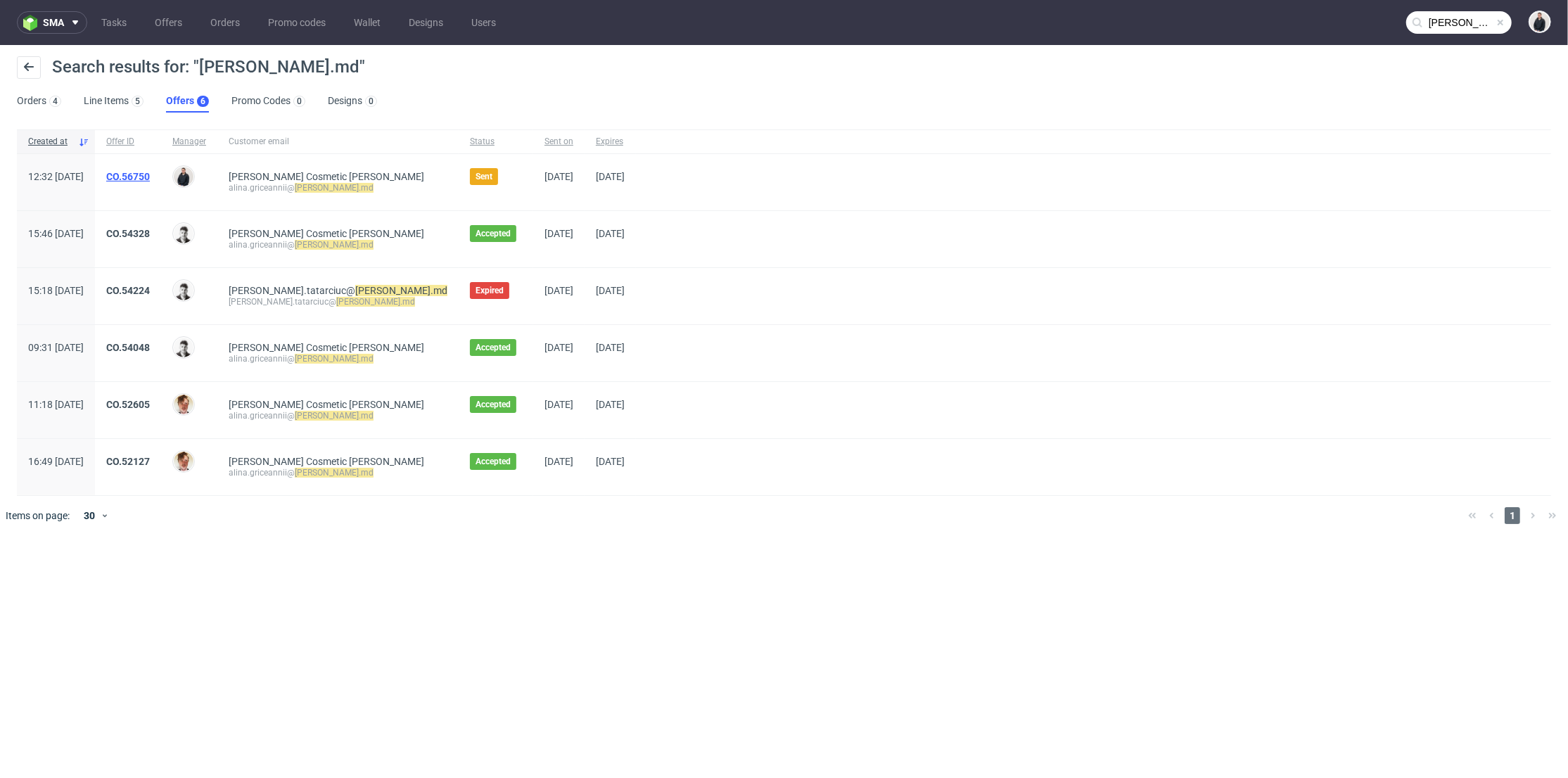
click at [150, 173] on link "CO.56750" at bounding box center [128, 176] width 44 height 11
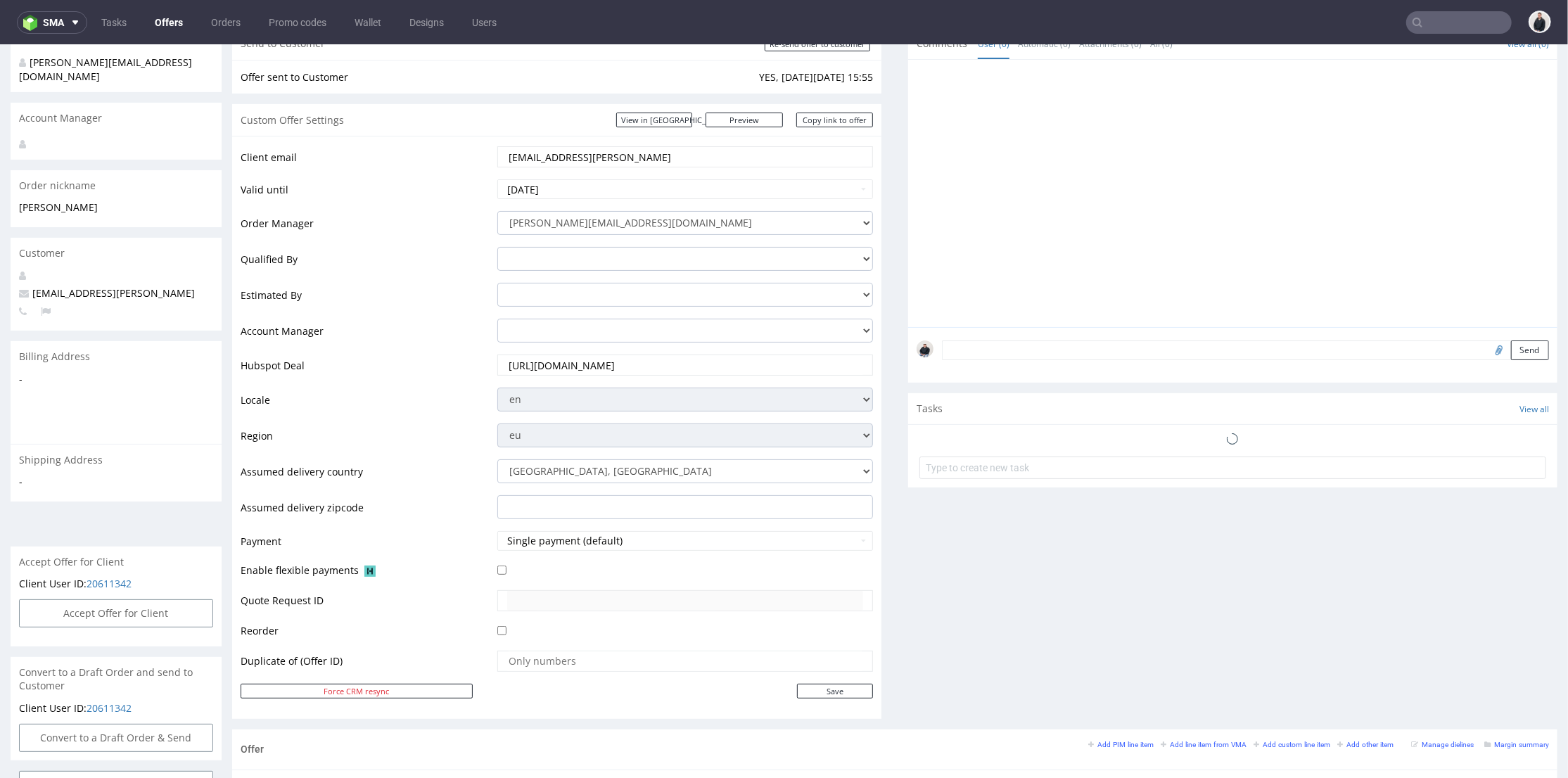
scroll to position [373, 0]
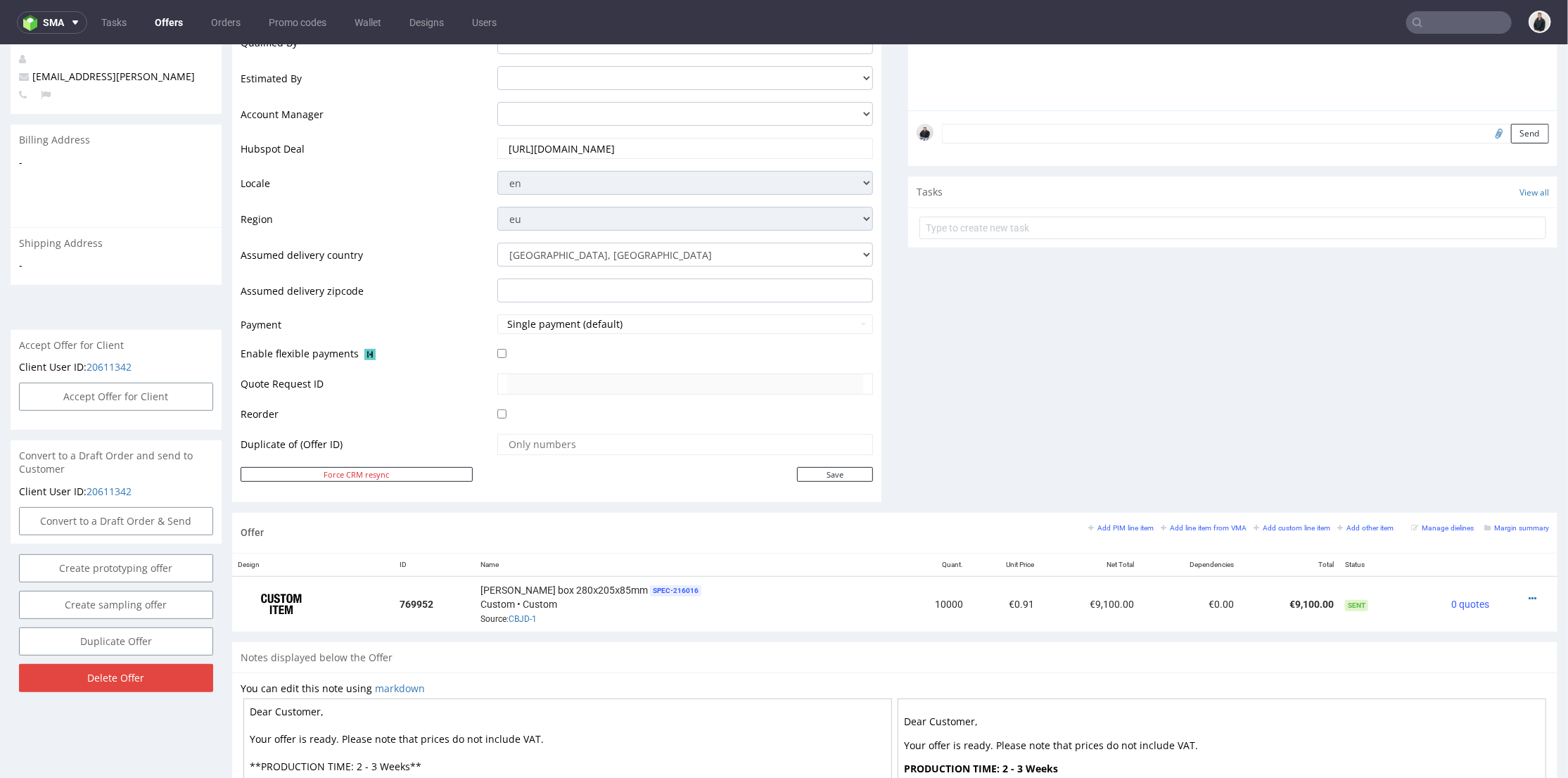
click at [980, 359] on div "Comments User (0) Automatic (0) Attachments (0) All (0) View all (0) Send Tasks…" at bounding box center [1233, 162] width 650 height 702
drag, startPoint x: 1511, startPoint y: 595, endPoint x: 1507, endPoint y: 589, distance: 7.2
click at [1529, 596] on icon at bounding box center [1532, 598] width 7 height 10
click at [1481, 444] on span "Edit item price" at bounding box center [1469, 442] width 113 height 14
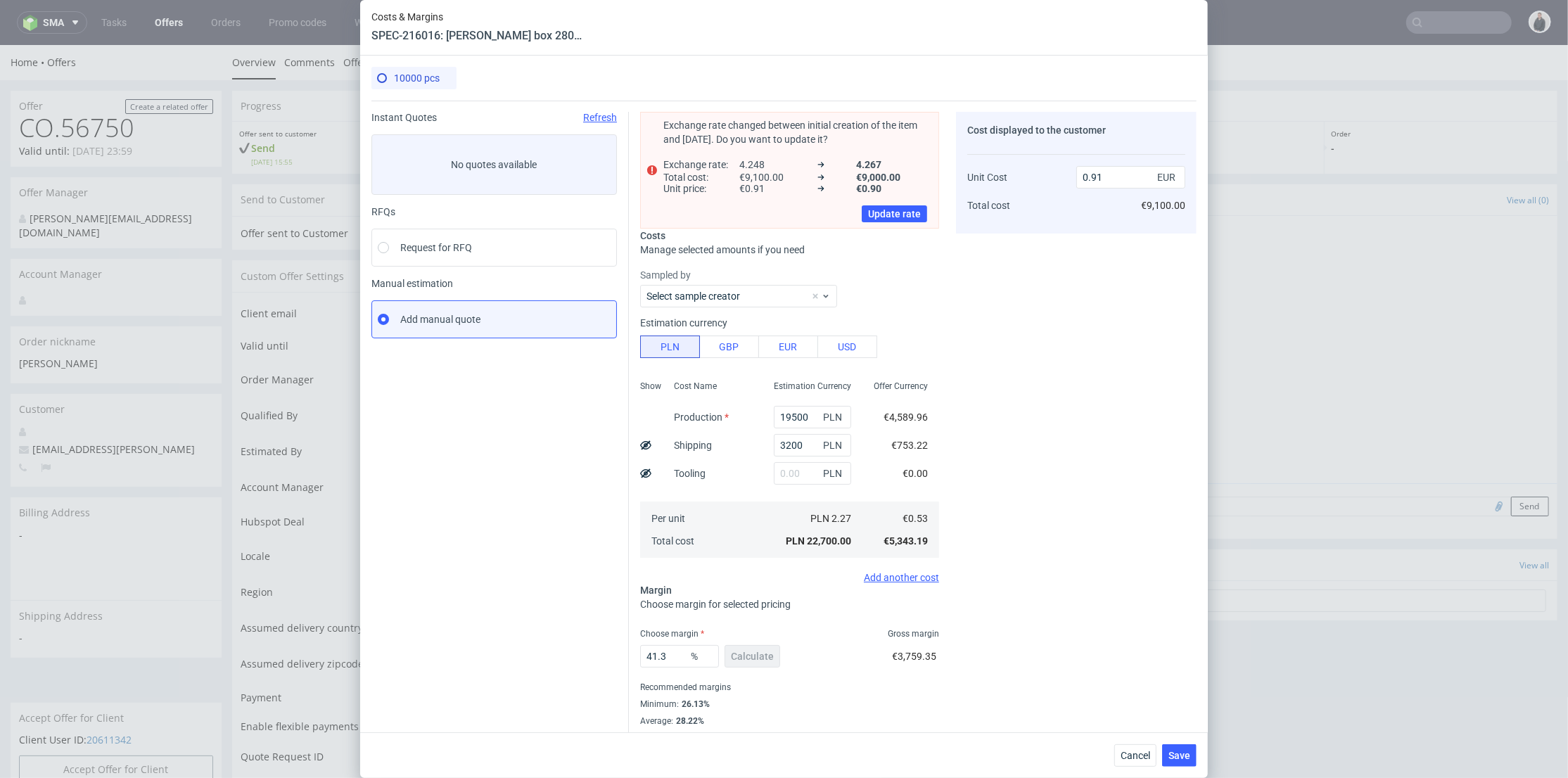
scroll to position [23, 0]
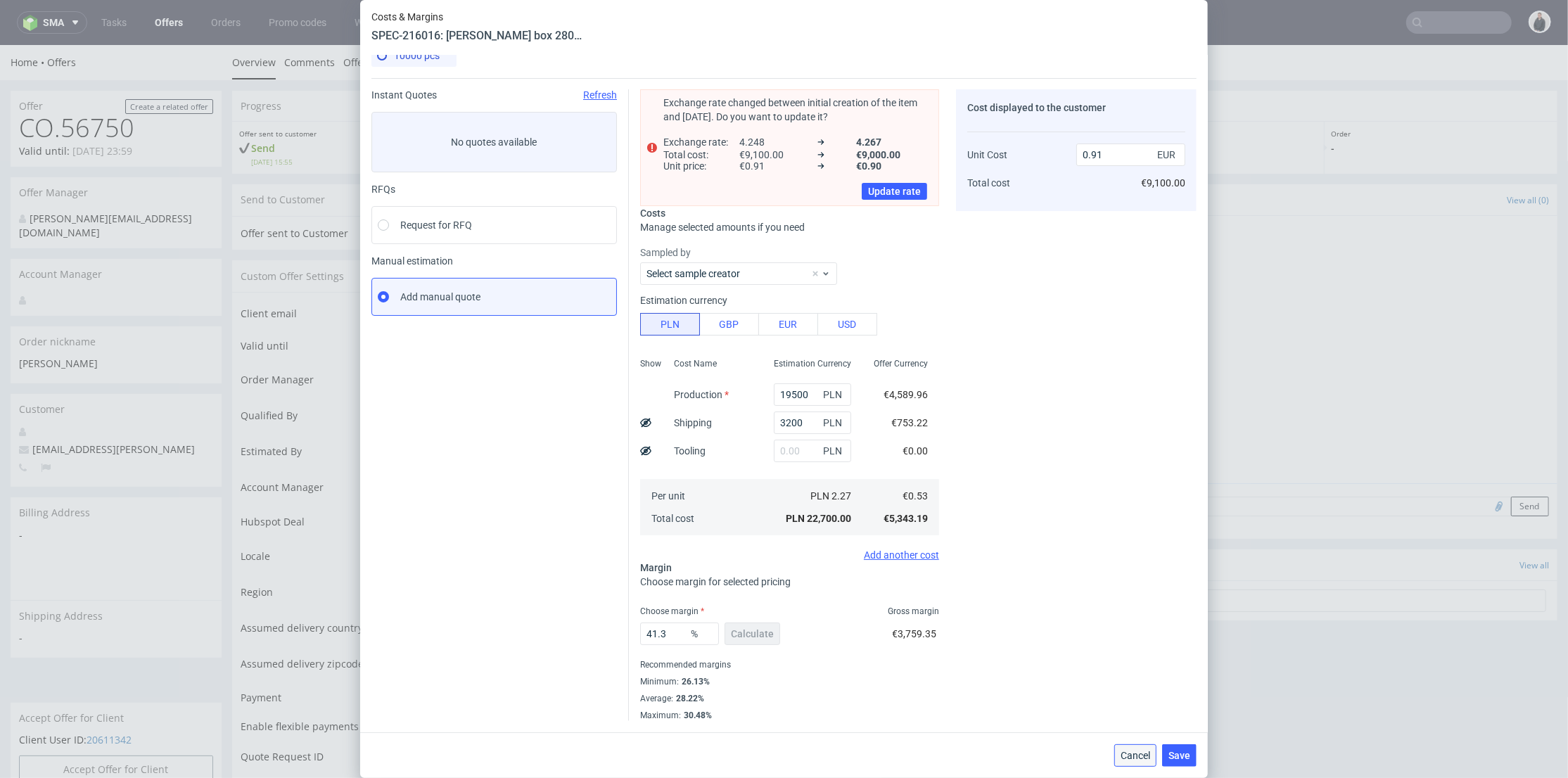
drag, startPoint x: 1129, startPoint y: 758, endPoint x: 1129, endPoint y: 713, distance: 45.0
click at [1129, 758] on span "Cancel" at bounding box center [1135, 755] width 29 height 10
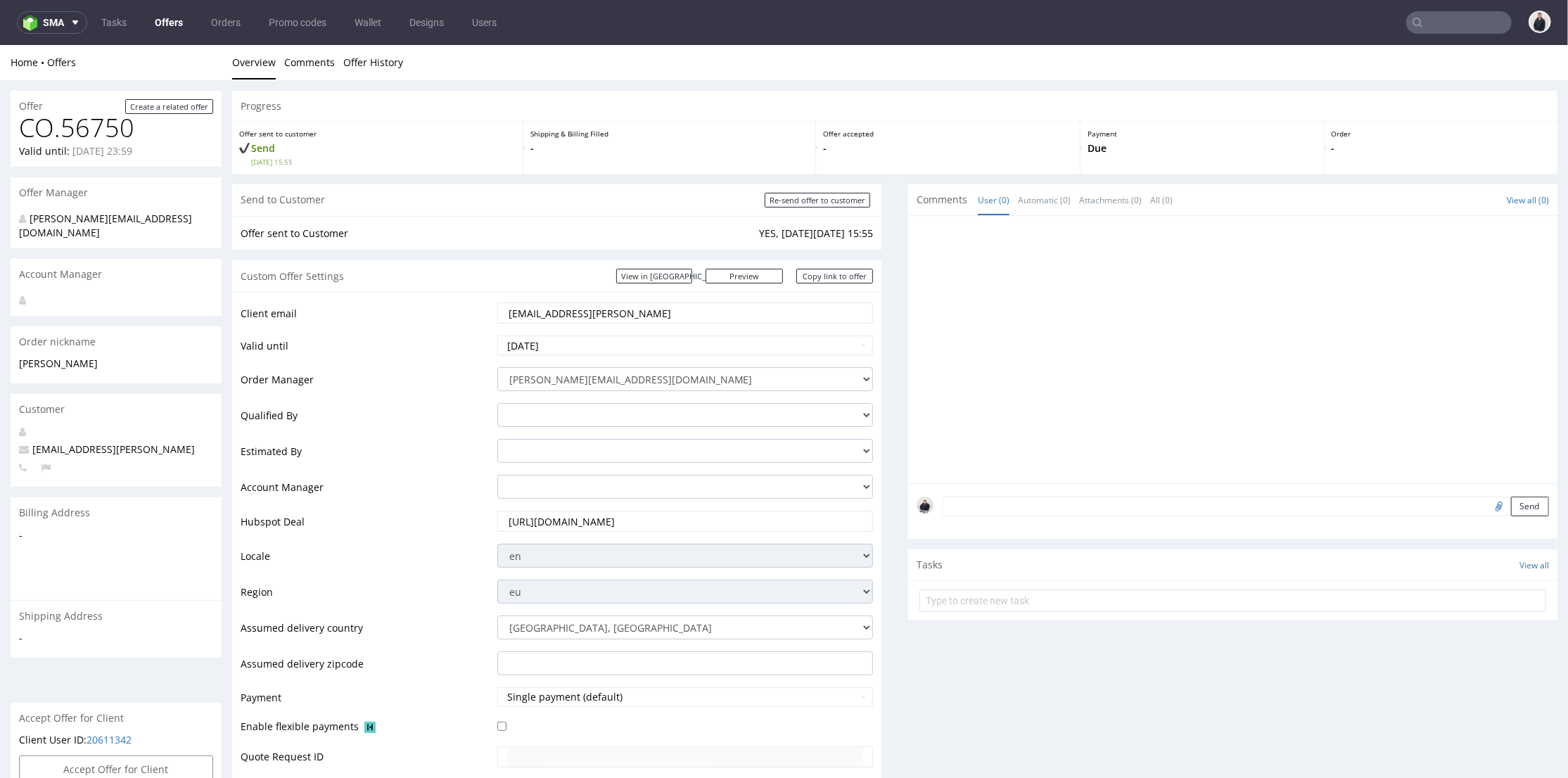
drag, startPoint x: 1089, startPoint y: 396, endPoint x: 1113, endPoint y: 402, distance: 24.7
click at [1106, 393] on div at bounding box center [1236, 353] width 641 height 259
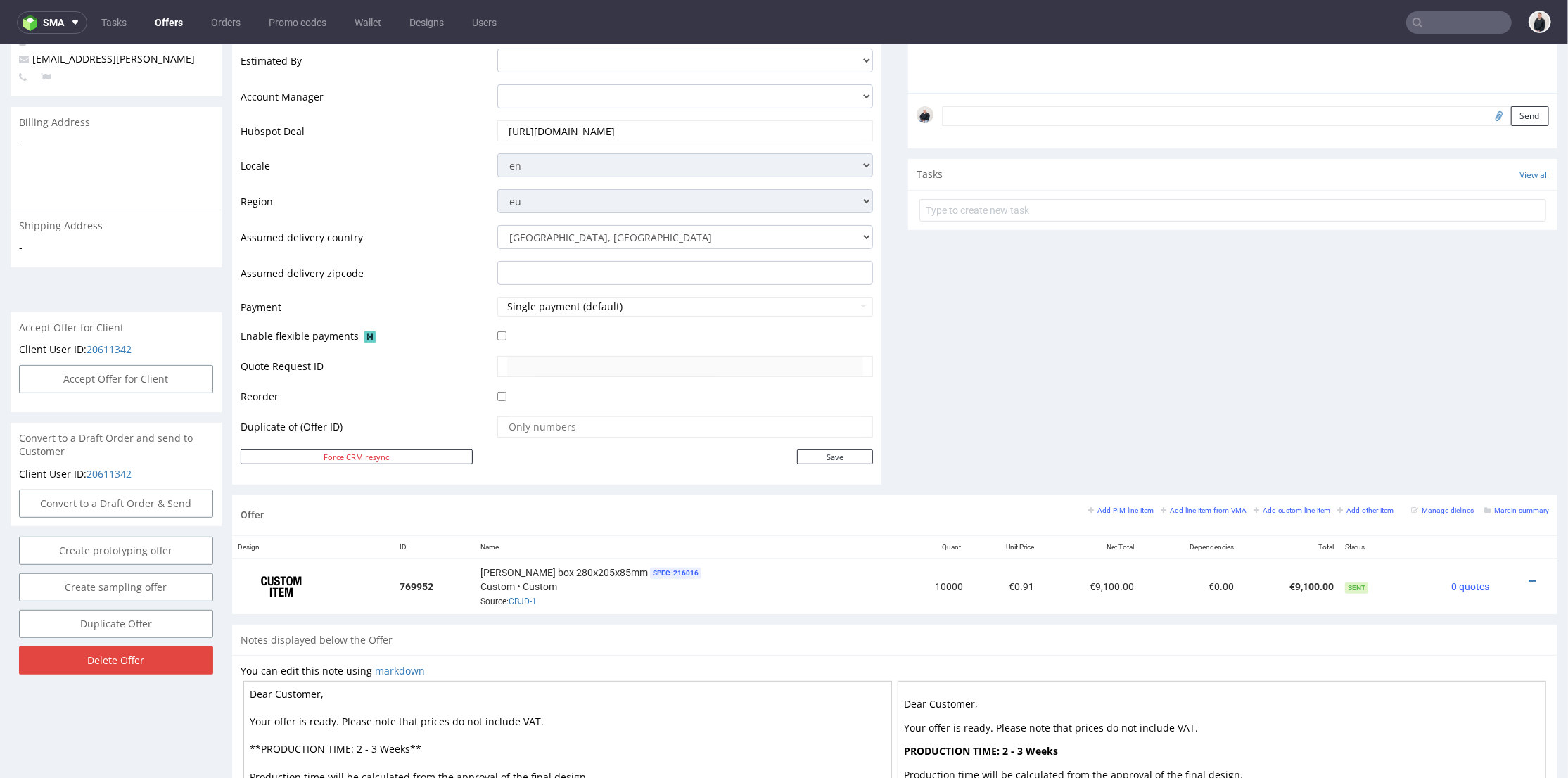
click at [1095, 397] on div "Comments User (0) Automatic (0) Attachments (0) All (0) View all (0) Send Tasks…" at bounding box center [1233, 144] width 650 height 702
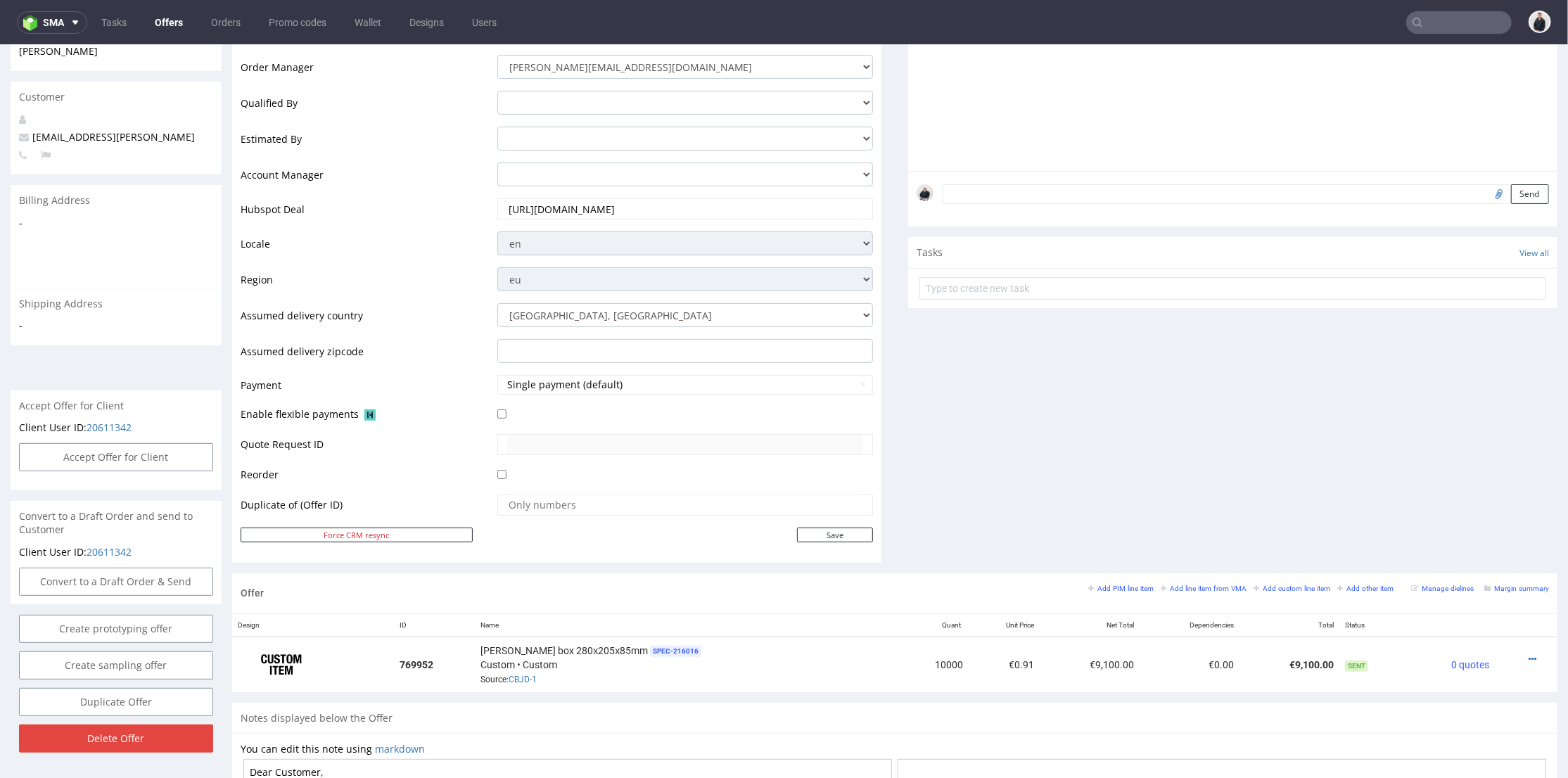
scroll to position [469, 0]
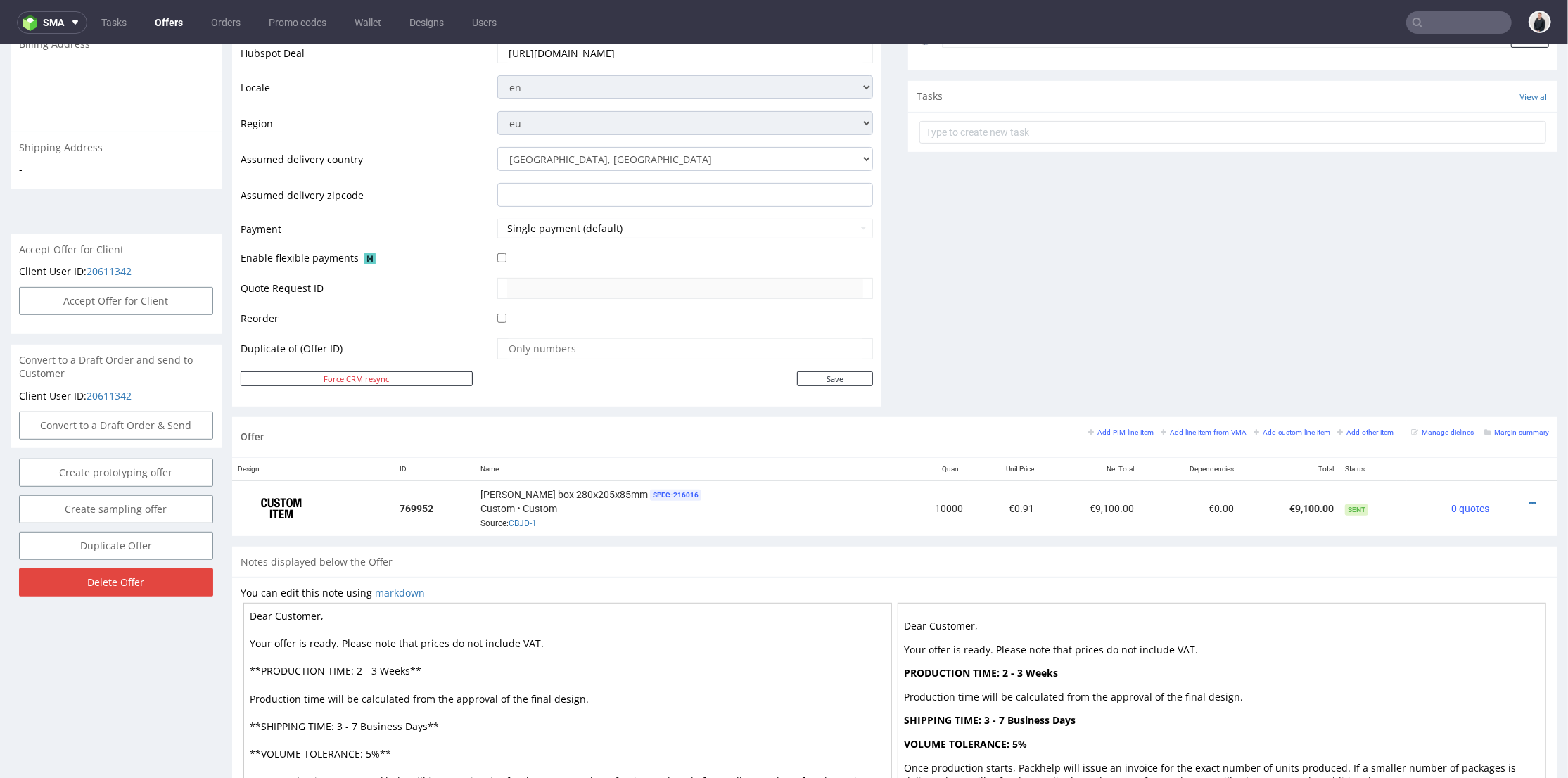
click at [988, 376] on div "Comments User (0) Automatic (0) Attachments (0) All (0) View all (0) Send Tasks…" at bounding box center [1233, 66] width 650 height 702
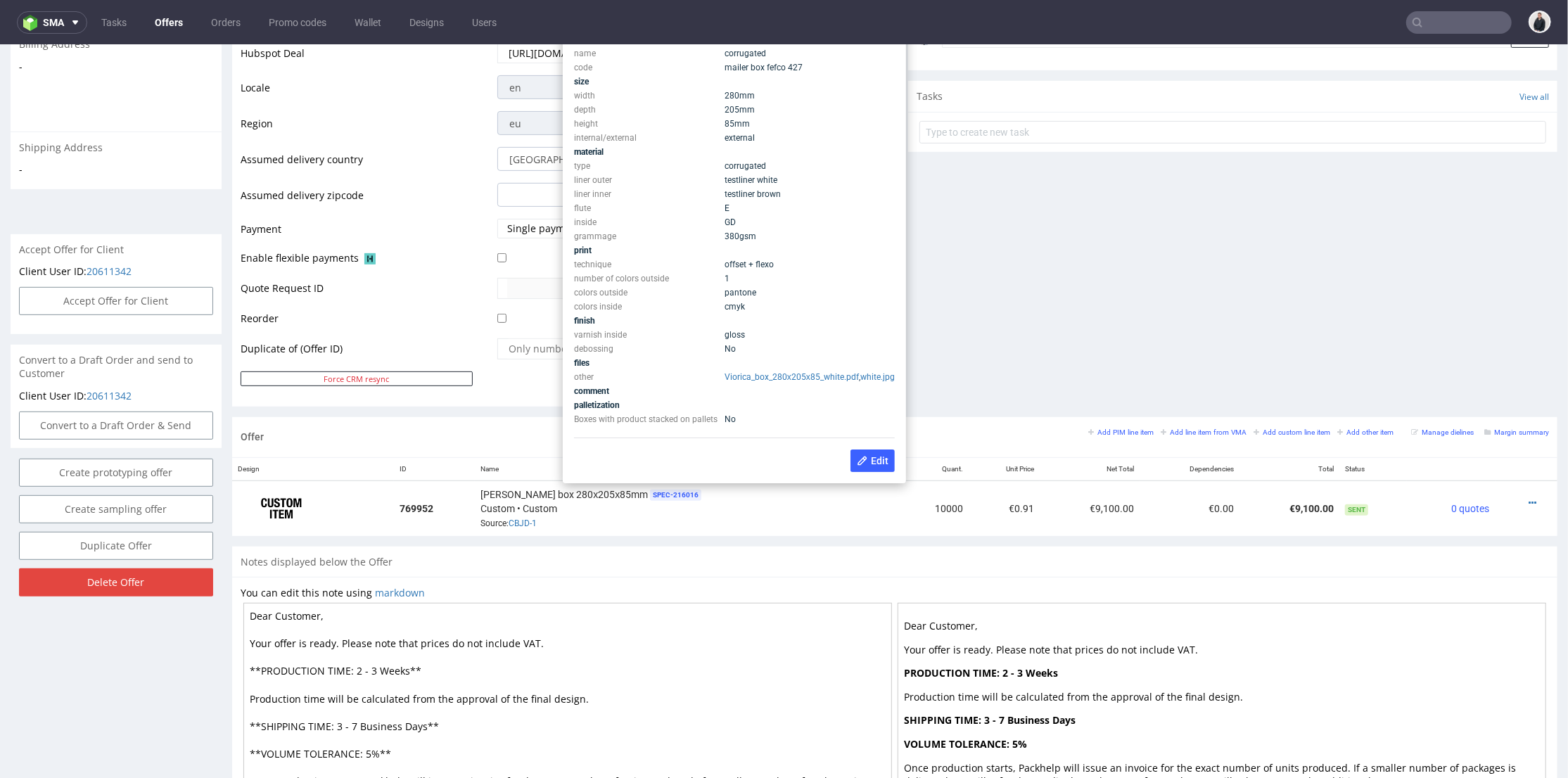
click at [1009, 216] on div "Comments User (0) Automatic (0) Attachments (0) All (0) View all (0) Send Tasks…" at bounding box center [1233, 66] width 650 height 702
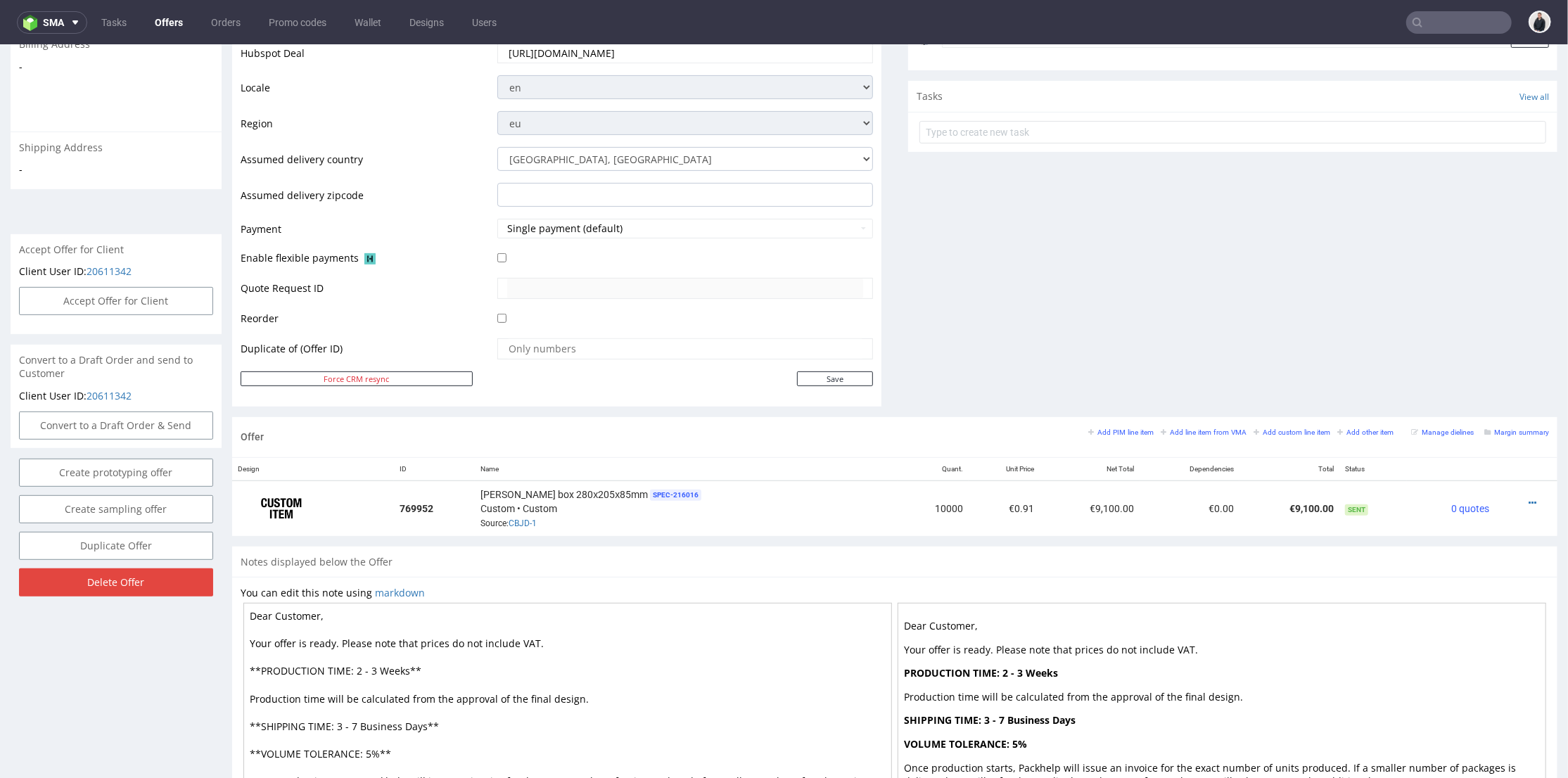
click at [1446, 26] on input "text" at bounding box center [1458, 22] width 105 height 23
paste input "arsdigitalis.io"
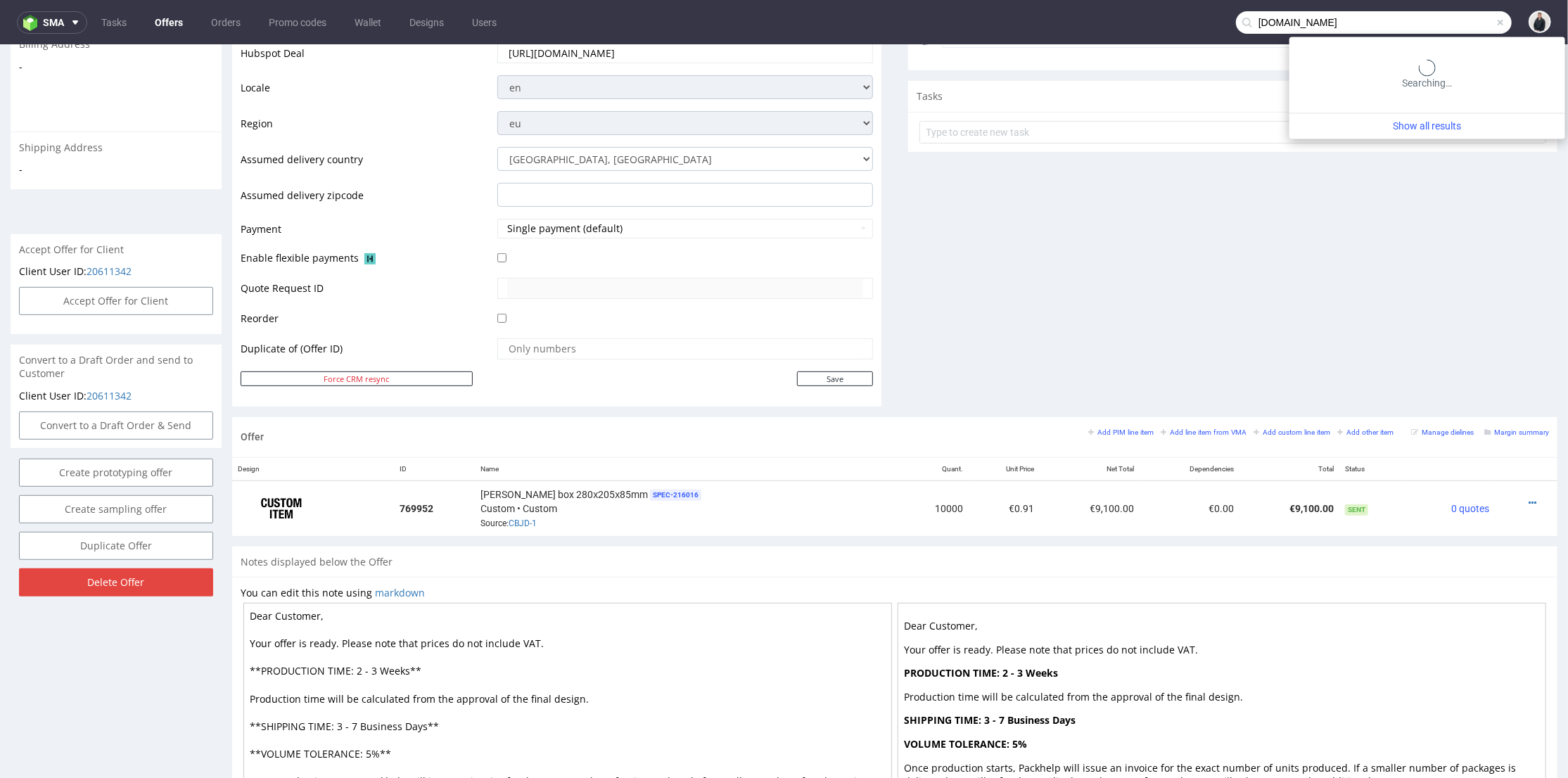
type input "arsdigitalis.io"
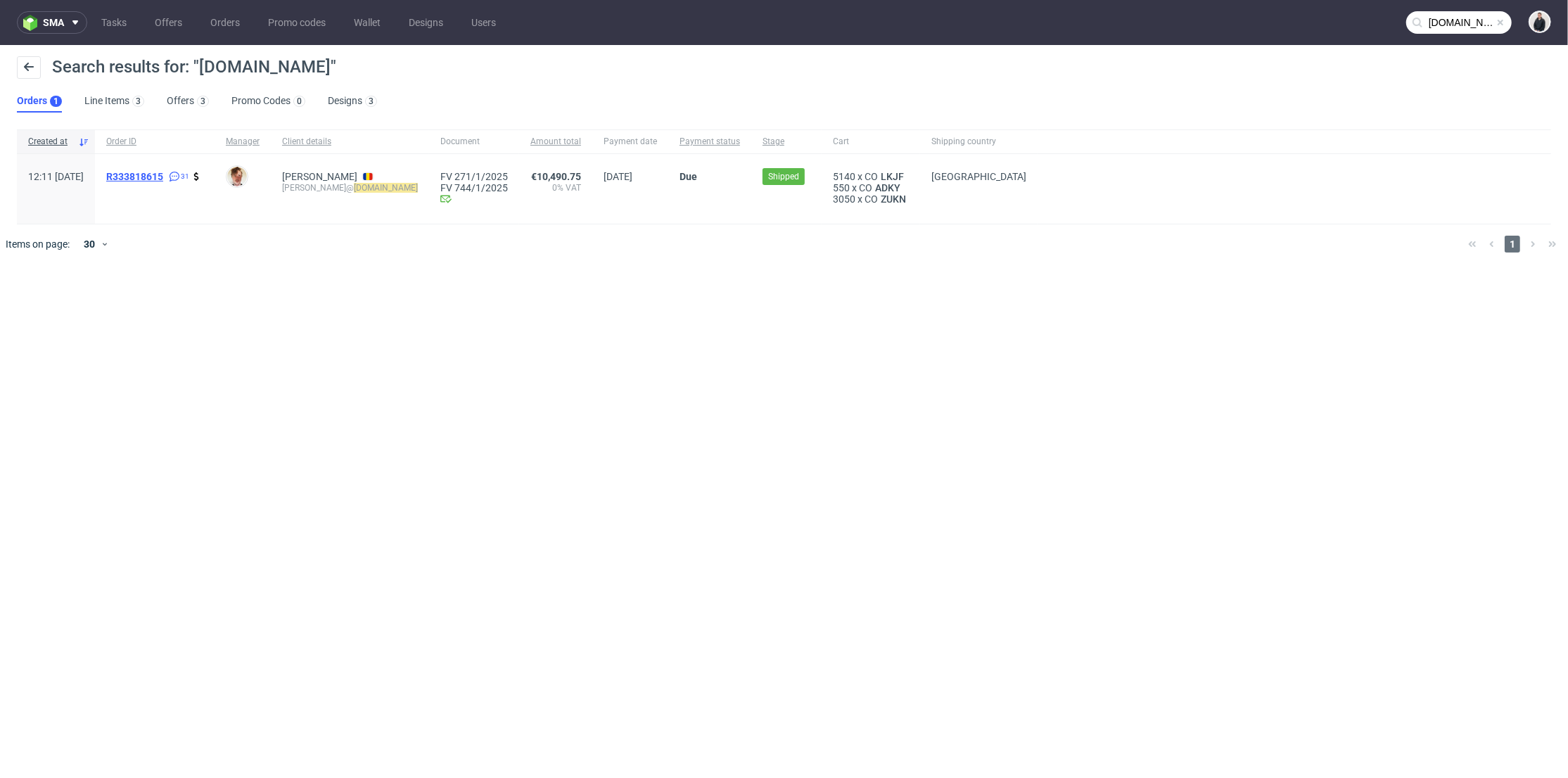
click at [164, 176] on span "R333818615" at bounding box center [134, 176] width 57 height 11
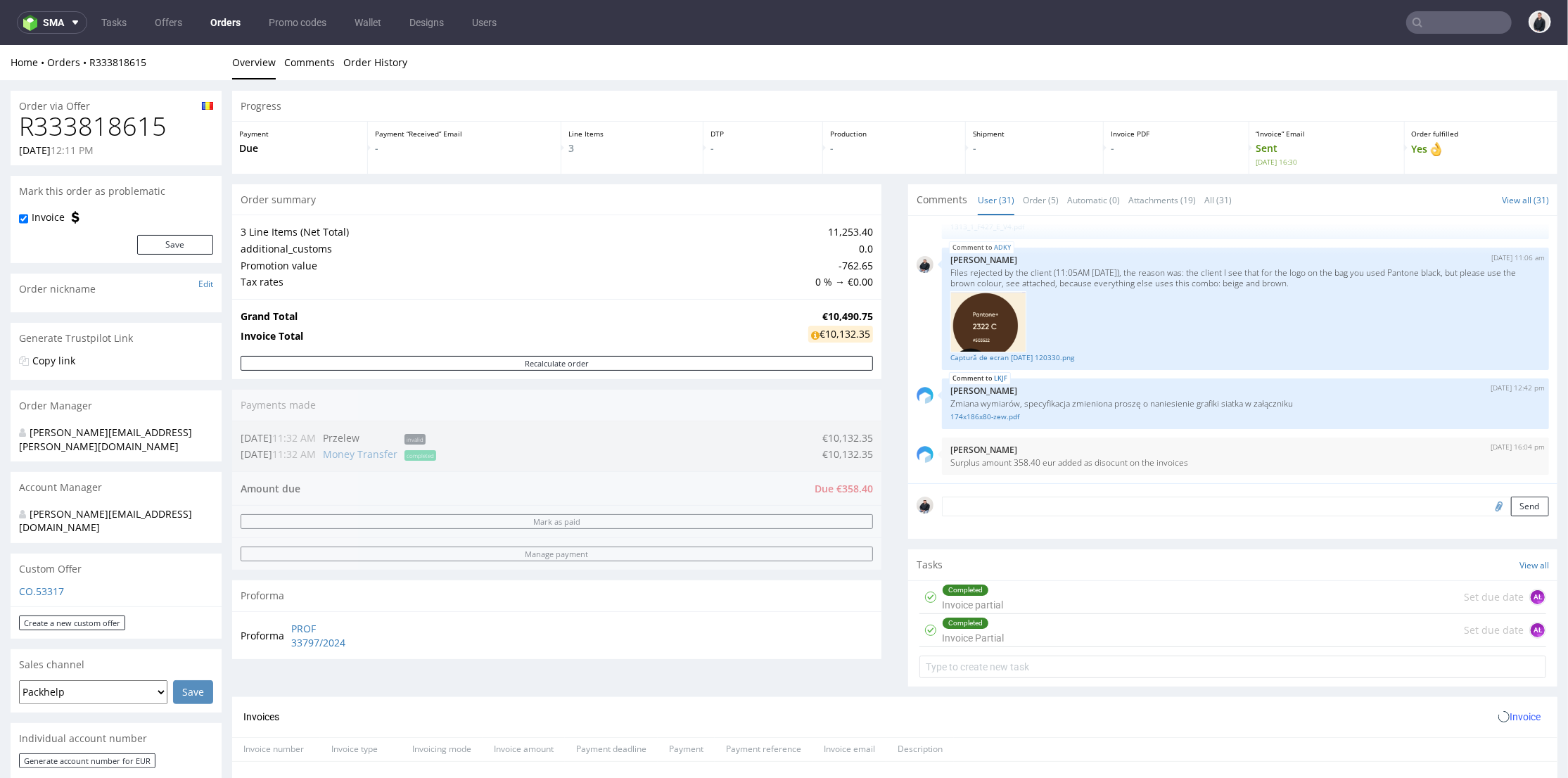
scroll to position [469, 0]
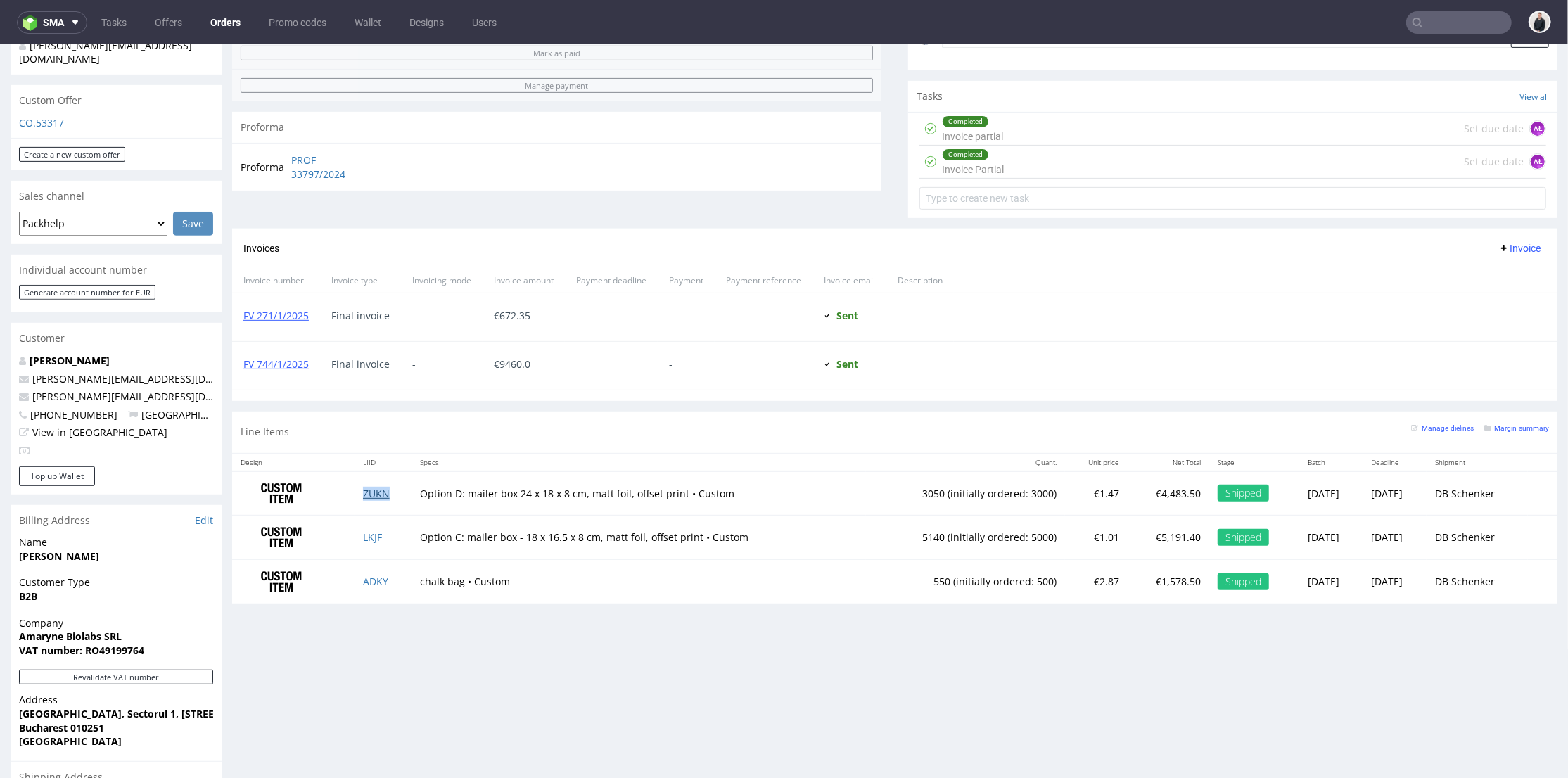
click at [376, 487] on link "ZUKN" at bounding box center [376, 493] width 26 height 14
click at [365, 535] on link "LKJF" at bounding box center [372, 537] width 19 height 14
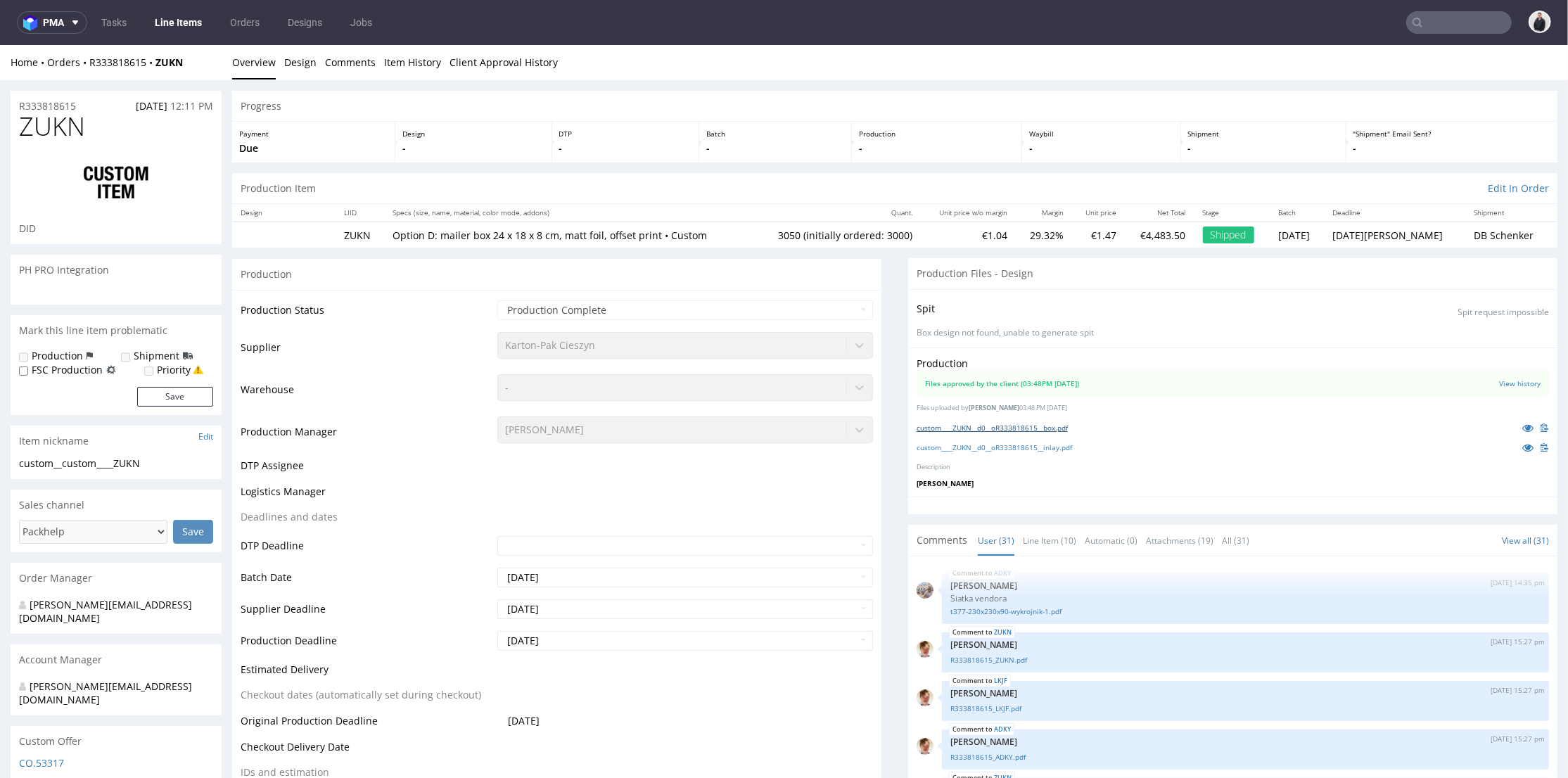
scroll to position [1617, 0]
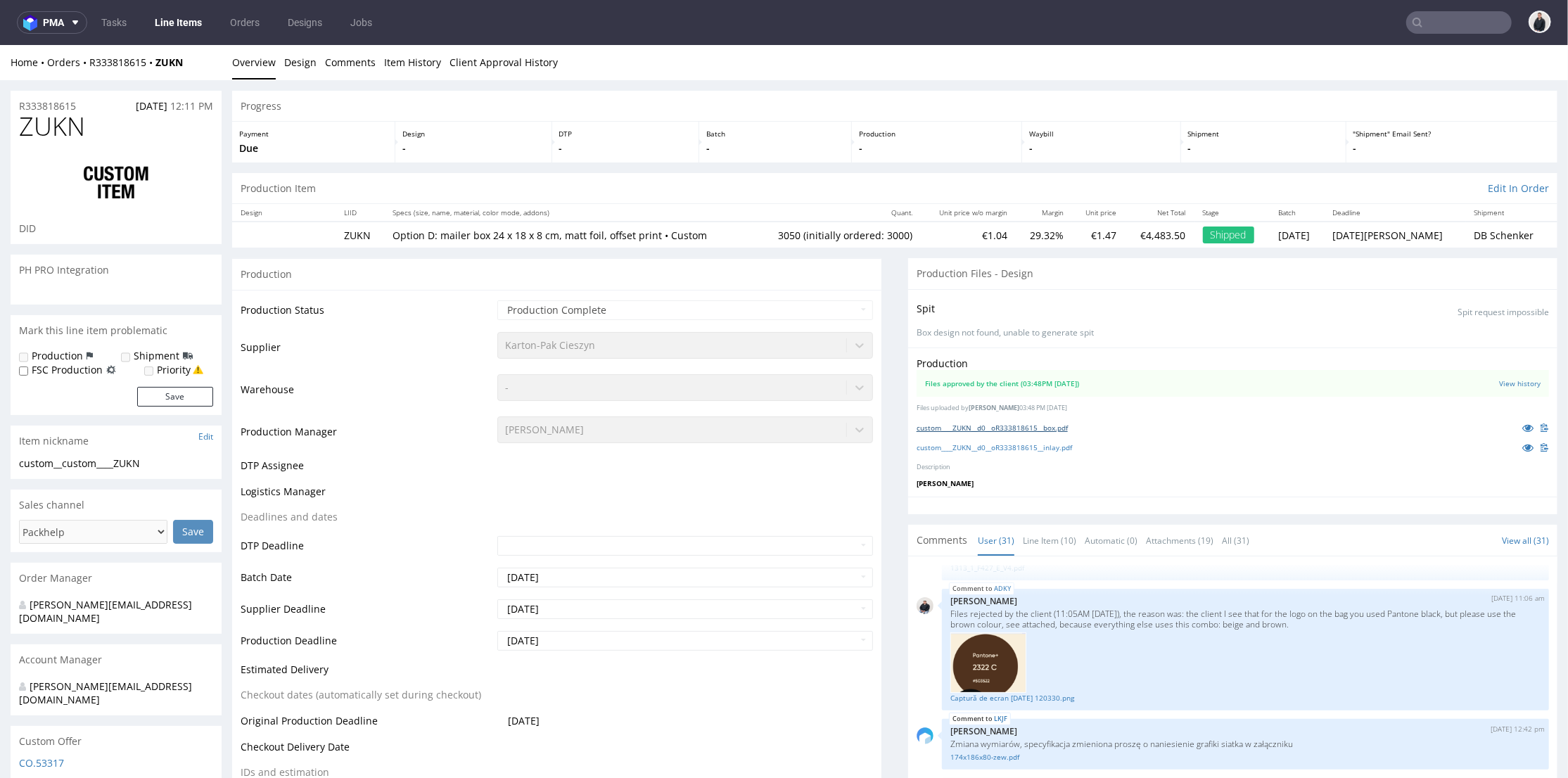
click at [1021, 425] on link "custom____ZUKN__d0__oR333818615__box.pdf" at bounding box center [992, 427] width 152 height 10
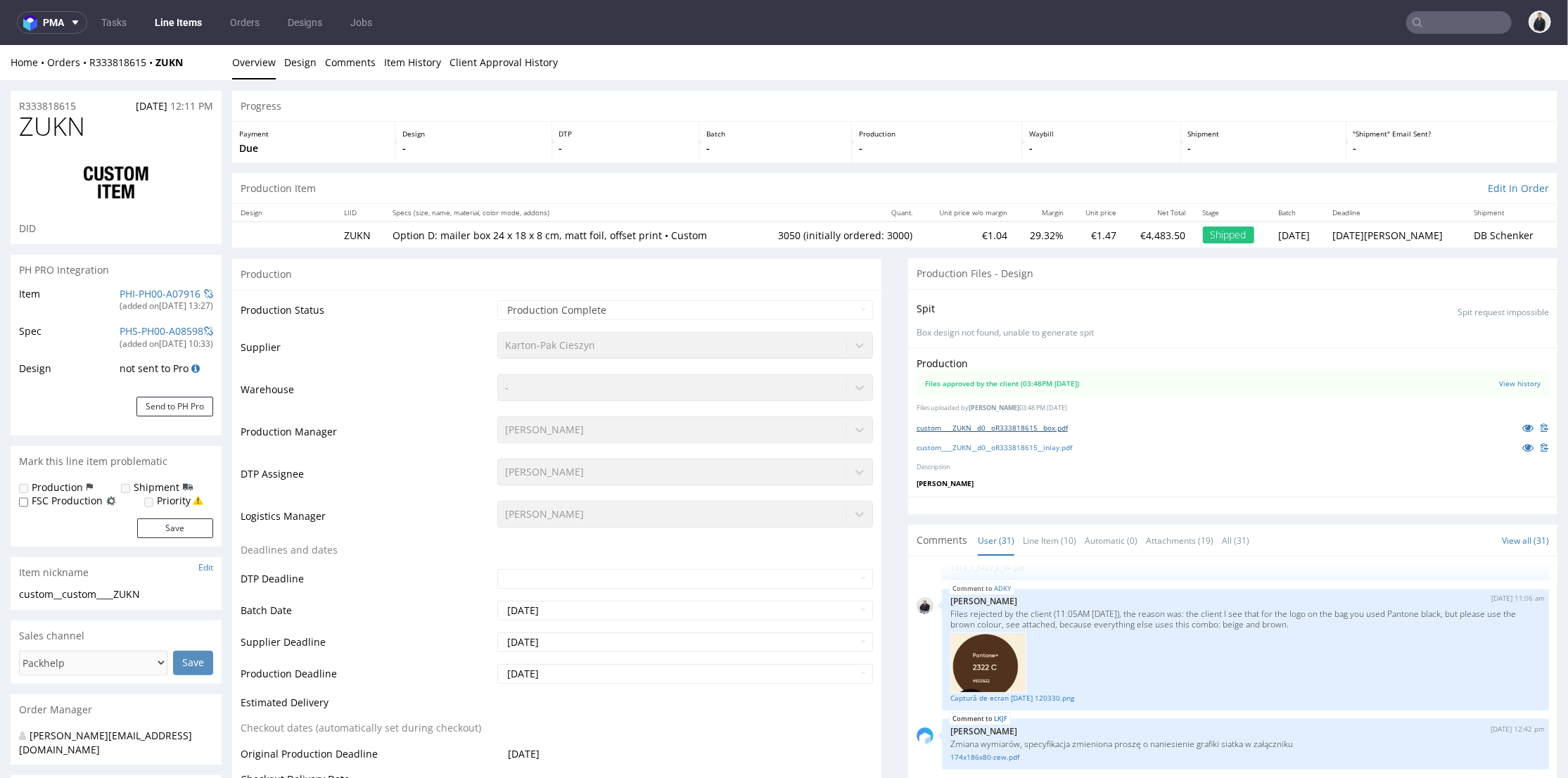
select select "in_progress"
click at [772, 378] on div "-" at bounding box center [685, 384] width 376 height 20
click at [774, 387] on div "-" at bounding box center [685, 384] width 376 height 20
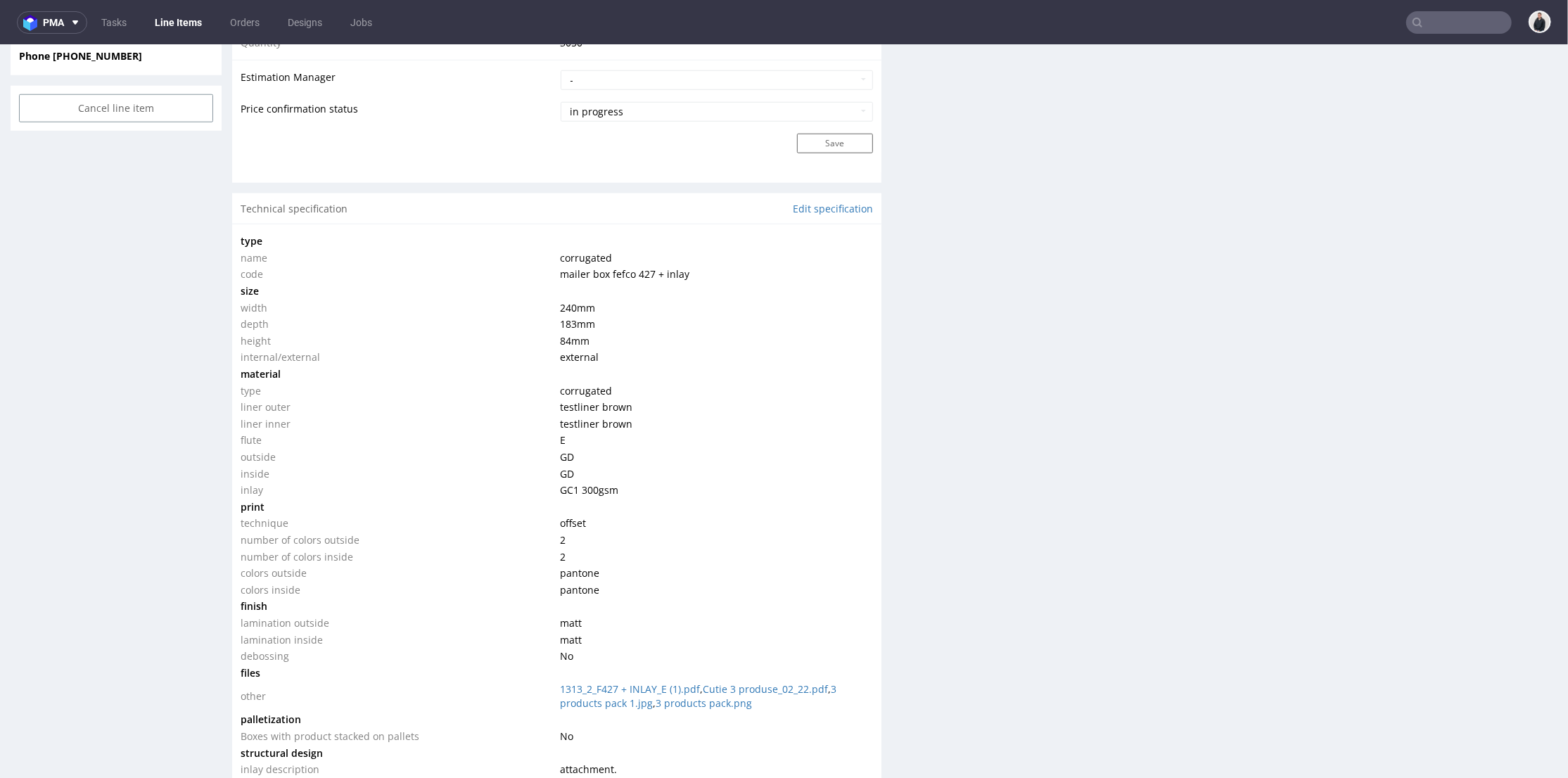
scroll to position [1328, 0]
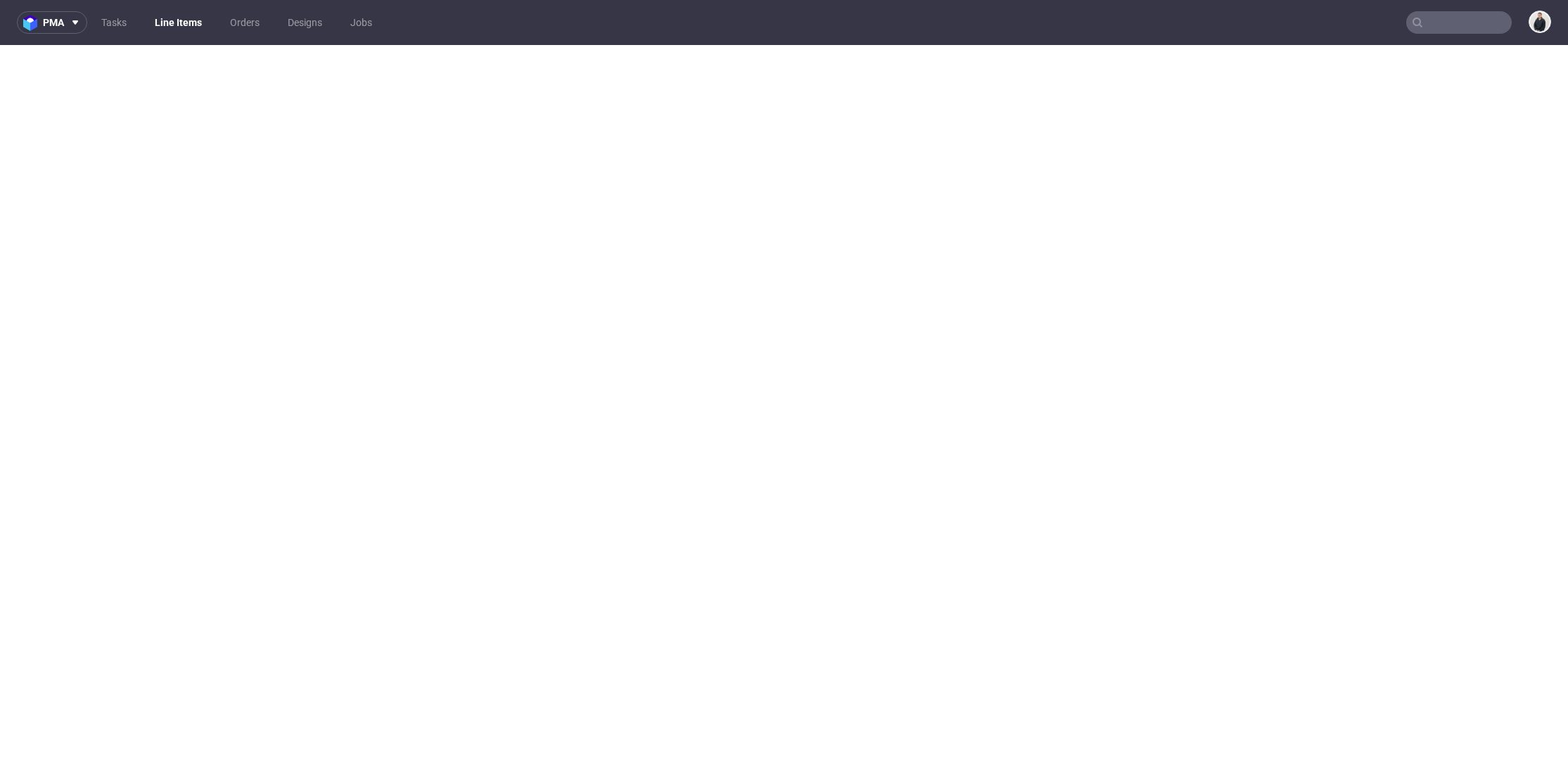
select select "in_progress"
